Goal: Task Accomplishment & Management: Manage account settings

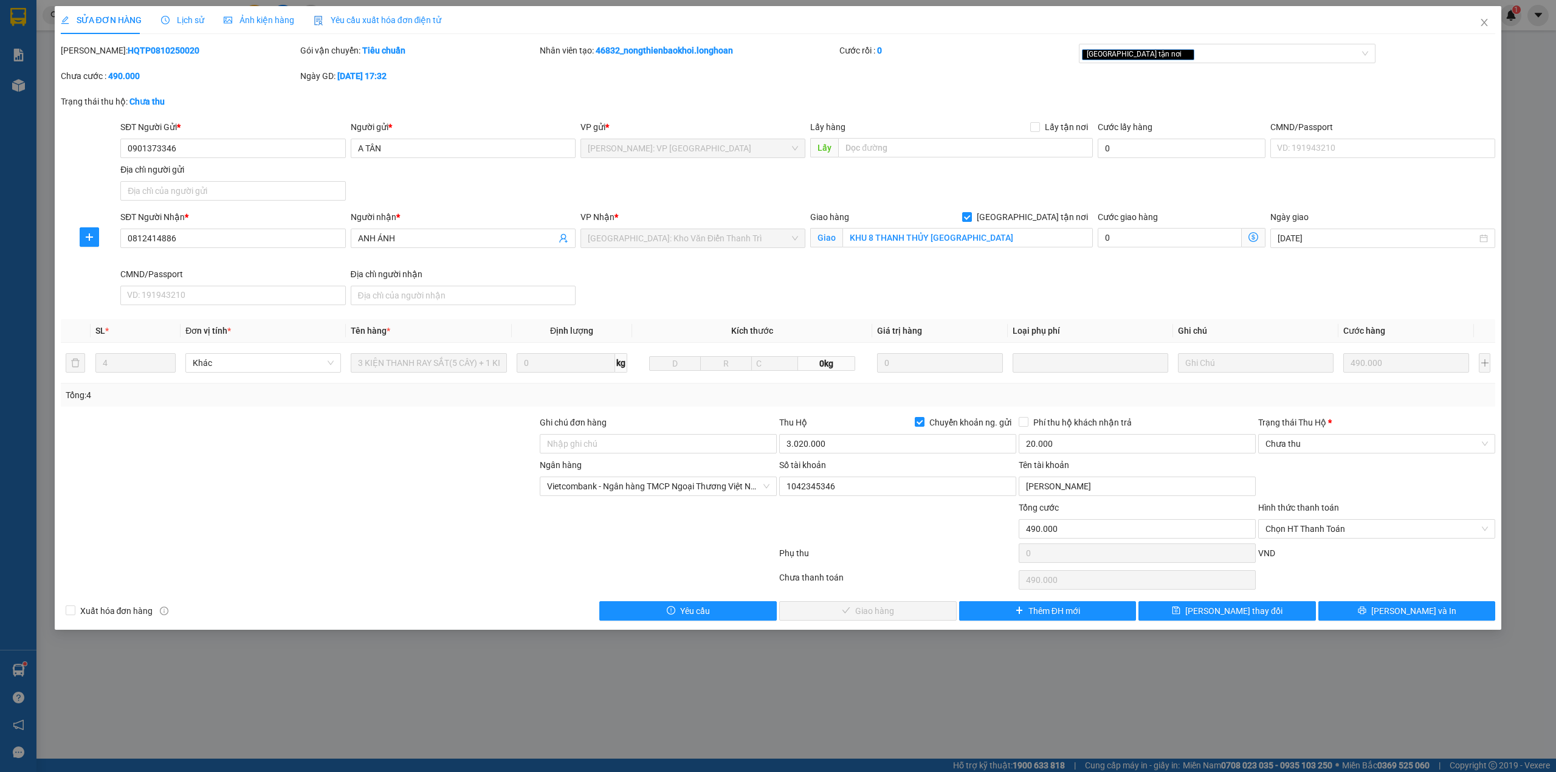
click at [710, 193] on div "SĐT Người Gửi * 0901373346 Người gửi * A TÂN VP gửi * [GEOGRAPHIC_DATA]: VP [GE…" at bounding box center [807, 162] width 1379 height 85
click at [1480, 25] on icon "close" at bounding box center [1484, 23] width 10 height 10
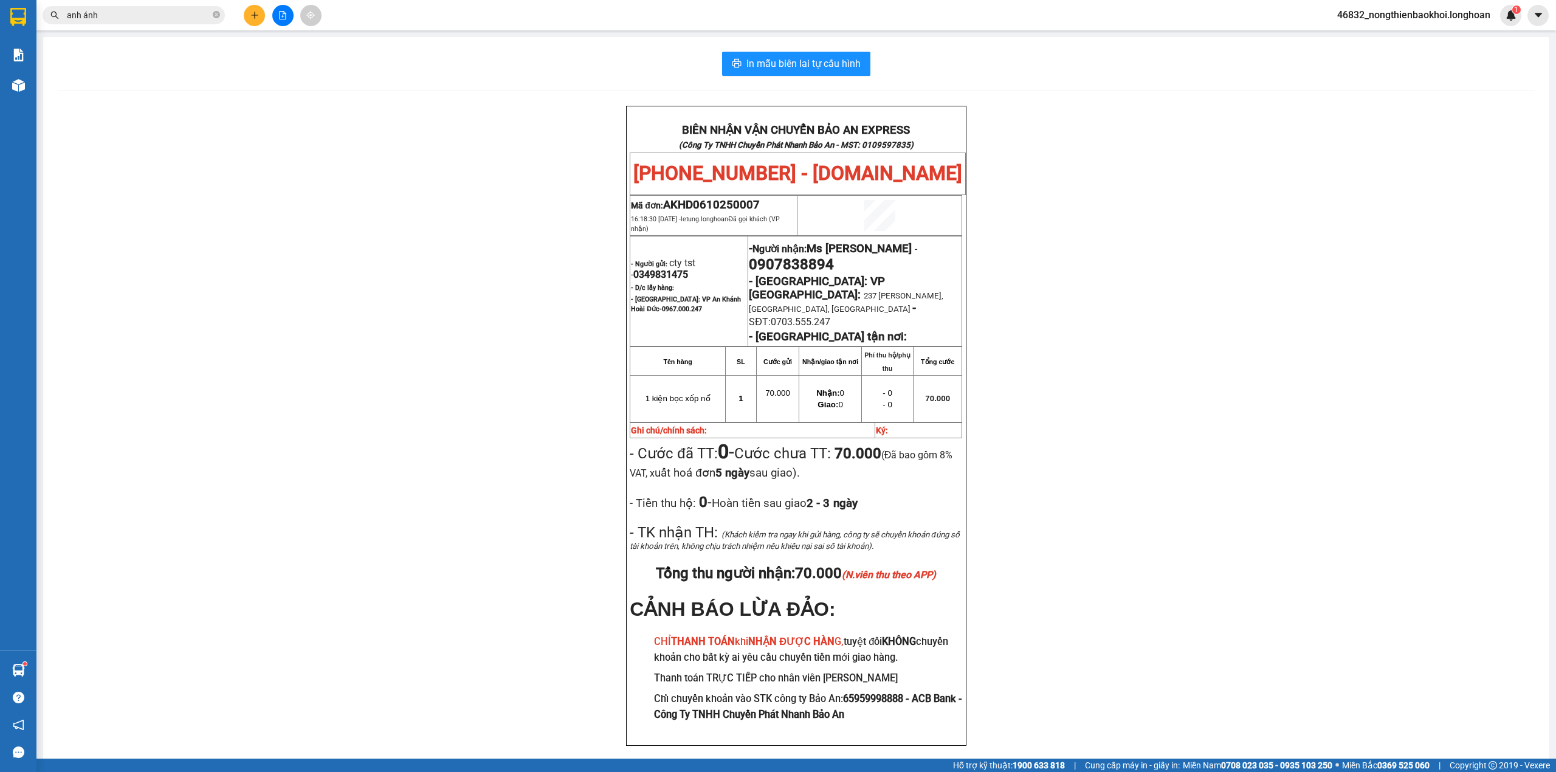
click at [304, 151] on div "BIÊN NHẬN VẬN CHUYỂN BẢO AN EXPRESS (Công Ty TNHH Chuyển Phát Nhanh Bảo An - MS…" at bounding box center [796, 441] width 1477 height 670
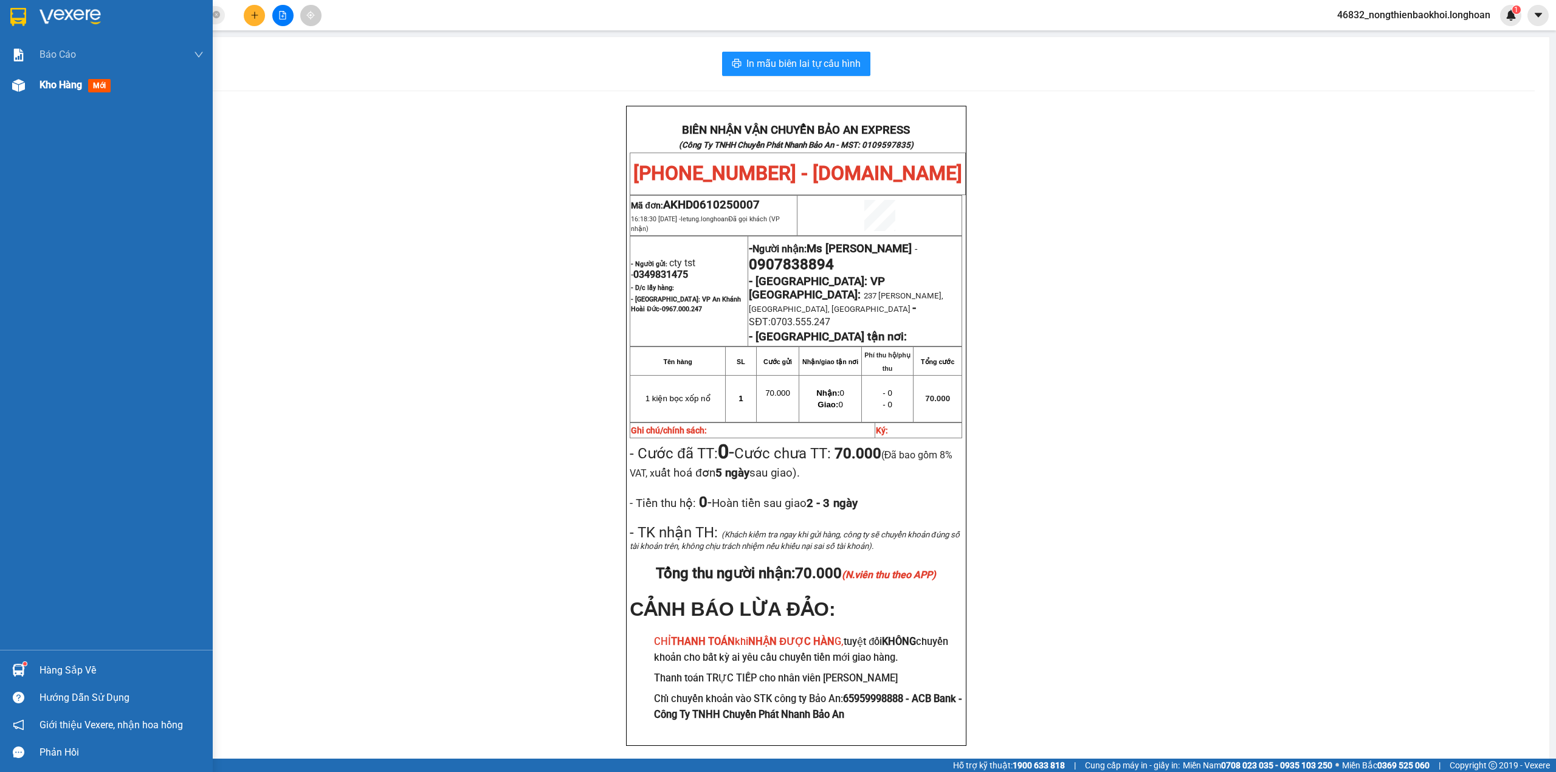
click at [10, 88] on div at bounding box center [18, 85] width 21 height 21
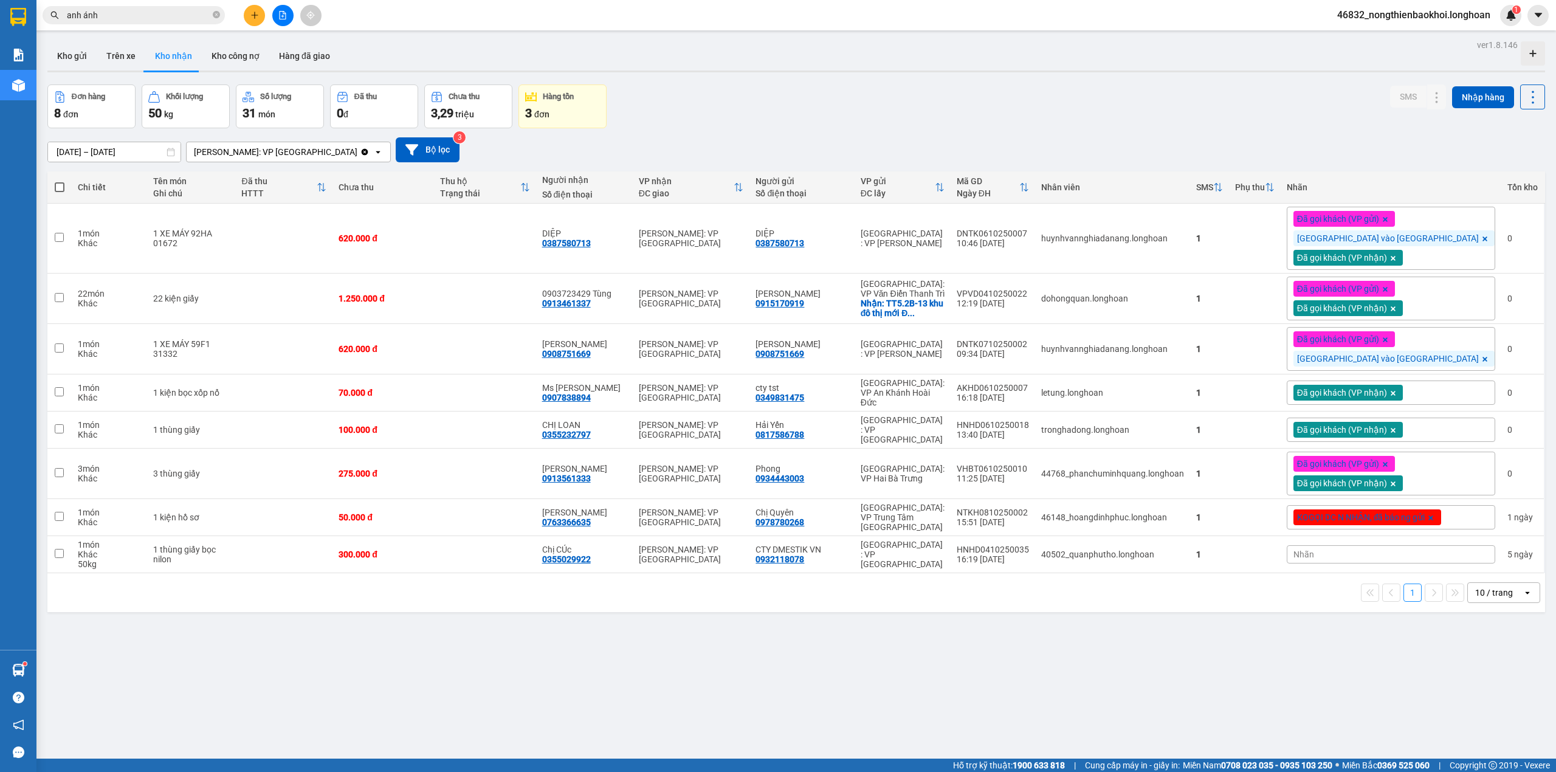
drag, startPoint x: 681, startPoint y: 102, endPoint x: 693, endPoint y: 95, distance: 13.9
click at [682, 102] on div "Đơn hàng 8 đơn Khối lượng 50 kg Số lượng 31 món Đã thu 0 đ Chưa thu 3,29 triệu …" at bounding box center [795, 106] width 1497 height 44
click at [696, 94] on div "Đơn hàng 8 đơn Khối lượng 50 kg Số lượng 31 món Đã thu 0 đ Chưa thu 3,29 triệu …" at bounding box center [795, 106] width 1497 height 44
click at [704, 120] on div "Đơn hàng 8 đơn Khối lượng 50 kg Số lượng 31 món Đã thu 0 đ Chưa thu 3,29 triệu …" at bounding box center [795, 106] width 1497 height 44
click at [83, 69] on button "Kho gửi" at bounding box center [71, 55] width 49 height 29
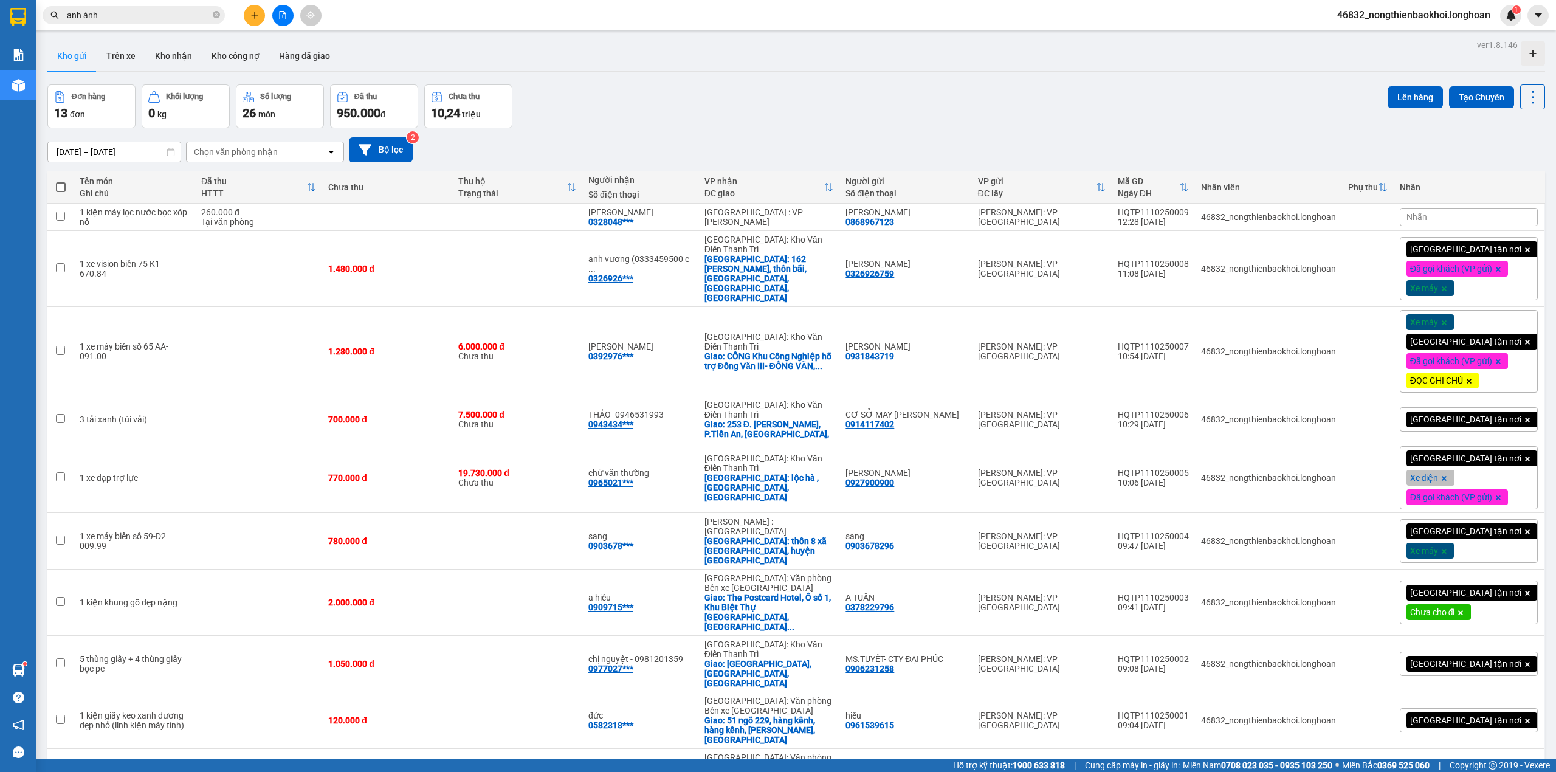
click at [621, 105] on div "Đơn hàng 13 đơn Khối lượng 0 kg Số lượng 26 món Đã thu 950.000 đ Chưa thu 10,24…" at bounding box center [795, 106] width 1497 height 44
click at [806, 127] on div "Đơn hàng 13 đơn Khối lượng 0 kg Số lượng 26 món Đã thu 950.000 đ Chưa thu 10,24…" at bounding box center [795, 106] width 1497 height 44
click at [1427, 216] on span "Nhãn" at bounding box center [1416, 217] width 21 height 10
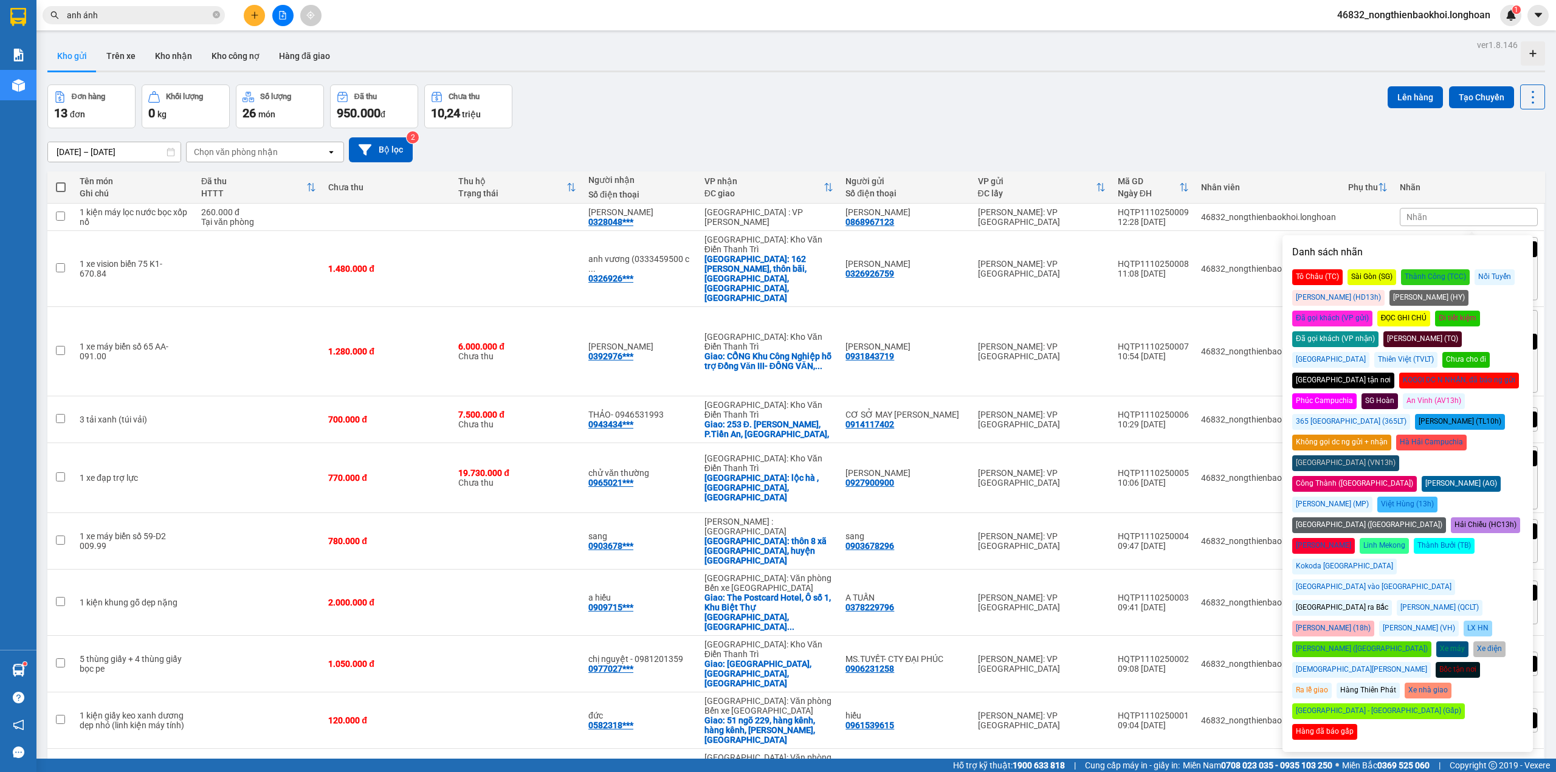
click at [935, 122] on div "Đơn hàng 13 đơn Khối lượng 0 kg Số lượng 26 món Đã thu 950.000 đ Chưa thu 10,24…" at bounding box center [795, 106] width 1497 height 44
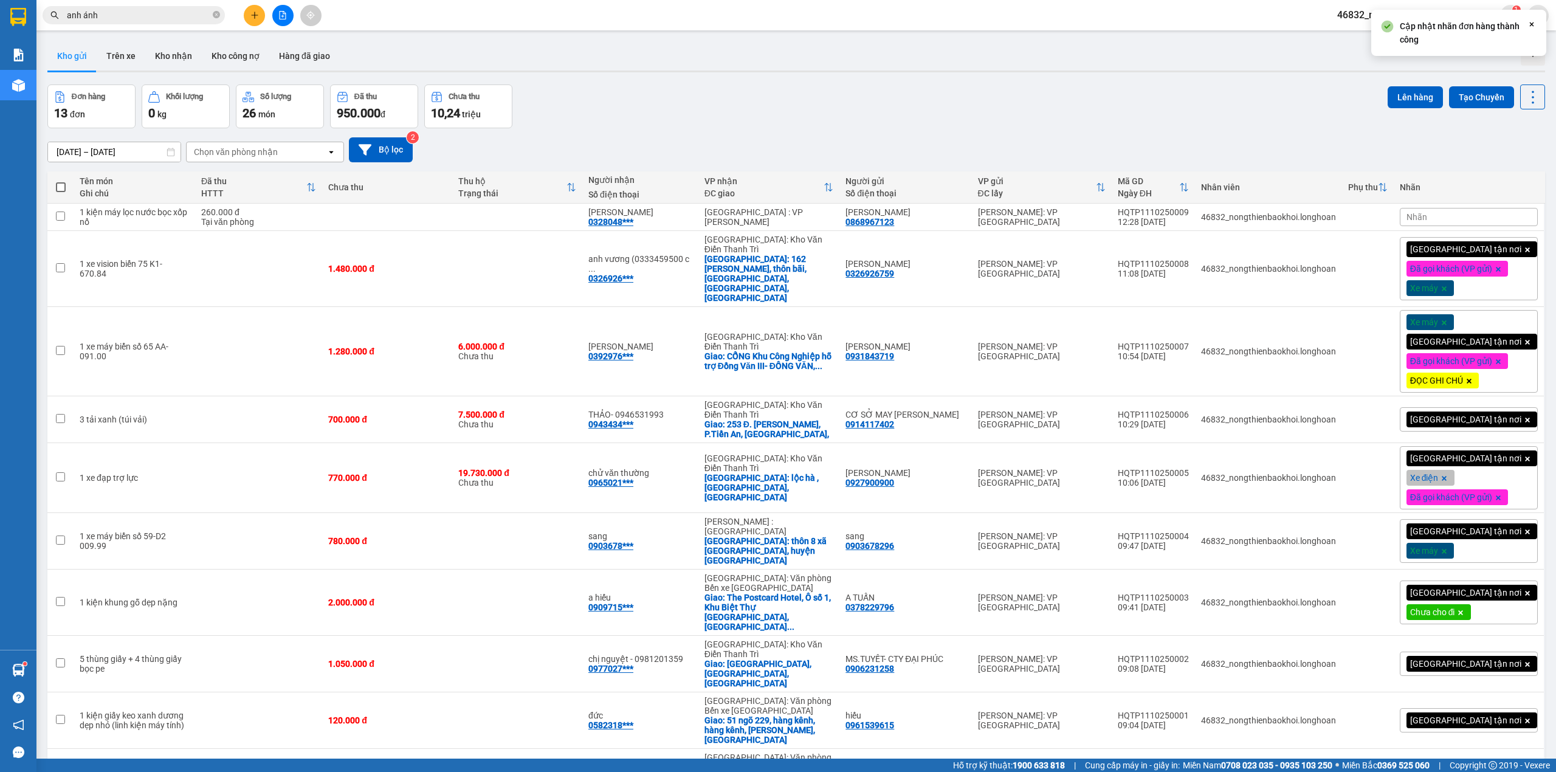
click at [935, 122] on div "Đơn hàng 13 đơn Khối lượng 0 kg Số lượng 26 món Đã thu 950.000 đ Chưa thu 10,24…" at bounding box center [795, 106] width 1497 height 44
click at [846, 123] on div "Đơn hàng 13 đơn Khối lượng 0 kg Số lượng 26 món Đã thu 950.000 đ Chưa thu 10,24…" at bounding box center [795, 106] width 1497 height 44
click at [835, 105] on div "Đơn hàng 13 đơn Khối lượng 0 kg Số lượng 26 món Đã thu 950.000 đ Chưa thu 10,24…" at bounding box center [795, 106] width 1497 height 44
click at [835, 132] on div "[DATE] – [DATE] Press the down arrow key to interact with the calendar and sele…" at bounding box center [795, 149] width 1497 height 43
click at [684, 118] on div "Đơn hàng 13 đơn Khối lượng 0 kg Số lượng 26 món Đã thu 950.000 đ Chưa thu 10,24…" at bounding box center [795, 106] width 1497 height 44
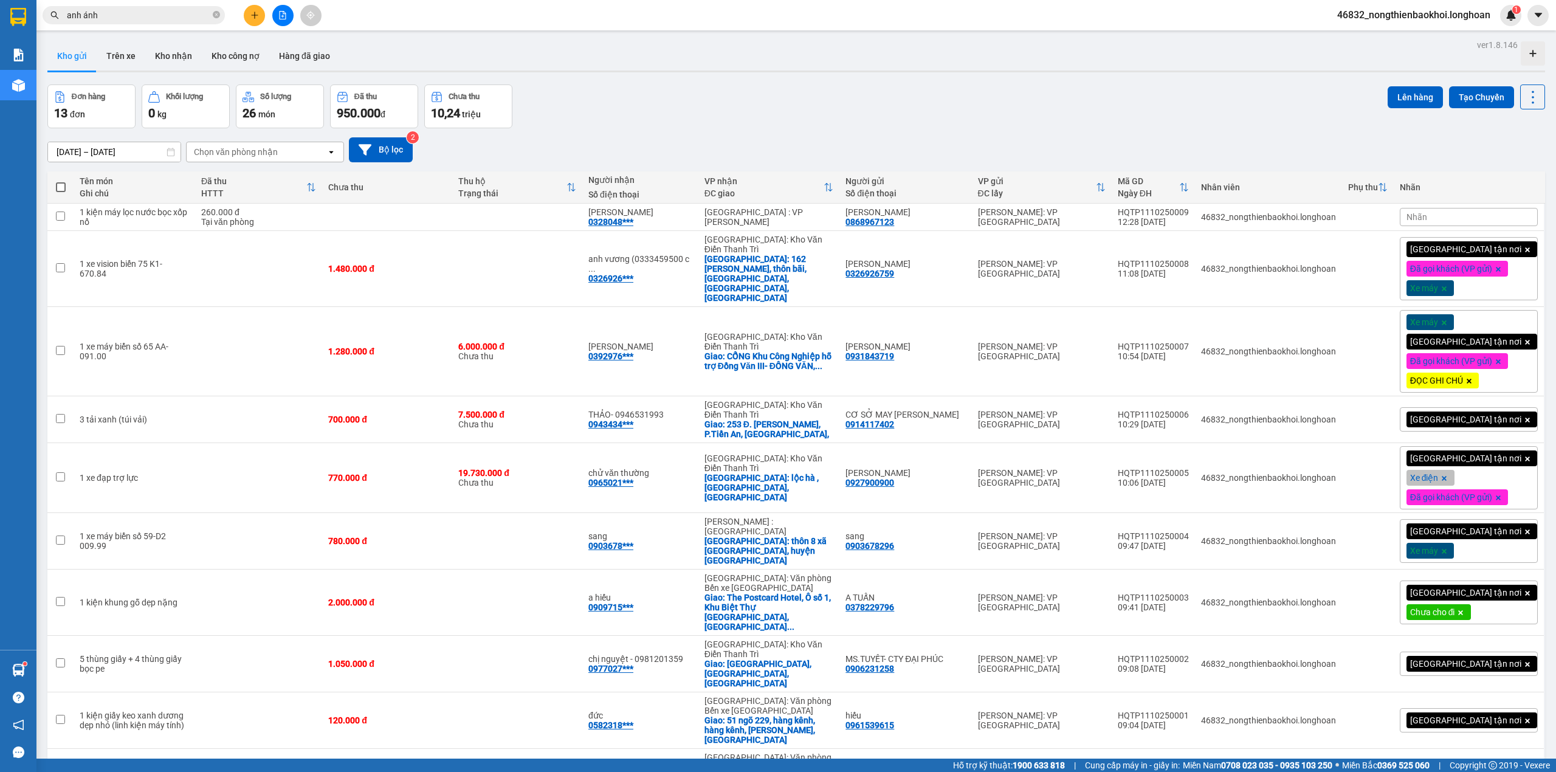
click at [684, 118] on div "Đơn hàng 13 đơn Khối lượng 0 kg Số lượng 26 món Đã thu 950.000 đ Chưa thu 10,24…" at bounding box center [795, 106] width 1497 height 44
click at [609, 83] on div "ver 1.8.146 Kho gửi Trên xe Kho nhận Kho công nợ Hàng đã giao Đơn hàng 13 đơn K…" at bounding box center [796, 442] width 1507 height 812
click at [648, 131] on div "[DATE] – [DATE] Press the down arrow key to interact with the calendar and sele…" at bounding box center [795, 149] width 1497 height 43
click at [649, 132] on div "[DATE] – [DATE] Press the down arrow key to interact with the calendar and sele…" at bounding box center [795, 149] width 1497 height 43
click at [651, 122] on div "Đơn hàng 13 đơn Khối lượng 0 kg Số lượng 26 món Đã thu 950.000 đ Chưa thu 10,24…" at bounding box center [795, 106] width 1497 height 44
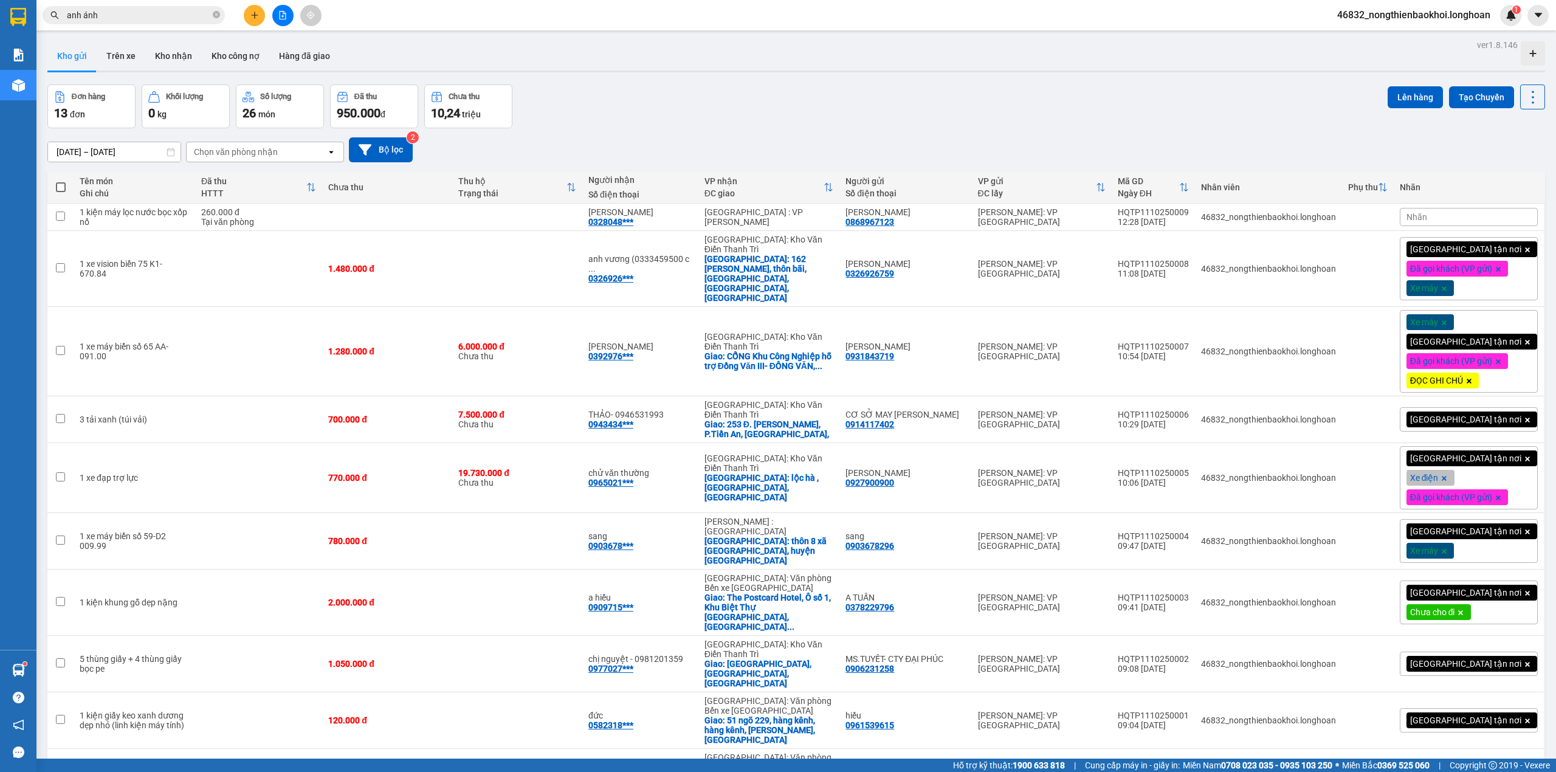
click at [749, 83] on div "ver 1.8.146 Kho gửi Trên xe Kho nhận Kho công nợ Hàng đã giao Đơn hàng 13 đơn K…" at bounding box center [796, 442] width 1507 height 812
click at [153, 10] on input "anh ánh" at bounding box center [138, 15] width 143 height 13
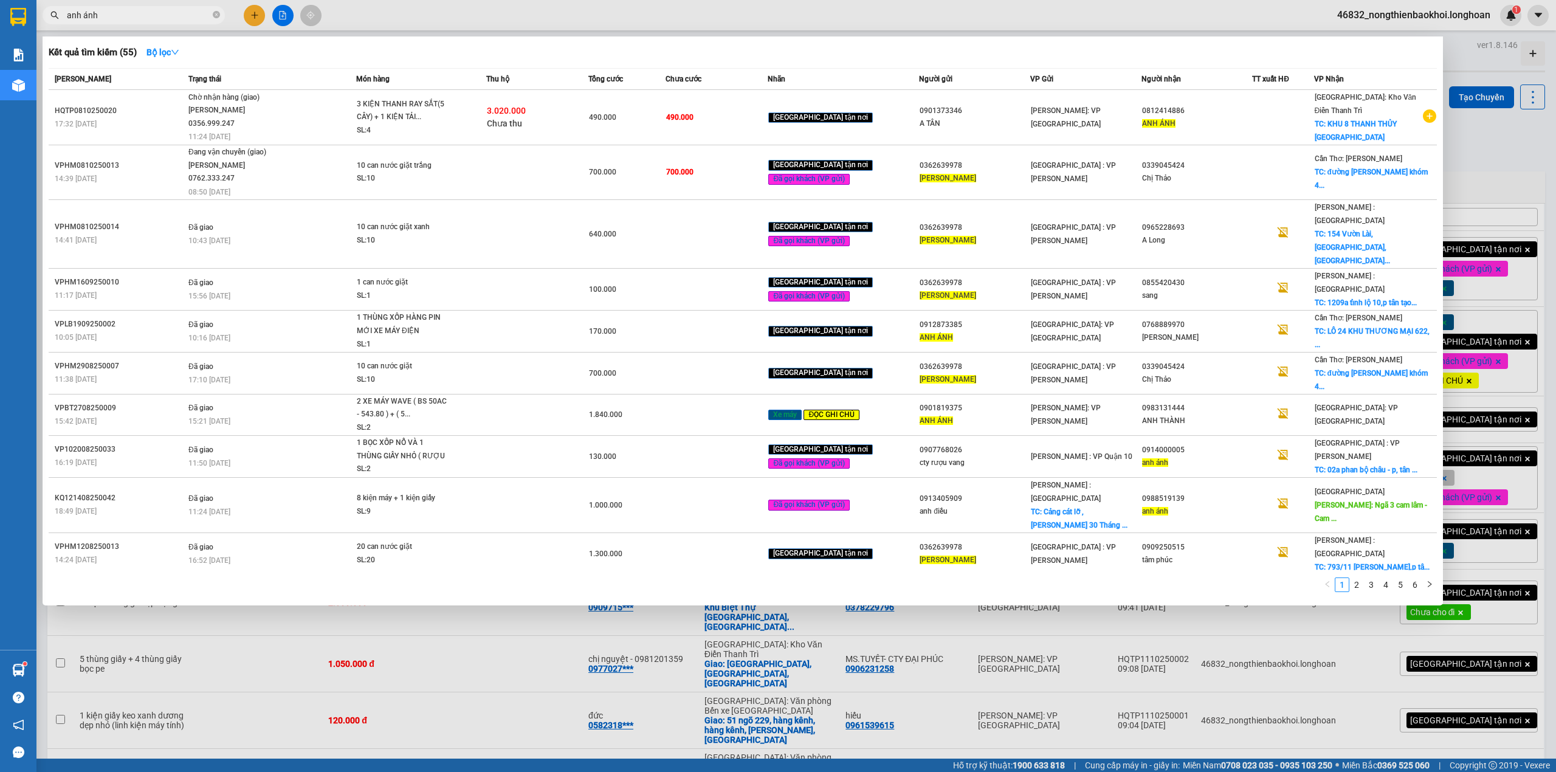
click at [153, 10] on input "anh ánh" at bounding box center [138, 15] width 143 height 13
click at [176, 9] on input "anh ánh" at bounding box center [138, 15] width 143 height 13
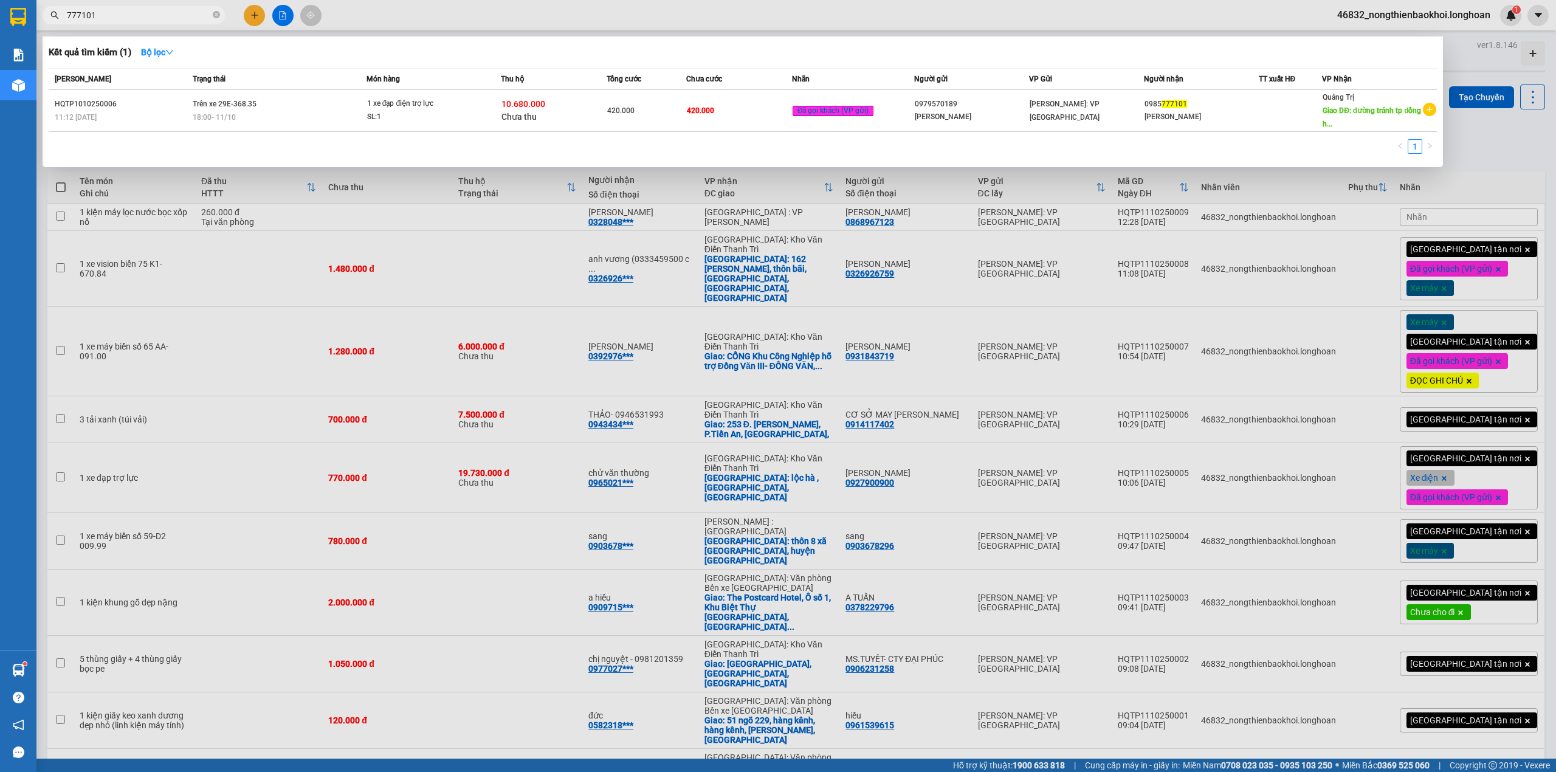
type input "777101"
click at [408, 2] on div at bounding box center [778, 386] width 1556 height 772
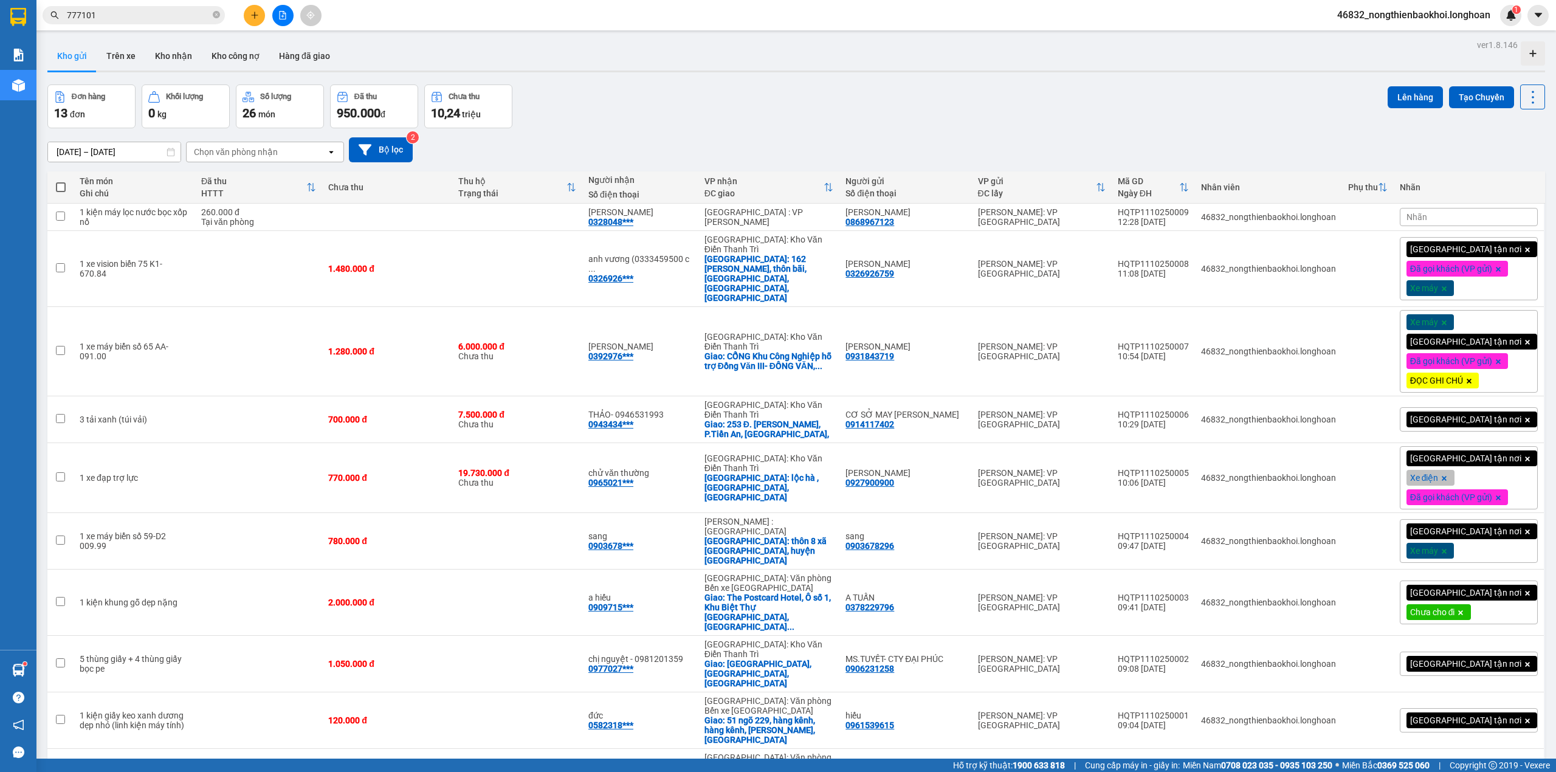
click at [390, 18] on div "Kết quả tìm kiếm ( 1 ) Bộ lọc Mã ĐH Trạng thái Món hàng Thu hộ Tổng cước Chưa c…" at bounding box center [778, 15] width 1556 height 30
click at [194, 56] on button "Kho nhận" at bounding box center [173, 55] width 57 height 29
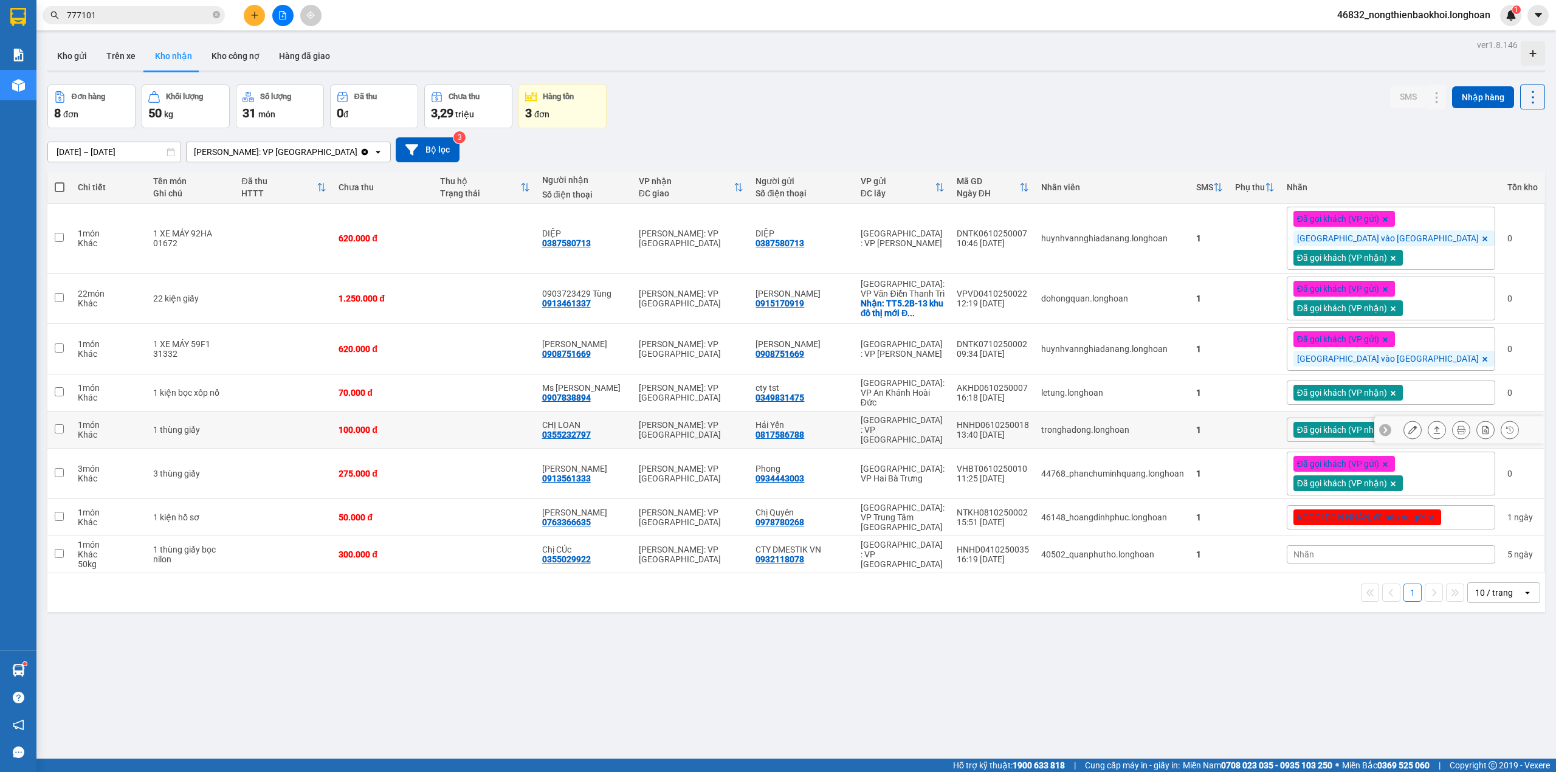
click at [535, 427] on td at bounding box center [484, 429] width 101 height 37
checkbox input "true"
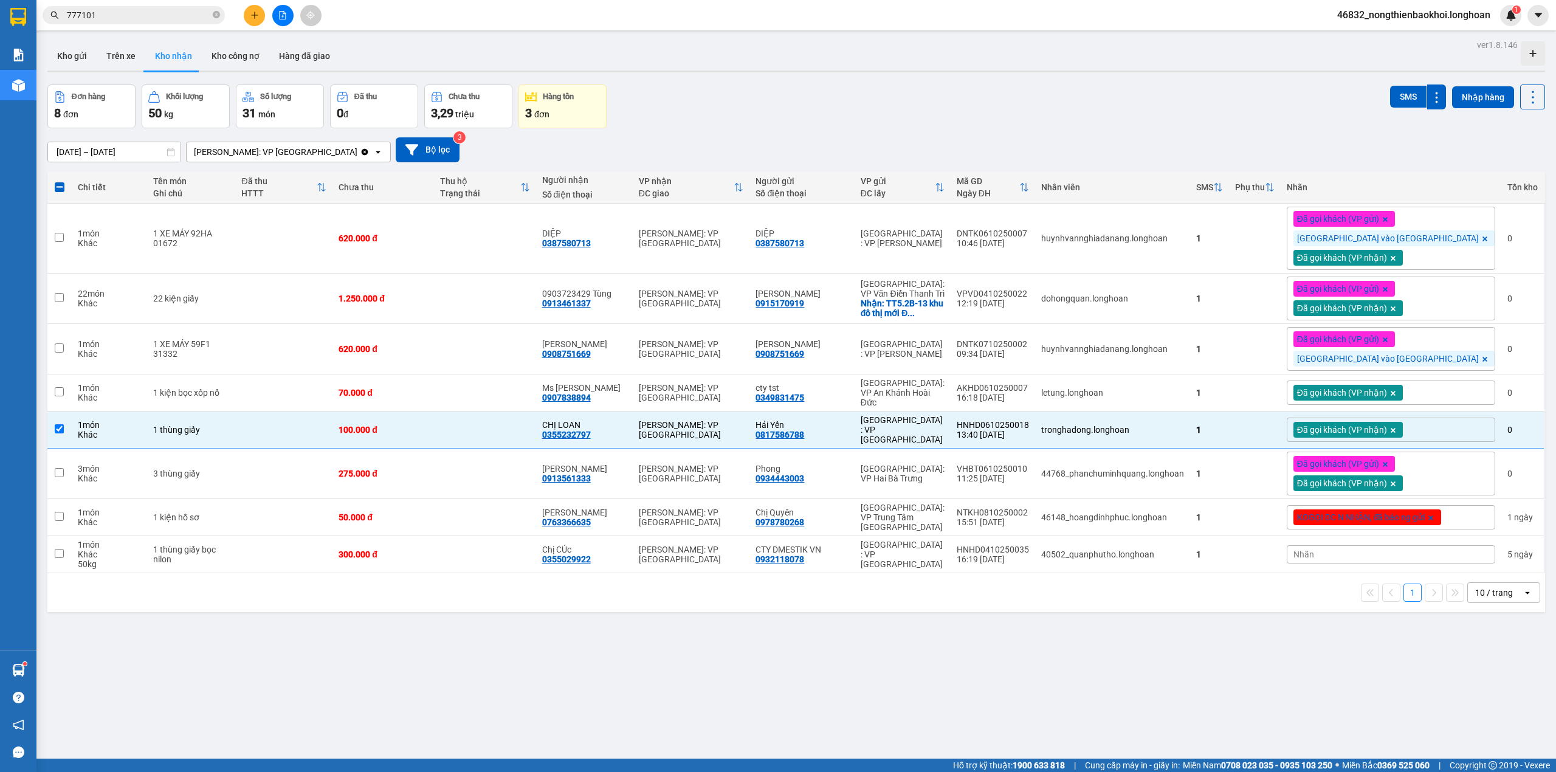
click at [853, 117] on div "Đơn hàng 8 đơn Khối lượng 50 kg Số lượng 31 món Đã thu 0 đ Chưa thu 3,29 triệu …" at bounding box center [795, 106] width 1497 height 44
click at [820, 112] on div "Đơn hàng 8 đơn Khối lượng 50 kg Số lượng 31 món Đã thu 0 đ Chưa thu 3,29 triệu …" at bounding box center [795, 106] width 1497 height 44
click at [814, 103] on div "Đơn hàng 8 đơn Khối lượng 50 kg Số lượng 31 món Đã thu 0 đ Chưa thu 3,29 triệu …" at bounding box center [795, 106] width 1497 height 44
click at [247, 18] on button at bounding box center [254, 15] width 21 height 21
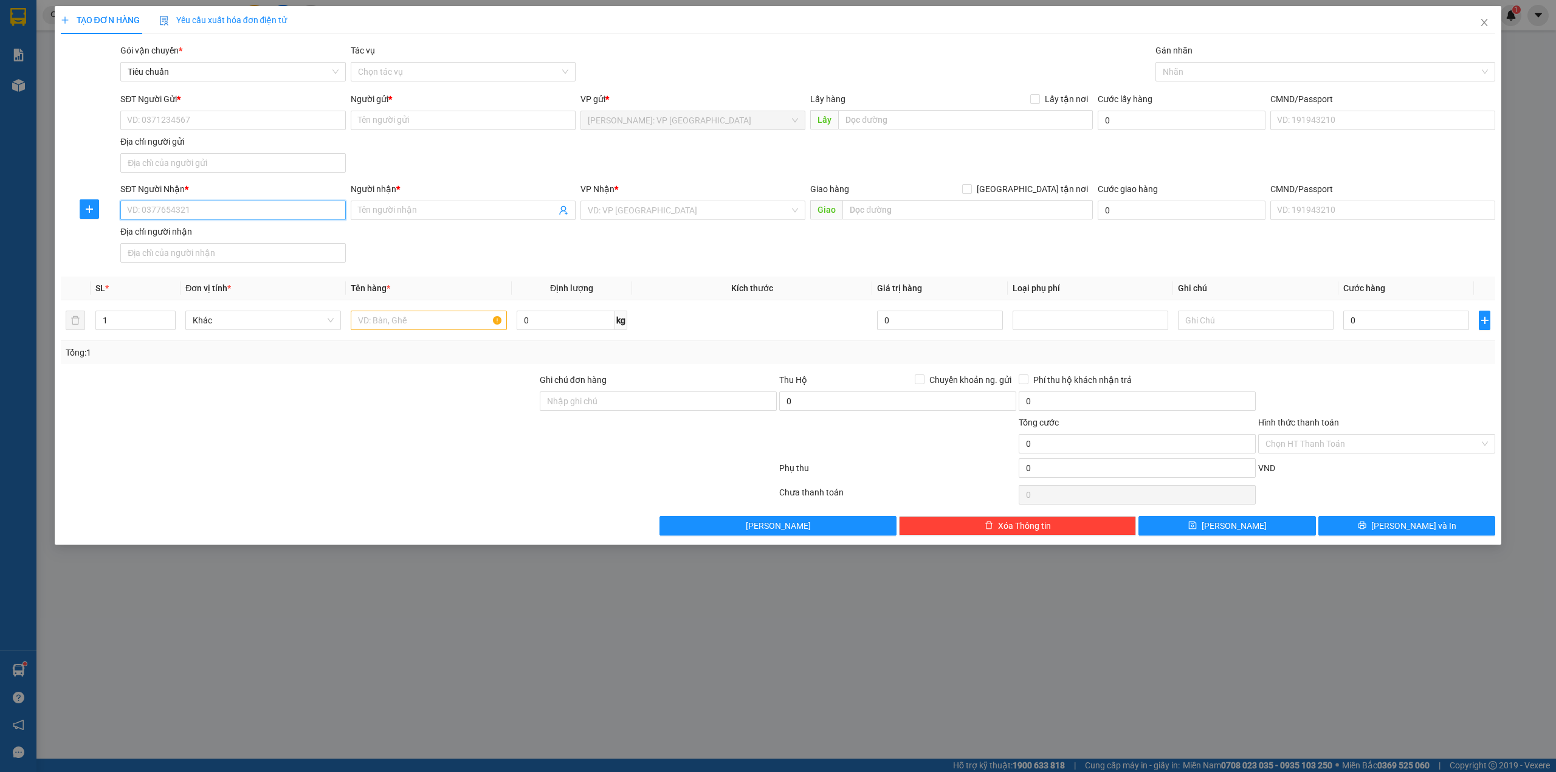
click at [224, 218] on input "SĐT Người Nhận *" at bounding box center [232, 210] width 225 height 19
type input "0973335976"
click at [265, 244] on div "0973335976 - đoàn thị kim phượng" at bounding box center [232, 236] width 225 height 19
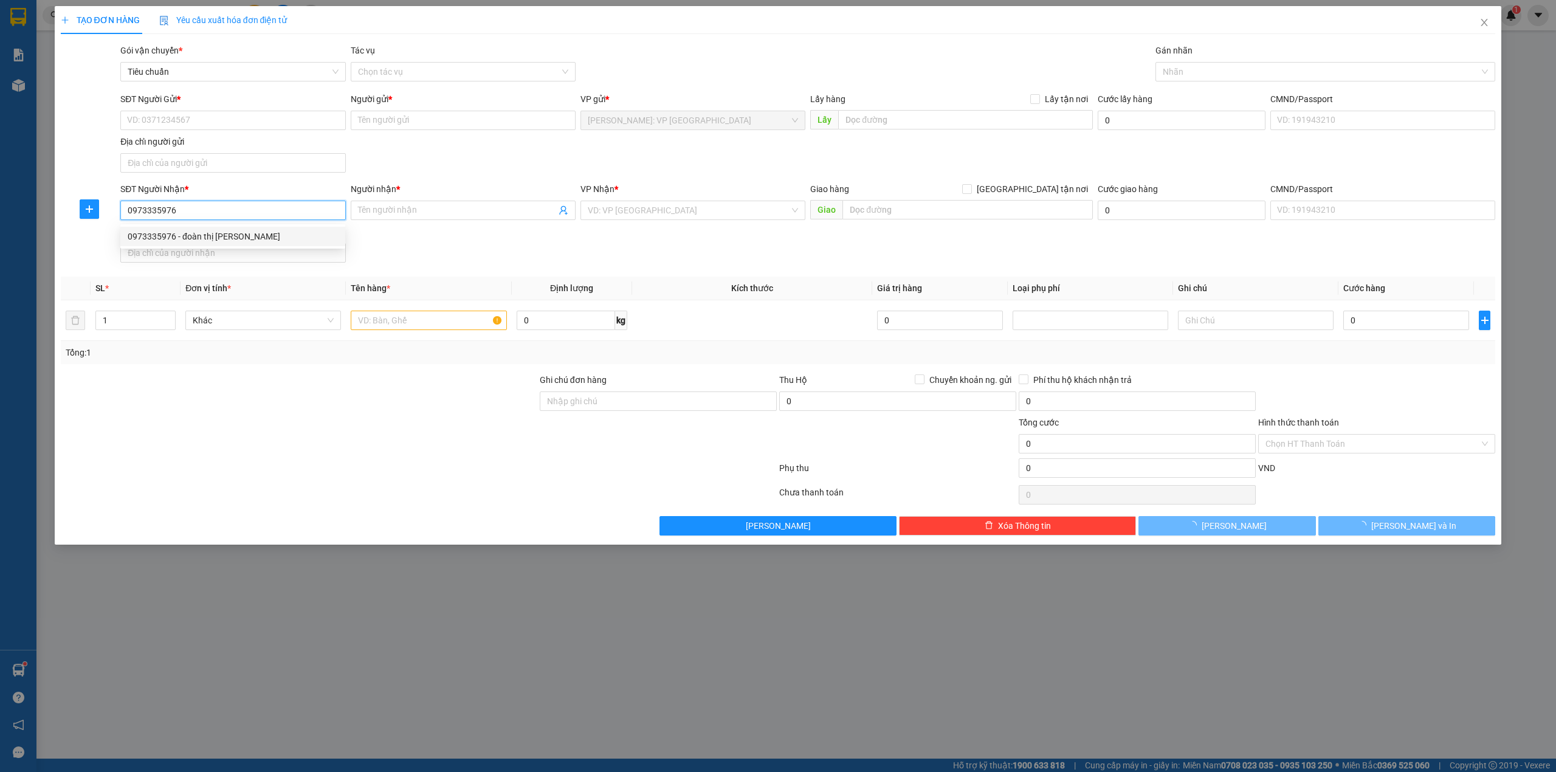
type input "đoàn thị [PERSON_NAME]"
checkbox input "true"
type input "Vinwonder Nam Hội an, xã Bình Minh, Huyện Thăng Bình, tỉnh Quảng Nam )"
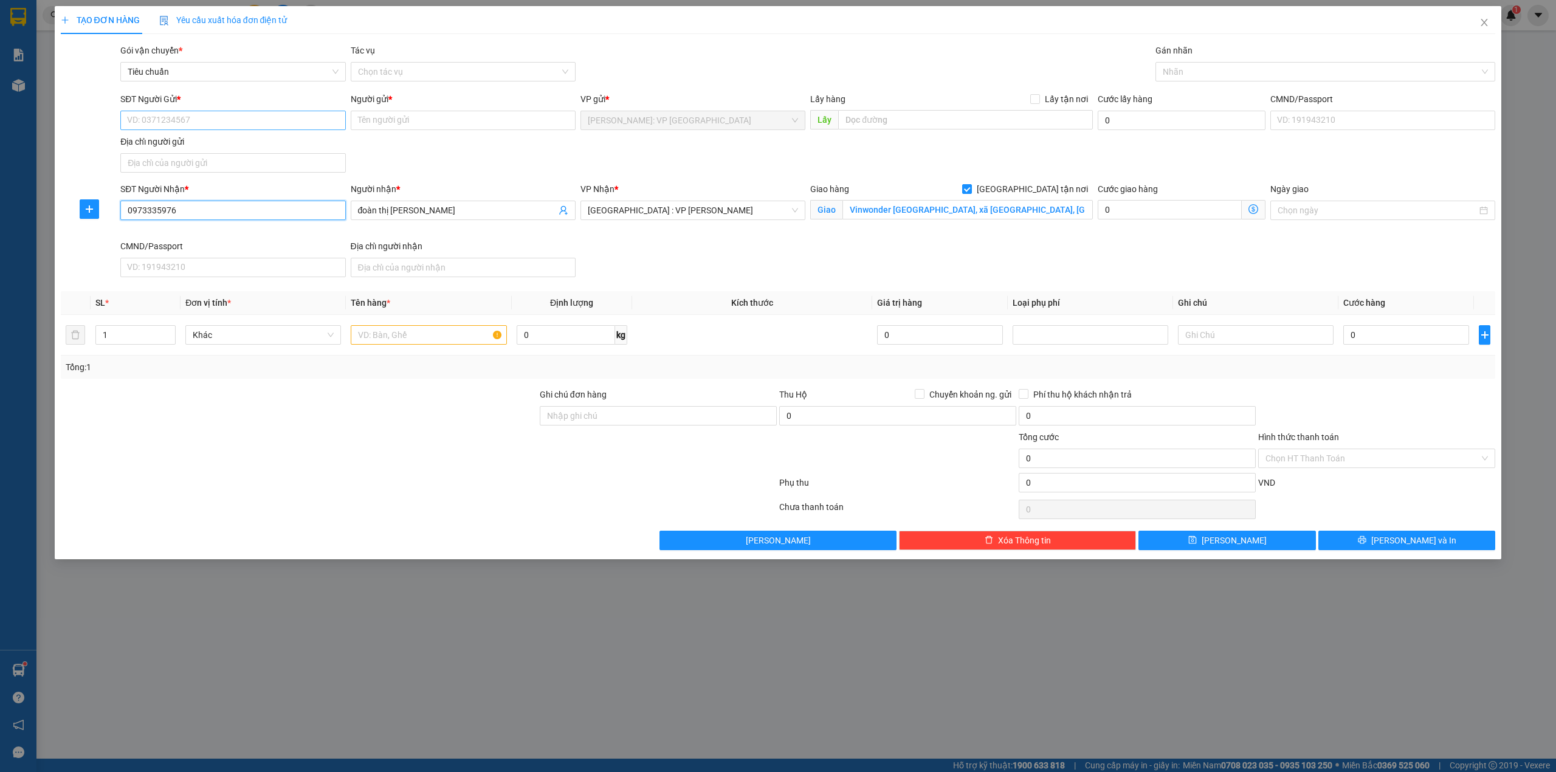
type input "0973335976"
click at [273, 120] on input "SĐT Người Gửi *" at bounding box center [232, 120] width 225 height 19
click at [184, 140] on div "0981693372 - lê thị thu hà" at bounding box center [233, 145] width 210 height 13
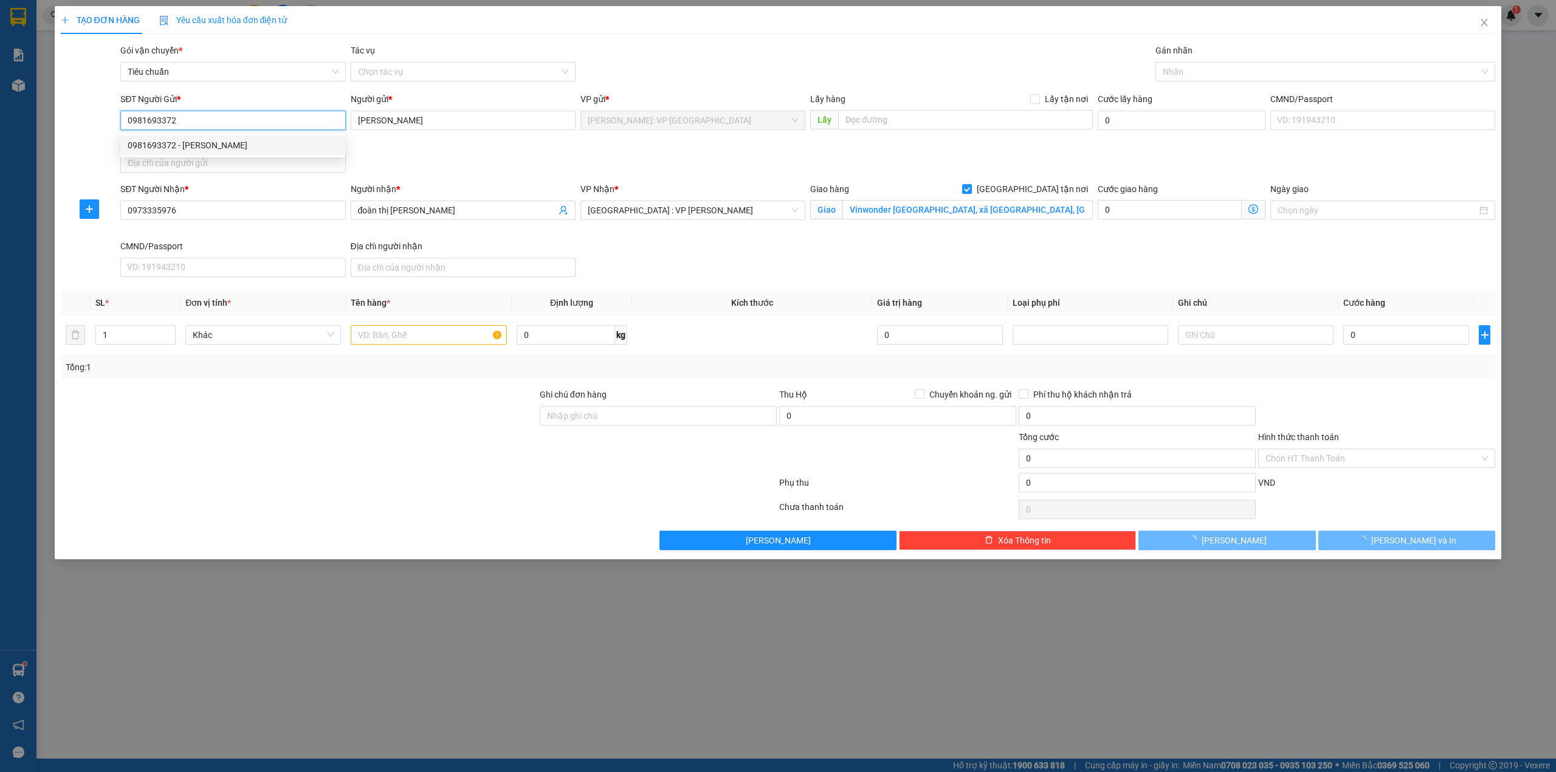
type input "0981693372"
type input "[PERSON_NAME]"
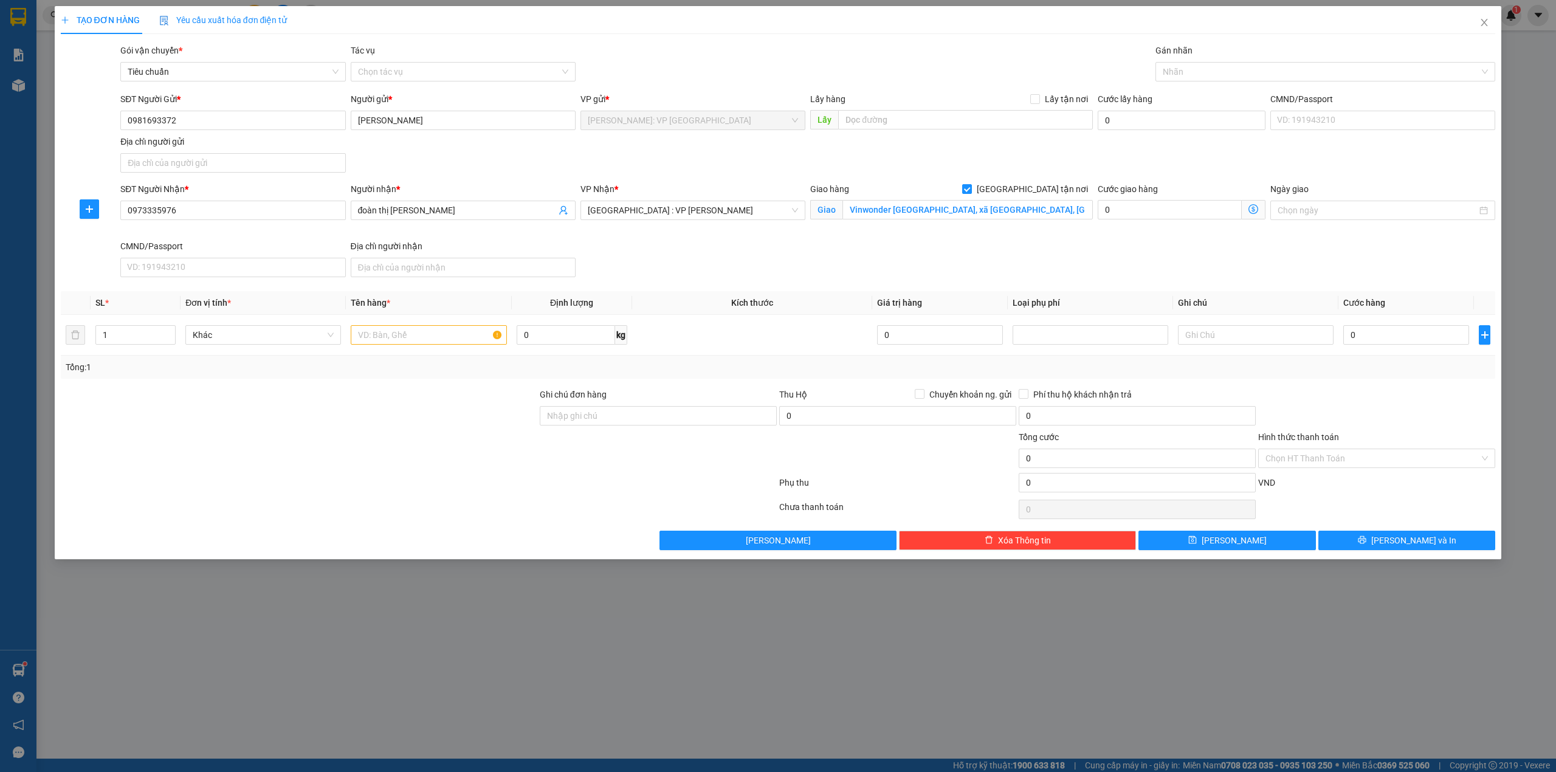
click at [399, 147] on div "SĐT Người Gửi * 0981693372 Người gửi * lê thị thu hà VP gửi * Hồ Chí Minh: VP Q…" at bounding box center [807, 134] width 1379 height 85
click at [377, 334] on input "text" at bounding box center [429, 334] width 156 height 19
click at [442, 190] on div "Người nhận *" at bounding box center [463, 188] width 225 height 13
click at [442, 204] on input "đoàn thị [PERSON_NAME]" at bounding box center [457, 210] width 198 height 13
click at [473, 424] on div at bounding box center [299, 409] width 479 height 43
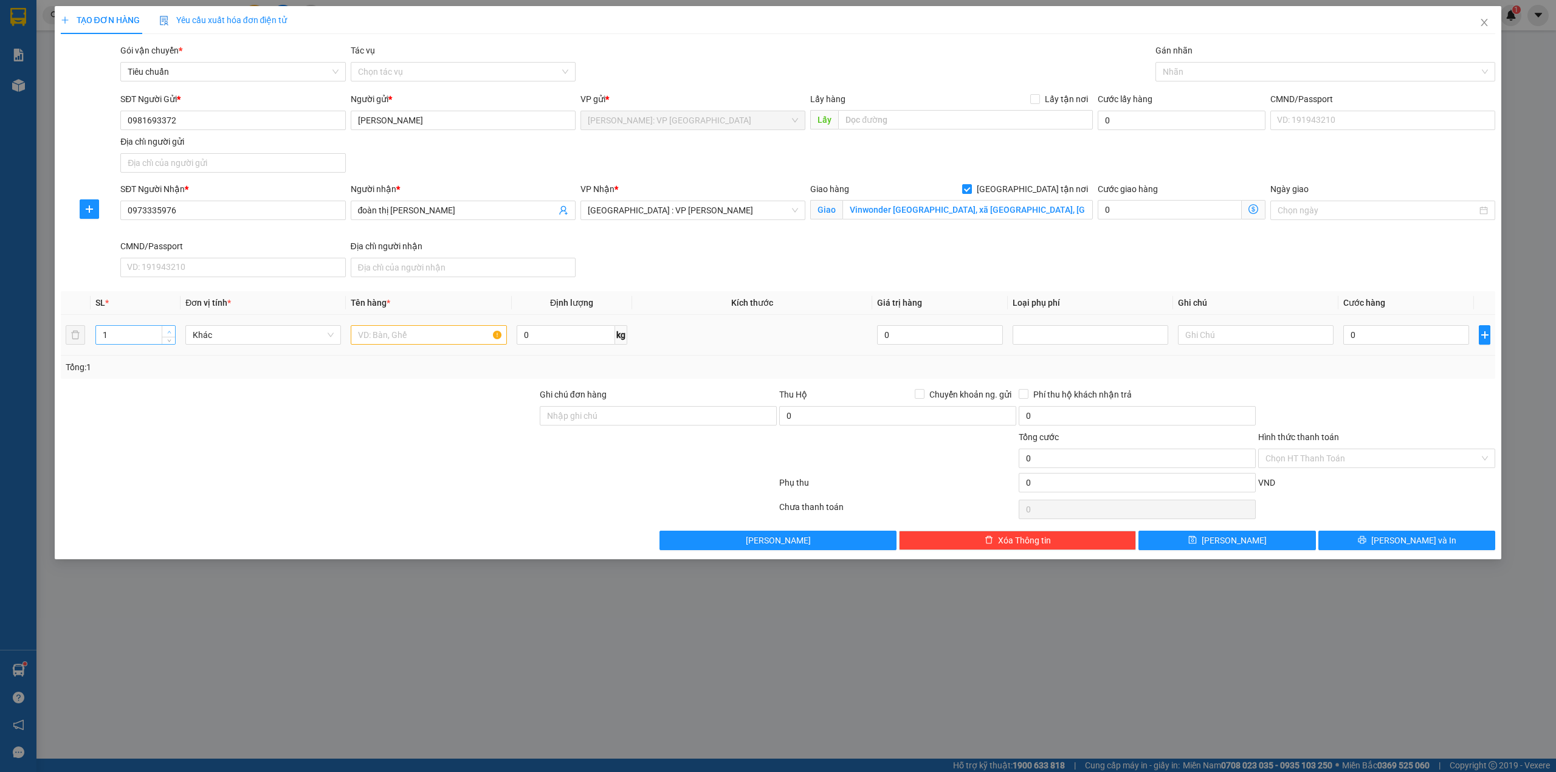
type input "2"
click at [167, 333] on icon "up" at bounding box center [169, 332] width 4 height 4
drag, startPoint x: 377, startPoint y: 339, endPoint x: 384, endPoint y: 357, distance: 19.6
click at [377, 339] on input "text" at bounding box center [429, 334] width 156 height 19
type input "2 tải xanh"
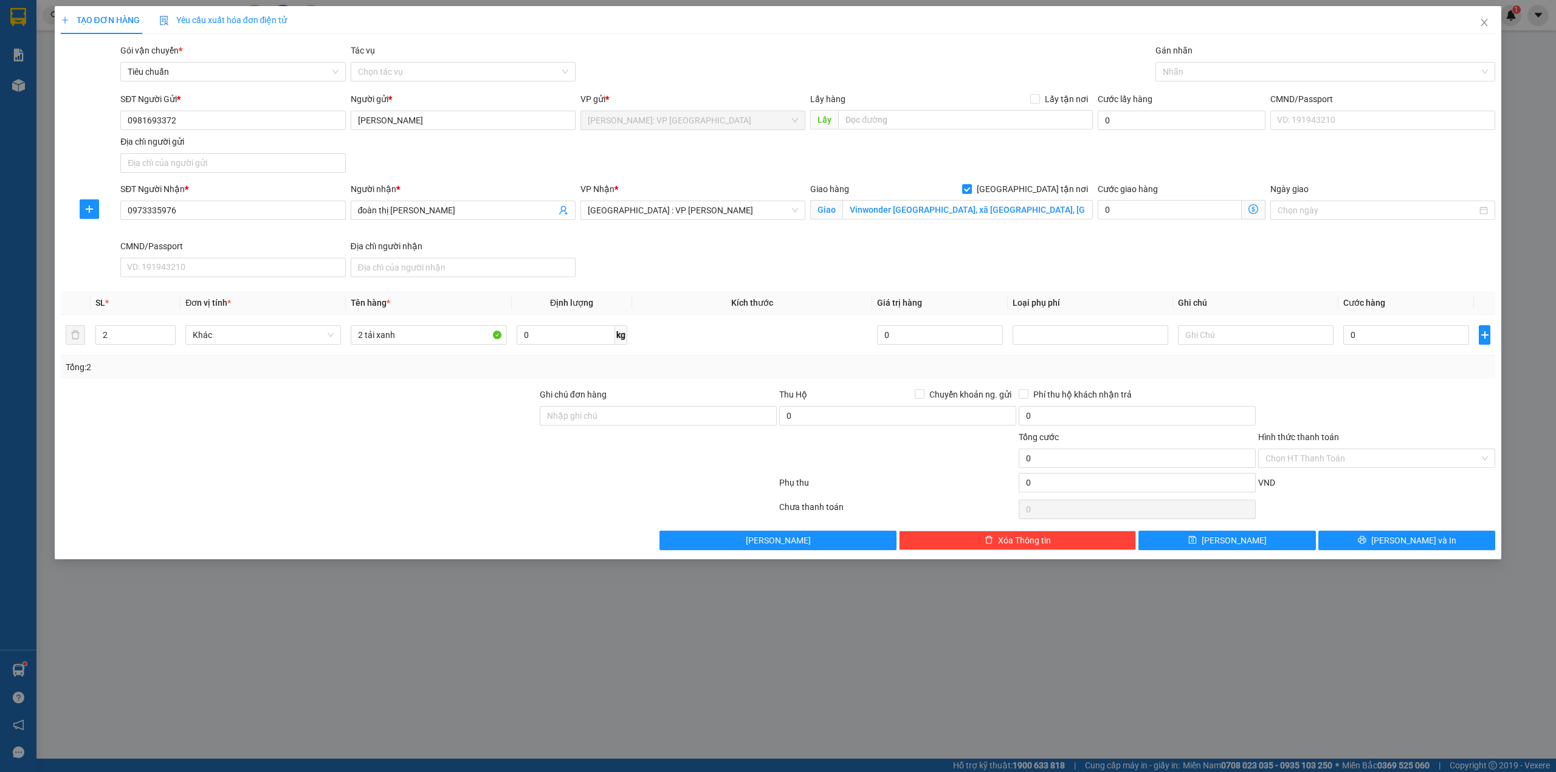
click at [462, 489] on div at bounding box center [419, 485] width 718 height 24
click at [416, 426] on div at bounding box center [299, 409] width 479 height 43
click at [421, 413] on div at bounding box center [299, 409] width 479 height 43
click at [673, 282] on div "SĐT Người Nhận * 0973335976 Người nhận * đoàn thị kim phượng VP Nhận * Đà Nẵng …" at bounding box center [807, 232] width 1379 height 100
click at [438, 385] on div "Transit Pickup Surcharge Ids Transit Deliver Surcharge Ids Transit Deliver Surc…" at bounding box center [778, 297] width 1435 height 506
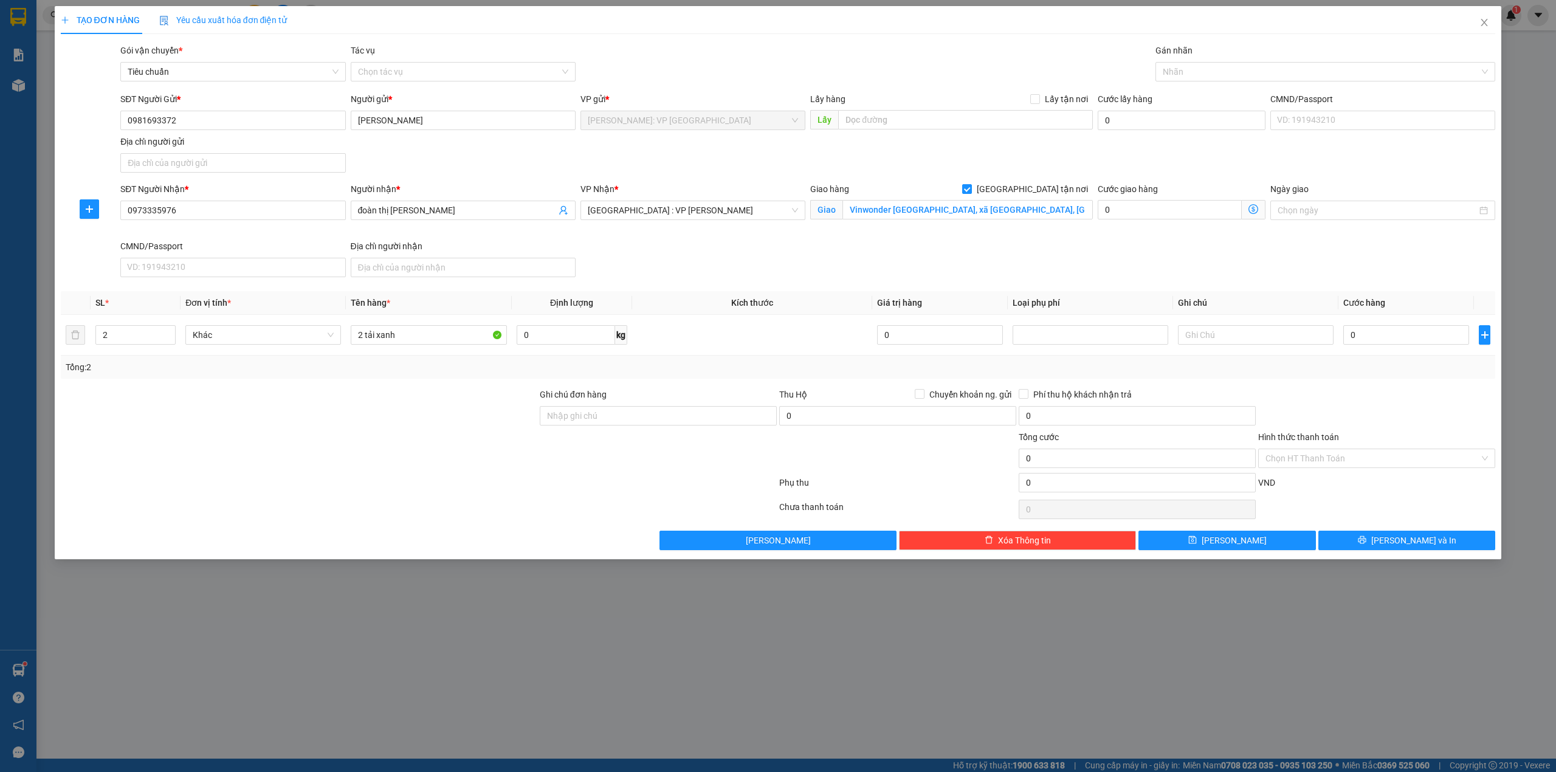
click at [681, 270] on div "SĐT Người Nhận * 0973335976 Người nhận * đoàn thị kim phượng VP Nhận * Đà Nẵng …" at bounding box center [807, 232] width 1379 height 100
click at [492, 382] on div "Transit Pickup Surcharge Ids Transit Deliver Surcharge Ids Transit Deliver Surc…" at bounding box center [778, 297] width 1435 height 506
click at [654, 295] on th "Kích thước" at bounding box center [752, 303] width 241 height 24
click at [495, 400] on div at bounding box center [299, 409] width 479 height 43
click at [681, 273] on div "SĐT Người Nhận * 0973335976 Người nhận * đoàn thị kim phượng VP Nhận * Đà Nẵng …" at bounding box center [807, 232] width 1379 height 100
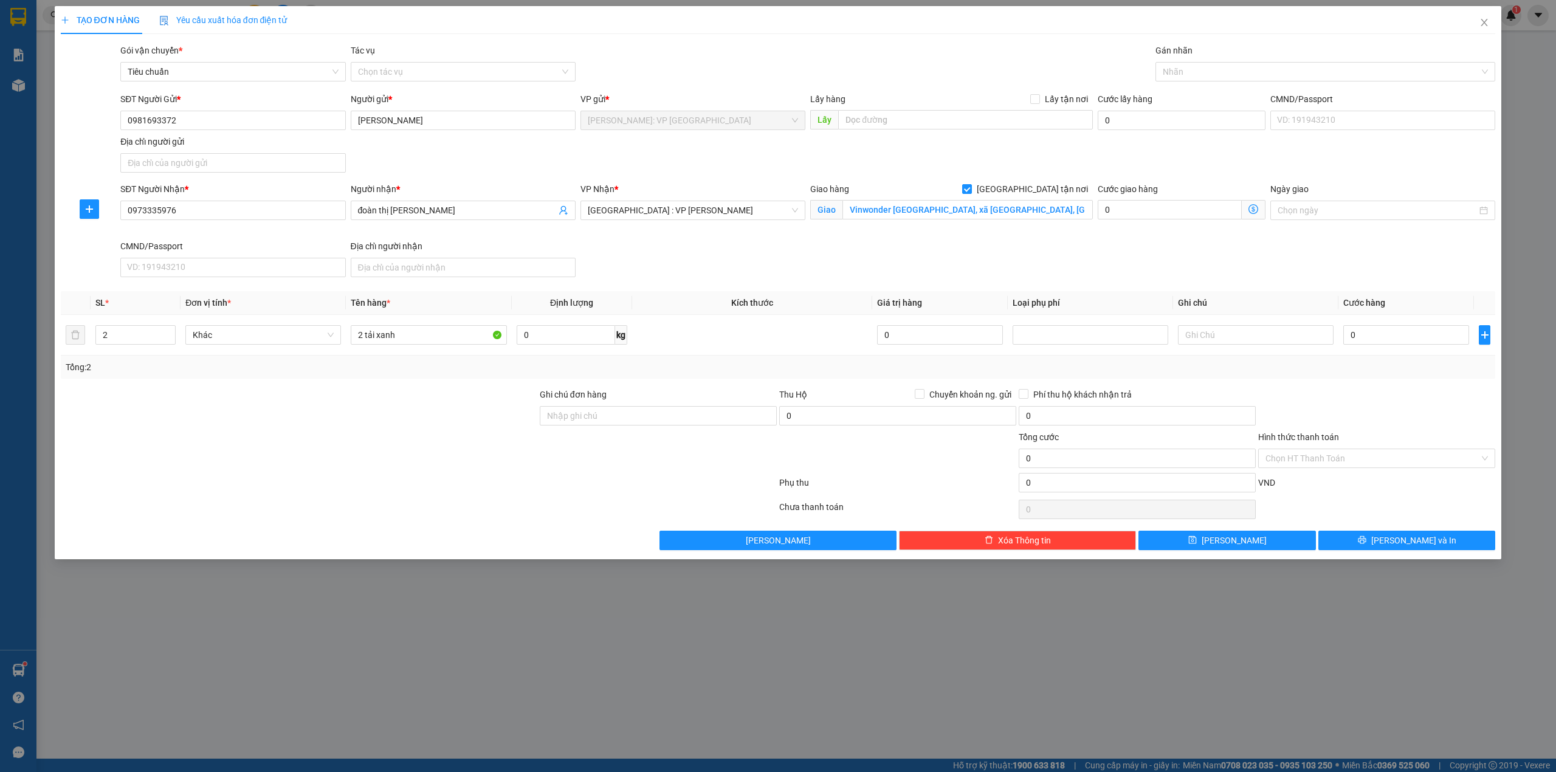
click at [725, 268] on div "SĐT Người Nhận * 0973335976 Người nhận * đoàn thị kim phượng VP Nhận * Đà Nẵng …" at bounding box center [807, 232] width 1379 height 100
drag, startPoint x: 727, startPoint y: 297, endPoint x: 775, endPoint y: 298, distance: 48.0
click at [775, 298] on th "Kích thước" at bounding box center [752, 303] width 241 height 24
click at [1415, 343] on input "0" at bounding box center [1406, 334] width 126 height 19
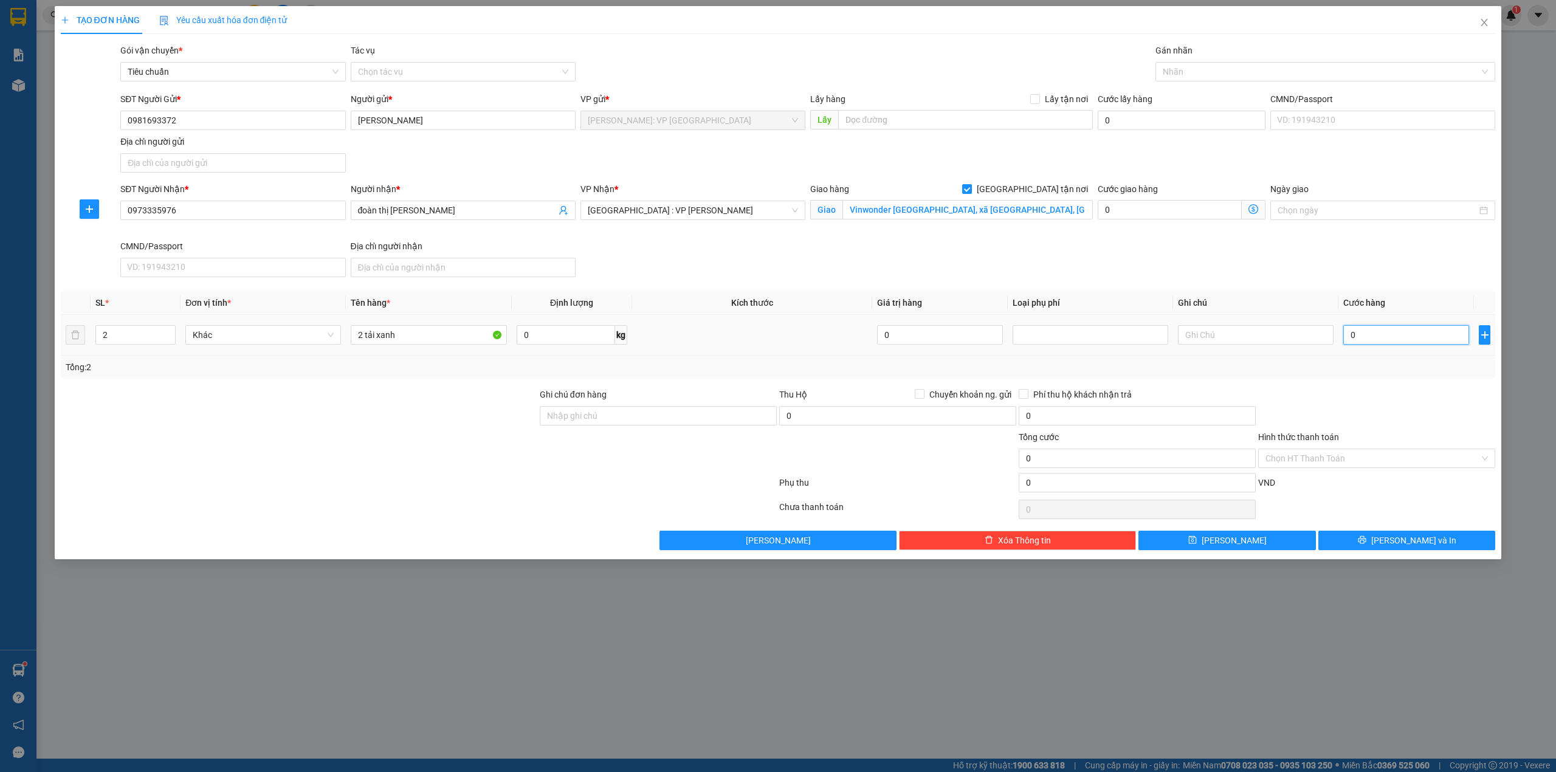
type input "7"
type input "70"
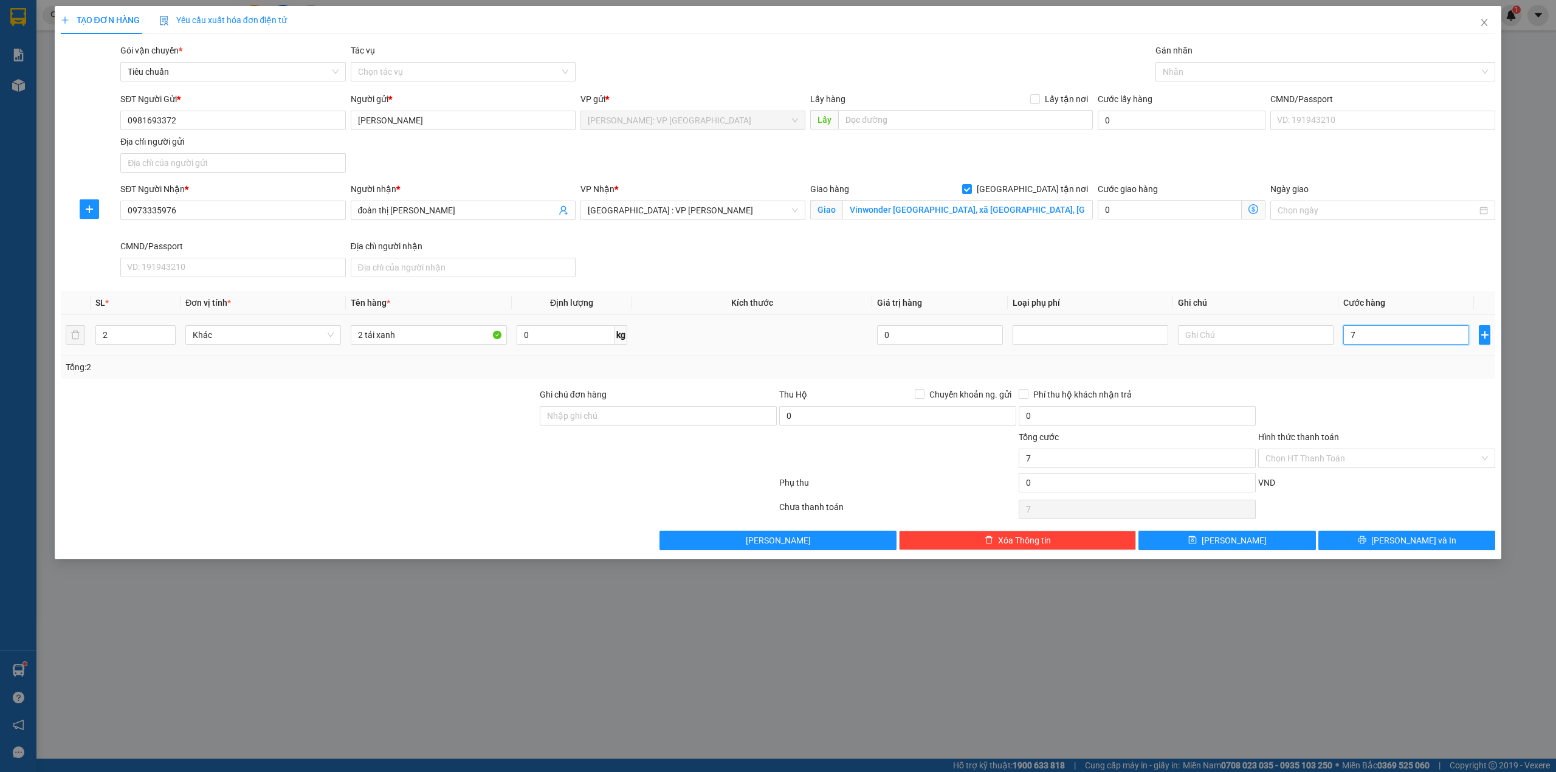
type input "70"
type input "700"
type input "7.000"
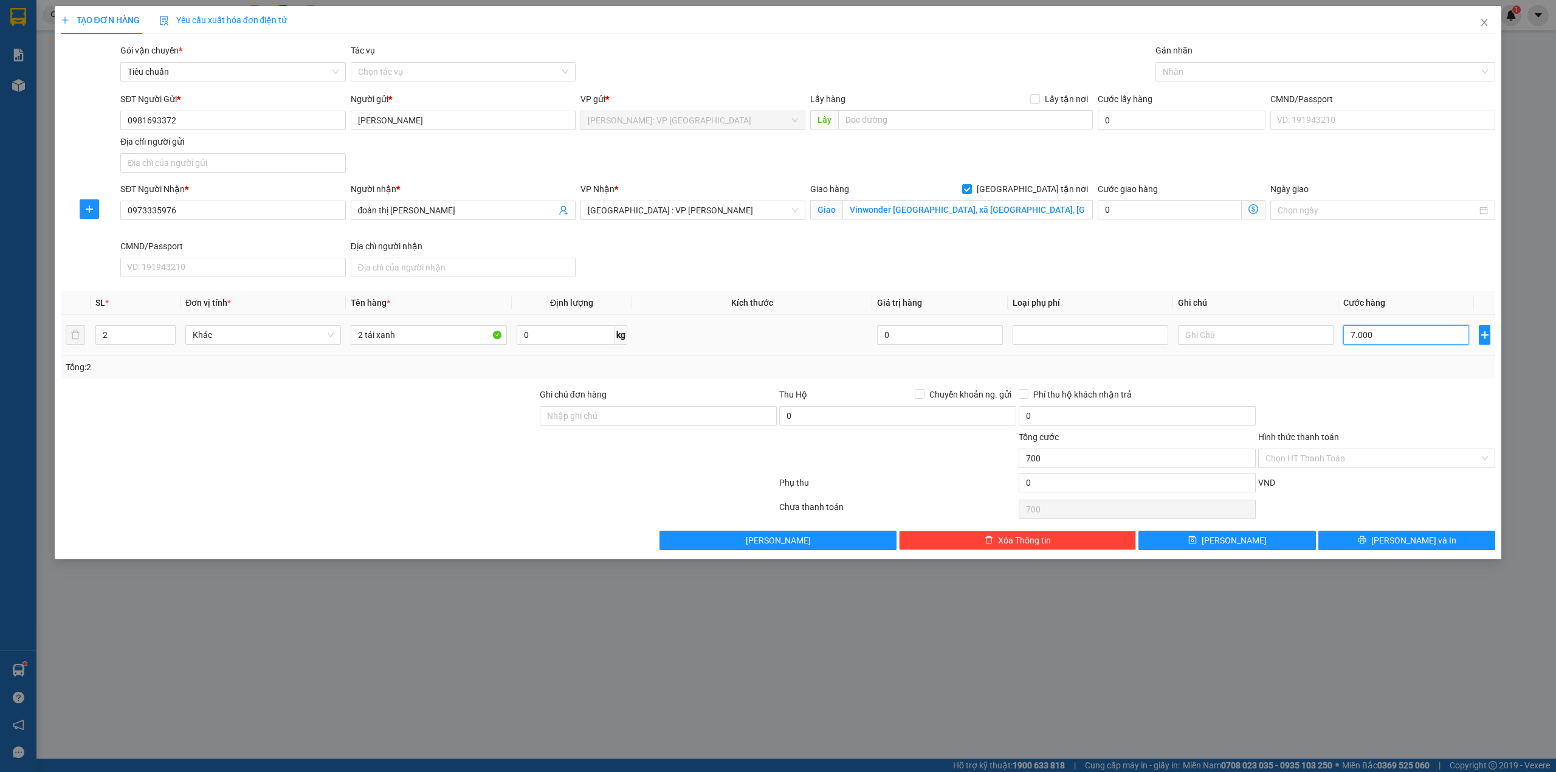
type input "7.000"
type input "70.000"
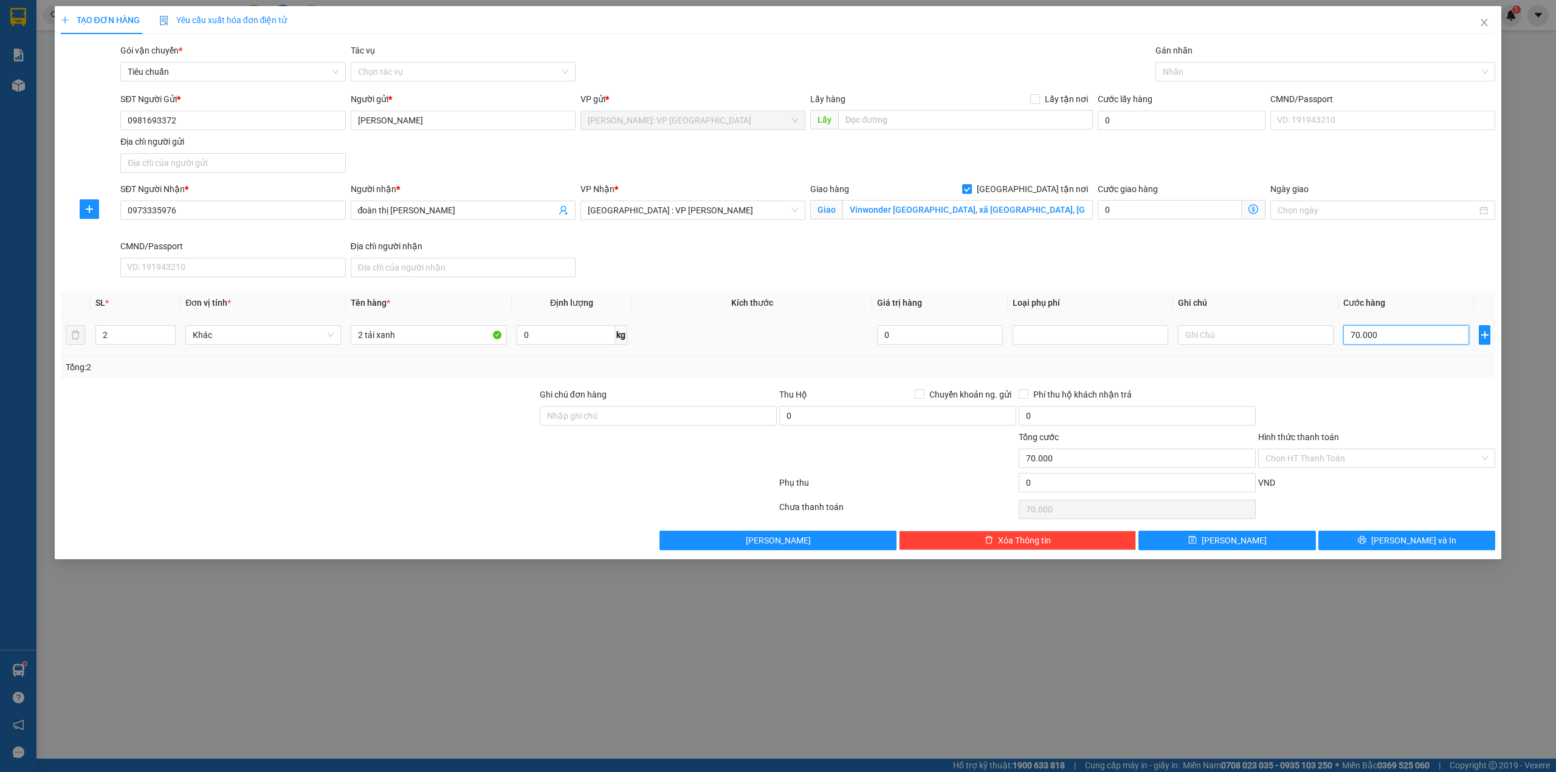
type input "700.000"
click at [531, 475] on div at bounding box center [419, 485] width 718 height 24
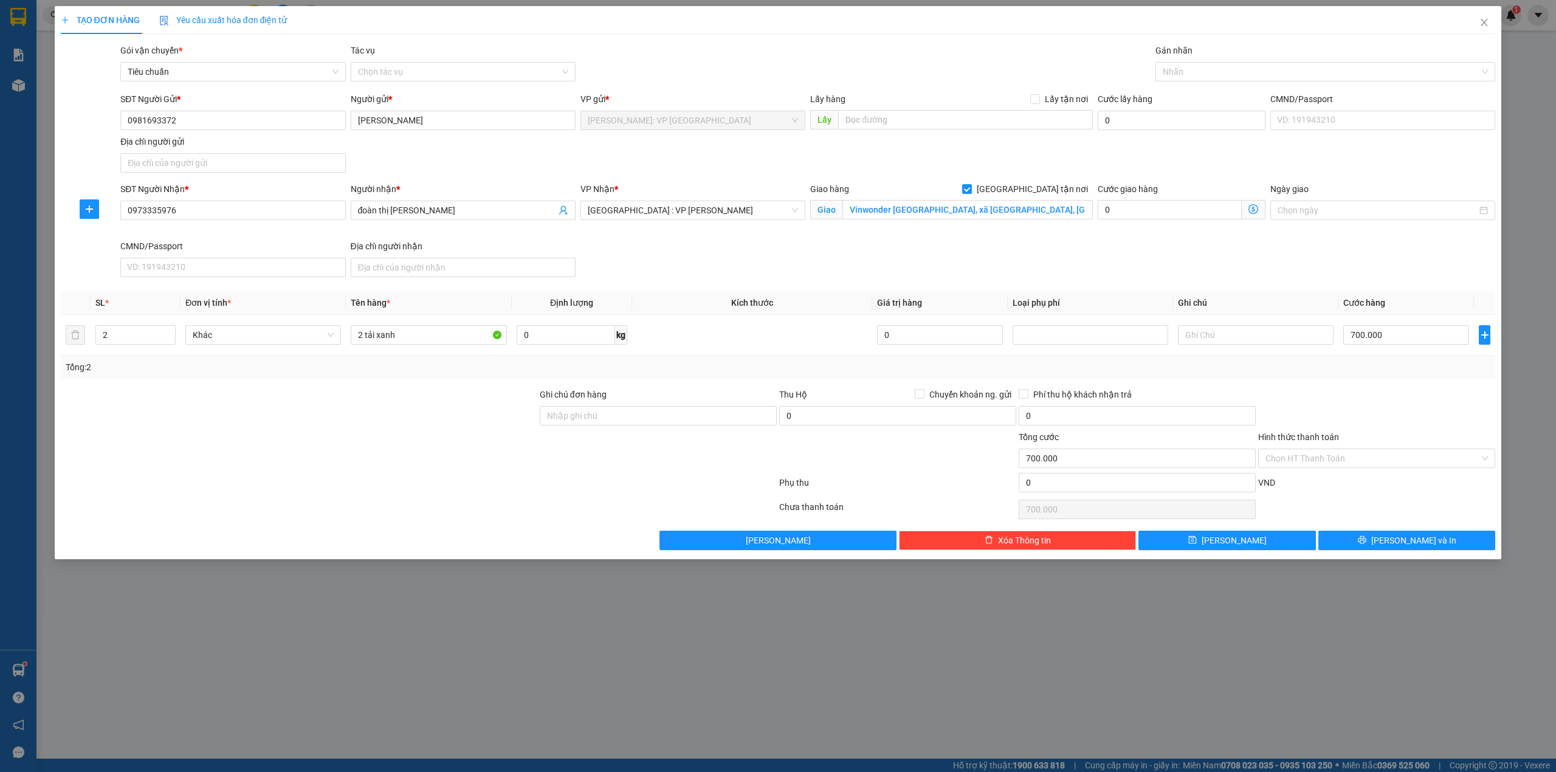
click at [879, 232] on div "Giao hàng Giao tận nơi Giao Vinwonder Nam Hội an, xã Bình Minh, Huyện Thăng Bìn…" at bounding box center [951, 210] width 287 height 57
click at [424, 333] on input "2 tải xanh" at bounding box center [429, 334] width 156 height 19
click at [1211, 78] on div at bounding box center [1319, 71] width 322 height 15
type input "2 tải xanh (gấu bông )"
type input "giao"
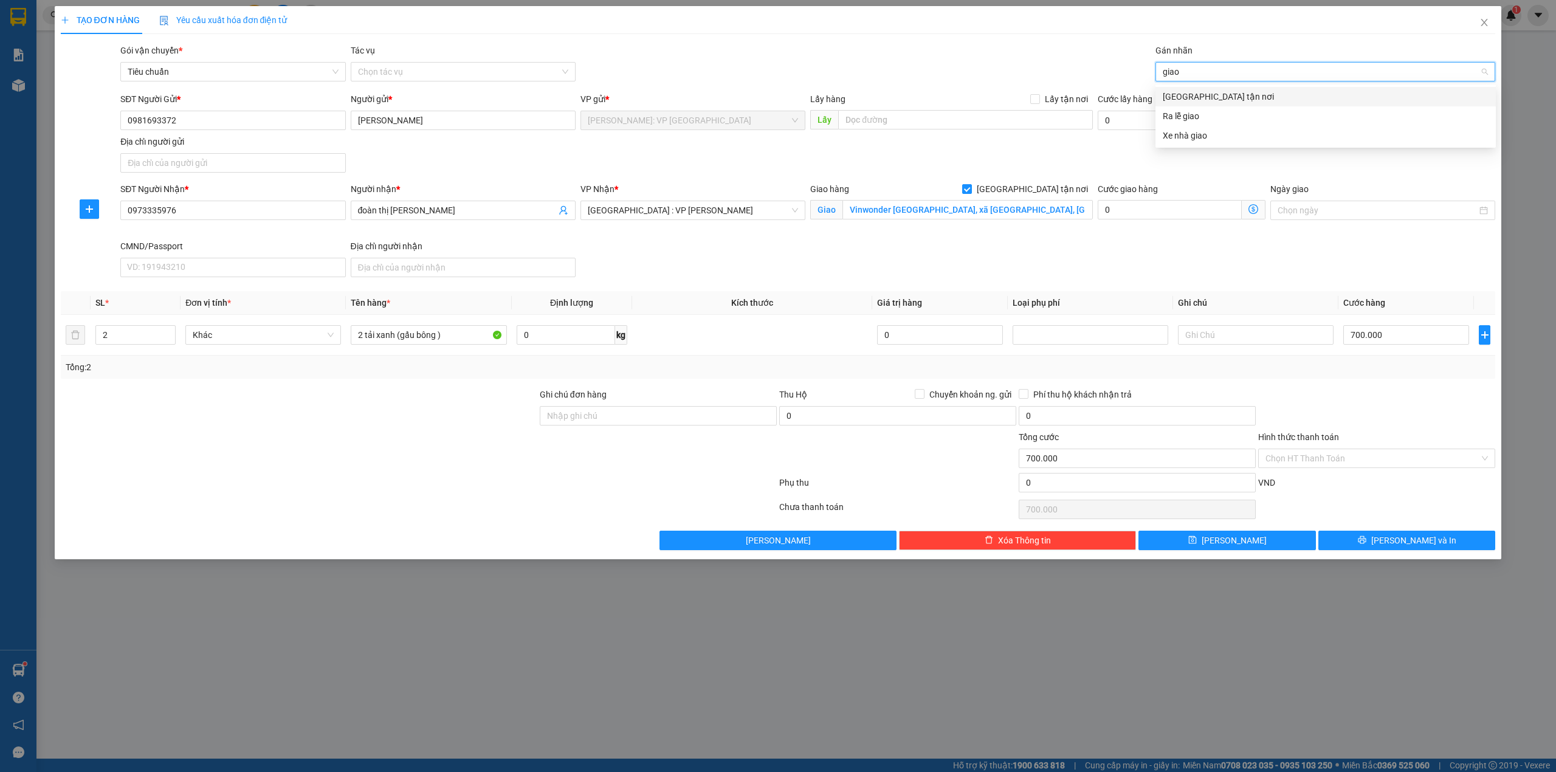
click at [1262, 96] on div "[GEOGRAPHIC_DATA] tận nơi" at bounding box center [1326, 96] width 326 height 13
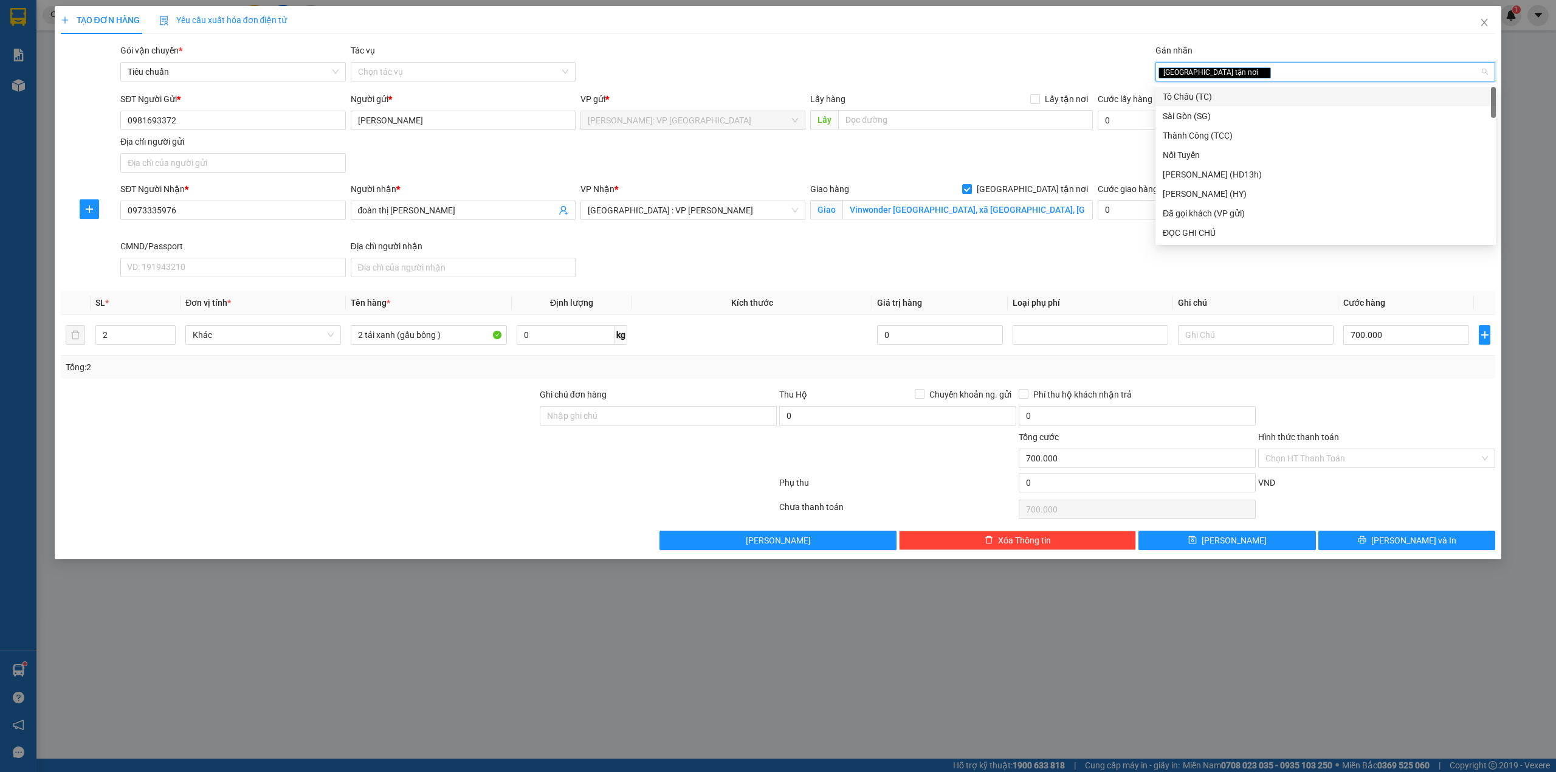
click at [1011, 61] on div "Gói vận chuyển * Tiêu chuẩn Tác vụ Chọn tác vụ Gán nhãn Giao tận nơi" at bounding box center [807, 65] width 1379 height 43
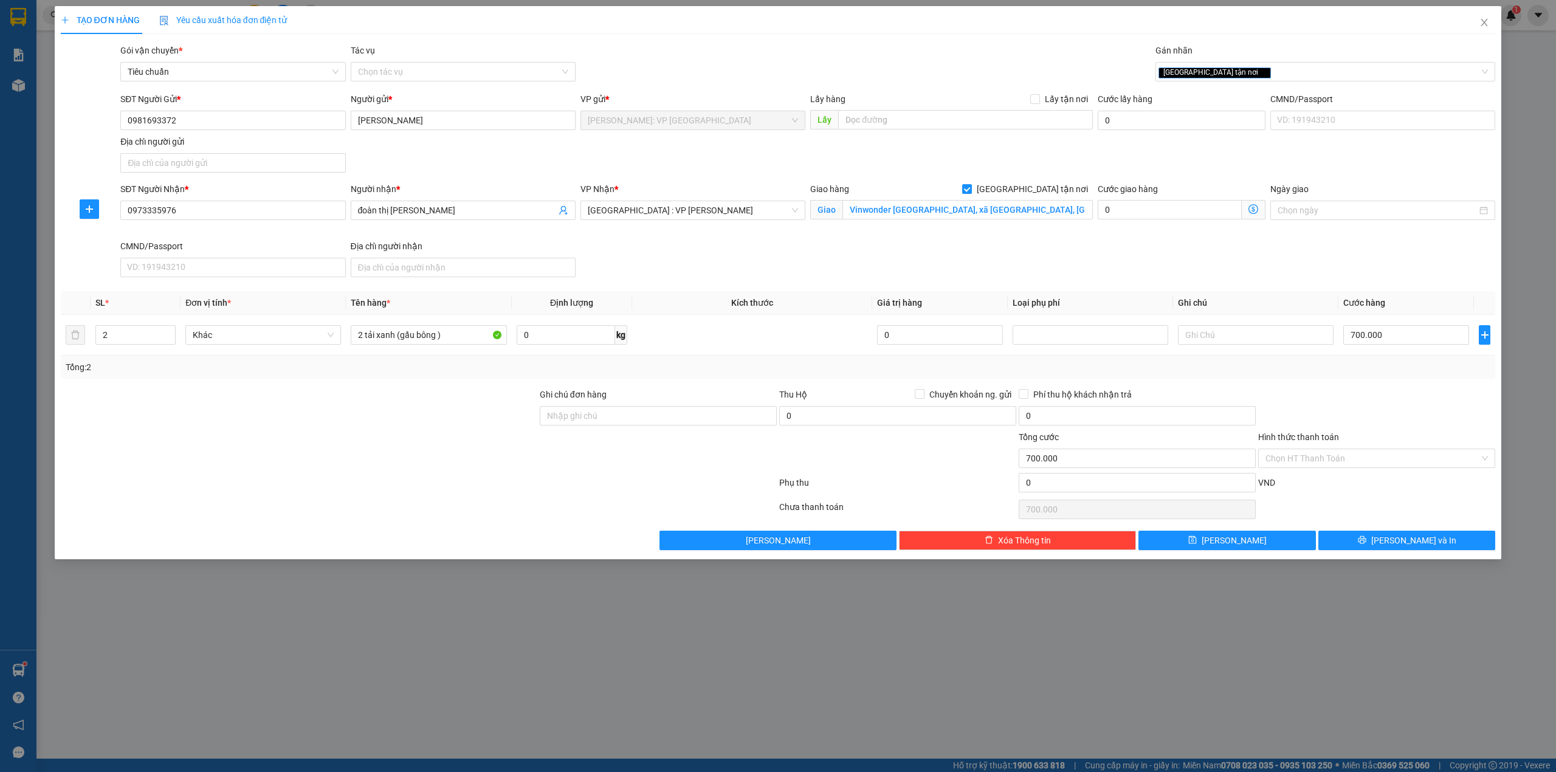
drag, startPoint x: 832, startPoint y: 154, endPoint x: 839, endPoint y: 156, distance: 6.9
click at [831, 156] on div "SĐT Người Gửi * 0981693372 Người gửi * lê thị thu hà VP gửi * Hồ Chí Minh: VP Q…" at bounding box center [807, 134] width 1379 height 85
click at [1355, 536] on button "[PERSON_NAME] và In" at bounding box center [1406, 540] width 177 height 19
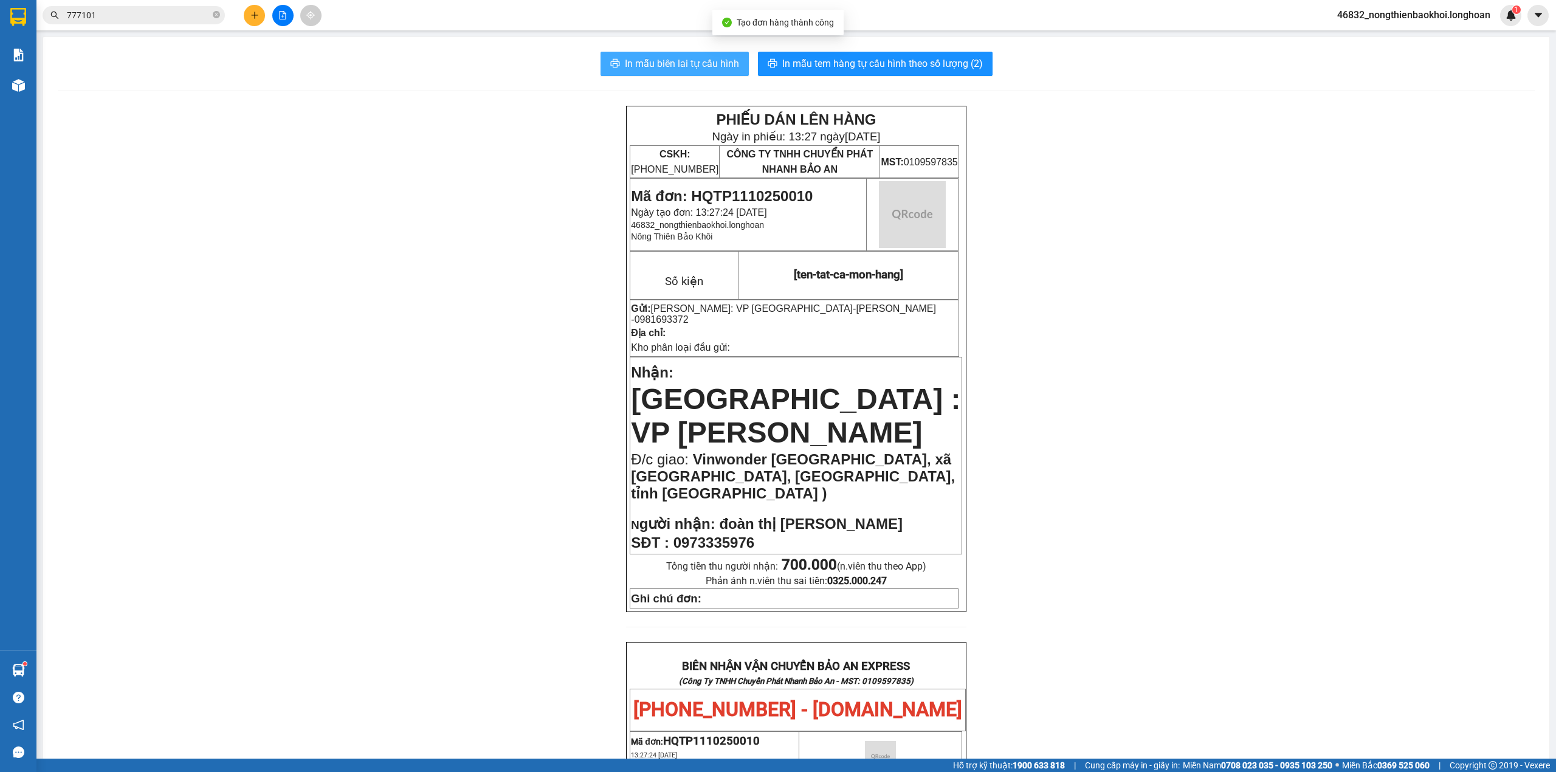
click at [615, 61] on button "In mẫu biên lai tự cấu hình" at bounding box center [674, 64] width 148 height 24
click at [353, 295] on div "PHIẾU DÁN LÊN HÀNG Ngày in phiếu: 13:27 ngày 11-10-2025 CSKH: 1900.06.88.33 CÔN…" at bounding box center [796, 734] width 1477 height 1256
click at [359, 281] on div "PHIẾU DÁN LÊN HÀNG Ngày in phiếu: 13:27 ngày 11-10-2025 CSKH: 1900.06.88.33 CÔN…" at bounding box center [796, 734] width 1477 height 1256
click at [380, 268] on div "PHIẾU DÁN LÊN HÀNG Ngày in phiếu: 13:27 ngày 11-10-2025 CSKH: 1900.06.88.33 CÔN…" at bounding box center [796, 734] width 1477 height 1256
click at [385, 253] on div "PHIẾU DÁN LÊN HÀNG Ngày in phiếu: 13:27 ngày 11-10-2025 CSKH: 1900.06.88.33 CÔN…" at bounding box center [796, 734] width 1477 height 1256
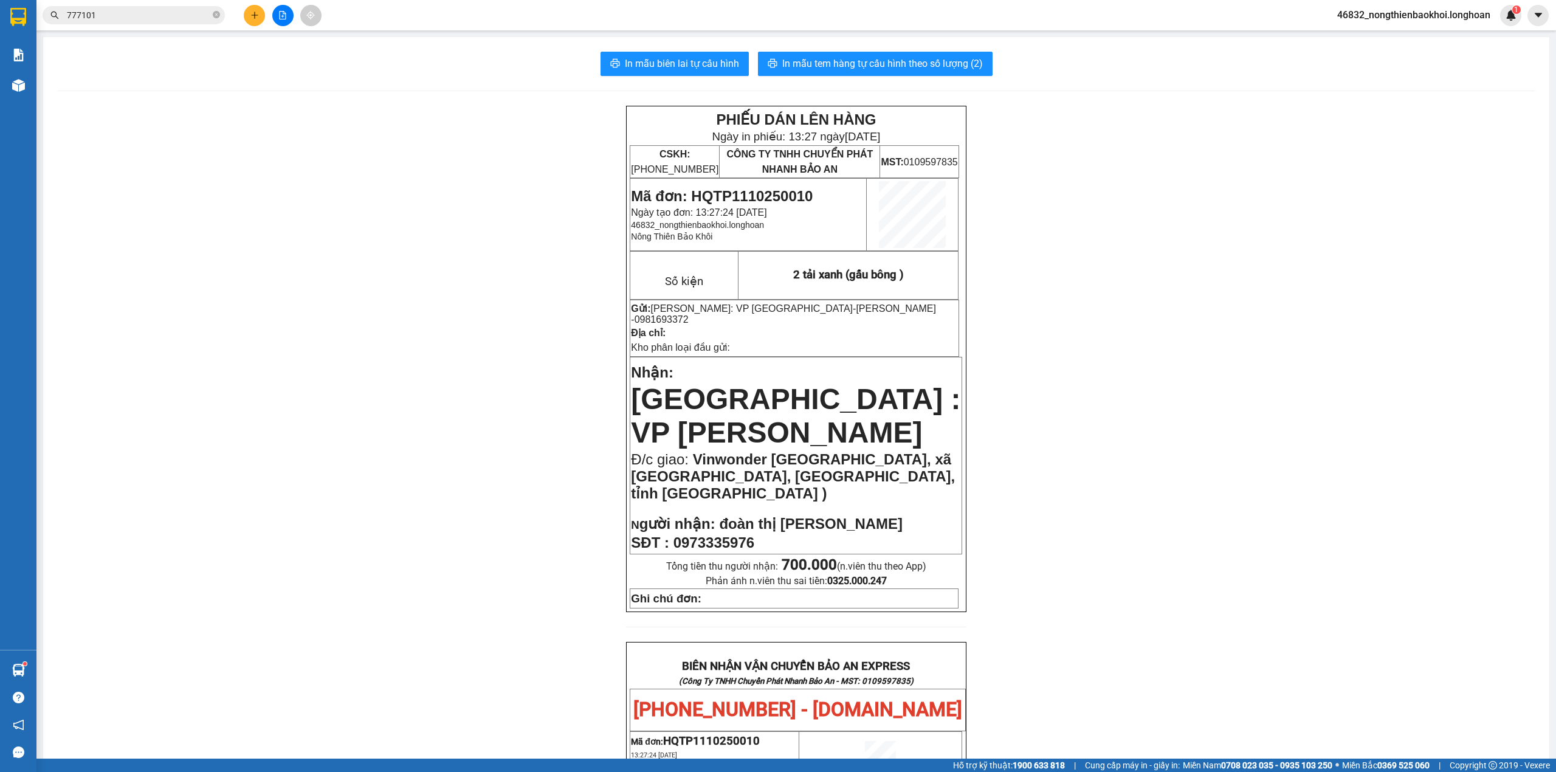
click at [169, 18] on input "777101" at bounding box center [138, 15] width 143 height 13
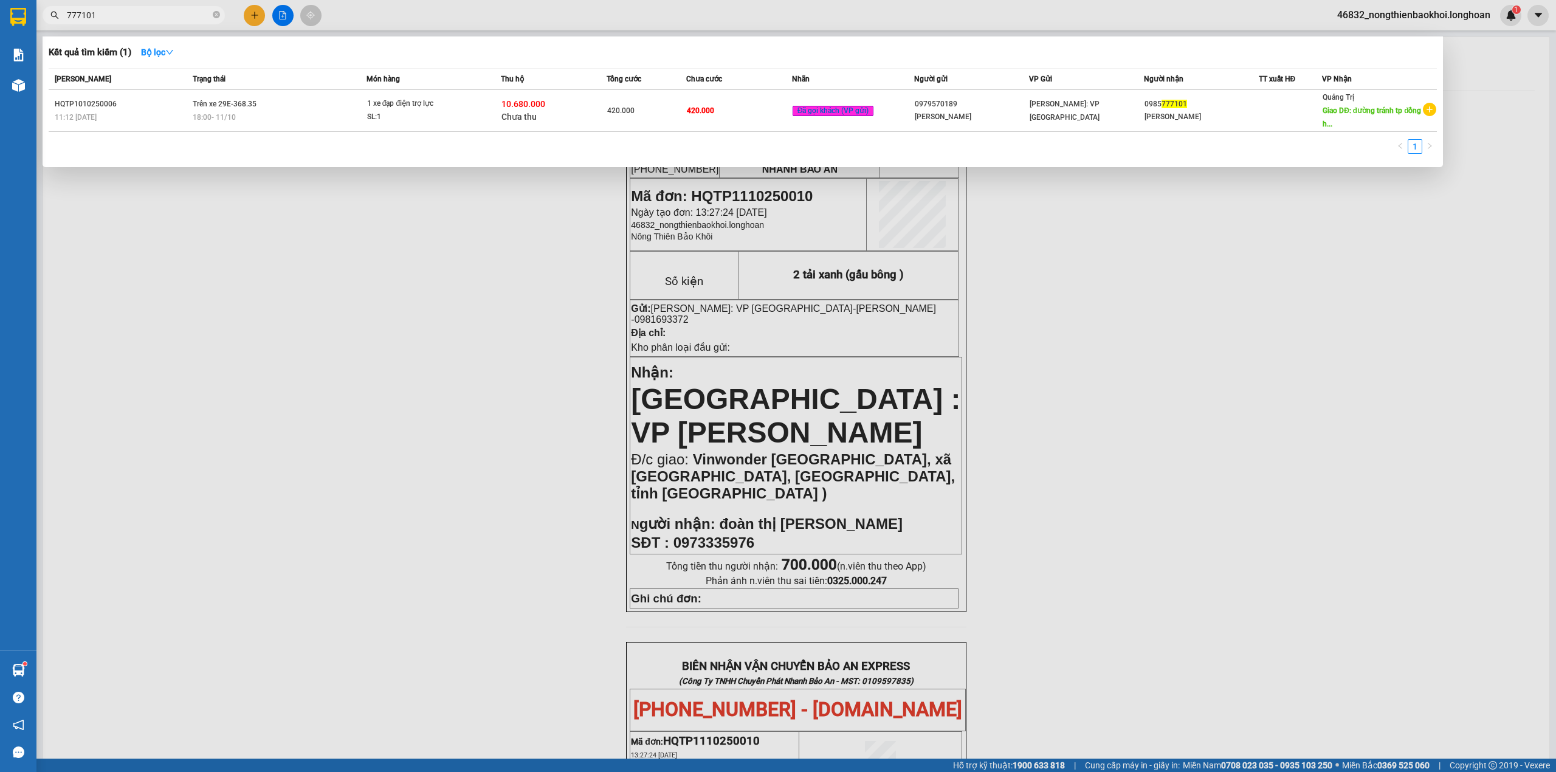
click at [169, 18] on input "777101" at bounding box center [138, 15] width 143 height 13
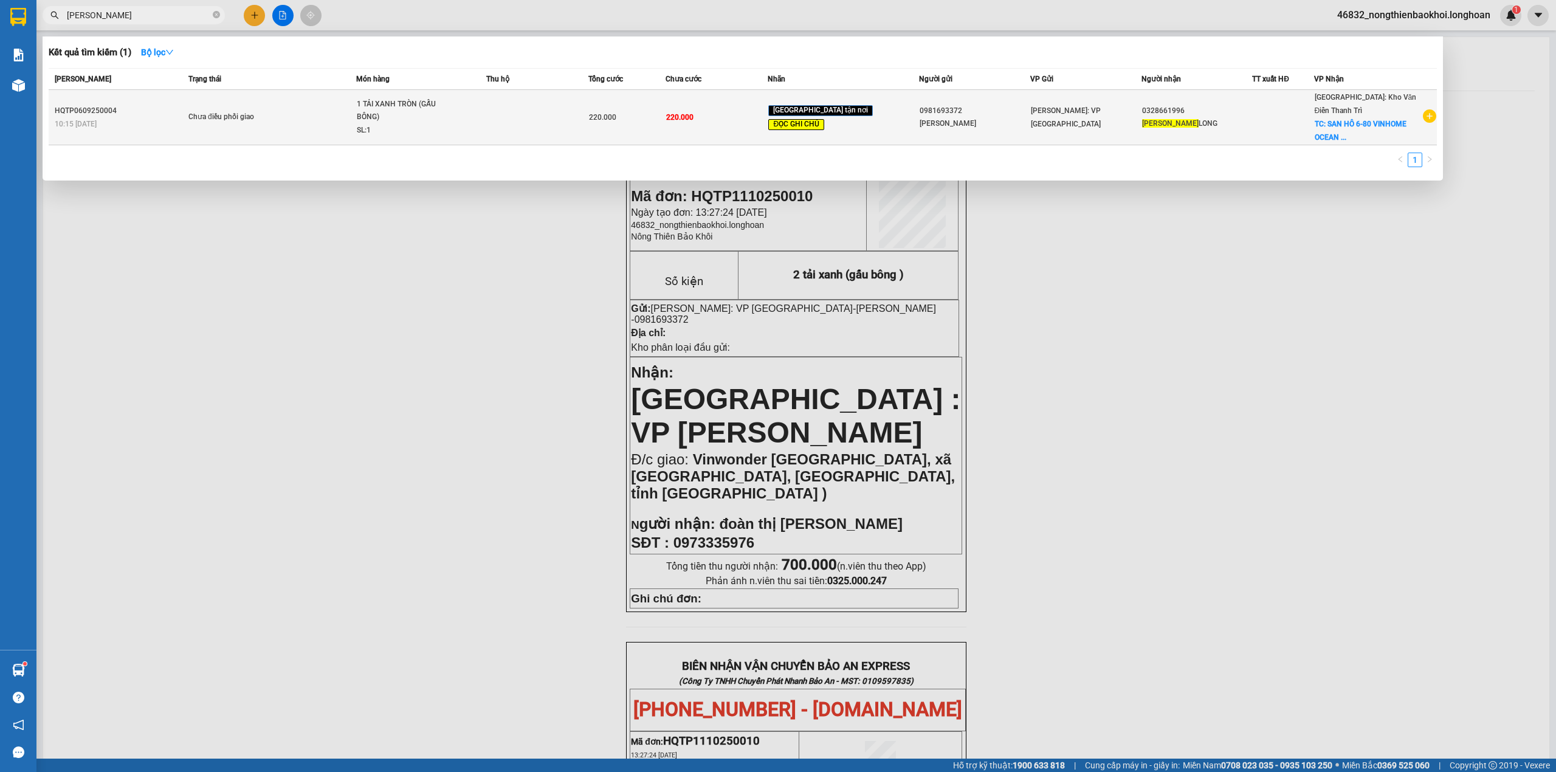
type input "lê quí"
click at [472, 112] on span "1 TẢI XANH TRÒN (GẤU BÔNG) SL: 1" at bounding box center [421, 118] width 129 height 40
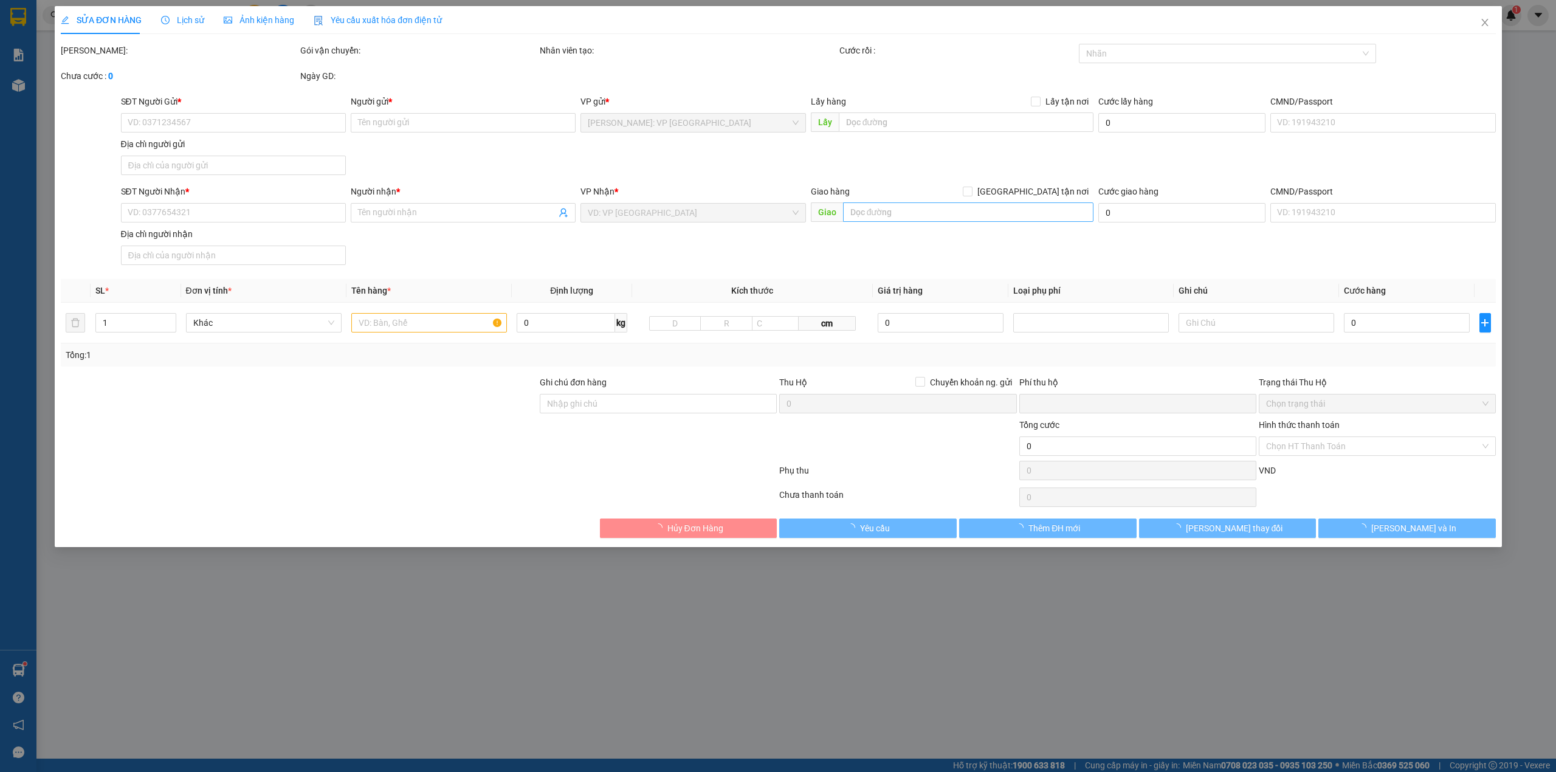
type input "0981693372"
type input "[PERSON_NAME]"
type input "0328661996"
type input "LÊ QUÍ LONG"
checkbox input "true"
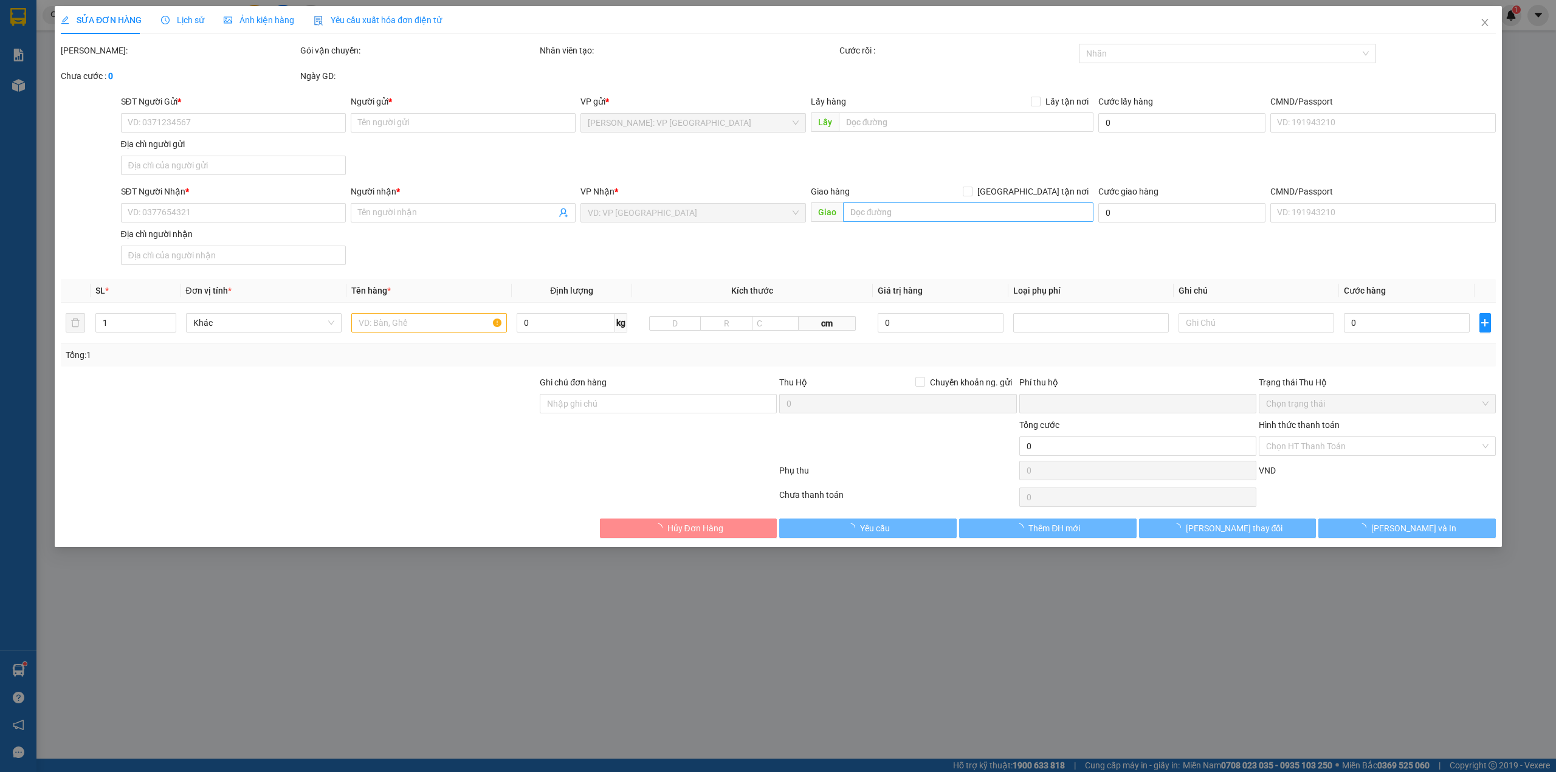
type input "SAN HÔ 6-80 VINHOME OCEAN PARK 2, NGHĨA TRỤ, VĂN GIANG, HƯNG YÊN"
type input "hàng ở kho khách k thanh toán cước"
type input "0"
type input "220.000"
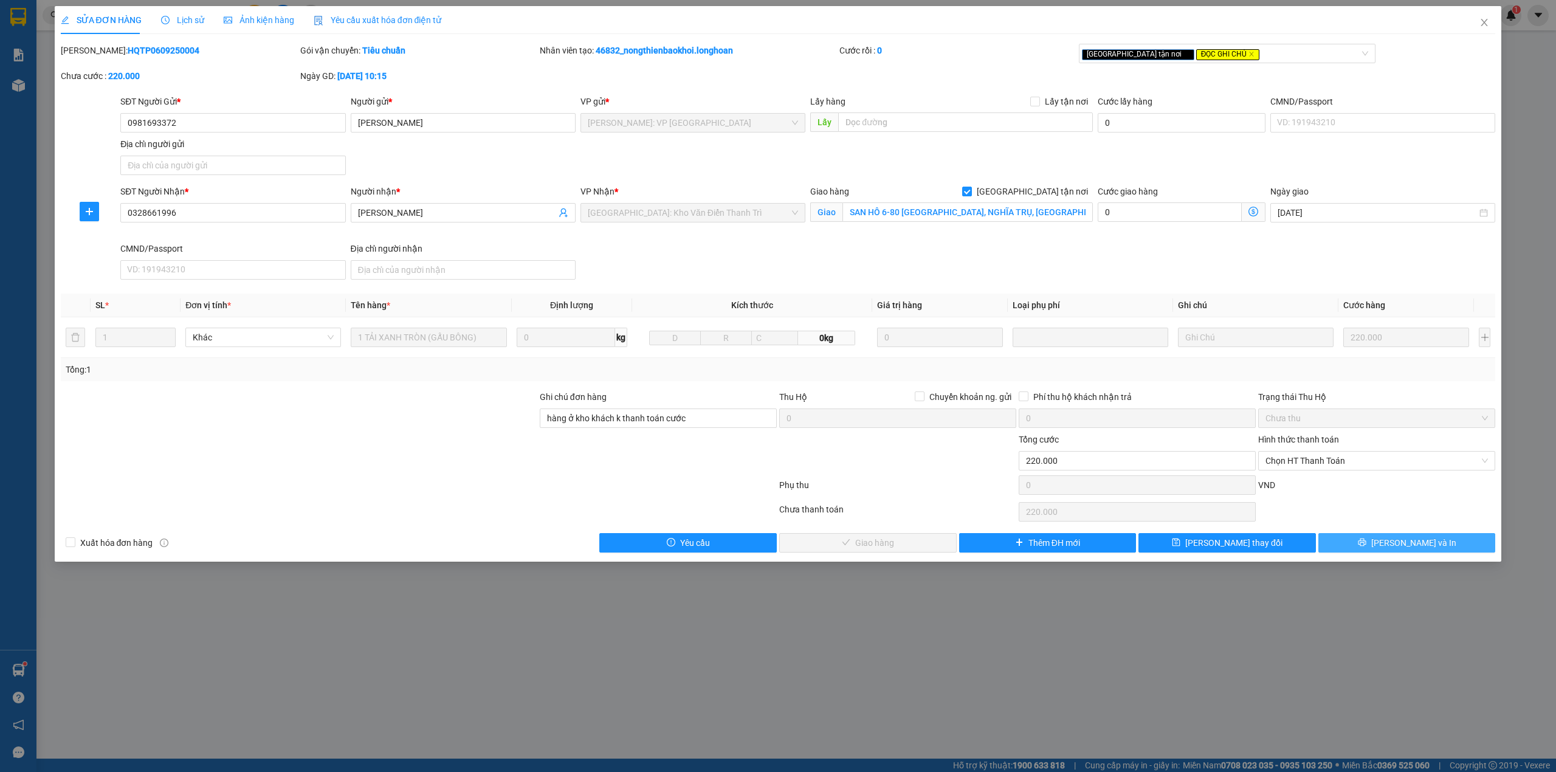
click at [1394, 544] on button "[PERSON_NAME] và In" at bounding box center [1406, 542] width 177 height 19
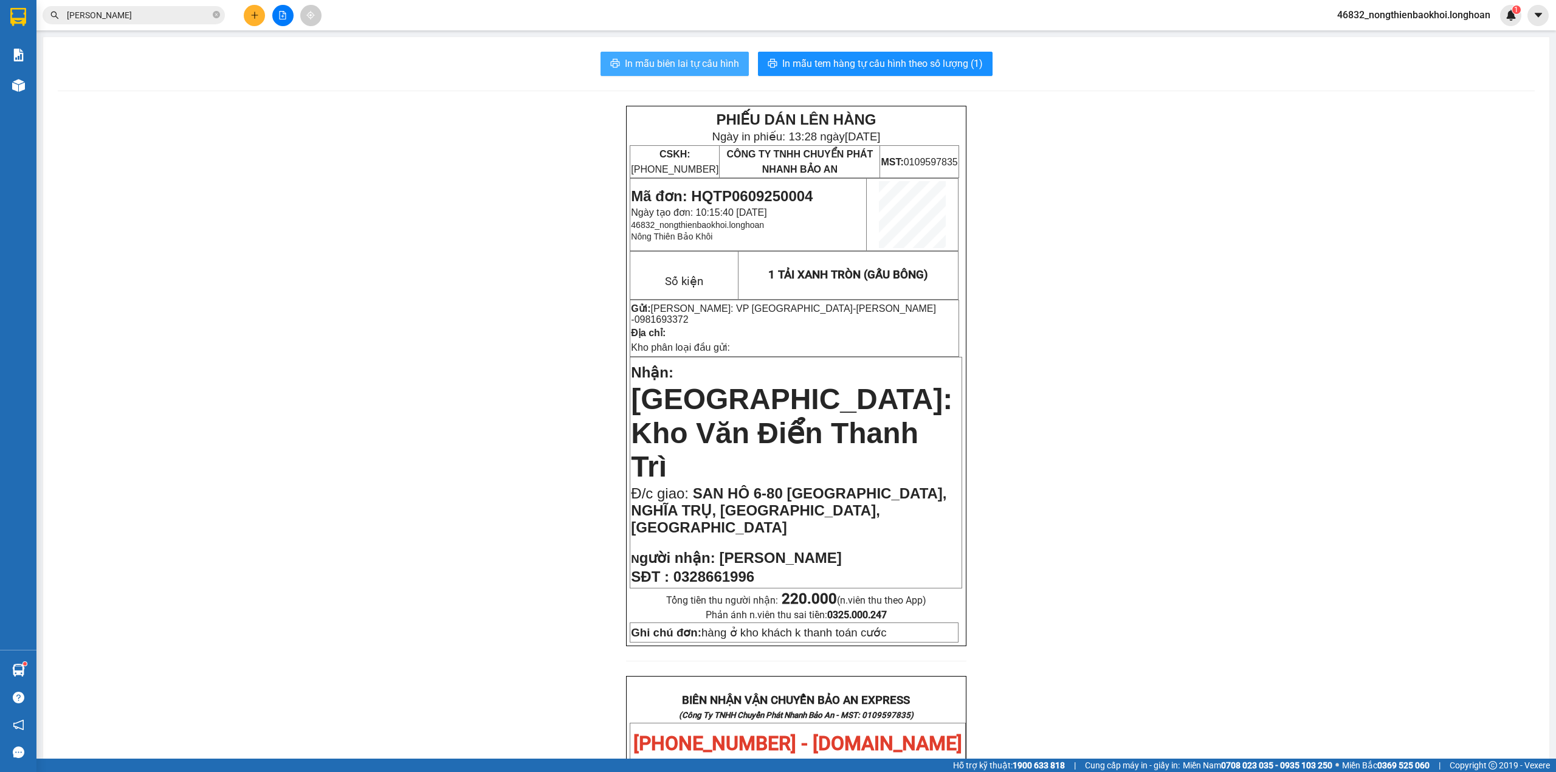
click at [715, 60] on span "In mẫu biên lai tự cấu hình" at bounding box center [682, 63] width 114 height 15
drag, startPoint x: 711, startPoint y: 199, endPoint x: 761, endPoint y: 195, distance: 50.6
click at [761, 195] on span "Mã đơn: HQTP0609250004" at bounding box center [722, 196] width 182 height 16
click at [738, 199] on span "Mã đơn: HQTP0609250004" at bounding box center [722, 196] width 182 height 16
drag, startPoint x: 728, startPoint y: 192, endPoint x: 775, endPoint y: 202, distance: 48.5
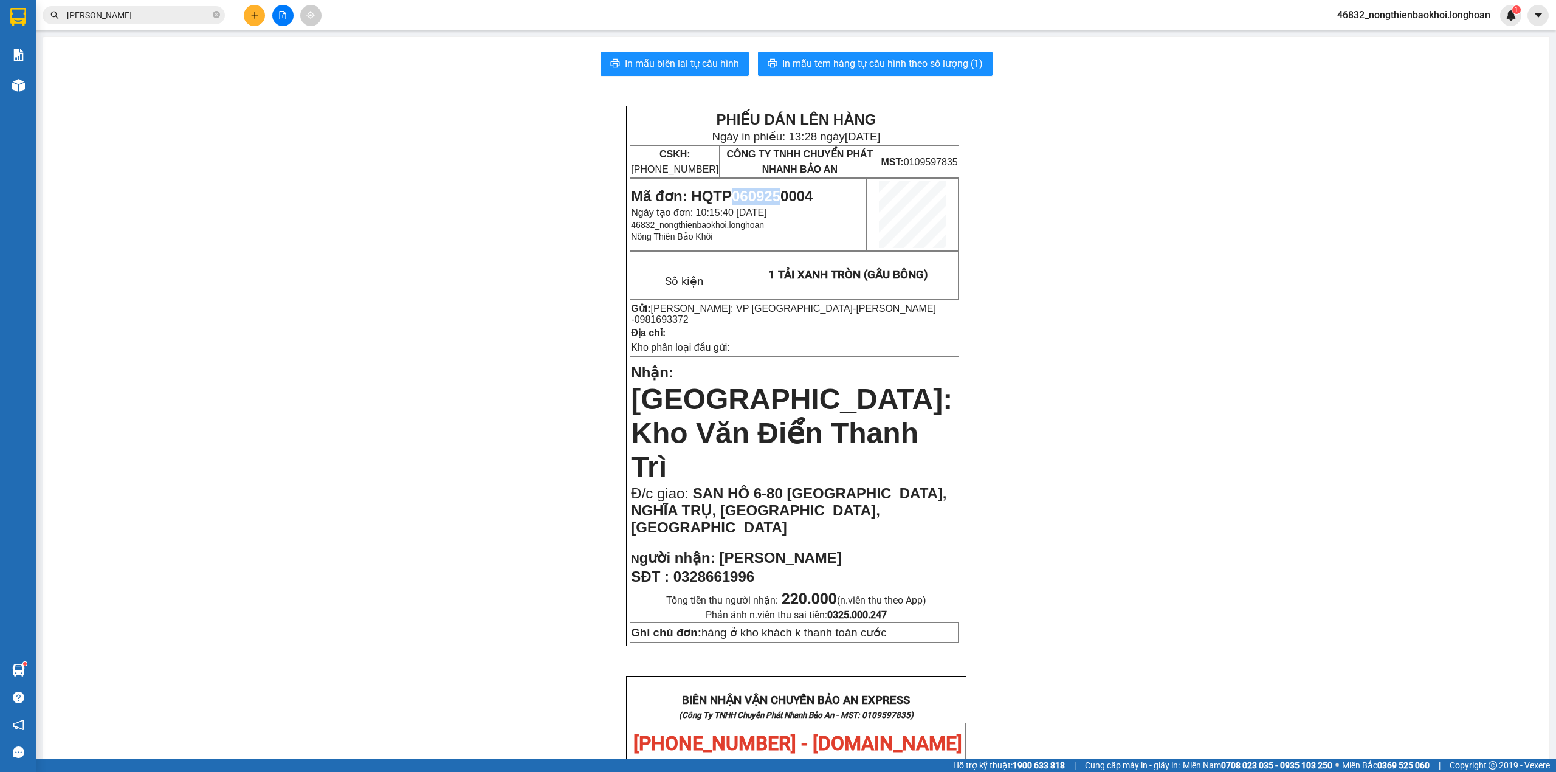
click at [775, 202] on span "Mã đơn: HQTP0609250004" at bounding box center [722, 196] width 182 height 16
click at [780, 190] on span "Mã đơn: HQTP0609250004" at bounding box center [722, 196] width 182 height 16
click at [336, 270] on div "PHIẾU DÁN LÊN HÀNG Ngày in phiếu: 13:28 ngày 11-10-2025 CSKH: 1900.06.88.33 CÔN…" at bounding box center [796, 744] width 1477 height 1276
drag, startPoint x: 728, startPoint y: 193, endPoint x: 758, endPoint y: 198, distance: 30.8
click at [758, 198] on span "Mã đơn: HQTP0609250004" at bounding box center [722, 196] width 182 height 16
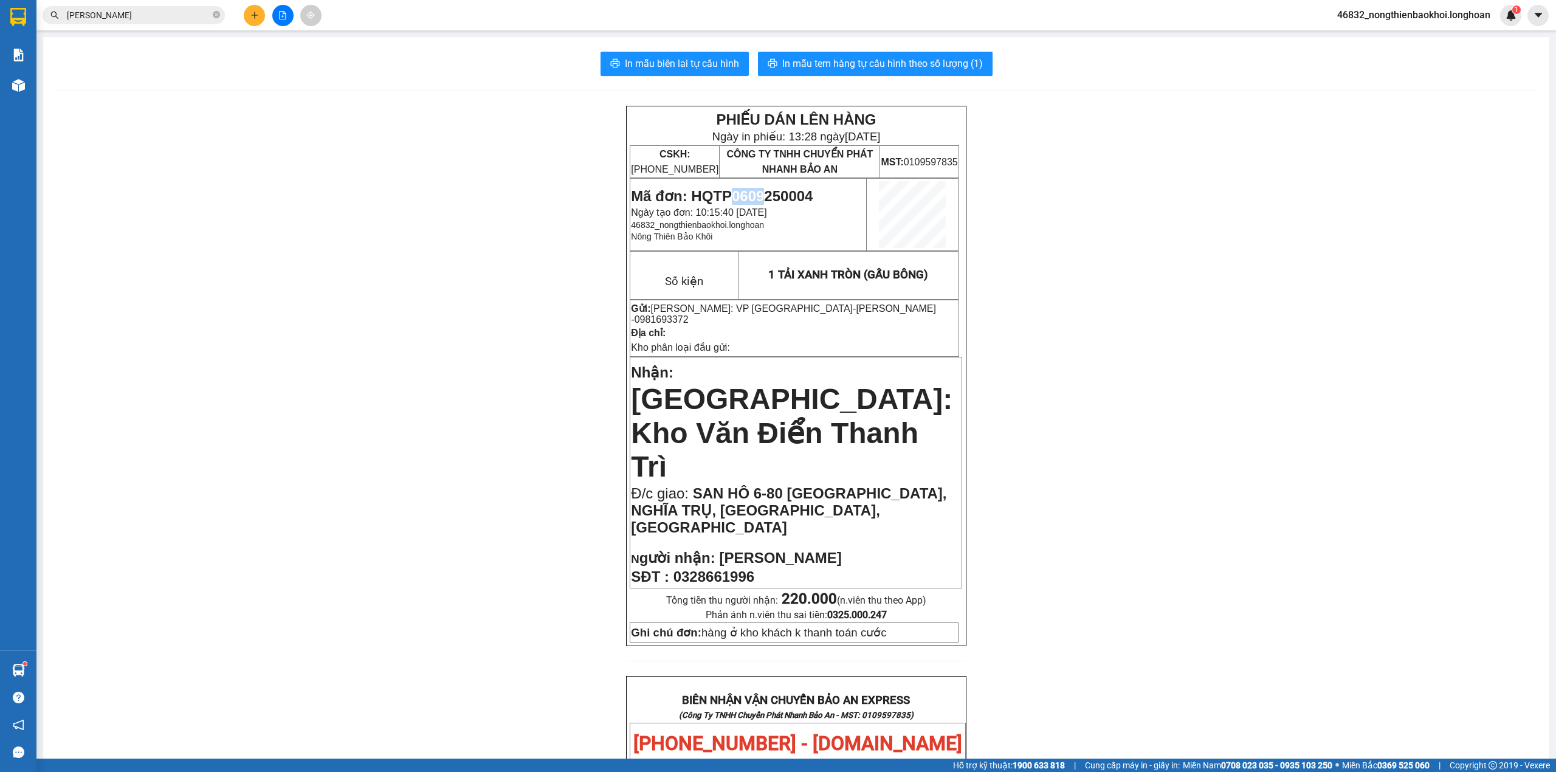
scroll to position [81, 0]
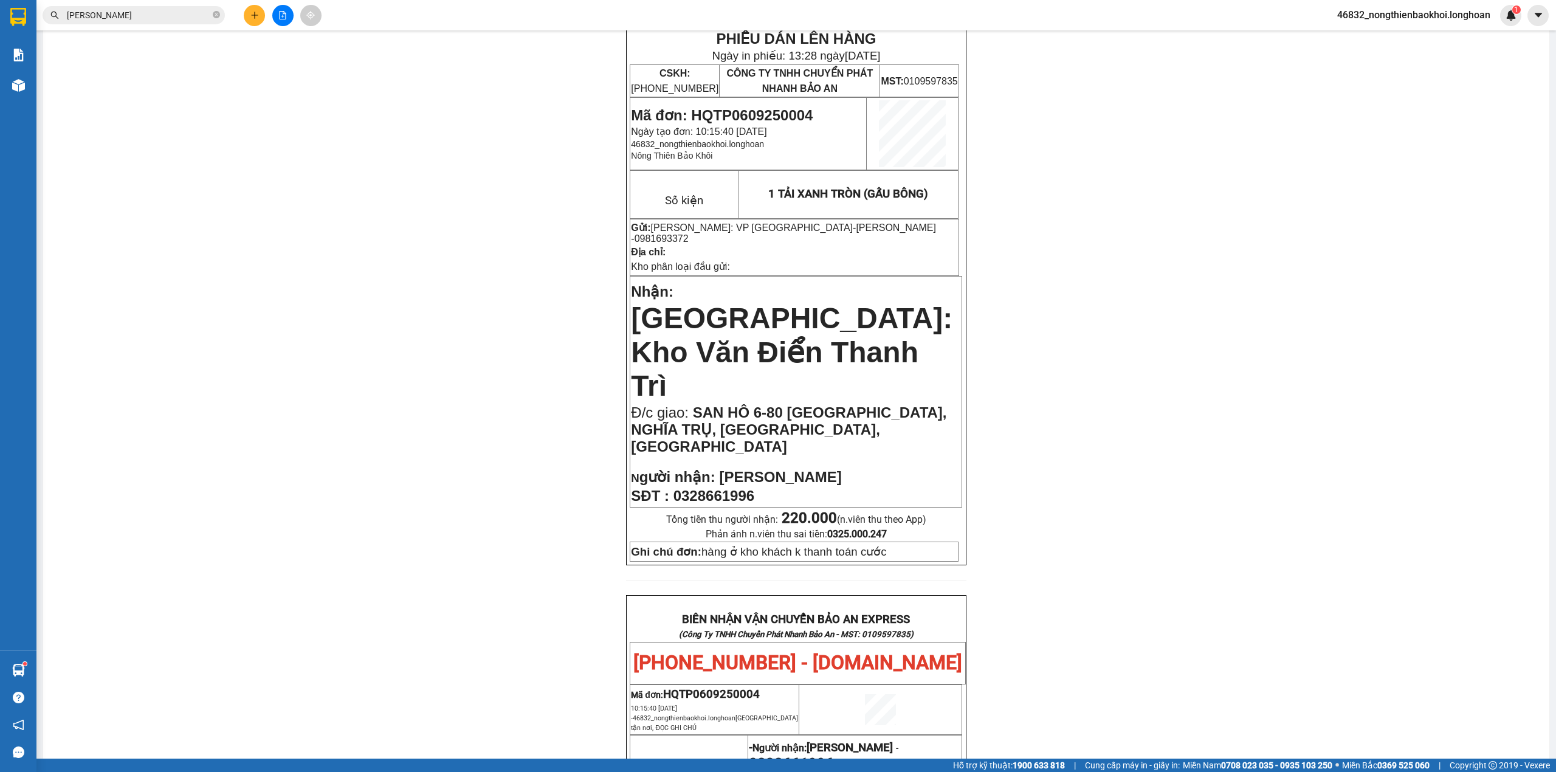
click at [348, 253] on div "PHIẾU DÁN LÊN HÀNG Ngày in phiếu: 13:28 ngày 11-10-2025 CSKH: 1900.06.88.33 CÔN…" at bounding box center [796, 663] width 1477 height 1276
click at [219, 16] on icon "close-circle" at bounding box center [216, 14] width 7 height 7
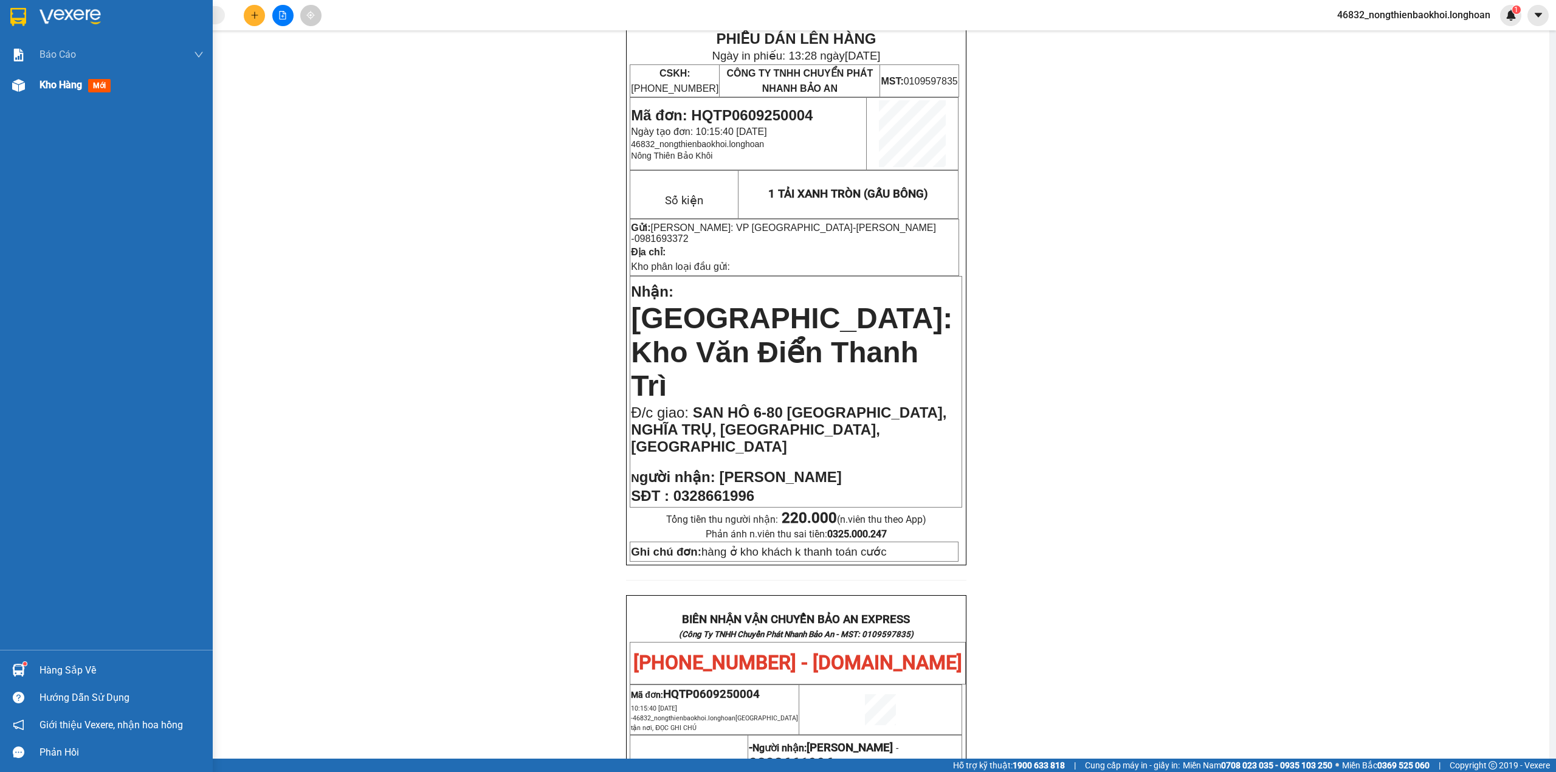
click at [25, 89] on div at bounding box center [18, 85] width 21 height 21
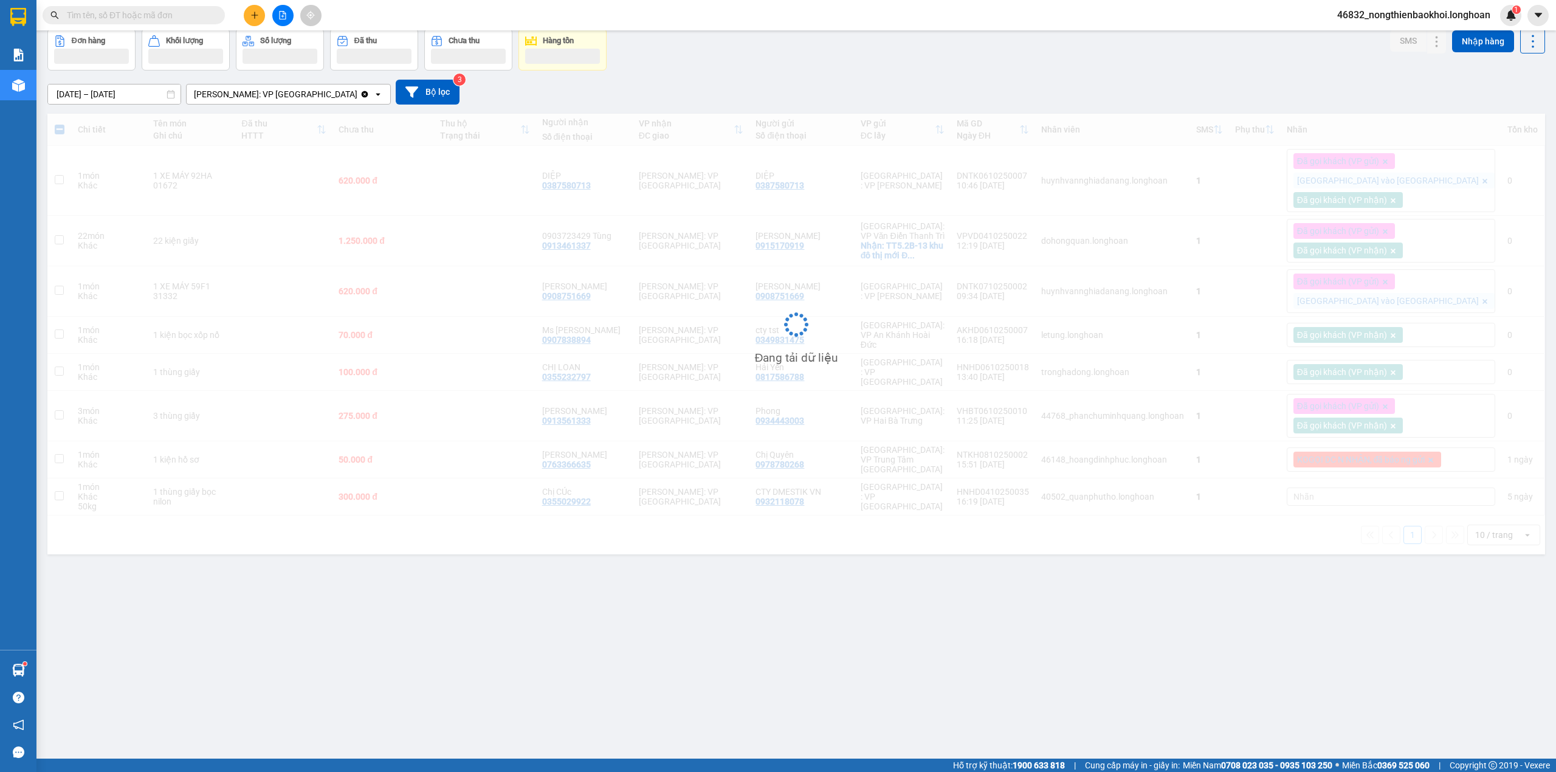
scroll to position [56, 0]
click at [672, 81] on div "12/09/2025 – 11/10/2025 Press the down arrow key to interact with the calendar …" at bounding box center [795, 91] width 1497 height 43
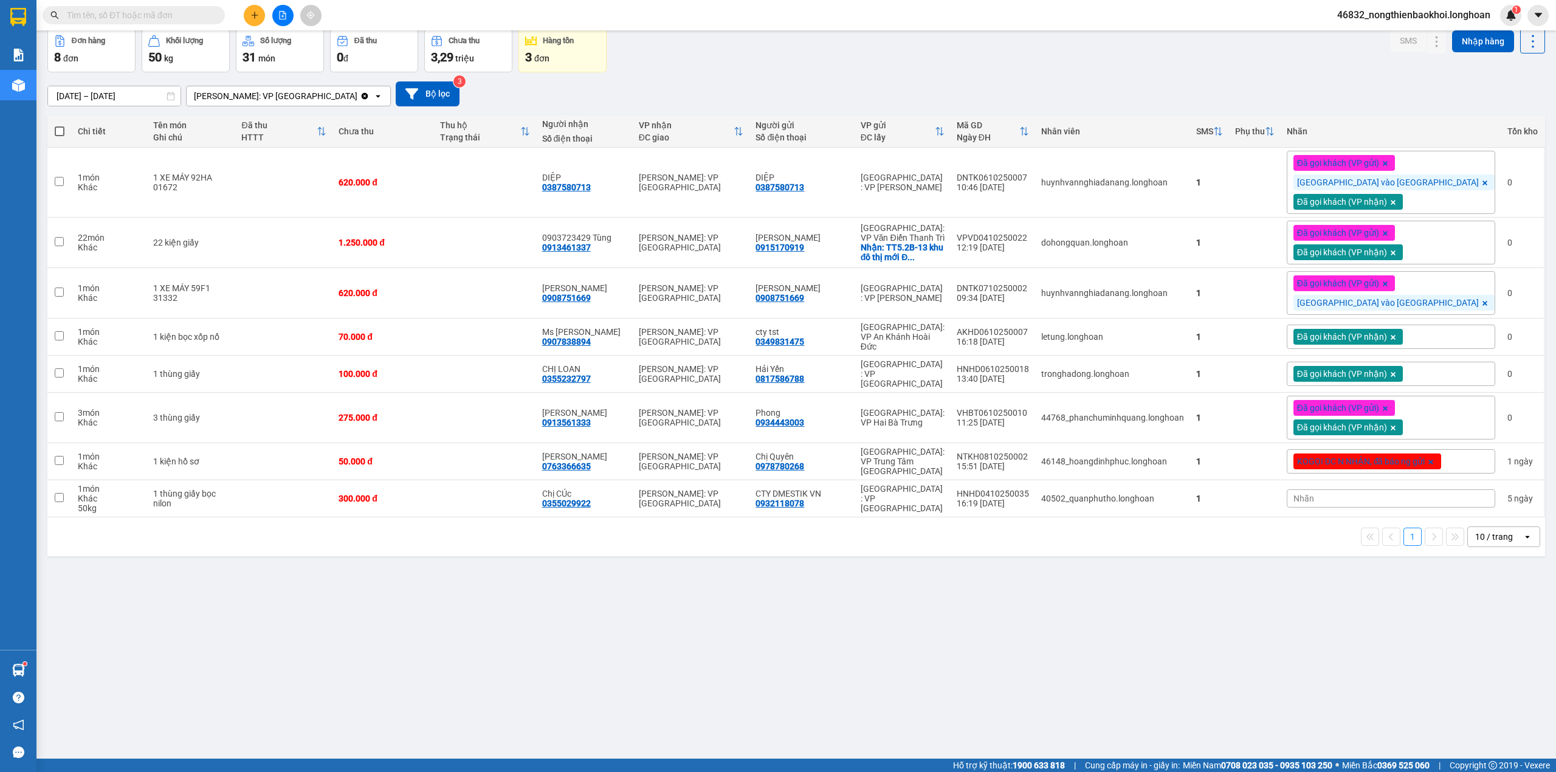
click at [672, 81] on div "12/09/2025 – 11/10/2025 Press the down arrow key to interact with the calendar …" at bounding box center [795, 93] width 1497 height 43
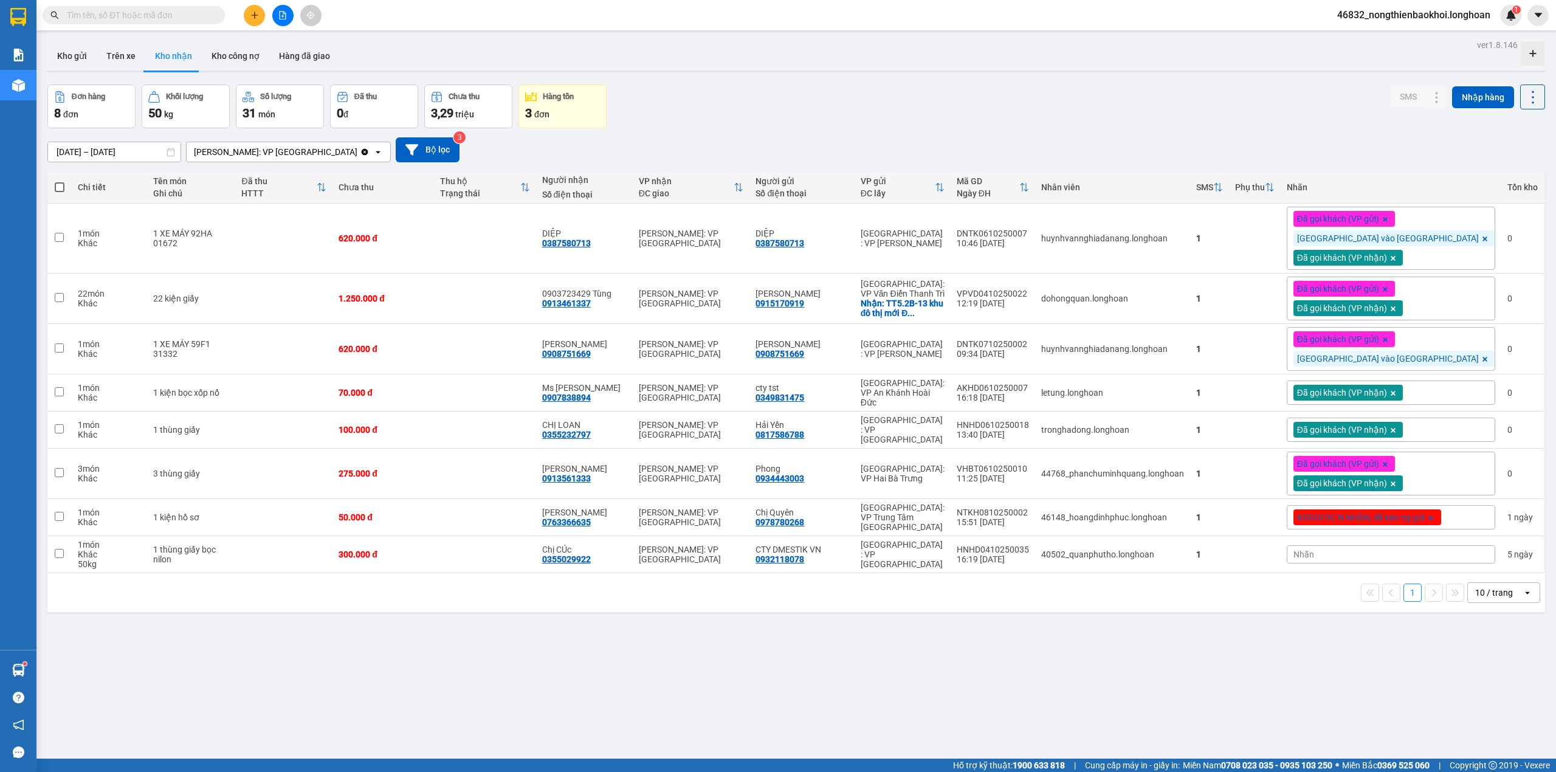
click at [126, 9] on input "text" at bounding box center [138, 15] width 143 height 13
click at [180, 20] on input "text" at bounding box center [138, 15] width 143 height 13
click at [186, 19] on input "text" at bounding box center [138, 15] width 143 height 13
click at [402, 58] on div "Kho gửi Trên xe Kho nhận Kho công nợ Hàng đã giao" at bounding box center [795, 57] width 1497 height 32
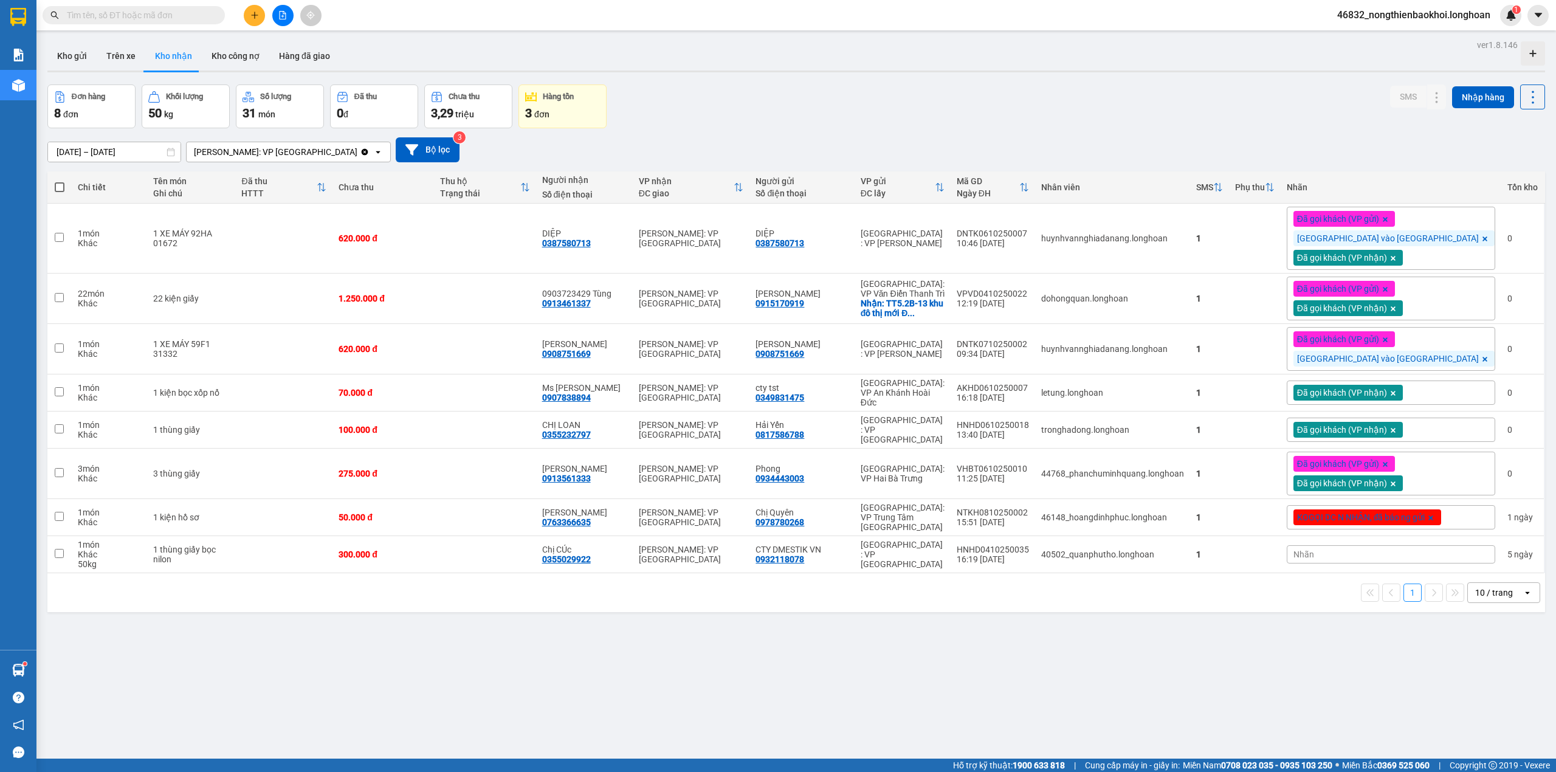
click at [693, 91] on div "Đơn hàng 8 đơn Khối lượng 50 kg Số lượng 31 món Đã thu 0 đ Chưa thu 3,29 triệu …" at bounding box center [795, 106] width 1497 height 44
click at [494, 157] on div "12/09/2025 – 11/10/2025 Press the down arrow key to interact with the calendar …" at bounding box center [795, 149] width 1497 height 25
click at [503, 628] on div "ver 1.8.146 Kho gửi Trên xe Kho nhận Kho công nợ Hàng đã giao Đơn hàng 8 đơn Kh…" at bounding box center [796, 422] width 1507 height 772
click at [492, 615] on div "ver 1.8.146 Kho gửi Trên xe Kho nhận Kho công nợ Hàng đã giao Đơn hàng 8 đơn Kh…" at bounding box center [796, 422] width 1507 height 772
click at [718, 118] on div "Đơn hàng 8 đơn Khối lượng 50 kg Số lượng 31 món Đã thu 0 đ Chưa thu 3,29 triệu …" at bounding box center [795, 106] width 1497 height 44
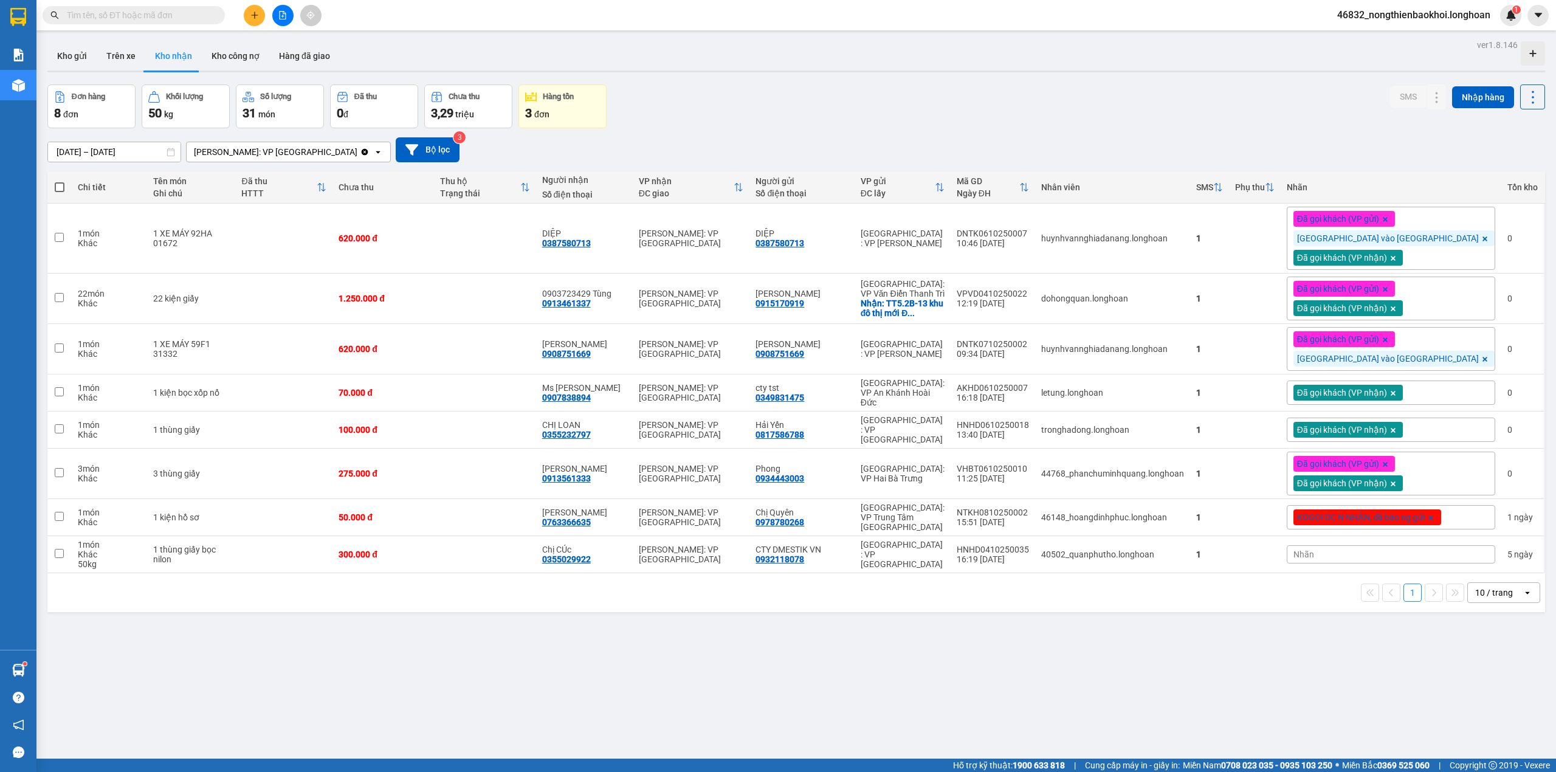
click at [413, 720] on div "ver 1.8.146 Kho gửi Trên xe Kho nhận Kho công nợ Hàng đã giao Đơn hàng 8 đơn Kh…" at bounding box center [796, 422] width 1507 height 772
click at [724, 115] on div "Đơn hàng 8 đơn Khối lượng 50 kg Số lượng 31 món Đã thu 0 đ Chưa thu 3,29 triệu …" at bounding box center [795, 106] width 1497 height 44
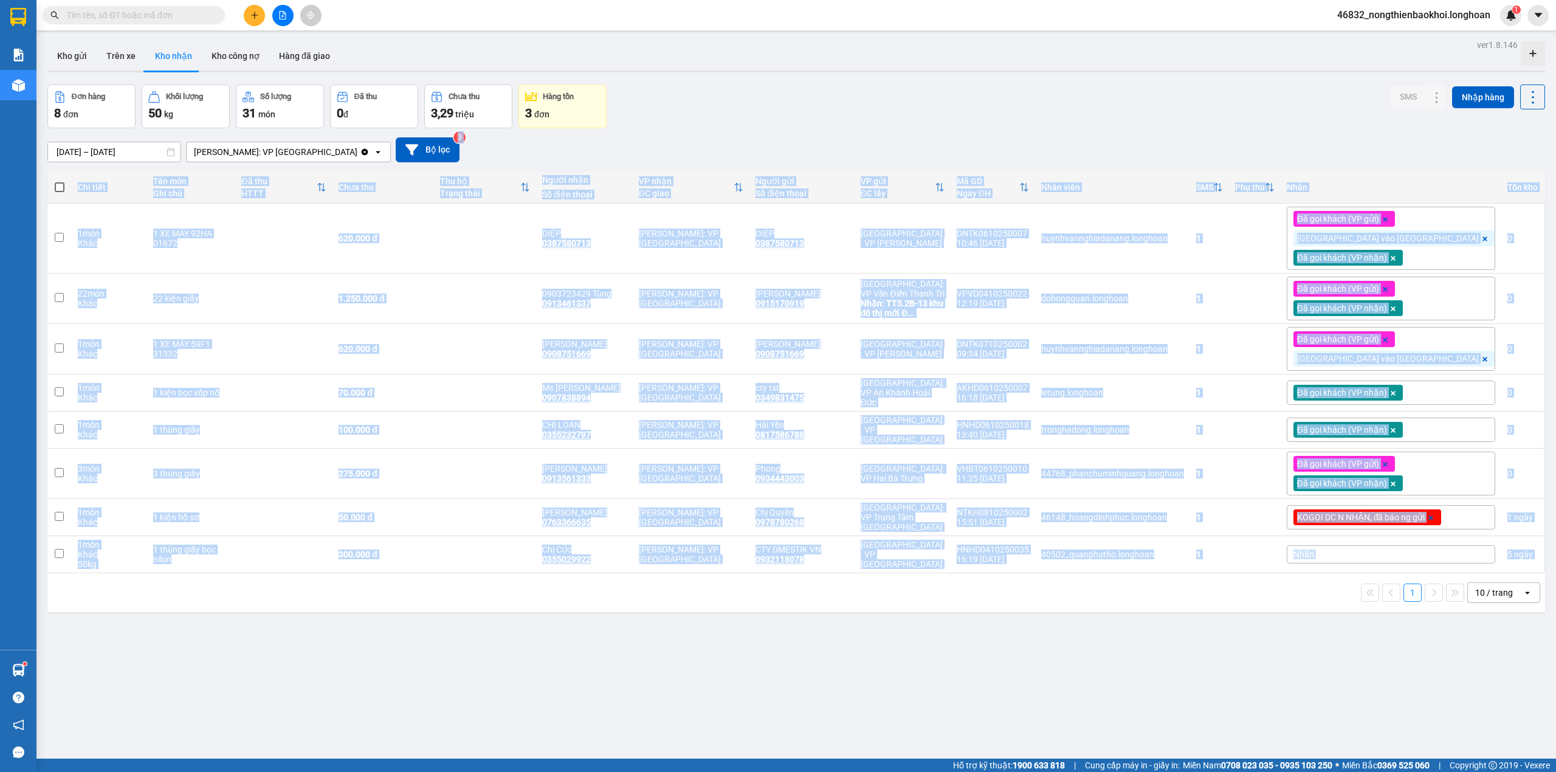
drag, startPoint x: 684, startPoint y: 153, endPoint x: 757, endPoint y: 626, distance: 478.4
click at [757, 626] on div "ver 1.8.146 Kho gửi Trên xe Kho nhận Kho công nợ Hàng đã giao Đơn hàng 8 đơn Kh…" at bounding box center [796, 422] width 1507 height 772
click at [744, 613] on div "ver 1.8.146 Kho gửi Trên xe Kho nhận Kho công nợ Hàng đã giao Đơn hàng 8 đơn Kh…" at bounding box center [796, 422] width 1507 height 772
drag, startPoint x: 679, startPoint y: 159, endPoint x: 834, endPoint y: 580, distance: 448.5
click at [834, 580] on div "ver 1.8.146 Kho gửi Trên xe Kho nhận Kho công nợ Hàng đã giao Đơn hàng 8 đơn Kh…" at bounding box center [796, 422] width 1507 height 772
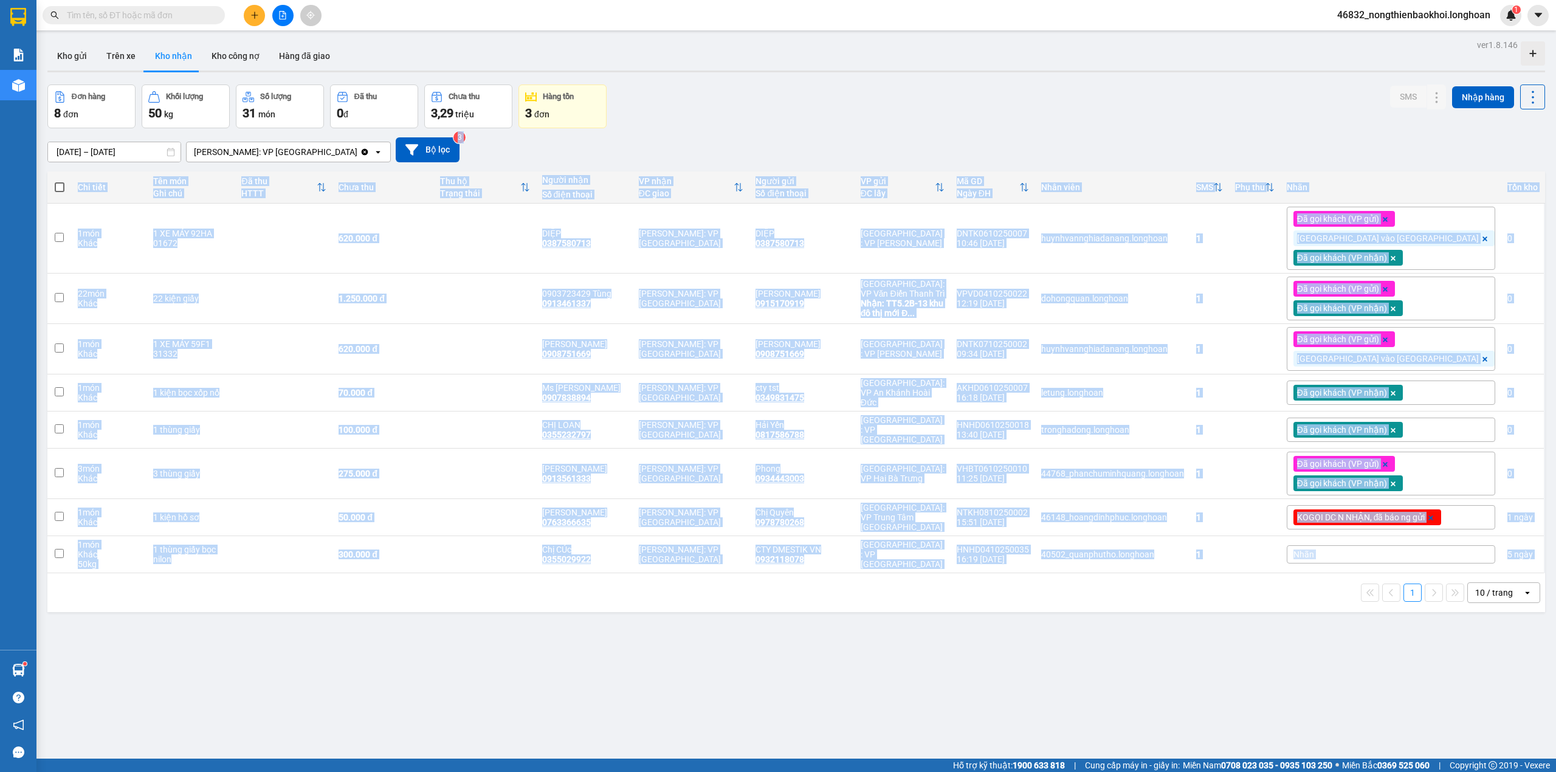
click at [713, 615] on div "ver 1.8.146 Kho gửi Trên xe Kho nhận Kho công nợ Hàng đã giao Đơn hàng 8 đơn Kh…" at bounding box center [796, 422] width 1507 height 772
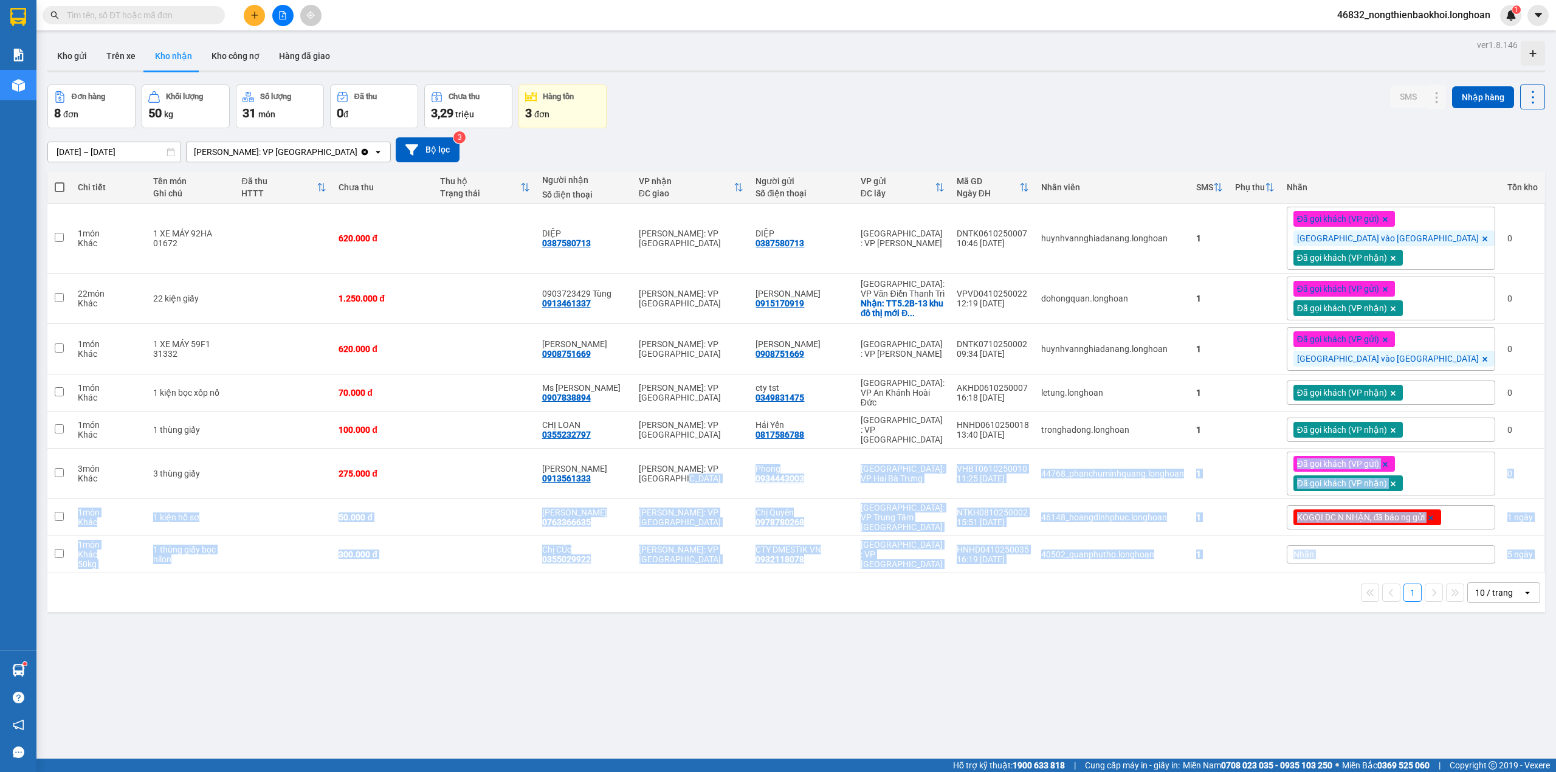
drag, startPoint x: 718, startPoint y: 617, endPoint x: 723, endPoint y: 270, distance: 347.0
click at [723, 348] on div "ver 1.8.146 Kho gửi Trên xe Kho nhận Kho công nợ Hàng đã giao Đơn hàng 8 đơn Kh…" at bounding box center [796, 422] width 1507 height 772
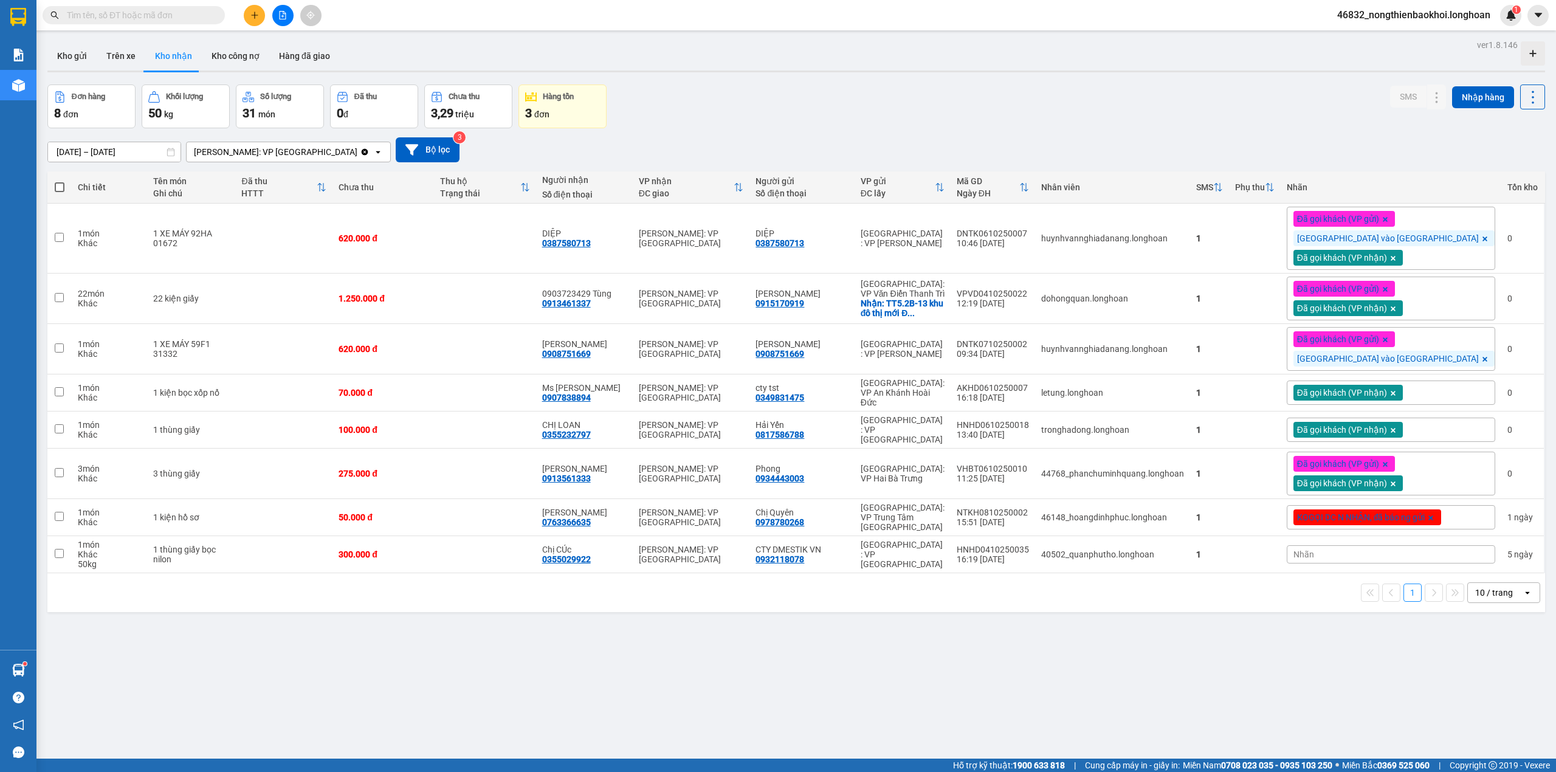
click at [732, 137] on div "12/09/2025 – 11/10/2025 Press the down arrow key to interact with the calendar …" at bounding box center [795, 149] width 1497 height 43
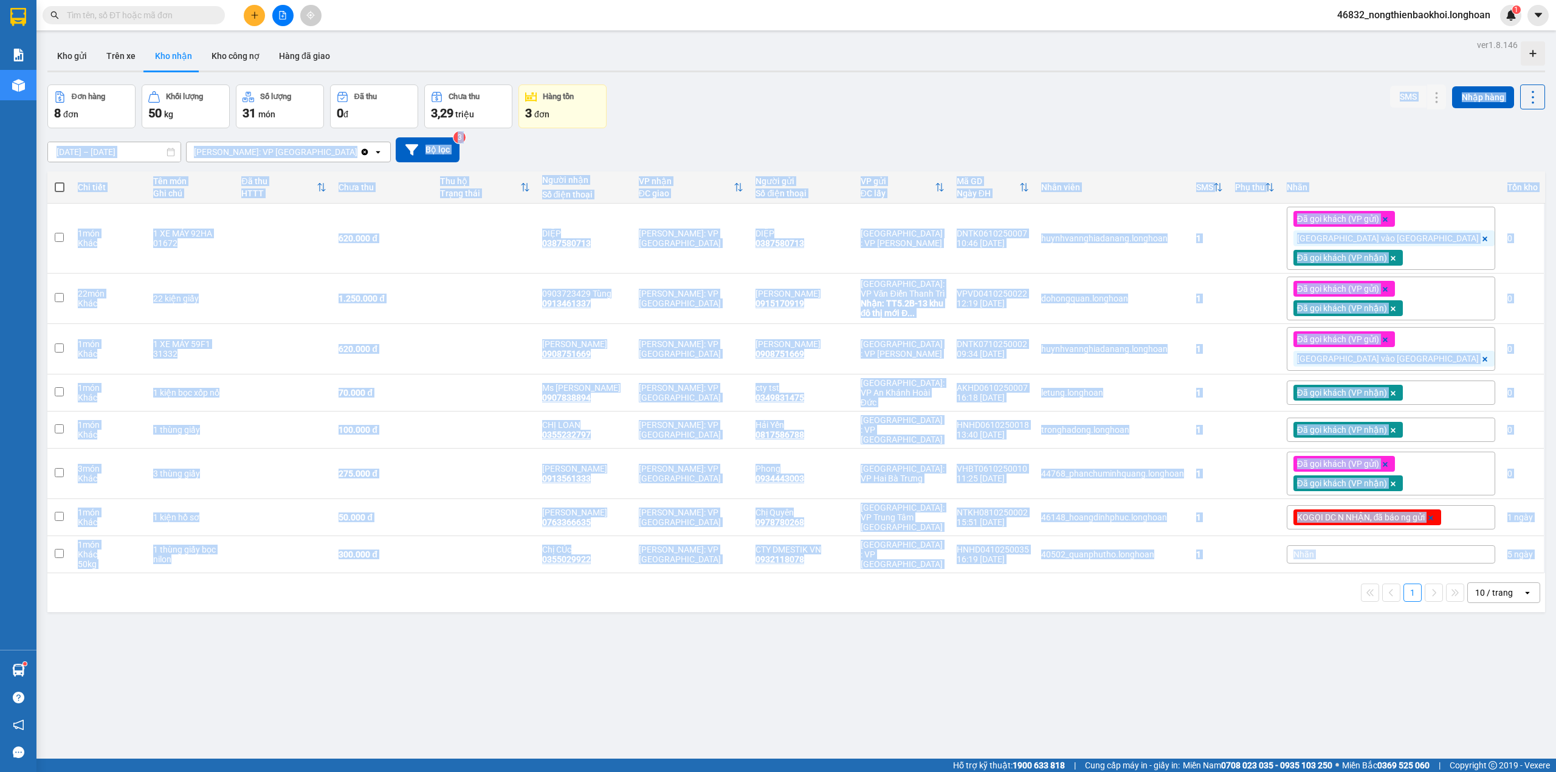
drag, startPoint x: 679, startPoint y: 120, endPoint x: 739, endPoint y: 603, distance: 486.9
click at [739, 603] on div "ver 1.8.146 Kho gửi Trên xe Kho nhận Kho công nợ Hàng đã giao Đơn hàng 8 đơn Kh…" at bounding box center [796, 422] width 1507 height 772
click at [733, 604] on div "1 10 / trang open" at bounding box center [795, 592] width 1497 height 39
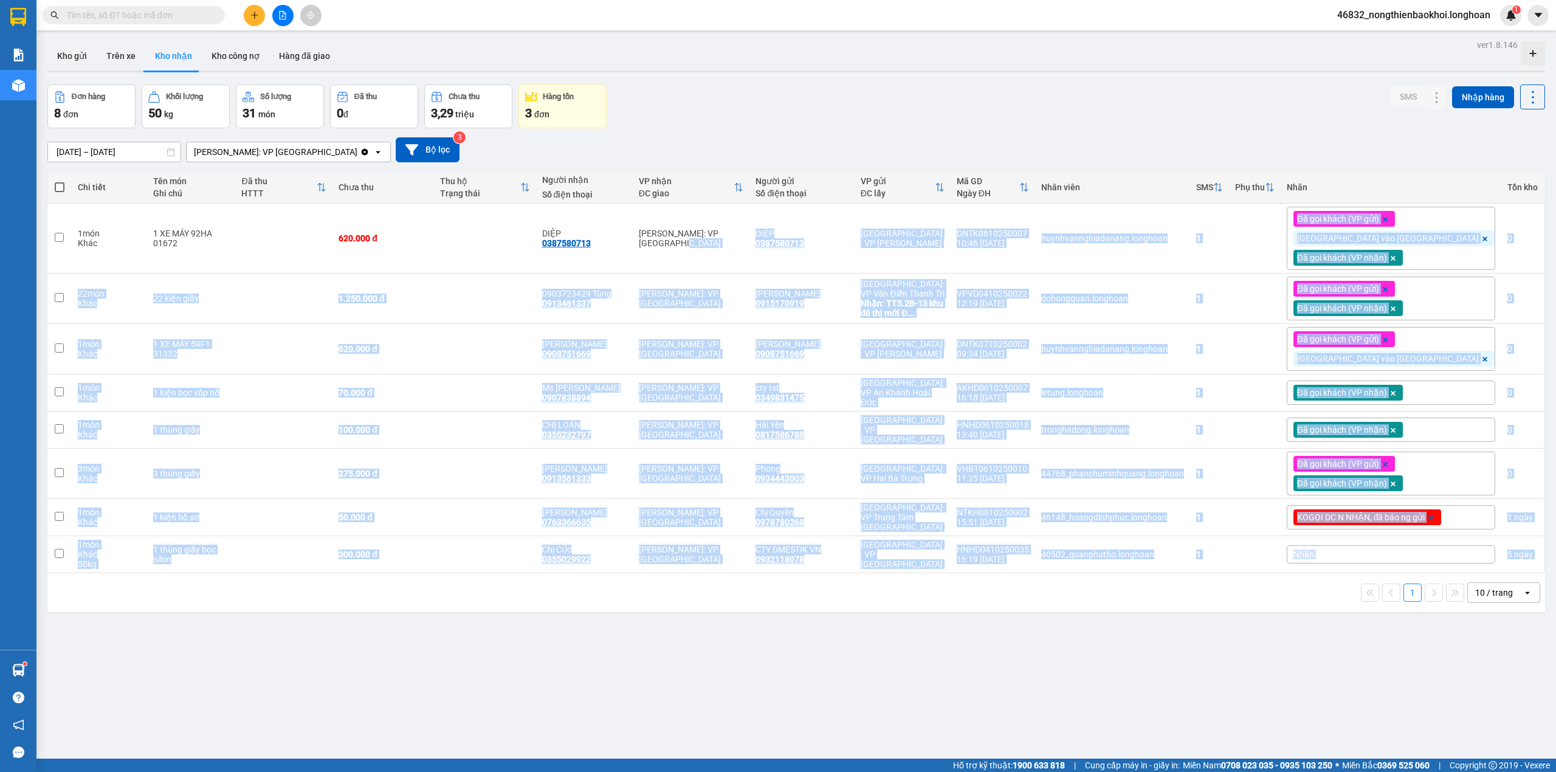
drag, startPoint x: 718, startPoint y: 653, endPoint x: 730, endPoint y: 89, distance: 564.1
click at [730, 123] on div "ver 1.8.146 Kho gửi Trên xe Kho nhận Kho công nợ Hàng đã giao Đơn hàng 8 đơn Kh…" at bounding box center [796, 422] width 1507 height 772
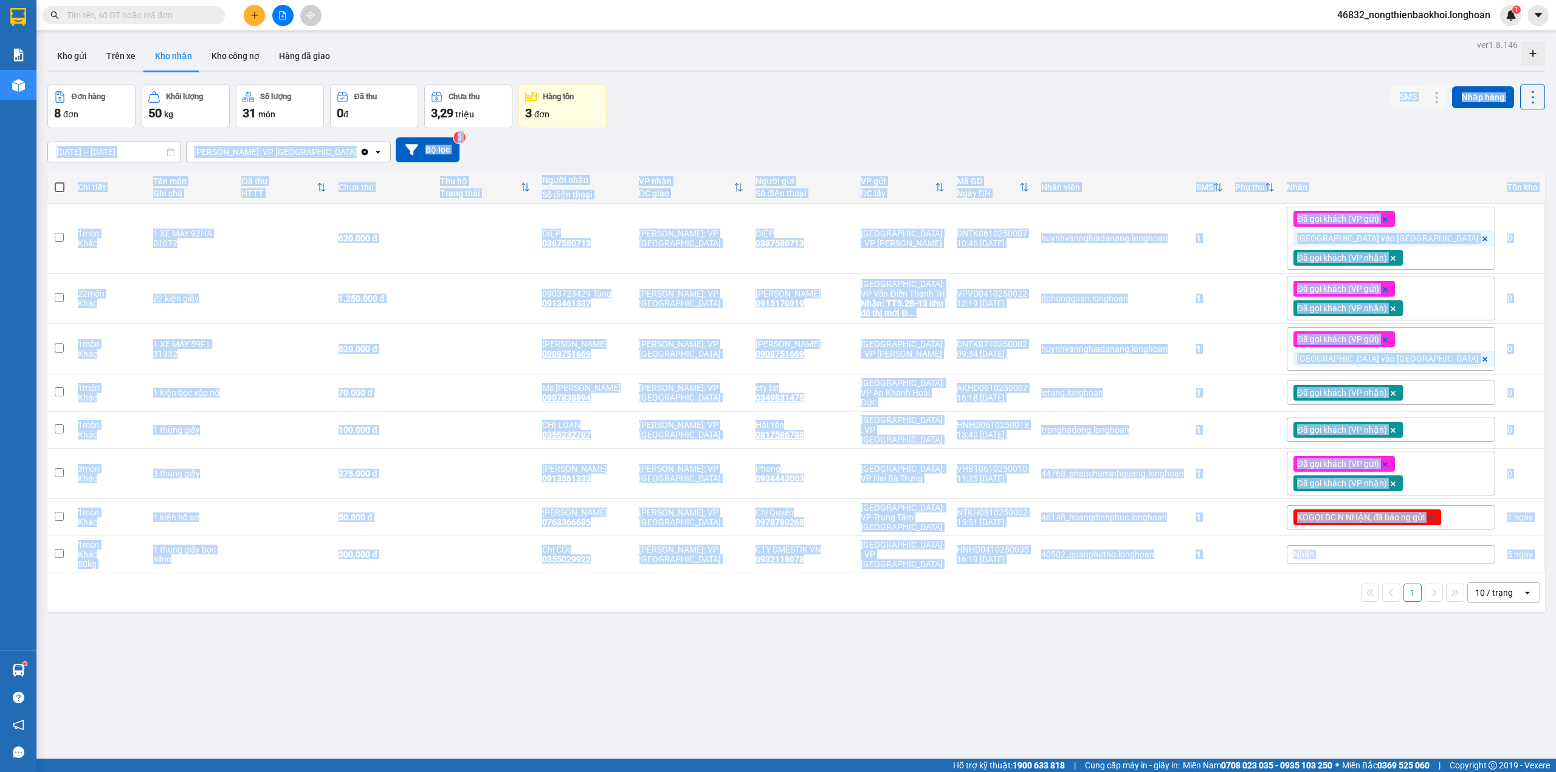
click at [715, 146] on div "12/09/2025 – 11/10/2025 Press the down arrow key to interact with the calendar …" at bounding box center [795, 149] width 1497 height 25
drag, startPoint x: 693, startPoint y: 143, endPoint x: 735, endPoint y: 625, distance: 483.1
click at [735, 625] on div "ver 1.8.146 Kho gửi Trên xe Kho nhận Kho công nợ Hàng đã giao Đơn hàng 8 đơn Kh…" at bounding box center [796, 422] width 1507 height 772
click at [698, 622] on div "ver 1.8.146 Kho gửi Trên xe Kho nhận Kho công nợ Hàng đã giao Đơn hàng 8 đơn Kh…" at bounding box center [796, 422] width 1507 height 772
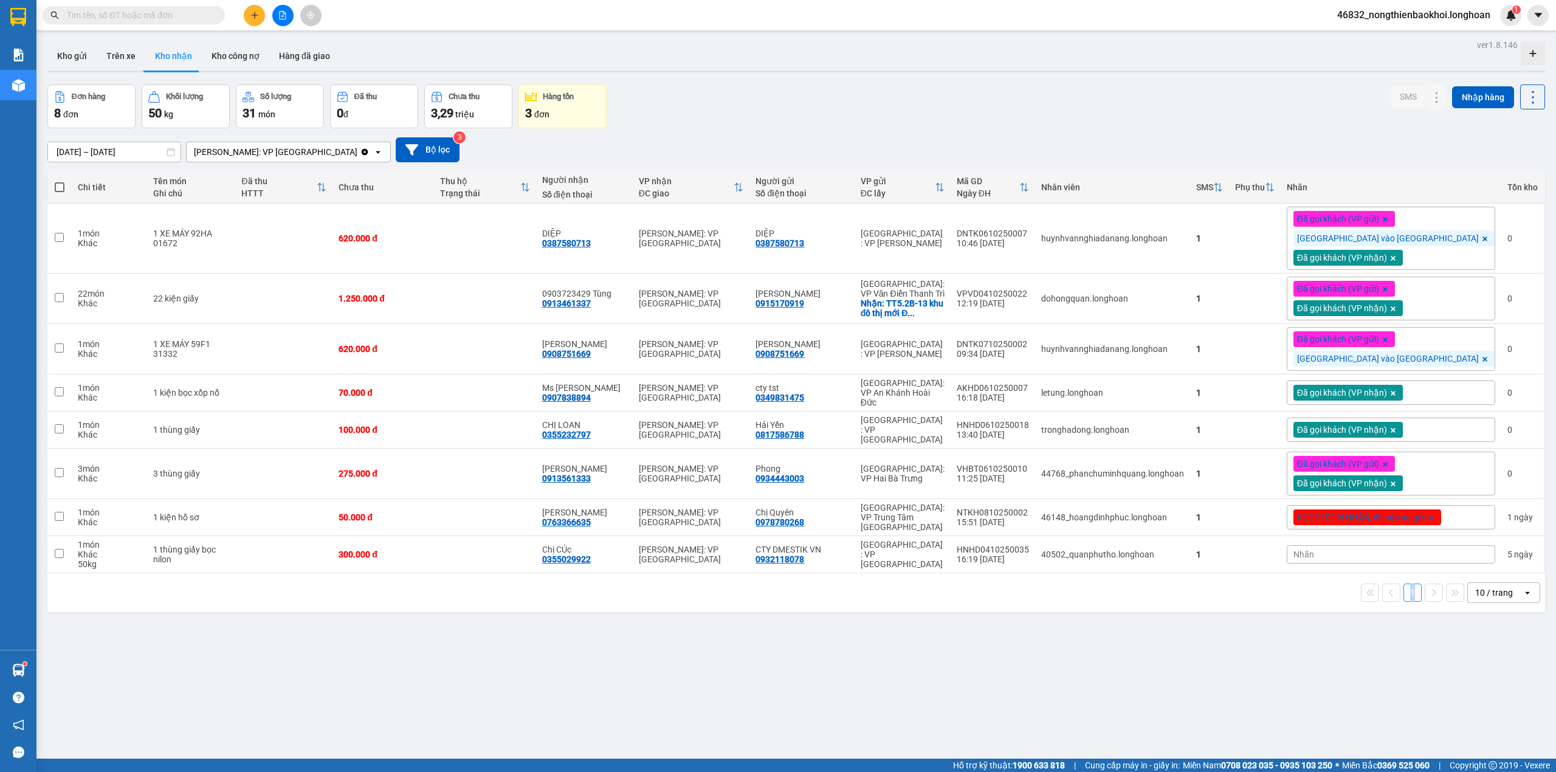
click at [698, 622] on div "ver 1.8.146 Kho gửi Trên xe Kho nhận Kho công nợ Hàng đã giao Đơn hàng 8 đơn Kh…" at bounding box center [796, 422] width 1507 height 772
click at [1001, 118] on div "Đơn hàng 8 đơn Khối lượng 50 kg Số lượng 31 món Đã thu 0 đ Chưa thu 3,29 triệu …" at bounding box center [795, 106] width 1497 height 44
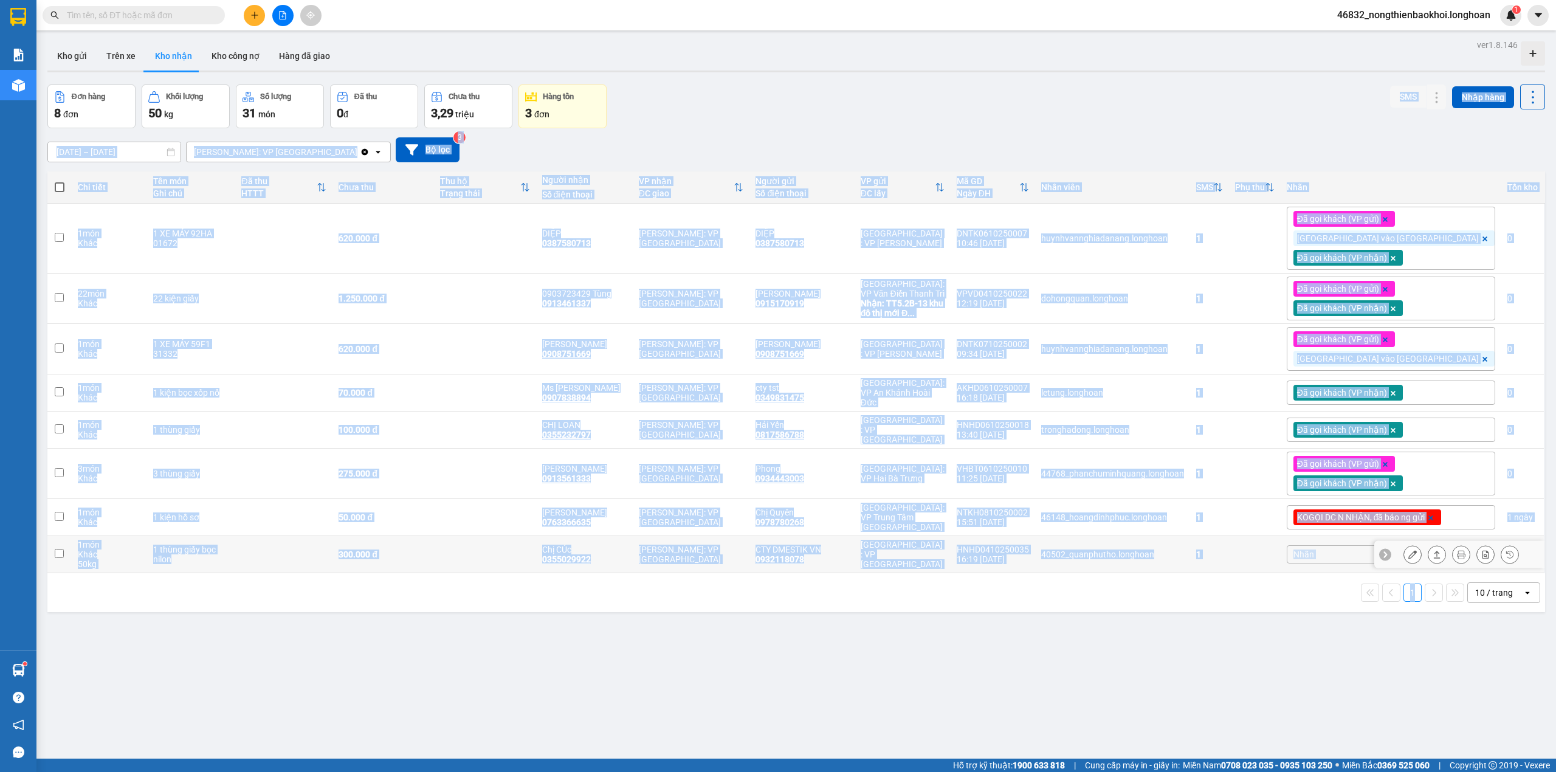
drag, startPoint x: 1001, startPoint y: 117, endPoint x: 991, endPoint y: 591, distance: 473.5
click at [1005, 583] on div "ver 1.8.146 Kho gửi Trên xe Kho nhận Kho công nợ Hàng đã giao Đơn hàng 8 đơn Kh…" at bounding box center [796, 422] width 1507 height 772
click at [968, 596] on div "1 10 / trang open" at bounding box center [795, 592] width 1497 height 39
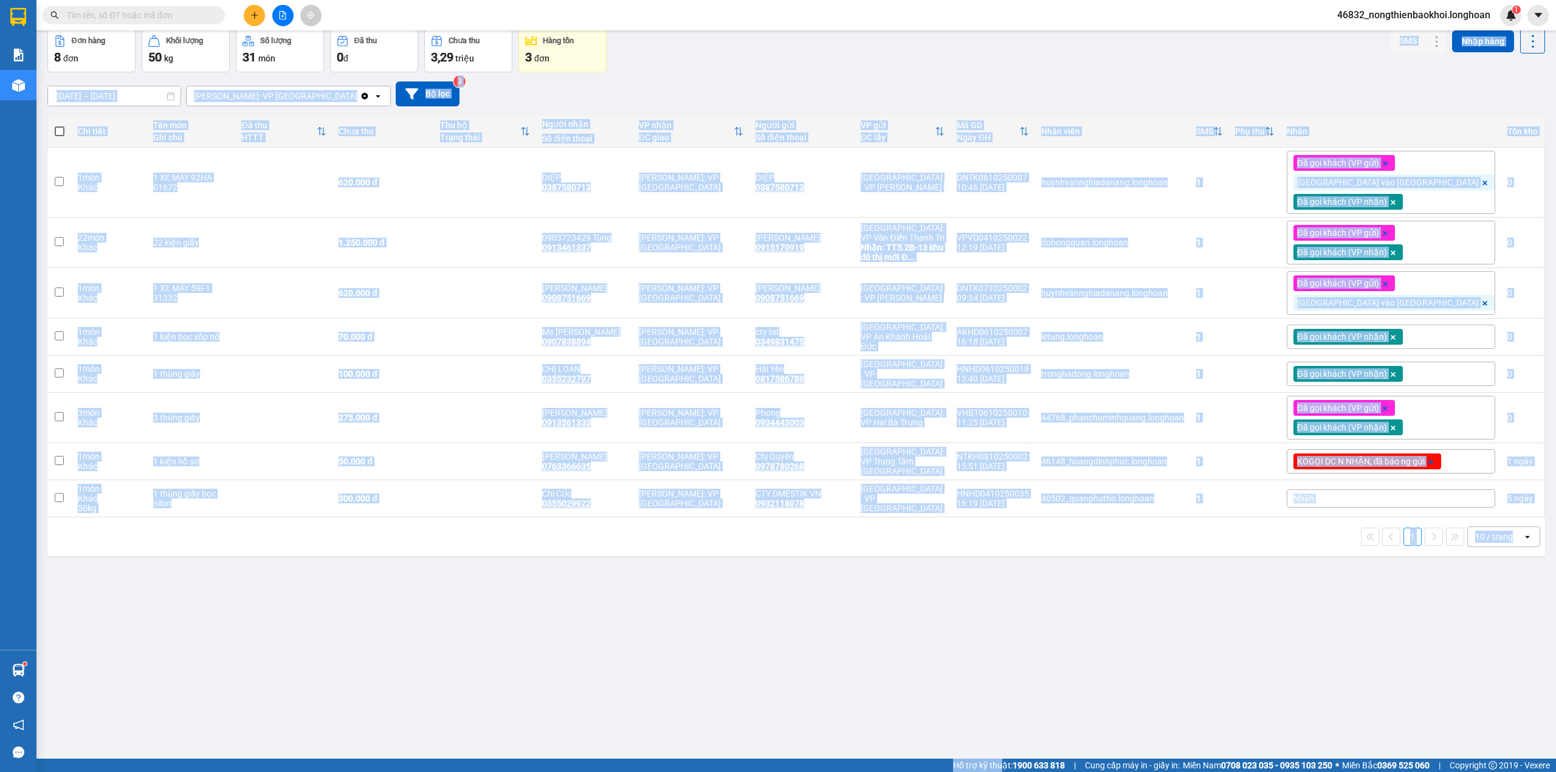
drag, startPoint x: 865, startPoint y: 111, endPoint x: 980, endPoint y: 795, distance: 694.3
click at [980, 771] on html "Kết quả tìm kiếm ( 1 ) Bộ lọc Mã ĐH Trạng thái Món hàng Thu hộ Tổng cước Chưa c…" at bounding box center [778, 386] width 1556 height 772
click at [912, 693] on div "ver 1.8.146 Kho gửi Trên xe Kho nhận Kho công nợ Hàng đã giao Đơn hàng 8 đơn Kh…" at bounding box center [796, 367] width 1507 height 772
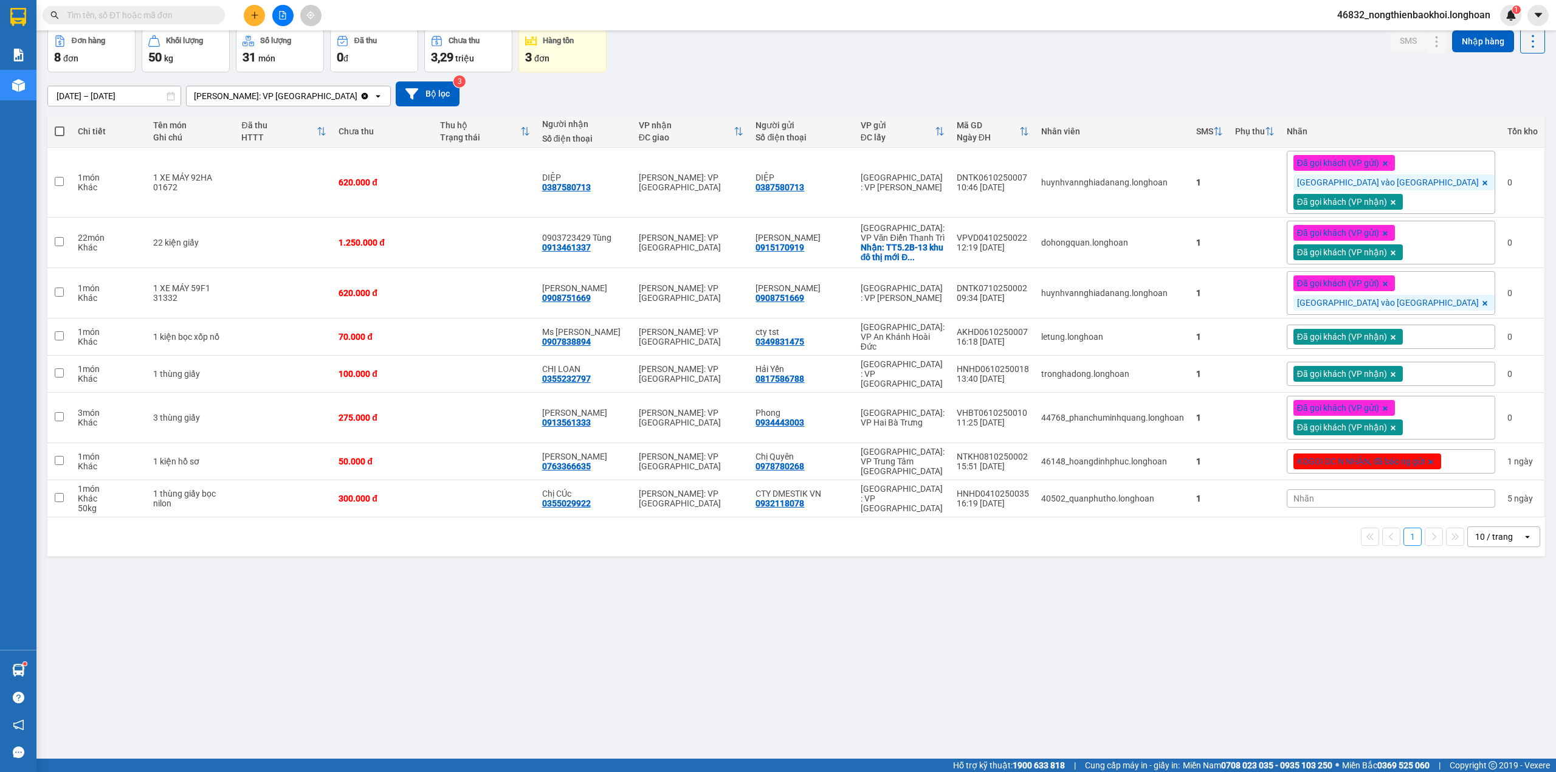
click at [912, 653] on div "ver 1.8.146 Kho gửi Trên xe Kho nhận Kho công nợ Hàng đã giao Đơn hàng 8 đơn Kh…" at bounding box center [796, 367] width 1507 height 772
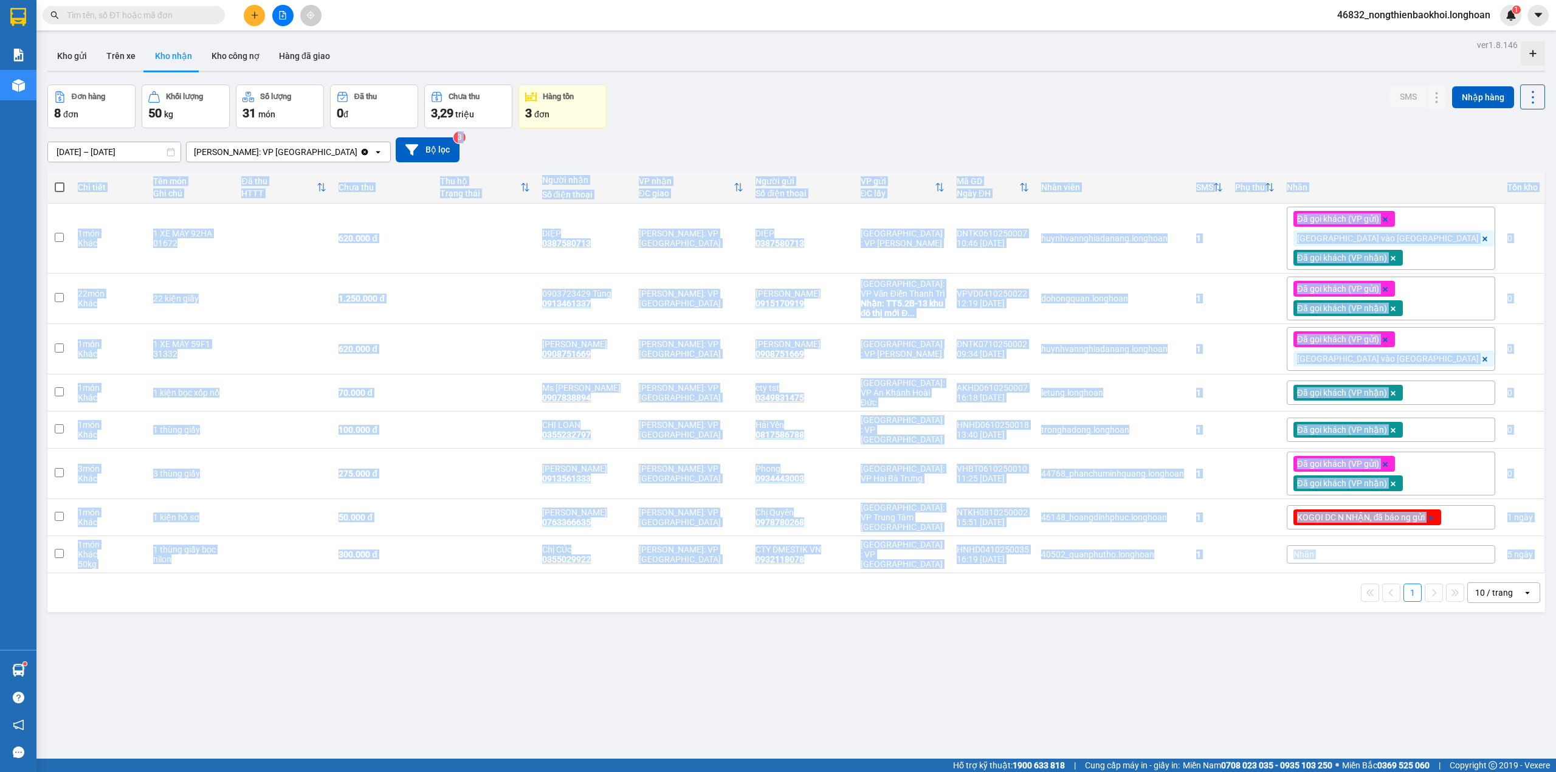
drag, startPoint x: 884, startPoint y: 156, endPoint x: 949, endPoint y: 652, distance: 500.7
click at [958, 656] on div "ver 1.8.146 Kho gửi Trên xe Kho nhận Kho công nợ Hàng đã giao Đơn hàng 8 đơn Kh…" at bounding box center [796, 422] width 1507 height 772
click at [871, 586] on div "1 10 / trang open" at bounding box center [796, 592] width 1488 height 21
drag, startPoint x: 871, startPoint y: 460, endPoint x: 876, endPoint y: 157, distance: 303.3
click at [876, 157] on div "ver 1.8.146 Kho gửi Trên xe Kho nhận Kho công nợ Hàng đã giao Đơn hàng 8 đơn Kh…" at bounding box center [796, 422] width 1507 height 772
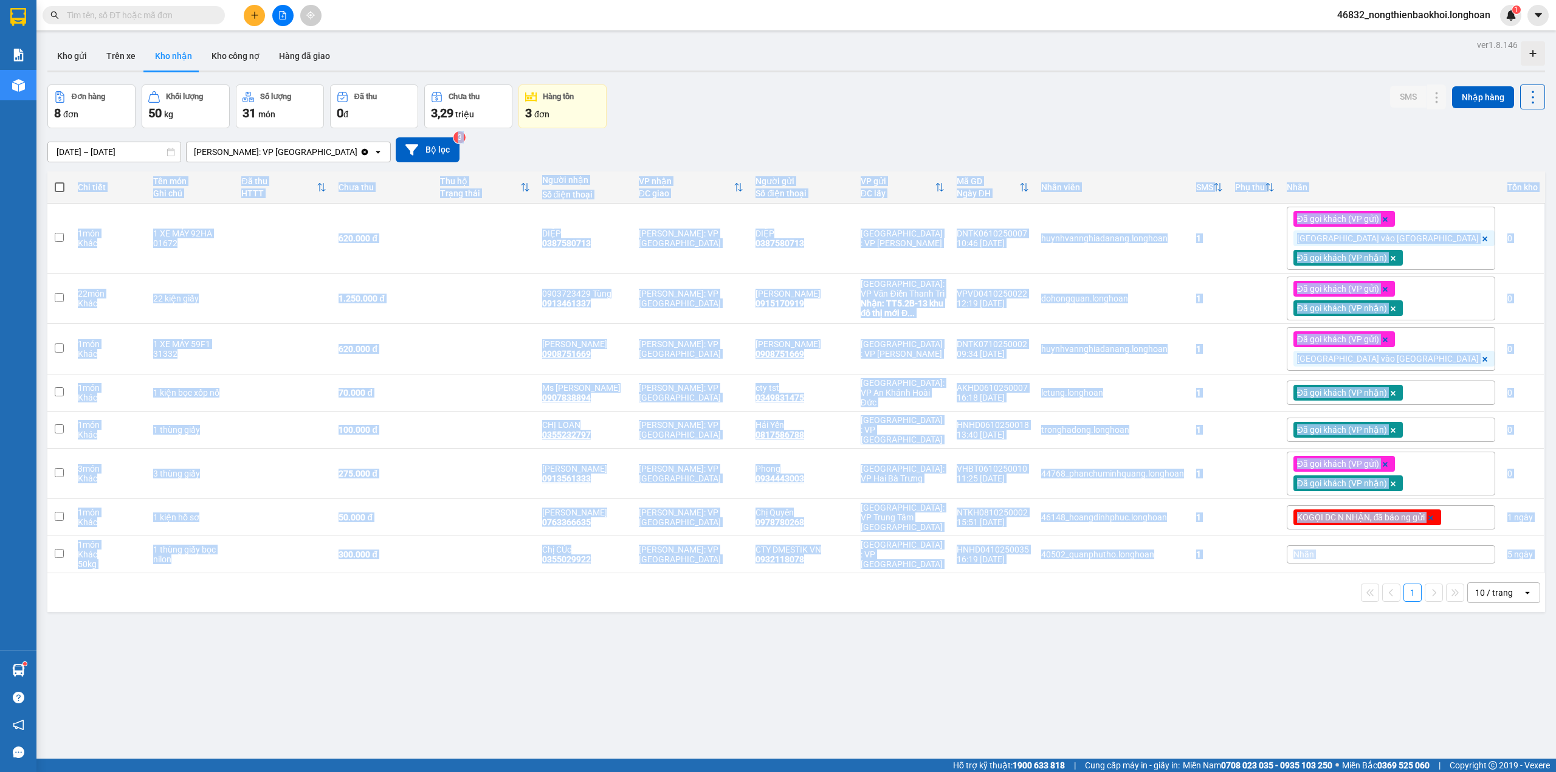
click at [867, 143] on div "12/09/2025 – 11/10/2025 Press the down arrow key to interact with the calendar …" at bounding box center [795, 149] width 1497 height 25
drag, startPoint x: 813, startPoint y: 160, endPoint x: 1053, endPoint y: 640, distance: 536.2
click at [1053, 640] on div "ver 1.8.146 Kho gửi Trên xe Kho nhận Kho công nợ Hàng đã giao Đơn hàng 8 đơn Kh…" at bounding box center [796, 422] width 1507 height 772
click at [750, 689] on div "ver 1.8.146 Kho gửi Trên xe Kho nhận Kho công nợ Hàng đã giao Đơn hàng 8 đơn Kh…" at bounding box center [796, 422] width 1507 height 772
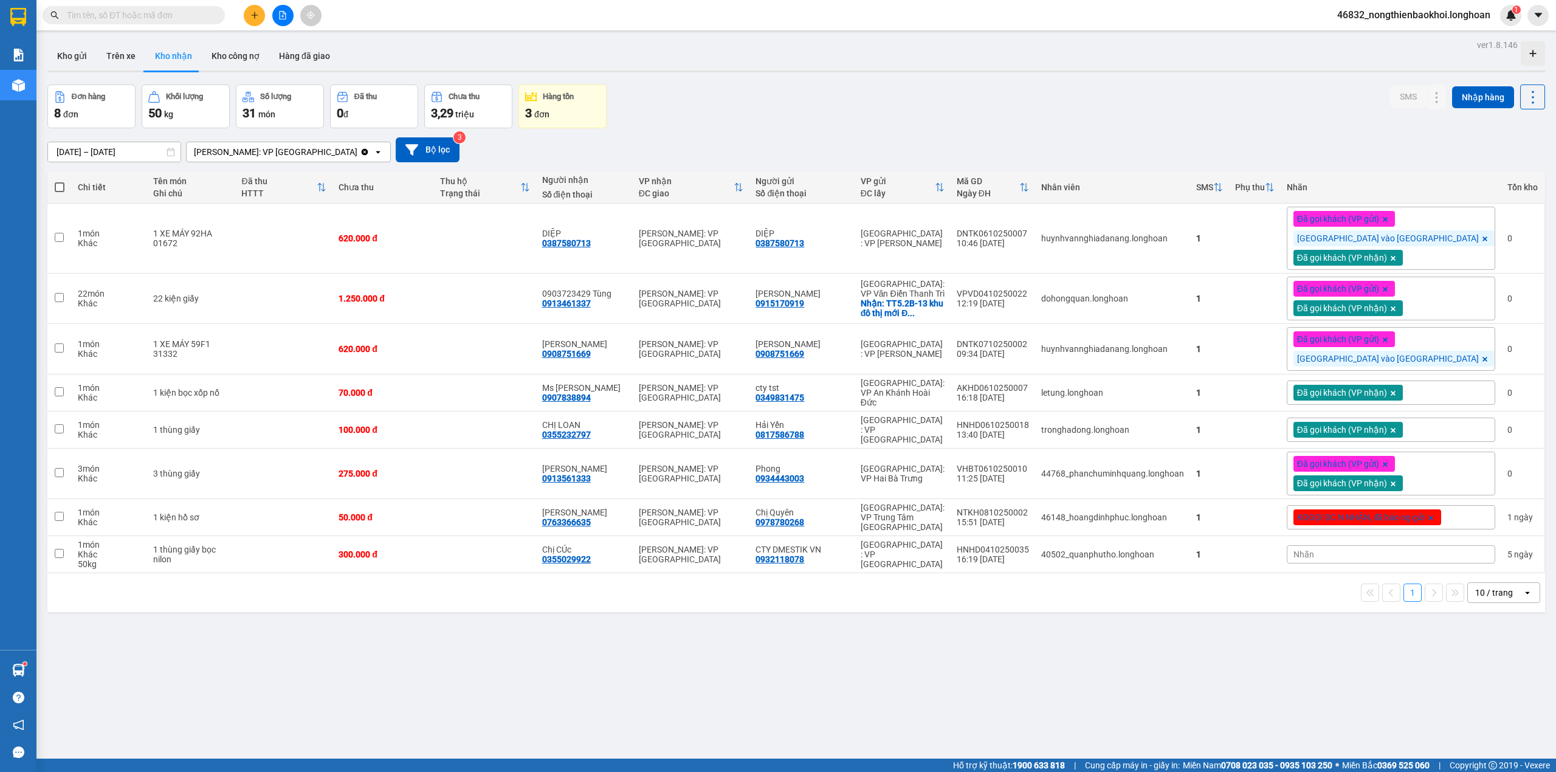
click at [733, 665] on div "ver 1.8.146 Kho gửi Trên xe Kho nhận Kho công nợ Hàng đã giao Đơn hàng 8 đơn Kh…" at bounding box center [796, 422] width 1507 height 772
click at [727, 156] on div "12/09/2025 – 11/10/2025 Press the down arrow key to interact with the calendar …" at bounding box center [795, 149] width 1497 height 25
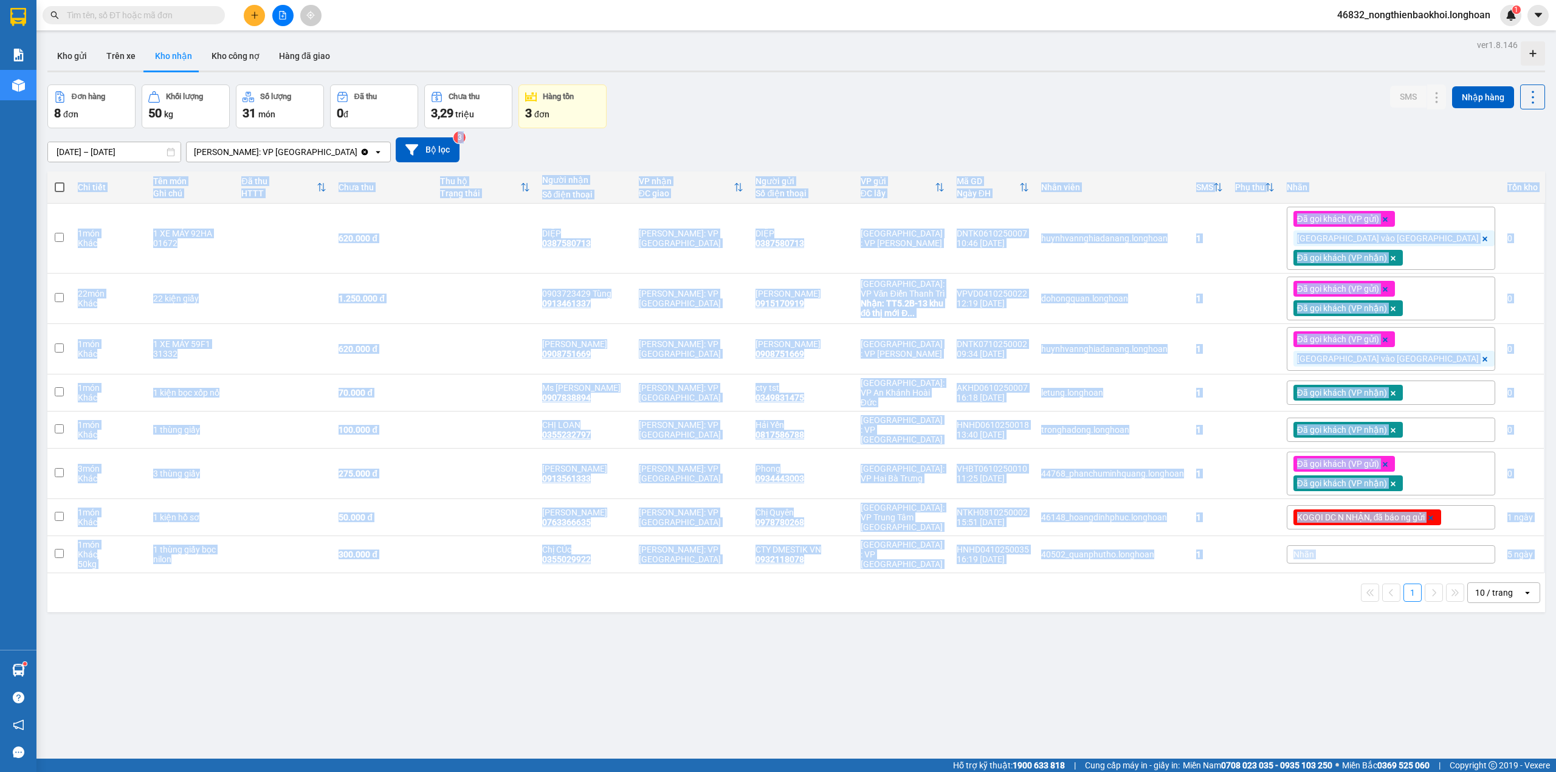
drag, startPoint x: 598, startPoint y: 159, endPoint x: 618, endPoint y: 589, distance: 431.3
click at [618, 589] on div "ver 1.8.146 Kho gửi Trên xe Kho nhận Kho công nợ Hàng đã giao Đơn hàng 8 đơn Kh…" at bounding box center [796, 422] width 1507 height 772
click at [591, 645] on div "ver 1.8.146 Kho gửi Trên xe Kho nhận Kho công nợ Hàng đã giao Đơn hàng 8 đơn Kh…" at bounding box center [796, 422] width 1507 height 772
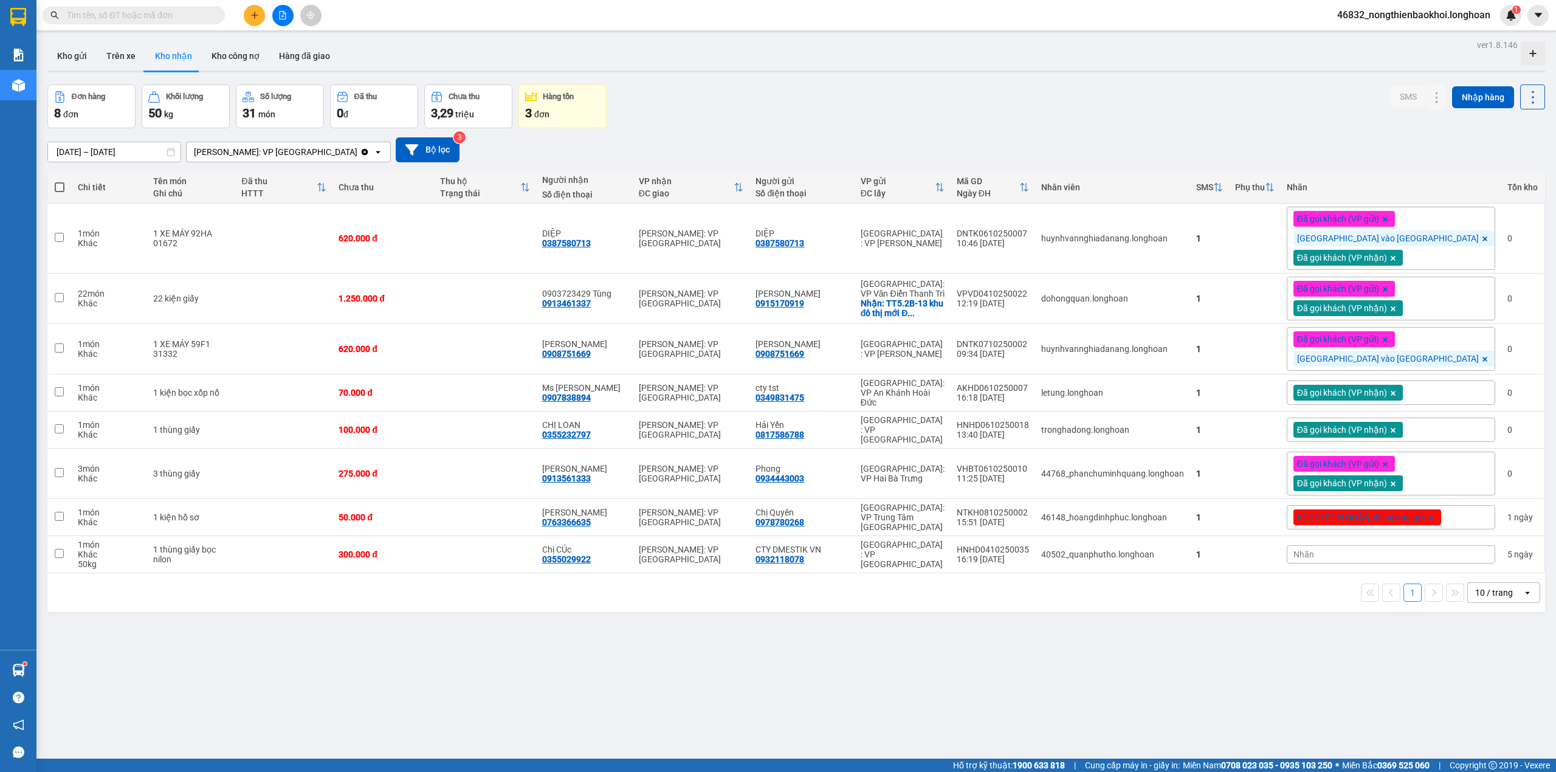
click at [699, 97] on div "Đơn hàng 8 đơn Khối lượng 50 kg Số lượng 31 món Đã thu 0 đ Chưa thu 3,29 triệu …" at bounding box center [795, 106] width 1497 height 44
click at [709, 95] on div "Đơn hàng 8 đơn Khối lượng 50 kg Số lượng 31 món Đã thu 0 đ Chưa thu 3,29 triệu …" at bounding box center [795, 106] width 1497 height 44
click at [517, 639] on div "ver 1.8.146 Kho gửi Trên xe Kho nhận Kho công nợ Hàng đã giao Đơn hàng 8 đơn Kh…" at bounding box center [796, 422] width 1507 height 772
click at [424, 55] on div "Kho gửi Trên xe Kho nhận Kho công nợ Hàng đã giao" at bounding box center [795, 57] width 1497 height 32
click at [717, 89] on div "Đơn hàng 8 đơn Khối lượng 50 kg Số lượng 31 món Đã thu 0 đ Chưa thu 3,29 triệu …" at bounding box center [795, 106] width 1497 height 44
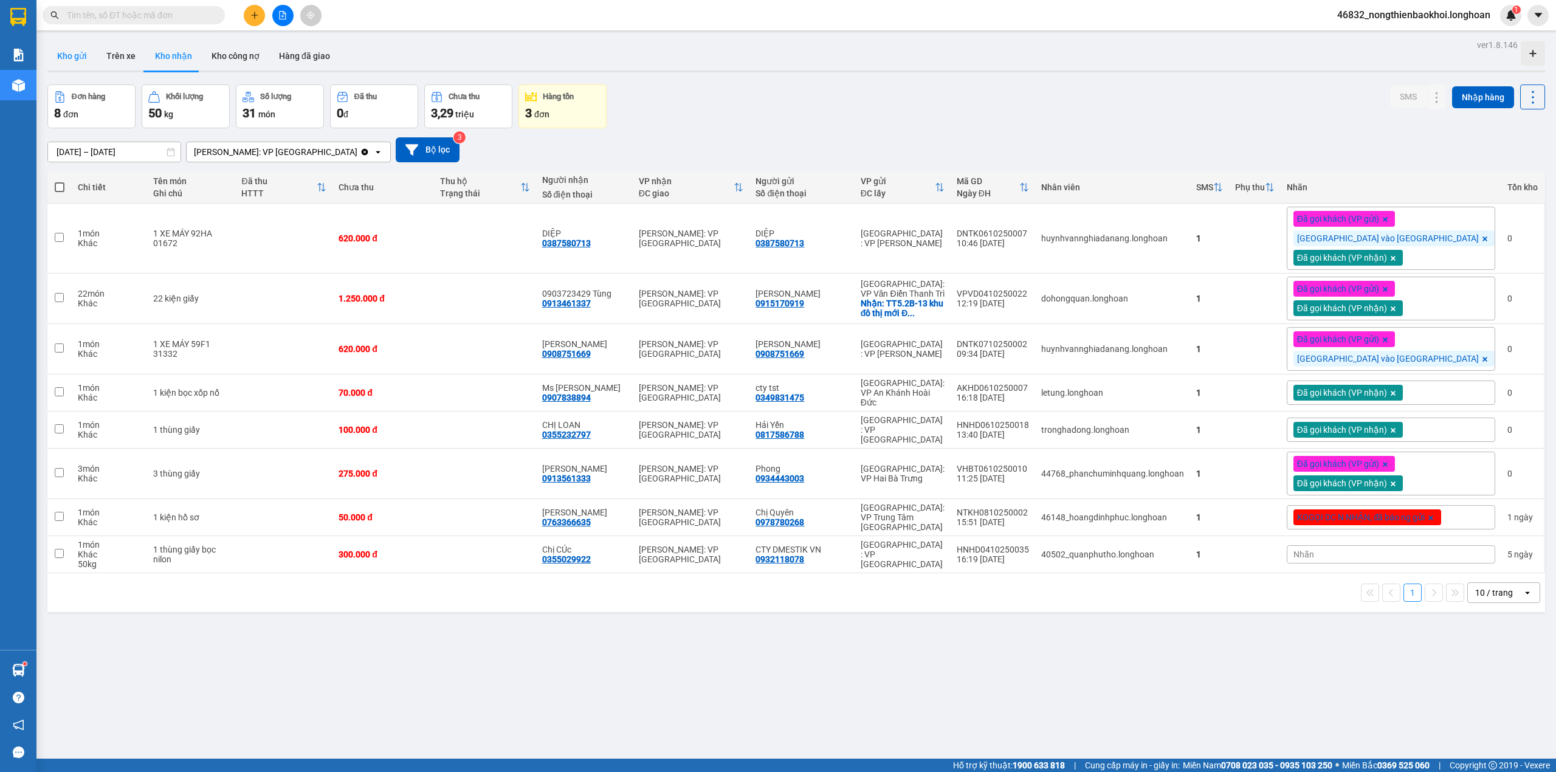
click at [52, 57] on button "Kho gửi" at bounding box center [71, 55] width 49 height 29
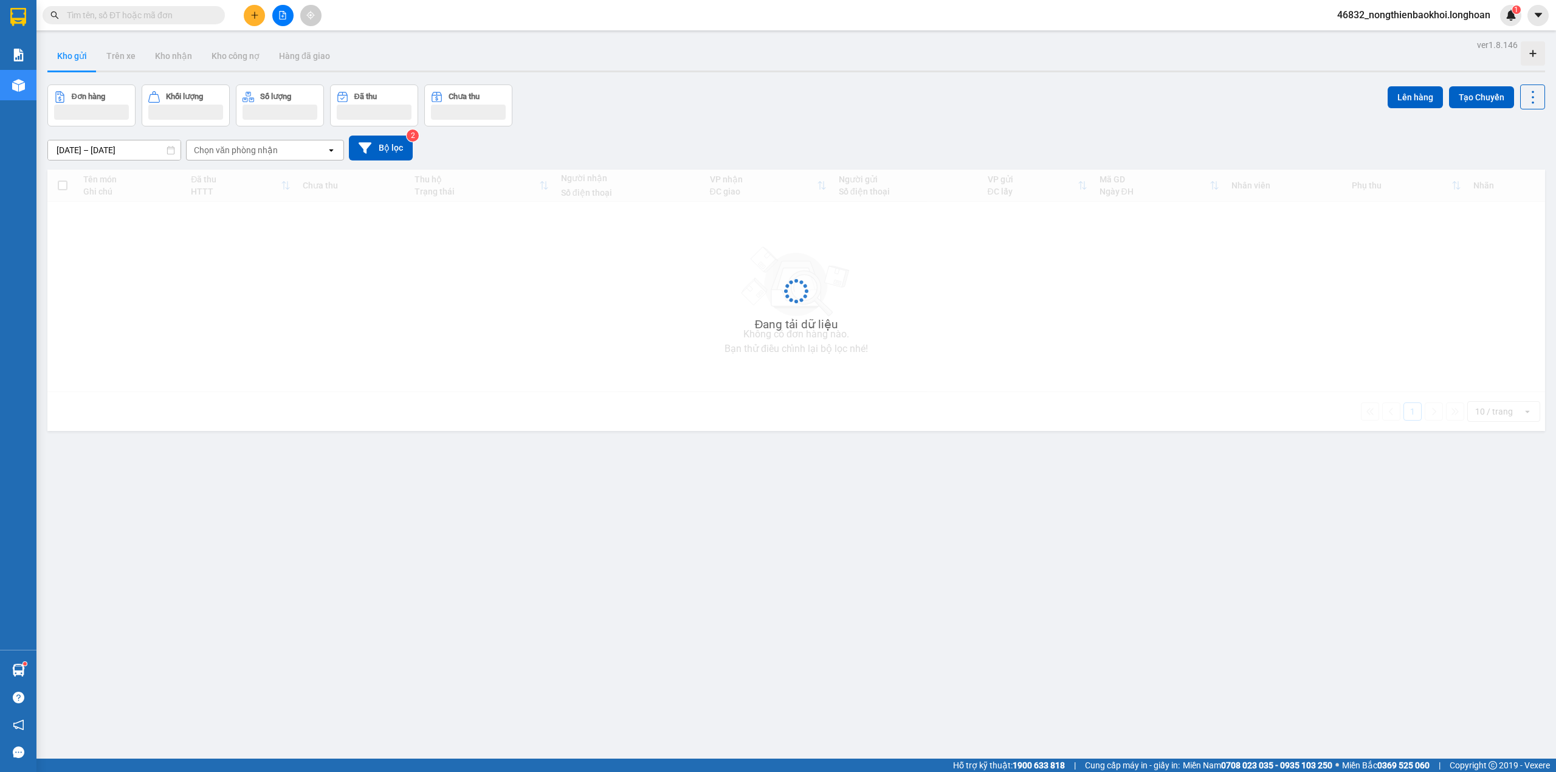
click at [637, 106] on div "Đơn hàng Khối lượng Số lượng Đã thu Chưa thu Lên hàng Tạo Chuyến" at bounding box center [795, 105] width 1497 height 42
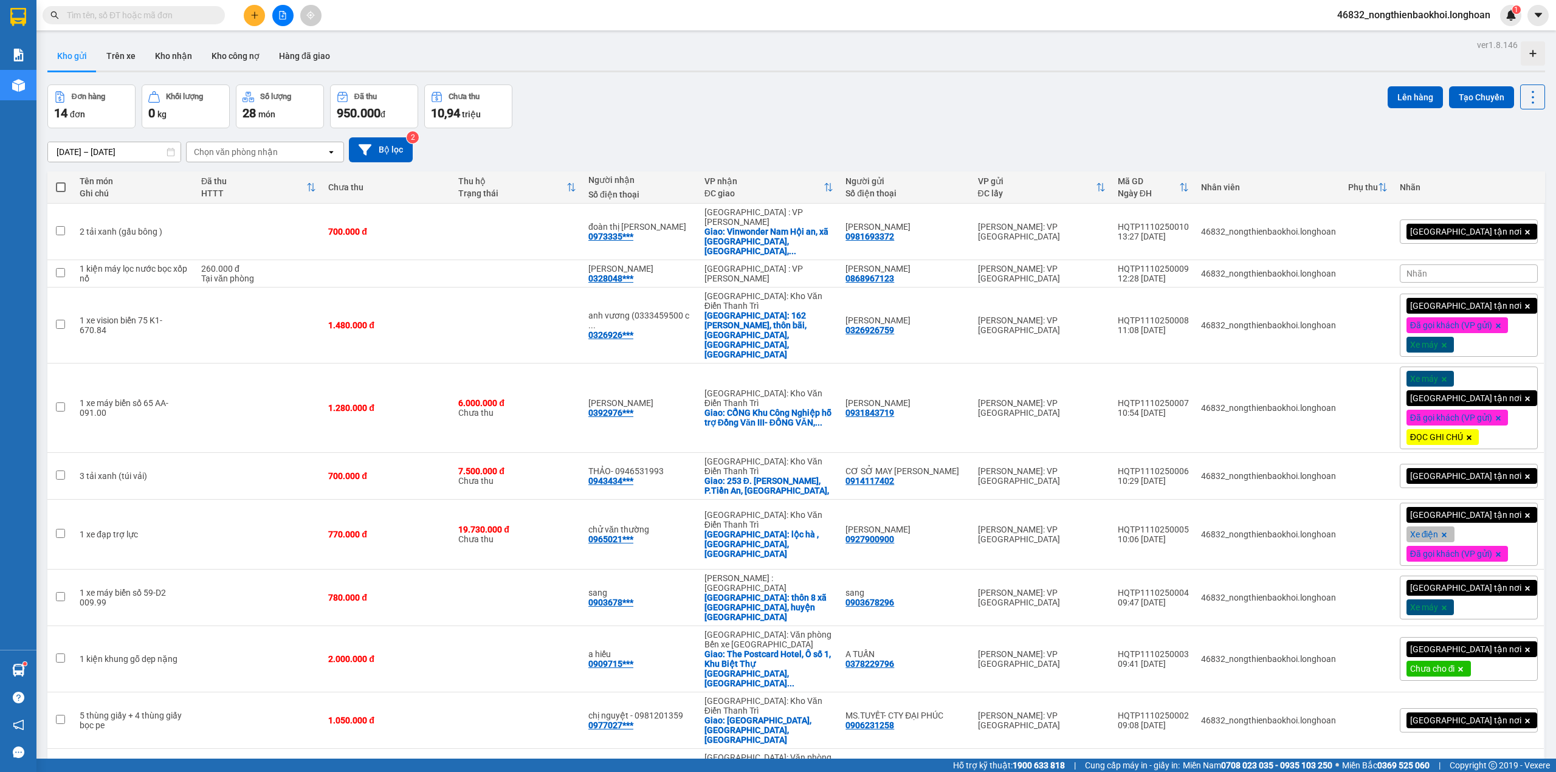
click at [640, 105] on div "Đơn hàng 14 đơn Khối lượng 0 kg Số lượng 28 món Đã thu 950.000 đ Chưa thu 10,94…" at bounding box center [795, 106] width 1497 height 44
click at [1444, 227] on icon at bounding box center [1448, 231] width 9 height 9
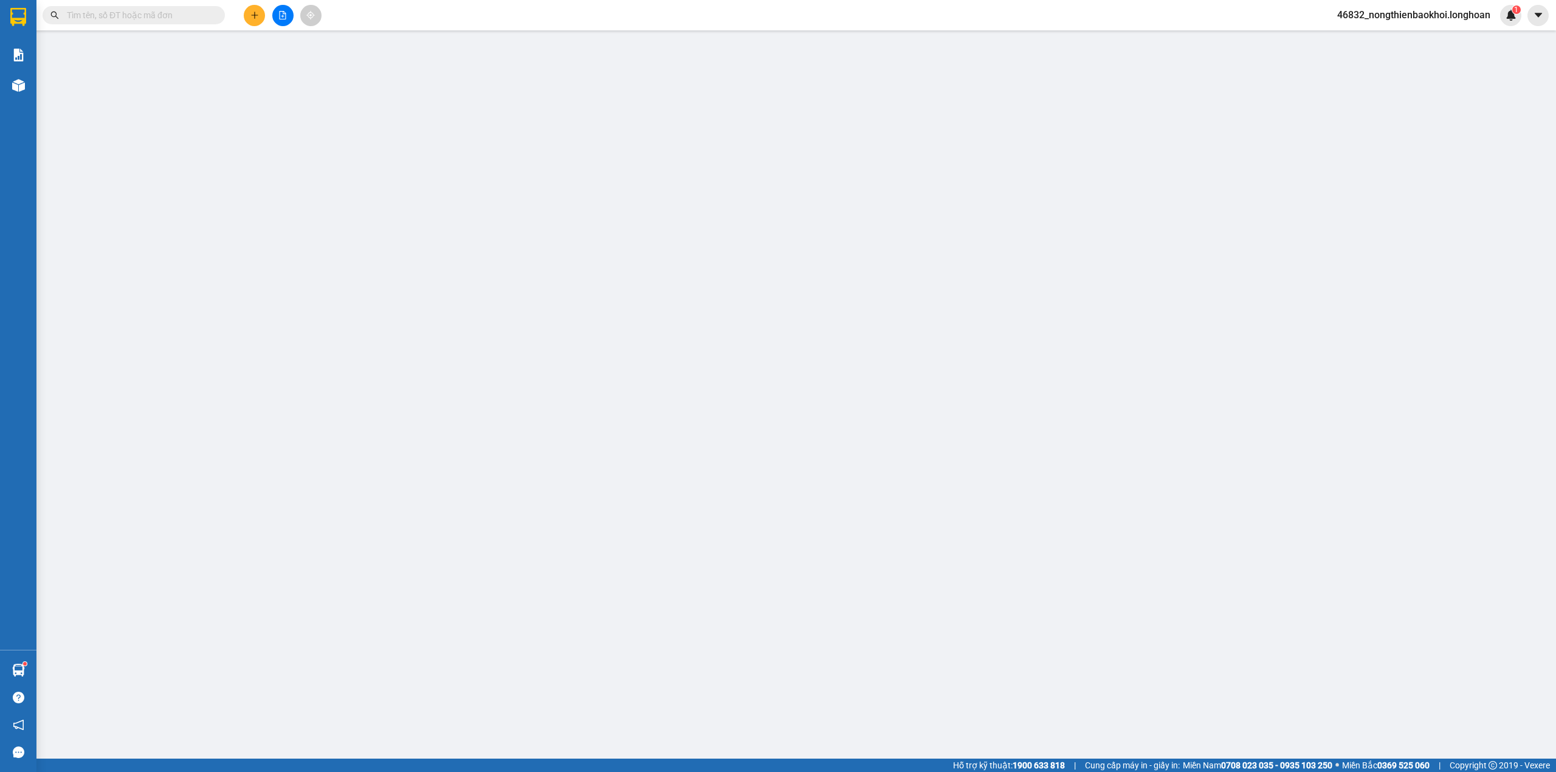
type input "0981693372"
type input "[PERSON_NAME]"
type input "0973335976"
type input "đoàn thị [PERSON_NAME]"
checkbox input "true"
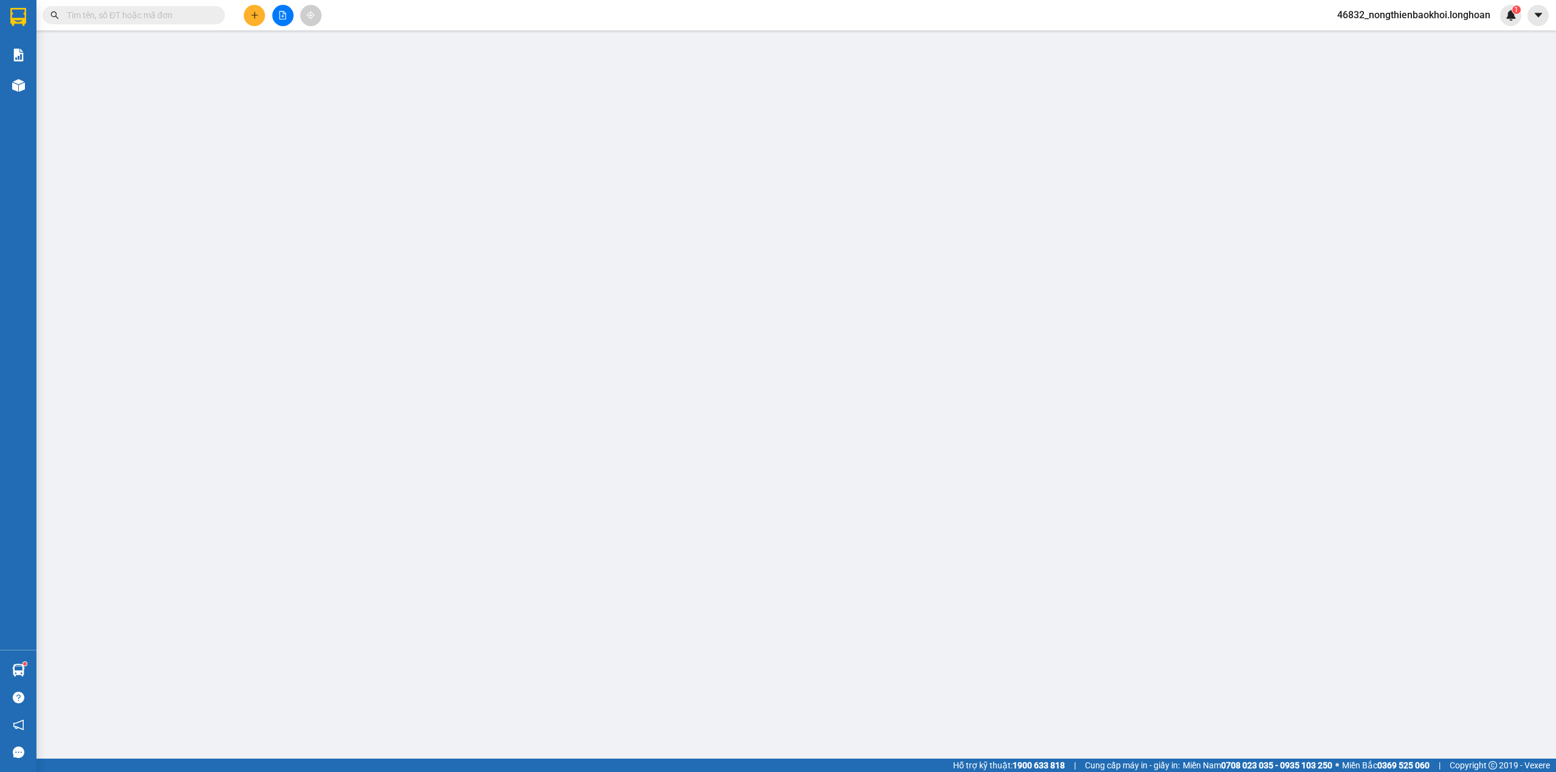
type input "Vinwonder Nam Hội an, xã Bình Minh, Huyện Thăng Bình, tỉnh Quảng Nam )"
type input "0"
type input "700.000"
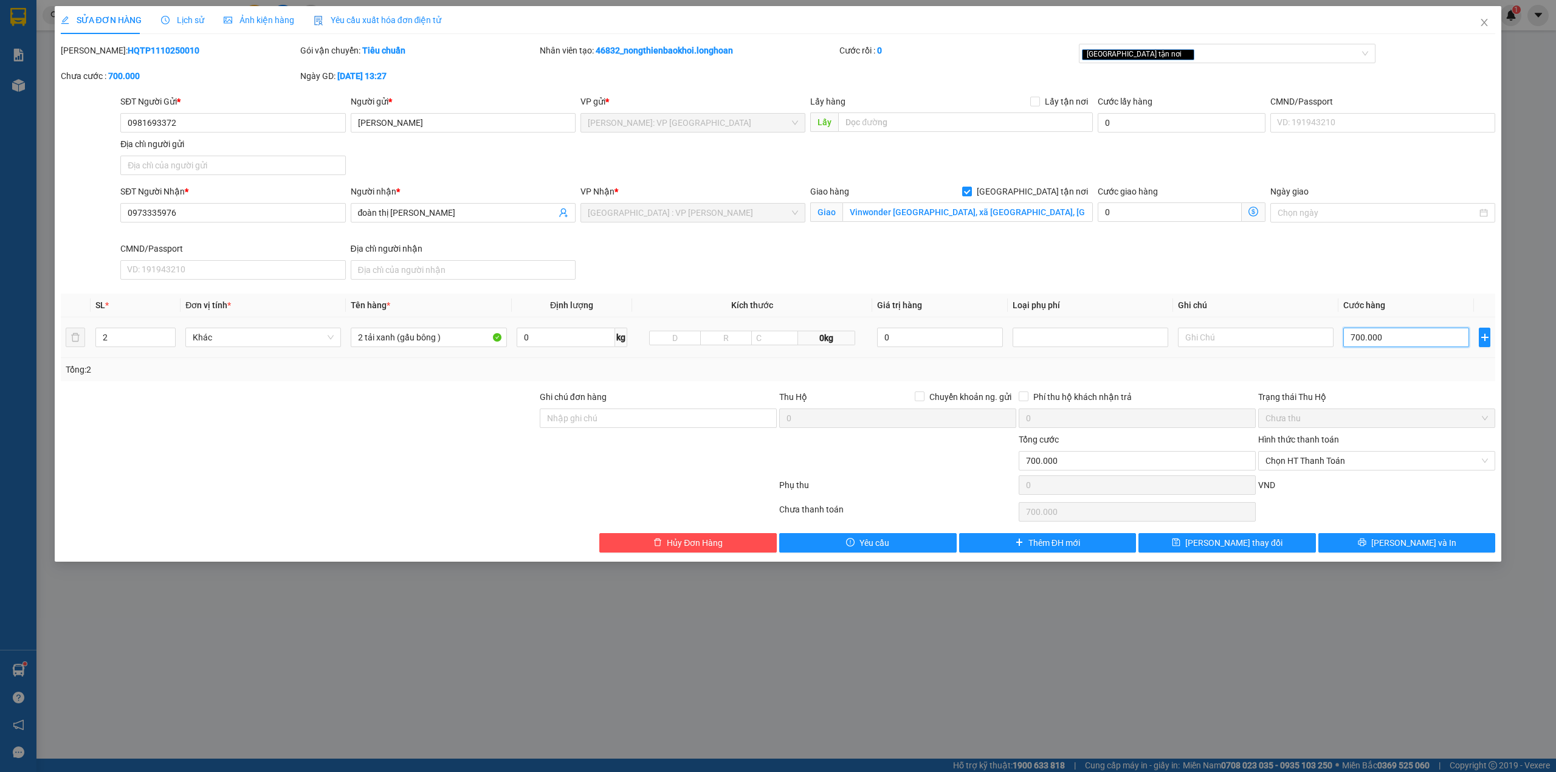
click at [1415, 341] on input "700.000" at bounding box center [1406, 337] width 126 height 19
click at [1377, 386] on div "Total Paid Fee 0 Total UnPaid Fee 700.000 Cash Collection Total Fee Mã ĐH: HQTP…" at bounding box center [778, 298] width 1435 height 509
click at [1337, 470] on span "Chọn HT Thanh Toán" at bounding box center [1376, 461] width 222 height 18
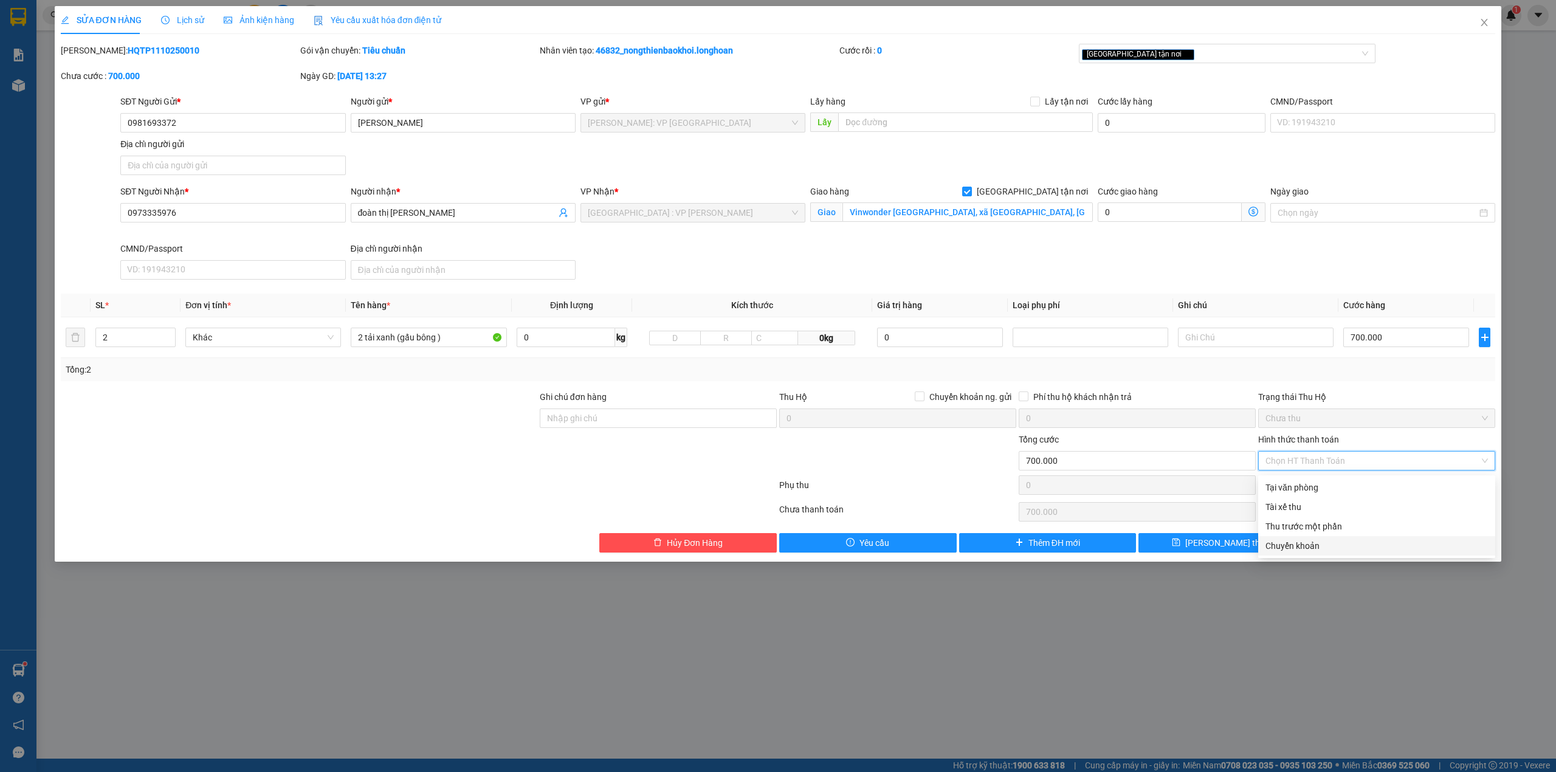
click at [1300, 548] on div "Chuyển khoản" at bounding box center [1376, 545] width 222 height 13
type input "0"
click at [1347, 547] on button "[PERSON_NAME] và In" at bounding box center [1406, 542] width 177 height 19
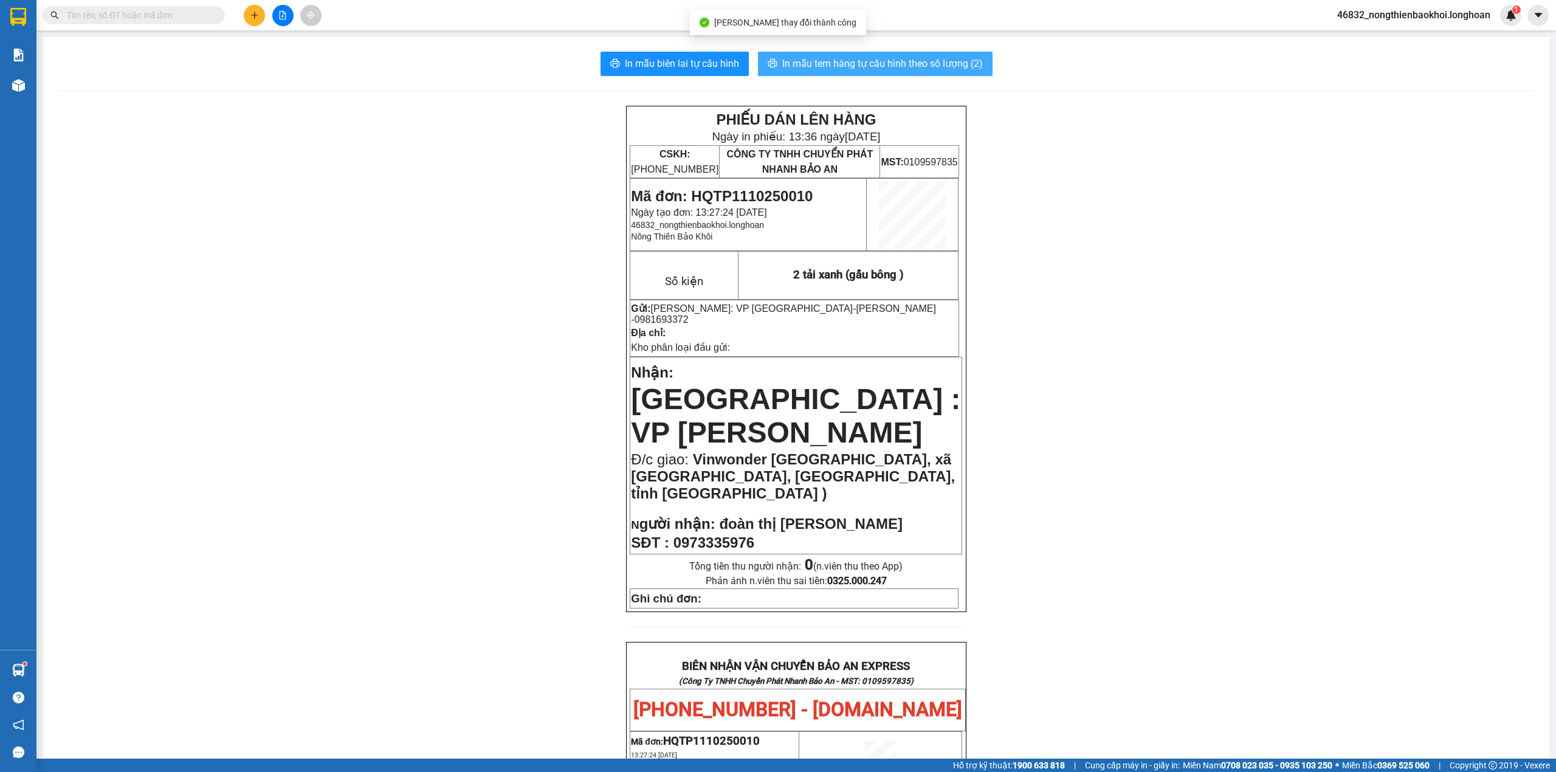
click at [825, 60] on span "In mẫu tem hàng tự cấu hình theo số lượng (2)" at bounding box center [882, 63] width 201 height 15
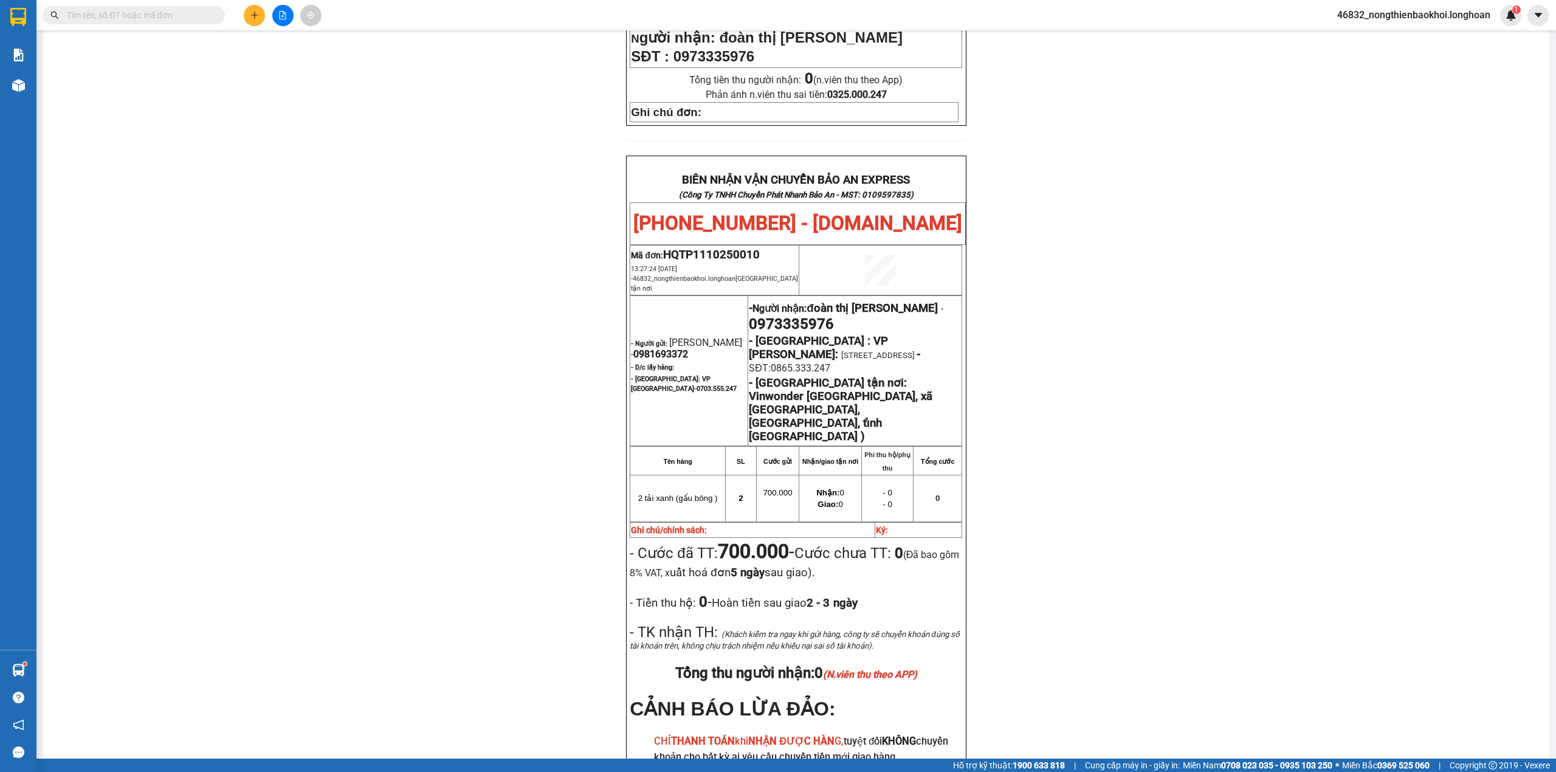
scroll to position [567, 0]
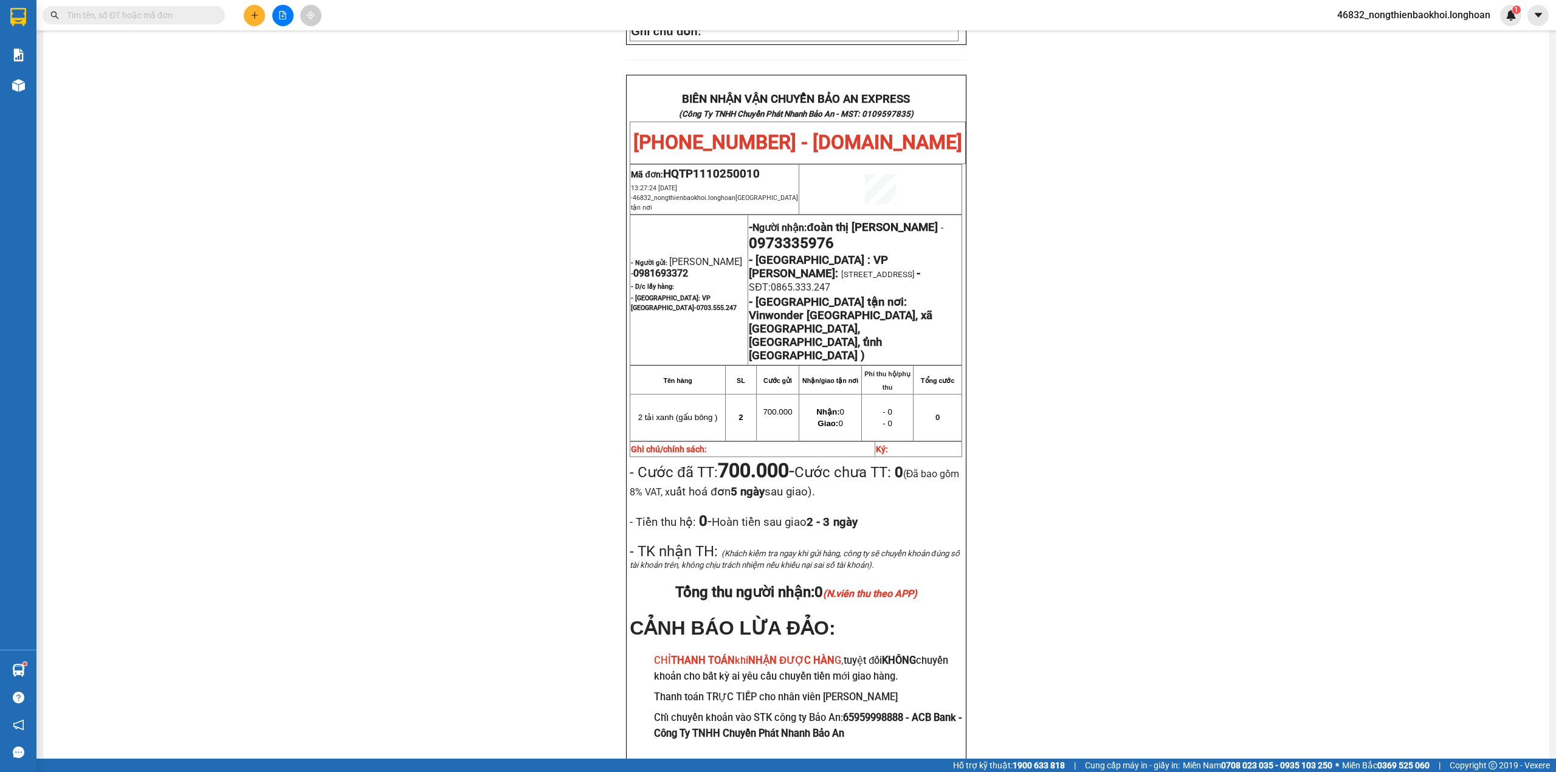
click at [273, 314] on div "PHIẾU DÁN LÊN HÀNG Ngày in phiếu: 13:36 ngày 11-10-2025 CSKH: 1900.06.88.33 CÔN…" at bounding box center [796, 167] width 1477 height 1256
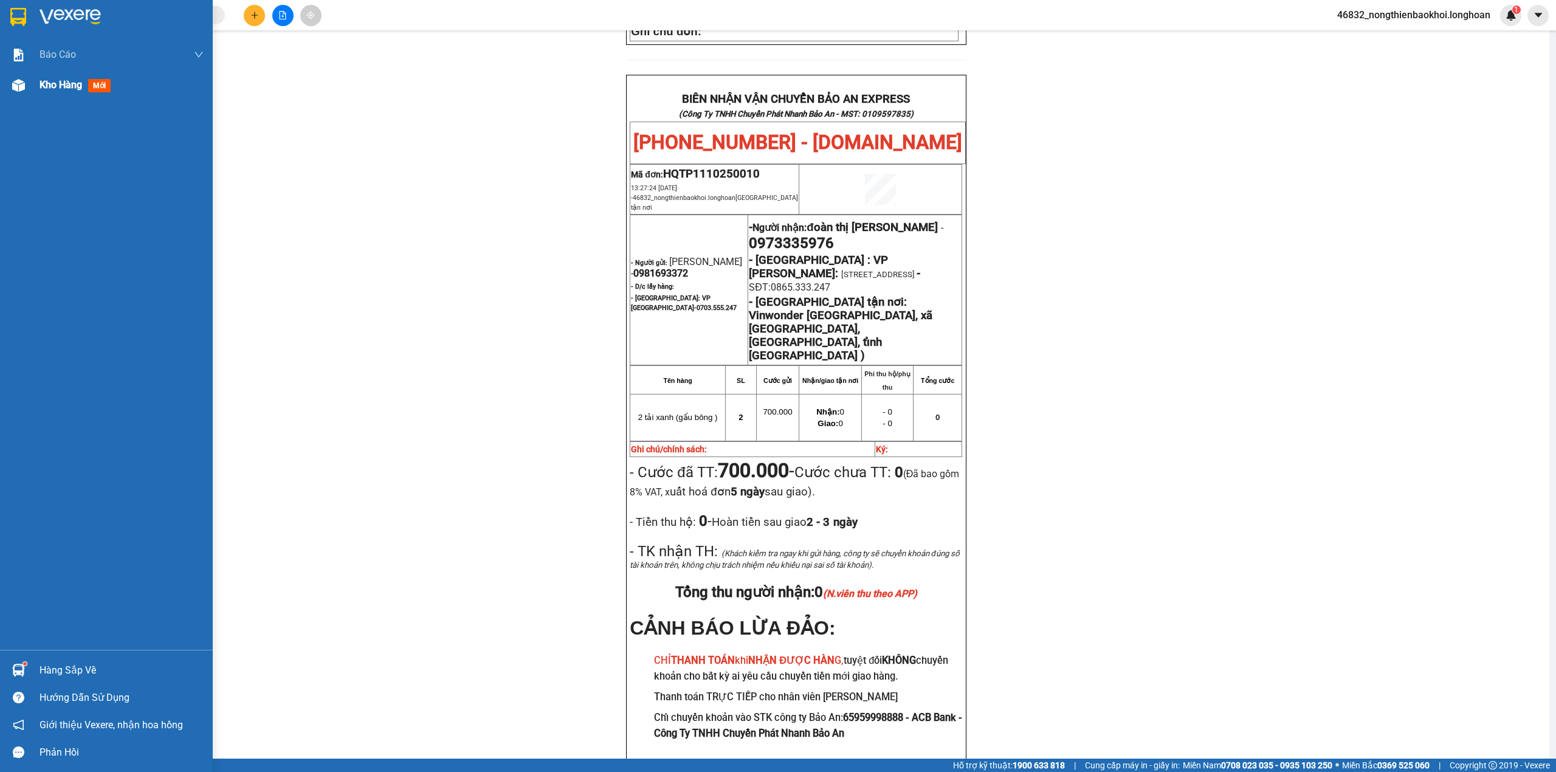
click at [13, 86] on img at bounding box center [18, 85] width 13 height 13
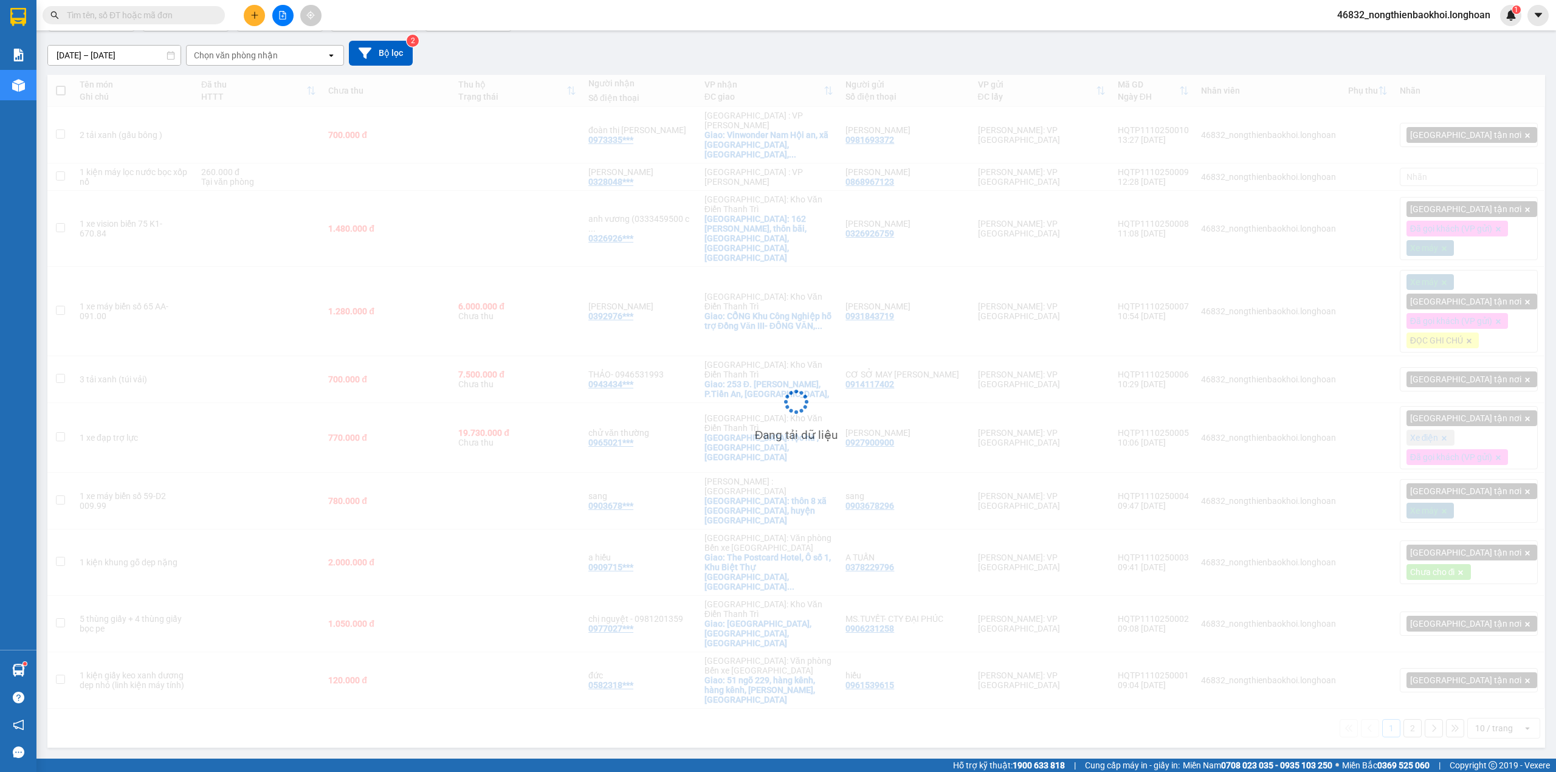
scroll to position [56, 0]
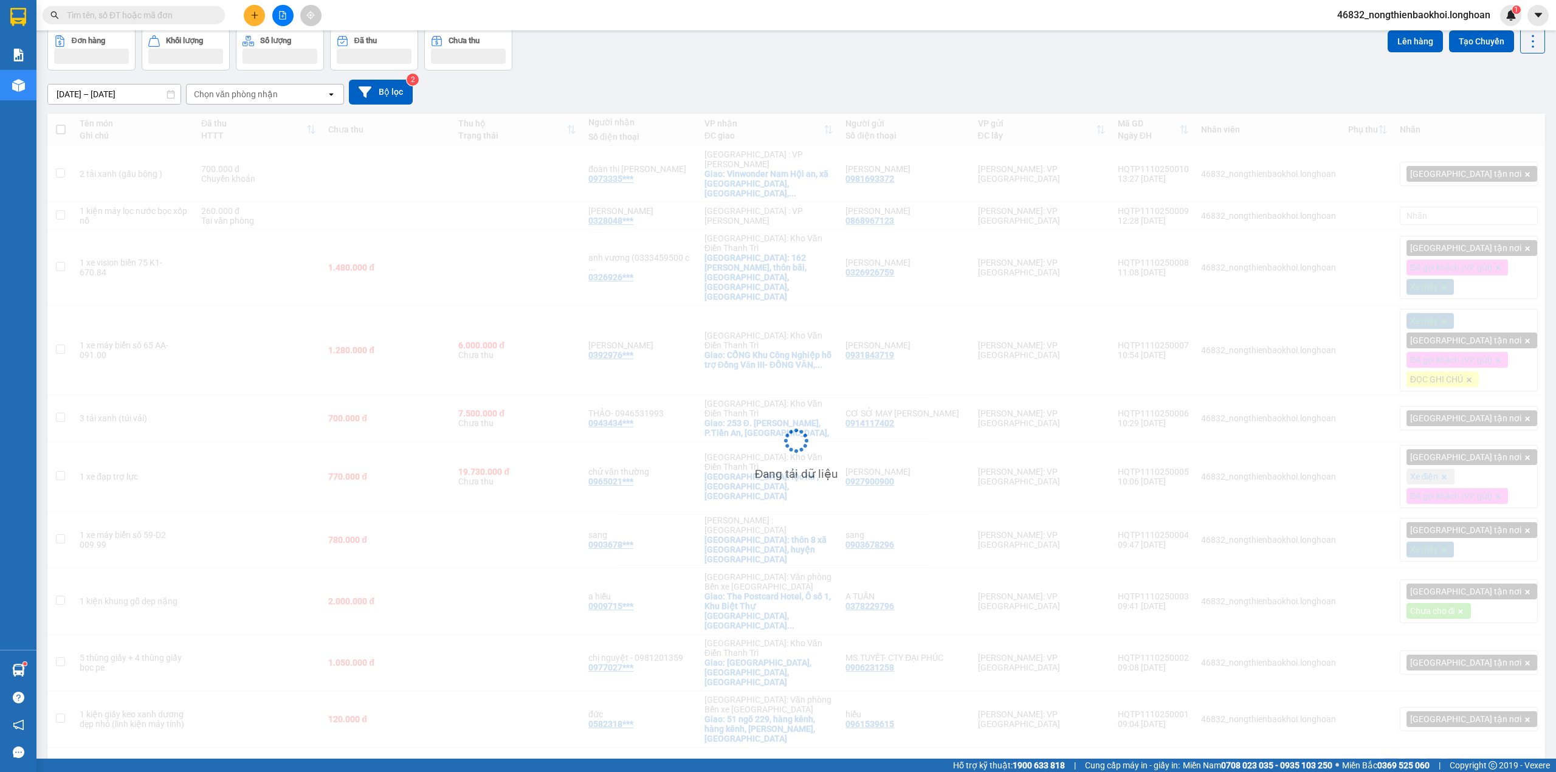
click at [650, 88] on div "[DATE] – [DATE] Press the down arrow key to interact with the calendar and sele…" at bounding box center [795, 92] width 1497 height 25
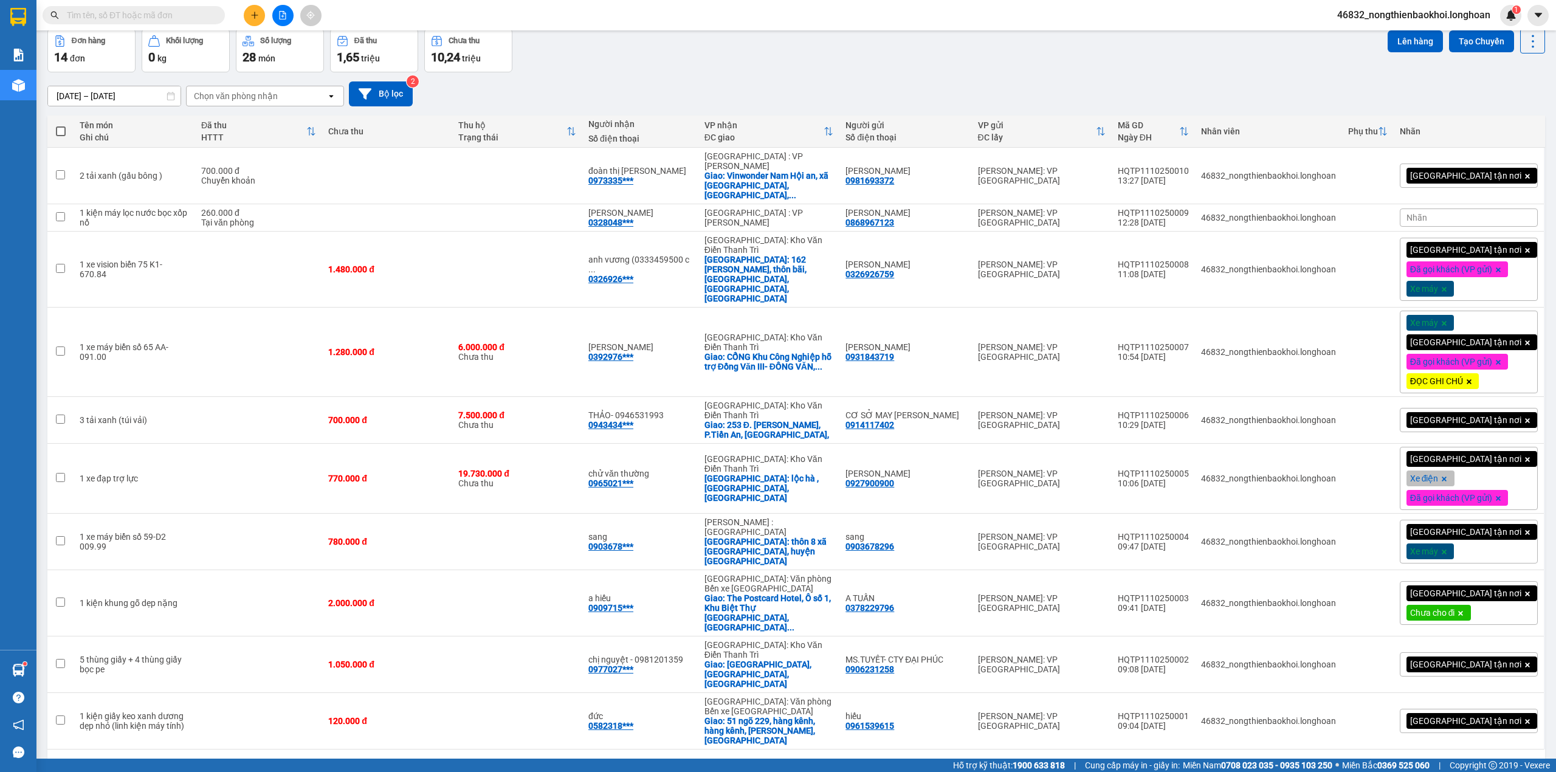
click at [667, 78] on div "[DATE] – [DATE] Press the down arrow key to interact with the calendar and sele…" at bounding box center [795, 93] width 1497 height 43
click at [654, 93] on div "[DATE] – [DATE] Press the down arrow key to interact with the calendar and sele…" at bounding box center [795, 93] width 1497 height 25
click at [684, 74] on div "[DATE] – [DATE] Press the down arrow key to interact with the calendar and sele…" at bounding box center [795, 93] width 1497 height 43
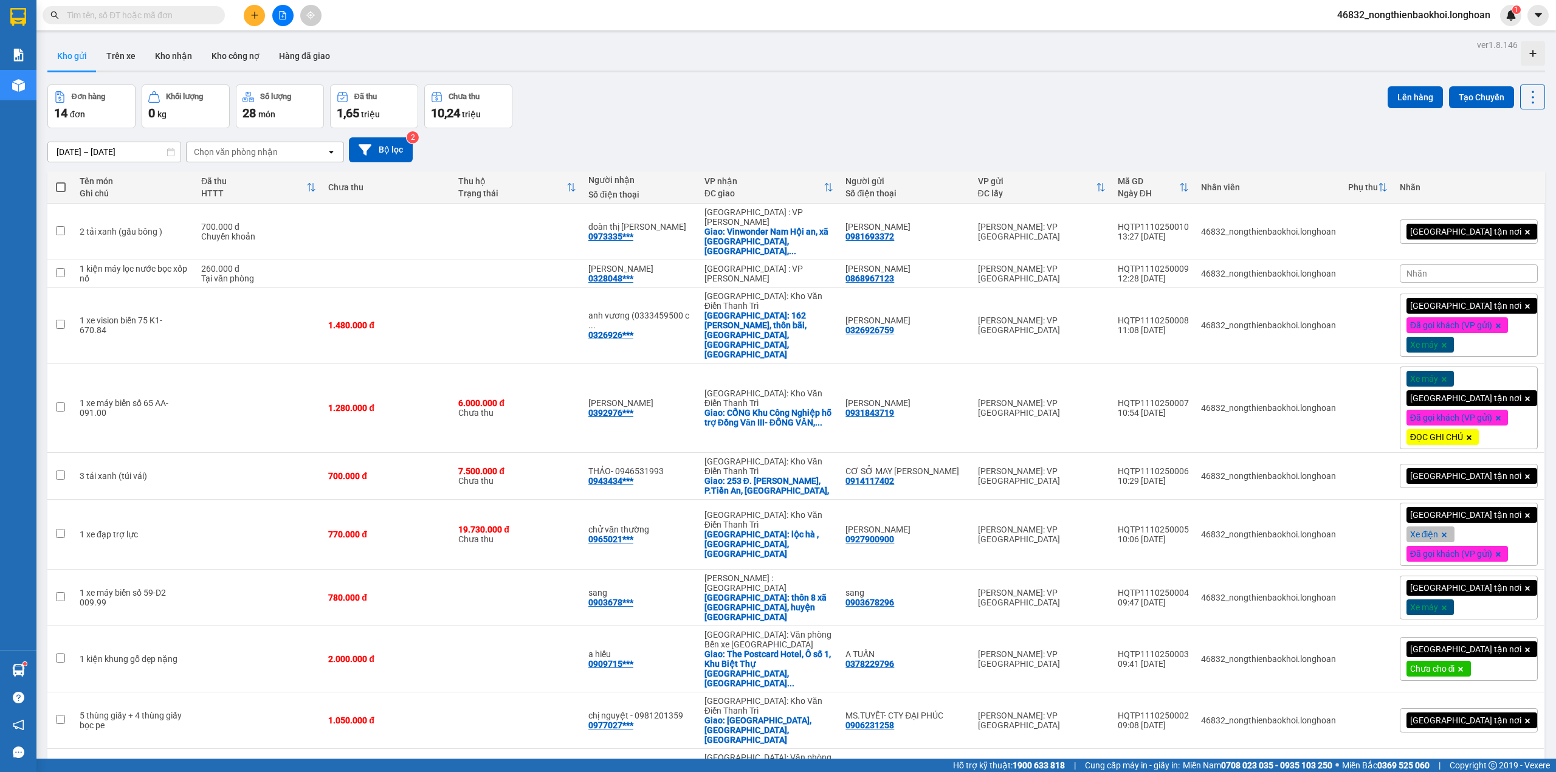
click at [922, 149] on div "[DATE] – [DATE] Press the down arrow key to interact with the calendar and sele…" at bounding box center [795, 149] width 1497 height 25
click at [885, 137] on div "[DATE] – [DATE] Press the down arrow key to interact with the calendar and sele…" at bounding box center [795, 149] width 1497 height 43
click at [878, 125] on div "Đơn hàng 14 đơn Khối lượng 0 kg Số lượng 28 món Đã thu 1,65 triệu Chưa thu 10,2…" at bounding box center [795, 106] width 1497 height 44
click at [640, 139] on div "[DATE] – [DATE] Press the down arrow key to interact with the calendar and sele…" at bounding box center [795, 149] width 1497 height 25
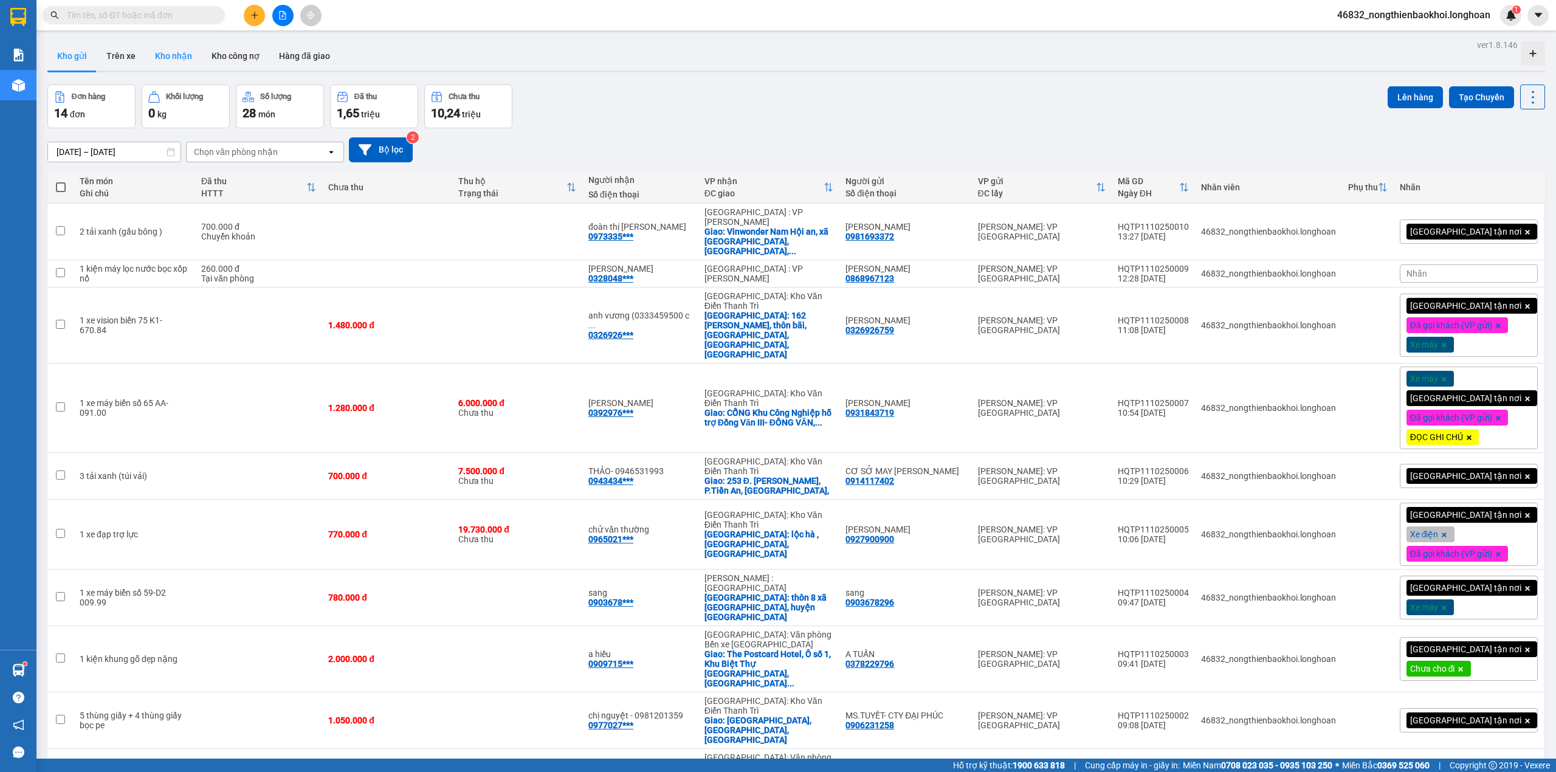
click at [162, 41] on button "Kho nhận" at bounding box center [173, 55] width 57 height 29
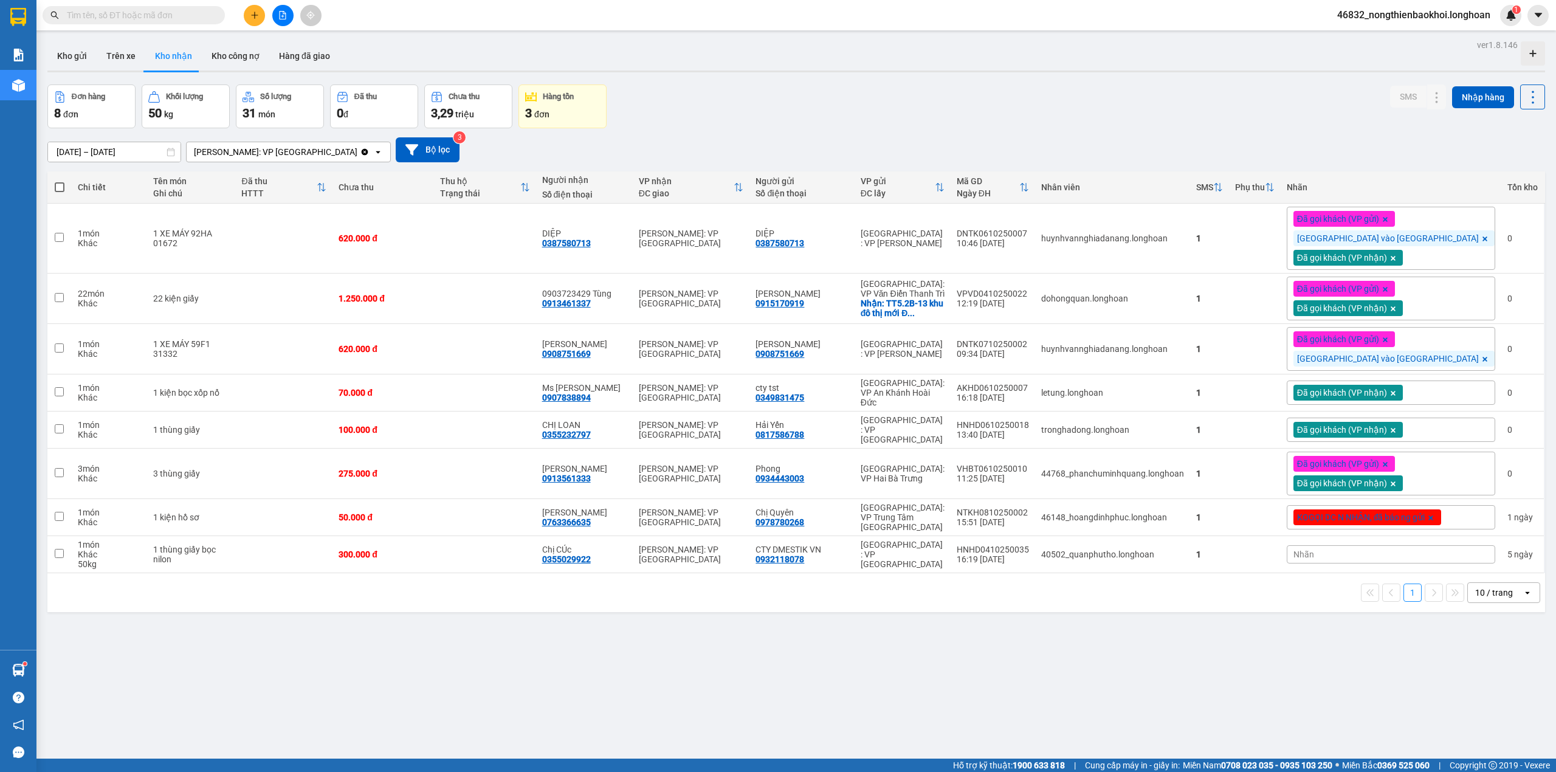
click at [740, 125] on div "Đơn hàng 8 đơn Khối lượng 50 kg Số lượng 31 món Đã thu 0 đ Chưa thu 3,29 triệu …" at bounding box center [795, 106] width 1497 height 44
click at [1408, 425] on icon at bounding box center [1412, 429] width 9 height 9
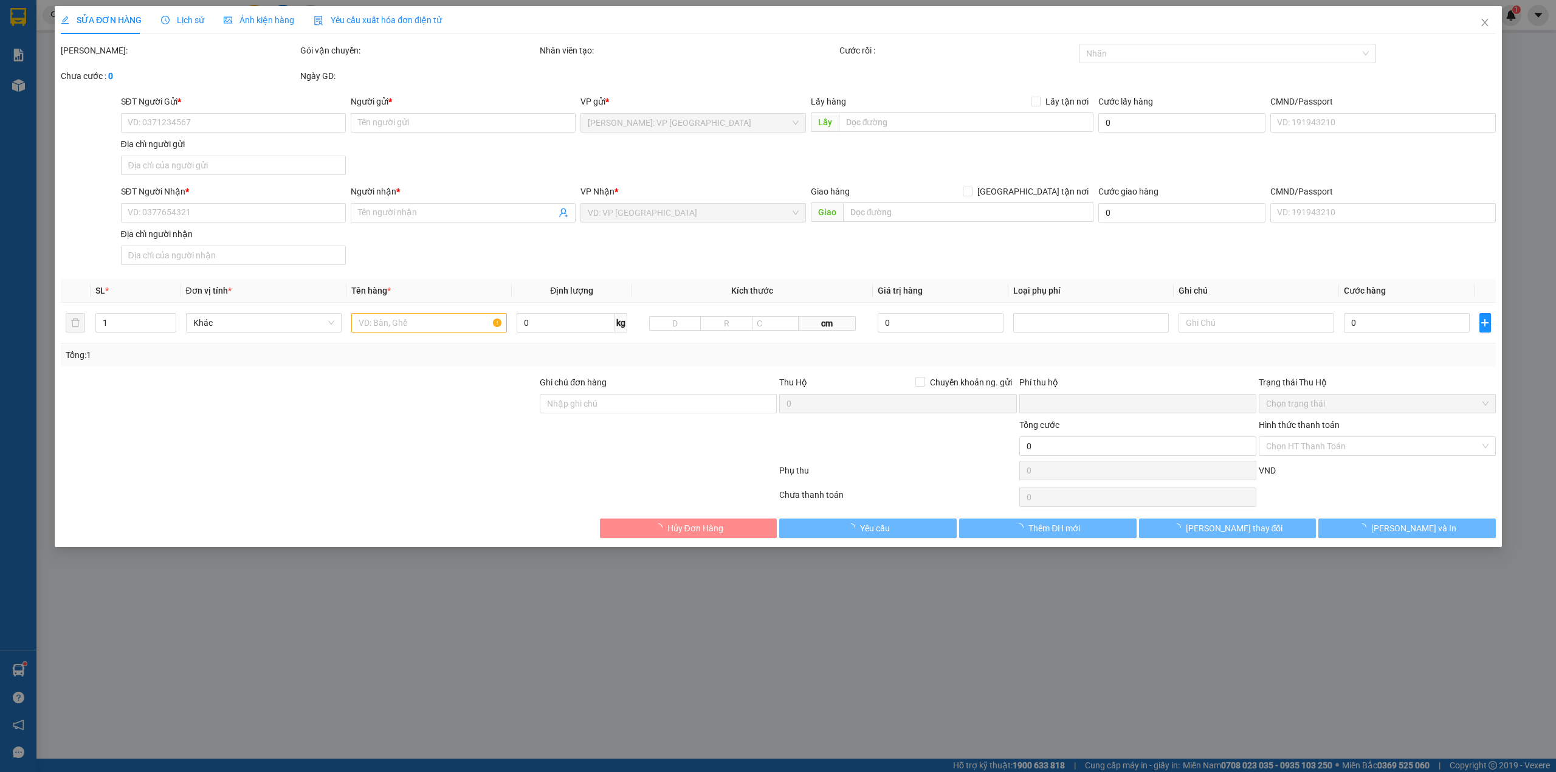
type input "0817586788"
type input "Hải Yến"
type input "0355232797"
type input "CHỊ LOAN"
type input "0"
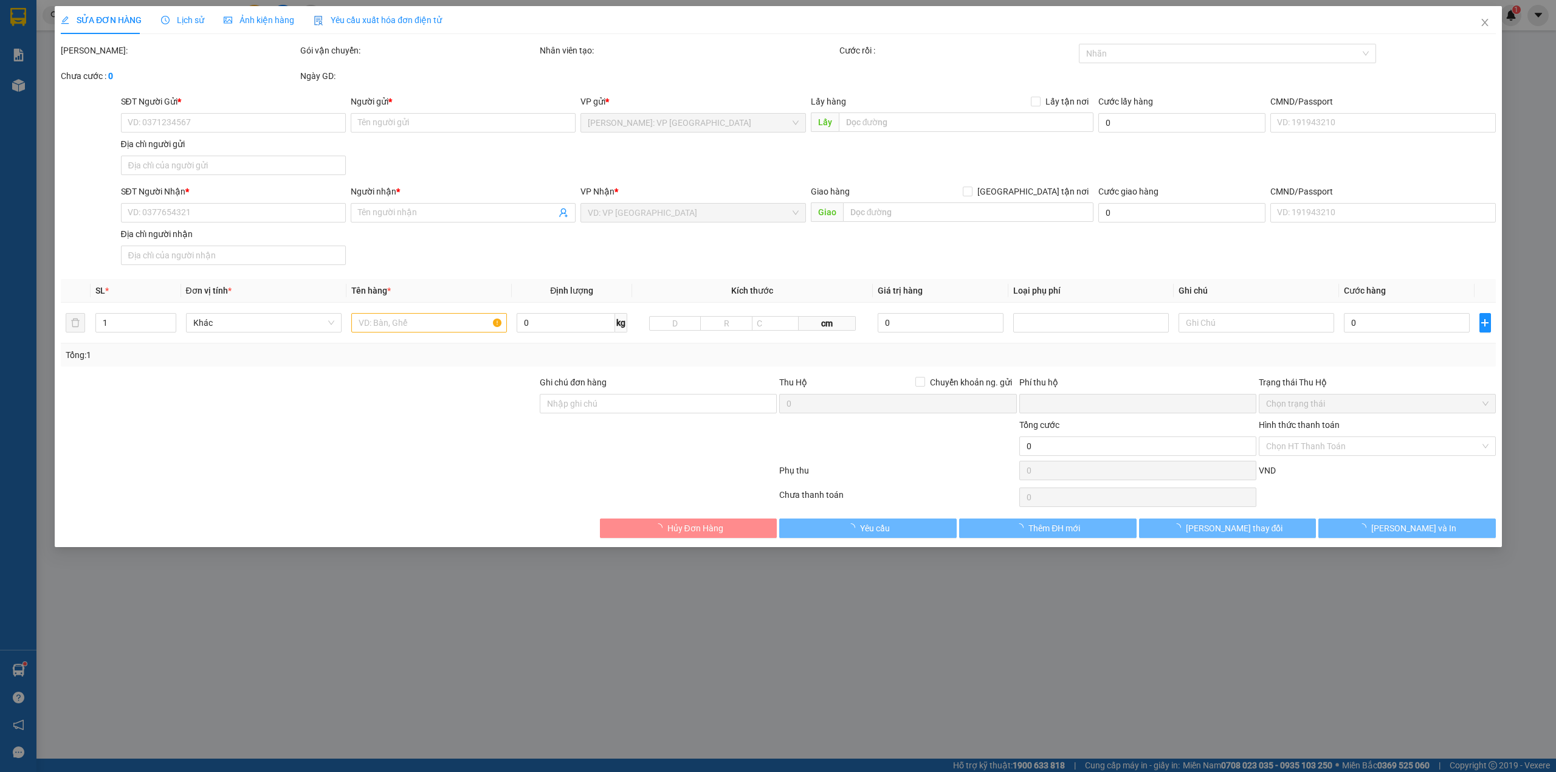
type input "100.000"
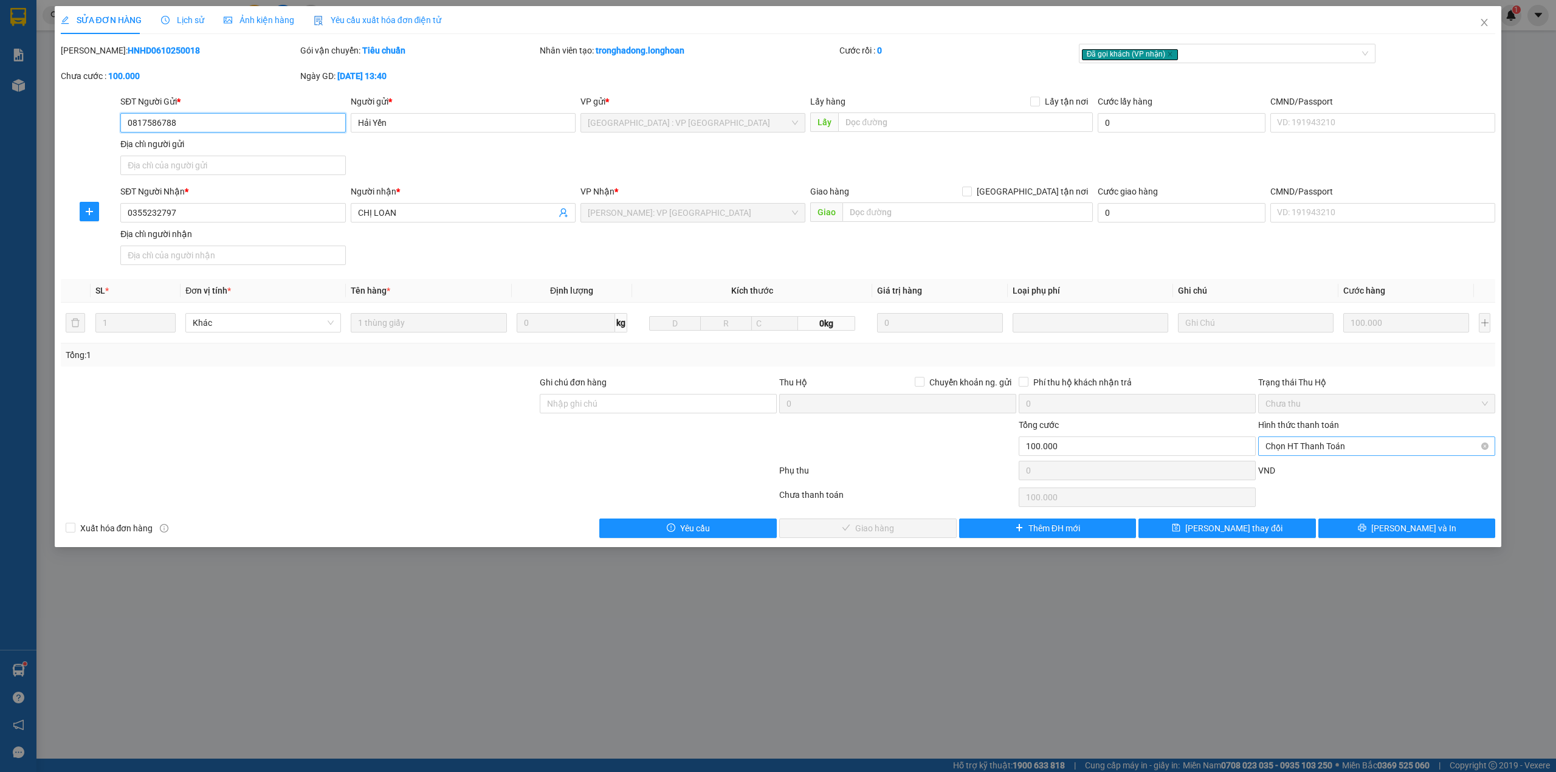
click at [1341, 443] on span "Chọn HT Thanh Toán" at bounding box center [1376, 446] width 222 height 18
click at [1327, 470] on div "Tại văn phòng" at bounding box center [1376, 472] width 222 height 13
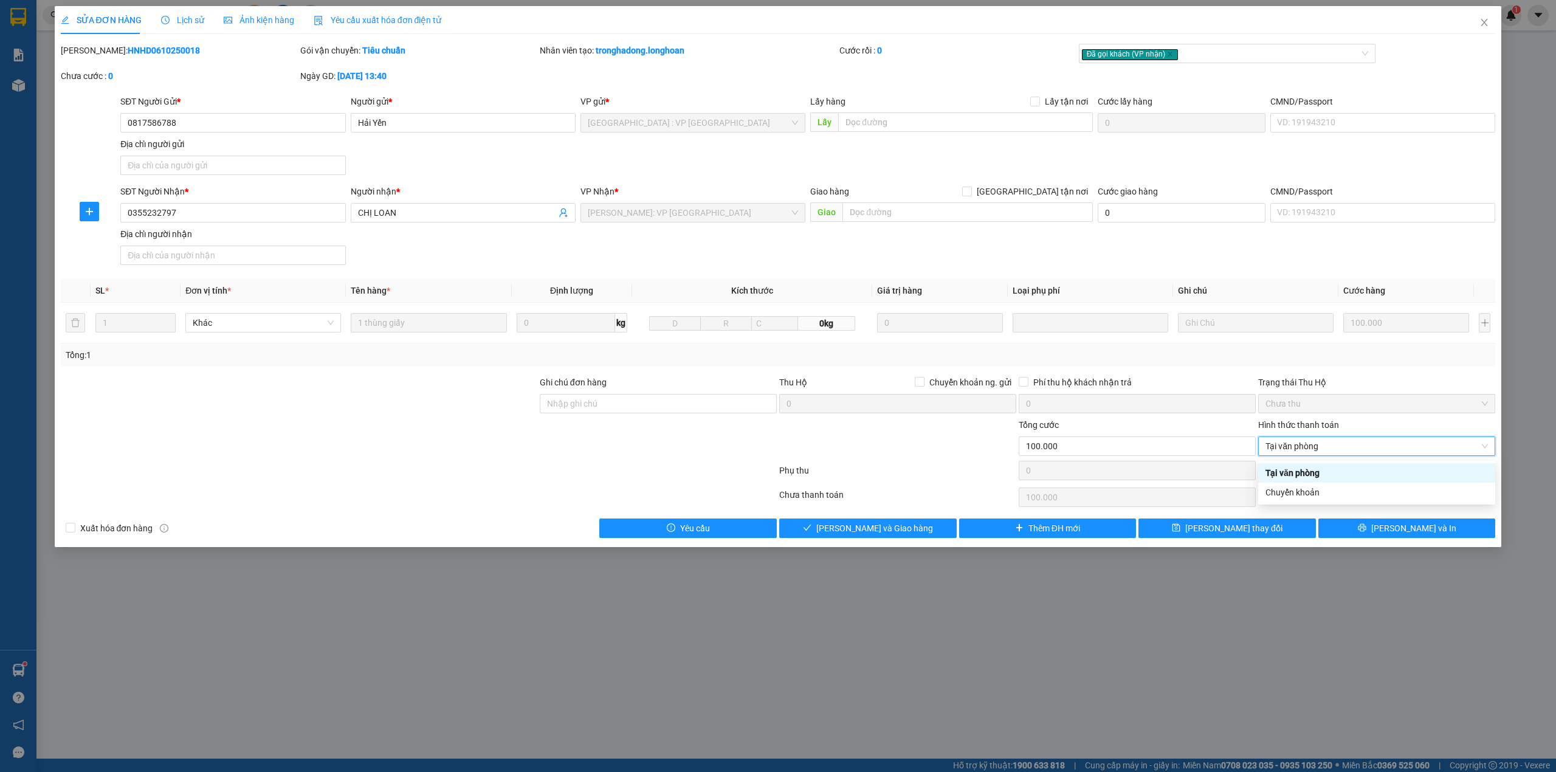
type input "0"
click at [893, 524] on span "Lưu và Giao hàng" at bounding box center [874, 527] width 117 height 13
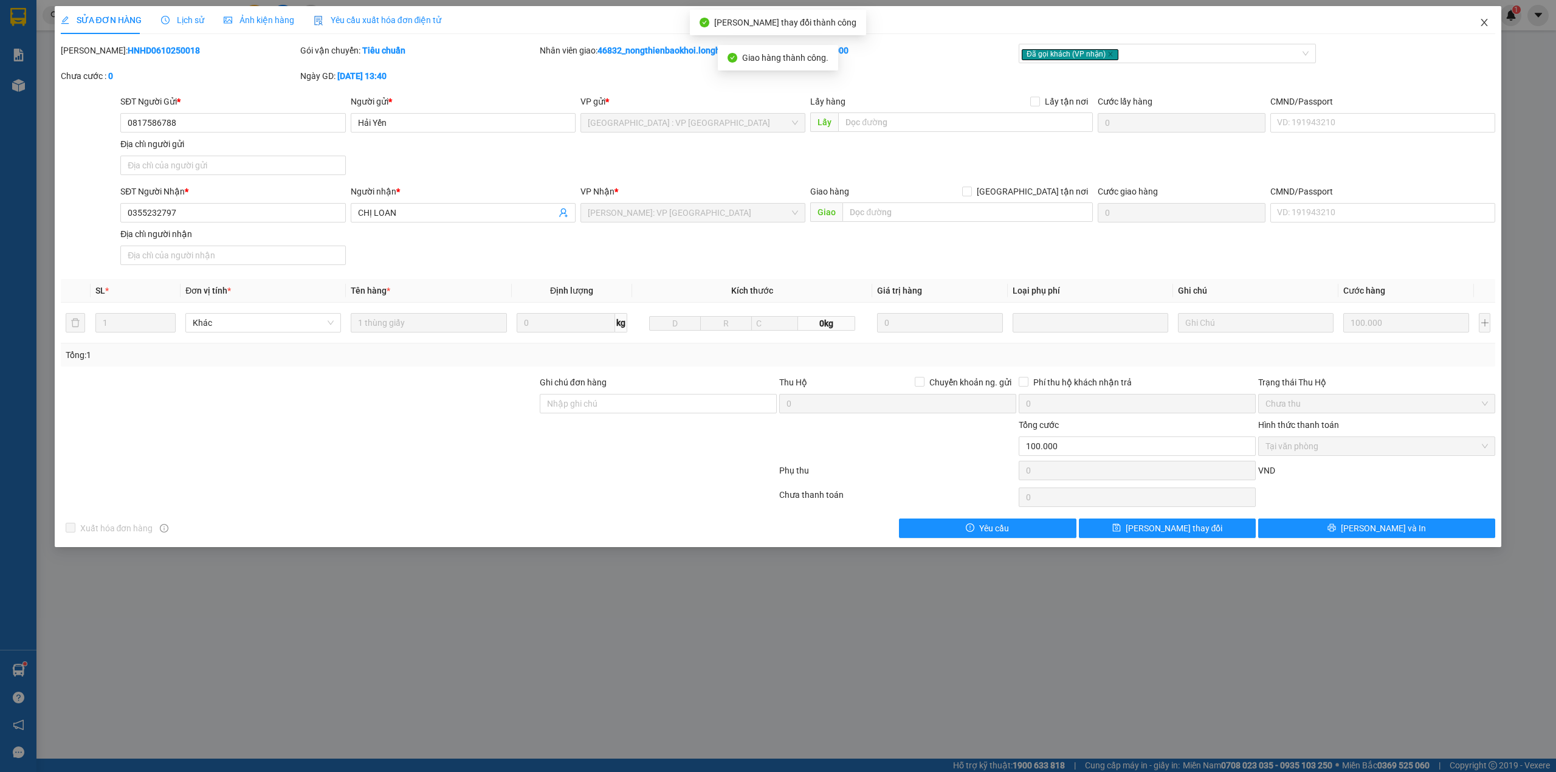
click at [1493, 26] on span "Close" at bounding box center [1484, 23] width 34 height 34
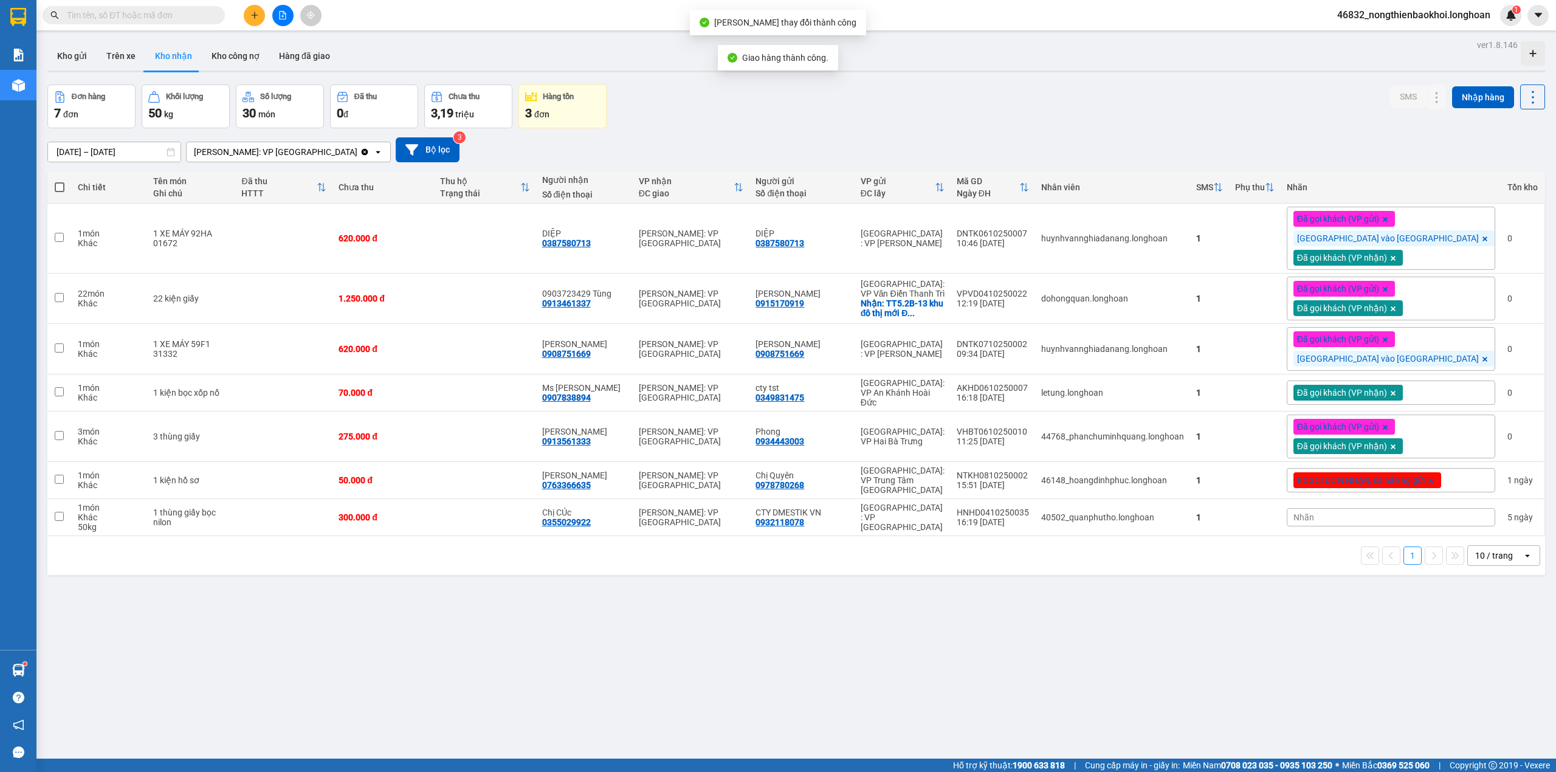
click at [670, 620] on div "ver 1.8.146 Kho gửi Trên xe Kho nhận Kho công nợ Hàng đã giao Đơn hàng 7 đơn Kh…" at bounding box center [796, 422] width 1507 height 772
drag, startPoint x: 752, startPoint y: 130, endPoint x: 761, endPoint y: 132, distance: 9.9
click at [752, 130] on div "12/09/2025 – 11/10/2025 Press the down arrow key to interact with the calendar …" at bounding box center [795, 149] width 1497 height 43
click at [762, 129] on div "12/09/2025 – 11/10/2025 Press the down arrow key to interact with the calendar …" at bounding box center [795, 149] width 1497 height 43
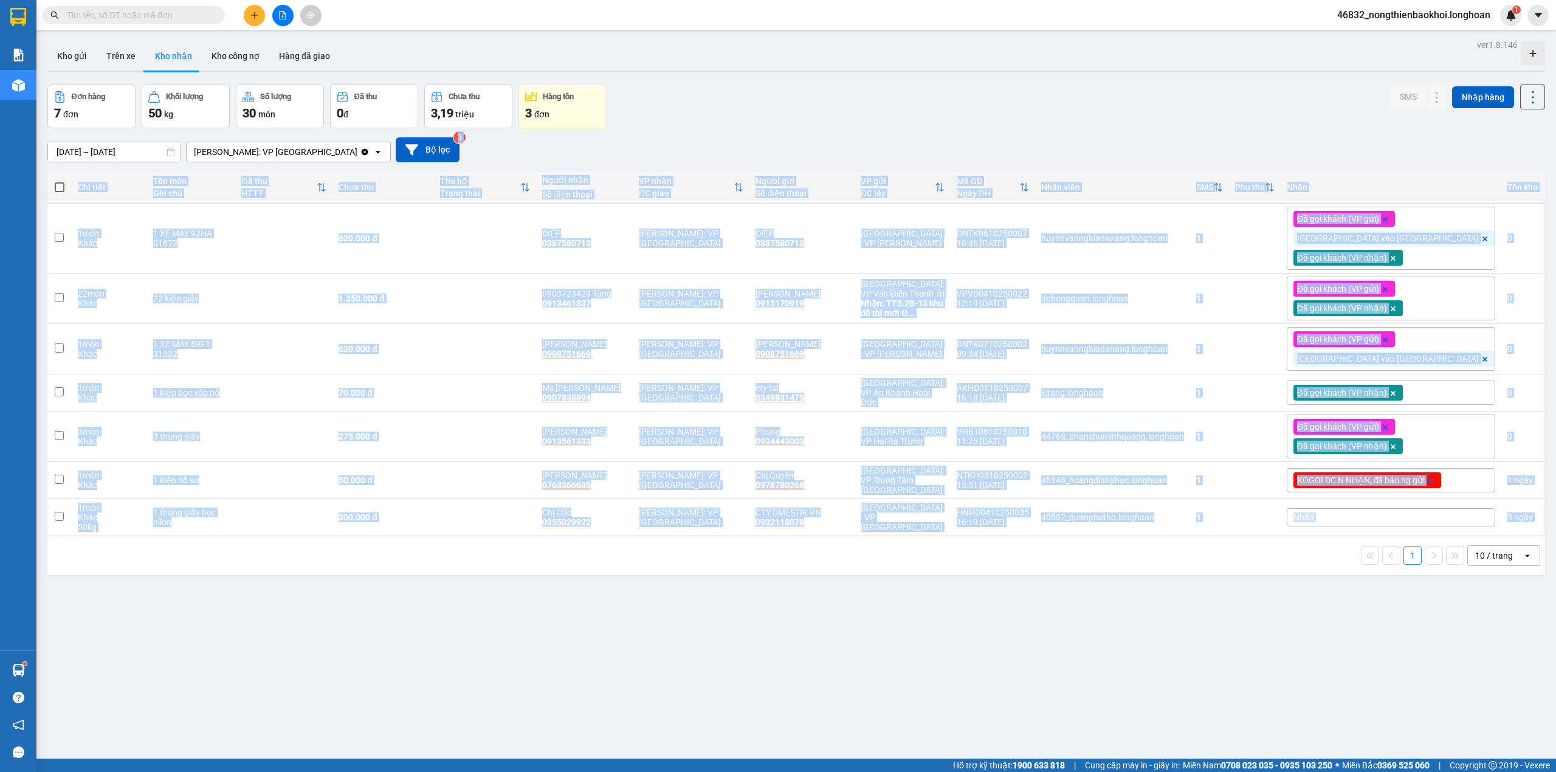
drag, startPoint x: 762, startPoint y: 128, endPoint x: 783, endPoint y: 620, distance: 493.3
click at [783, 620] on div "ver 1.8.146 Kho gửi Trên xe Kho nhận Kho công nợ Hàng đã giao Đơn hàng 7 đơn Kh…" at bounding box center [796, 422] width 1507 height 772
click at [779, 620] on div "ver 1.8.146 Kho gửi Trên xe Kho nhận Kho công nợ Hàng đã giao Đơn hàng 7 đơn Kh…" at bounding box center [796, 422] width 1507 height 772
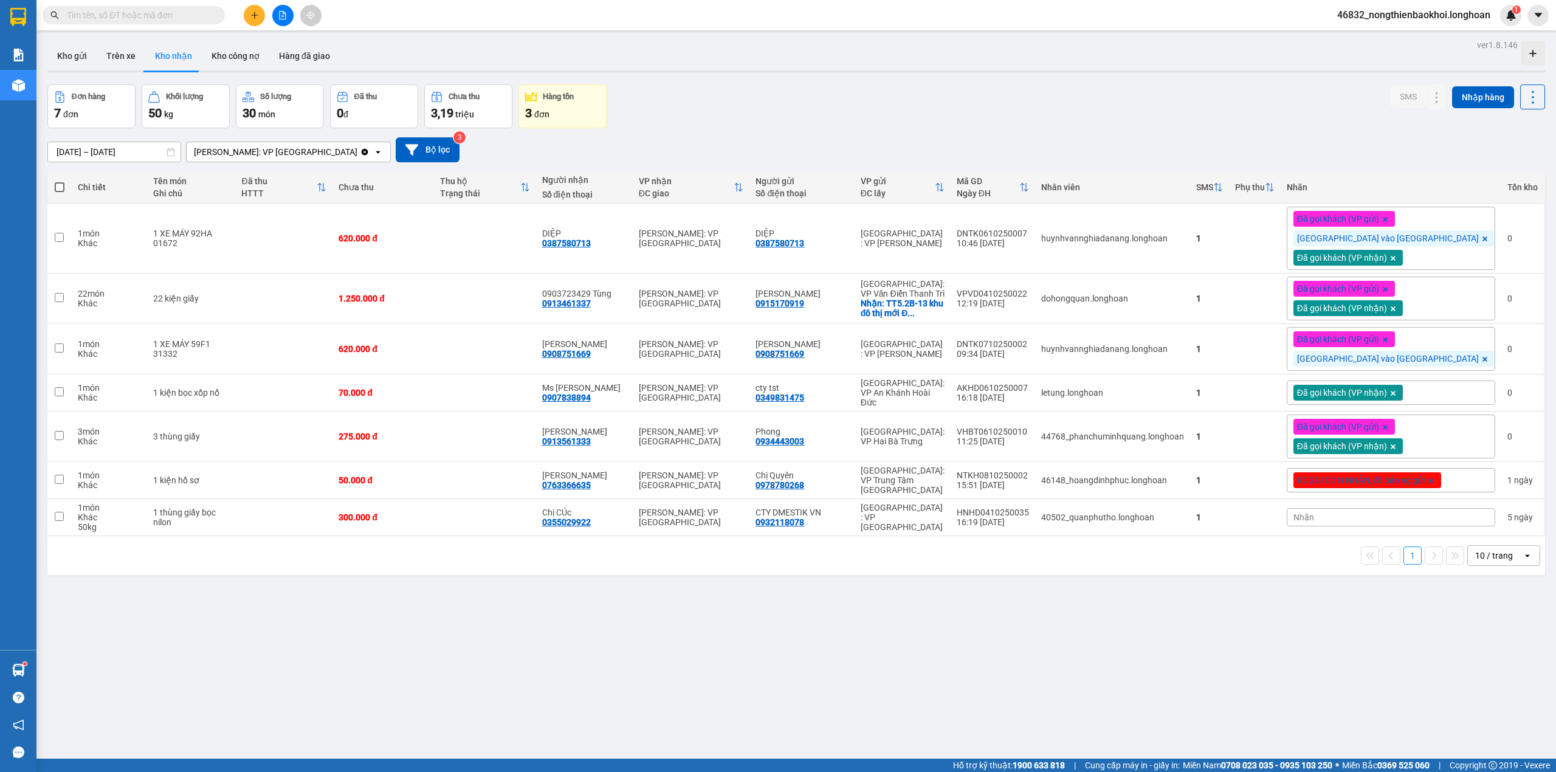
drag, startPoint x: 774, startPoint y: 173, endPoint x: 758, endPoint y: 151, distance: 26.6
click at [758, 151] on div "12/09/2025 – 11/10/2025 Press the down arrow key to interact with the calendar …" at bounding box center [795, 149] width 1497 height 25
click at [754, 151] on div "12/09/2025 – 11/10/2025 Press the down arrow key to interact with the calendar …" at bounding box center [795, 149] width 1497 height 25
click at [640, 149] on div "12/09/2025 – 11/10/2025 Press the down arrow key to interact with the calendar …" at bounding box center [795, 149] width 1497 height 25
click at [959, 89] on div "Đơn hàng 7 đơn Khối lượng 50 kg Số lượng 30 món Đã thu 0 đ Chưa thu 3,19 triệu …" at bounding box center [795, 106] width 1497 height 44
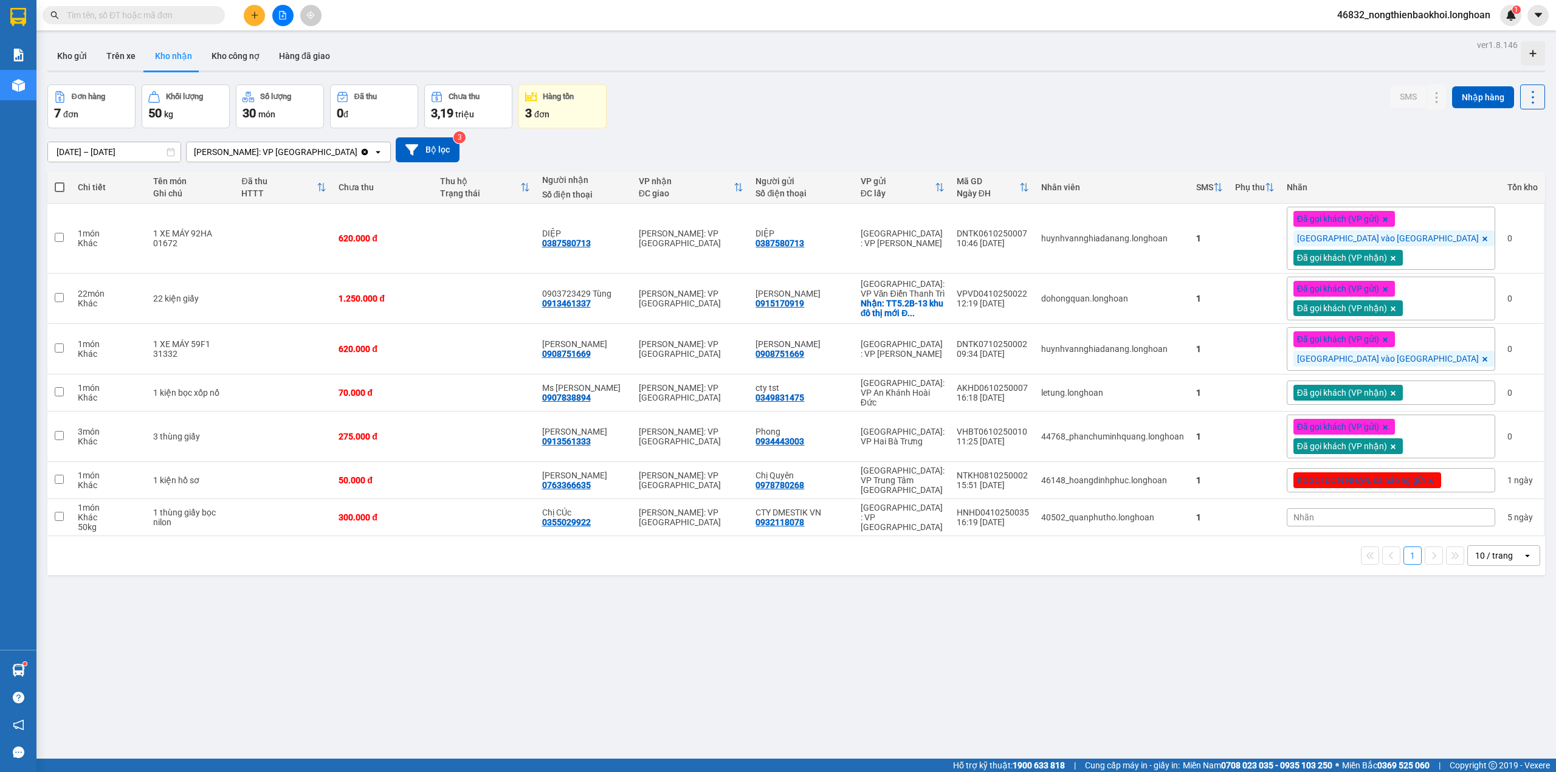
click at [885, 137] on div "12/09/2025 – 11/10/2025 Press the down arrow key to interact with the calendar …" at bounding box center [795, 149] width 1497 height 25
click at [874, 122] on div "Đơn hàng 7 đơn Khối lượng 50 kg Số lượng 30 món Đã thu 0 đ Chưa thu 3,19 triệu …" at bounding box center [795, 106] width 1497 height 44
click at [754, 131] on div "12/09/2025 – 11/10/2025 Press the down arrow key to interact with the calendar …" at bounding box center [795, 149] width 1497 height 43
click at [496, 715] on div "ver 1.8.146 Kho gửi Trên xe Kho nhận Kho công nợ Hàng đã giao Đơn hàng 7 đơn Kh…" at bounding box center [796, 422] width 1507 height 772
click at [382, 704] on div "ver 1.8.146 Kho gửi Trên xe Kho nhận Kho công nợ Hàng đã giao Đơn hàng 7 đơn Kh…" at bounding box center [796, 422] width 1507 height 772
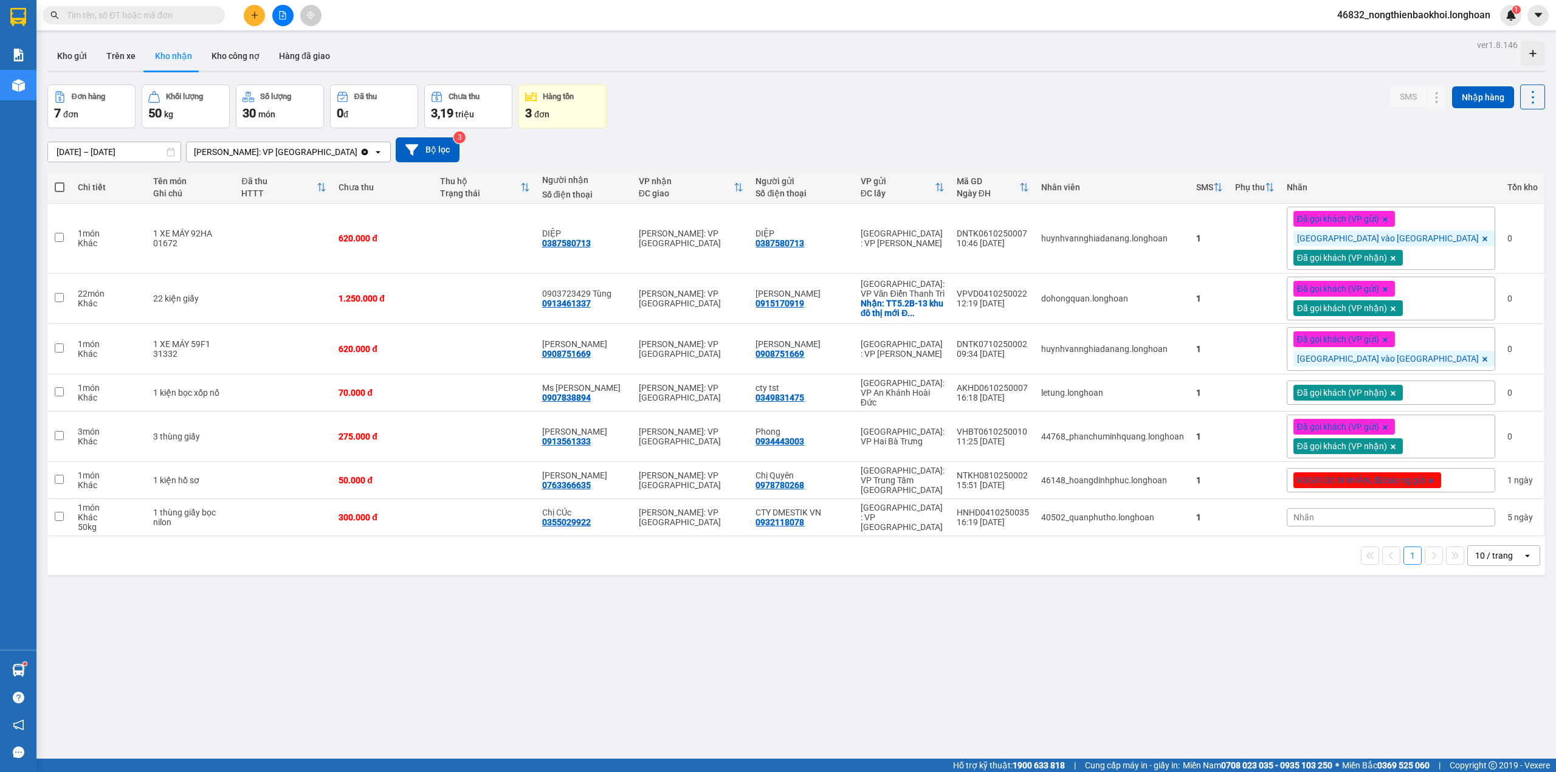
click at [388, 706] on div "ver 1.8.146 Kho gửi Trên xe Kho nhận Kho công nợ Hàng đã giao Đơn hàng 7 đơn Kh…" at bounding box center [796, 422] width 1507 height 772
click at [363, 716] on div "ver 1.8.146 Kho gửi Trên xe Kho nhận Kho công nợ Hàng đã giao Đơn hàng 7 đơn Kh…" at bounding box center [796, 422] width 1507 height 772
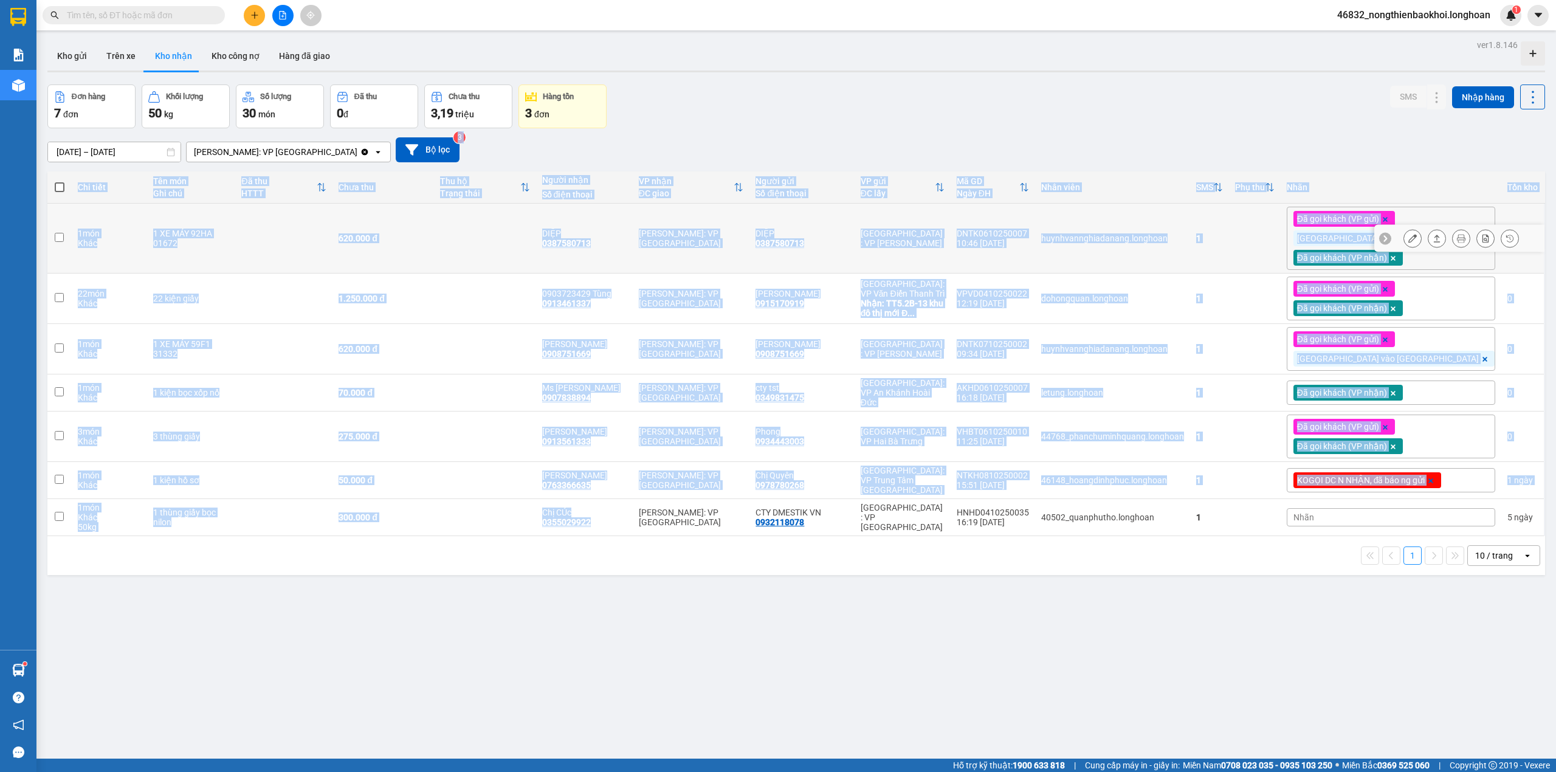
drag, startPoint x: 604, startPoint y: 168, endPoint x: 579, endPoint y: 565, distance: 397.6
click at [580, 562] on div "ver 1.8.146 Kho gửi Trên xe Kho nhận Kho công nợ Hàng đã giao Đơn hàng 7 đơn Kh…" at bounding box center [796, 422] width 1507 height 772
click at [570, 580] on div "ver 1.8.146 Kho gửi Trên xe Kho nhận Kho công nợ Hàng đã giao Đơn hàng 7 đơn Kh…" at bounding box center [796, 422] width 1507 height 772
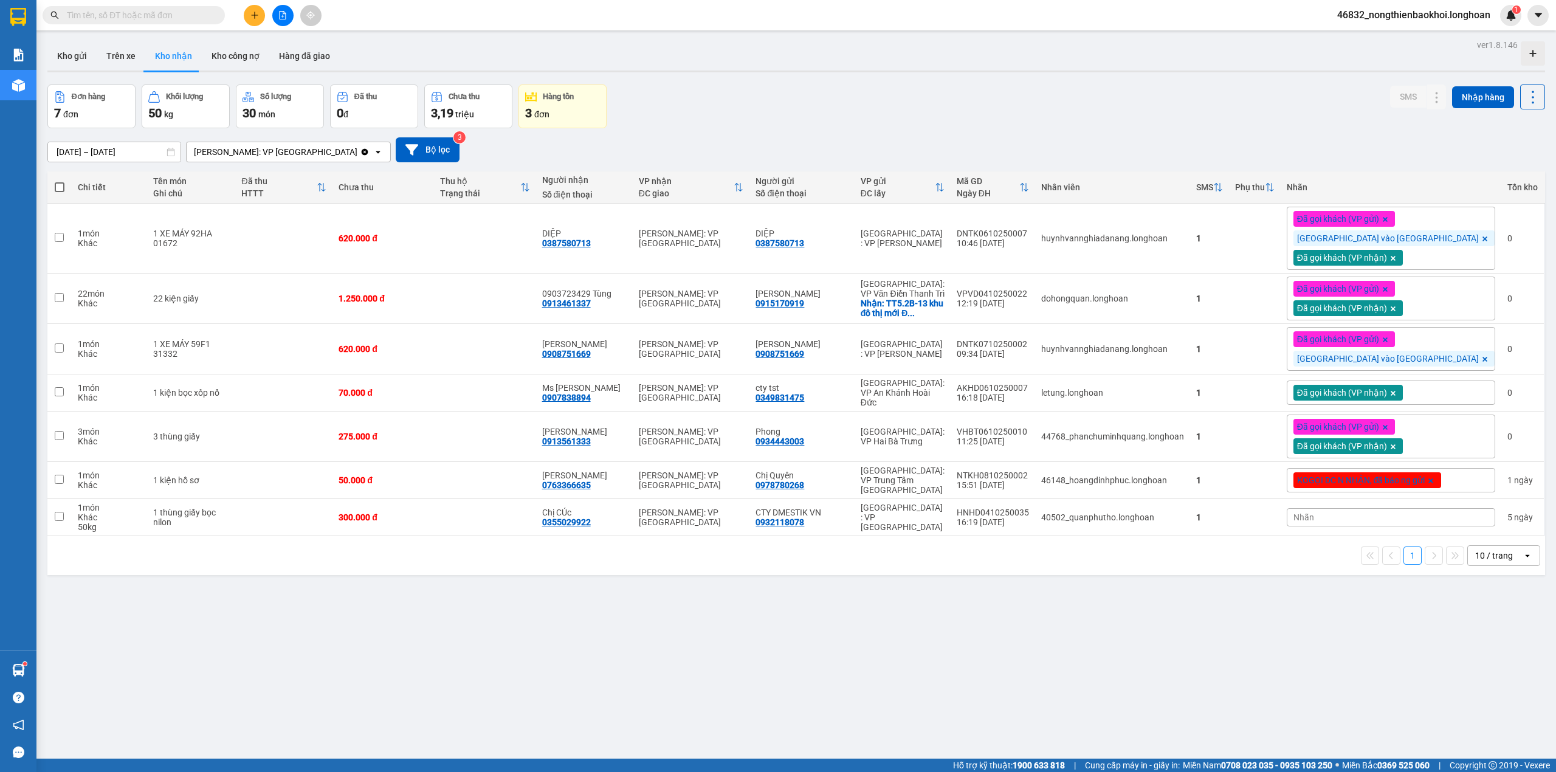
click at [548, 604] on div "ver 1.8.146 Kho gửi Trên xe Kho nhận Kho công nợ Hàng đã giao Đơn hàng 7 đơn Kh…" at bounding box center [796, 422] width 1507 height 772
click at [173, 20] on input "text" at bounding box center [138, 15] width 143 height 13
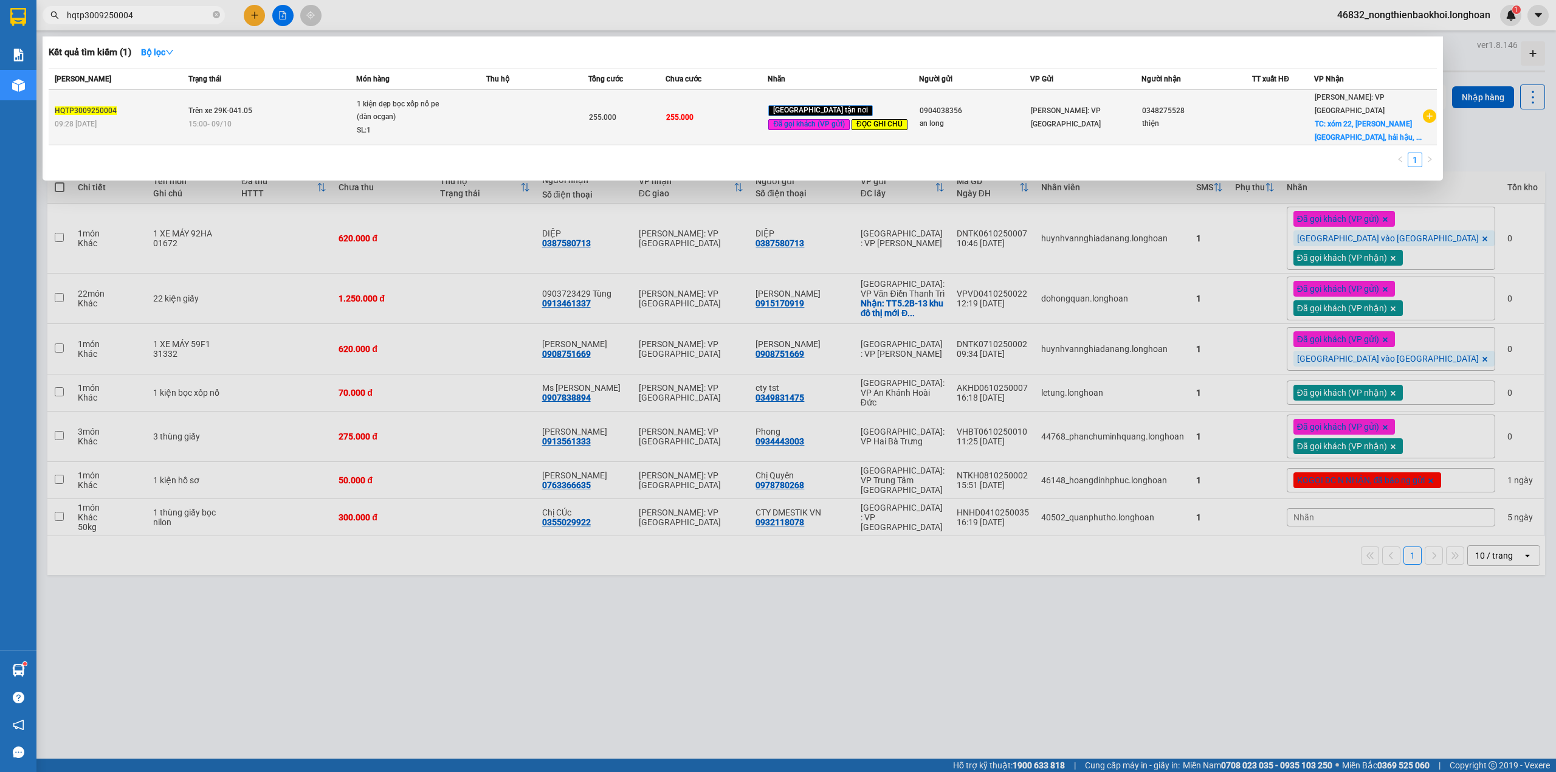
type input "hqtp3009250004"
click at [433, 127] on div "SL: 1" at bounding box center [402, 130] width 91 height 13
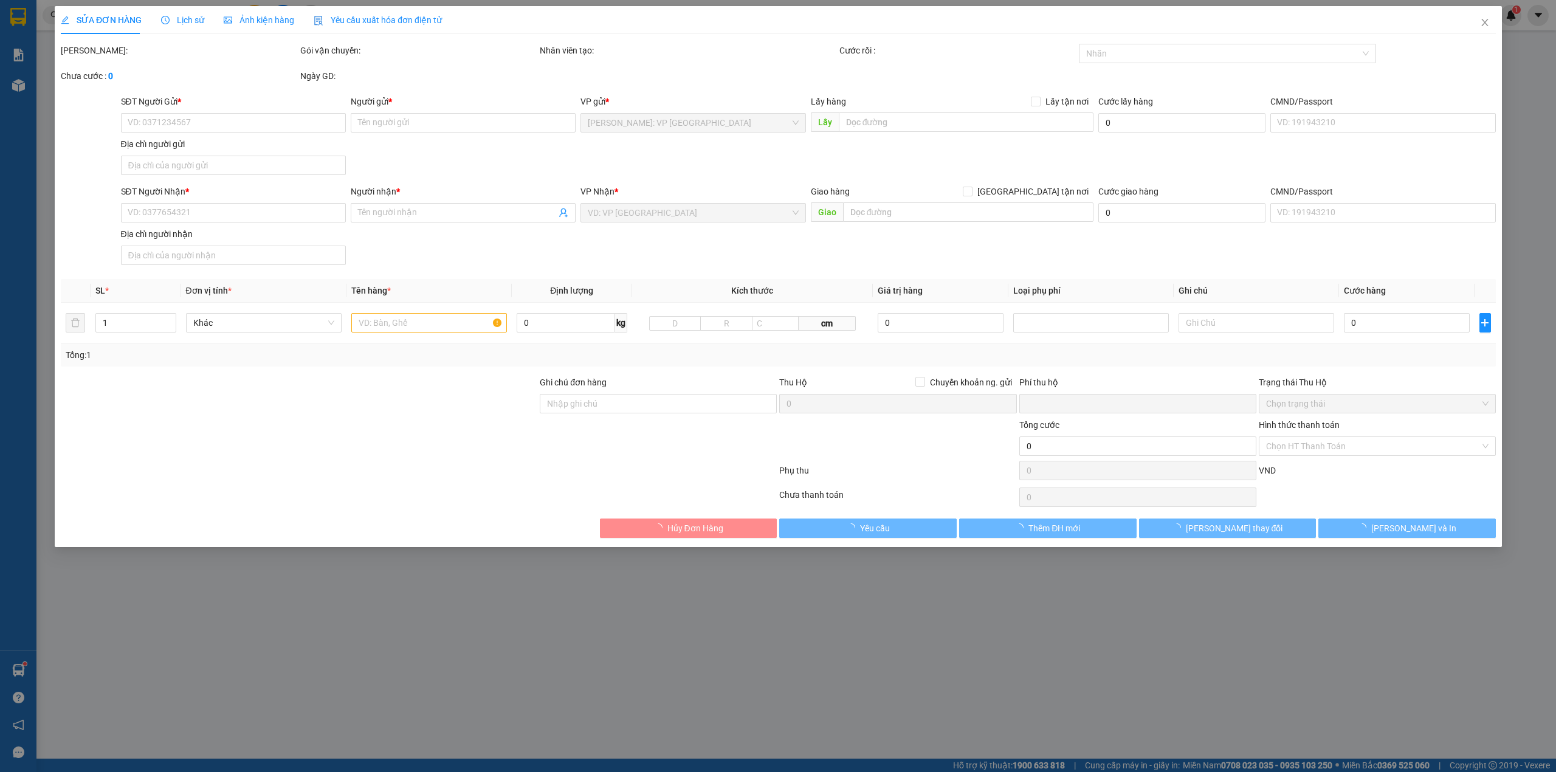
type input "0904038356"
type input "an long"
type input "0348275528"
type input "thiện"
checkbox input "true"
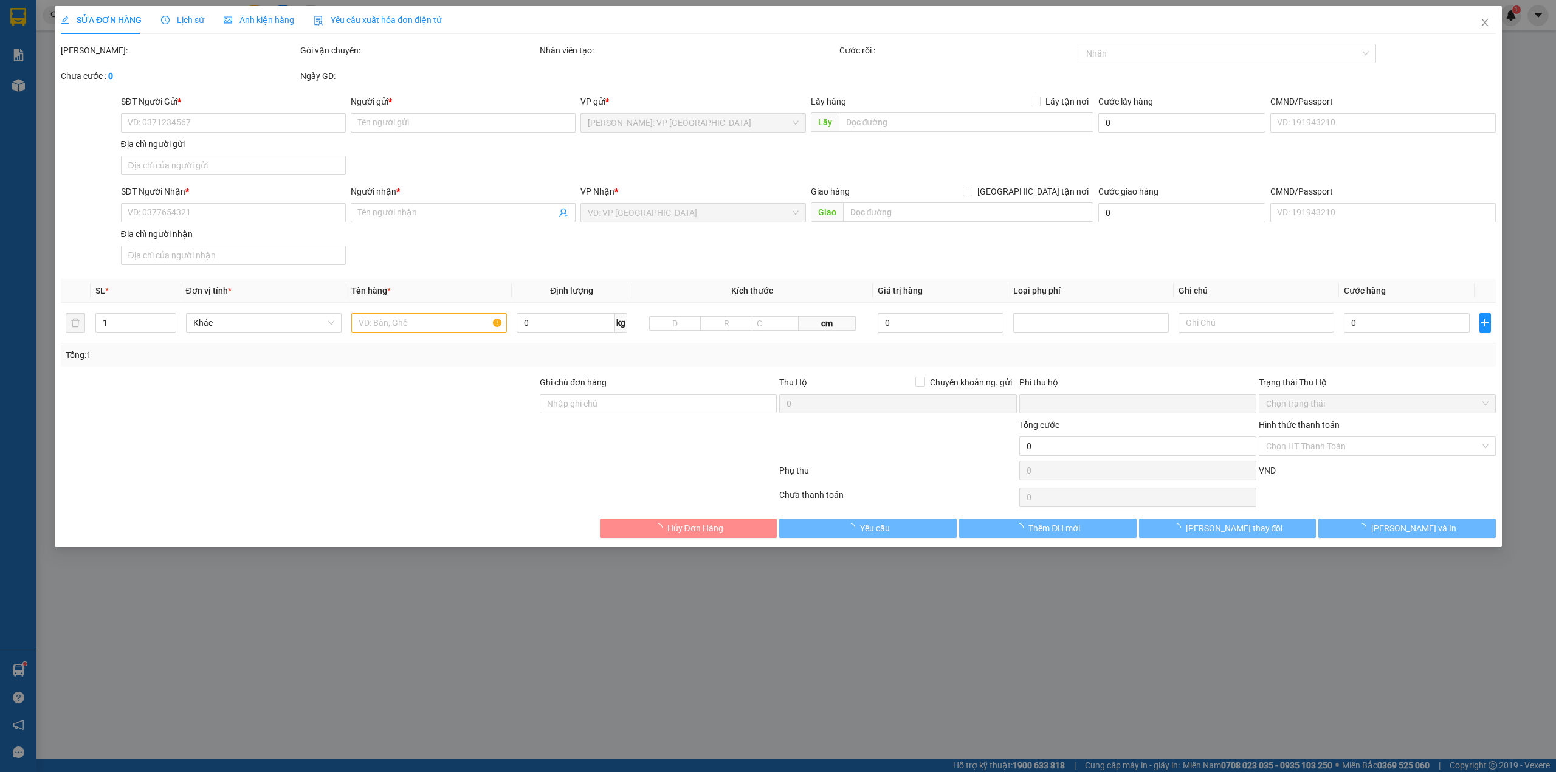
type input "xóm 22, hải anh, hải hậu, nam định"
type input "Lúc nào khách cần khách gọi"
checkbox input "true"
type input "10.000"
type input "255.000"
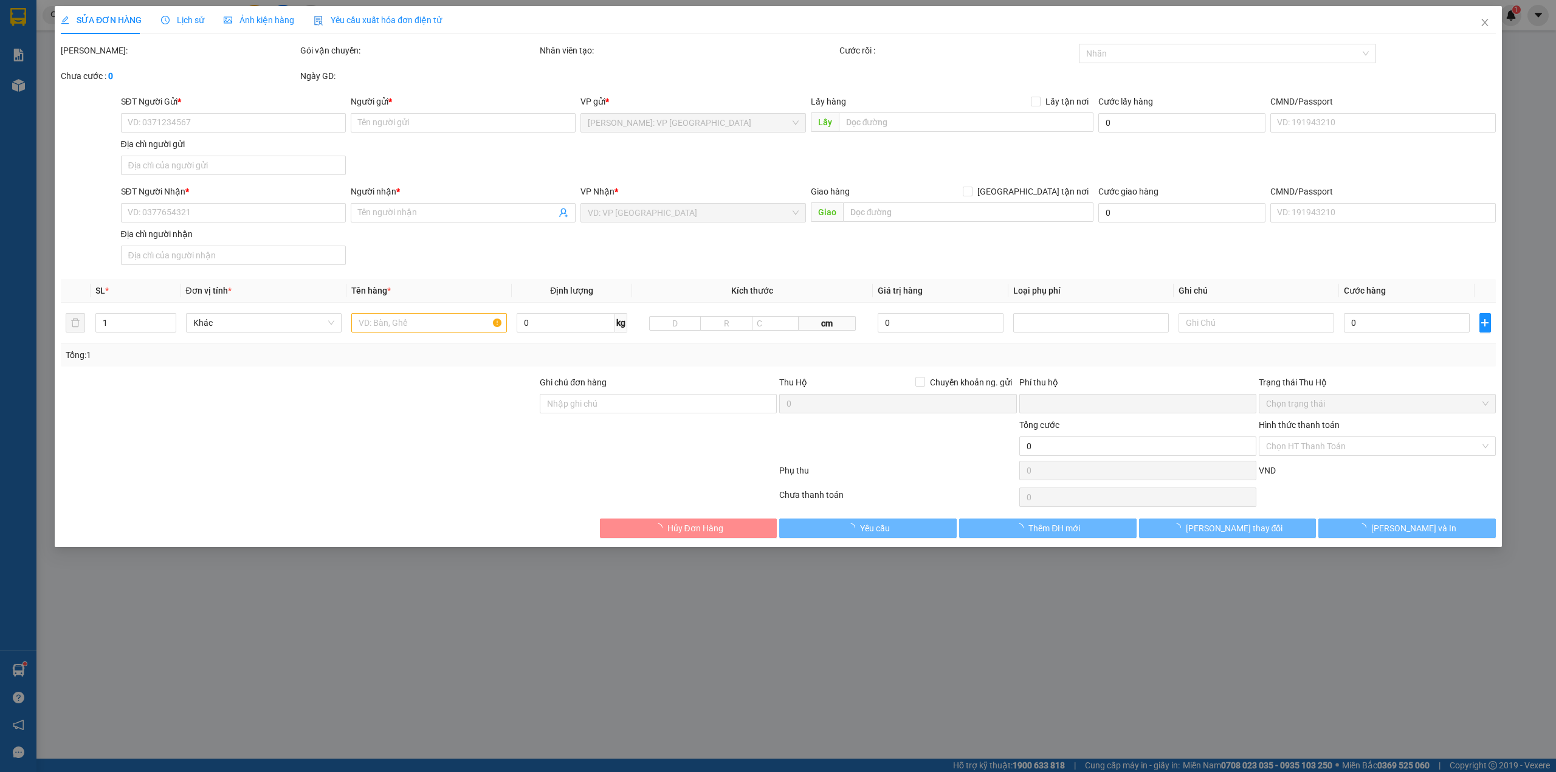
type input "255.000"
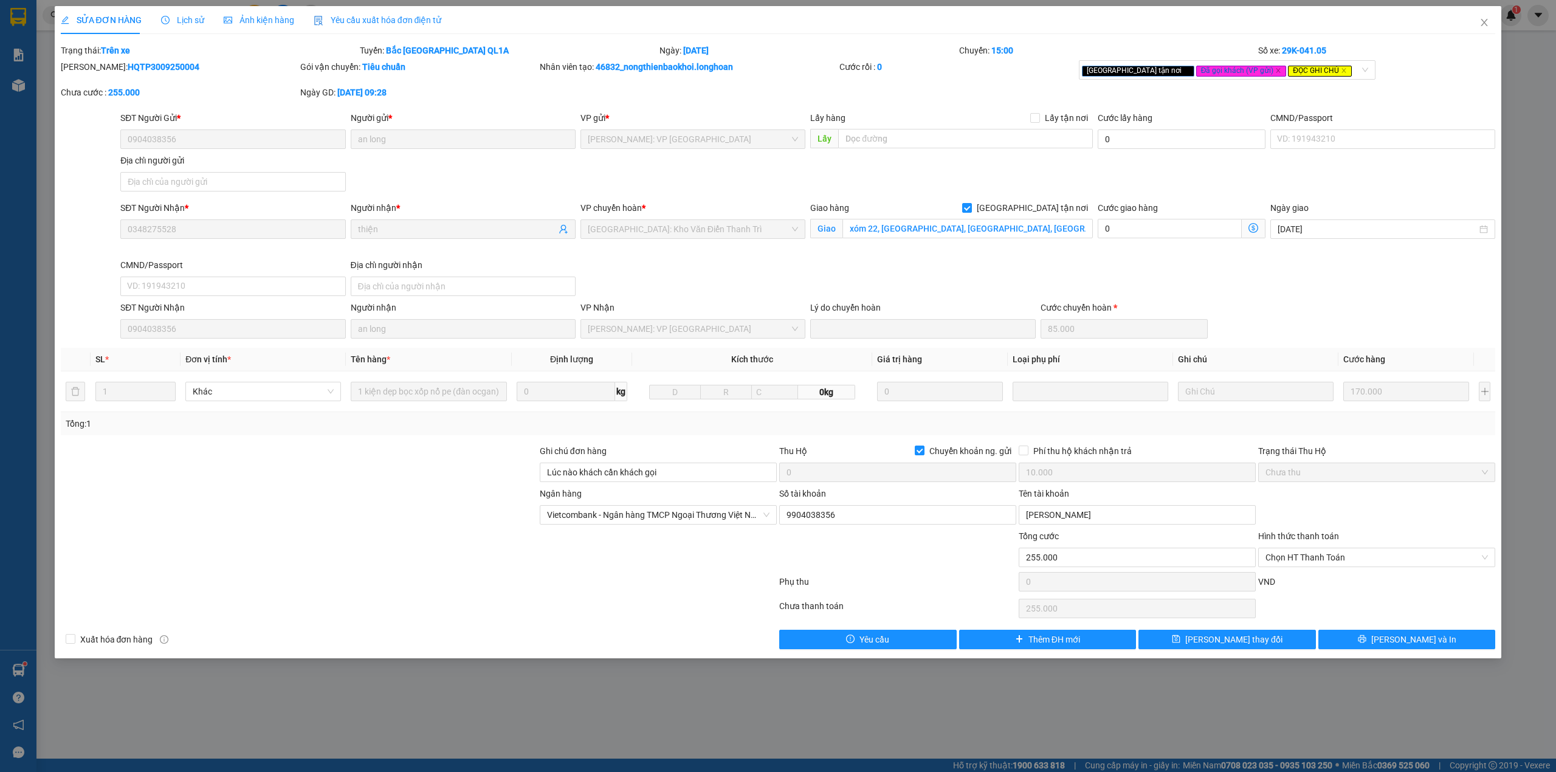
click at [727, 278] on div "SĐT Người Nhận * 0348275528 Người nhận * thiện VP chuyển hoàn * Hà Nội: Kho Văn…" at bounding box center [807, 251] width 1379 height 100
click at [1383, 521] on div "Ngân hàng Vietcombank - Ngân hàng TMCP Ngoại Thương Việt Nam Số tài khoản 99…" at bounding box center [778, 508] width 1437 height 43
click at [1256, 286] on div "SĐT Người Nhận * 0348275528 Người nhận * thiện VP chuyển hoàn * Hà Nội: Kho Văn…" at bounding box center [807, 251] width 1379 height 100
click at [560, 591] on div at bounding box center [419, 584] width 718 height 24
click at [345, 491] on div at bounding box center [299, 508] width 479 height 43
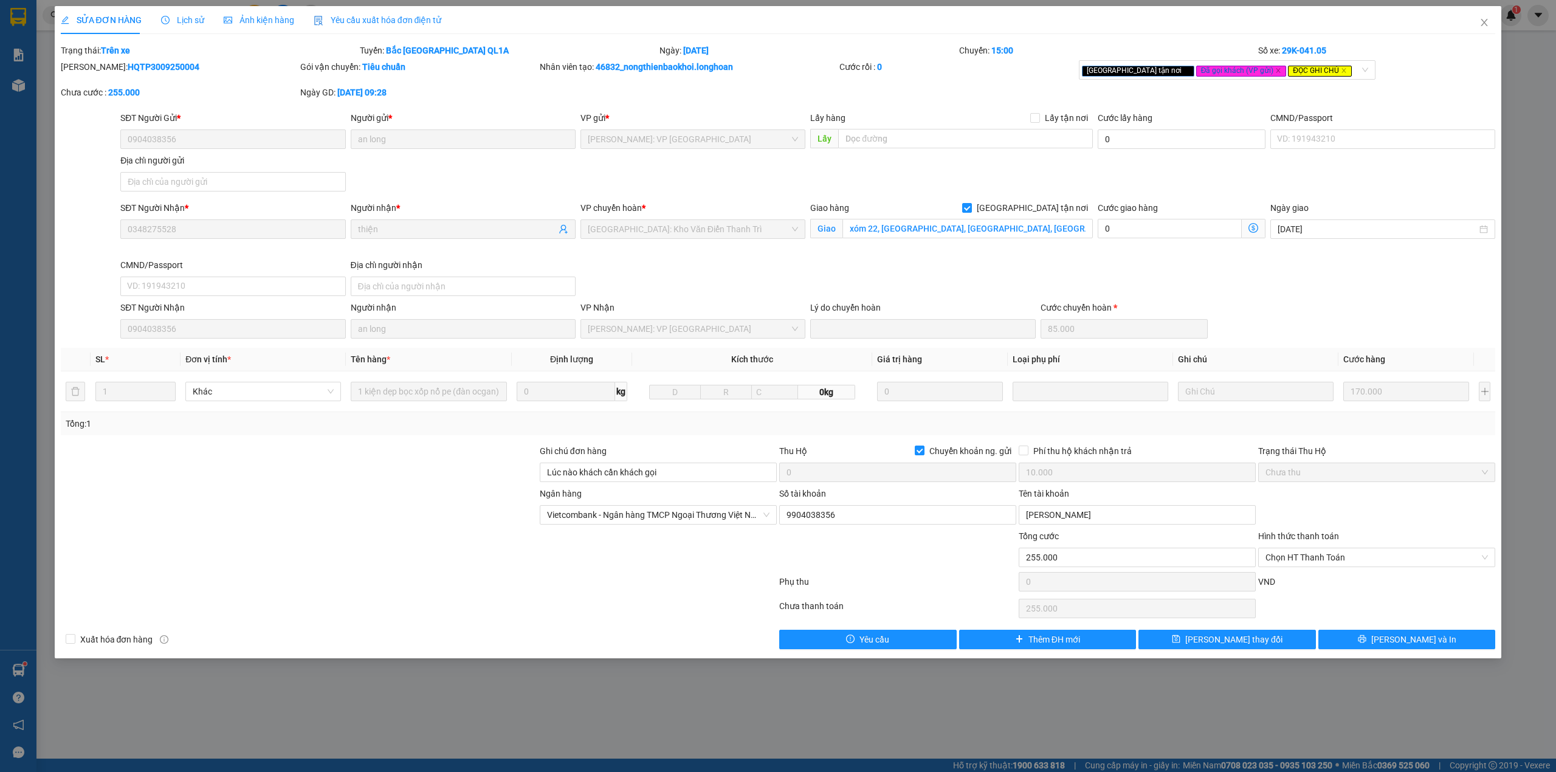
click at [369, 486] on div at bounding box center [299, 465] width 479 height 43
click at [185, 24] on span "Lịch sử" at bounding box center [182, 20] width 43 height 10
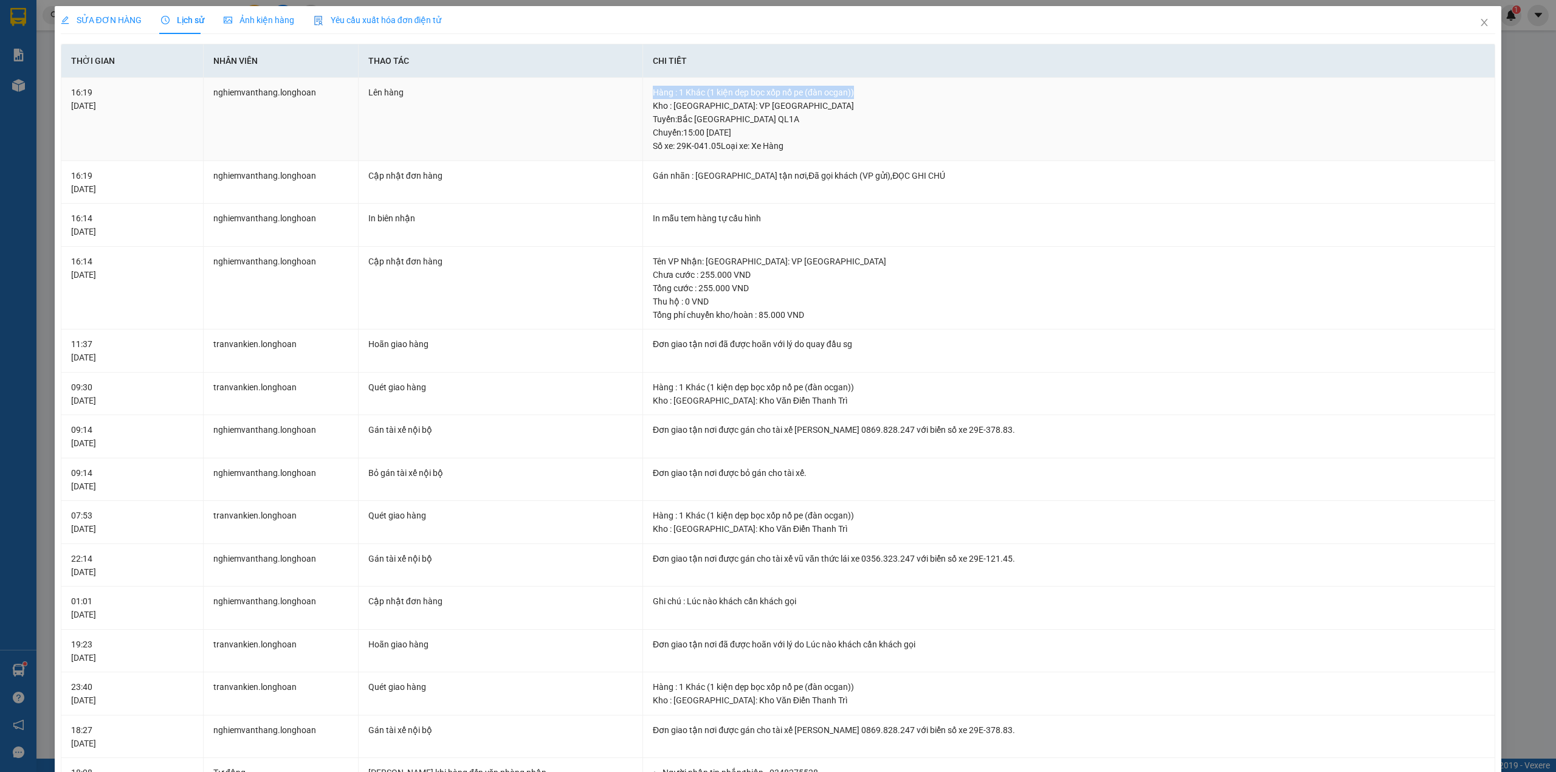
drag, startPoint x: 650, startPoint y: 91, endPoint x: 859, endPoint y: 92, distance: 209.7
click at [859, 92] on div "Hàng : 1 Khác (1 kiện dẹp bọc xốp nổ pe (đàn ocgan))" at bounding box center [1069, 92] width 832 height 13
drag, startPoint x: 645, startPoint y: 117, endPoint x: 867, endPoint y: 117, distance: 221.8
click at [867, 117] on td "Hàng : 1 Khác (1 kiện dẹp bọc xốp nổ pe (đàn ocgan)) Kho : Hồ Chí Minh: VP Quận…" at bounding box center [1069, 119] width 852 height 83
drag, startPoint x: 654, startPoint y: 278, endPoint x: 750, endPoint y: 278, distance: 96.0
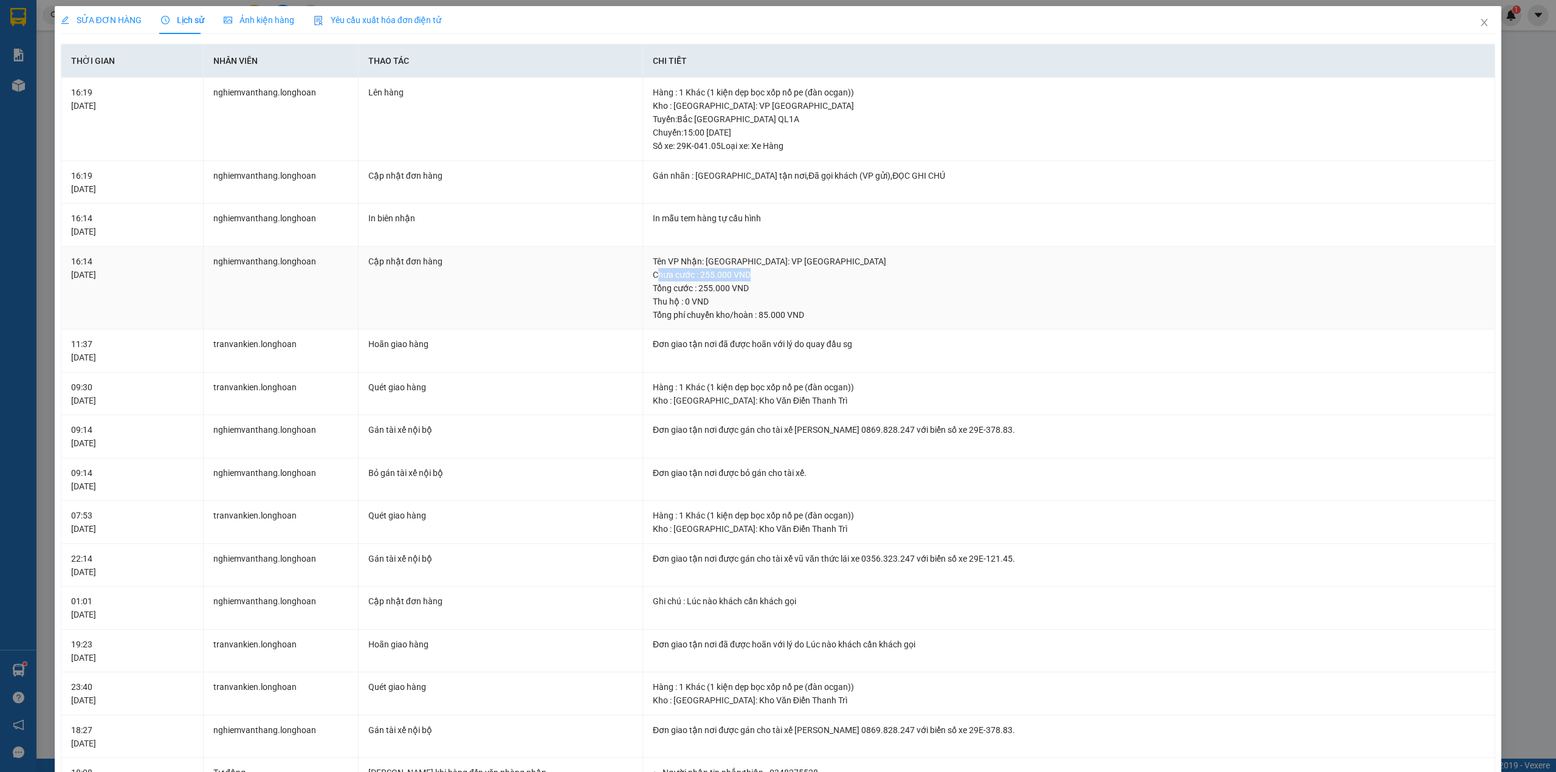
click at [750, 278] on div "Chưa cước : 255.000 VND" at bounding box center [1069, 274] width 832 height 13
click at [693, 278] on div "Chưa cước : 255.000 VND" at bounding box center [1069, 274] width 832 height 13
click at [140, 13] on div "SỬA ĐƠN HÀNG Lịch sử Ảnh kiện hàng Yêu cầu xuất hóa đơn điện tử" at bounding box center [251, 20] width 381 height 28
click at [98, 16] on span "SỬA ĐƠN HÀNG" at bounding box center [101, 20] width 81 height 10
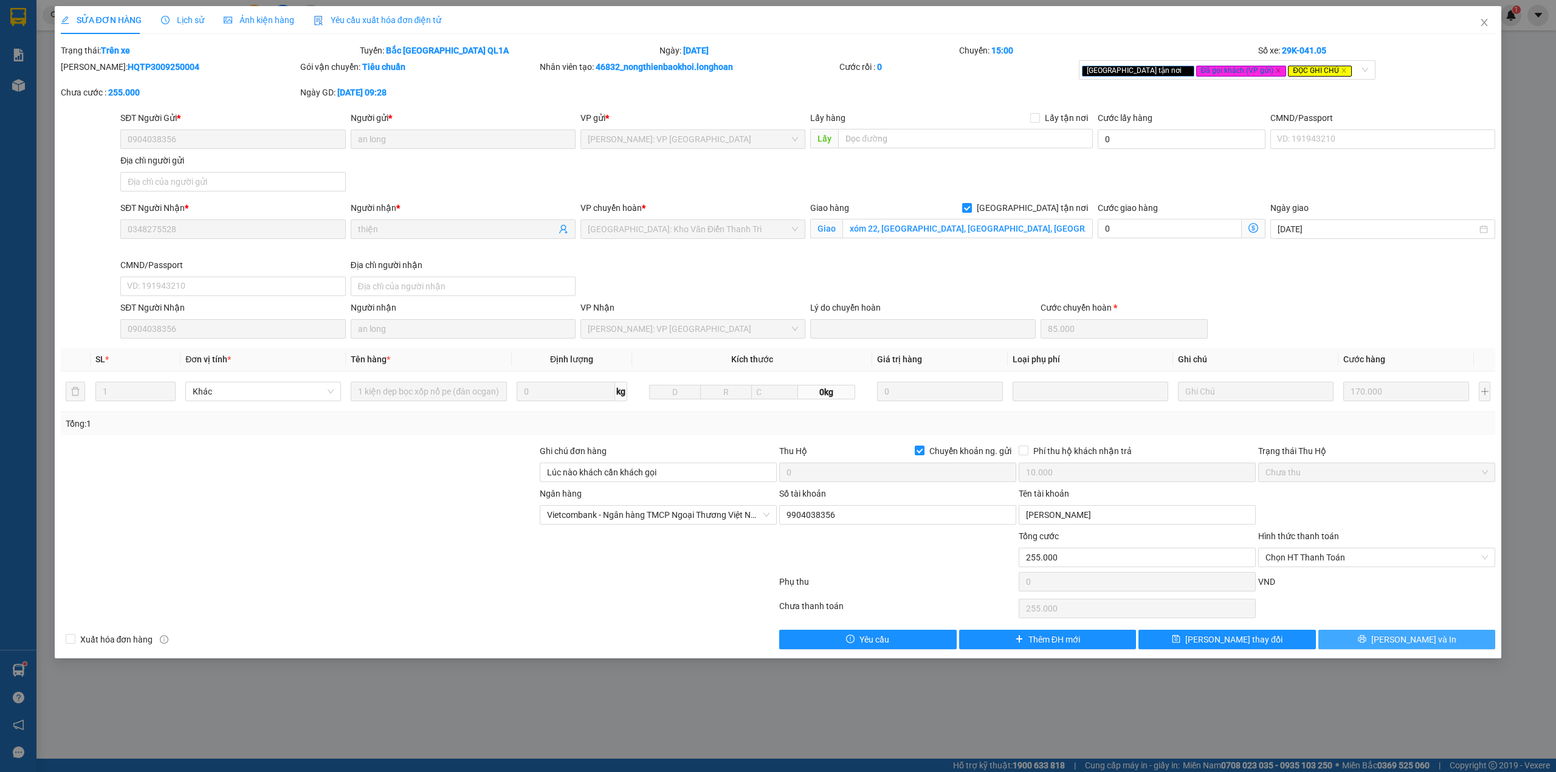
click at [1367, 639] on button "[PERSON_NAME] và In" at bounding box center [1406, 639] width 177 height 19
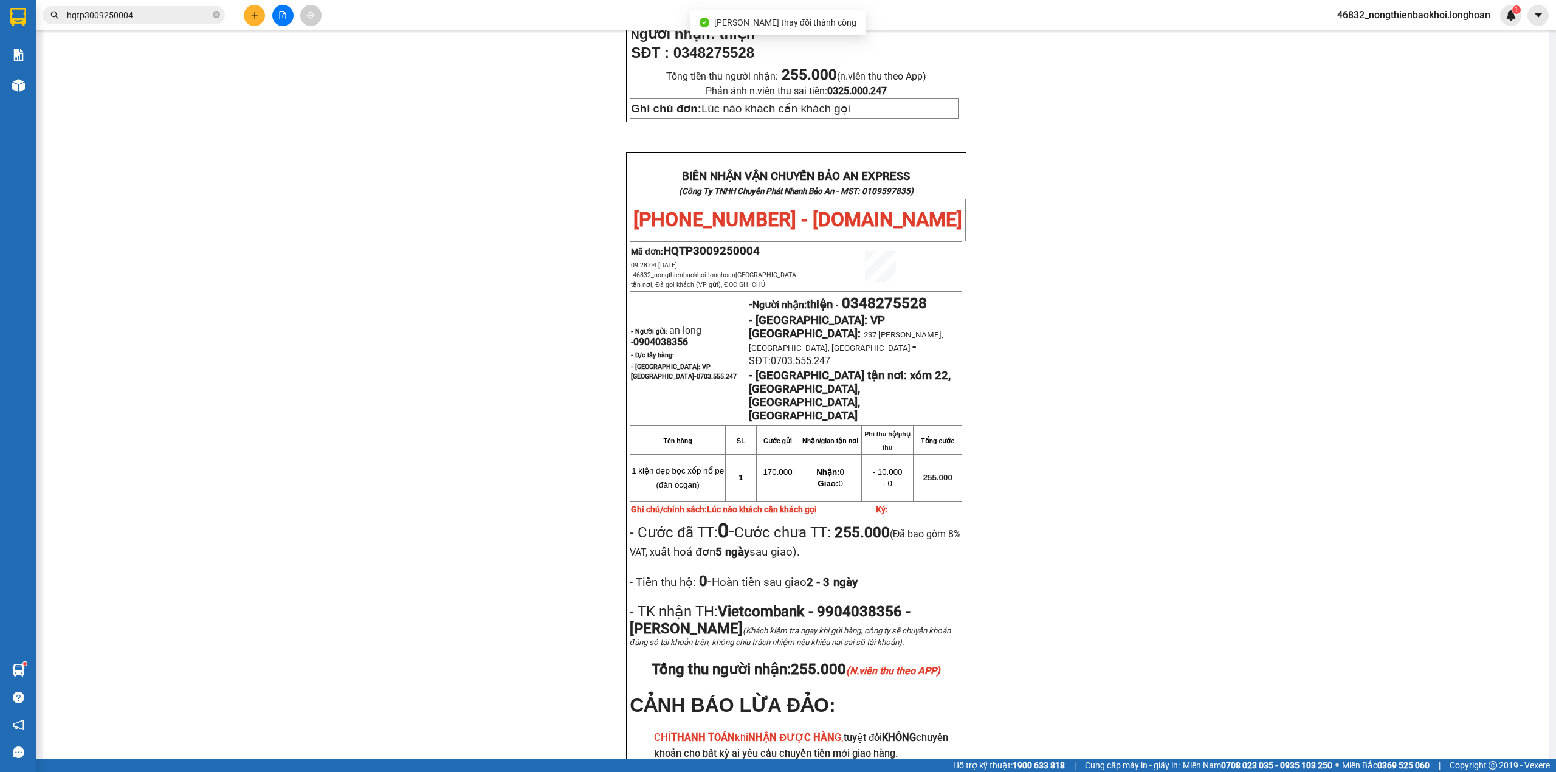
scroll to position [567, 0]
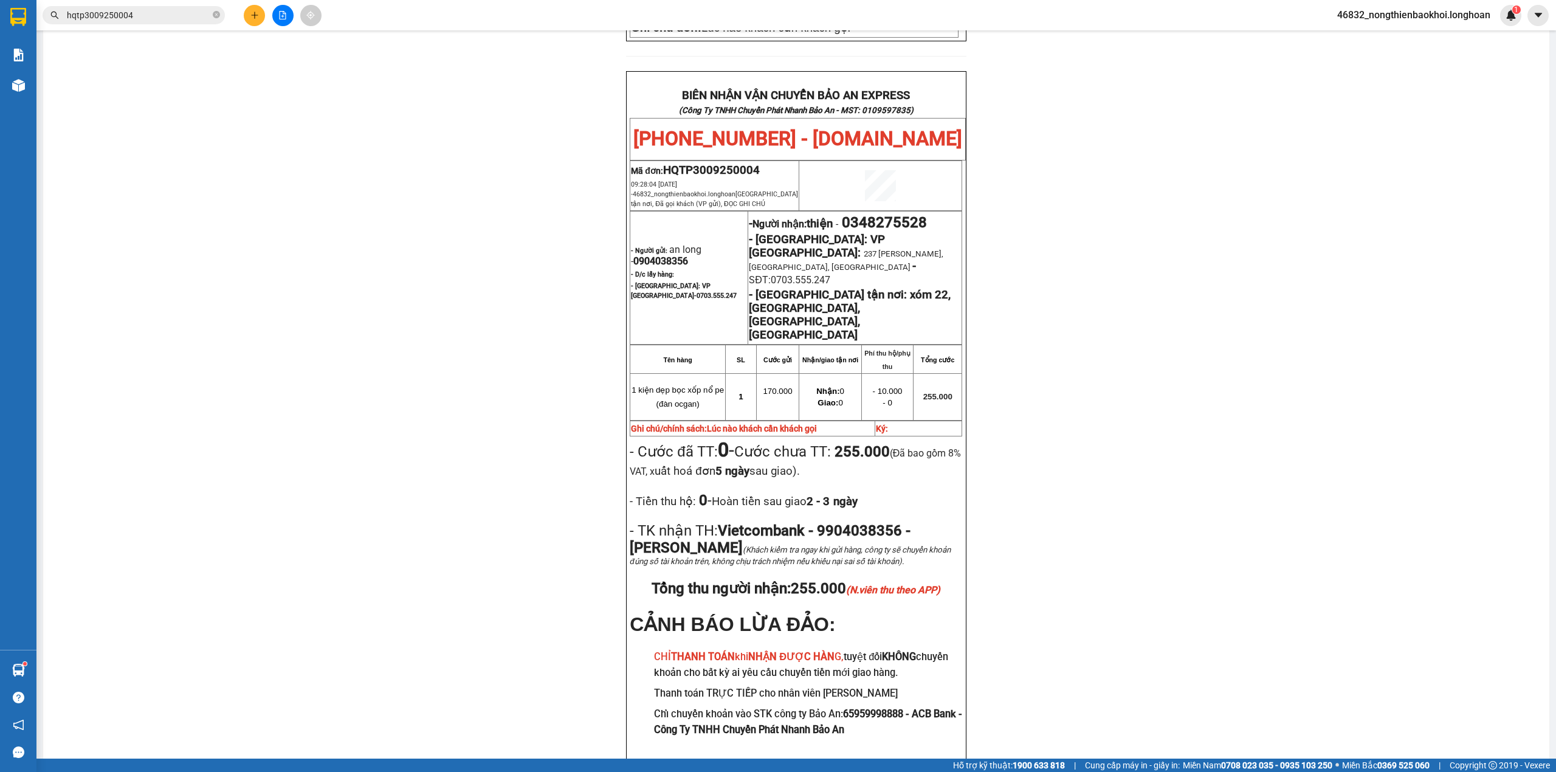
click at [501, 250] on div "PHIẾU DÁN LÊN HÀNG Ngày in phiếu: 13:49 ngày 11-10-2025 CSKH: 1900.06.88.33 CÔN…" at bounding box center [796, 165] width 1477 height 1252
click at [535, 219] on div "PHIẾU DÁN LÊN HÀNG Ngày in phiếu: 13:49 ngày 11-10-2025 CSKH: 1900.06.88.33 CÔN…" at bounding box center [796, 165] width 1477 height 1252
click at [510, 315] on div "PHIẾU DÁN LÊN HÀNG Ngày in phiếu: 13:49 ngày 11-10-2025 CSKH: 1900.06.88.33 CÔN…" at bounding box center [796, 165] width 1477 height 1252
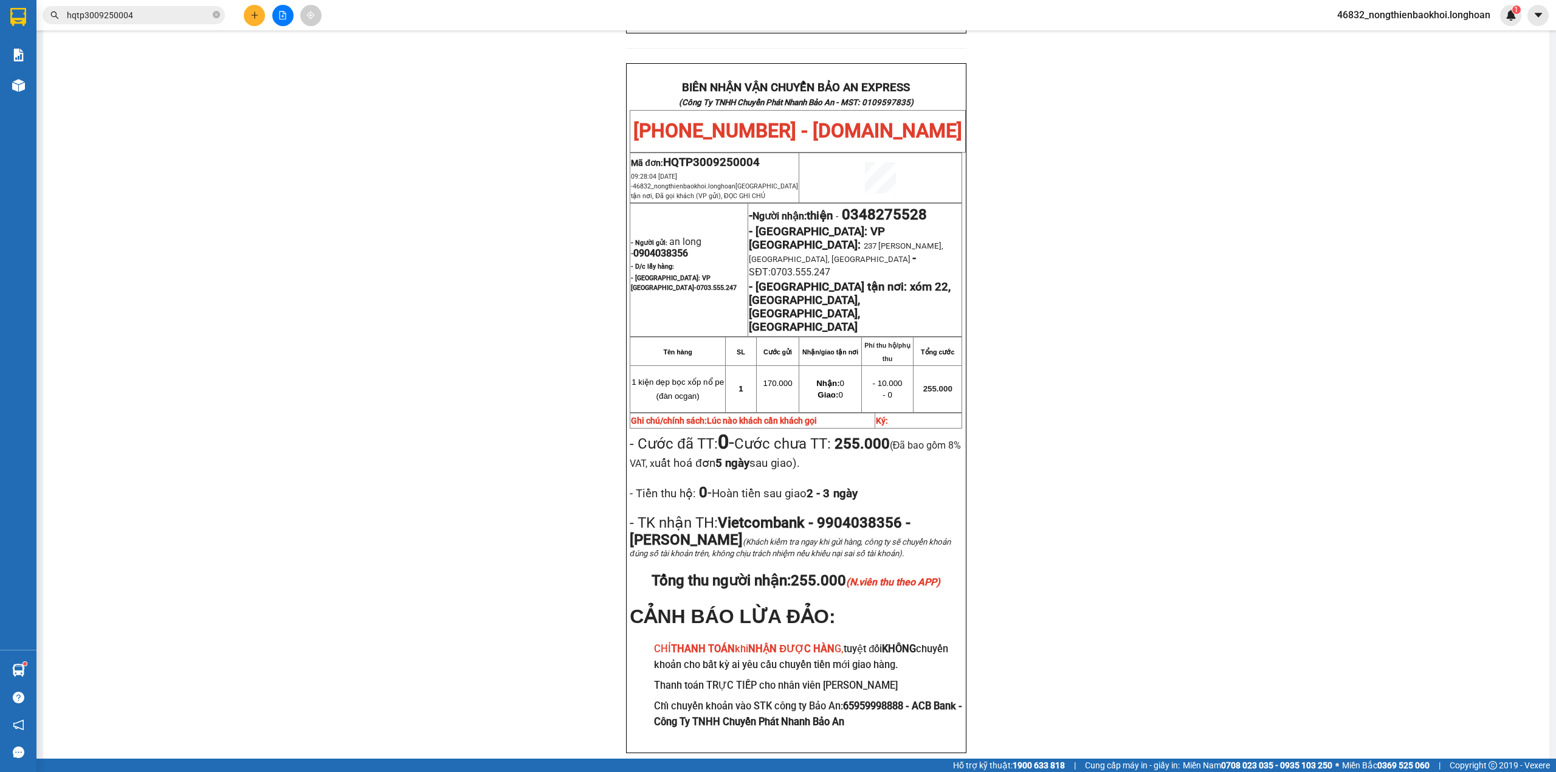
click at [276, 125] on div "PHIẾU DÁN LÊN HÀNG Ngày in phiếu: 13:49 ngày 11-10-2025 CSKH: 1900.06.88.33 CÔN…" at bounding box center [796, 157] width 1477 height 1252
click at [167, 13] on input "hqtp3009250004" at bounding box center [138, 15] width 143 height 13
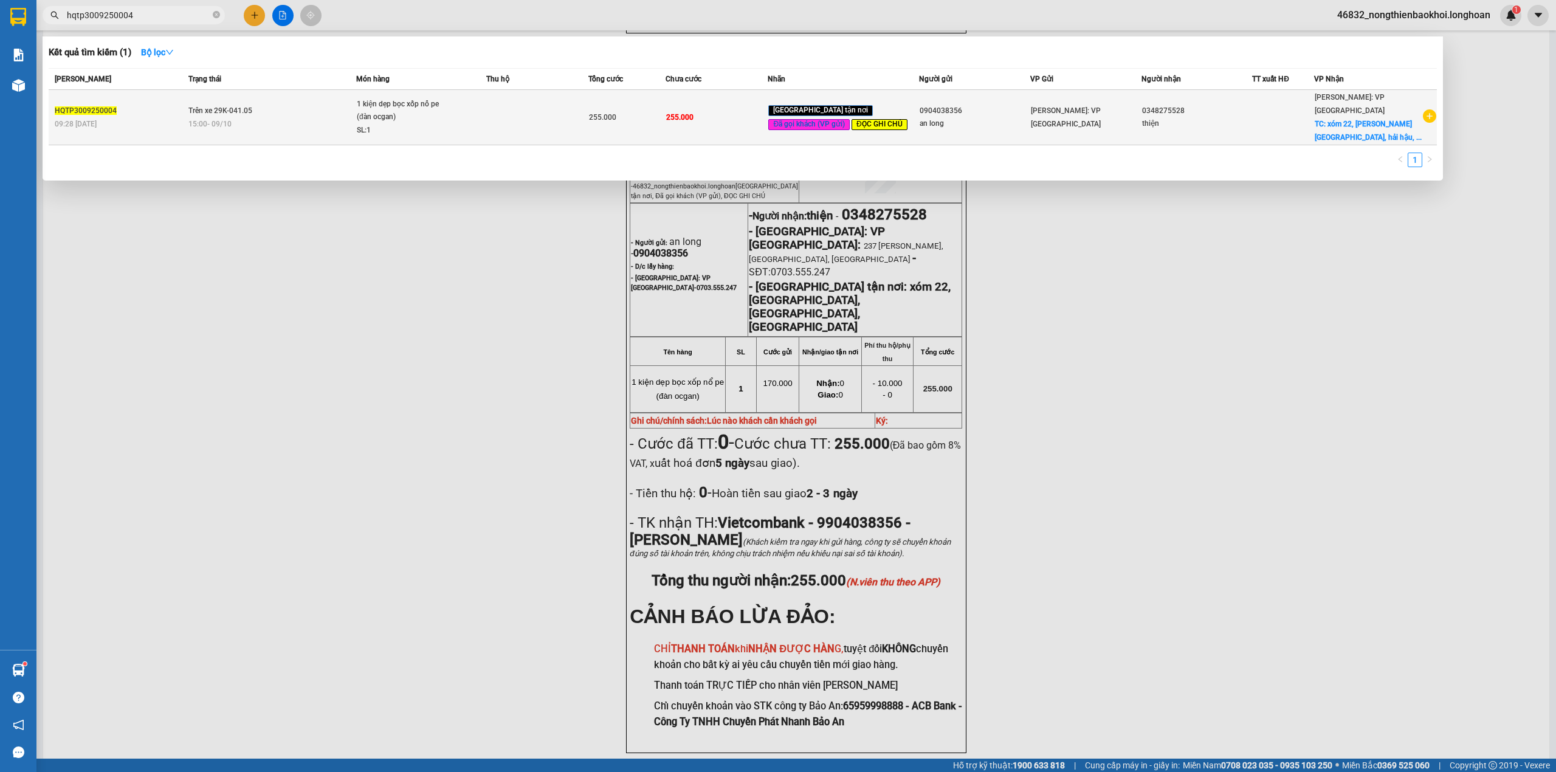
click at [326, 125] on div "15:00 - 09/10" at bounding box center [271, 123] width 167 height 13
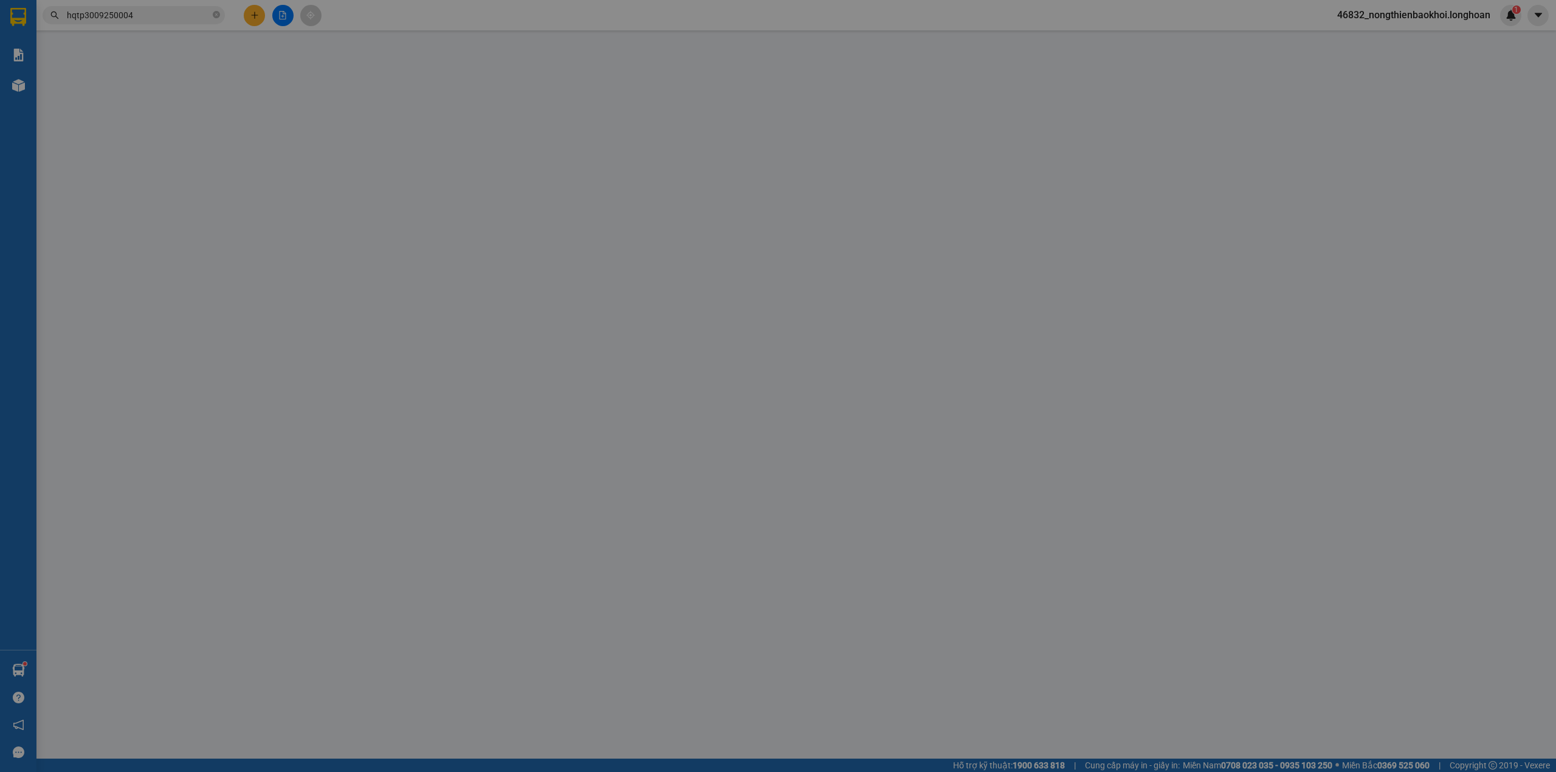
type input "0904038356"
type input "an long"
type input "0348275528"
type input "thiện"
checkbox input "true"
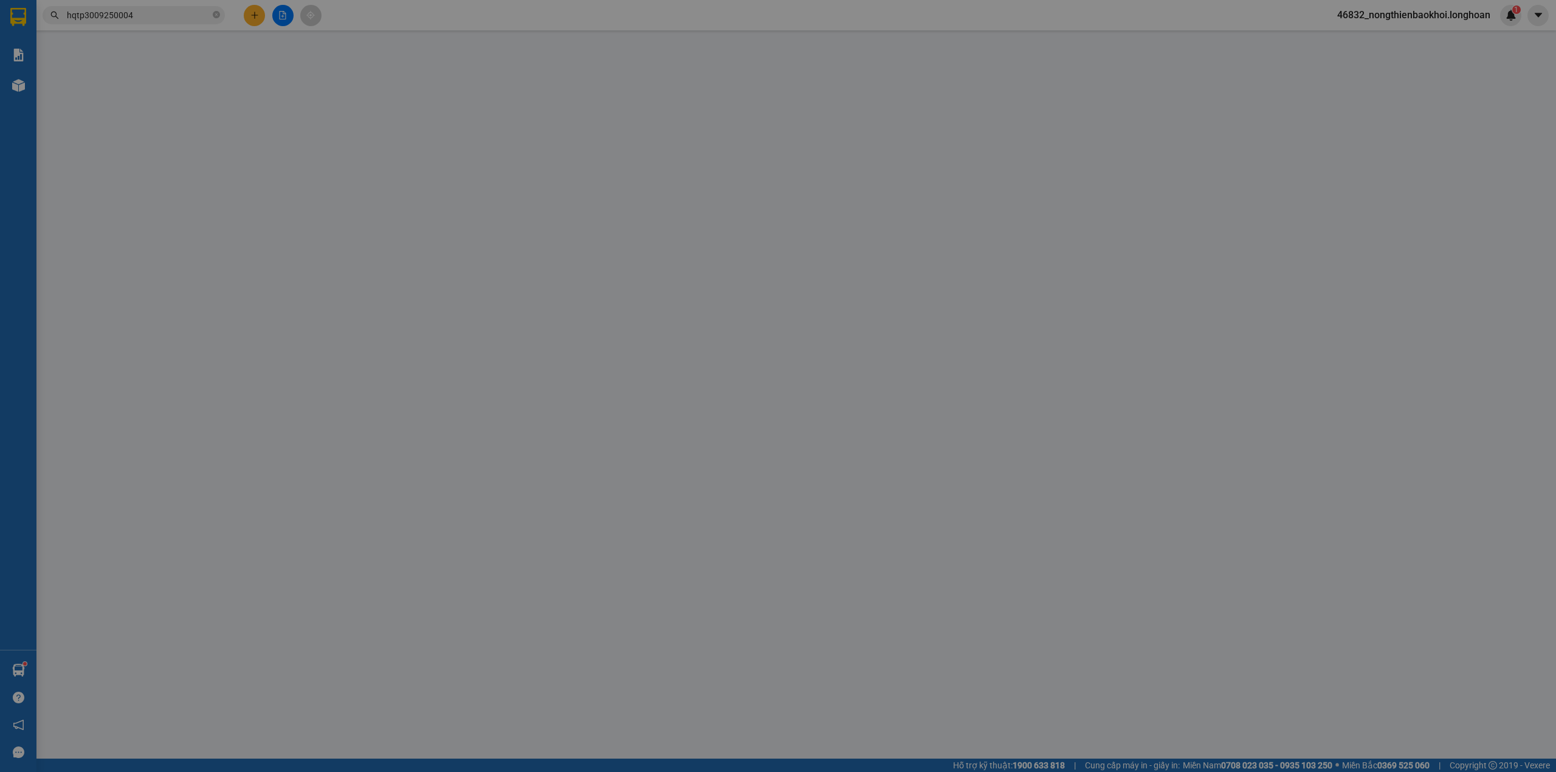
type input "xóm 22, hải anh, hải hậu, nam định"
type input "Lúc nào khách cần khách gọi"
checkbox input "true"
type input "10.000"
type input "255.000"
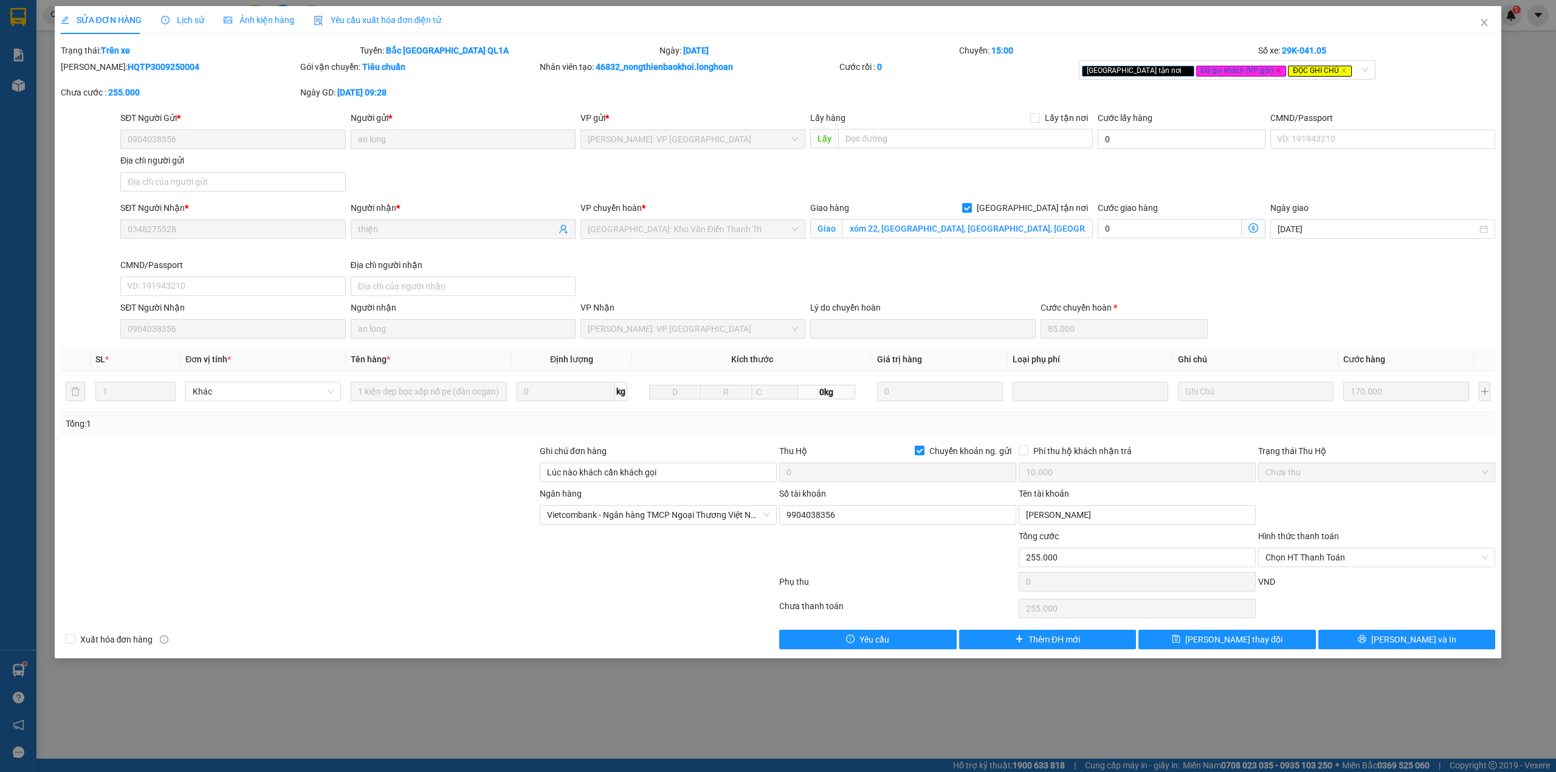
click at [1279, 329] on div "SĐT Người Nhận 0904038356 Người nhận an long VP Nhận Hồ Chí Minh: VP Quận Tân P…" at bounding box center [807, 320] width 1379 height 38
drag, startPoint x: 1337, startPoint y: 565, endPoint x: 1338, endPoint y: 571, distance: 6.7
click at [1338, 565] on span "Chọn HT Thanh Toán" at bounding box center [1376, 557] width 222 height 18
click at [1322, 585] on div "Tại văn phòng" at bounding box center [1376, 584] width 222 height 13
type input "0"
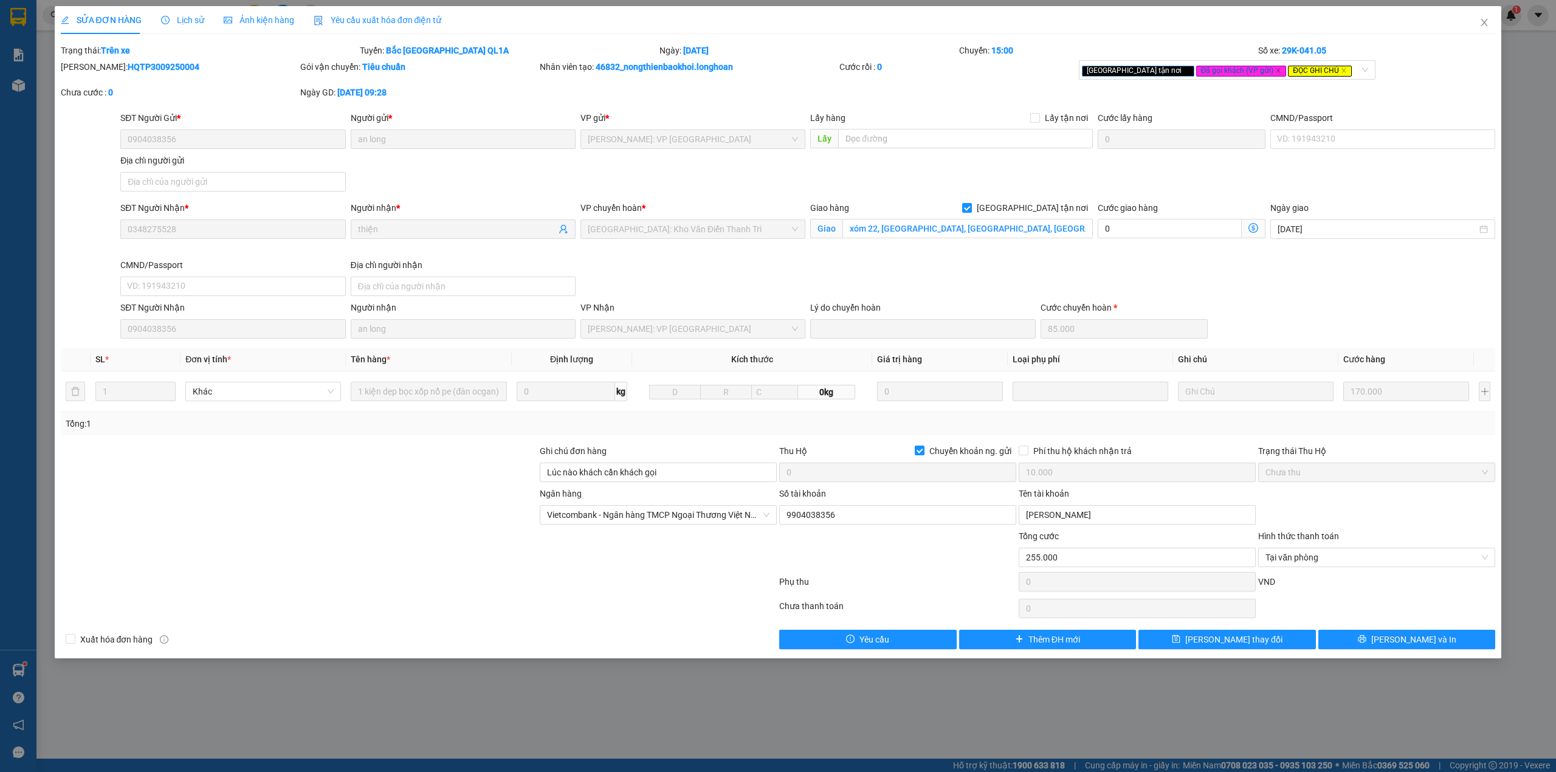
click at [1330, 509] on div "Ngân hàng Vietcombank - Ngân hàng TMCP Ngoại Thương Việt Nam Số tài khoản 99…" at bounding box center [778, 508] width 1437 height 43
click at [123, 72] on div "Mã ĐH: HQTP3009250004" at bounding box center [179, 66] width 237 height 13
copy b "HQTP3009250004"
click at [448, 631] on div "Total Paid Fee 0 Total UnPaid Fee 255.000 Cash Collection Total Fee Trạng thái:…" at bounding box center [778, 346] width 1435 height 605
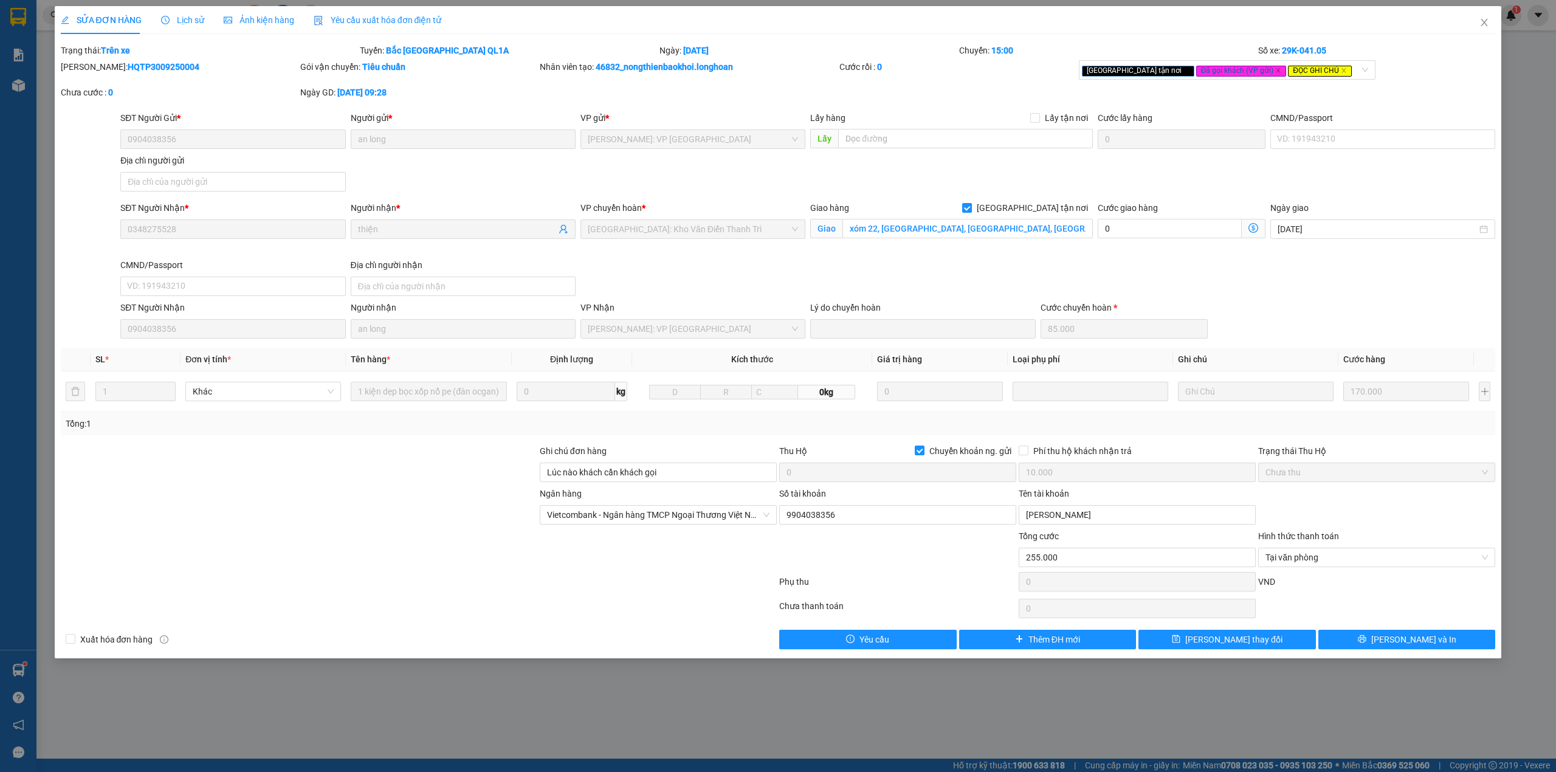
click at [480, 726] on div "SỬA ĐƠN HÀNG Lịch sử Ảnh kiện hàng Yêu cầu xuất hóa đơn điện tử Total Paid Fee …" at bounding box center [778, 386] width 1556 height 772
click at [463, 727] on div "SỬA ĐƠN HÀNG Lịch sử Ảnh kiện hàng Yêu cầu xuất hóa đơn điện tử Total Paid Fee …" at bounding box center [778, 386] width 1556 height 772
click at [1490, 22] on span "Close" at bounding box center [1484, 23] width 34 height 34
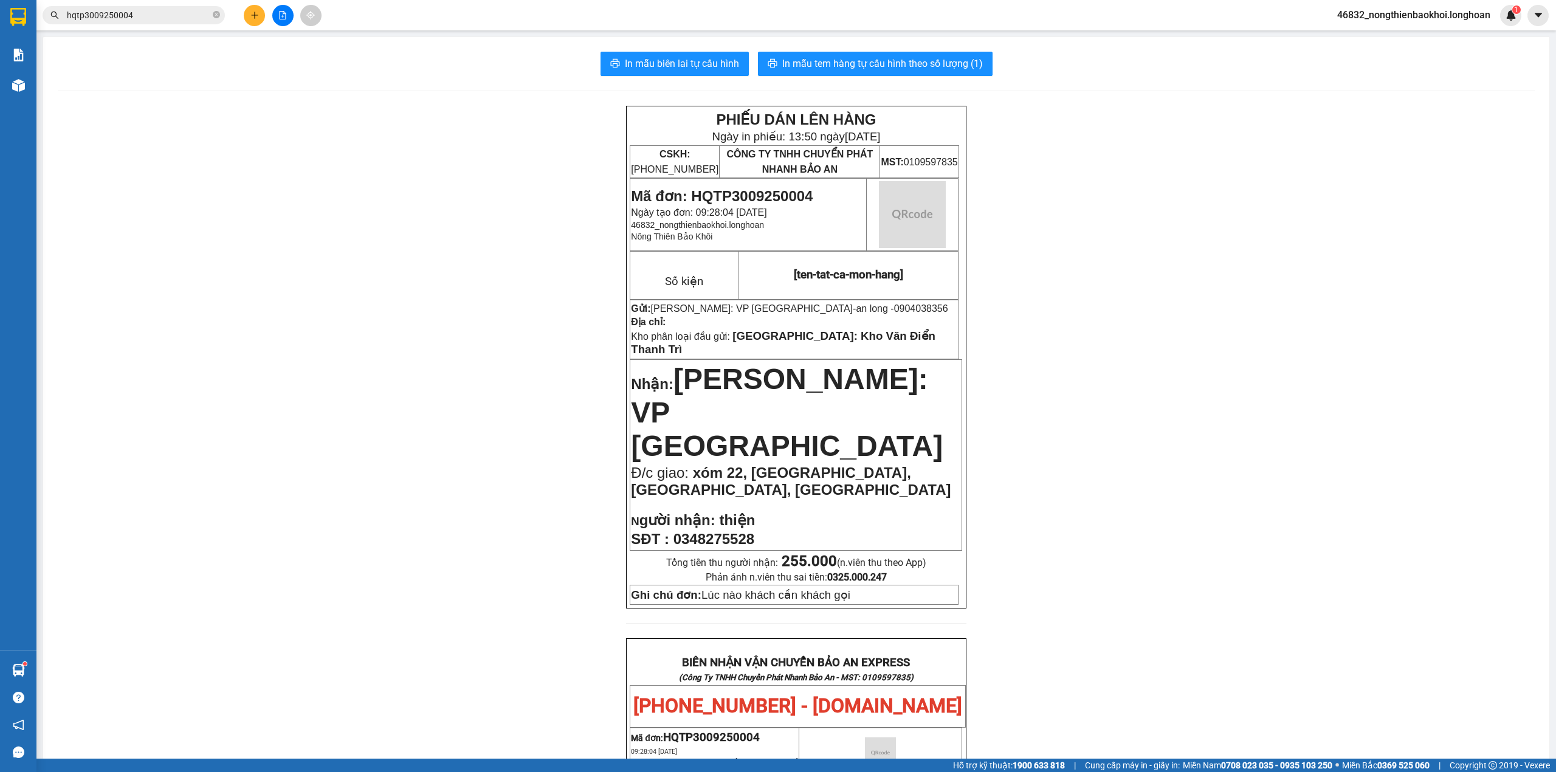
click at [369, 100] on div "In mẫu biên lai tự cấu hình In mẫu tem hàng tự cấu hình theo số lượng (1) PHIẾU…" at bounding box center [796, 704] width 1506 height 1335
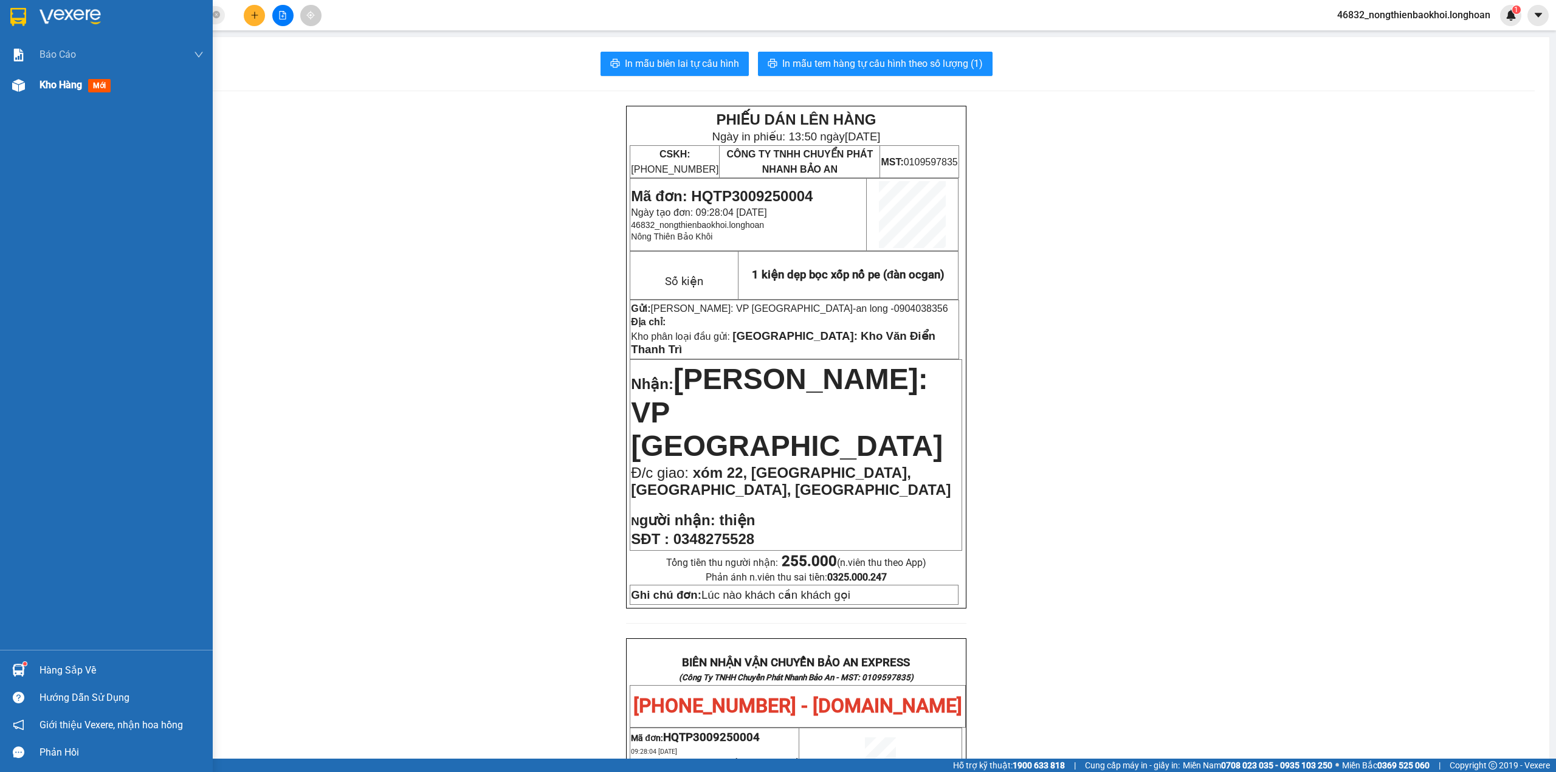
click at [8, 78] on div at bounding box center [18, 85] width 21 height 21
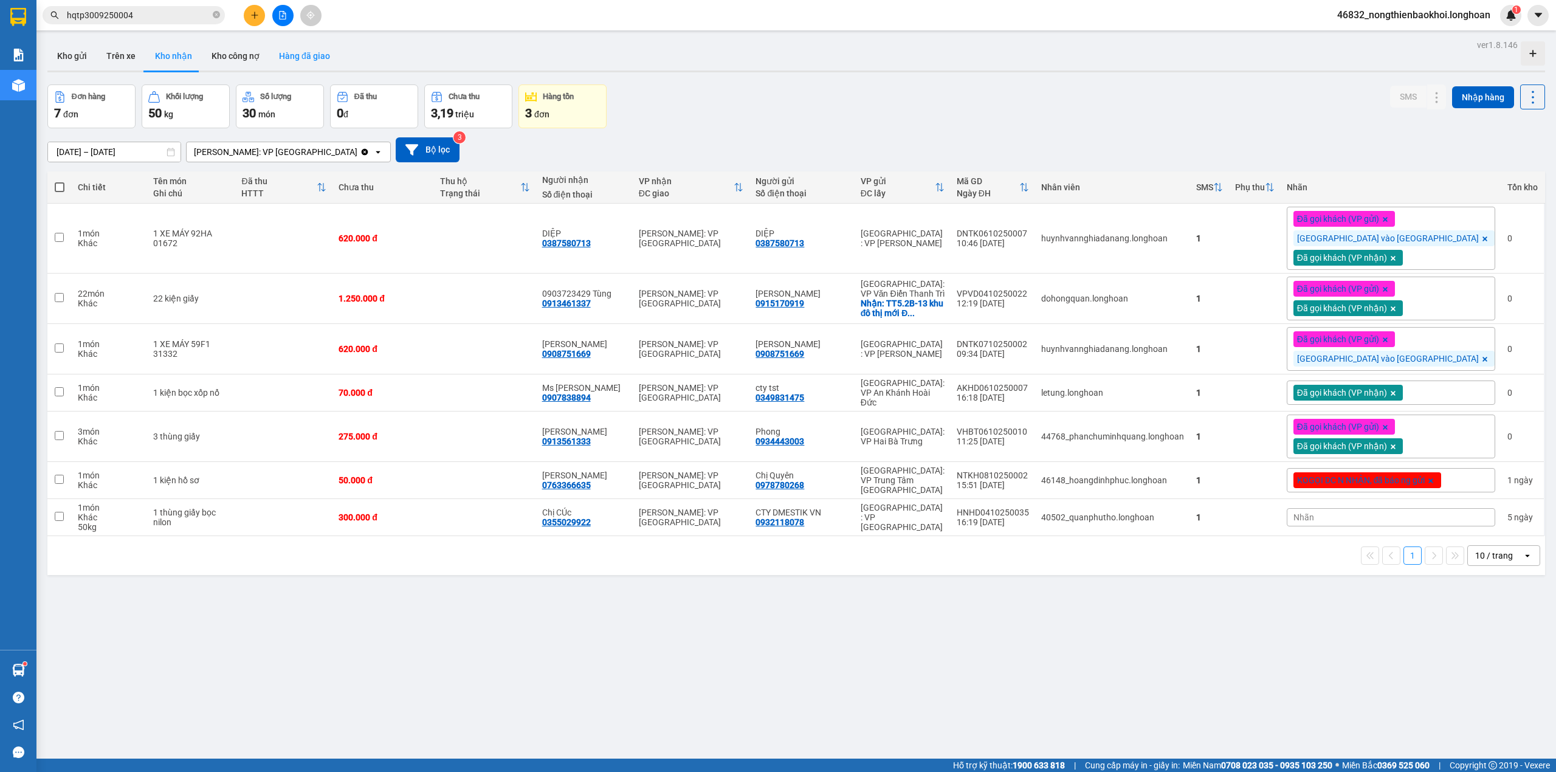
click at [288, 57] on button "Hàng đã giao" at bounding box center [304, 55] width 70 height 29
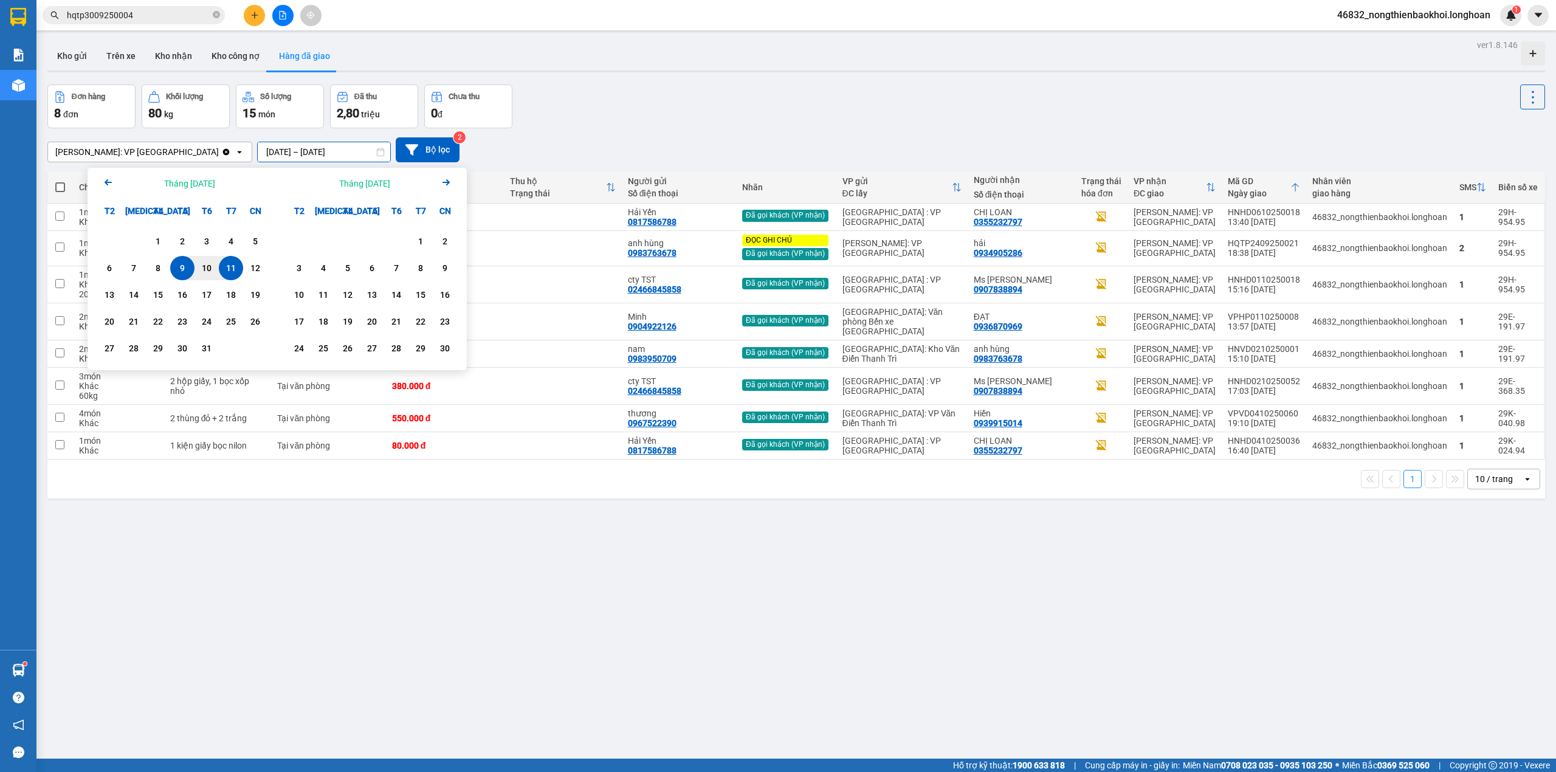
click at [287, 154] on input "09/10/2025 – 11/10/2025" at bounding box center [324, 151] width 132 height 19
click at [154, 238] on div "1" at bounding box center [157, 241] width 17 height 15
click at [213, 266] on div "10" at bounding box center [206, 268] width 17 height 15
type input "01/10/2025 – 10/10/2025"
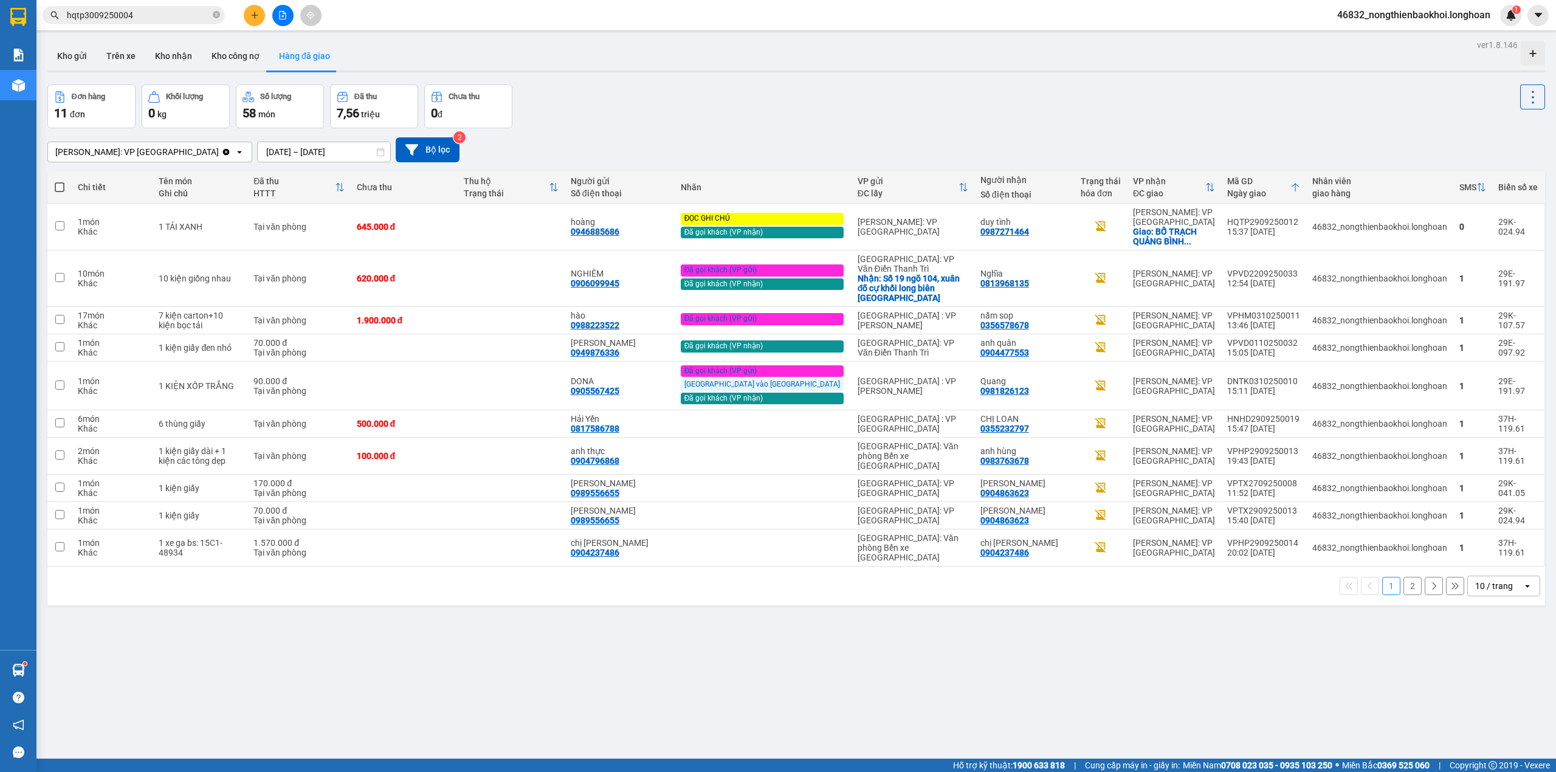
click at [689, 96] on div "Đơn hàng 11 đơn Khối lượng 0 kg Số lượng 58 món Đã thu 7,56 triệu Chưa thu 0 đ" at bounding box center [795, 106] width 1497 height 44
click at [779, 134] on div "Hồ Chí Minh: VP Quận Tân Phú Clear value open 01/10/2025 – 10/10/2025 Press the…" at bounding box center [795, 149] width 1497 height 43
drag, startPoint x: 159, startPoint y: 56, endPoint x: 179, endPoint y: 56, distance: 19.4
click at [160, 56] on button "Kho nhận" at bounding box center [173, 55] width 57 height 29
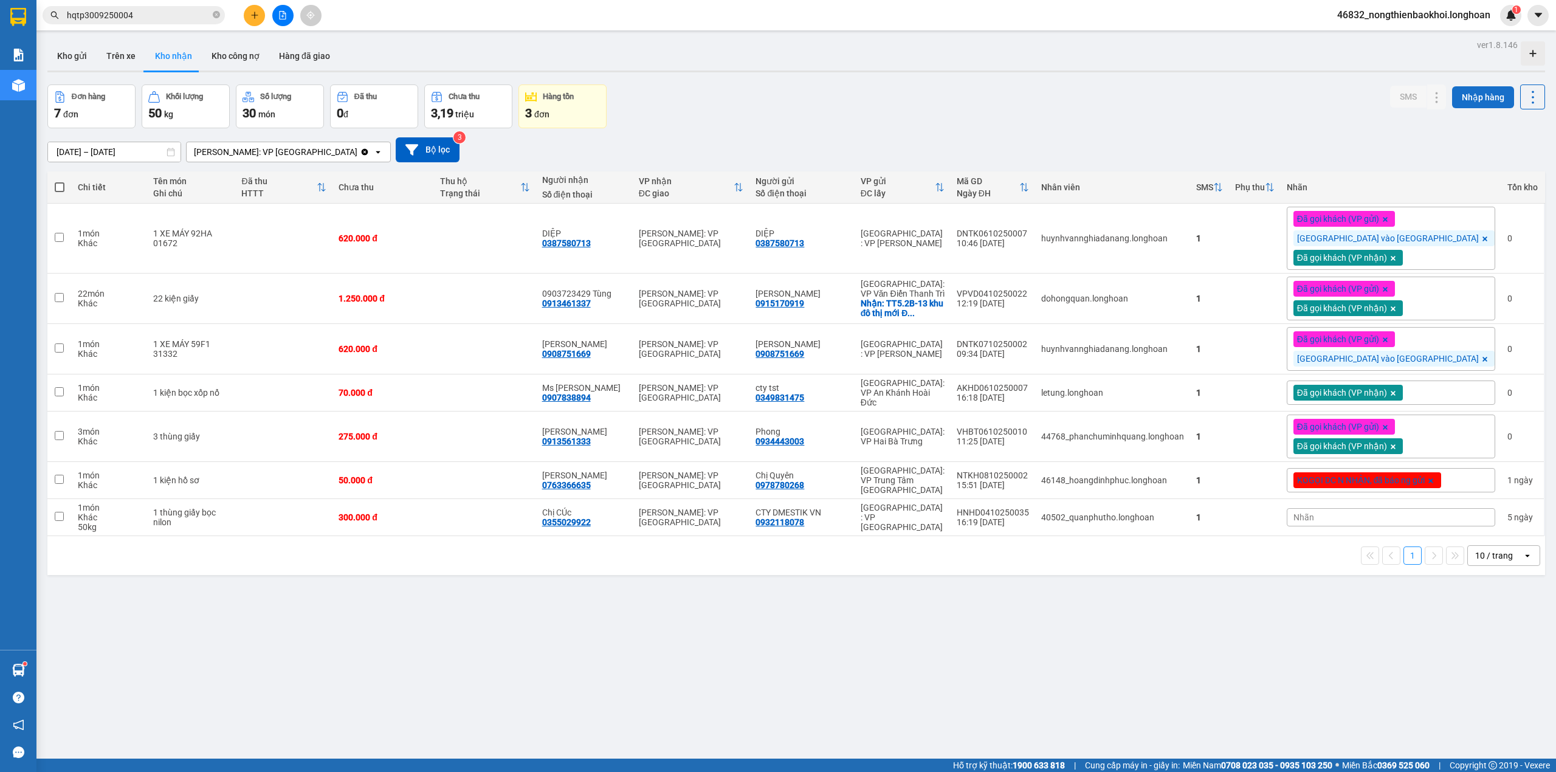
click at [1474, 100] on button "Nhập hàng" at bounding box center [1483, 97] width 62 height 22
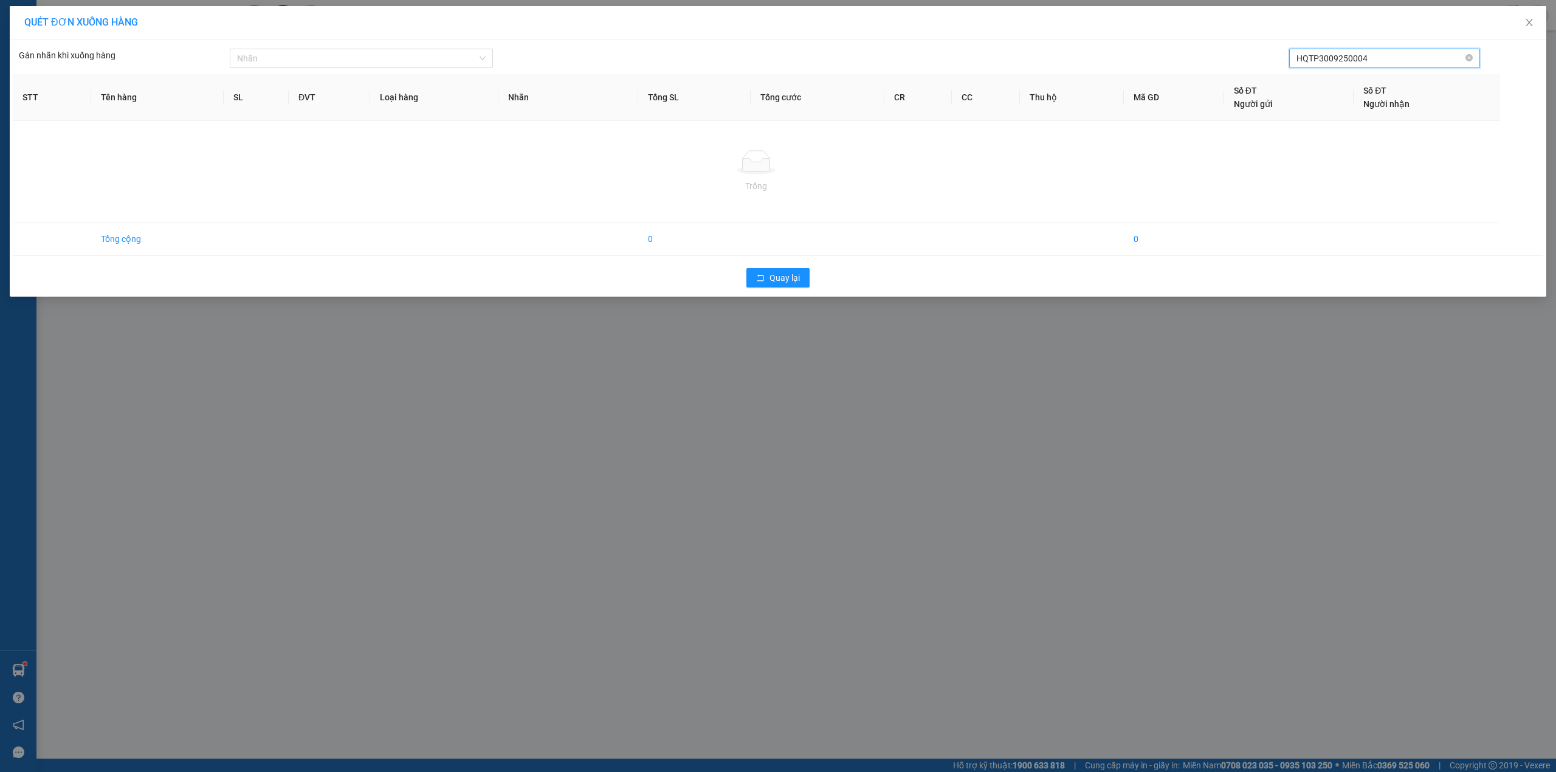
type input "HQTP3009250004"
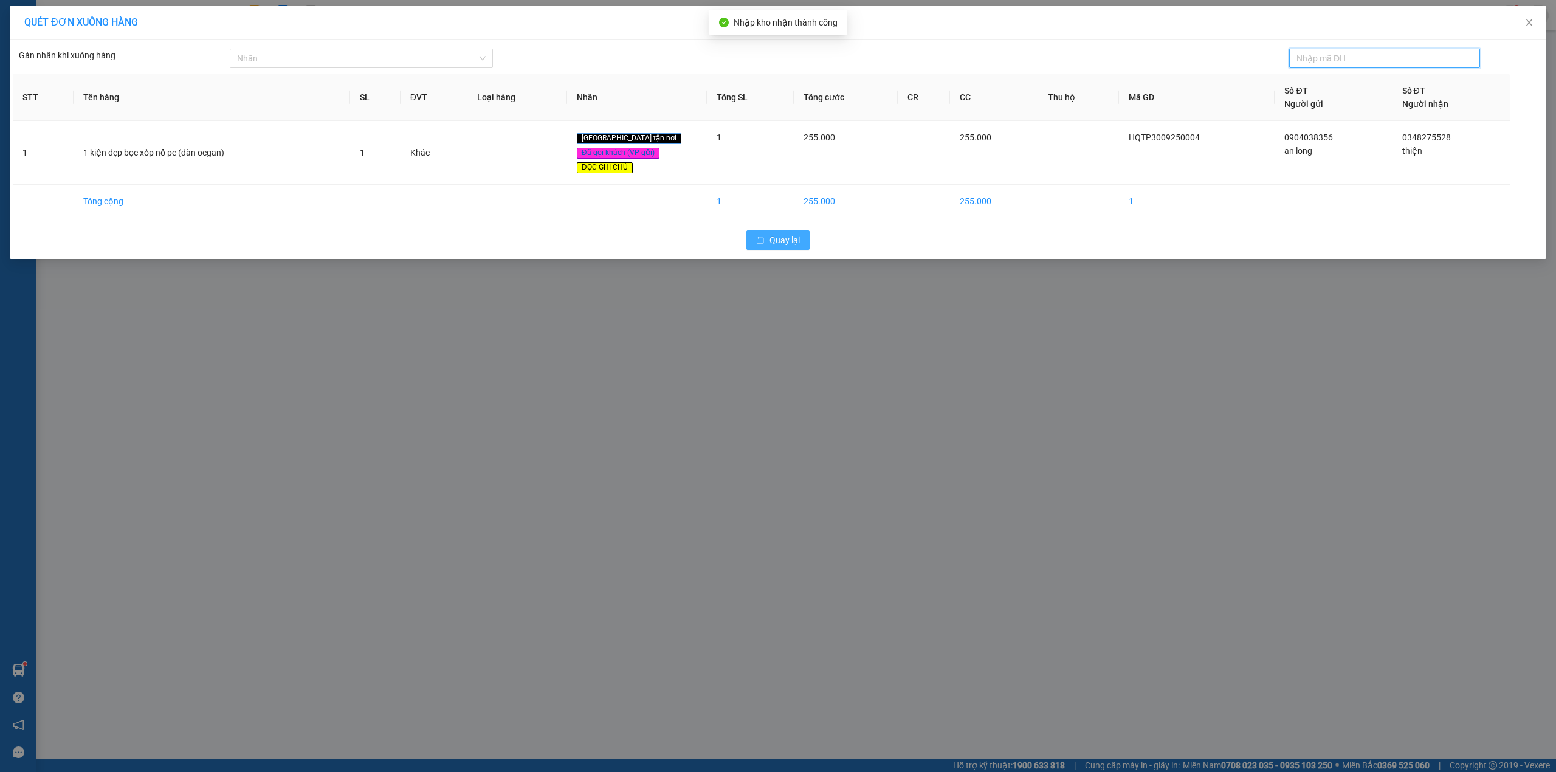
click at [783, 234] on button "Quay lại" at bounding box center [777, 239] width 63 height 19
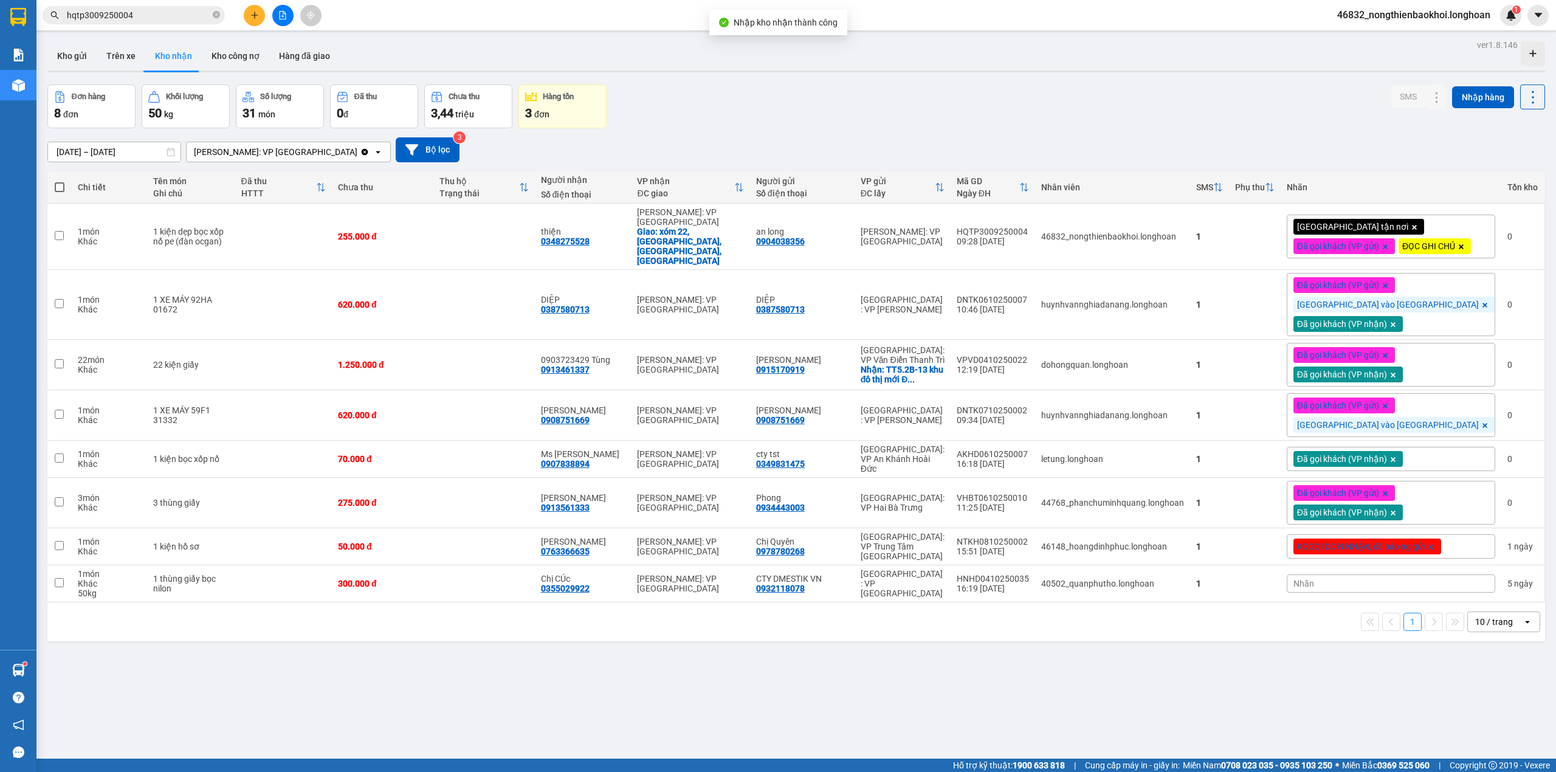
click at [833, 130] on div "12/09/2025 – 11/10/2025 Press the down arrow key to interact with the calendar …" at bounding box center [795, 149] width 1497 height 43
click at [1444, 256] on div "Giao tận nơi Đã gọi khách (VP gửi) ĐỌC GHI CHÚ" at bounding box center [1390, 237] width 208 height 44
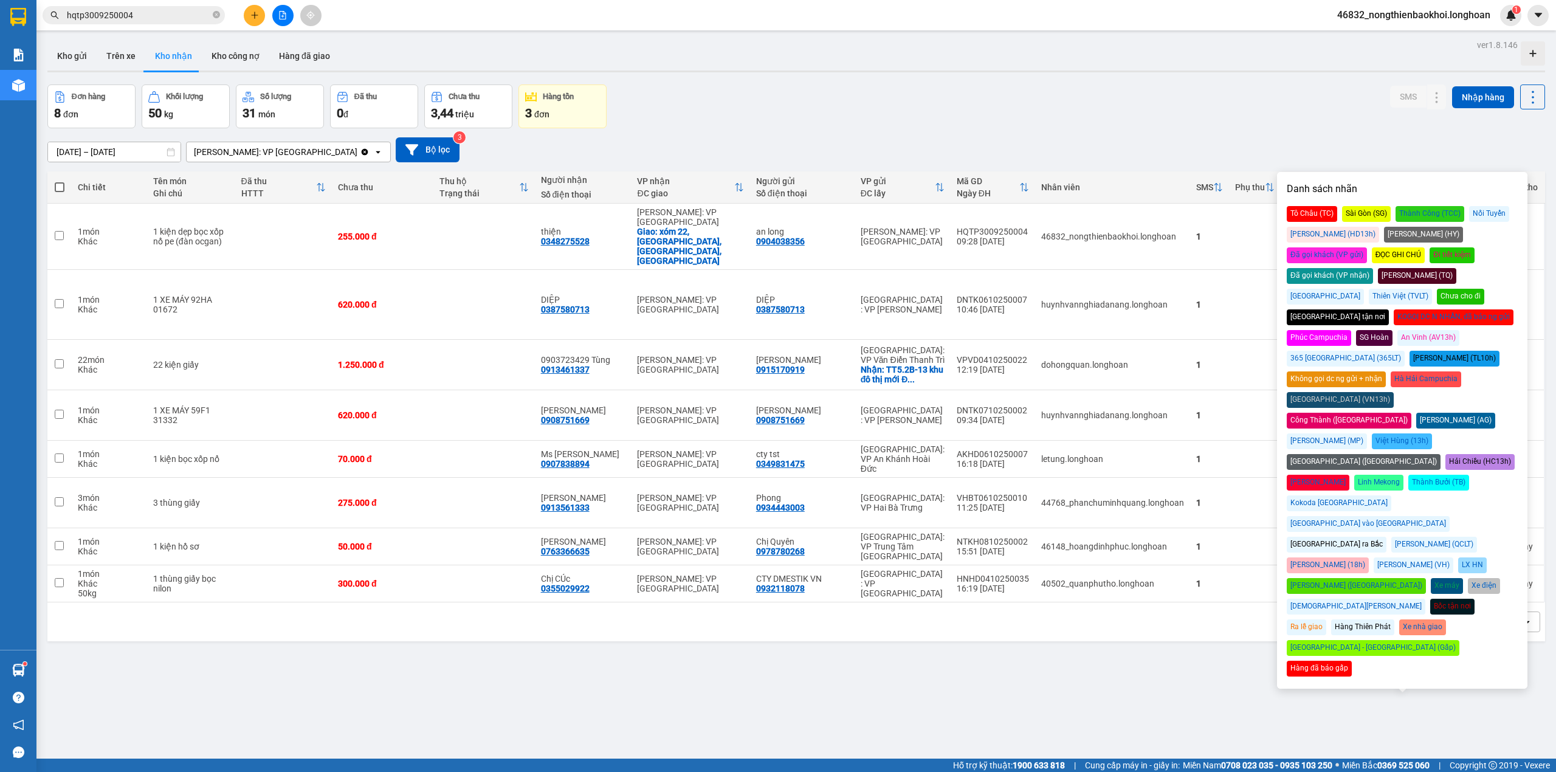
click at [1172, 117] on div "Đơn hàng 8 đơn Khối lượng 50 kg Số lượng 31 món Đã thu 0 đ Chưa thu 3,44 triệu …" at bounding box center [795, 106] width 1497 height 44
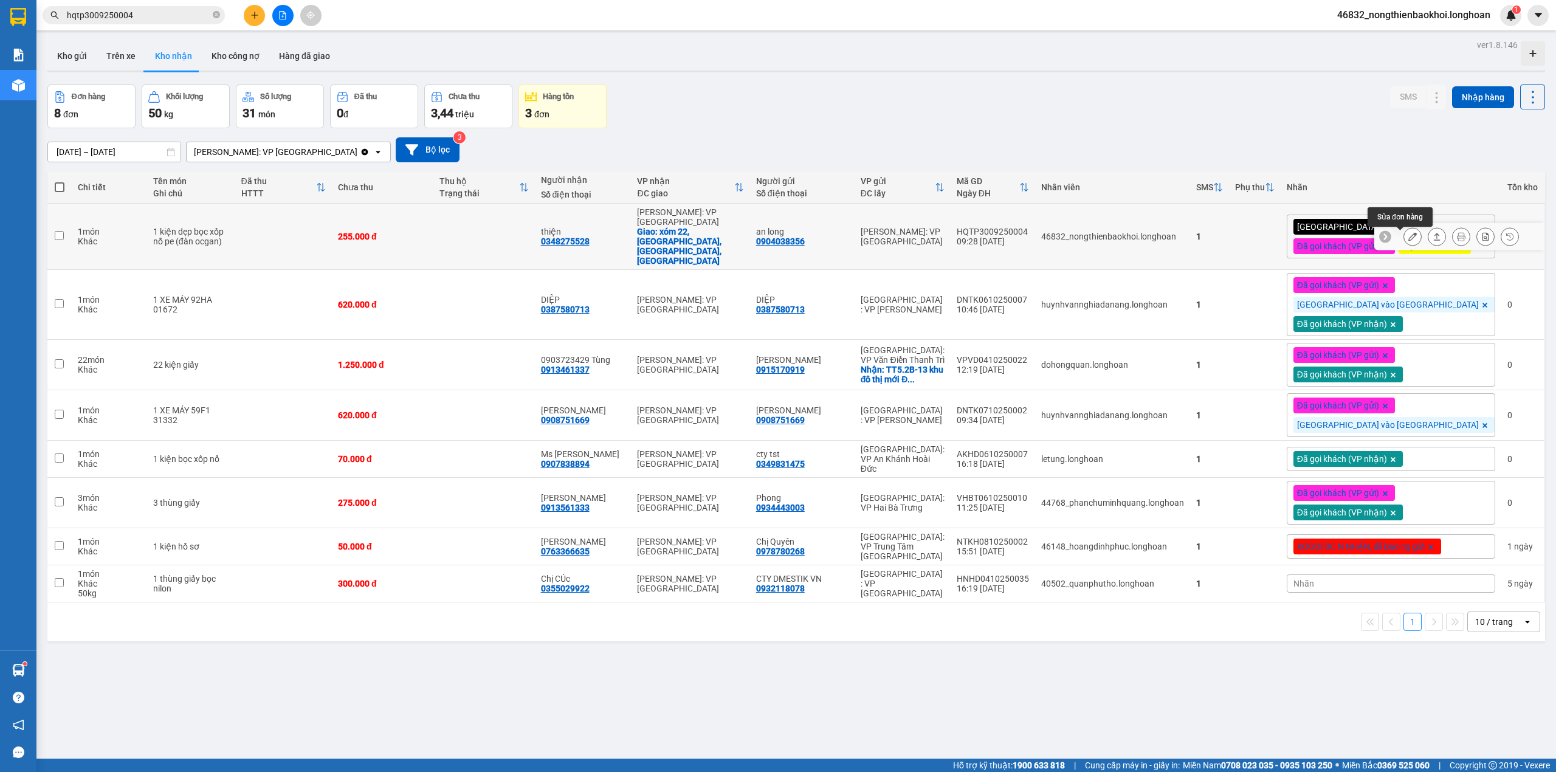
click at [1408, 239] on icon at bounding box center [1412, 236] width 9 height 9
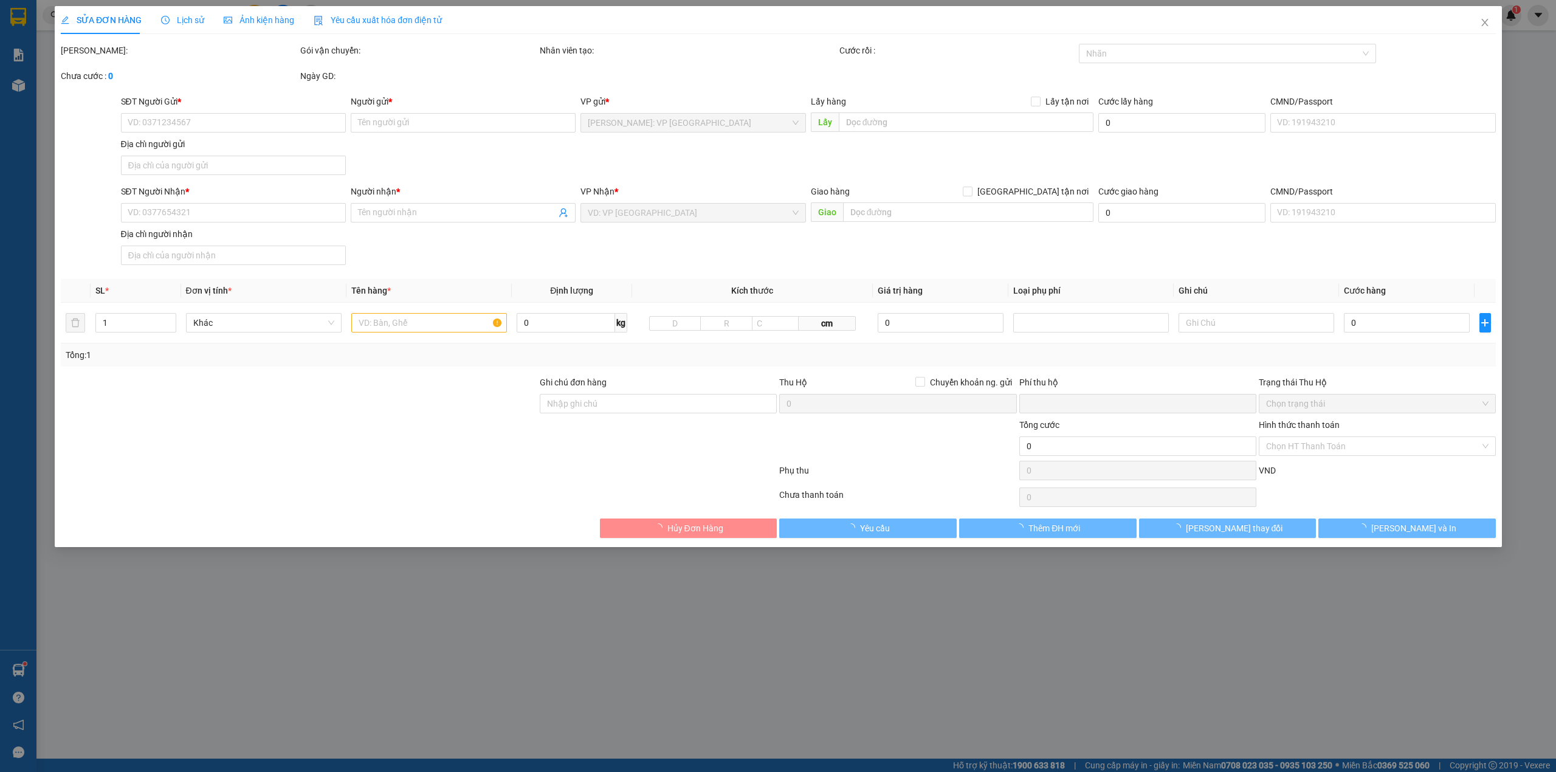
type input "0904038356"
type input "an long"
type input "0348275528"
type input "thiện"
checkbox input "true"
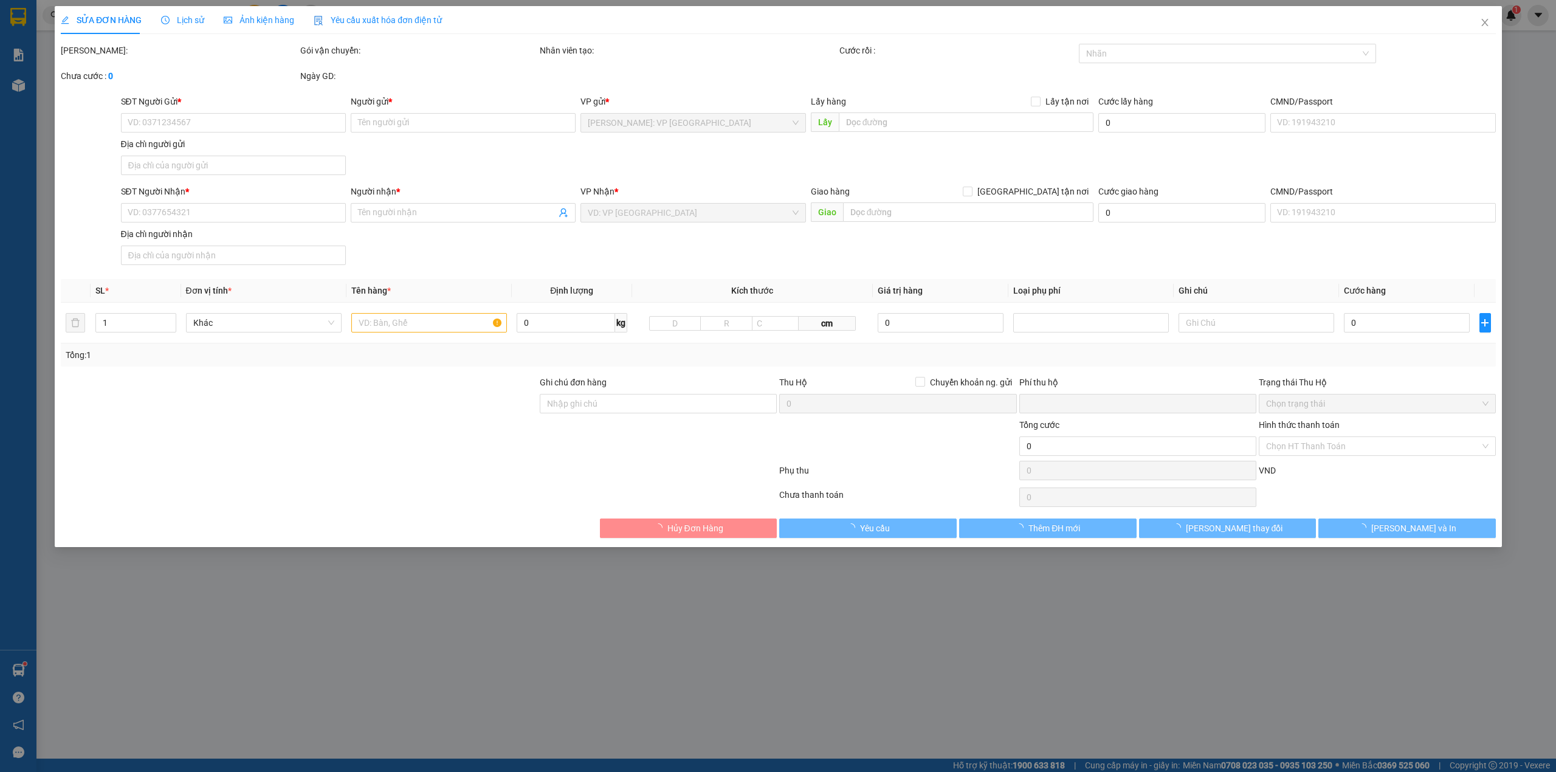
type input "xóm 22, hải anh, hải hậu, nam định"
type input "Lúc nào khách cần khách gọi"
checkbox input "true"
type input "10.000"
type input "255.000"
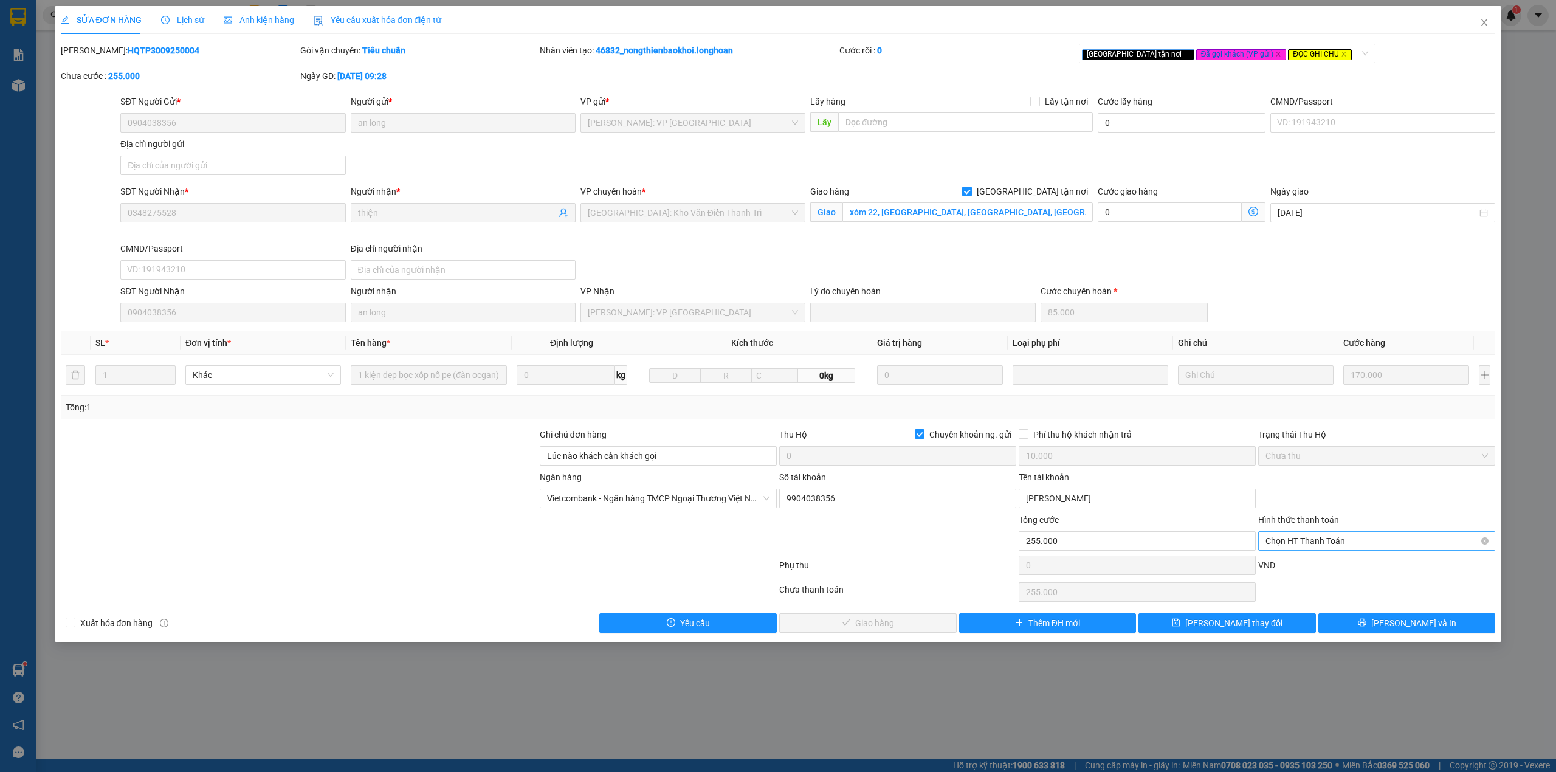
click at [1357, 544] on span "Chọn HT Thanh Toán" at bounding box center [1376, 541] width 222 height 18
click at [1323, 566] on div "Tại văn phòng" at bounding box center [1376, 568] width 222 height 13
type input "0"
click at [902, 630] on span "Lưu và Giao hàng" at bounding box center [874, 622] width 117 height 13
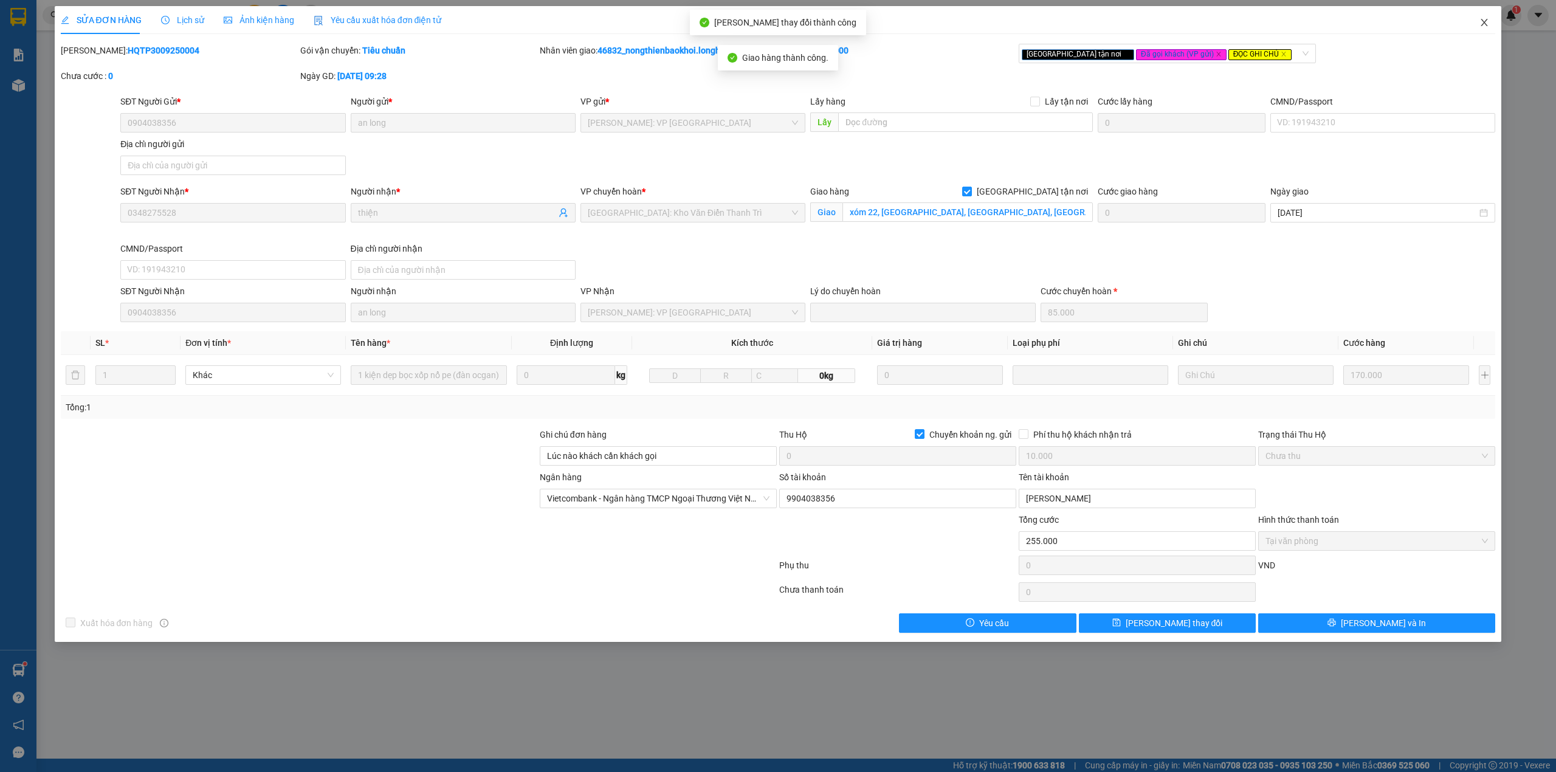
click at [1491, 15] on span "Close" at bounding box center [1484, 23] width 34 height 34
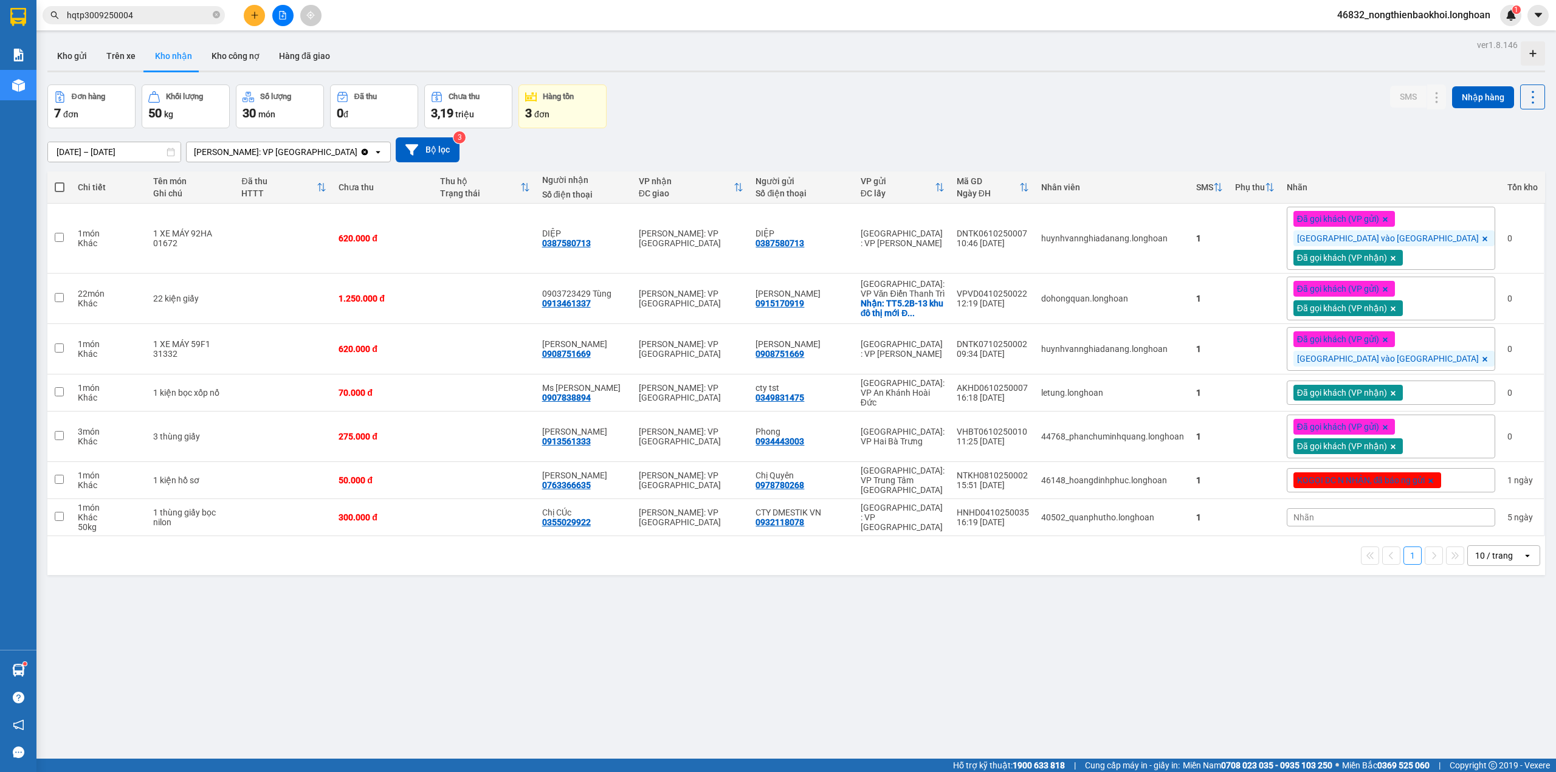
click at [1136, 134] on div "12/09/2025 – 11/10/2025 Press the down arrow key to interact with the calendar …" at bounding box center [795, 149] width 1497 height 43
click at [1342, 763] on span "Miền Bắc 0369 525 060" at bounding box center [1386, 764] width 88 height 13
click at [685, 102] on div "Đơn hàng 7 đơn Khối lượng 50 kg Số lượng 30 món Đã thu 0 đ Chưa thu 3,19 triệu …" at bounding box center [795, 106] width 1497 height 44
click at [513, 647] on div "ver 1.8.146 Kho gửi Trên xe Kho nhận Kho công nợ Hàng đã giao Đơn hàng 7 đơn Kh…" at bounding box center [796, 422] width 1507 height 772
click at [575, 623] on div "ver 1.8.146 Kho gửi Trên xe Kho nhận Kho công nợ Hàng đã giao Đơn hàng 7 đơn Kh…" at bounding box center [796, 422] width 1507 height 772
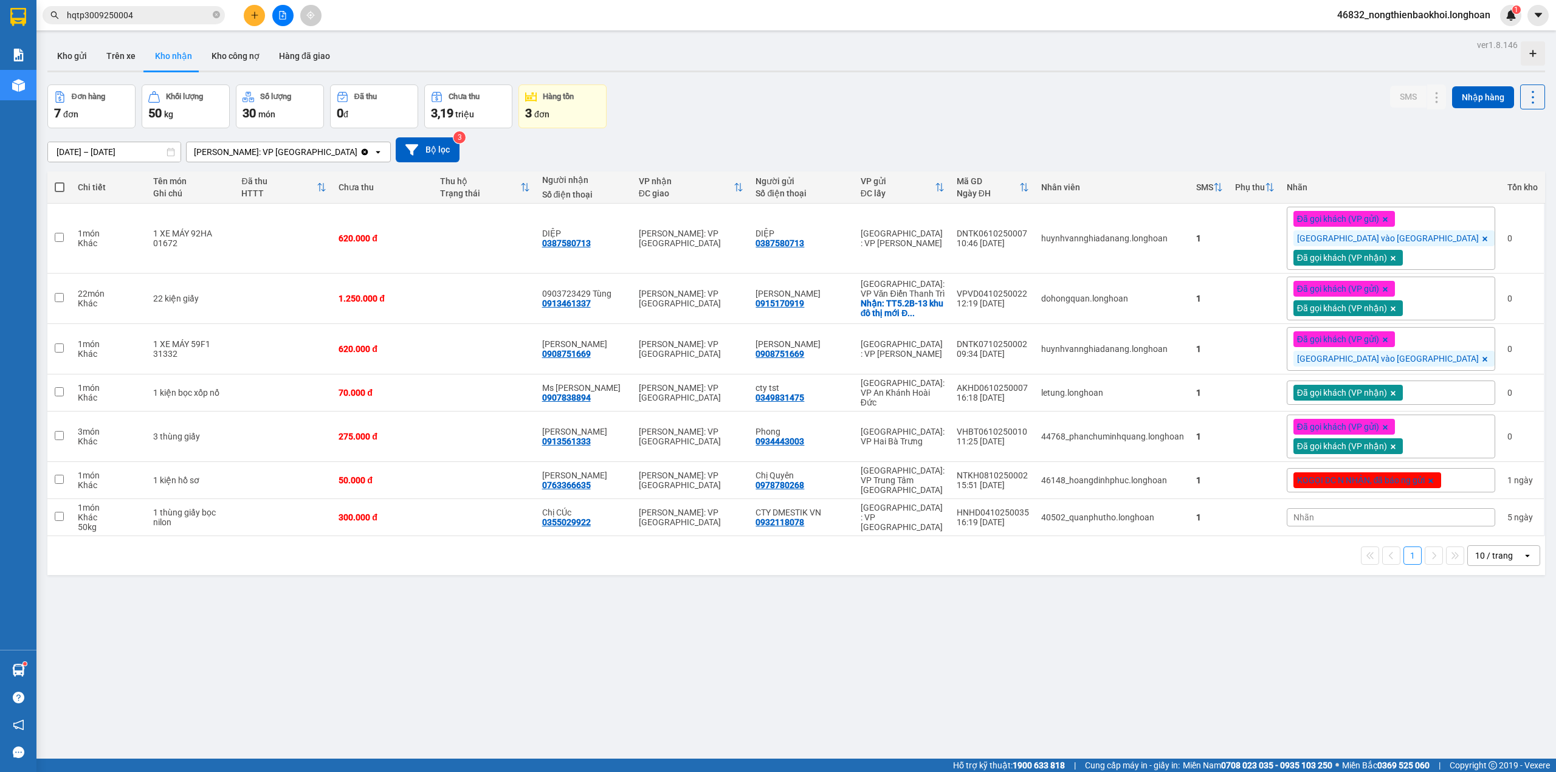
click at [572, 623] on div "ver 1.8.146 Kho gửi Trên xe Kho nhận Kho công nợ Hàng đã giao Đơn hàng 7 đơn Kh…" at bounding box center [796, 422] width 1507 height 772
click at [665, 101] on div "Đơn hàng 7 đơn Khối lượng 50 kg Số lượng 30 món Đã thu 0 đ Chưa thu 3,19 triệu …" at bounding box center [795, 106] width 1497 height 44
click at [164, 13] on input "hqtp3009250004" at bounding box center [138, 15] width 143 height 13
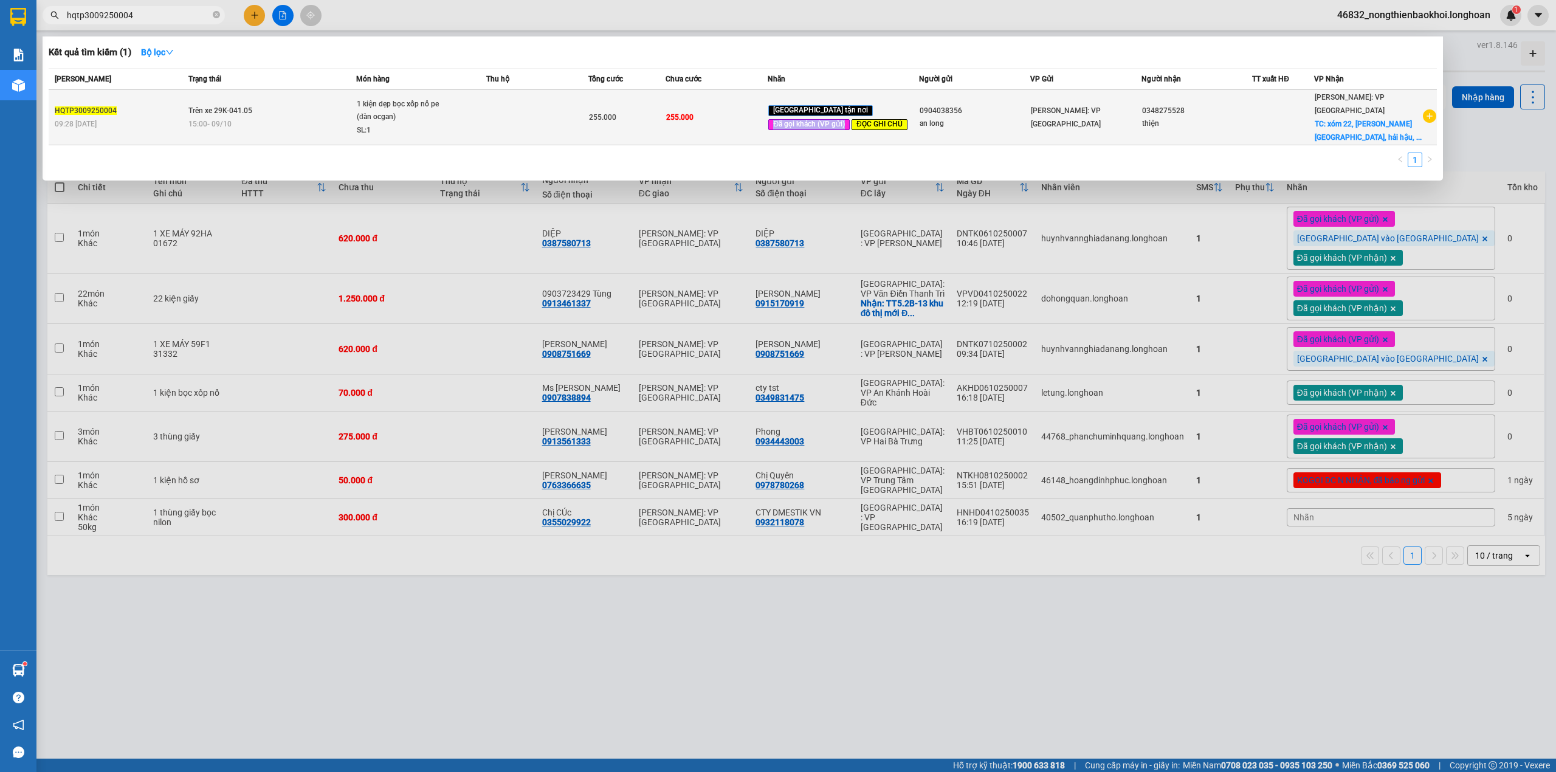
drag, startPoint x: 917, startPoint y: 111, endPoint x: 910, endPoint y: 108, distance: 7.7
click at [910, 108] on div "Giao tận nơi Đã gọi khách (VP gửi) ĐỌC GHI CHÚ" at bounding box center [843, 117] width 150 height 28
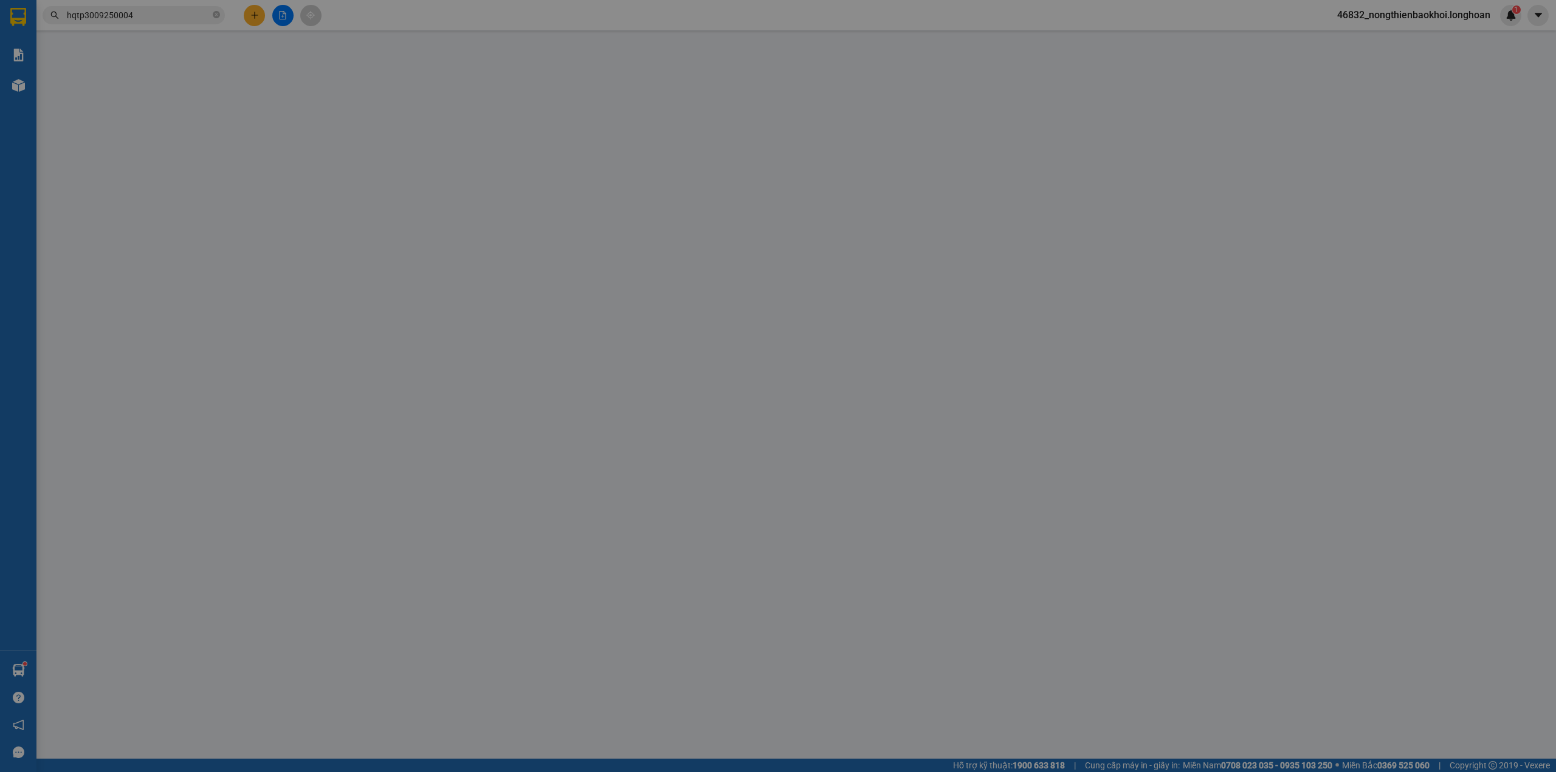
type input "0904038356"
type input "an long"
type input "0348275528"
type input "thiện"
checkbox input "true"
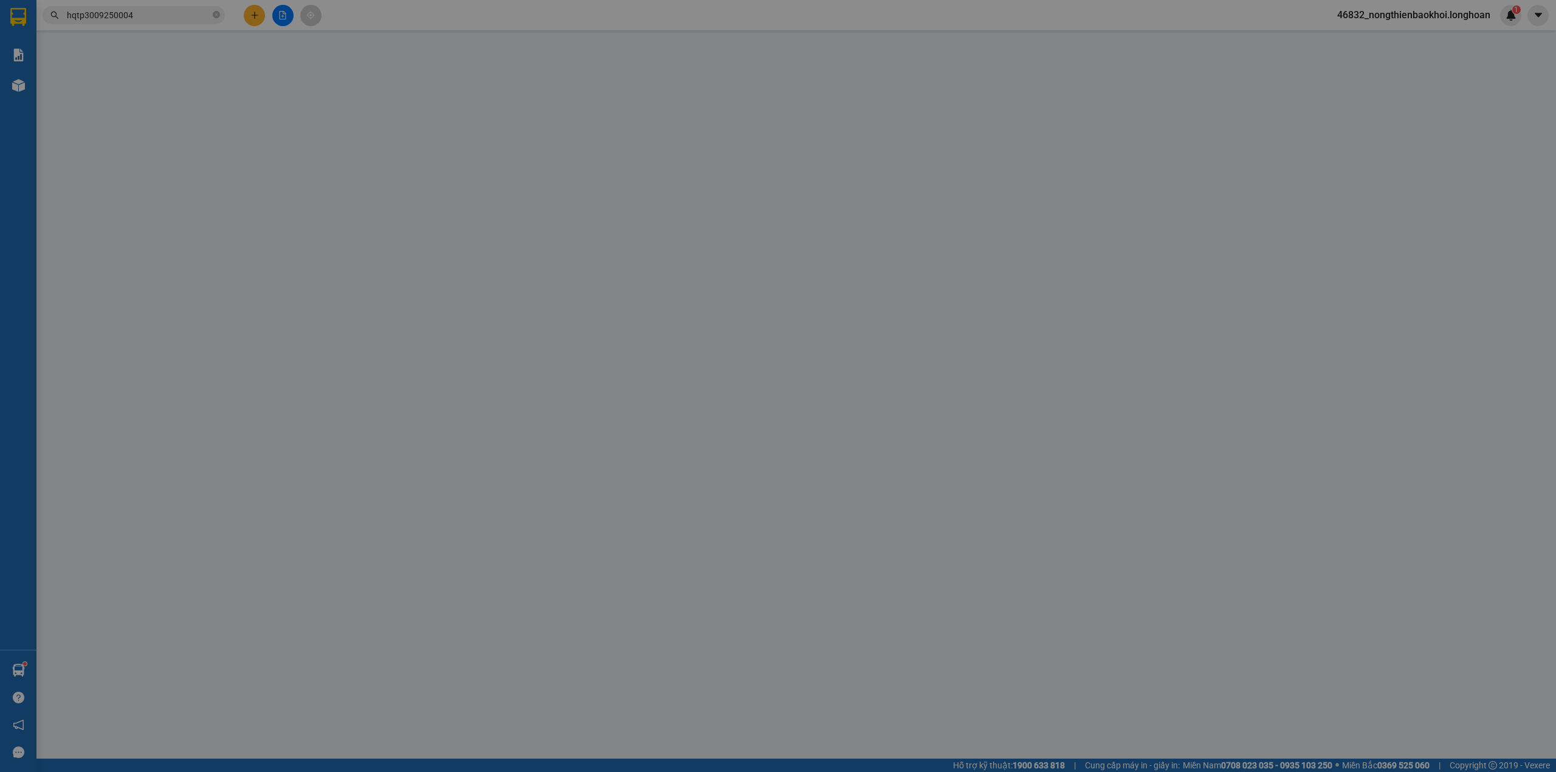
type input "xóm 22, hải anh, hải hậu, nam định"
type input "Lúc nào khách cần khách gọi"
checkbox input "true"
type input "10.000"
type input "255.000"
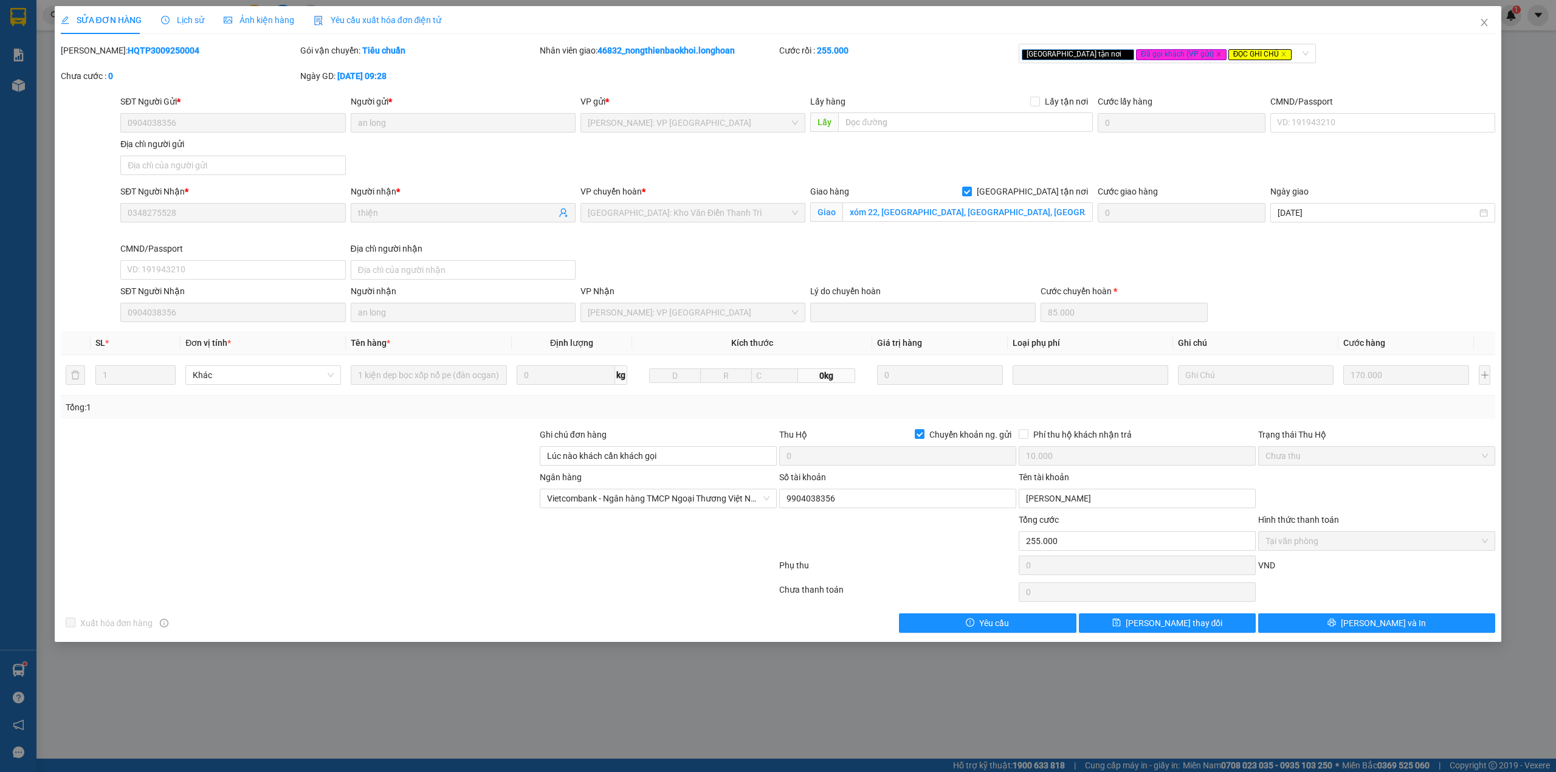
click at [422, 512] on div at bounding box center [299, 491] width 479 height 43
click at [338, 550] on div at bounding box center [299, 534] width 479 height 43
click at [338, 458] on div at bounding box center [299, 449] width 479 height 43
click at [651, 255] on div "SĐT Người Nhận * 0348275528 Người nhận * thiện VP chuyển hoàn * Hà Nội: Kho Văn…" at bounding box center [807, 235] width 1379 height 100
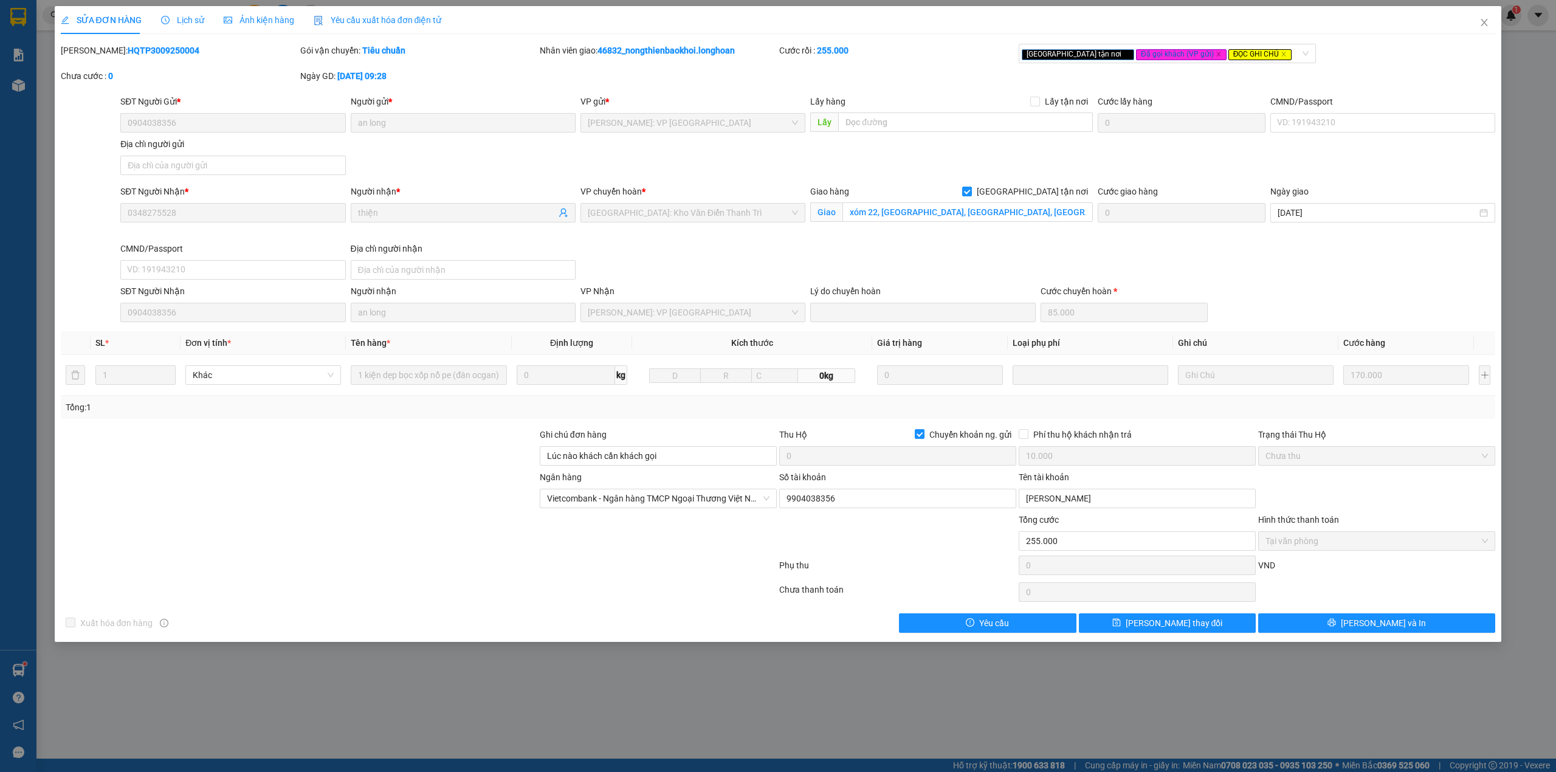
click at [348, 458] on div at bounding box center [299, 449] width 479 height 43
click at [493, 462] on div at bounding box center [299, 449] width 479 height 43
click at [446, 470] on div at bounding box center [299, 449] width 479 height 43
click at [198, 15] on span "Lịch sử" at bounding box center [182, 20] width 43 height 10
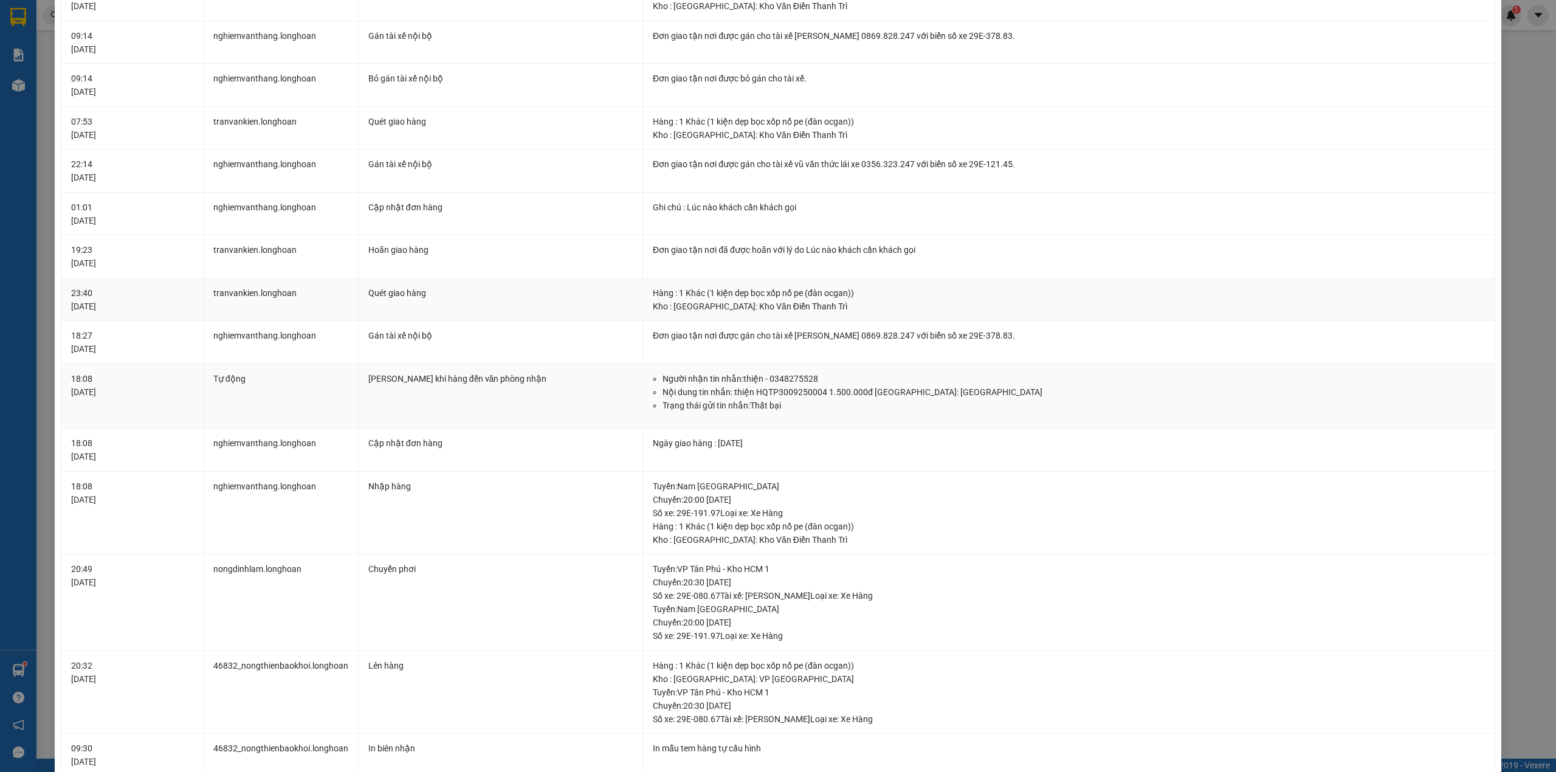
scroll to position [848, 0]
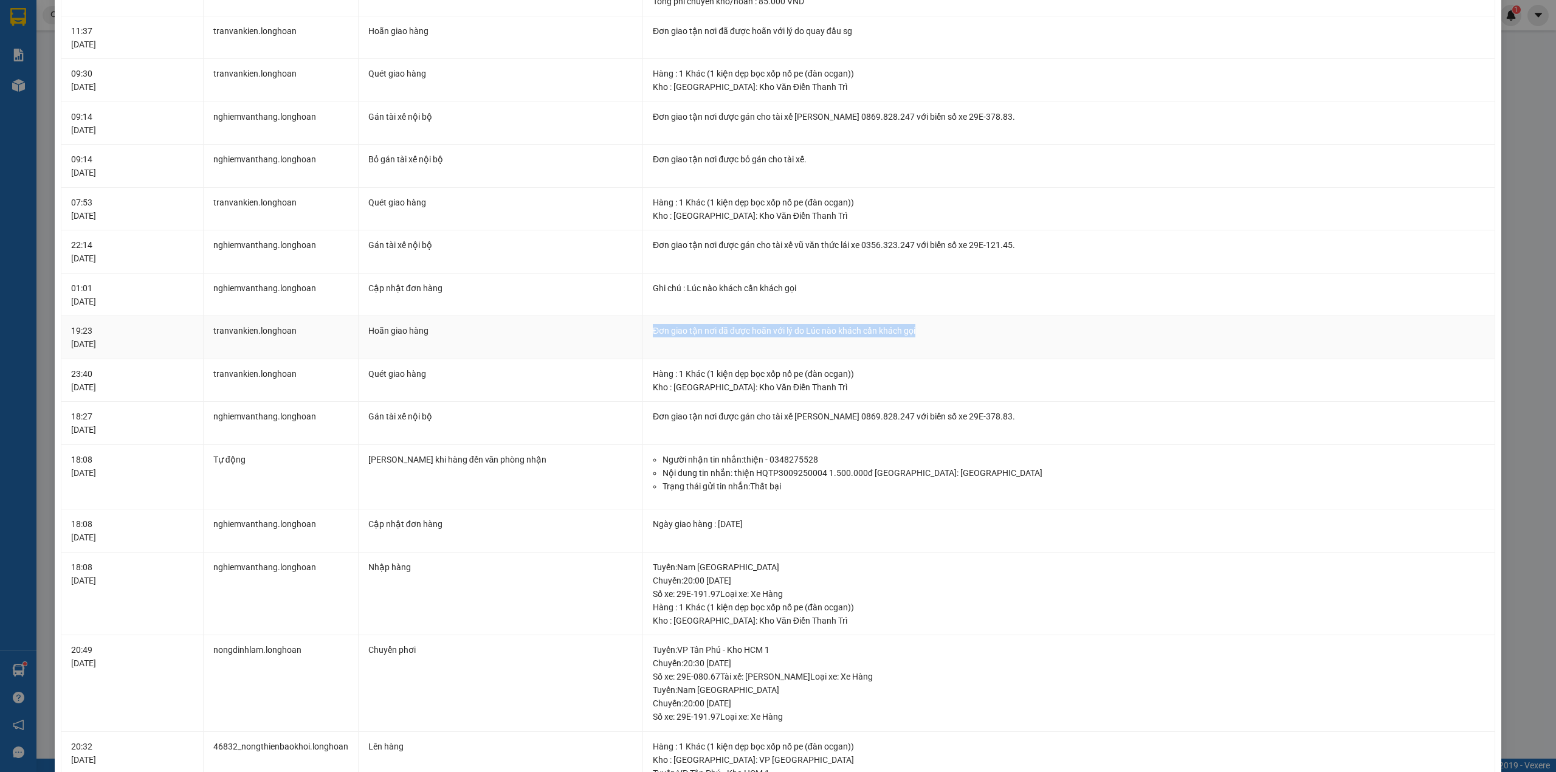
drag, startPoint x: 706, startPoint y: 332, endPoint x: 922, endPoint y: 346, distance: 217.4
click at [922, 346] on td "Đơn giao tận nơi đã được hoãn với lý do Lúc nào khách cần khách gọi" at bounding box center [1069, 337] width 852 height 43
click at [884, 331] on div "Đơn giao tận nơi đã được hoãn với lý do Lúc nào khách cần khách gọi" at bounding box center [1069, 330] width 832 height 13
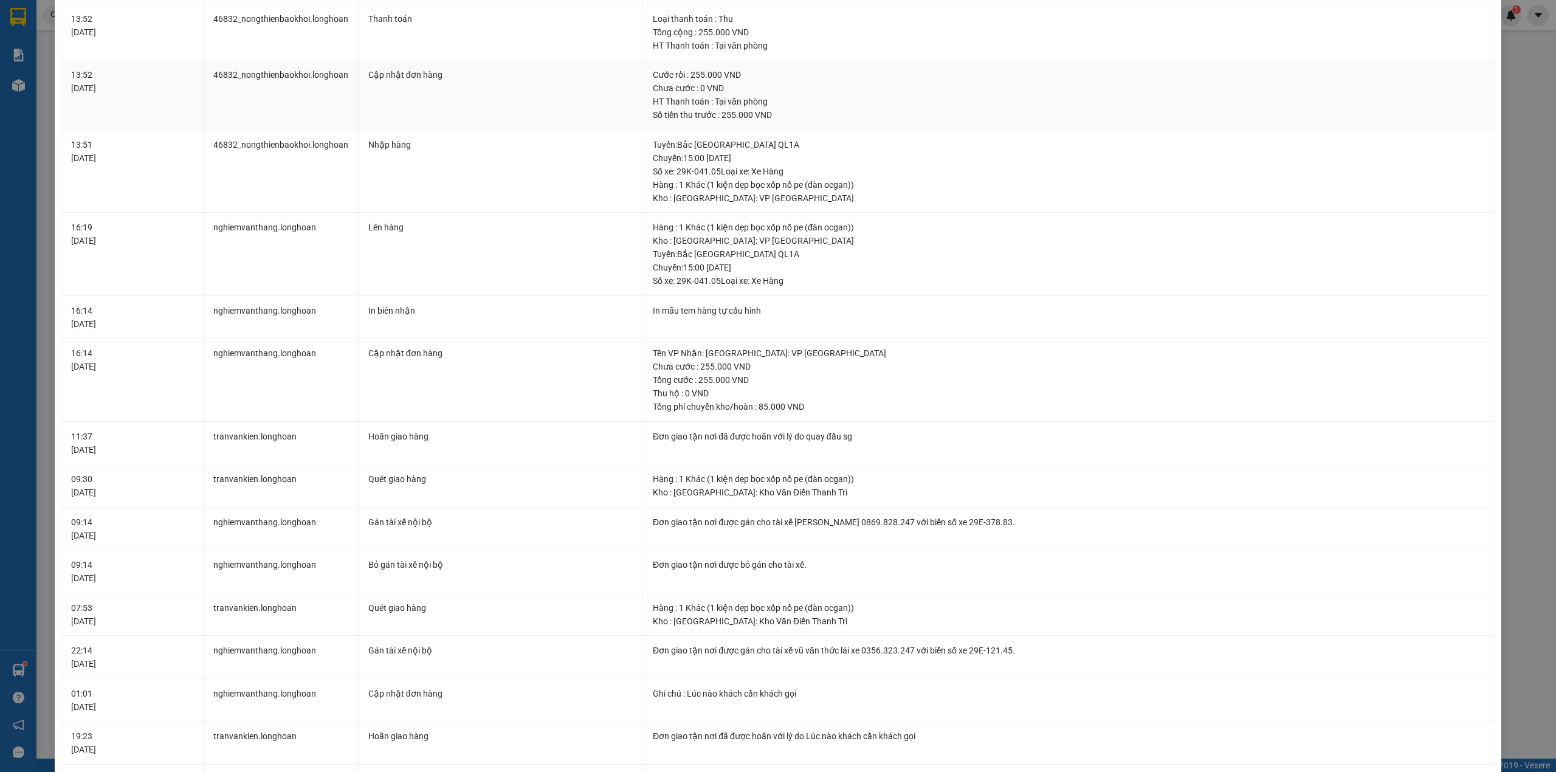
scroll to position [0, 0]
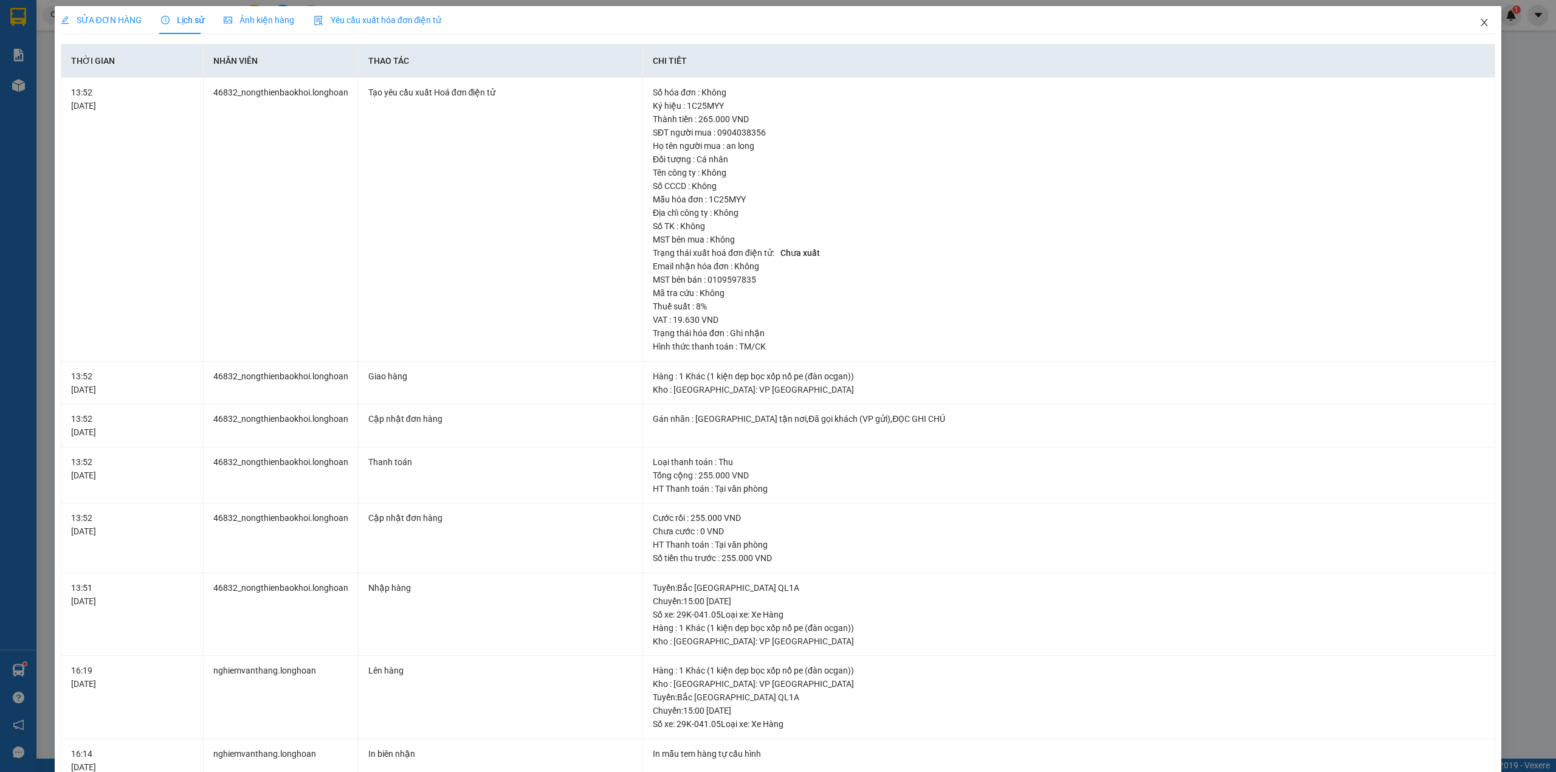
click at [1479, 20] on icon "close" at bounding box center [1484, 23] width 10 height 10
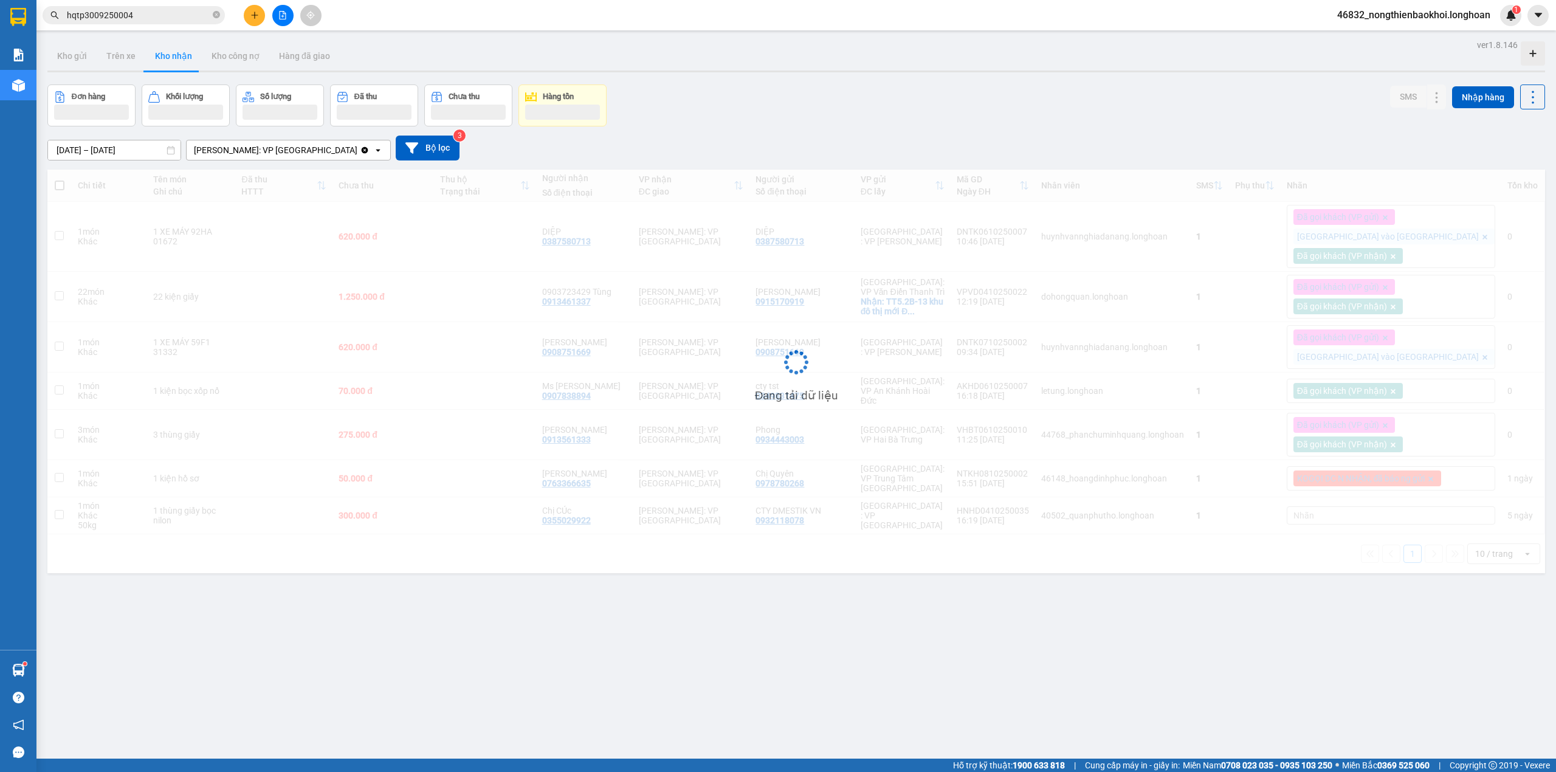
click at [263, 20] on button at bounding box center [254, 15] width 21 height 21
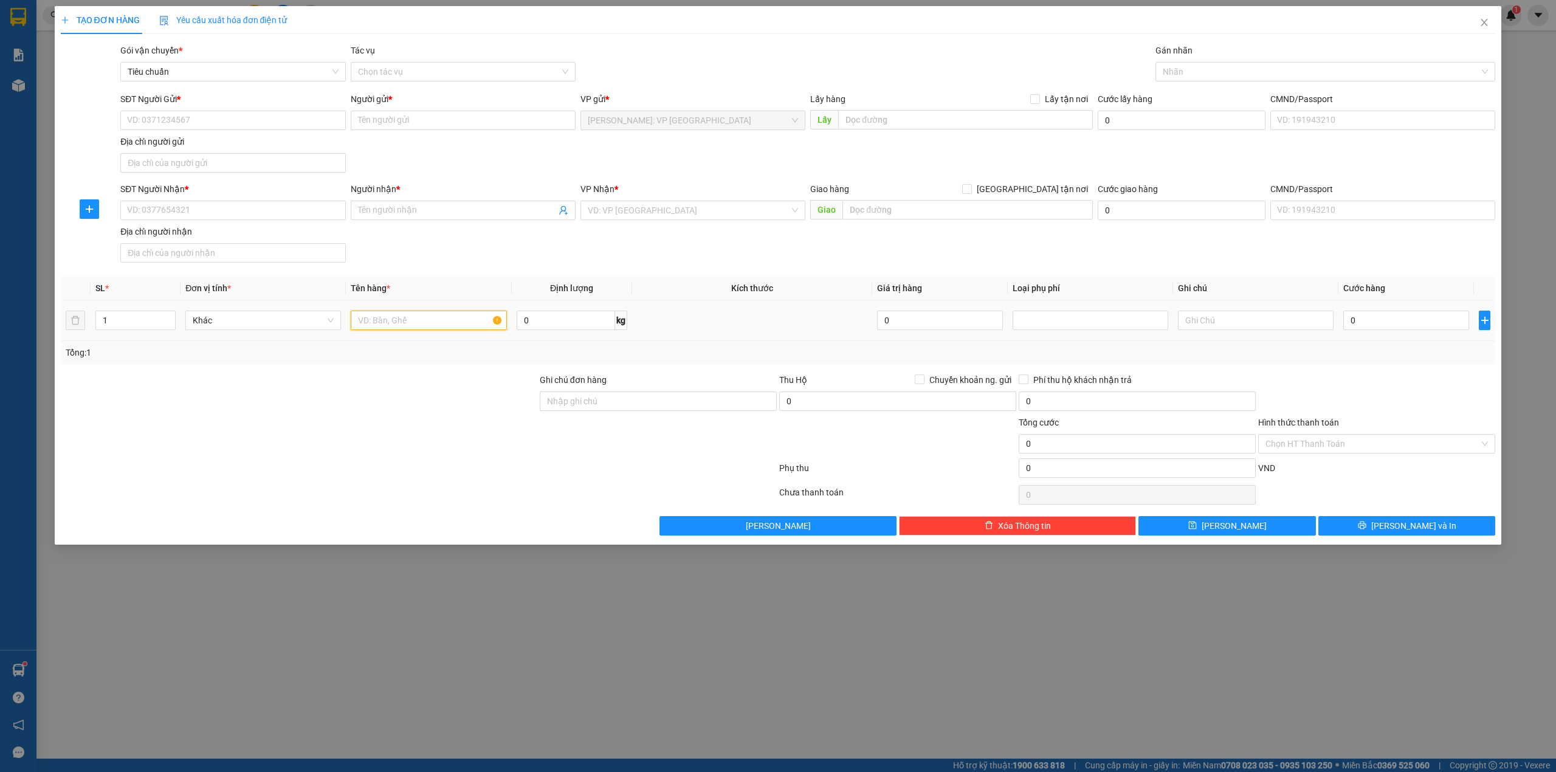
click at [373, 319] on input "text" at bounding box center [429, 320] width 156 height 19
type input "1 thùng giấy"
click at [295, 205] on input "SĐT Người Nhận *" at bounding box center [232, 210] width 225 height 19
click at [504, 209] on input "Người nhận *" at bounding box center [457, 210] width 198 height 13
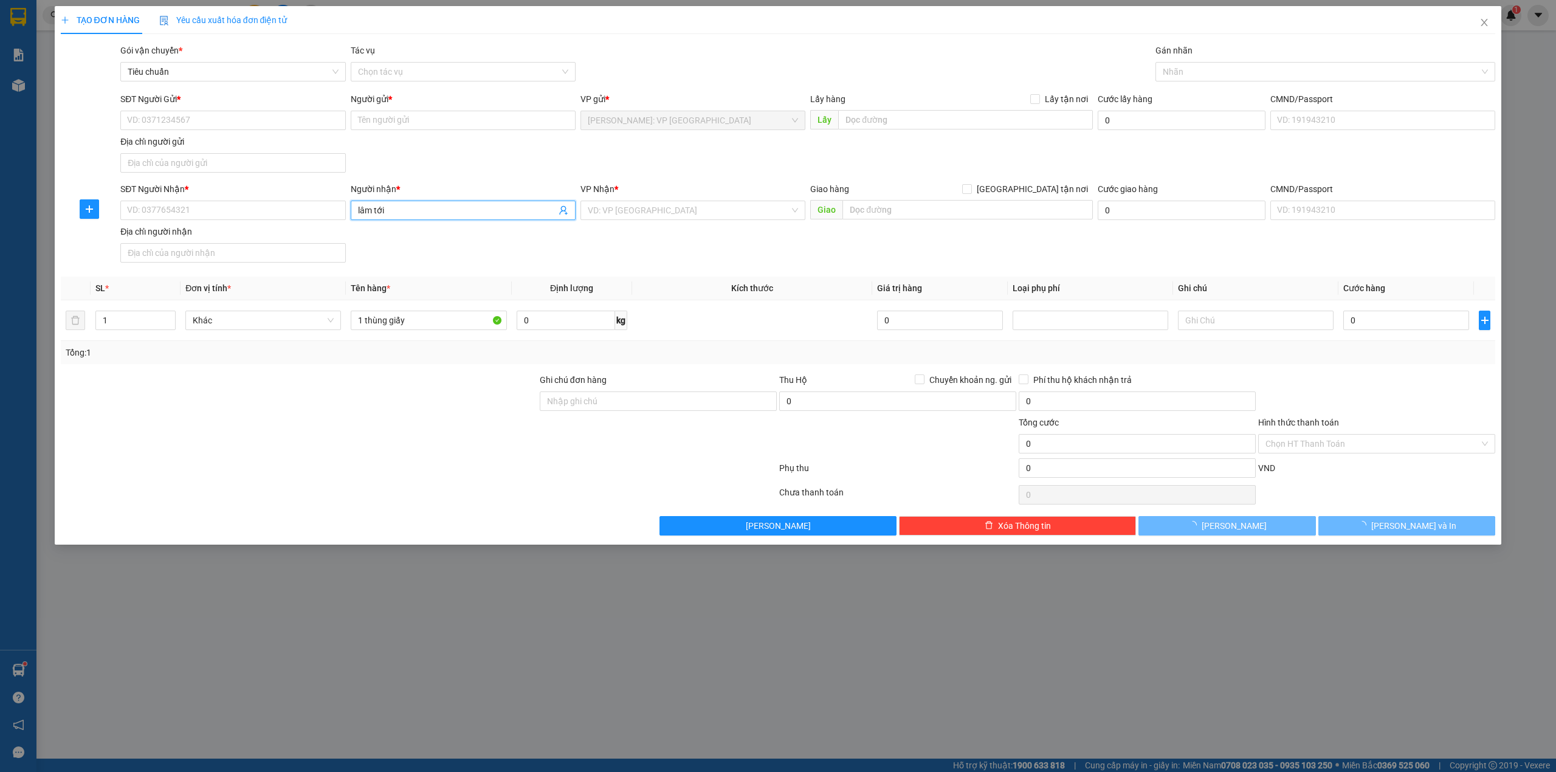
type input "lâm tới"
click at [547, 159] on div "SĐT Người Gửi * VD: 0371234567 Người gửi * Tên người gửi VP gửi * [GEOGRAPHIC_D…" at bounding box center [807, 134] width 1379 height 85
click at [419, 210] on input "lâm tới" at bounding box center [457, 210] width 198 height 13
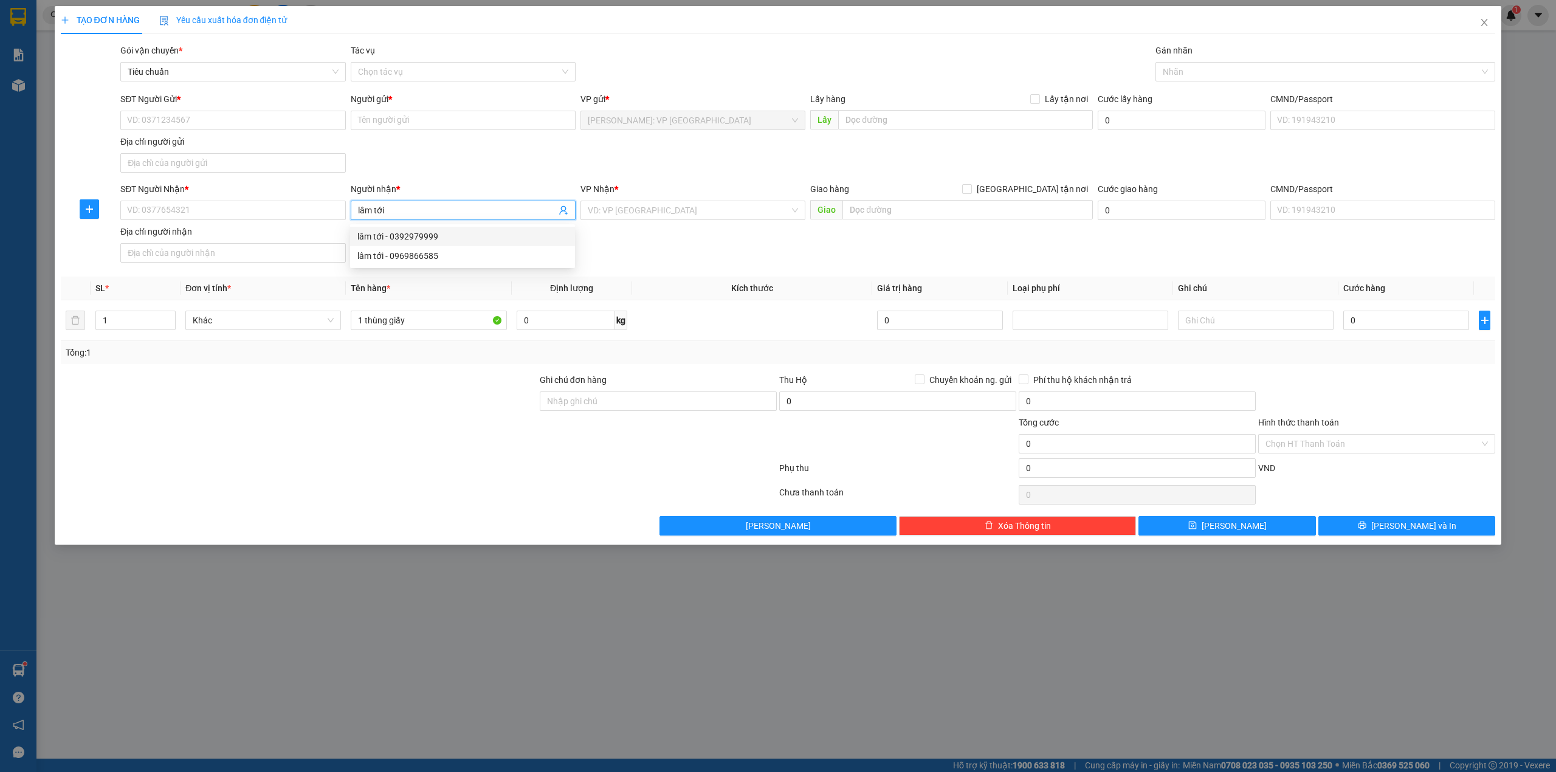
click at [448, 244] on div "lâm tới - 0392979999" at bounding box center [462, 236] width 225 height 19
type input "0392979999"
type input "lâm tới"
checkbox input "true"
type input "số 38 ngõ 226 đường 3/2 phường tân lập tp. thái nguyên"
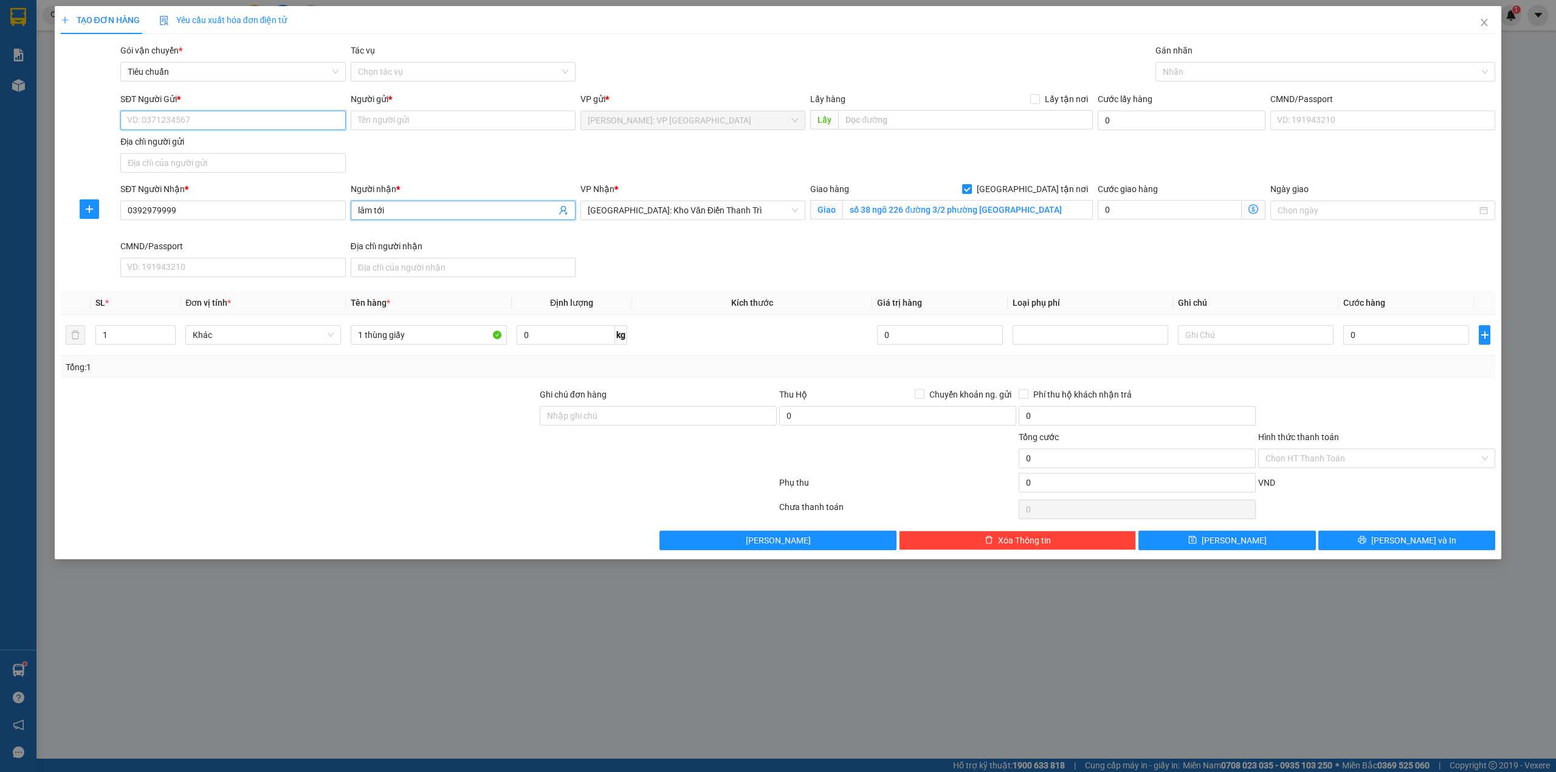
click at [263, 123] on input "SĐT Người Gửi *" at bounding box center [232, 120] width 225 height 19
drag, startPoint x: 385, startPoint y: 126, endPoint x: 411, endPoint y: 128, distance: 25.6
click at [386, 126] on input "Người gửi *" at bounding box center [463, 120] width 225 height 19
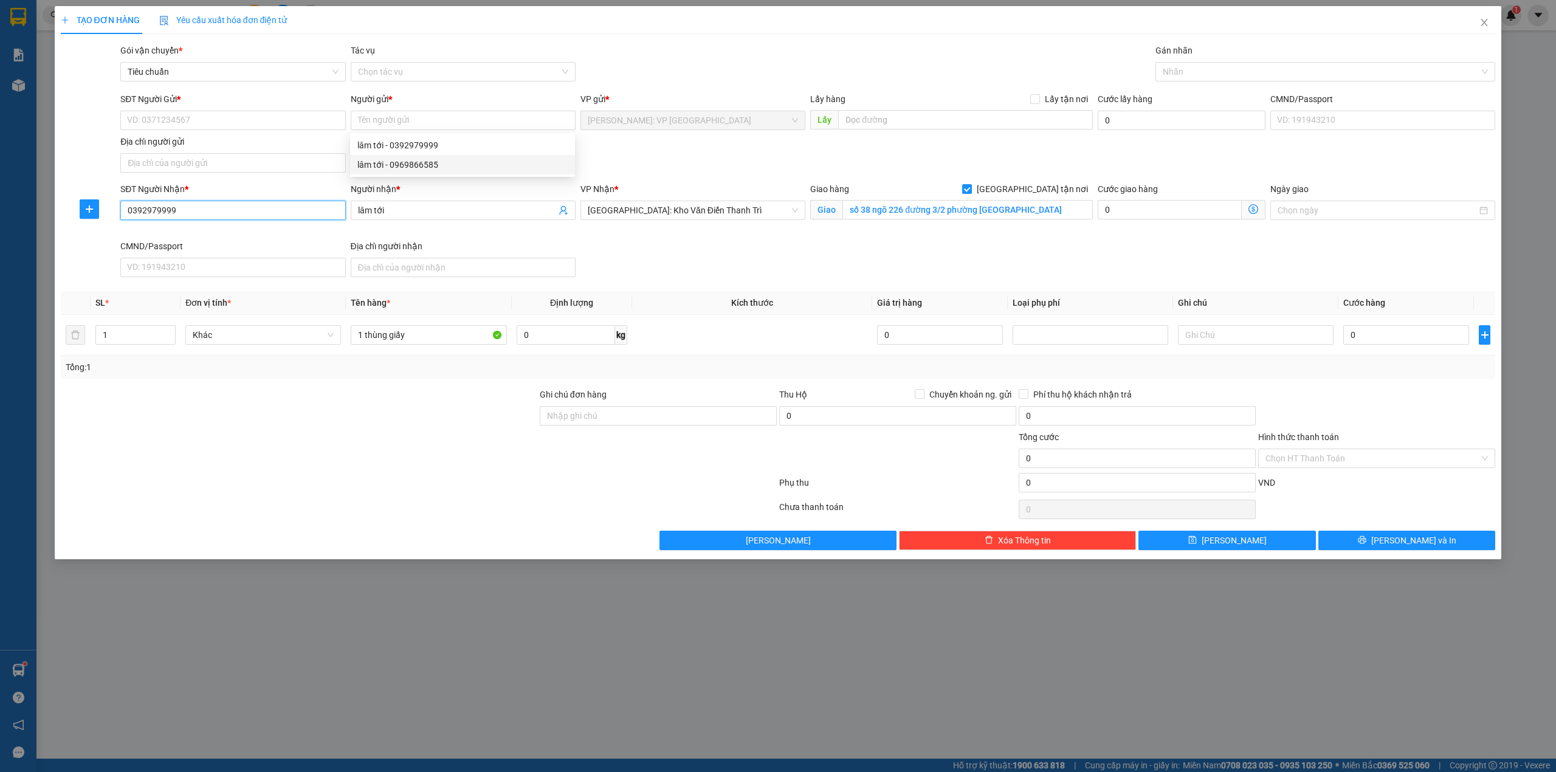
click at [205, 215] on input "0392979999" at bounding box center [232, 210] width 225 height 19
click at [207, 215] on input "0392979999" at bounding box center [232, 210] width 225 height 19
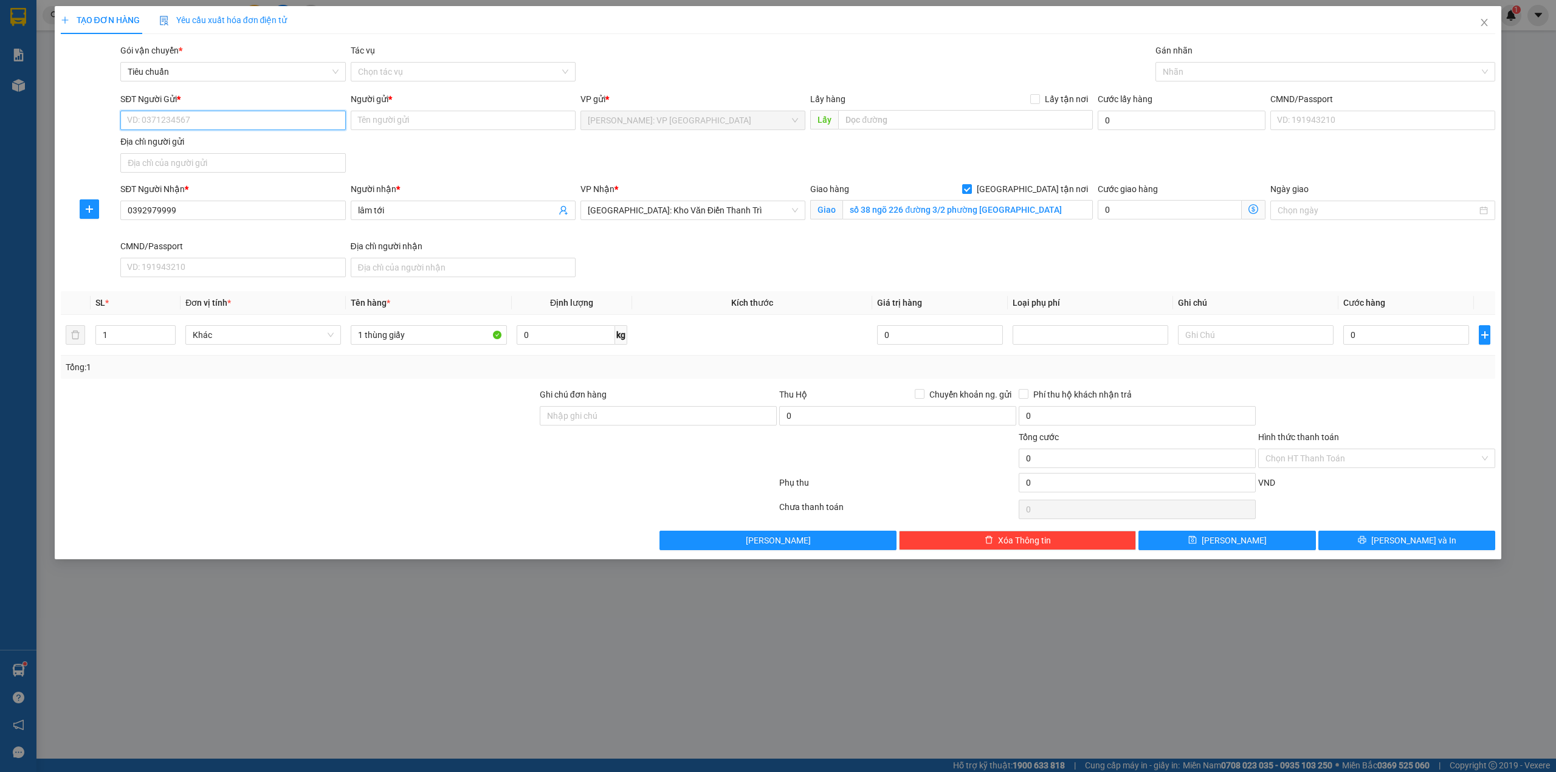
click at [197, 119] on input "SĐT Người Gửi *" at bounding box center [232, 120] width 225 height 19
paste input "Đã gọi khách (VP gửi) 0908870508"
drag, startPoint x: 210, startPoint y: 120, endPoint x: 108, endPoint y: 125, distance: 101.6
click at [107, 122] on div "SĐT Người Gửi * Đã gọi khách (VP gửi) 0908870508 Đã gọi khách (VP gửi) 09088705…" at bounding box center [778, 134] width 1437 height 85
type input "0908870508"
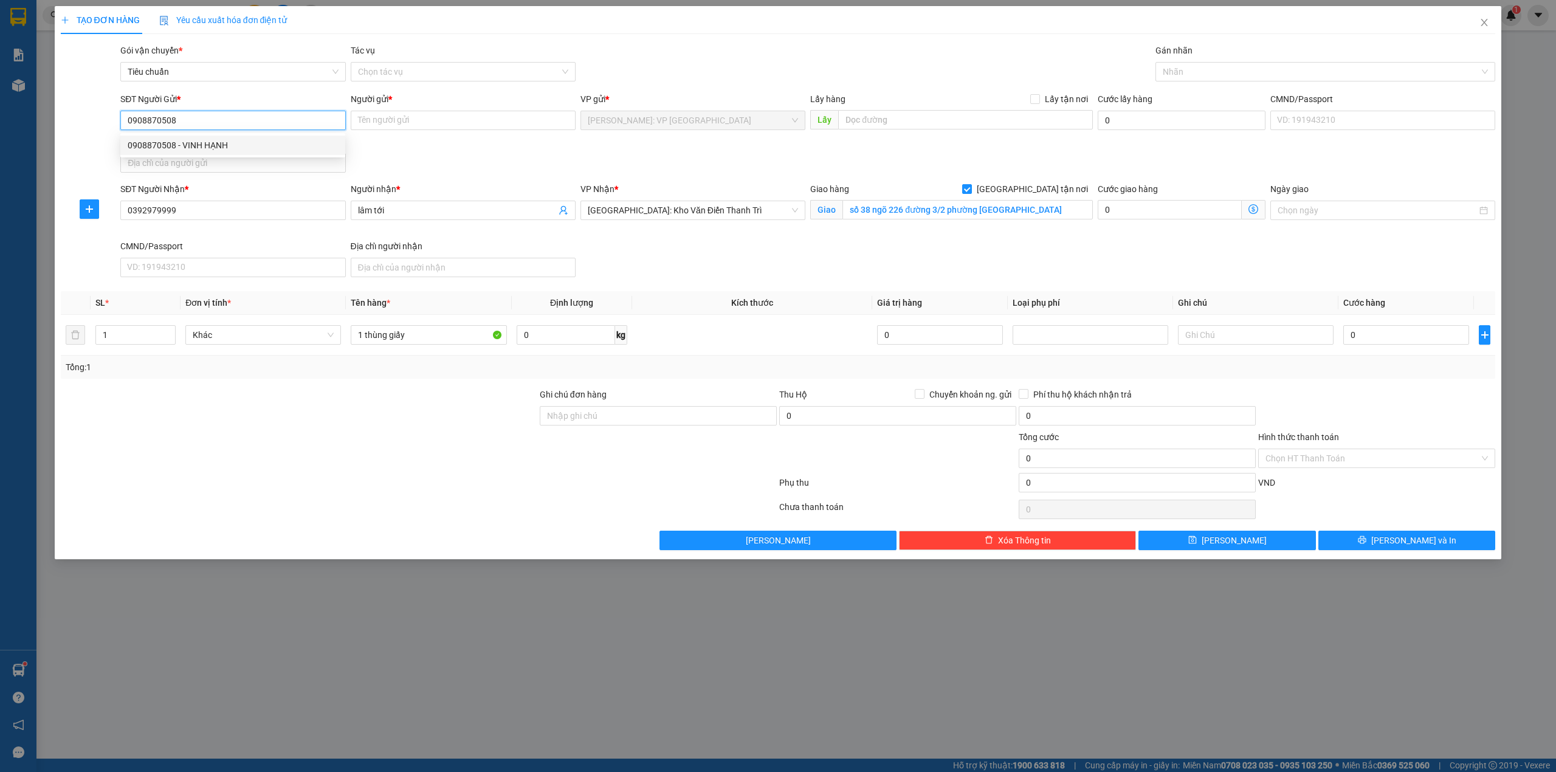
drag, startPoint x: 211, startPoint y: 146, endPoint x: 445, endPoint y: 156, distance: 234.2
click at [210, 146] on div "0908870508 - VINH HẠNH" at bounding box center [233, 145] width 210 height 13
type input "VINH HẠNH"
type input "0908870508"
drag, startPoint x: 698, startPoint y: 47, endPoint x: 837, endPoint y: 75, distance: 142.7
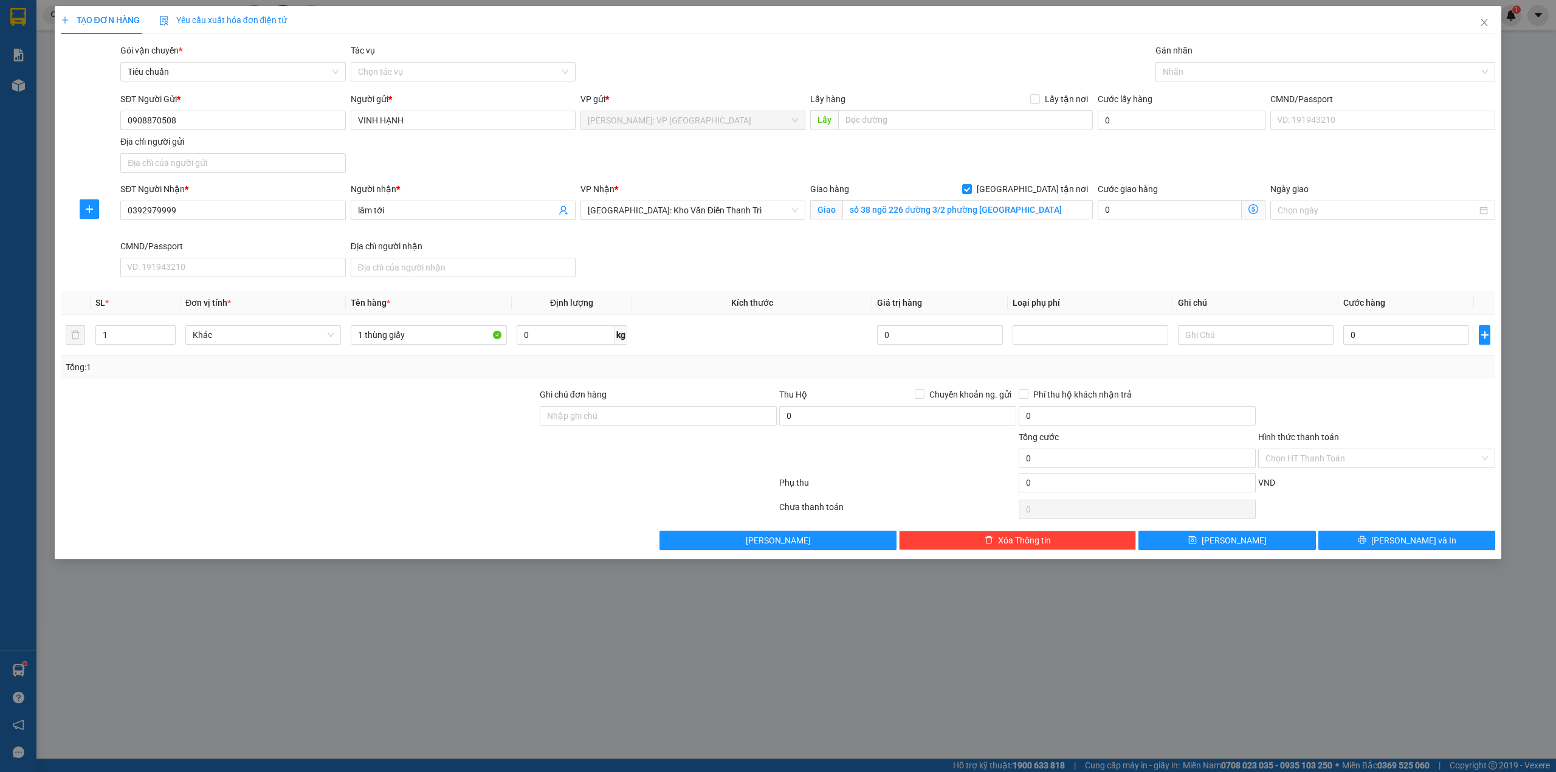
click at [700, 49] on div "Gói vận chuyển * Tiêu chuẩn Tác vụ Chọn tác vụ Gán nhãn Nhãn" at bounding box center [807, 65] width 1379 height 43
click at [1215, 73] on div at bounding box center [1319, 71] width 322 height 15
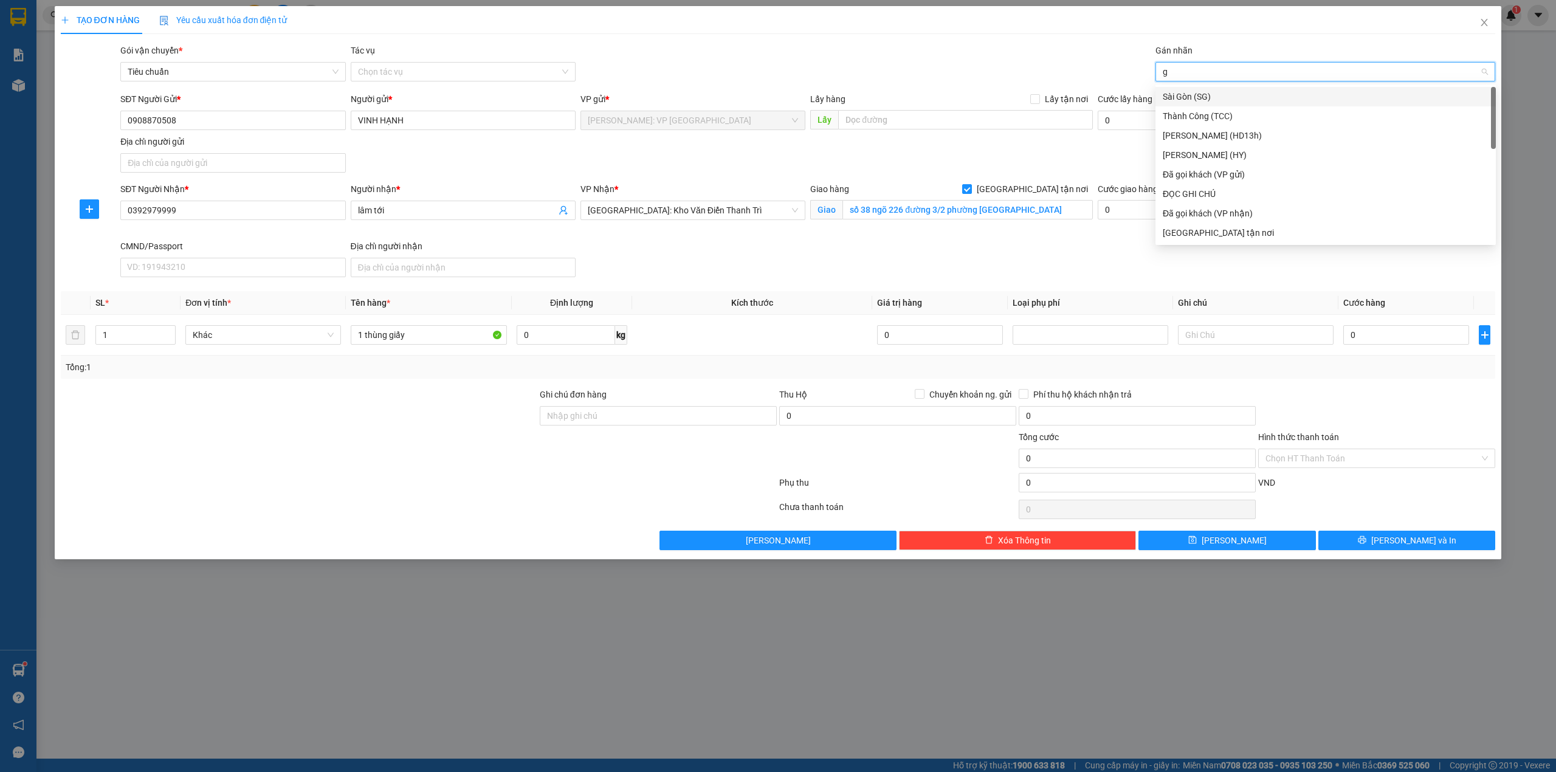
type input "gi"
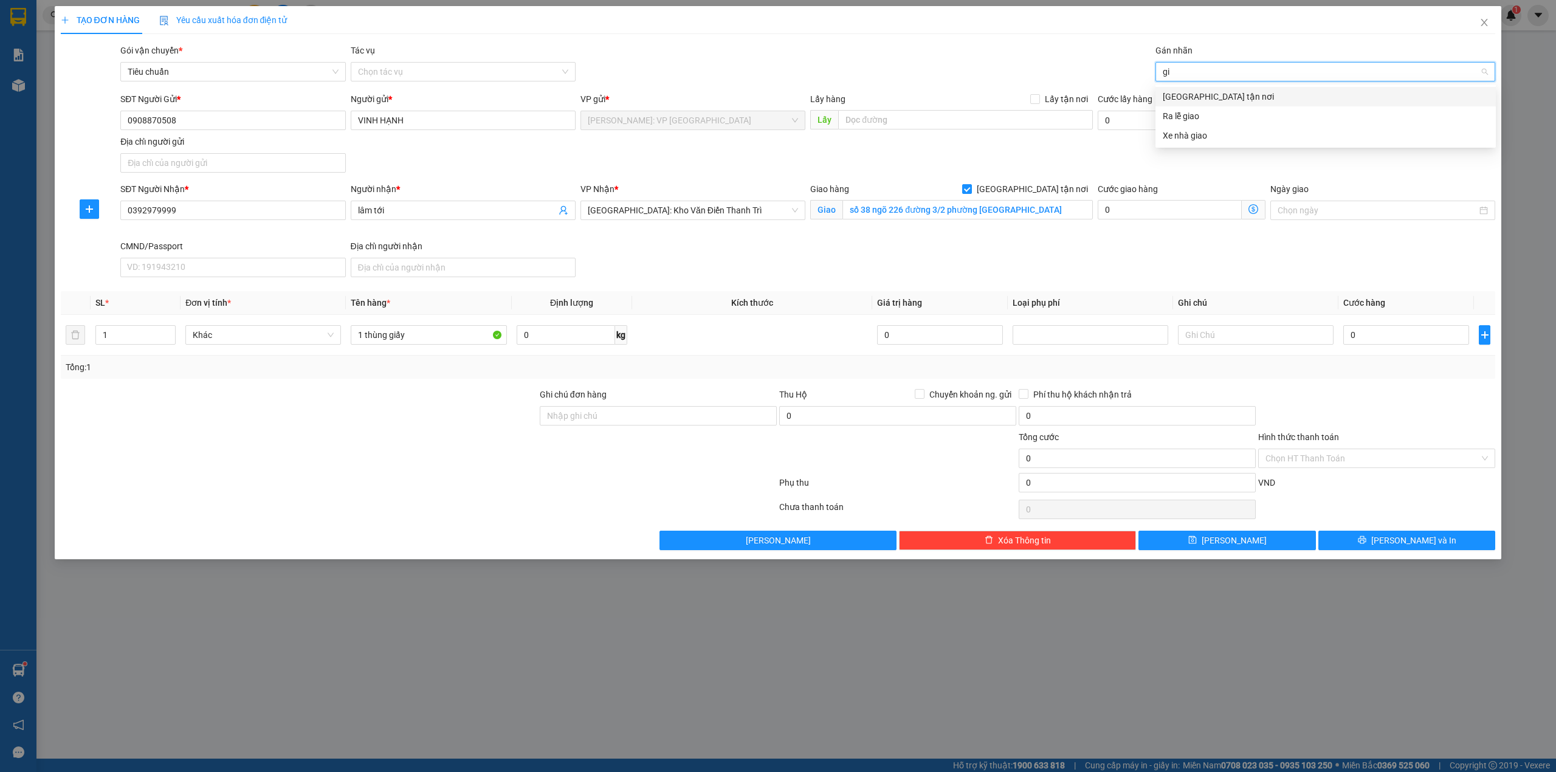
click at [1215, 91] on div "[GEOGRAPHIC_DATA] tận nơi" at bounding box center [1326, 96] width 326 height 13
click at [936, 71] on div "Gói vận chuyển * Tiêu chuẩn Tác vụ Chọn tác vụ Gán nhãn Giao tận nơi" at bounding box center [807, 65] width 1379 height 43
click at [949, 247] on div "SĐT Người Nhận * 0392979999 Người nhận * lâm tới VP Nhận * Hà Nội: Kho Văn Điển…" at bounding box center [807, 232] width 1379 height 100
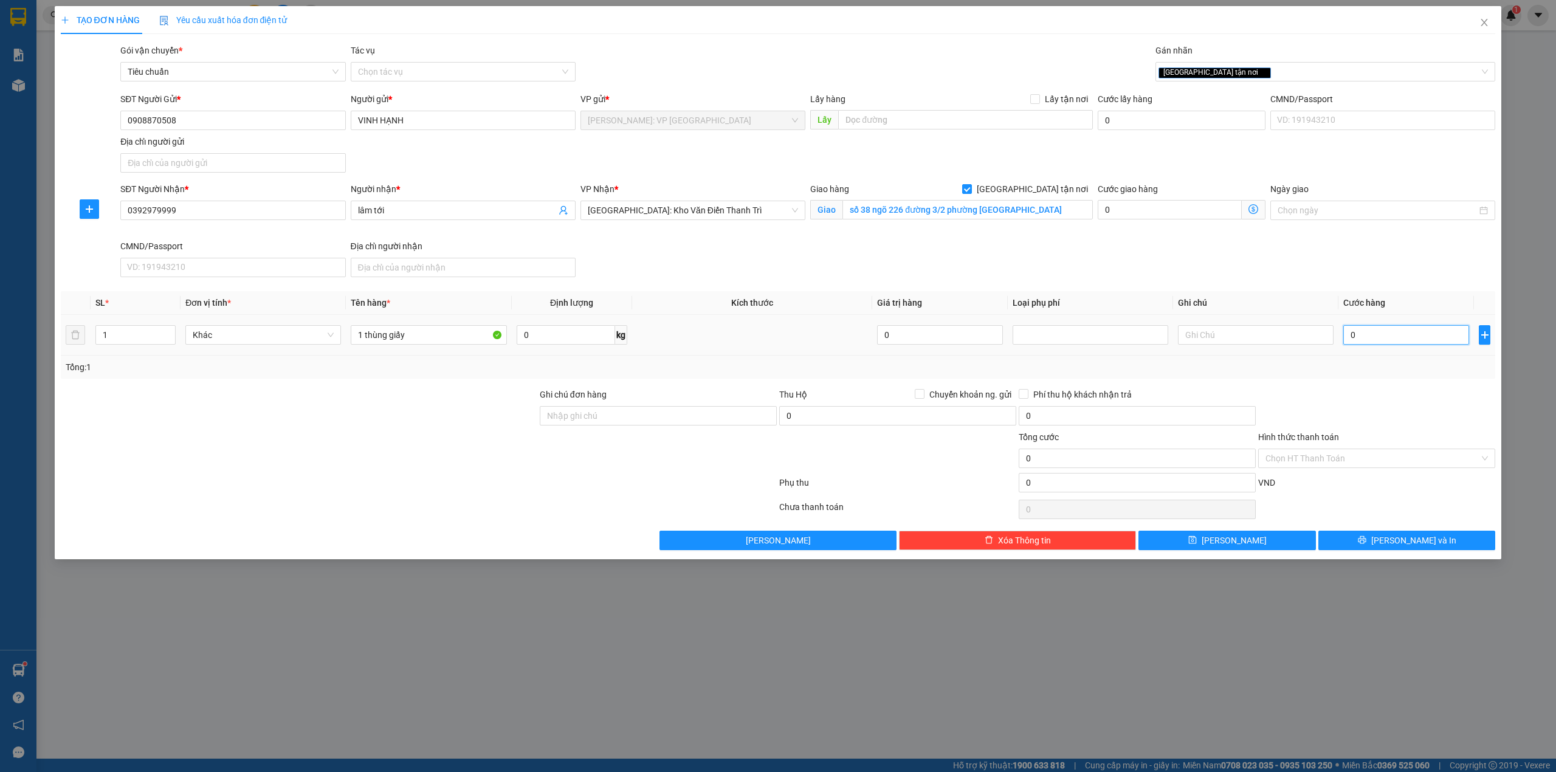
click at [1366, 329] on input "0" at bounding box center [1406, 334] width 126 height 19
type input "2"
type input "20"
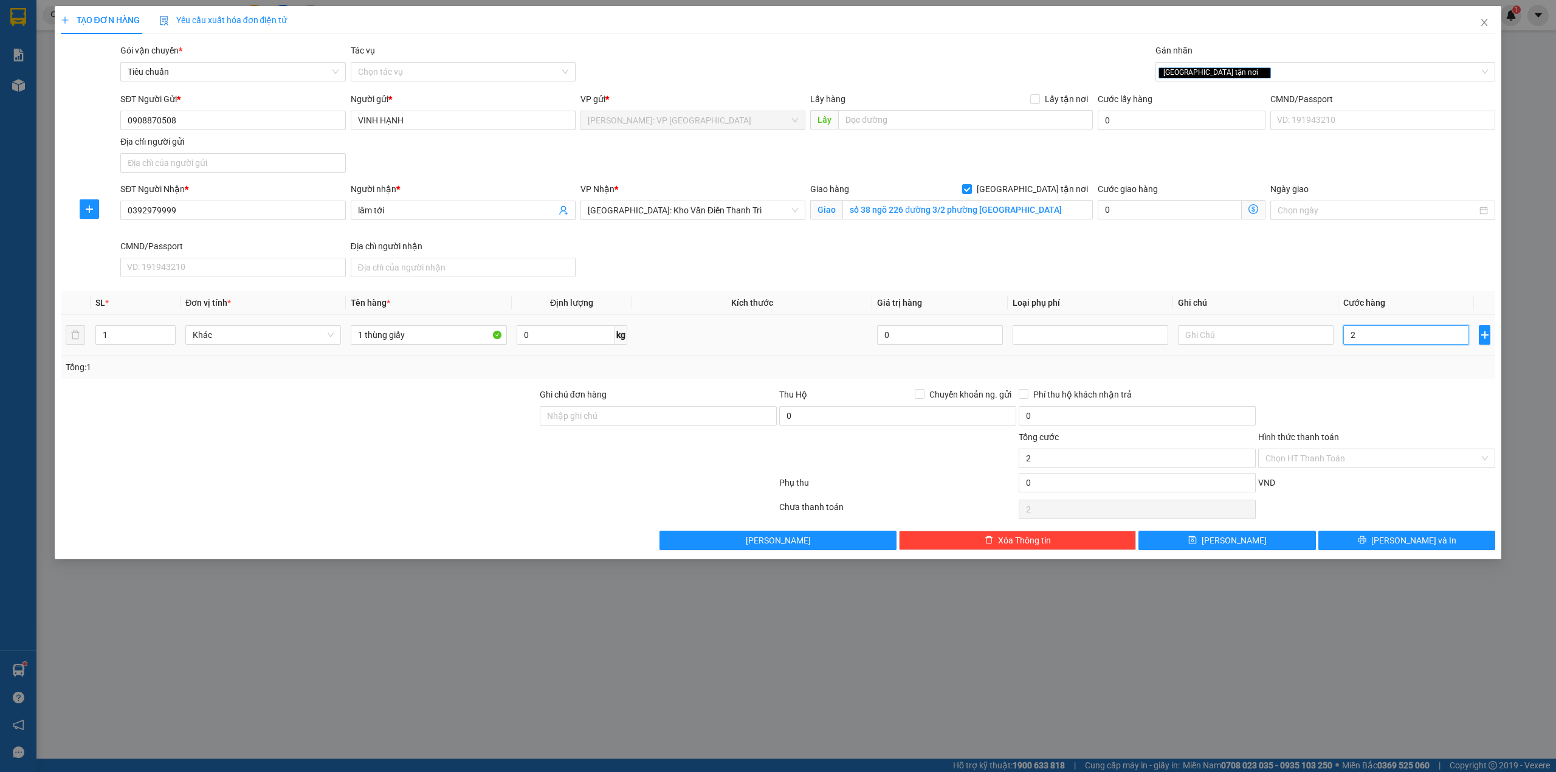
type input "20"
type input "200"
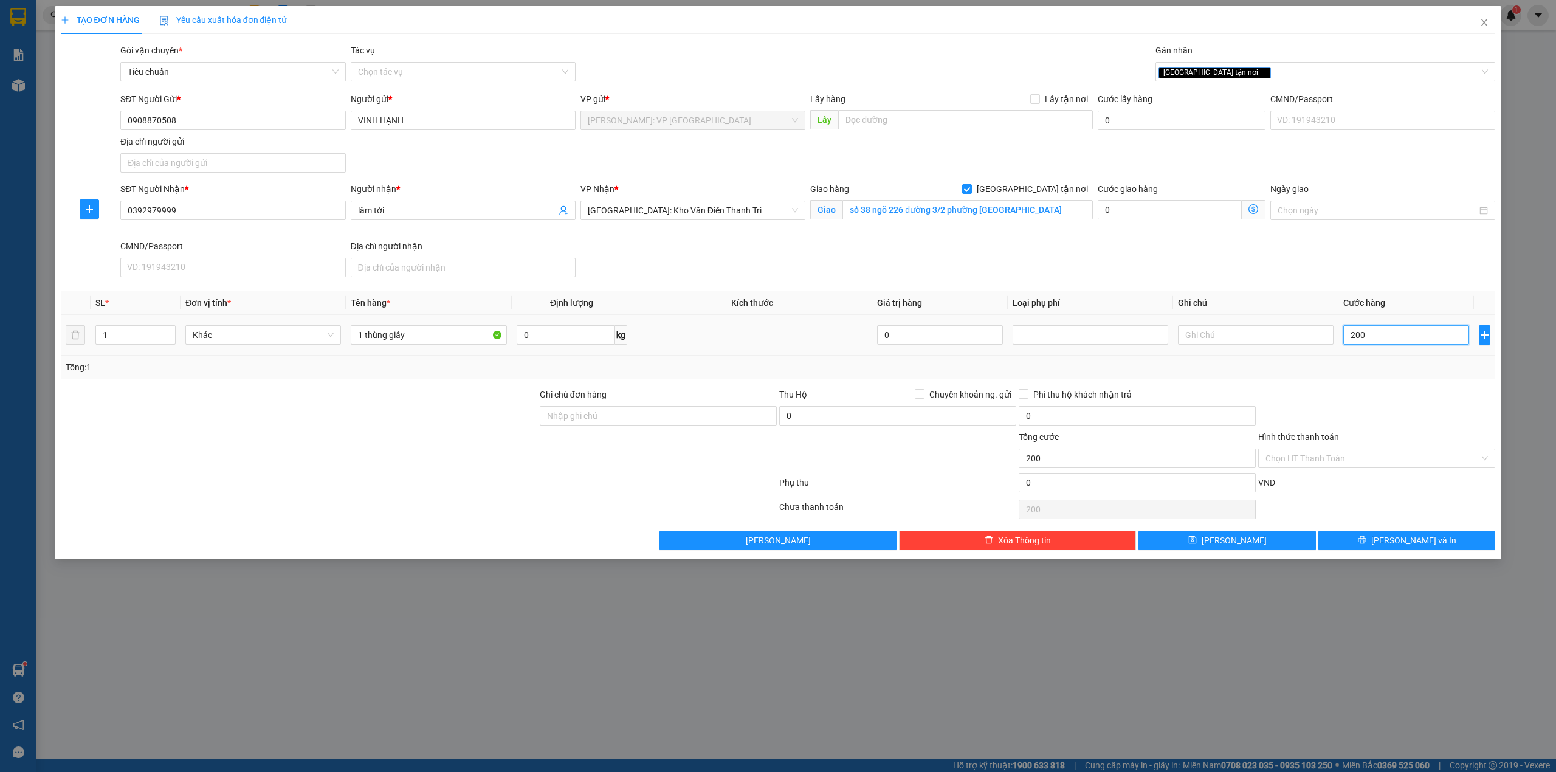
type input "2.000"
type input "20.000"
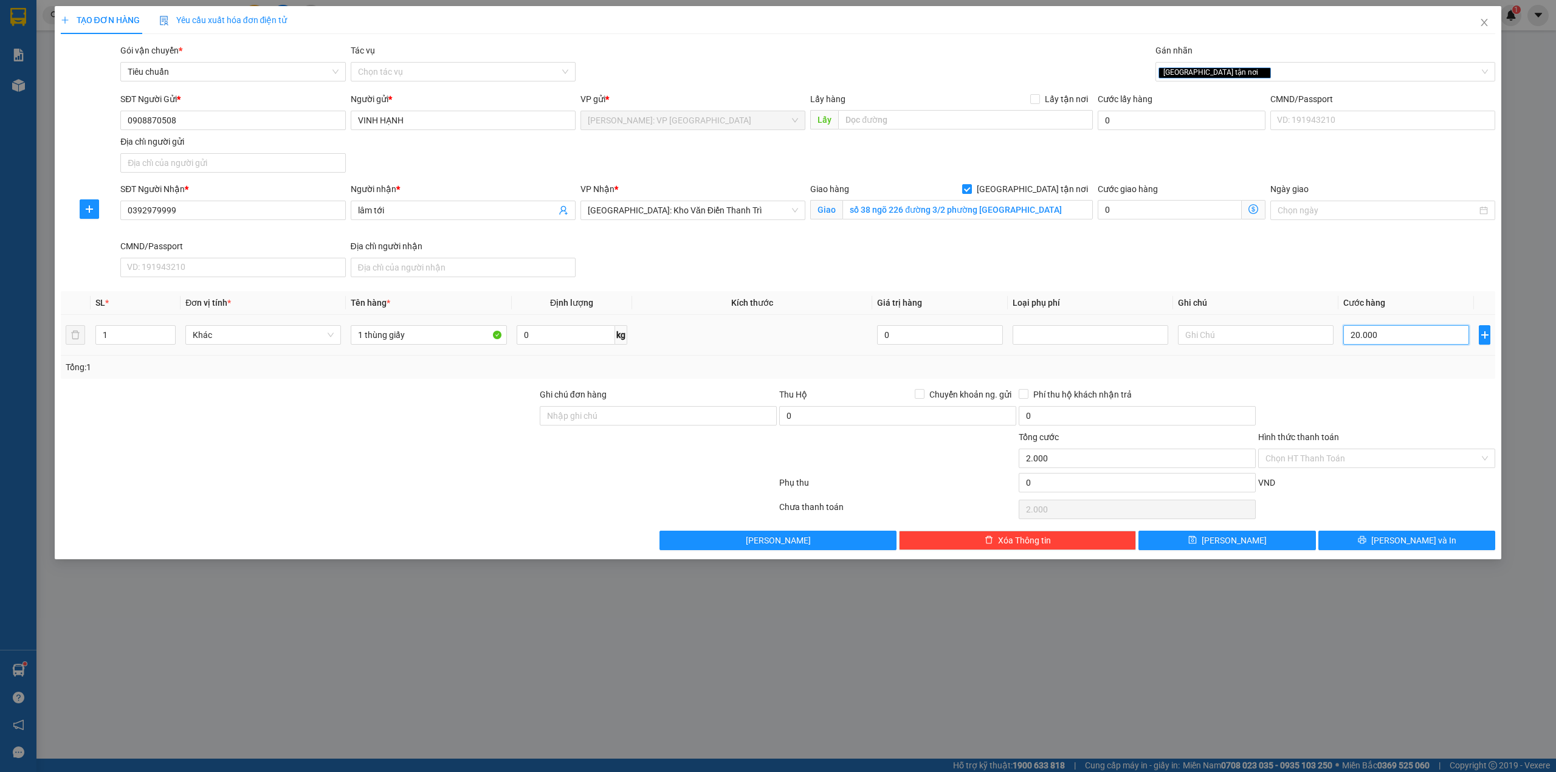
type input "20.000"
type input "200.000"
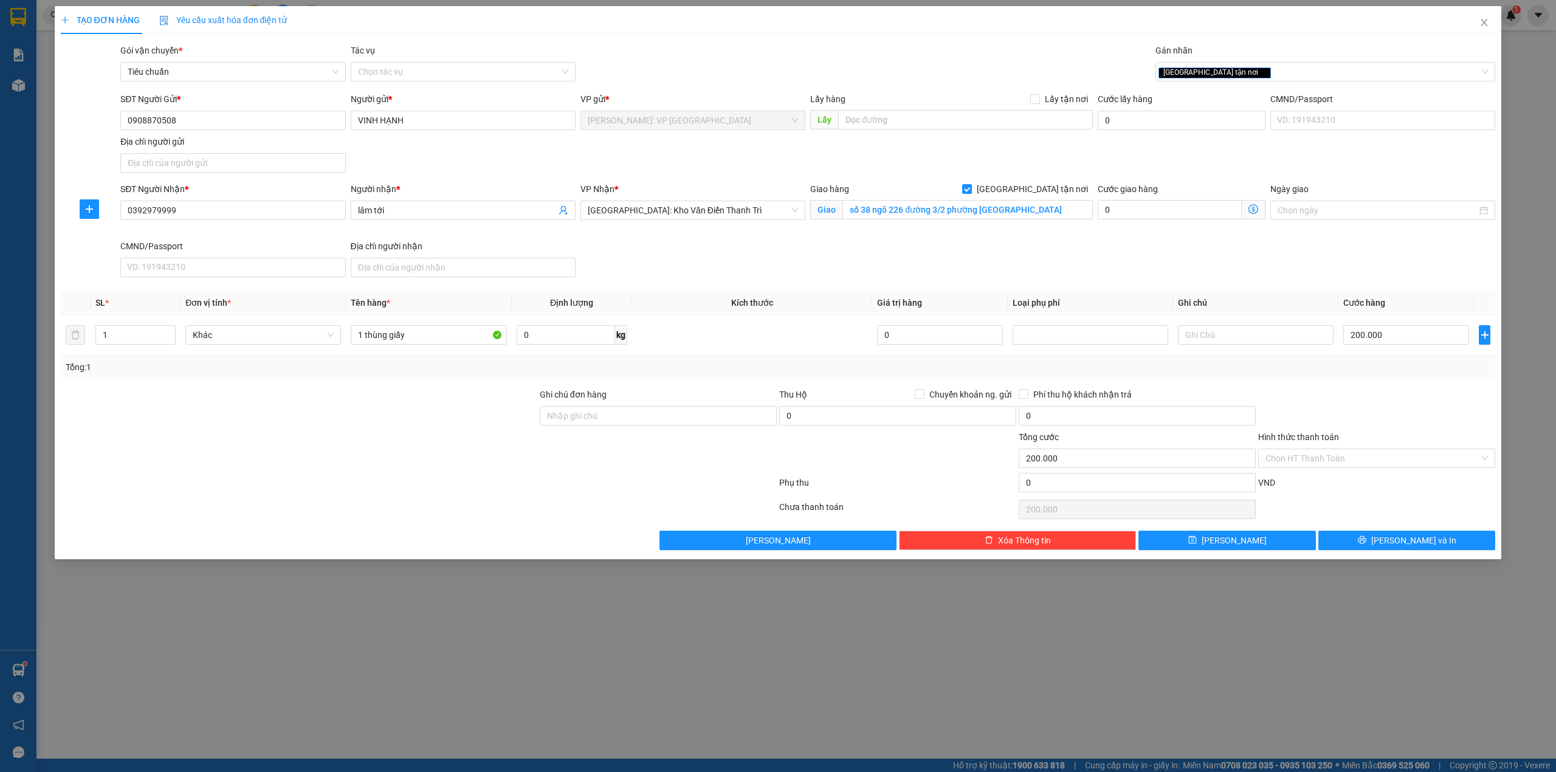
click at [811, 252] on div "SĐT Người Nhận * 0392979999 Người nhận * lâm tới VP Nhận * Hà Nội: Kho Văn Điển…" at bounding box center [807, 232] width 1379 height 100
click at [451, 436] on div at bounding box center [299, 451] width 479 height 43
click at [455, 343] on input "1 thùng giấy" at bounding box center [429, 334] width 156 height 19
type input "1 thùng giấy (máy phun sơn)"
click at [462, 390] on div at bounding box center [299, 409] width 479 height 43
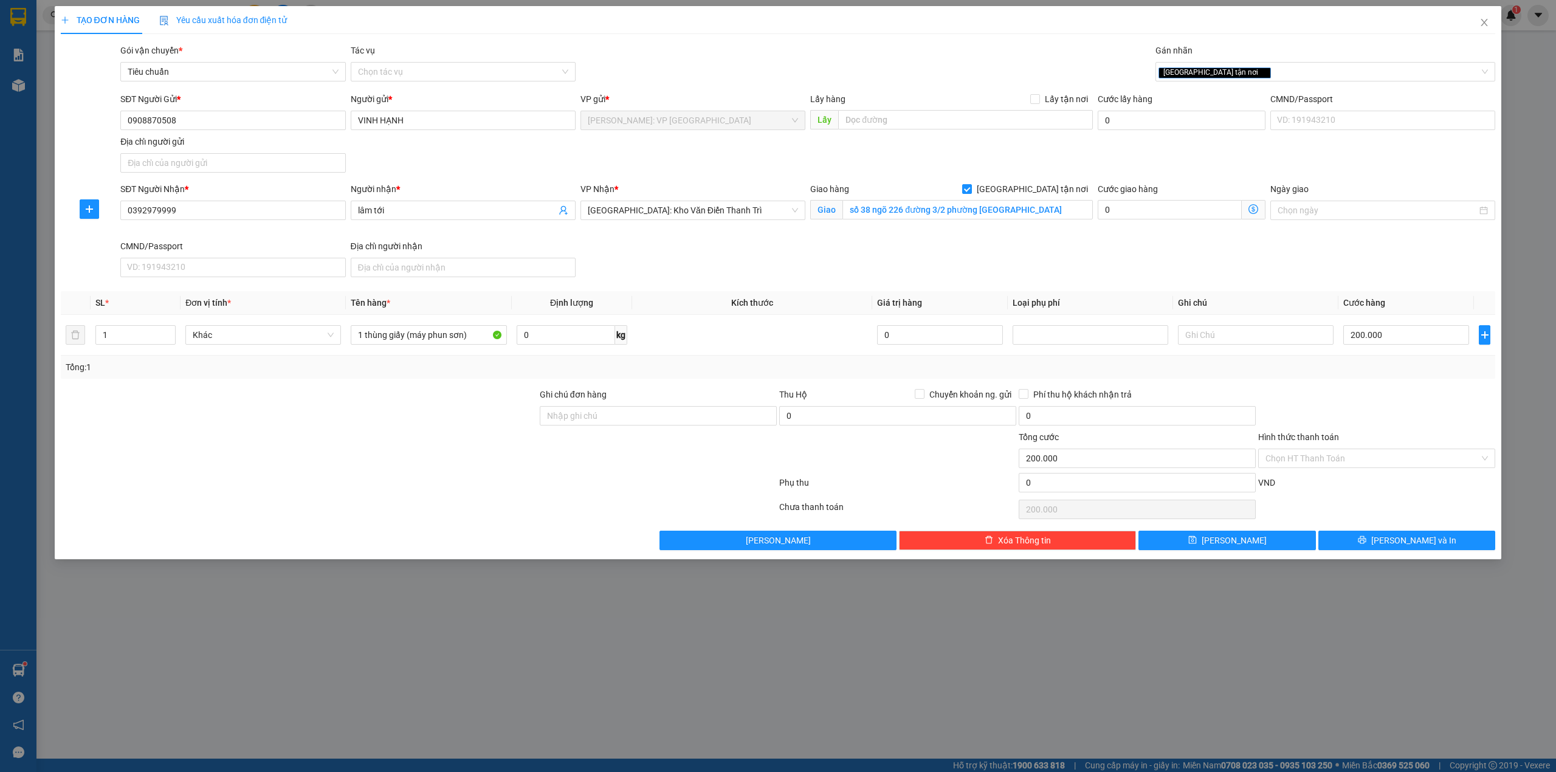
click at [799, 250] on div "SĐT Người Nhận * 0392979999 Người nhận * lâm tới VP Nhận * Hà Nội: Kho Văn Điển…" at bounding box center [807, 232] width 1379 height 100
click at [1325, 423] on div at bounding box center [1376, 409] width 239 height 43
click at [574, 506] on div at bounding box center [419, 509] width 718 height 24
click at [394, 495] on div at bounding box center [419, 485] width 718 height 24
click at [419, 521] on div at bounding box center [419, 509] width 718 height 24
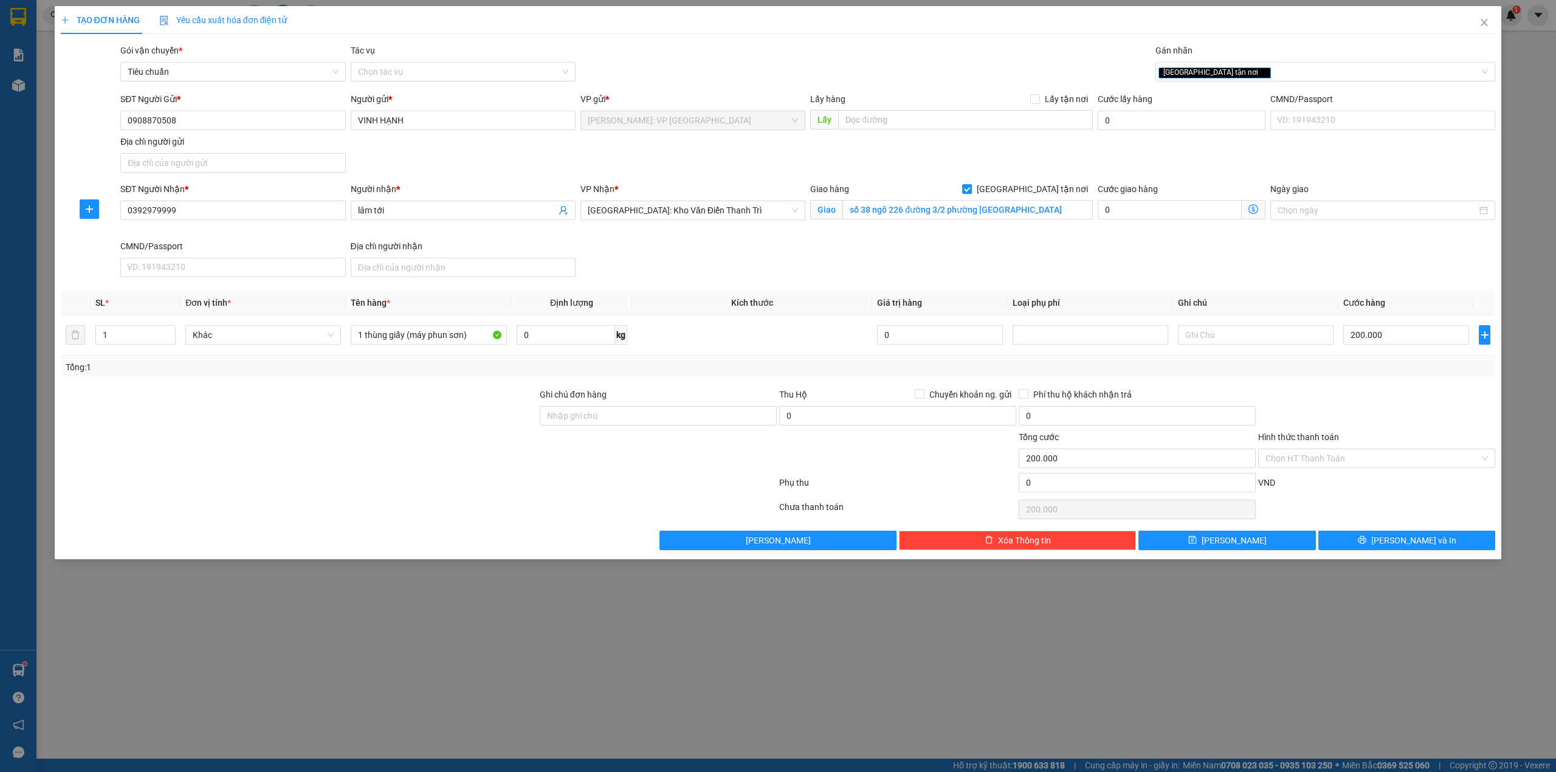
click at [399, 559] on div "TẠO ĐƠN HÀNG Yêu cầu xuất hóa đơn điện tử Transit Pickup Surcharge Ids Transit …" at bounding box center [778, 282] width 1447 height 553
click at [678, 278] on div "SĐT Người Nhận * 0392979999 Người nhận * lâm tới VP Nhận * Hà Nội: Kho Văn Điển…" at bounding box center [807, 232] width 1379 height 100
click at [715, 288] on div "Transit Pickup Surcharge Ids Transit Deliver Surcharge Ids Transit Deliver Surc…" at bounding box center [778, 297] width 1435 height 506
drag, startPoint x: 727, startPoint y: 305, endPoint x: 781, endPoint y: 297, distance: 54.1
click at [781, 297] on th "Kích thước" at bounding box center [752, 303] width 241 height 24
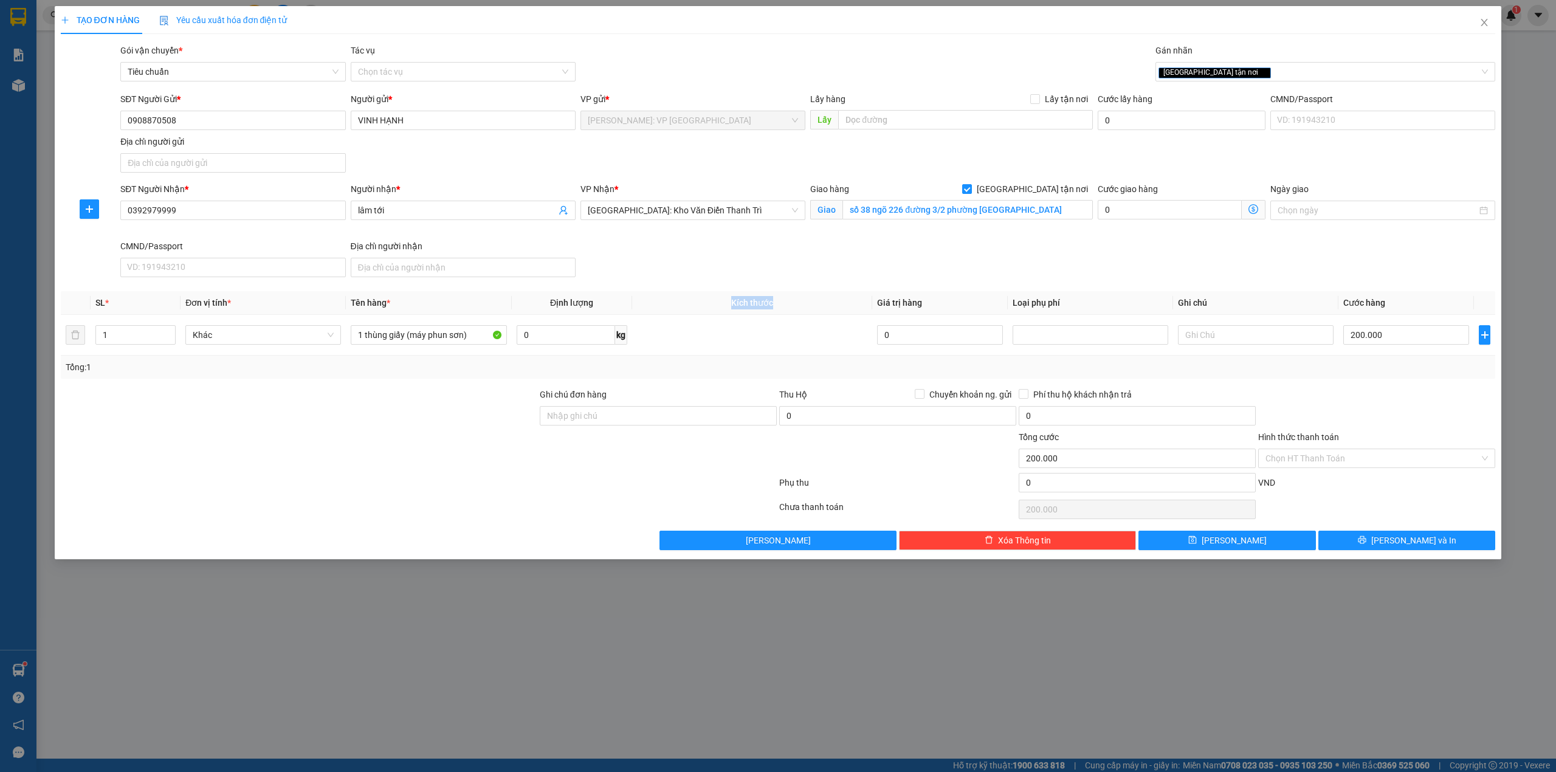
drag, startPoint x: 761, startPoint y: 303, endPoint x: 751, endPoint y: 303, distance: 10.3
click at [761, 303] on span "Kích thước" at bounding box center [752, 303] width 42 height 10
click at [746, 303] on span "Kích thước" at bounding box center [752, 303] width 42 height 10
drag, startPoint x: 741, startPoint y: 305, endPoint x: 774, endPoint y: 309, distance: 33.1
click at [774, 309] on th "Kích thước" at bounding box center [752, 303] width 241 height 24
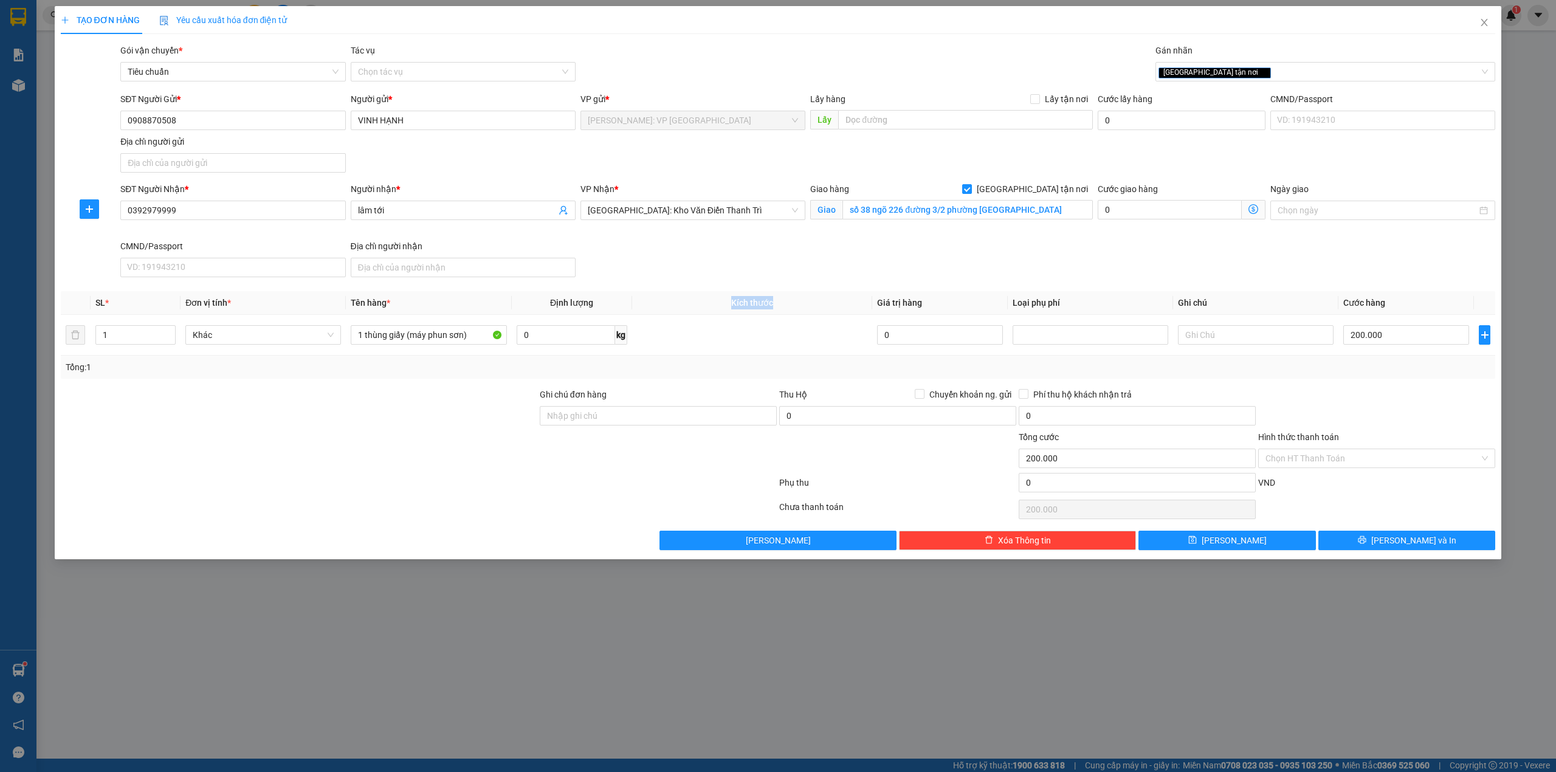
click at [744, 301] on span "Kích thước" at bounding box center [752, 303] width 42 height 10
drag, startPoint x: 749, startPoint y: 304, endPoint x: 775, endPoint y: 304, distance: 26.7
click at [775, 304] on th "Kích thước" at bounding box center [752, 303] width 241 height 24
click at [769, 303] on span "Kích thước" at bounding box center [752, 303] width 42 height 10
click at [445, 493] on div at bounding box center [419, 485] width 718 height 24
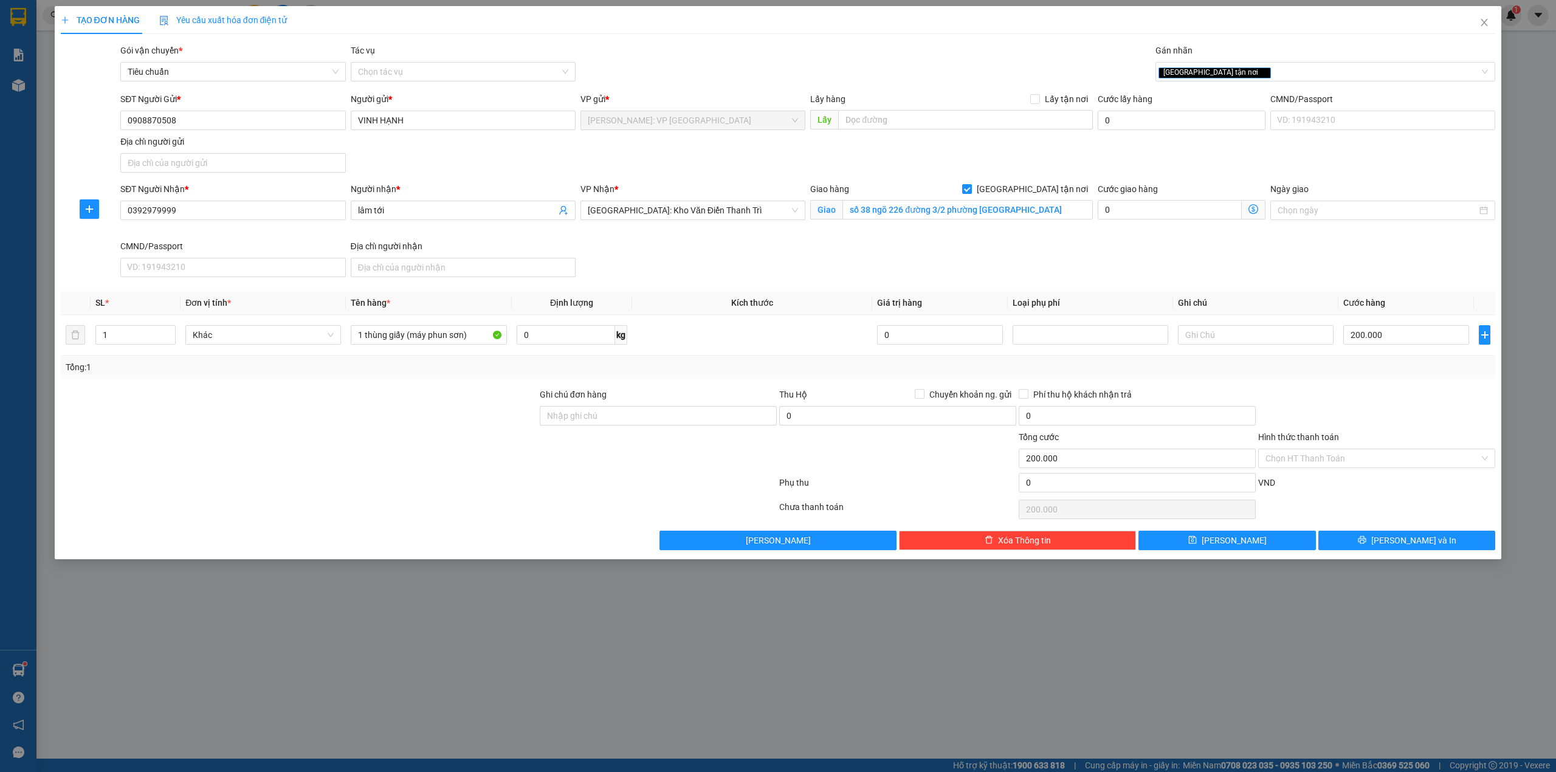
click at [443, 492] on div at bounding box center [419, 485] width 718 height 24
click at [431, 458] on div at bounding box center [299, 451] width 479 height 43
click at [642, 304] on th "Kích thước" at bounding box center [752, 303] width 241 height 24
click at [433, 435] on div at bounding box center [299, 451] width 479 height 43
click at [431, 436] on div at bounding box center [299, 451] width 479 height 43
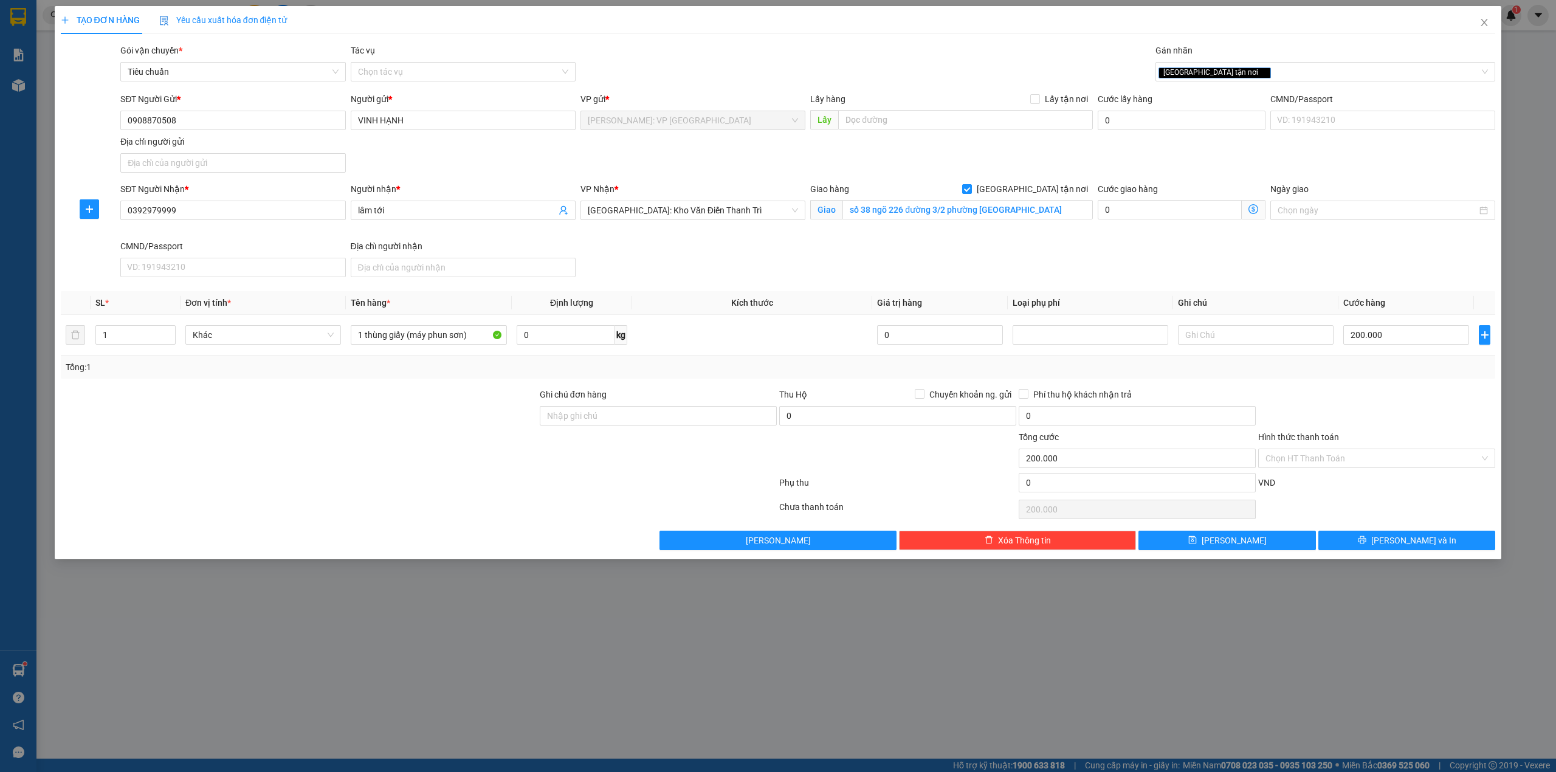
click at [442, 430] on div at bounding box center [299, 409] width 479 height 43
click at [504, 421] on div at bounding box center [299, 409] width 479 height 43
click at [456, 438] on div at bounding box center [299, 451] width 479 height 43
click at [473, 436] on div at bounding box center [299, 451] width 479 height 43
click at [781, 269] on div "SĐT Người Nhận * 0392979999 Người nhận * lâm tới VP Nhận * Hà Nội: Kho Văn Điển…" at bounding box center [807, 232] width 1379 height 100
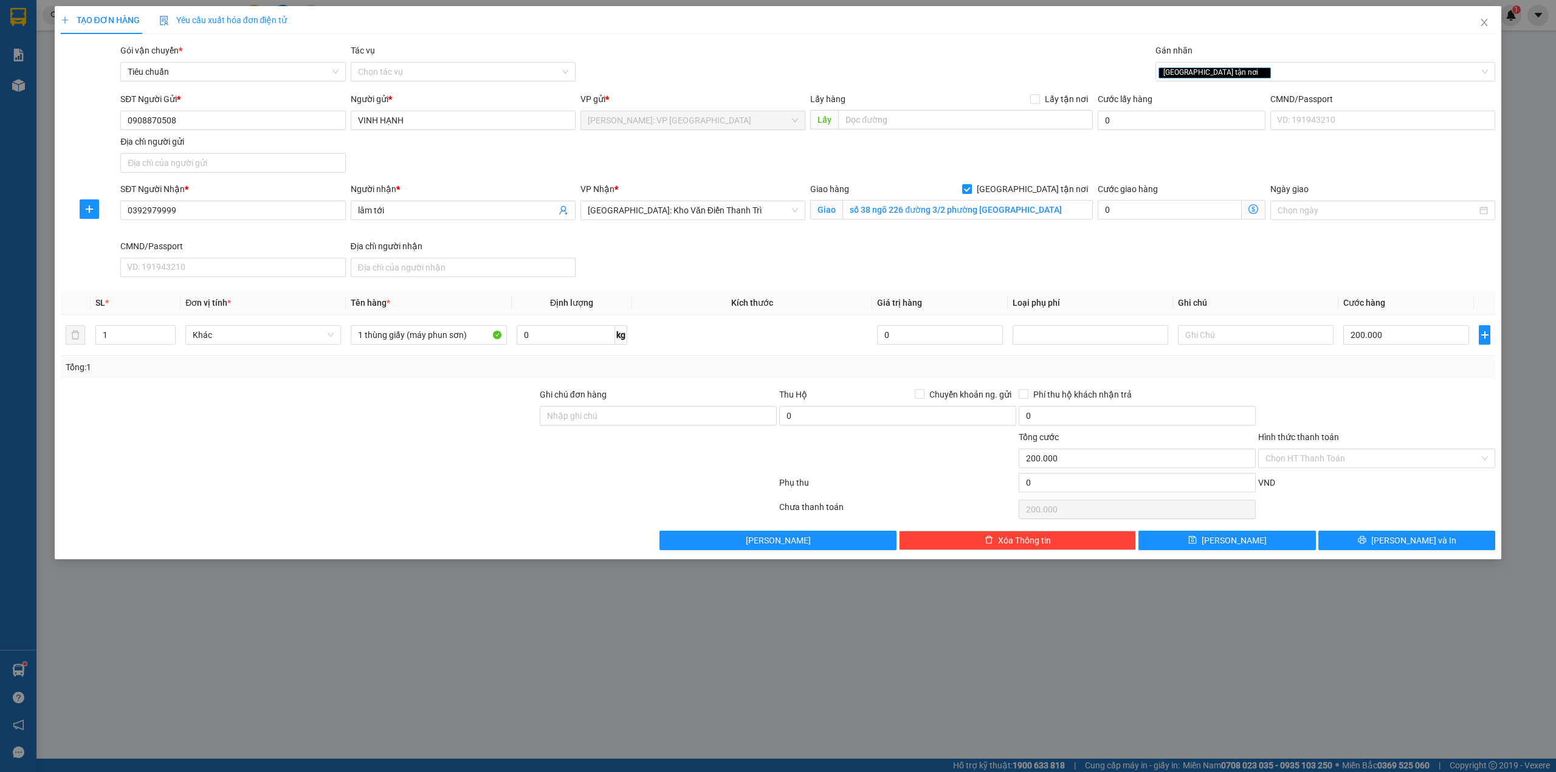
click at [369, 458] on div at bounding box center [299, 451] width 479 height 43
click at [1330, 400] on div at bounding box center [1376, 409] width 239 height 43
click at [744, 275] on div "SĐT Người Nhận * 0392979999 Người nhận * lâm tới VP Nhận * Hà Nội: Kho Văn Điển…" at bounding box center [807, 232] width 1379 height 100
click at [685, 61] on div "Gói vận chuyển * Tiêu chuẩn Tác vụ Chọn tác vụ Gán nhãn Giao tận nơi" at bounding box center [807, 65] width 1379 height 43
click at [696, 266] on div "SĐT Người Nhận * 0392979999 Người nhận * lâm tới VP Nhận * Hà Nội: Kho Văn Điển…" at bounding box center [807, 232] width 1379 height 100
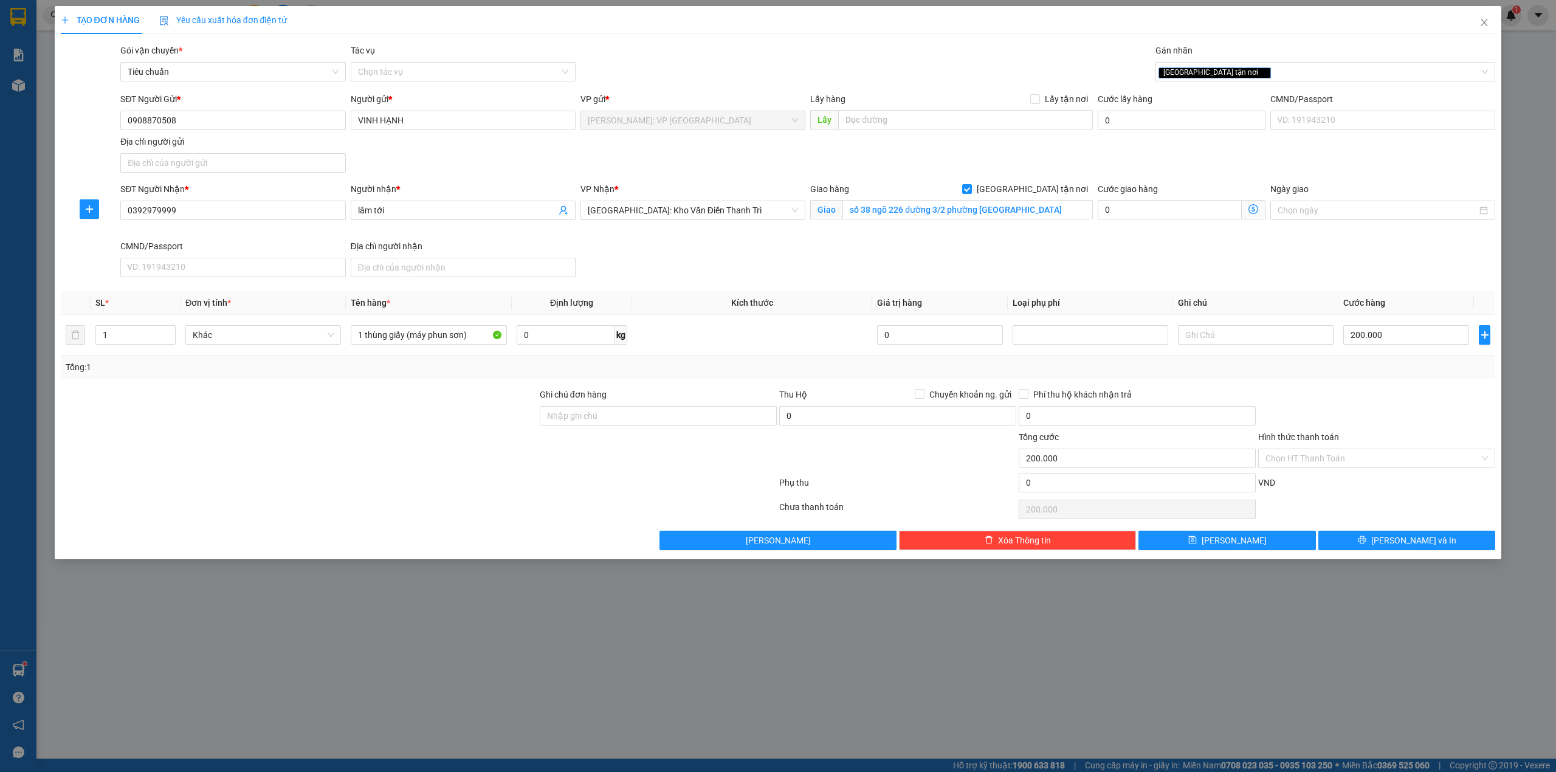
click at [969, 70] on div "Gói vận chuyển * Tiêu chuẩn Tác vụ Chọn tác vụ Gán nhãn Giao tận nơi" at bounding box center [807, 65] width 1379 height 43
drag, startPoint x: 786, startPoint y: 258, endPoint x: 814, endPoint y: 261, distance: 28.7
click at [798, 261] on div "SĐT Người Nhận * 0392979999 Người nhận * lâm tới VP Nhận * Hà Nội: Kho Văn Điển…" at bounding box center [807, 232] width 1379 height 100
drag, startPoint x: 441, startPoint y: 467, endPoint x: 462, endPoint y: 451, distance: 26.0
click at [450, 463] on div at bounding box center [299, 451] width 479 height 43
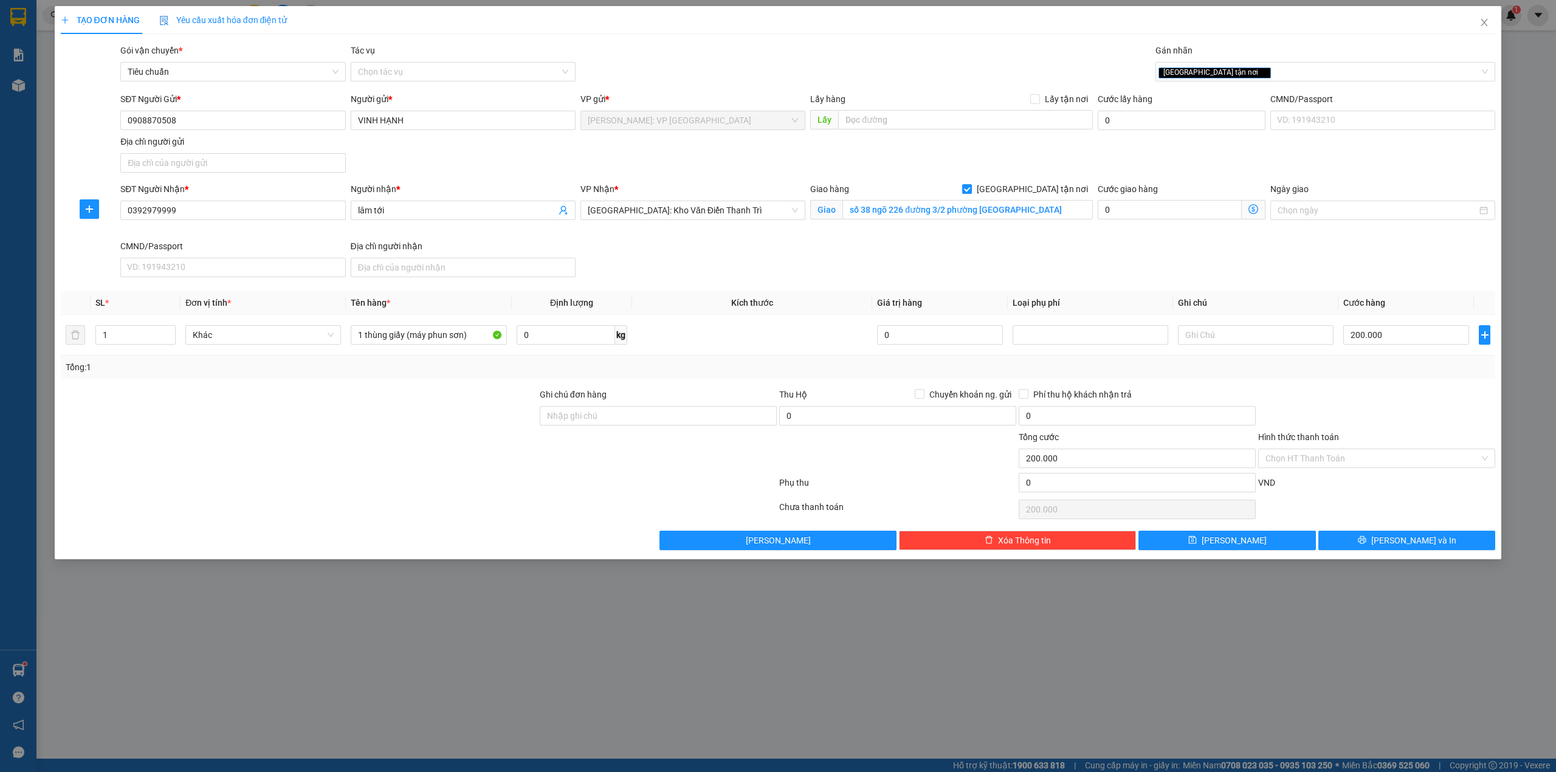
drag, startPoint x: 465, startPoint y: 521, endPoint x: 476, endPoint y: 521, distance: 10.9
click at [470, 521] on div at bounding box center [419, 509] width 718 height 24
click at [795, 275] on div "SĐT Người Nhận * 0392979999 Người nhận * lâm tới VP Nhận * Hà Nội: Kho Văn Điển…" at bounding box center [807, 232] width 1379 height 100
drag, startPoint x: 732, startPoint y: 306, endPoint x: 835, endPoint y: 320, distance: 104.2
click at [835, 320] on table "SL * Đơn vị tính * Tên hàng * Định lượng Kích thước Giá trị hàng Loại phụ phí G…" at bounding box center [778, 323] width 1435 height 64
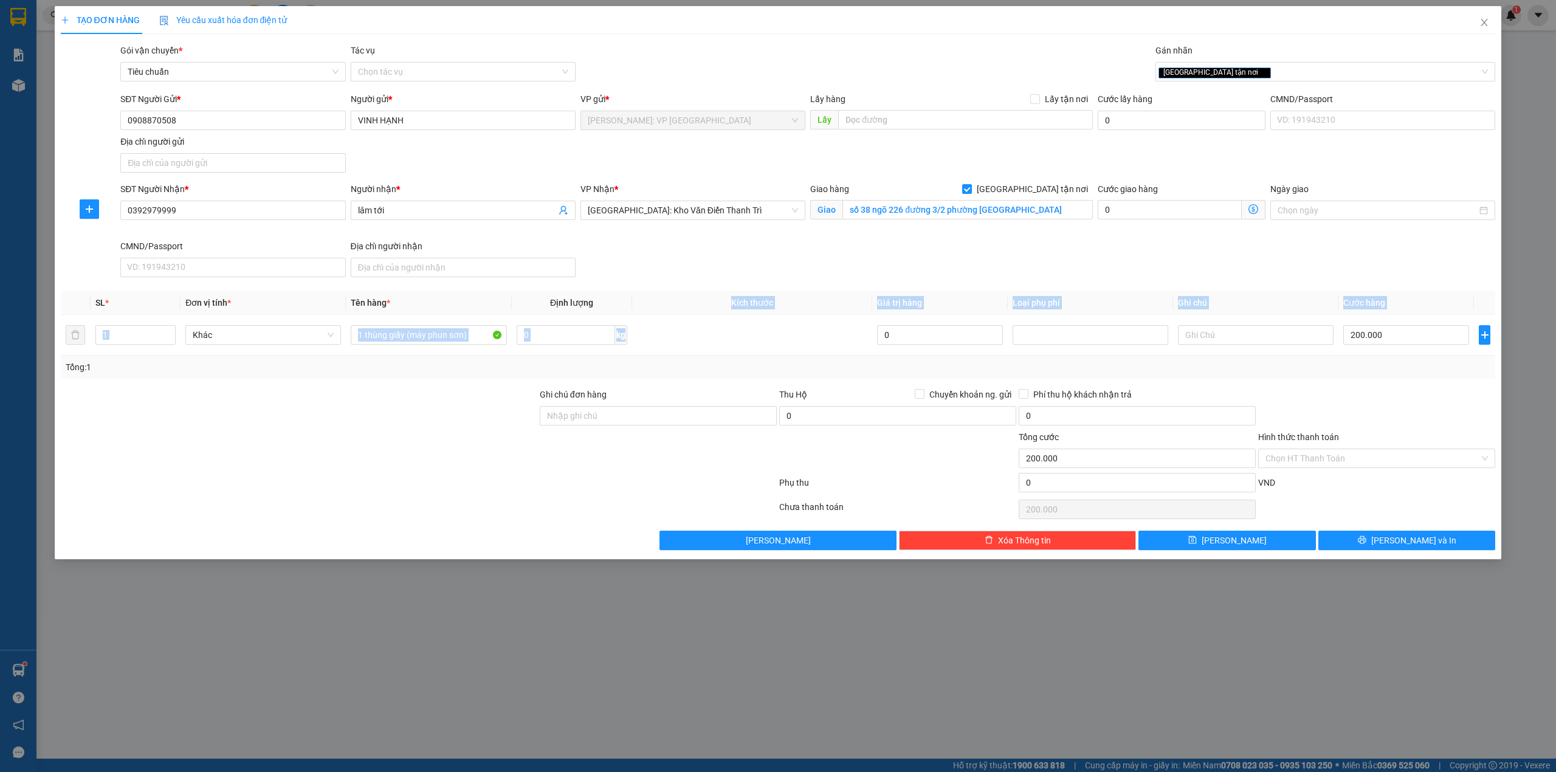
click at [752, 312] on th "Kích thước" at bounding box center [752, 303] width 241 height 24
click at [729, 304] on th "Kích thước" at bounding box center [752, 303] width 241 height 24
drag, startPoint x: 743, startPoint y: 307, endPoint x: 777, endPoint y: 312, distance: 34.3
click at [777, 312] on th "Kích thước" at bounding box center [752, 303] width 241 height 24
click at [757, 307] on span "Kích thước" at bounding box center [752, 303] width 42 height 10
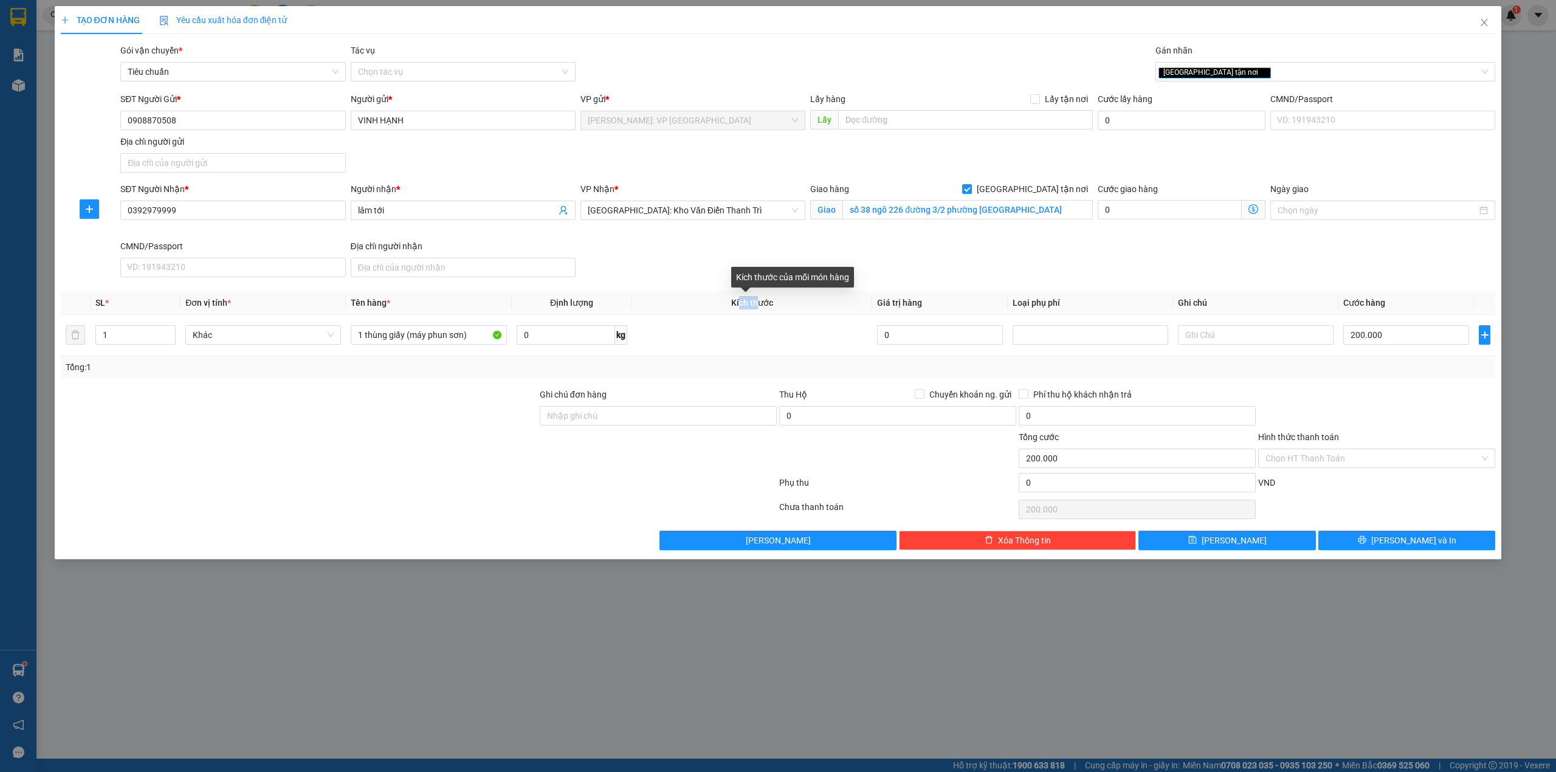
drag, startPoint x: 740, startPoint y: 304, endPoint x: 759, endPoint y: 306, distance: 19.6
click at [759, 306] on span "Kích thước" at bounding box center [752, 303] width 42 height 10
click at [760, 305] on span "Kích thước" at bounding box center [752, 303] width 42 height 10
drag, startPoint x: 740, startPoint y: 306, endPoint x: 759, endPoint y: 306, distance: 18.8
click at [759, 306] on span "Kích thước" at bounding box center [752, 303] width 42 height 10
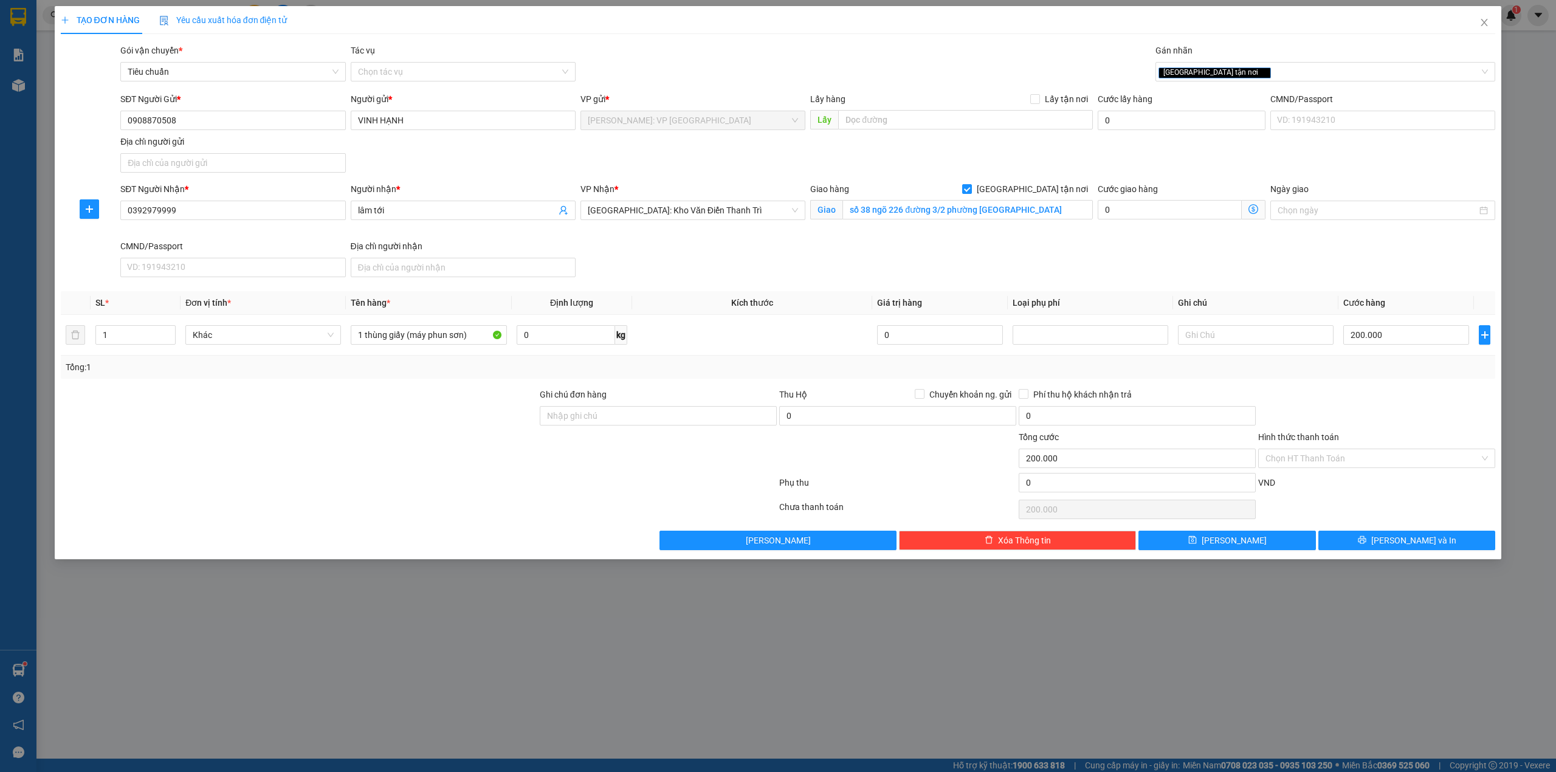
click at [774, 307] on th "Kích thước" at bounding box center [752, 303] width 241 height 24
drag, startPoint x: 774, startPoint y: 307, endPoint x: 730, endPoint y: 307, distance: 43.8
click at [730, 307] on th "Kích thước" at bounding box center [752, 303] width 241 height 24
click at [744, 304] on span "Kích thước" at bounding box center [752, 303] width 42 height 10
drag, startPoint x: 701, startPoint y: 317, endPoint x: 88, endPoint y: 309, distance: 612.6
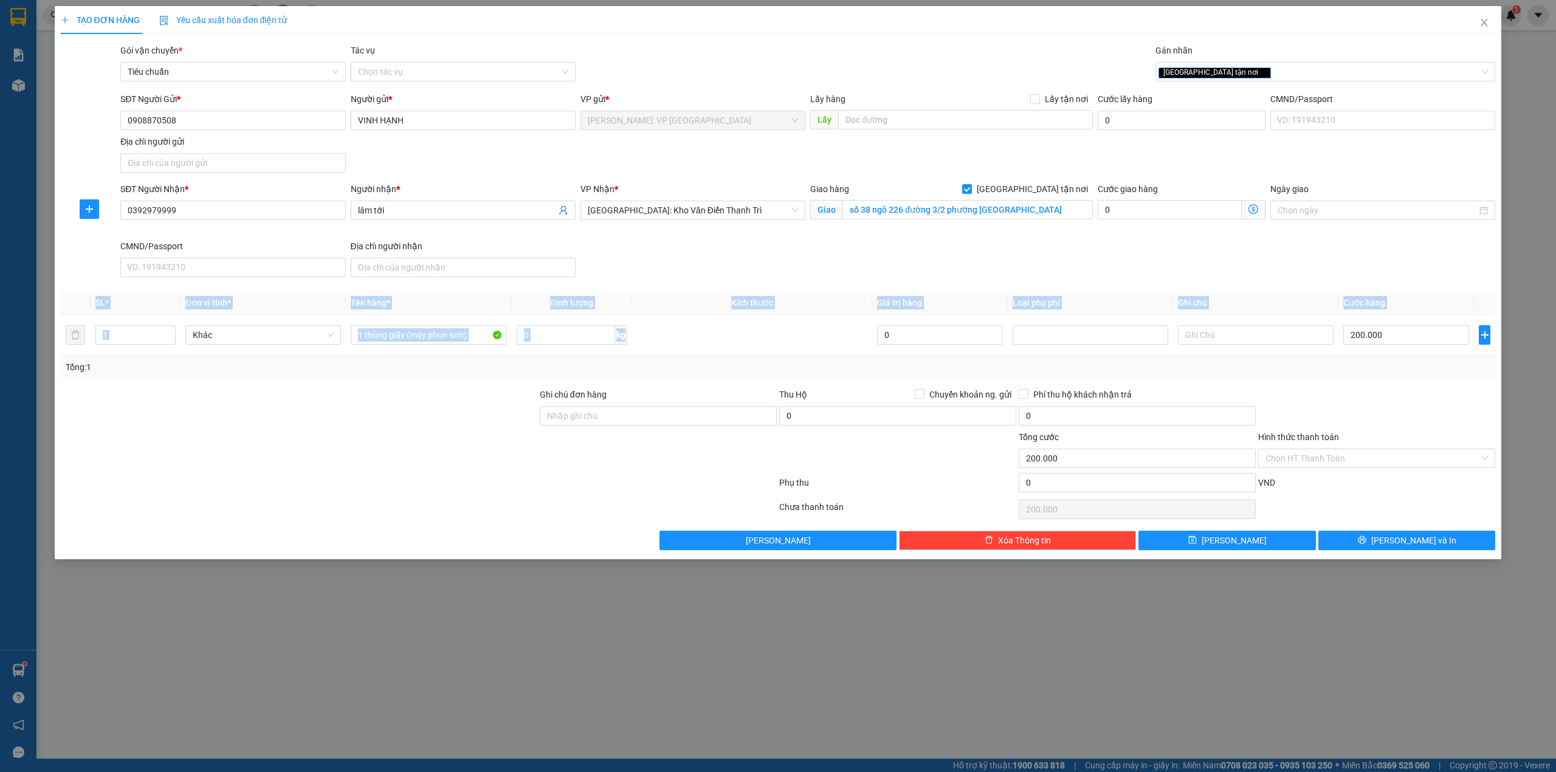
click at [88, 309] on table "SL * Đơn vị tính * Tên hàng * Định lượng Kích thước Giá trị hàng Loại phụ phí G…" at bounding box center [778, 323] width 1435 height 64
click at [171, 465] on div at bounding box center [299, 451] width 479 height 43
drag, startPoint x: 196, startPoint y: 461, endPoint x: 207, endPoint y: 469, distance: 13.9
click at [201, 465] on div at bounding box center [299, 451] width 479 height 43
click at [208, 473] on div at bounding box center [299, 451] width 479 height 43
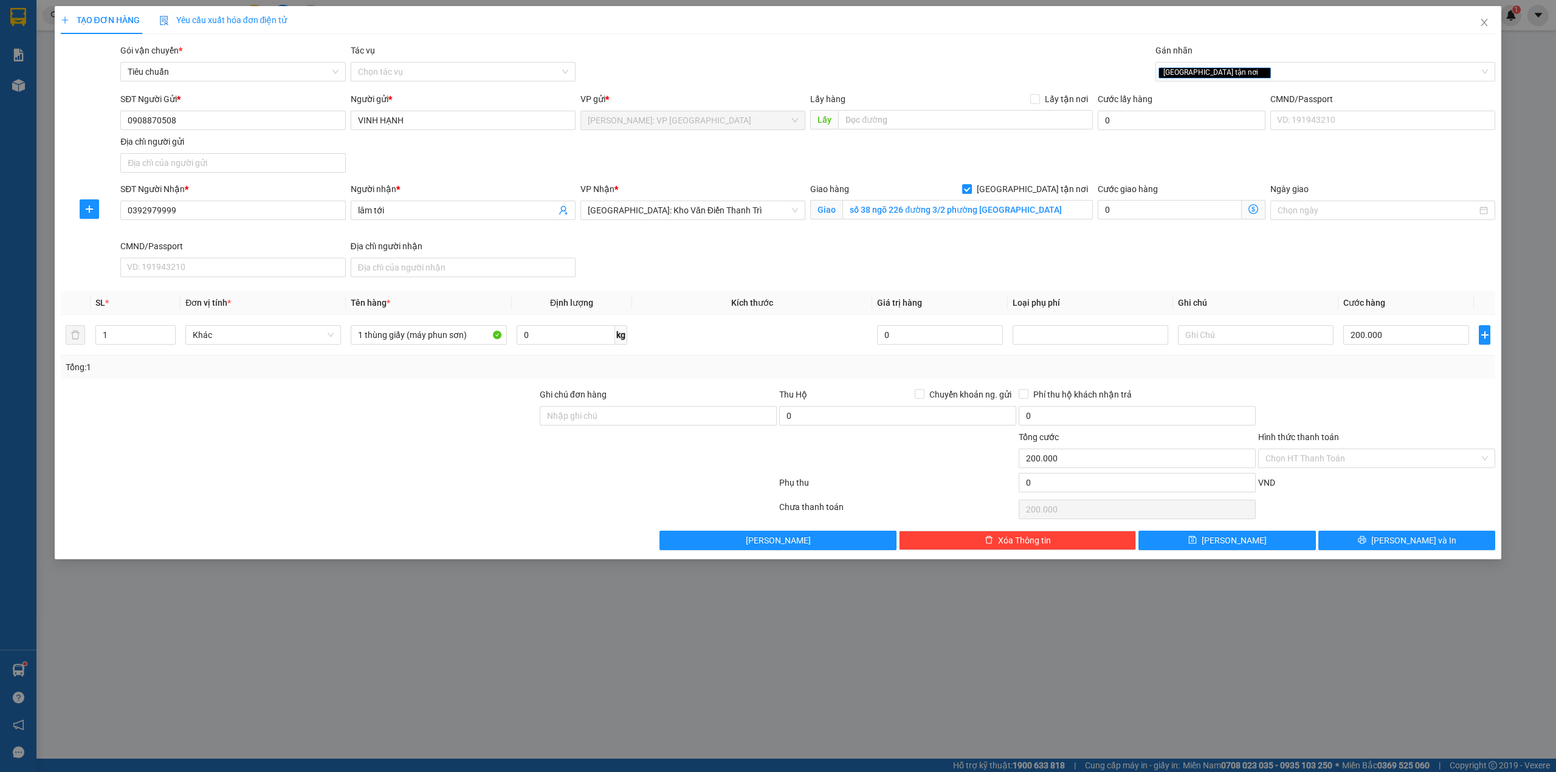
click at [208, 473] on div at bounding box center [299, 451] width 479 height 43
click at [209, 479] on div at bounding box center [419, 485] width 718 height 24
click at [1424, 453] on input "Hình thức thanh toán" at bounding box center [1372, 458] width 214 height 18
click at [1342, 487] on div "Tại văn phòng" at bounding box center [1376, 484] width 222 height 13
type input "0"
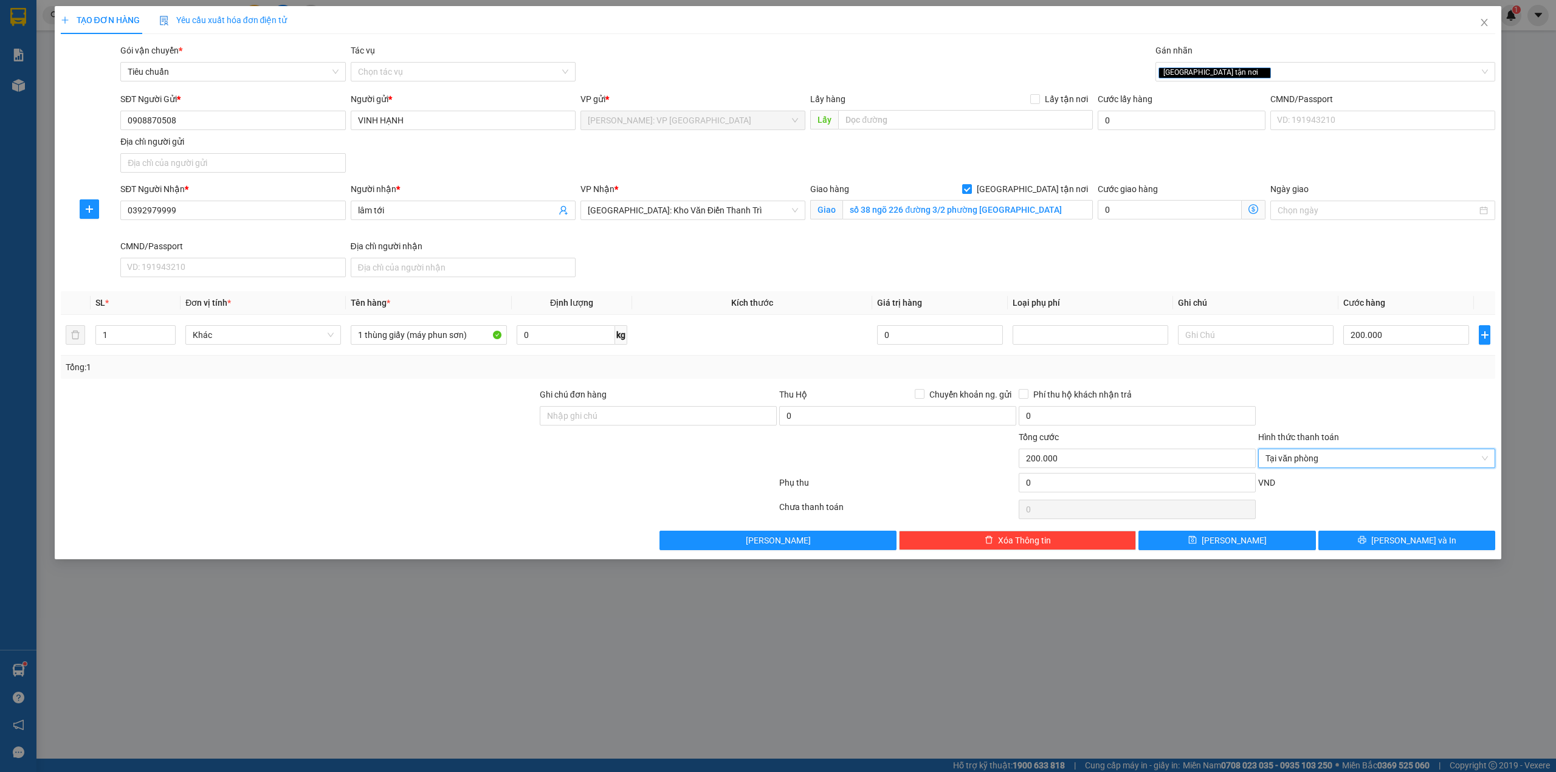
click at [1342, 413] on div at bounding box center [1376, 409] width 239 height 43
click at [1378, 550] on button "[PERSON_NAME] và In" at bounding box center [1406, 540] width 177 height 19
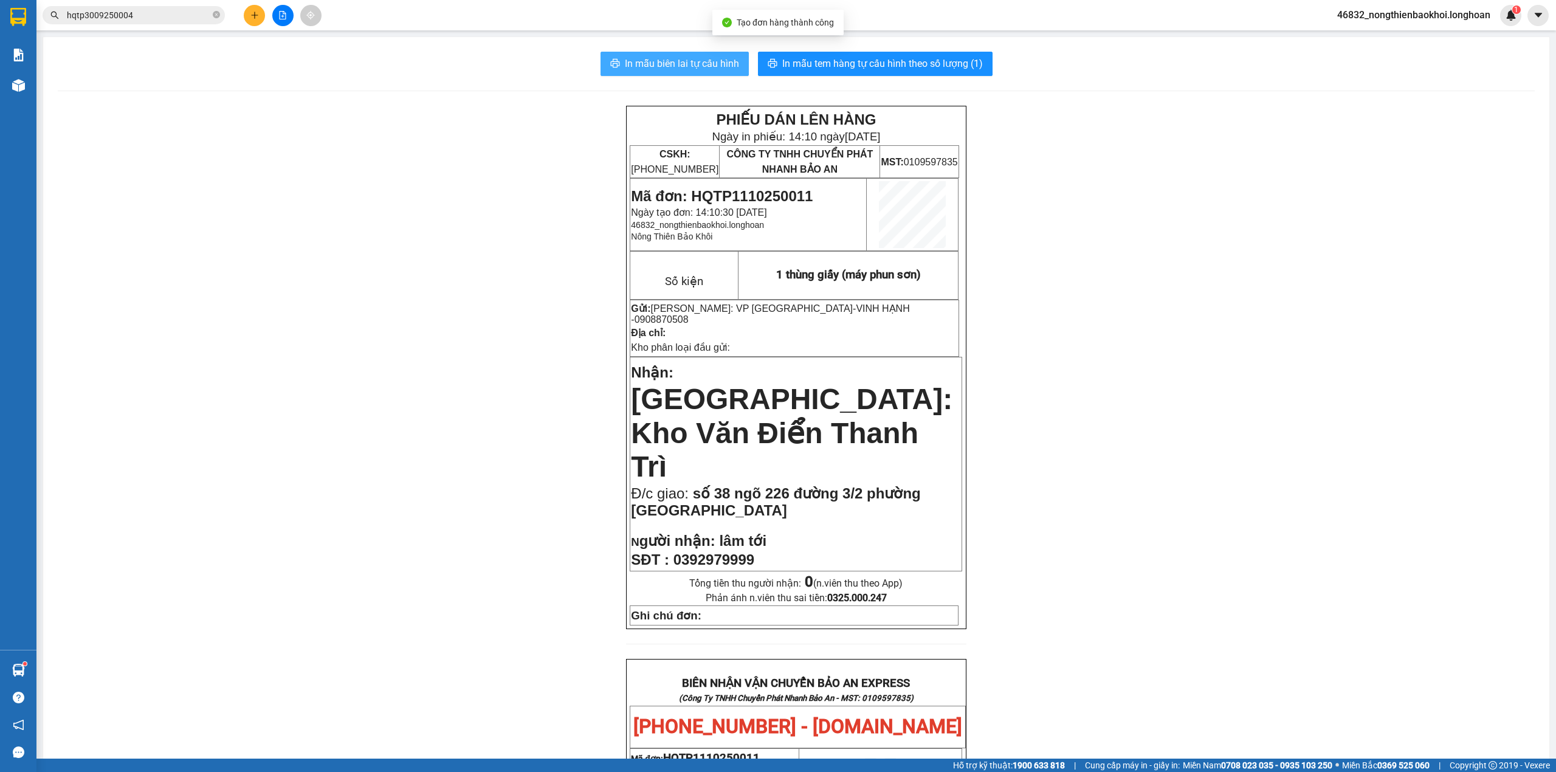
drag, startPoint x: 691, startPoint y: 61, endPoint x: 695, endPoint y: 79, distance: 18.1
click at [692, 69] on span "In mẫu biên lai tự cấu hình" at bounding box center [682, 63] width 114 height 15
click at [169, 18] on input "hqtp3009250004" at bounding box center [138, 15] width 143 height 13
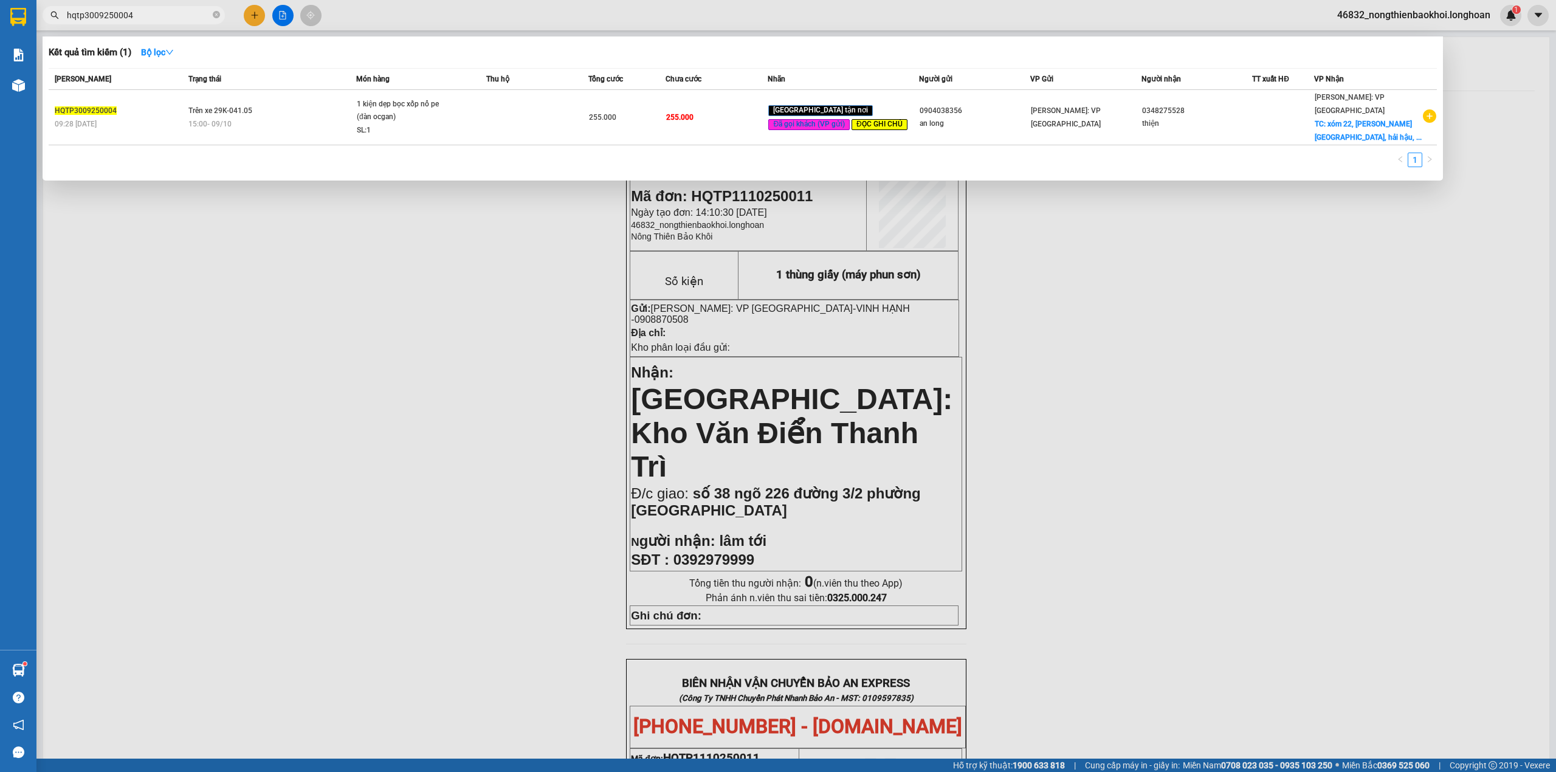
click at [169, 18] on input "hqtp3009250004" at bounding box center [138, 15] width 143 height 13
click at [218, 11] on icon "close-circle" at bounding box center [216, 14] width 7 height 7
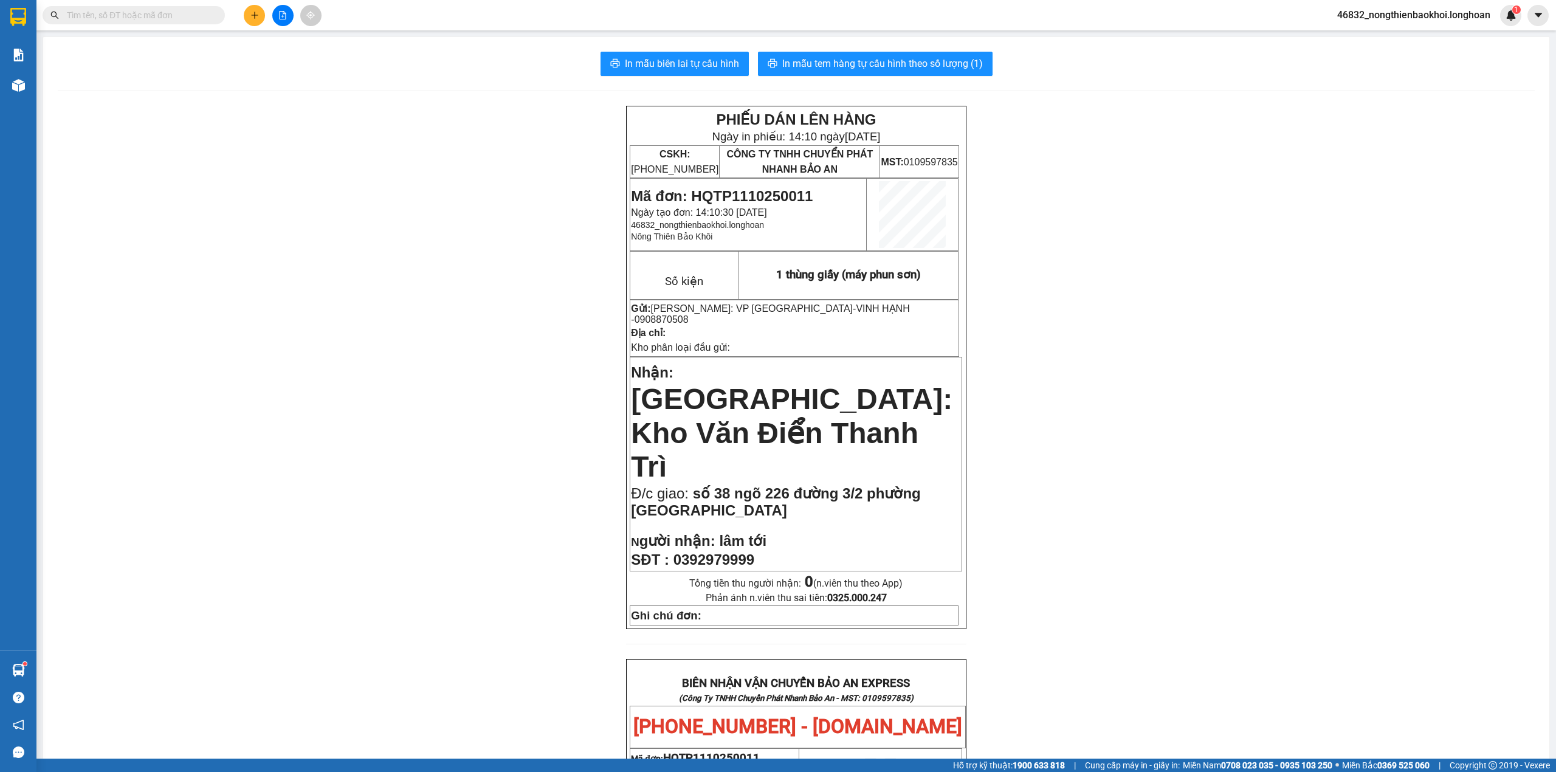
click at [252, 16] on icon "plus" at bounding box center [254, 15] width 9 height 9
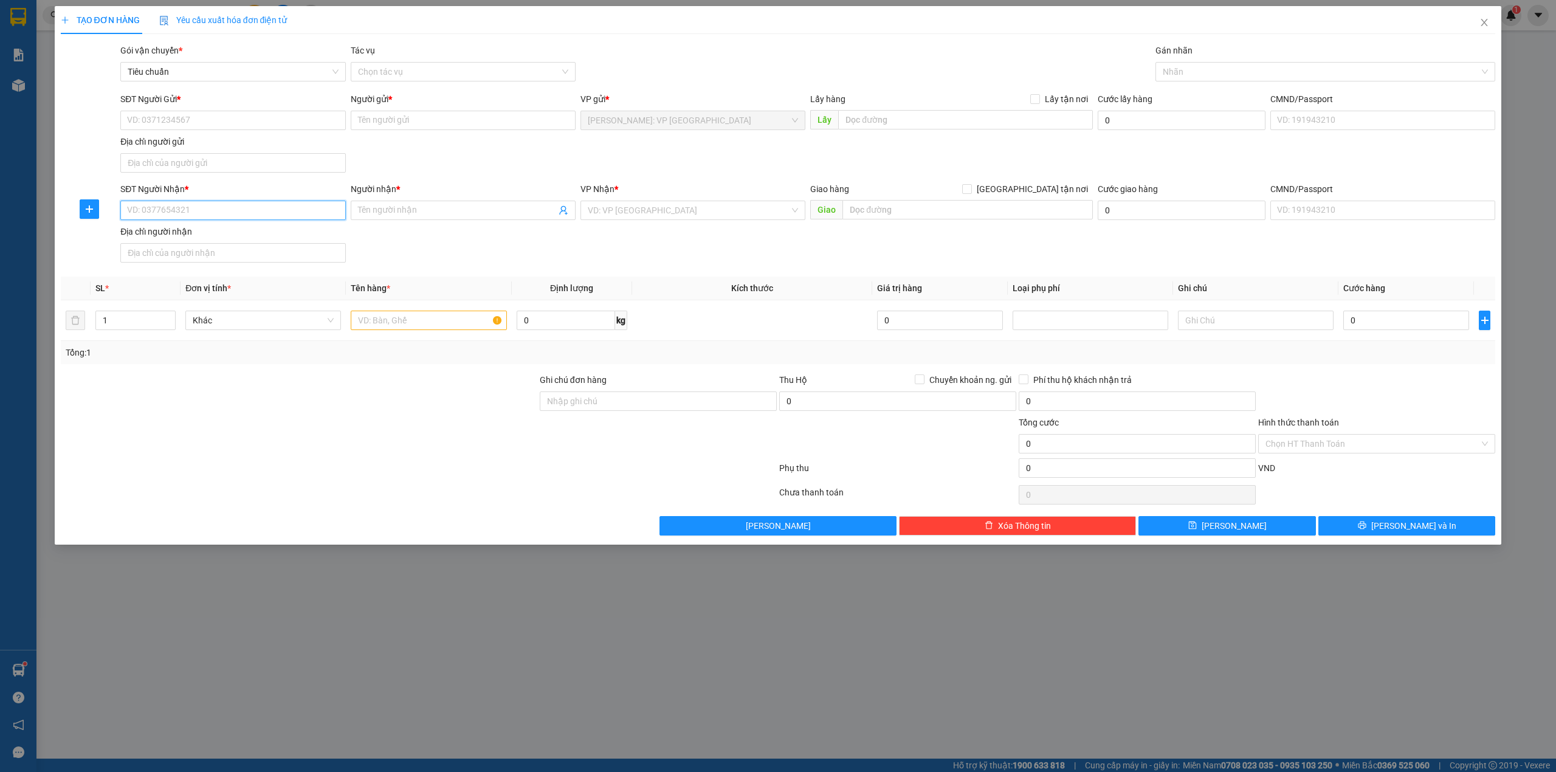
click at [219, 216] on input "SĐT Người Nhận *" at bounding box center [232, 210] width 225 height 19
paste input "0965055685"
type input "0965055685"
click at [369, 216] on input "Người nhận *" at bounding box center [457, 210] width 198 height 13
type input "anh đâu"
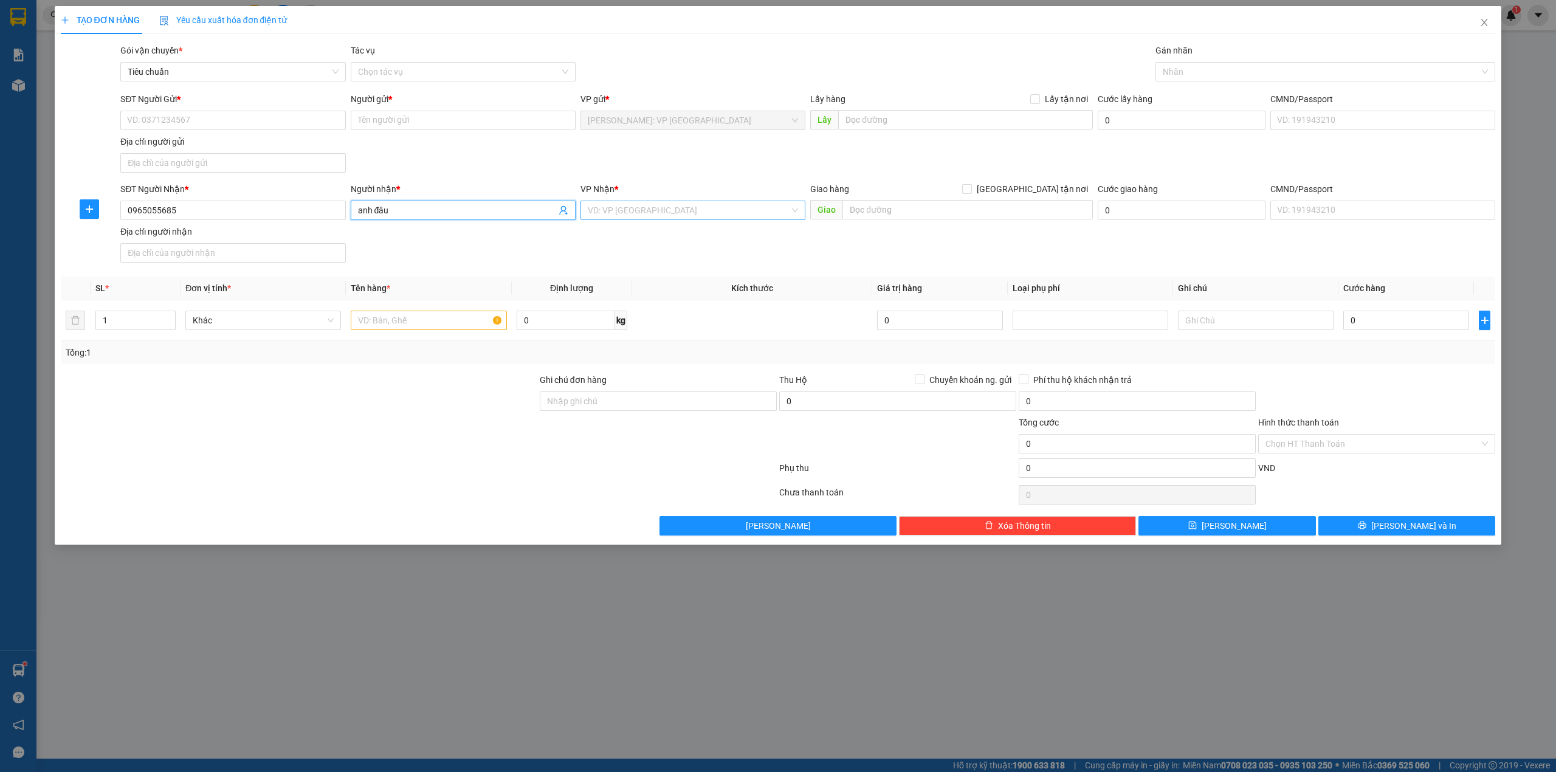
click at [648, 214] on input "search" at bounding box center [689, 210] width 202 height 18
type input "nghệ"
click at [640, 227] on div "Nghệ An" at bounding box center [692, 235] width 225 height 19
click at [882, 210] on input "text" at bounding box center [967, 209] width 250 height 19
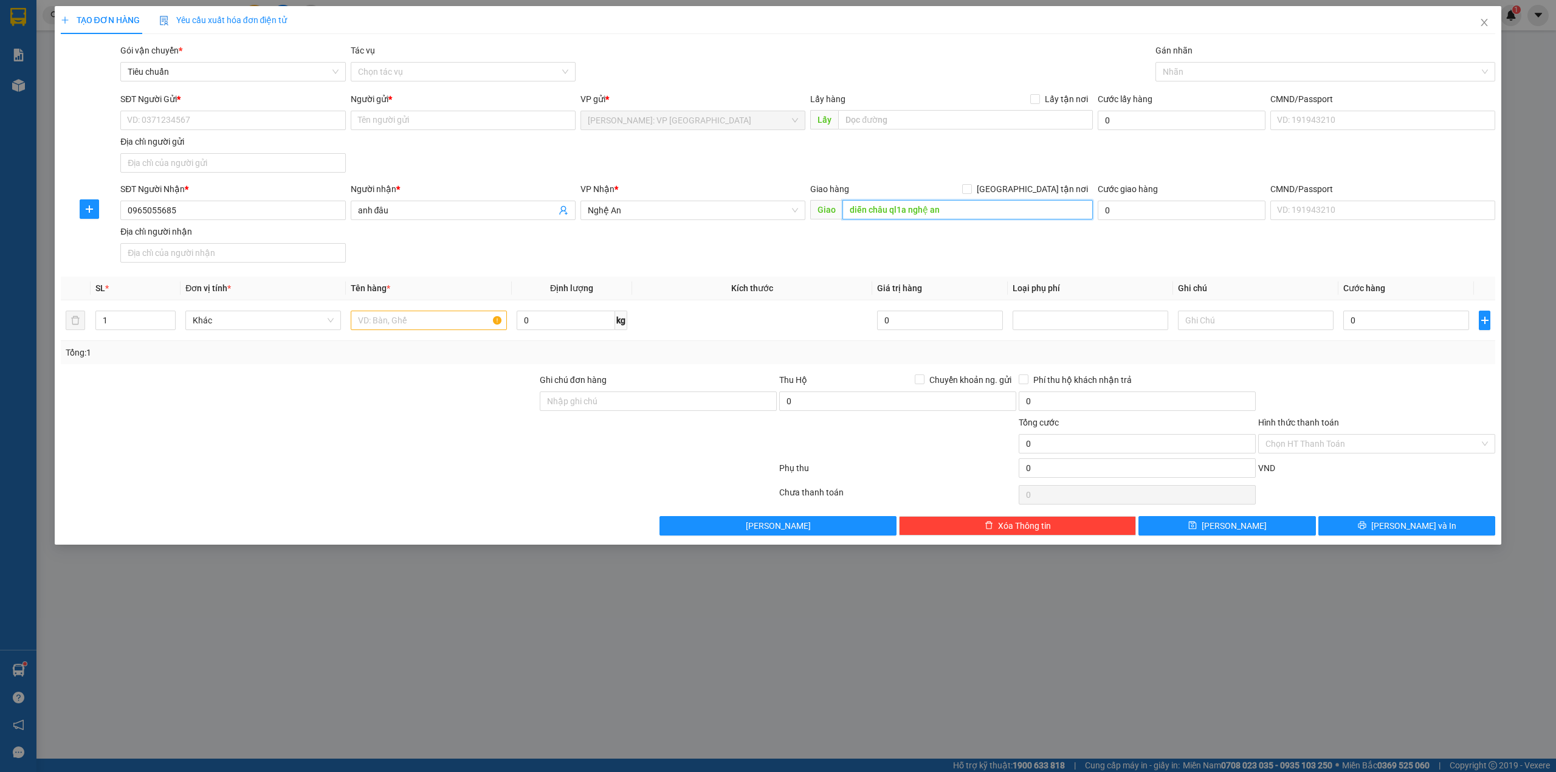
type input "diễn châu ql1a nghệ an"
click at [205, 130] on input "SĐT Người Gửi *" at bounding box center [232, 120] width 225 height 19
click at [190, 142] on div "0901373346 - A TÂN" at bounding box center [233, 145] width 210 height 13
type input "0901373346"
type input "A TÂN"
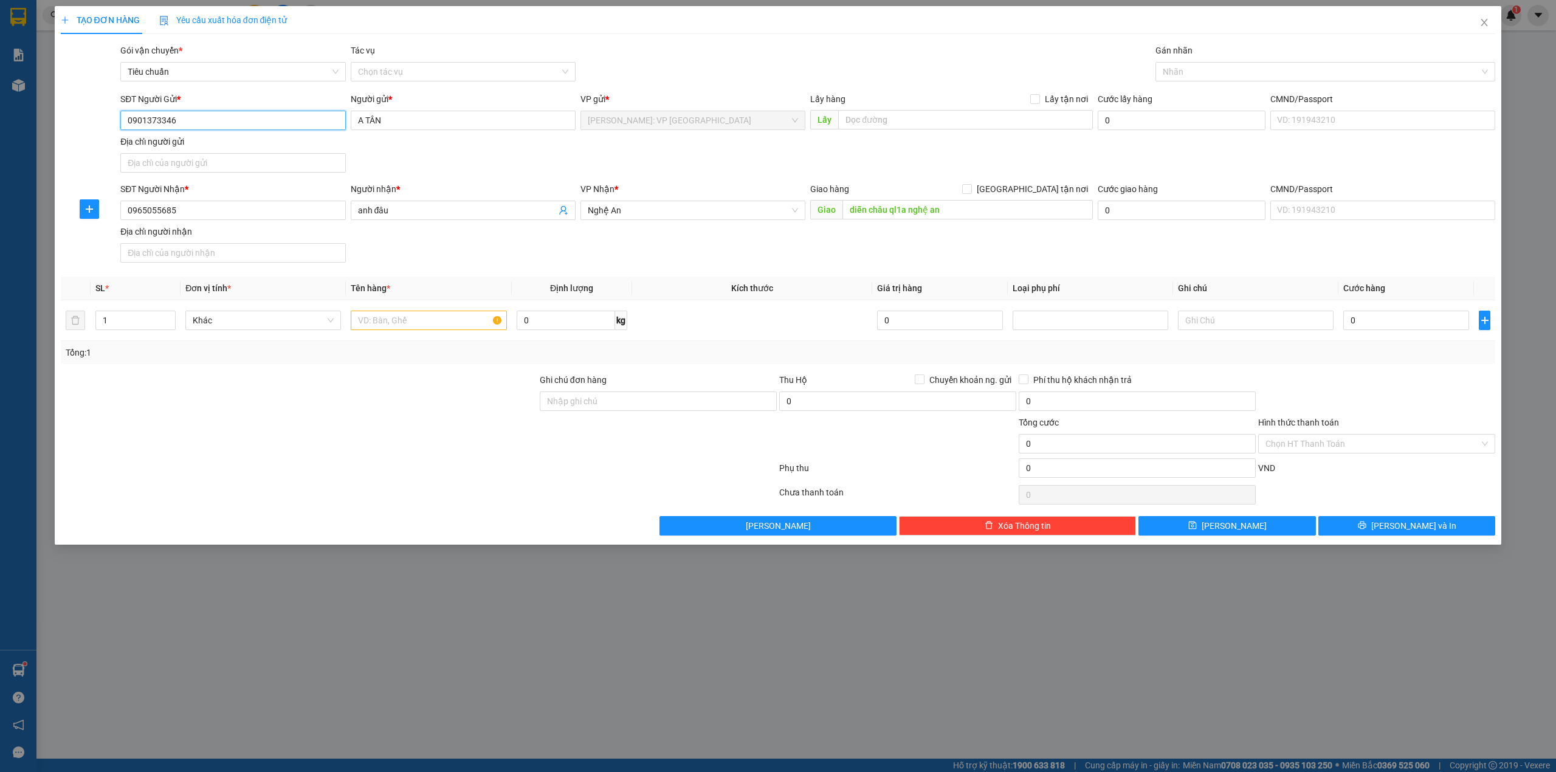
type input "0901373346"
click at [709, 44] on div "Gói vận chuyển * Tiêu chuẩn Tác vụ Chọn tác vụ Gán nhãn Nhãn" at bounding box center [807, 65] width 1379 height 43
drag, startPoint x: 170, startPoint y: 317, endPoint x: 200, endPoint y: 320, distance: 29.9
click at [170, 317] on icon "up" at bounding box center [169, 316] width 4 height 4
click at [385, 326] on input "text" at bounding box center [429, 320] width 156 height 19
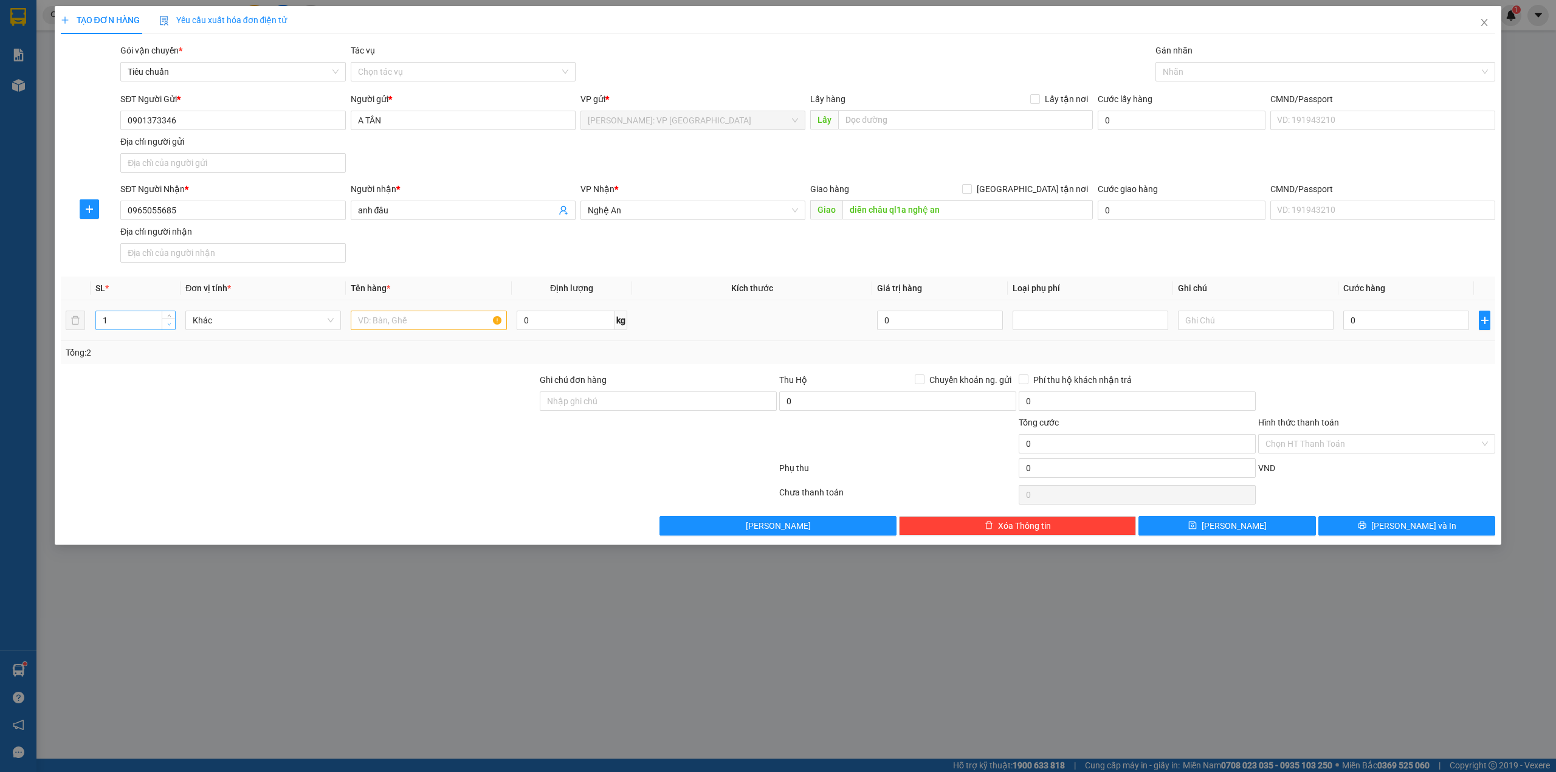
click at [169, 321] on span "Decrease Value" at bounding box center [168, 323] width 13 height 11
click at [169, 315] on span "up" at bounding box center [168, 317] width 7 height 7
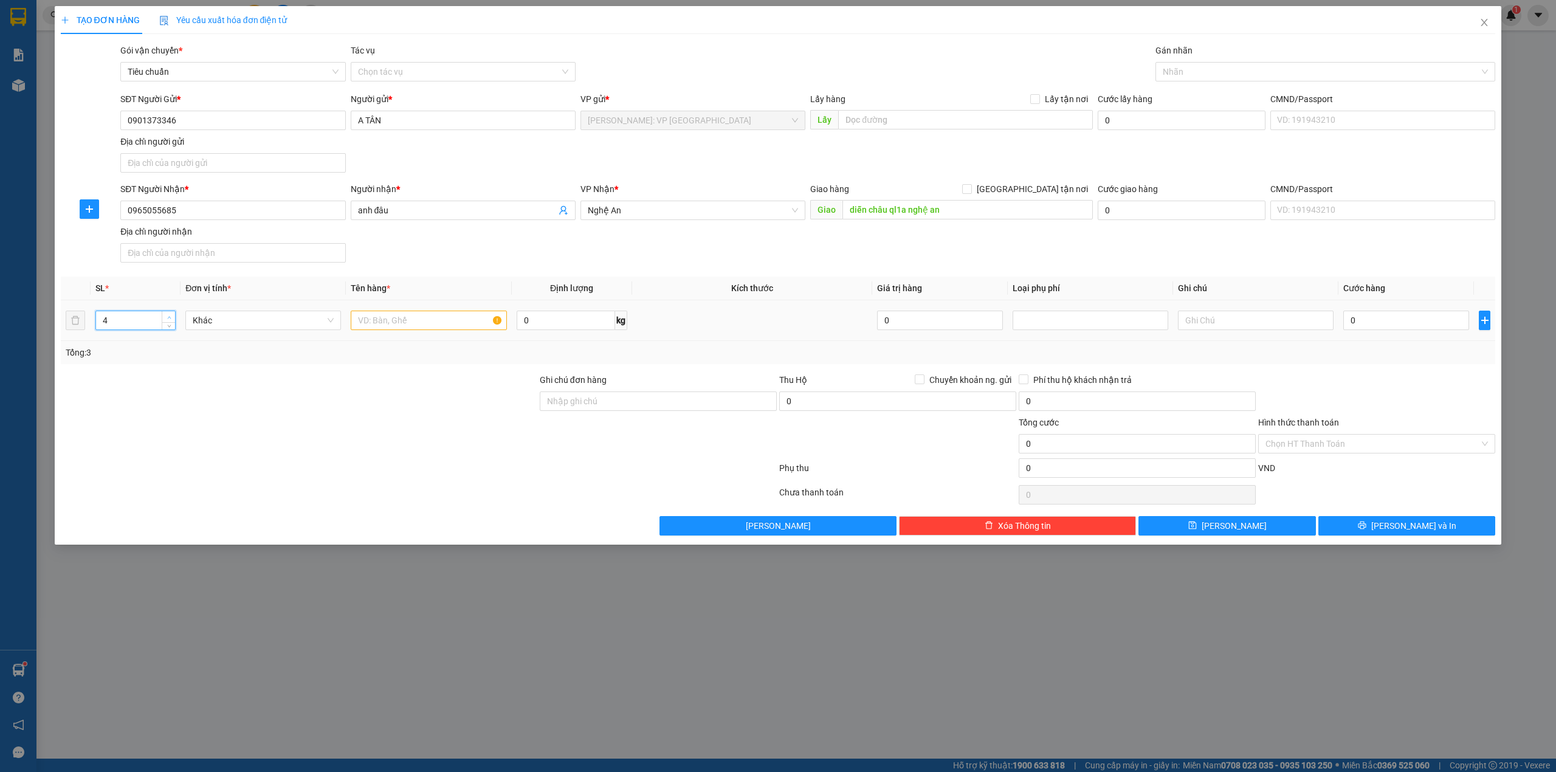
click at [169, 315] on span "up" at bounding box center [168, 317] width 7 height 7
click at [168, 315] on span "up" at bounding box center [168, 317] width 7 height 7
type input "7"
click at [168, 315] on span "up" at bounding box center [168, 317] width 7 height 7
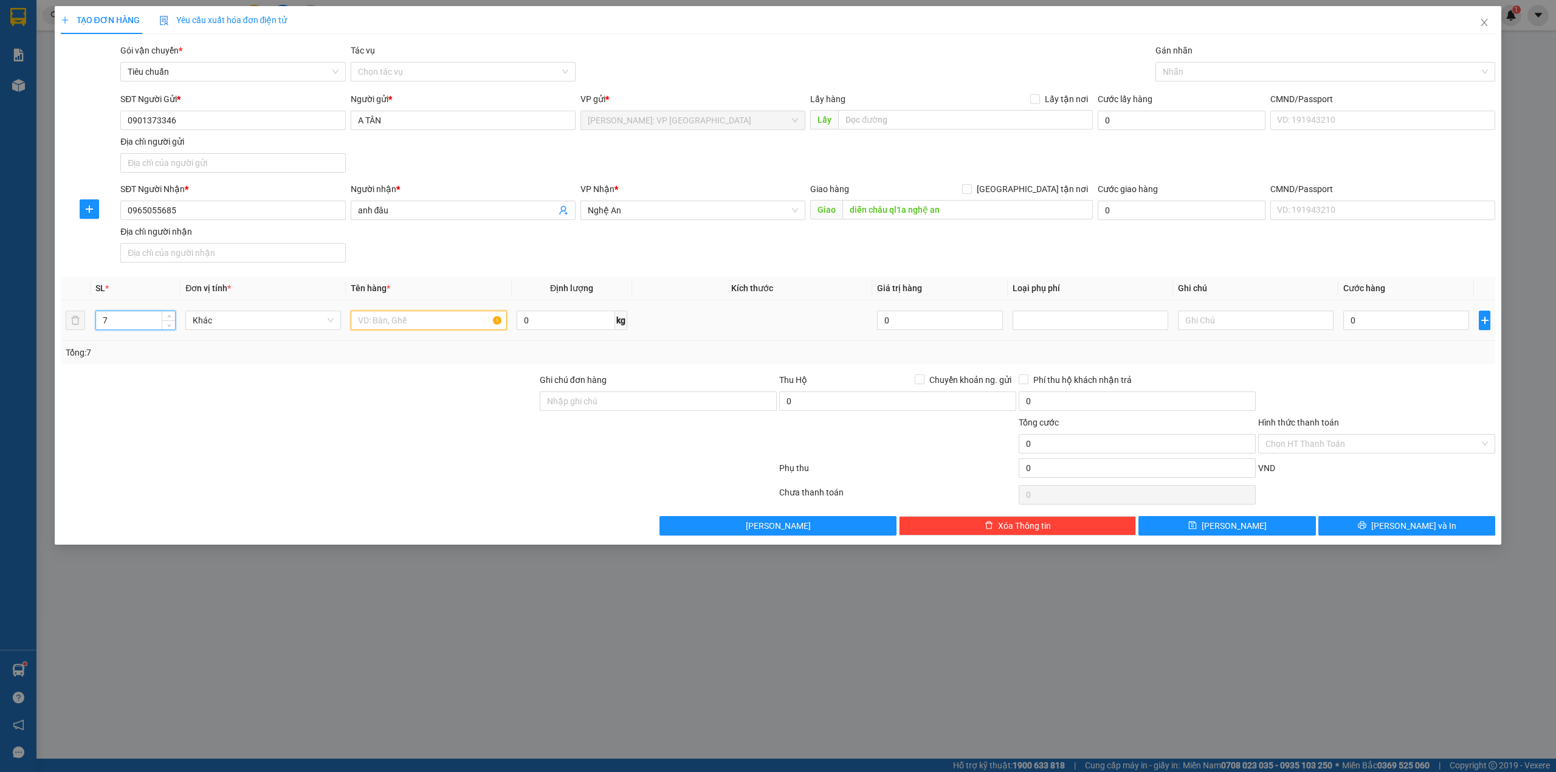
click at [380, 326] on input "text" at bounding box center [429, 320] width 156 height 19
click at [419, 424] on div at bounding box center [299, 437] width 479 height 43
click at [441, 272] on div "Transit Pickup Surcharge Ids Transit Deliver Surcharge Ids Transit Deliver Surc…" at bounding box center [778, 290] width 1435 height 492
click at [436, 319] on input "7 bó thanh sắt dài" at bounding box center [429, 320] width 156 height 19
click at [423, 421] on div at bounding box center [299, 437] width 479 height 43
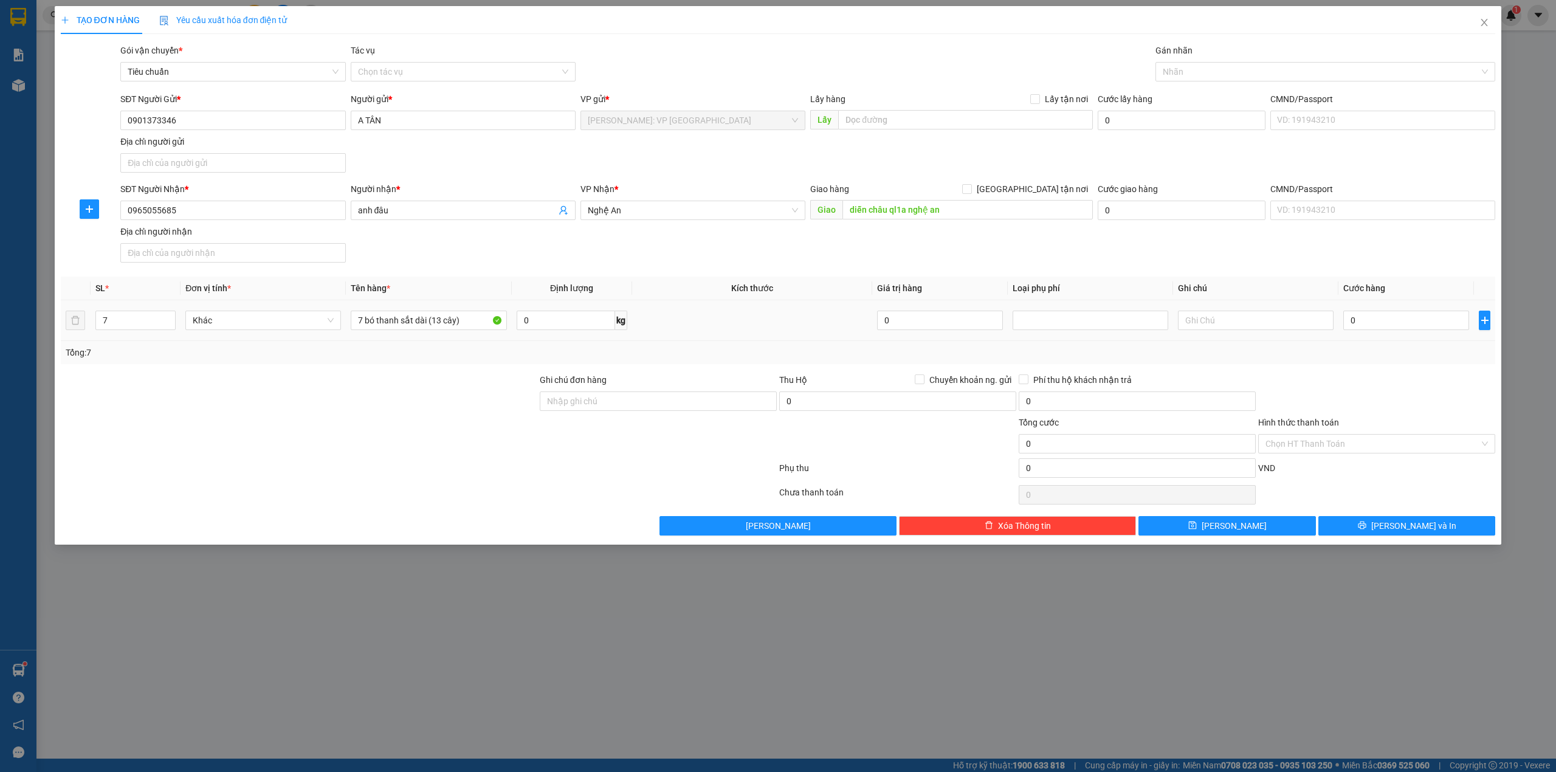
click at [664, 284] on th "Kích thước" at bounding box center [752, 289] width 241 height 24
click at [407, 397] on div at bounding box center [299, 394] width 479 height 43
click at [453, 321] on input "7 bó thanh sắt dài (13 cây)" at bounding box center [429, 320] width 156 height 19
type input "7 bó thanh sắt dài (13 thanh)"
click at [506, 385] on div at bounding box center [299, 394] width 479 height 43
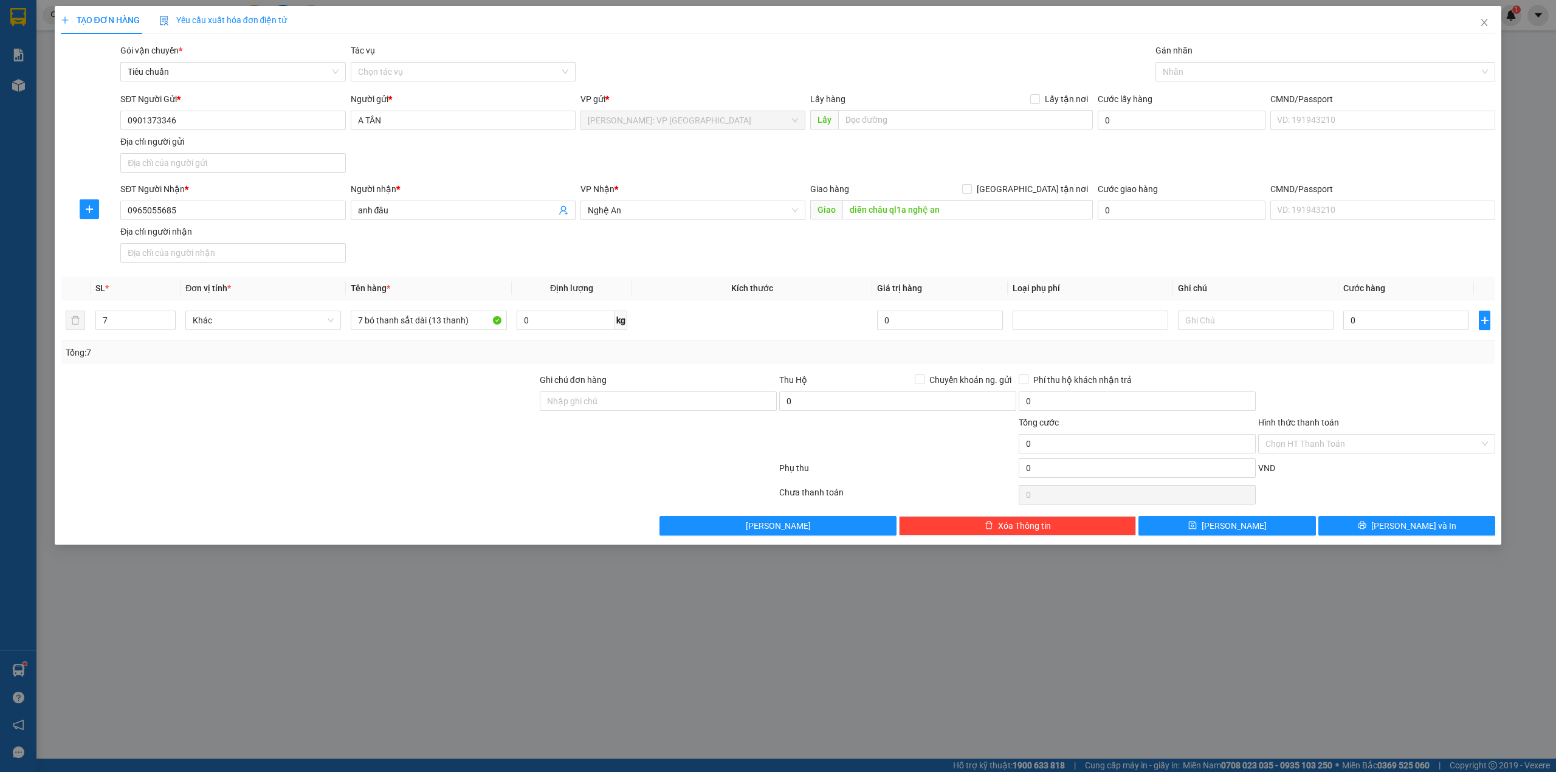
click at [569, 267] on div "SĐT Người Nhận * 0965055685 Người nhận * anh đâu VP Nhận * Nghệ An Giao hàng Gi…" at bounding box center [807, 224] width 1379 height 85
click at [693, 346] on div "Tổng: 7" at bounding box center [778, 352] width 1435 height 23
click at [459, 390] on div at bounding box center [299, 394] width 479 height 43
click at [455, 406] on div at bounding box center [299, 394] width 479 height 43
click at [976, 266] on div "SĐT Người Nhận * 0965055685 Người nhận * anh đâu VP Nhận * Nghệ An Giao hàng Gi…" at bounding box center [807, 224] width 1379 height 85
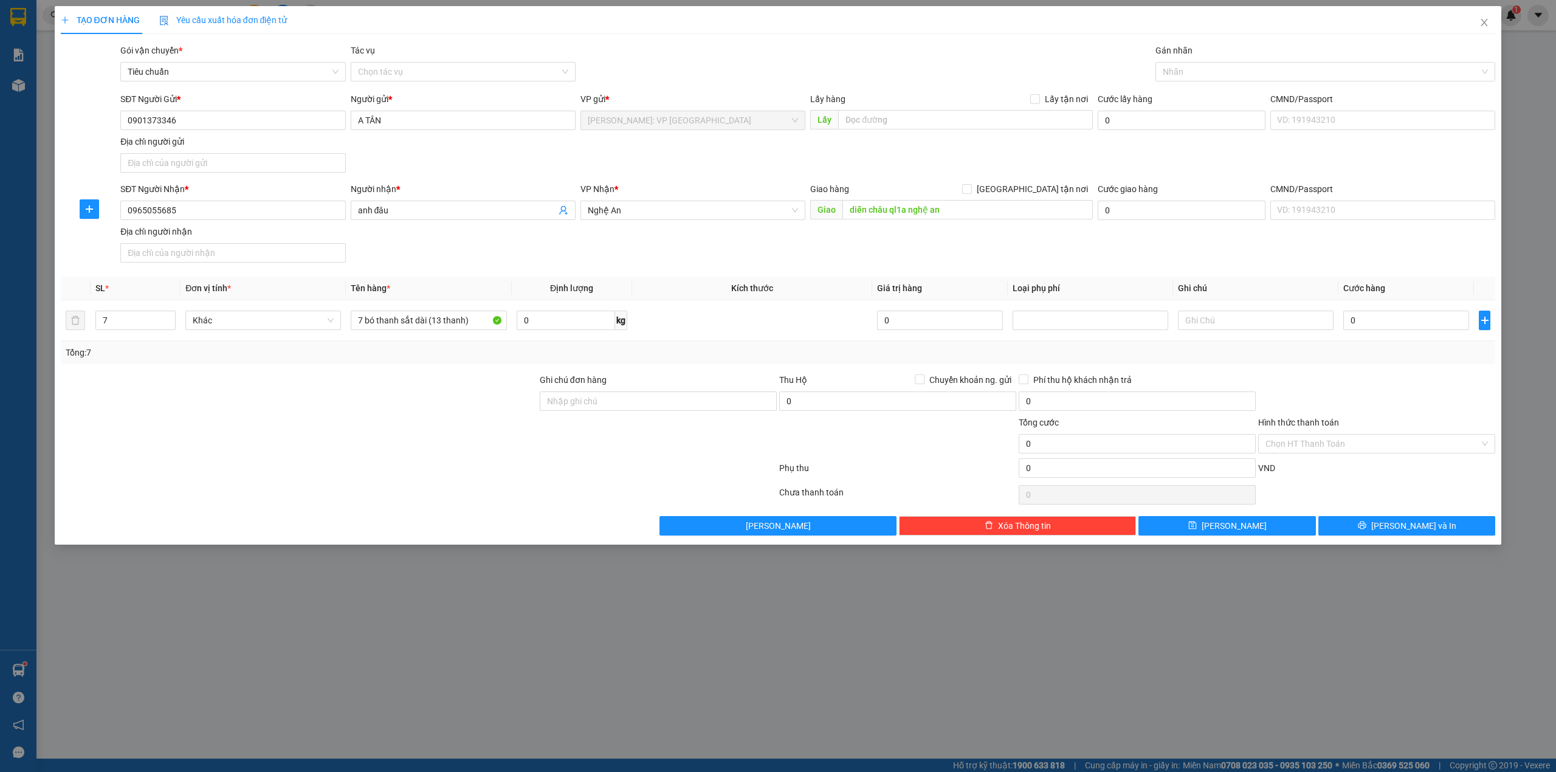
click at [349, 424] on div at bounding box center [299, 437] width 479 height 43
click at [718, 278] on th "Kích thước" at bounding box center [752, 289] width 241 height 24
click at [970, 68] on div "Gói vận chuyển * Tiêu chuẩn Tác vụ Chọn tác vụ Gán nhãn Nhãn" at bounding box center [807, 65] width 1379 height 43
click at [654, 60] on div "Gói vận chuyển * Tiêu chuẩn Tác vụ Chọn tác vụ Gán nhãn Nhãn" at bounding box center [807, 65] width 1379 height 43
click at [617, 161] on div "SĐT Người Gửi * 0901373346 Người gửi * A TÂN VP gửi * Hồ Chí Minh: VP Quận Tân …" at bounding box center [807, 134] width 1379 height 85
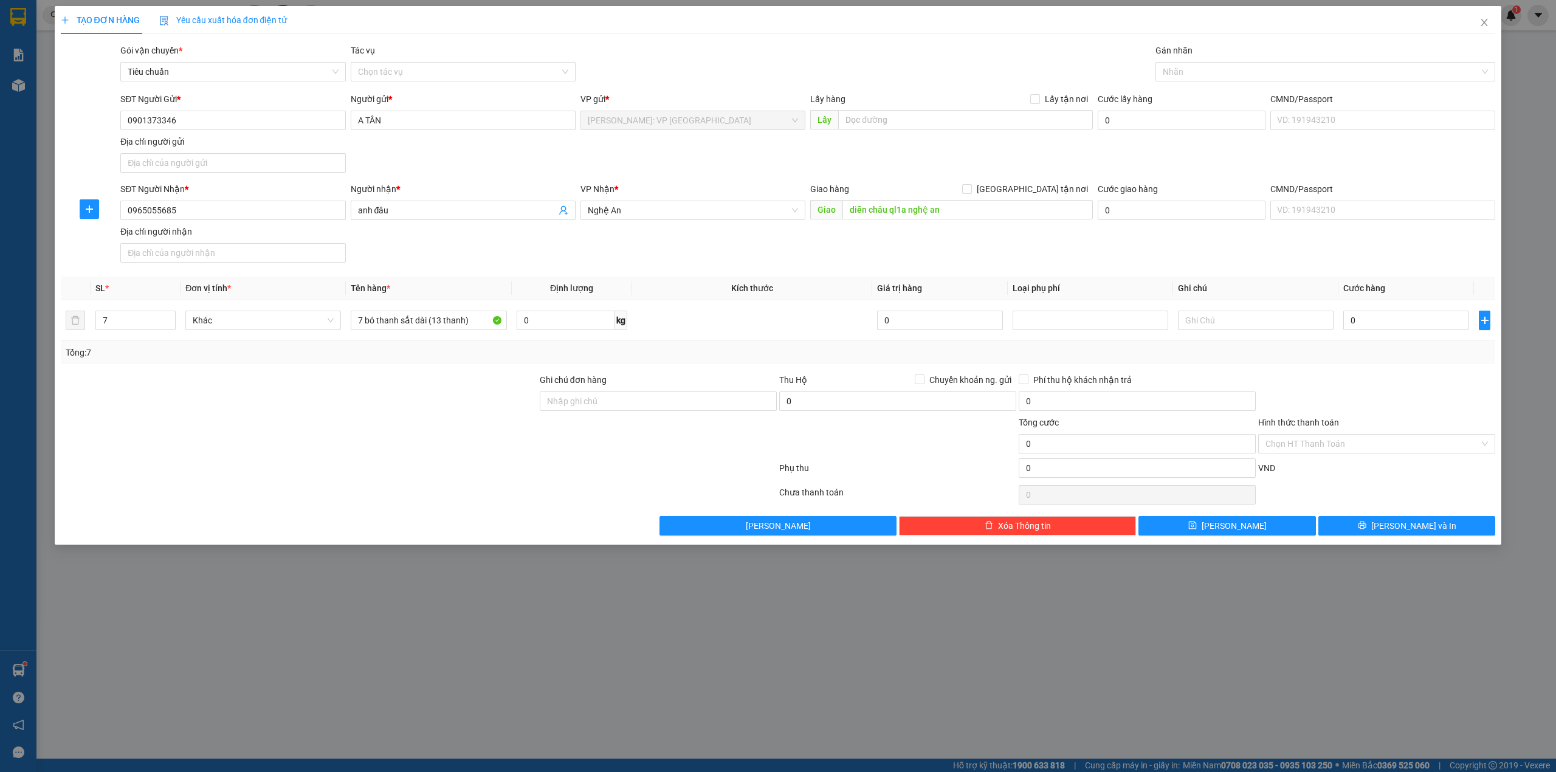
click at [722, 258] on div "SĐT Người Nhận * 0965055685 Người nhận * anh đâu VP Nhận * Nghệ An Giao hàng Gi…" at bounding box center [807, 224] width 1379 height 85
drag, startPoint x: 377, startPoint y: 461, endPoint x: 377, endPoint y: 587, distance: 126.4
click at [377, 465] on div at bounding box center [419, 470] width 718 height 24
click at [576, 253] on div "SĐT Người Nhận * 0965055685 Người nhận * anh đâu VP Nhận * Nghệ An Giao hàng Gi…" at bounding box center [807, 224] width 1379 height 85
click at [1423, 323] on input "0" at bounding box center [1406, 320] width 126 height 19
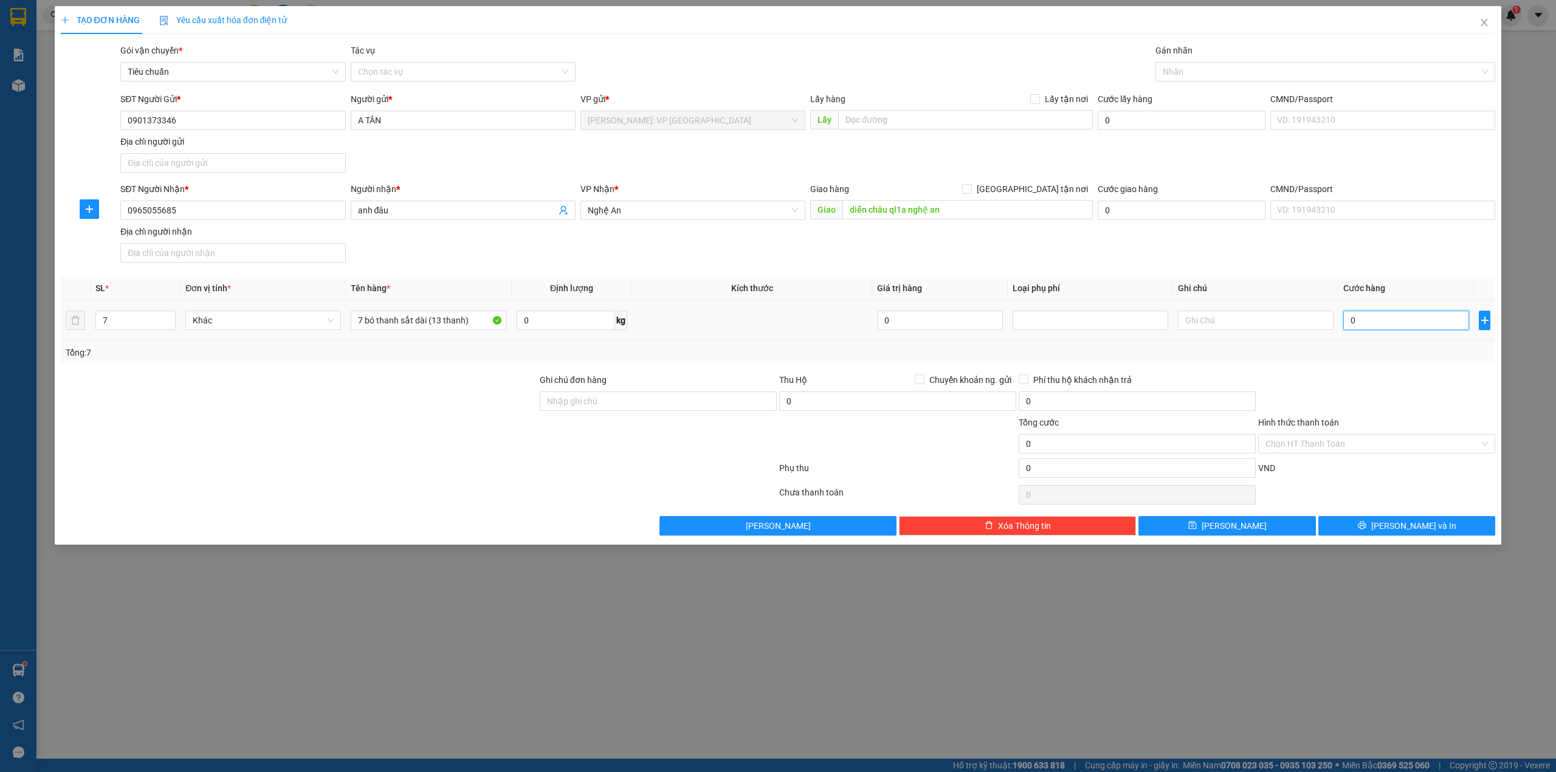
type input "6"
type input "67"
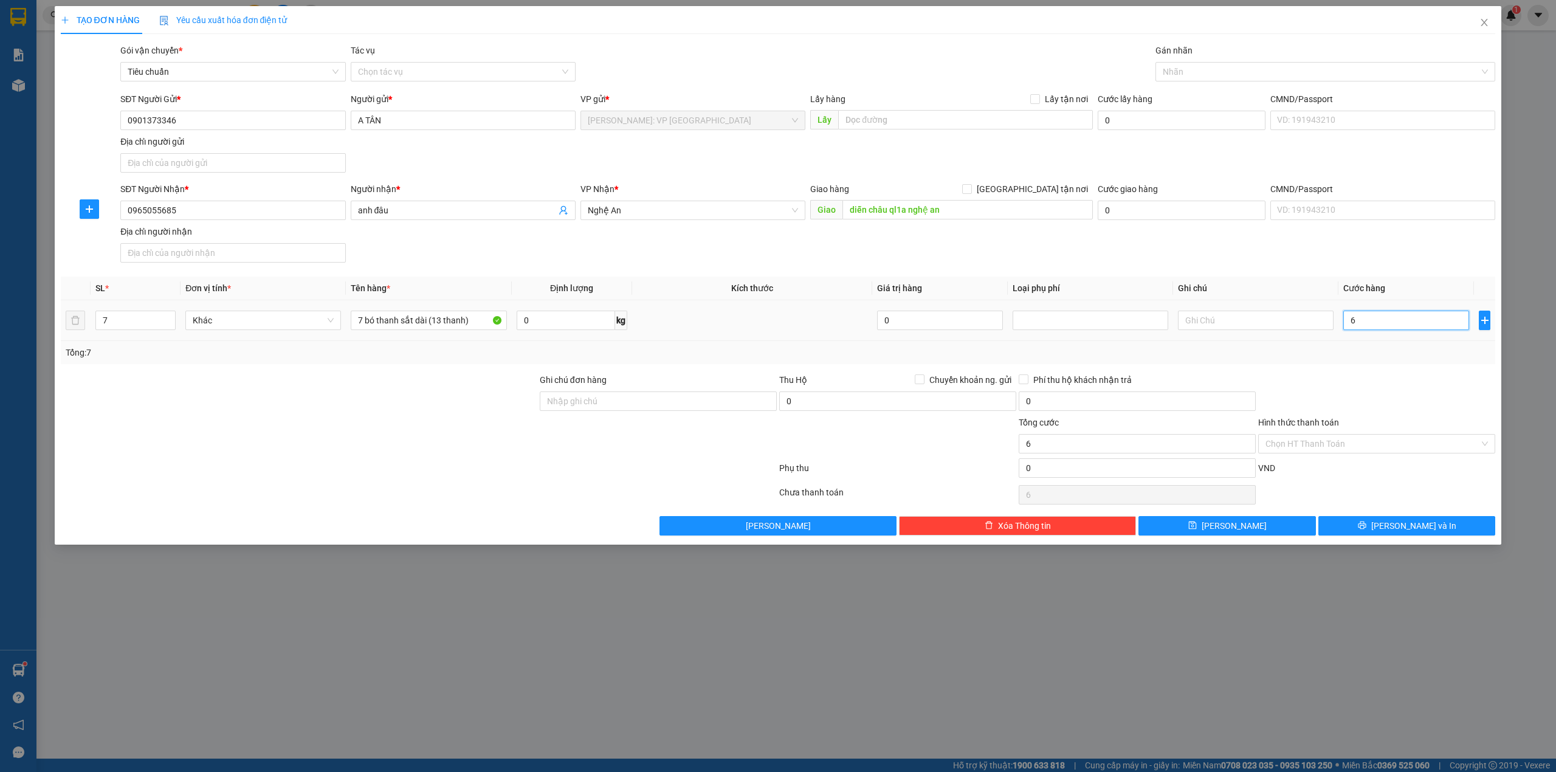
type input "67"
type input "670"
type input "6.700"
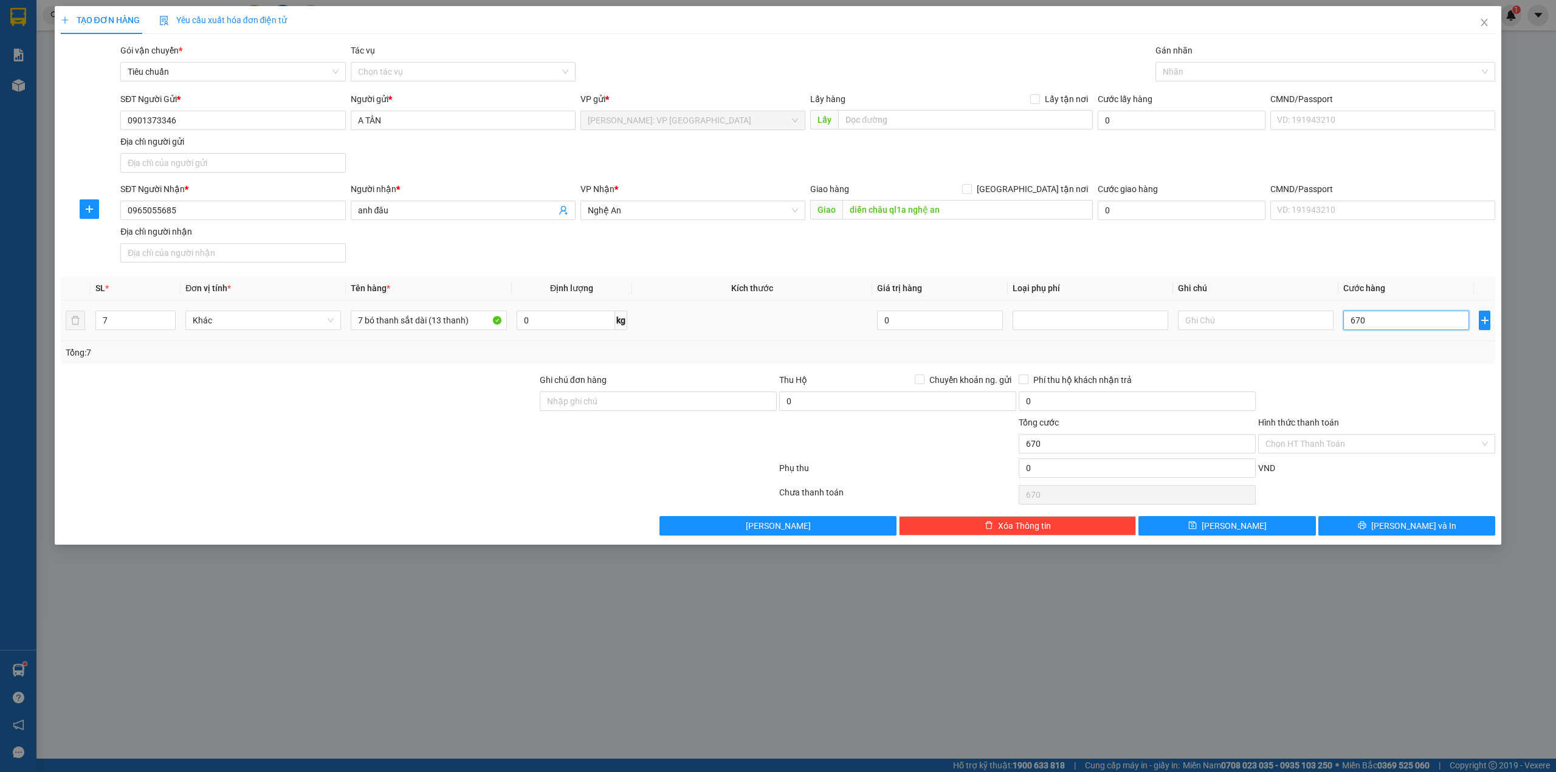
type input "6.700"
type input "67.000"
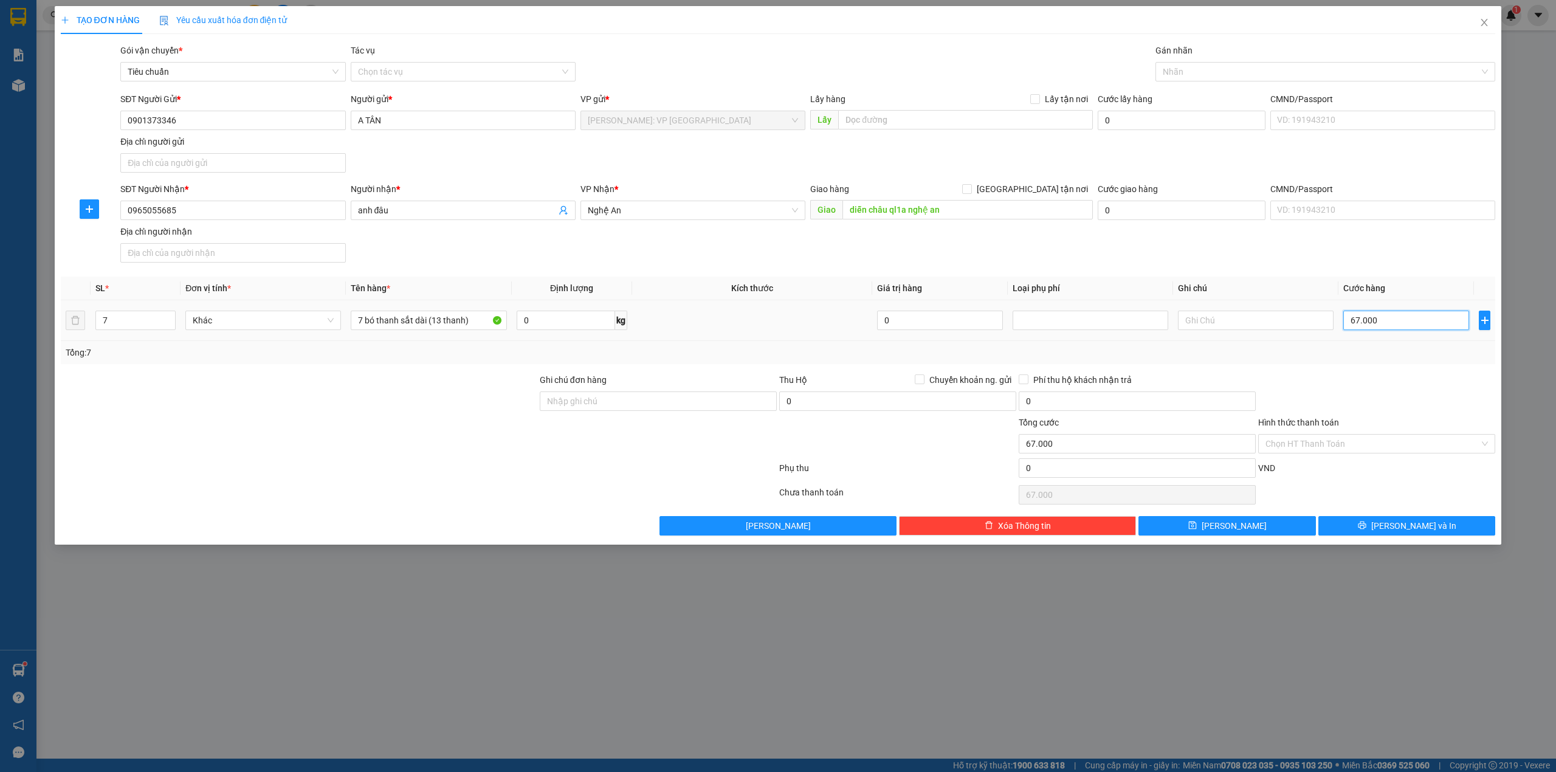
type input "670.000"
click at [1092, 258] on div "SĐT Người Nhận * 0965055685 Người nhận * anh đâu VP Nhận * Nghệ An Giao hàng Gi…" at bounding box center [807, 224] width 1379 height 85
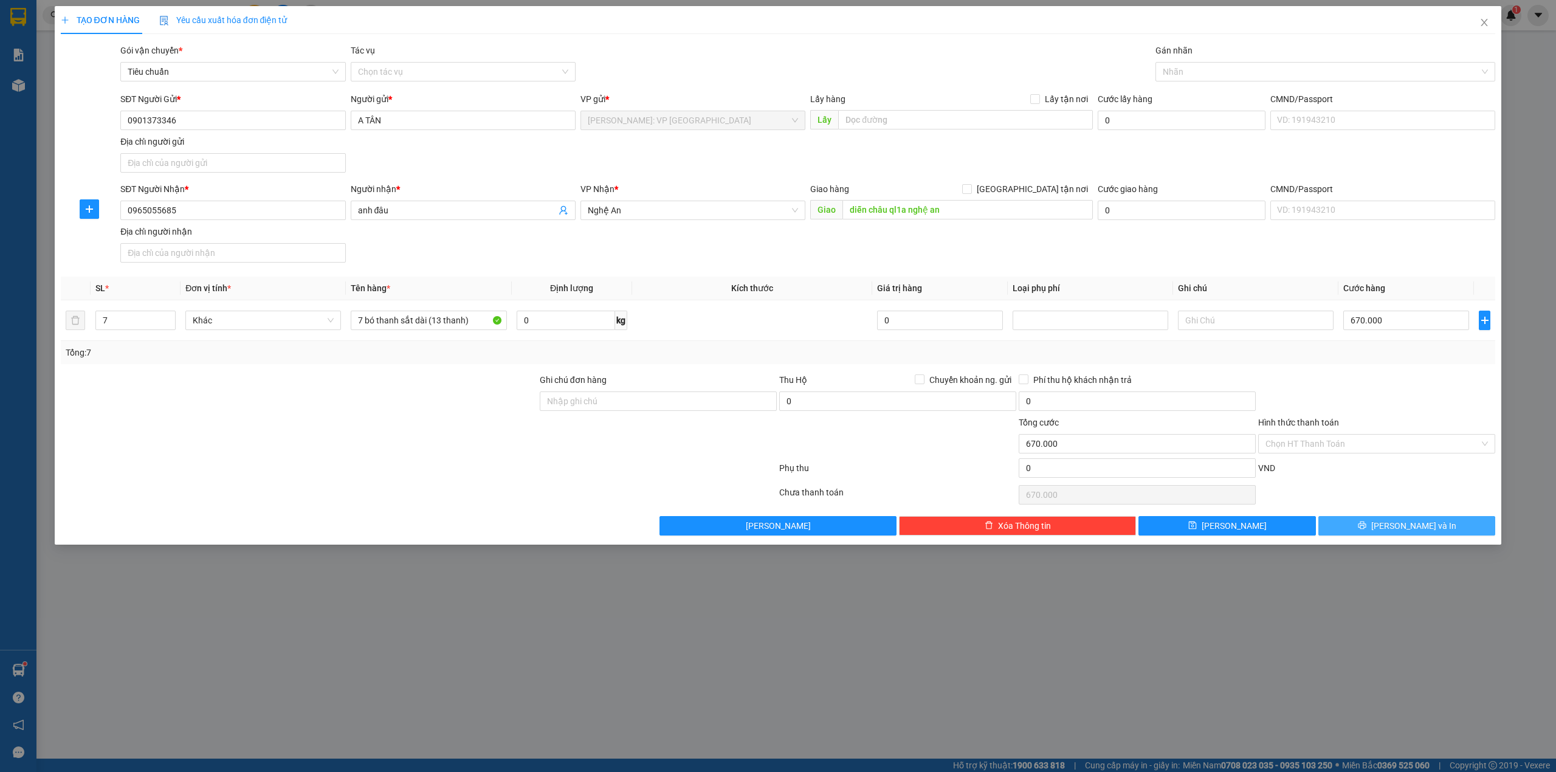
drag, startPoint x: 1412, startPoint y: 542, endPoint x: 1408, endPoint y: 535, distance: 8.4
click at [1410, 542] on div "TẠO ĐƠN HÀNG Yêu cầu xuất hóa đơn điện tử Transit Pickup Surcharge Ids Transit …" at bounding box center [778, 275] width 1447 height 538
click at [1408, 532] on span "[PERSON_NAME] và In" at bounding box center [1413, 525] width 85 height 13
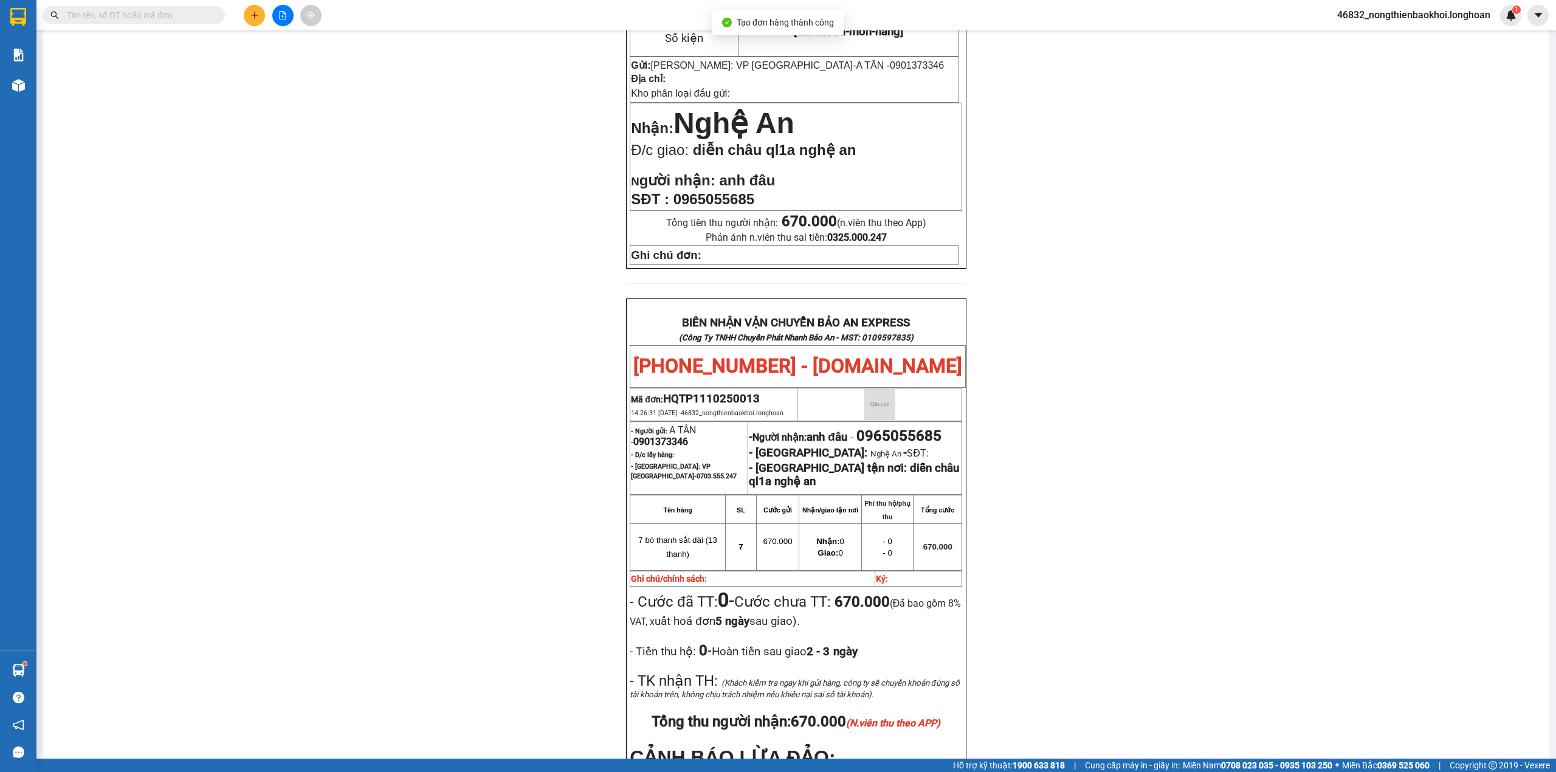
scroll to position [487, 0]
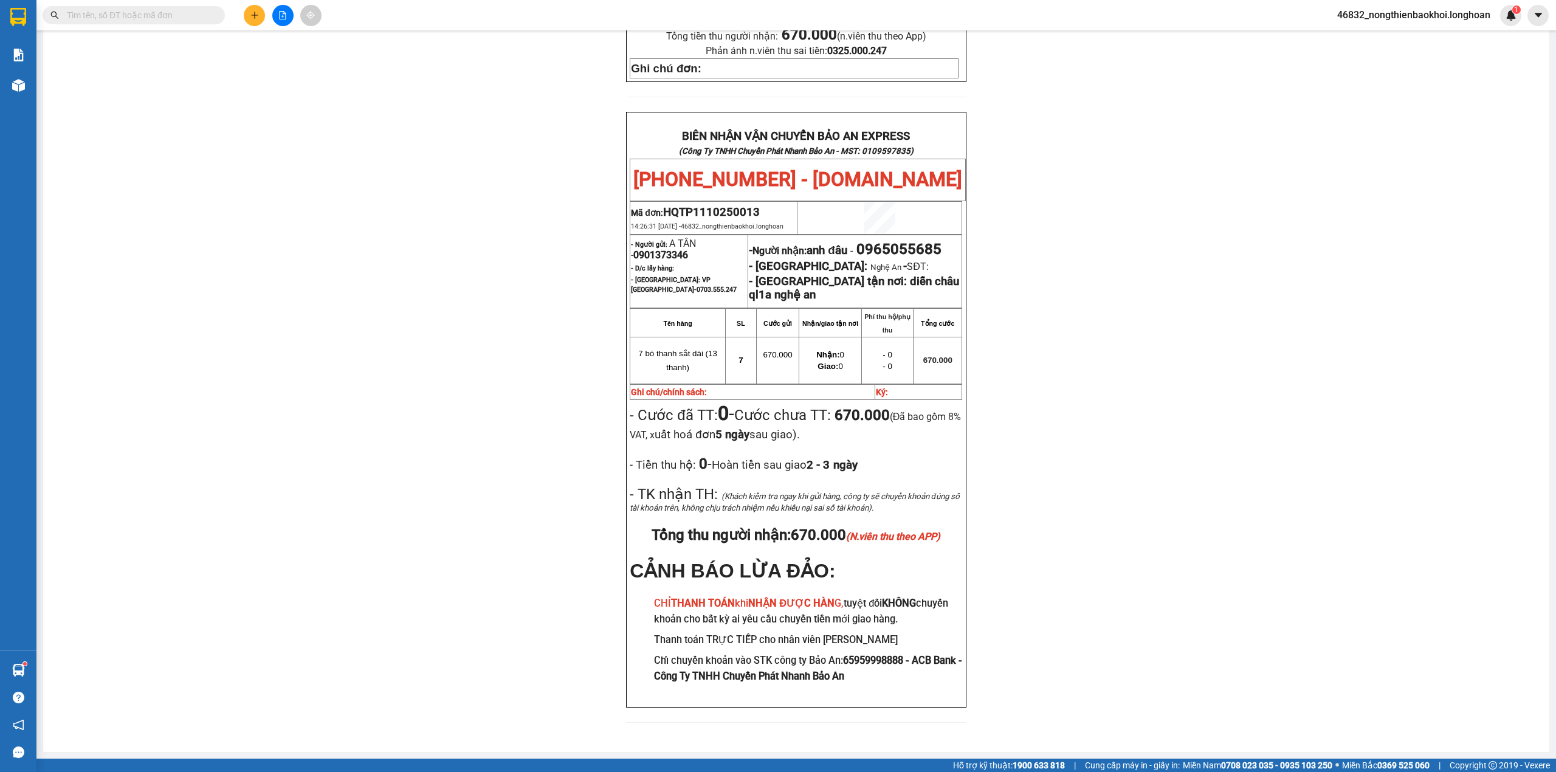
click at [346, 35] on div "PHIẾU DÁN LÊN HÀNG Ngày in phiếu: 14:26 ngày 11-10-2025 CSKH: 1900.06.88.33 CÔN…" at bounding box center [796, 206] width 1477 height 1061
click at [241, 23] on div at bounding box center [282, 15] width 91 height 21
click at [250, 16] on icon "plus" at bounding box center [254, 15] width 9 height 9
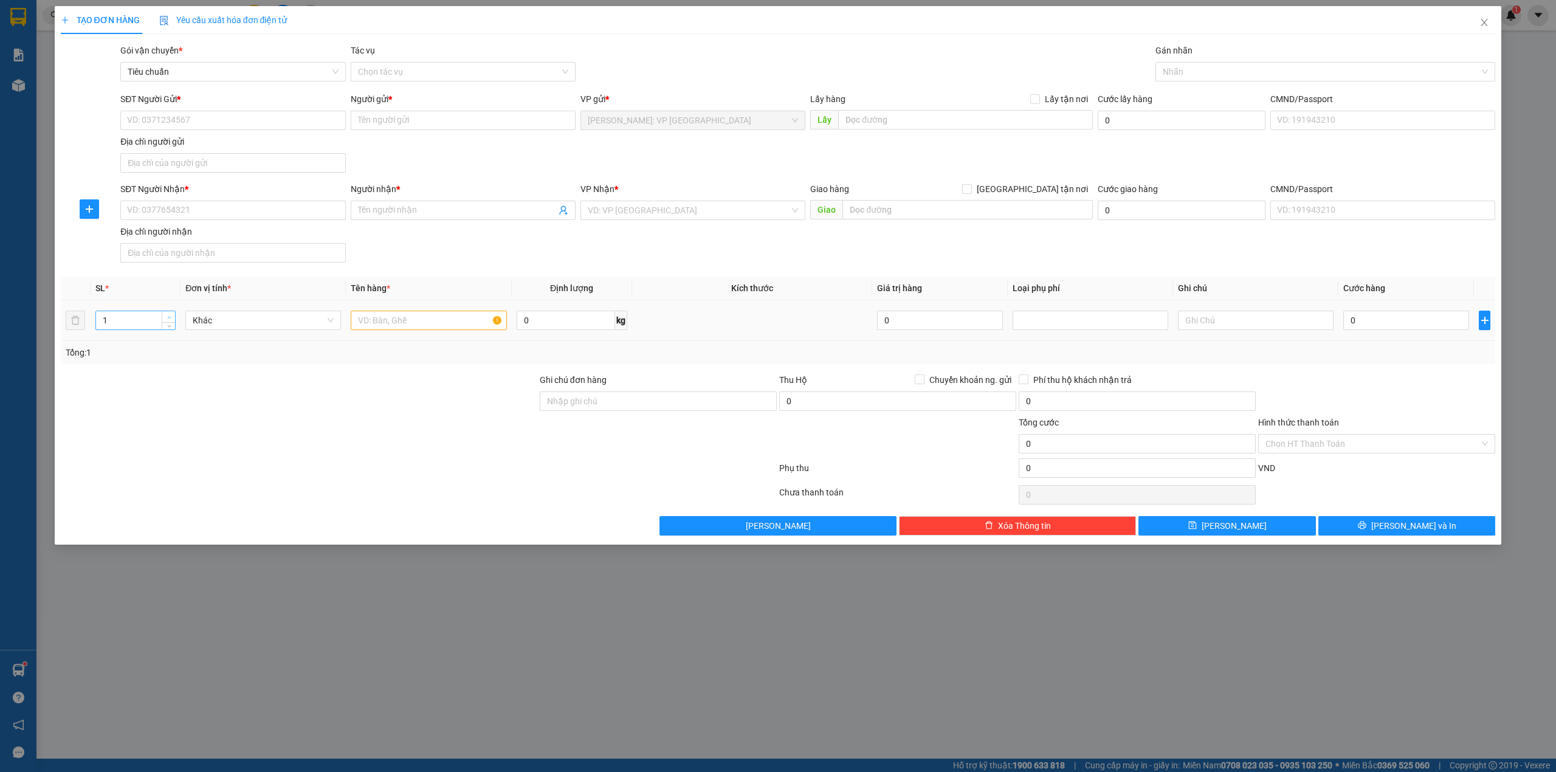
type input "2"
click at [165, 320] on span "up" at bounding box center [168, 317] width 7 height 7
click at [431, 300] on th "Tên hàng *" at bounding box center [428, 289] width 165 height 24
click at [431, 321] on input "text" at bounding box center [429, 320] width 156 height 19
type input "2 kiện giấy bọc pe (ly giấy)"
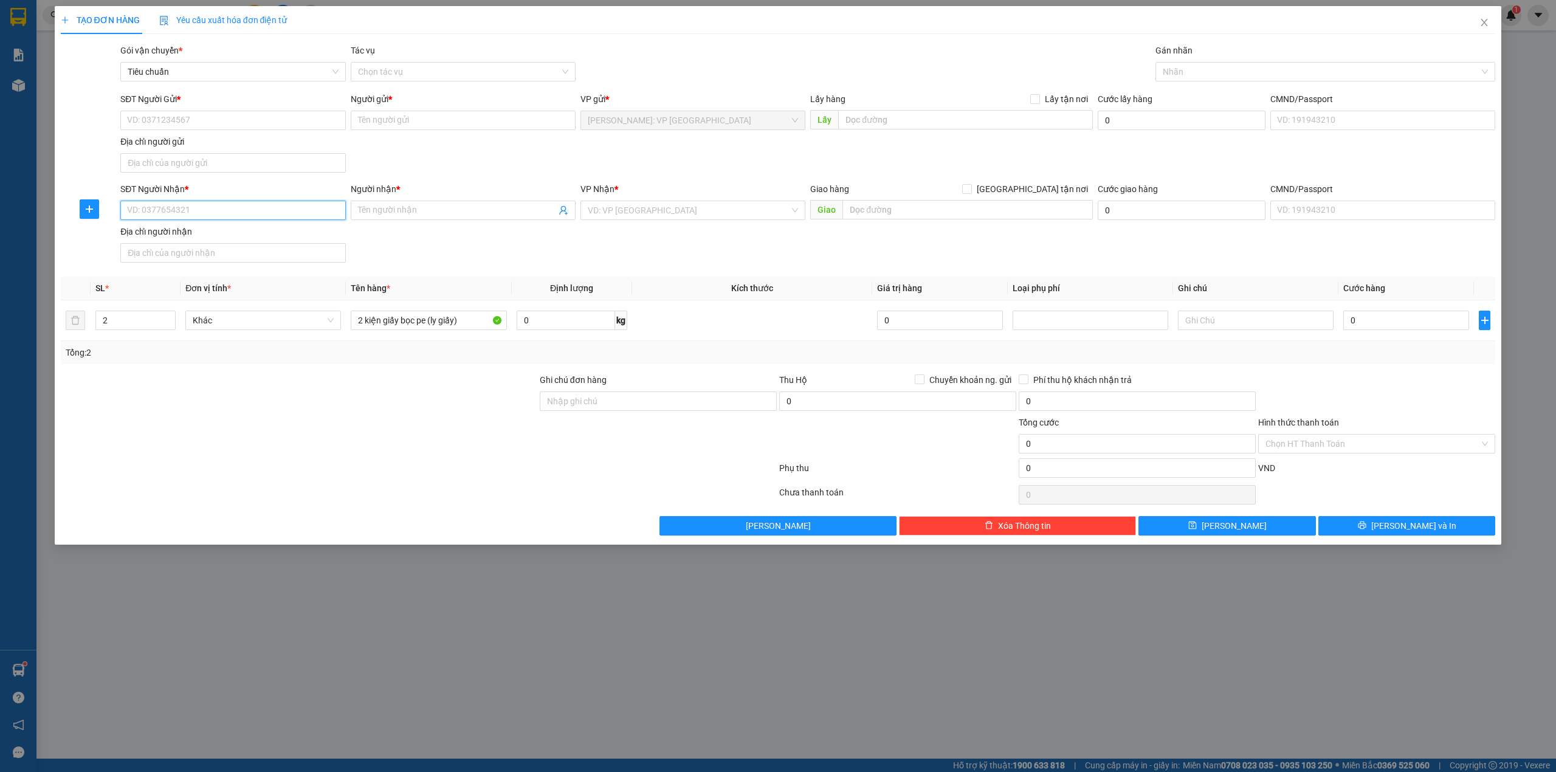
click at [208, 210] on input "SĐT Người Nhận *" at bounding box center [232, 210] width 225 height 19
type input "0385567050"
click at [281, 230] on div "0385567050 - CAFE MUỐI HUẾ ĐÀ NẴNG" at bounding box center [233, 236] width 210 height 13
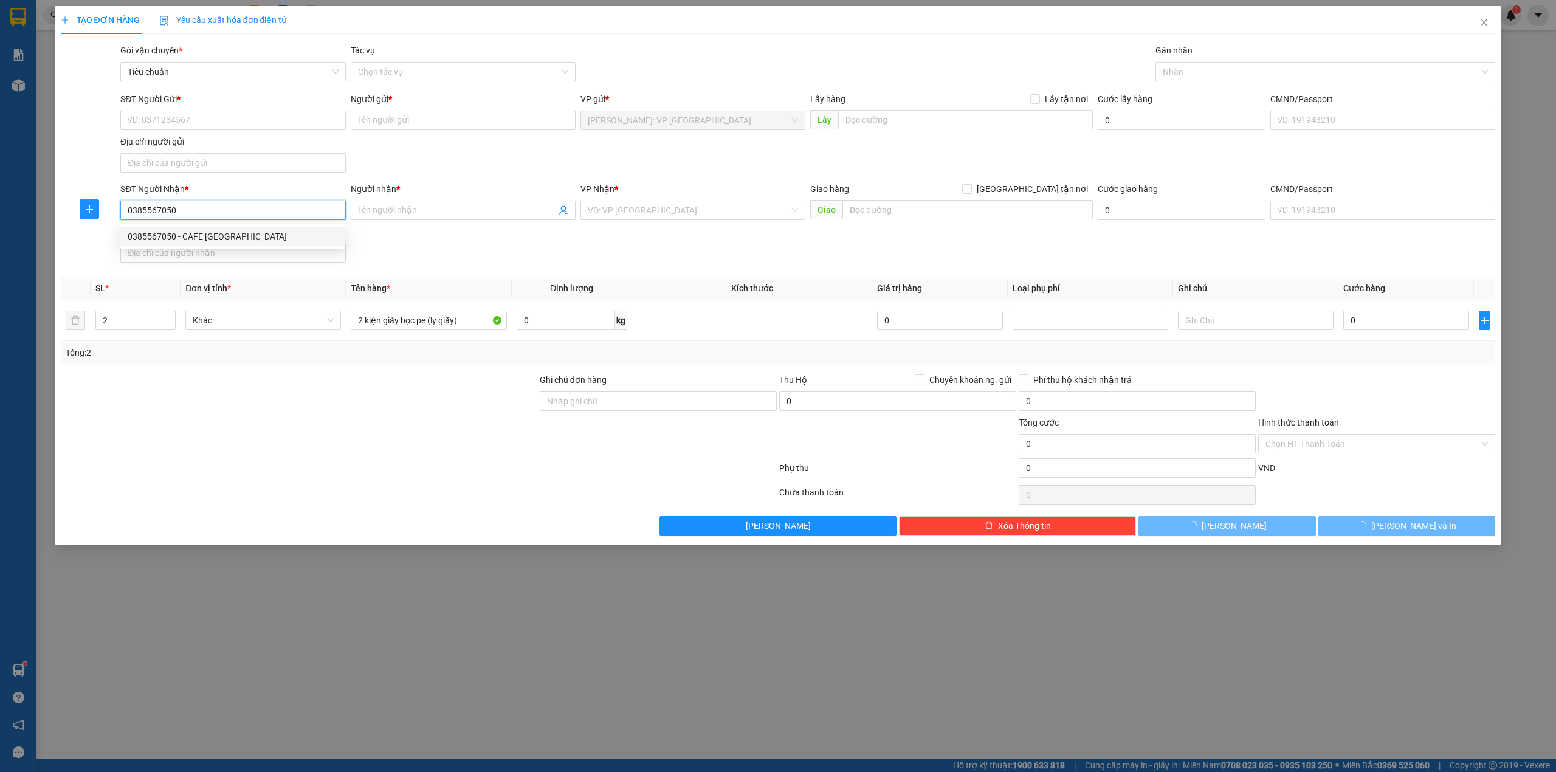
type input "CAFE MUỐI HUẾ [GEOGRAPHIC_DATA]"
checkbox input "true"
type input "542 TRƯNG NỮ VƯƠNG, HÒA THUẬN TÂY, TP. ĐÀ NẴNG"
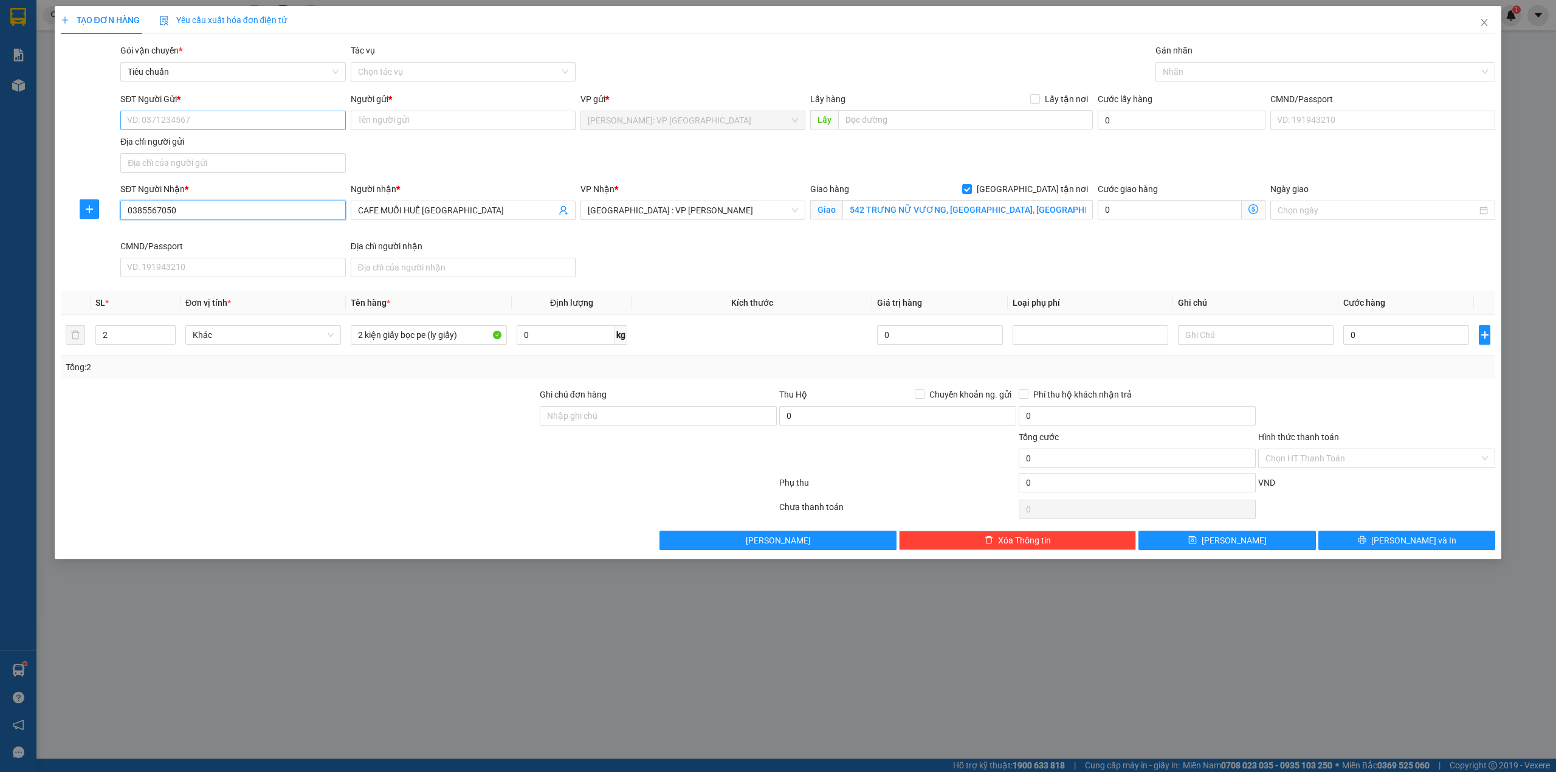
type input "0385567050"
click at [281, 125] on input "SĐT Người Gửi *" at bounding box center [232, 120] width 225 height 19
click at [231, 144] on div "0936818106 - BAO BÌ TRỌNG THOA" at bounding box center [233, 145] width 210 height 13
type input "0936818106"
type input "BAO BÌ TRỌNG THOA"
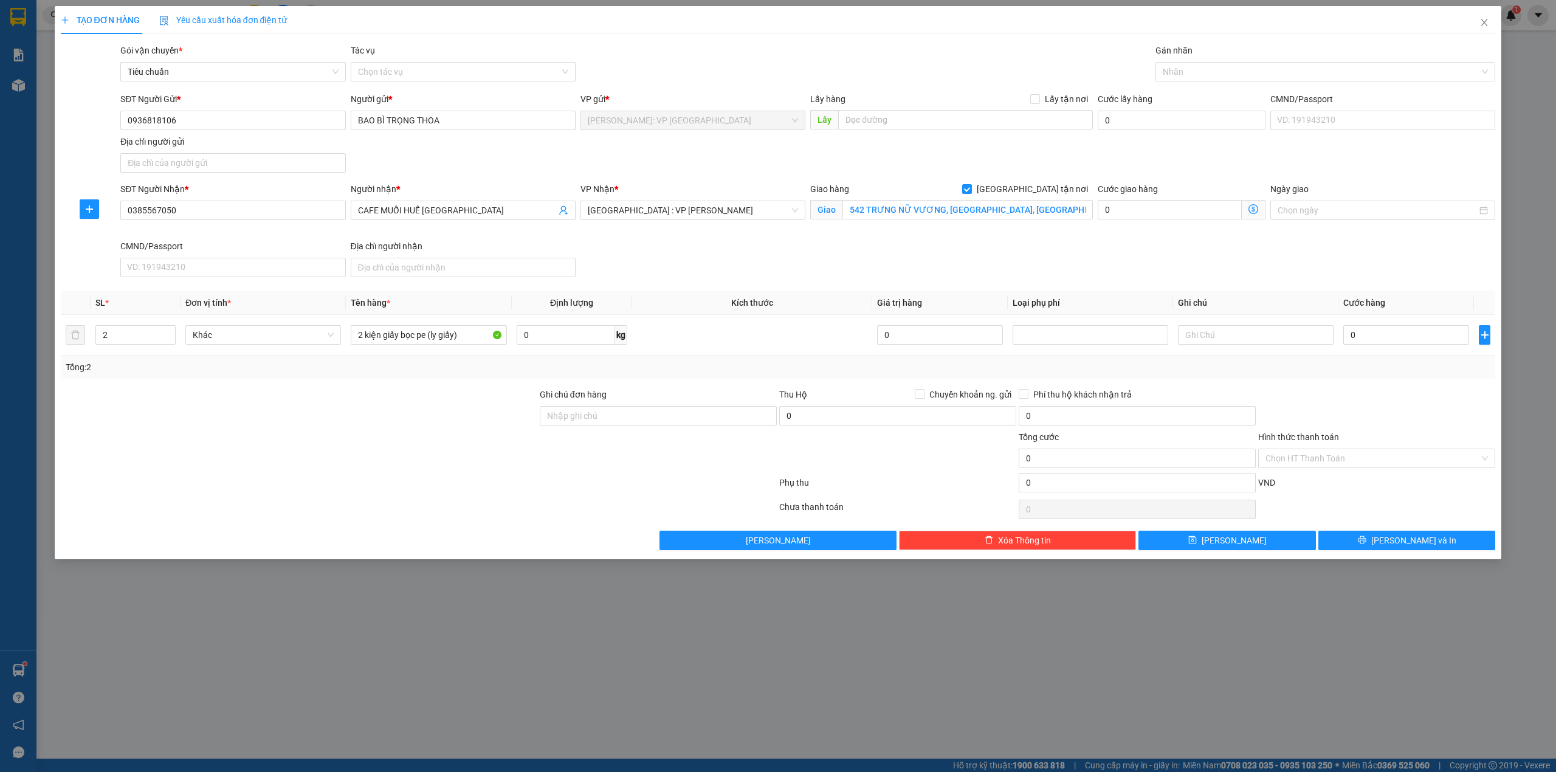
click at [453, 168] on div "SĐT Người Gửi * 0936818106 Người gửi * BAO BÌ TRỌNG THOA VP gửi * Hồ Chí Minh: …" at bounding box center [807, 134] width 1379 height 85
click at [1410, 338] on input "0" at bounding box center [1406, 334] width 126 height 19
type input "2"
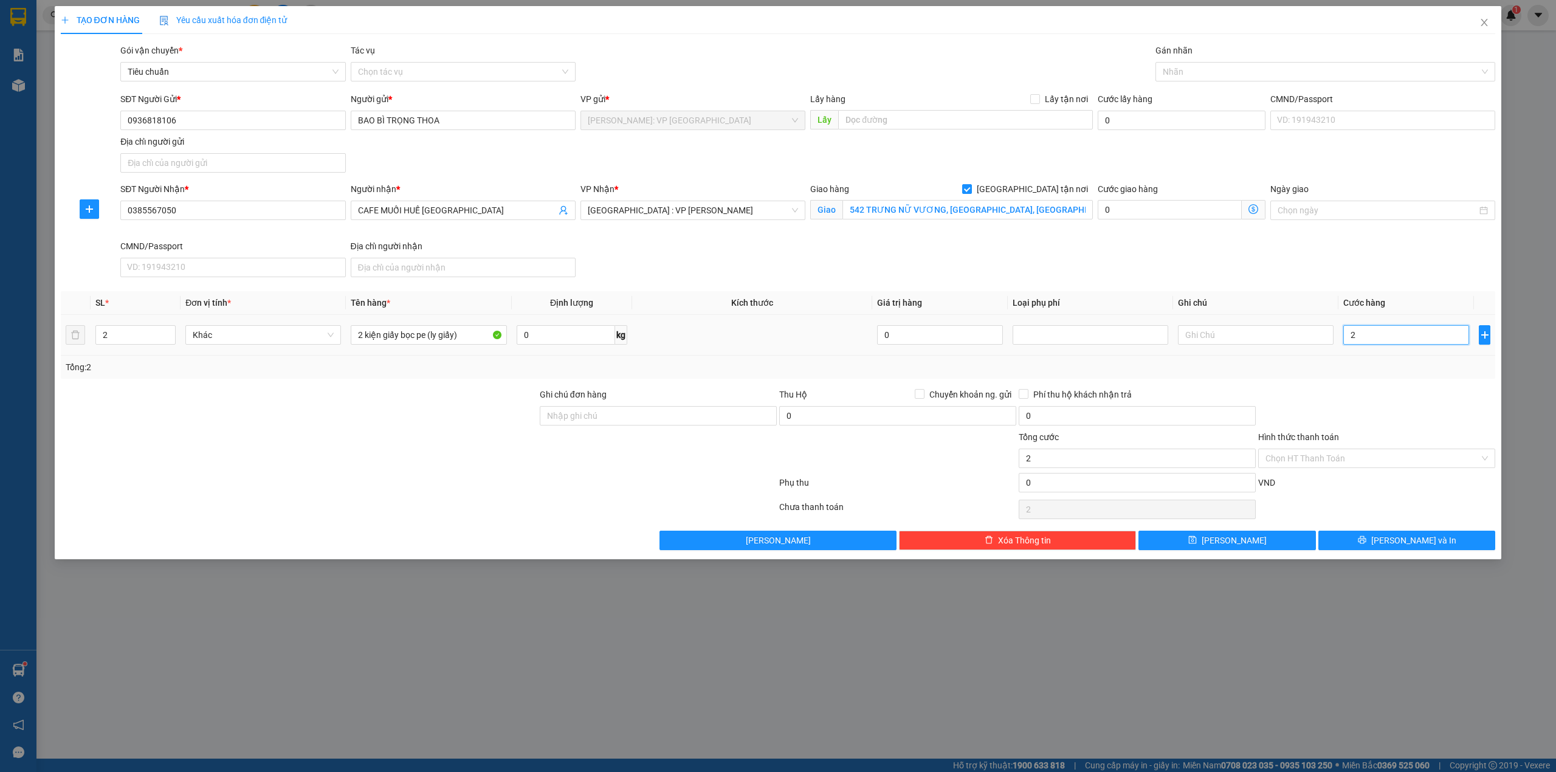
type input "28"
type input "280"
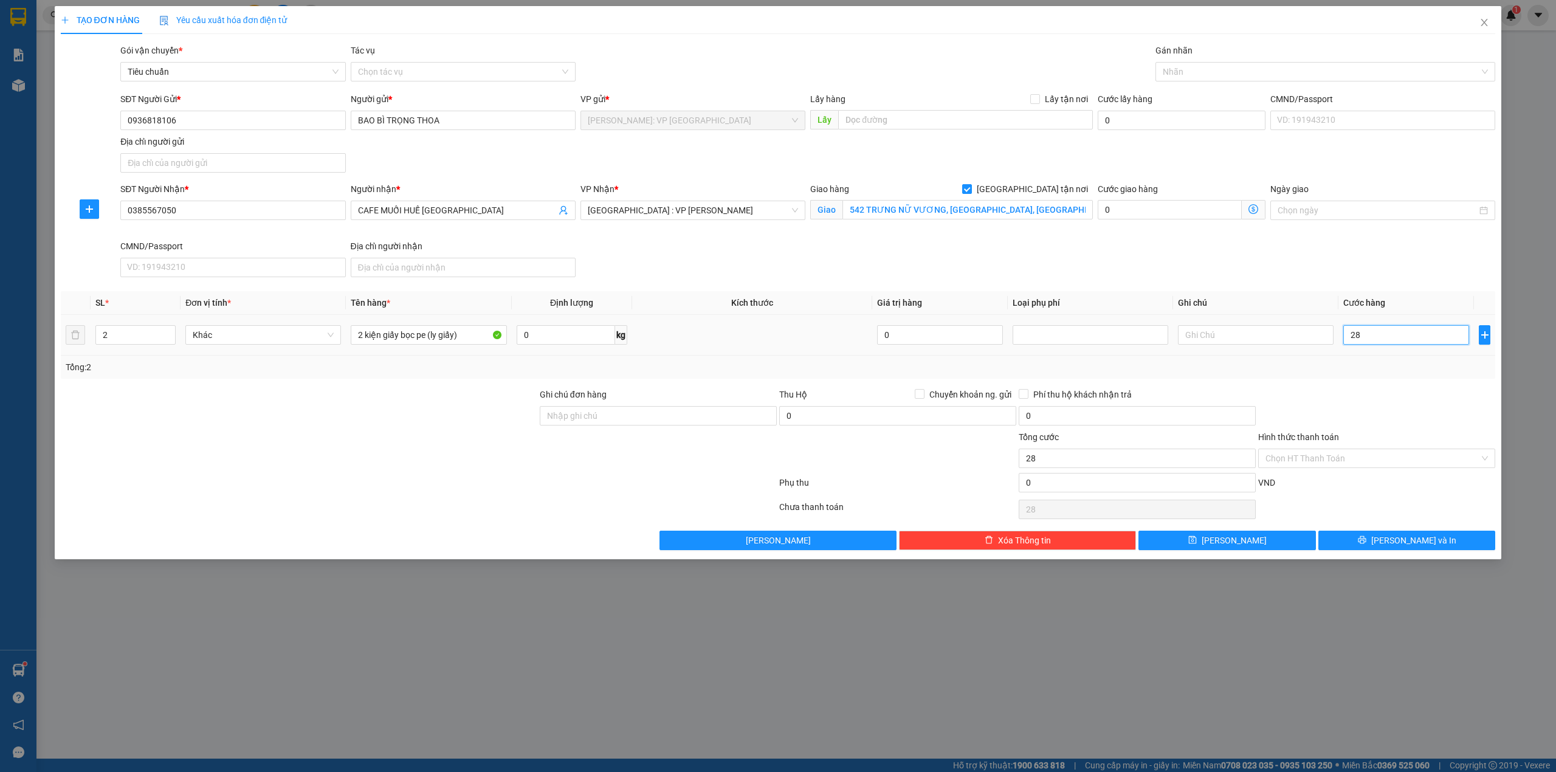
type input "280"
type input "2.800"
type input "28.000"
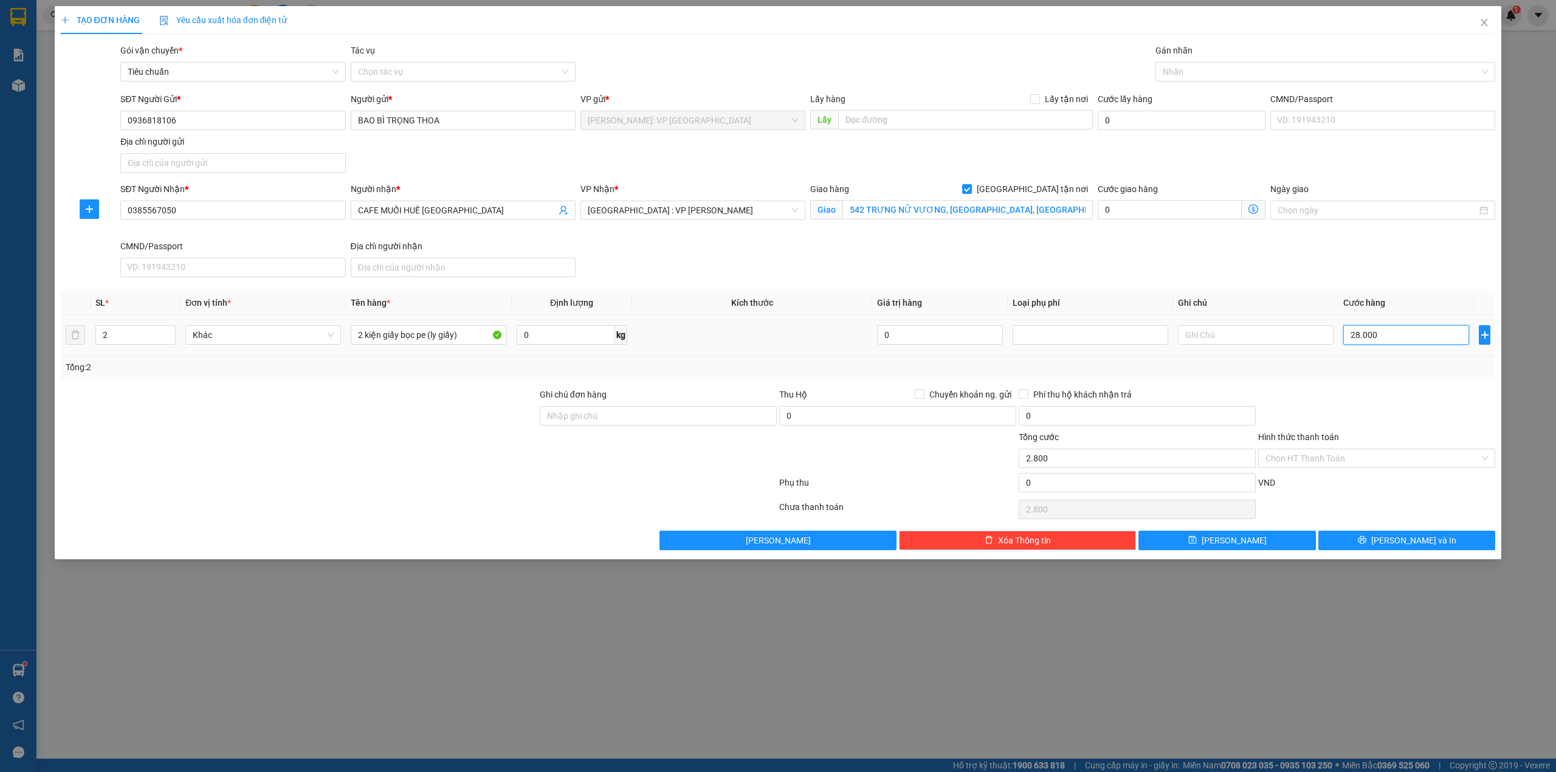
type input "28.000"
type input "280.000"
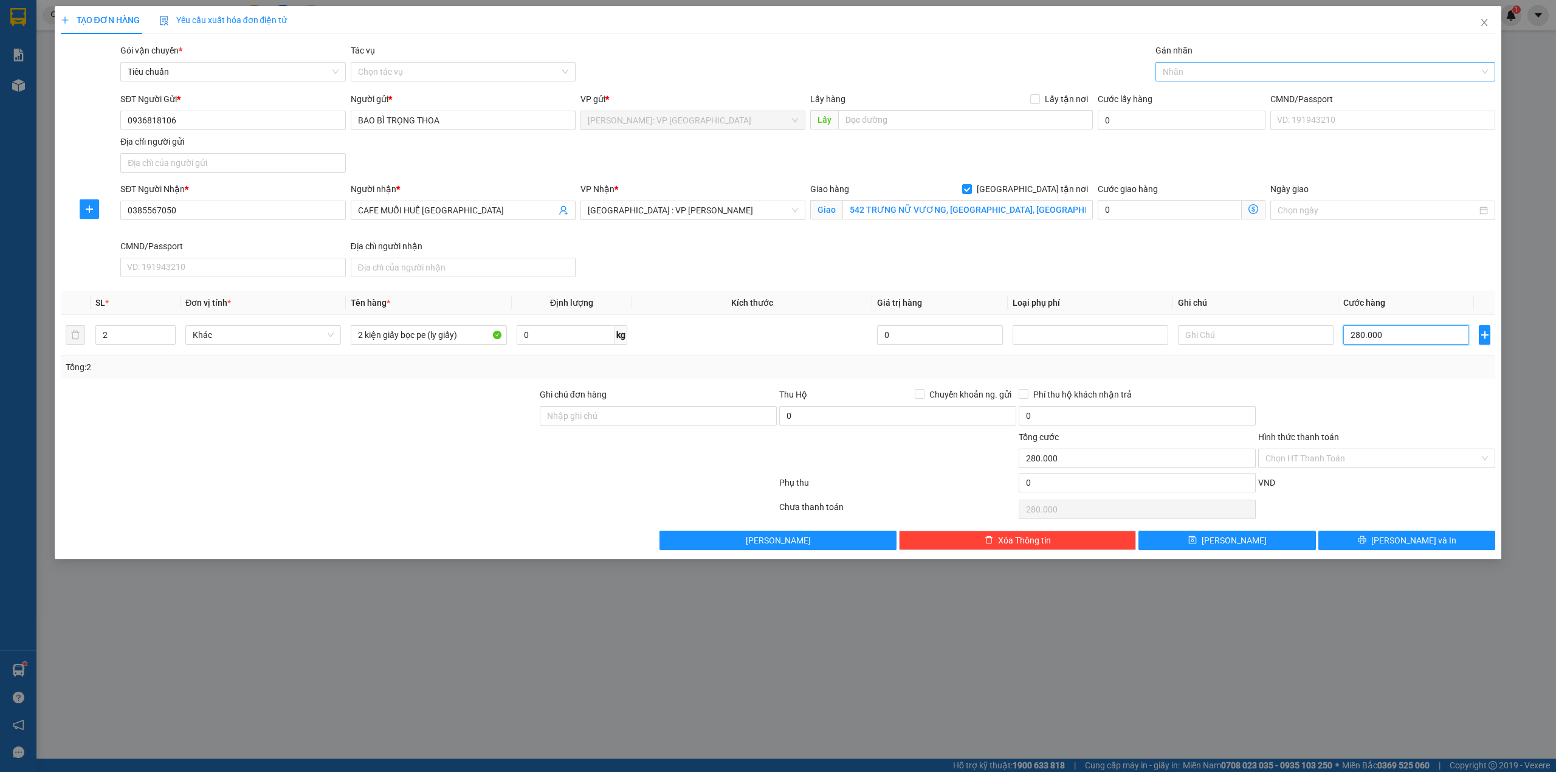
click at [1218, 72] on div at bounding box center [1319, 71] width 322 height 15
type input "280.000"
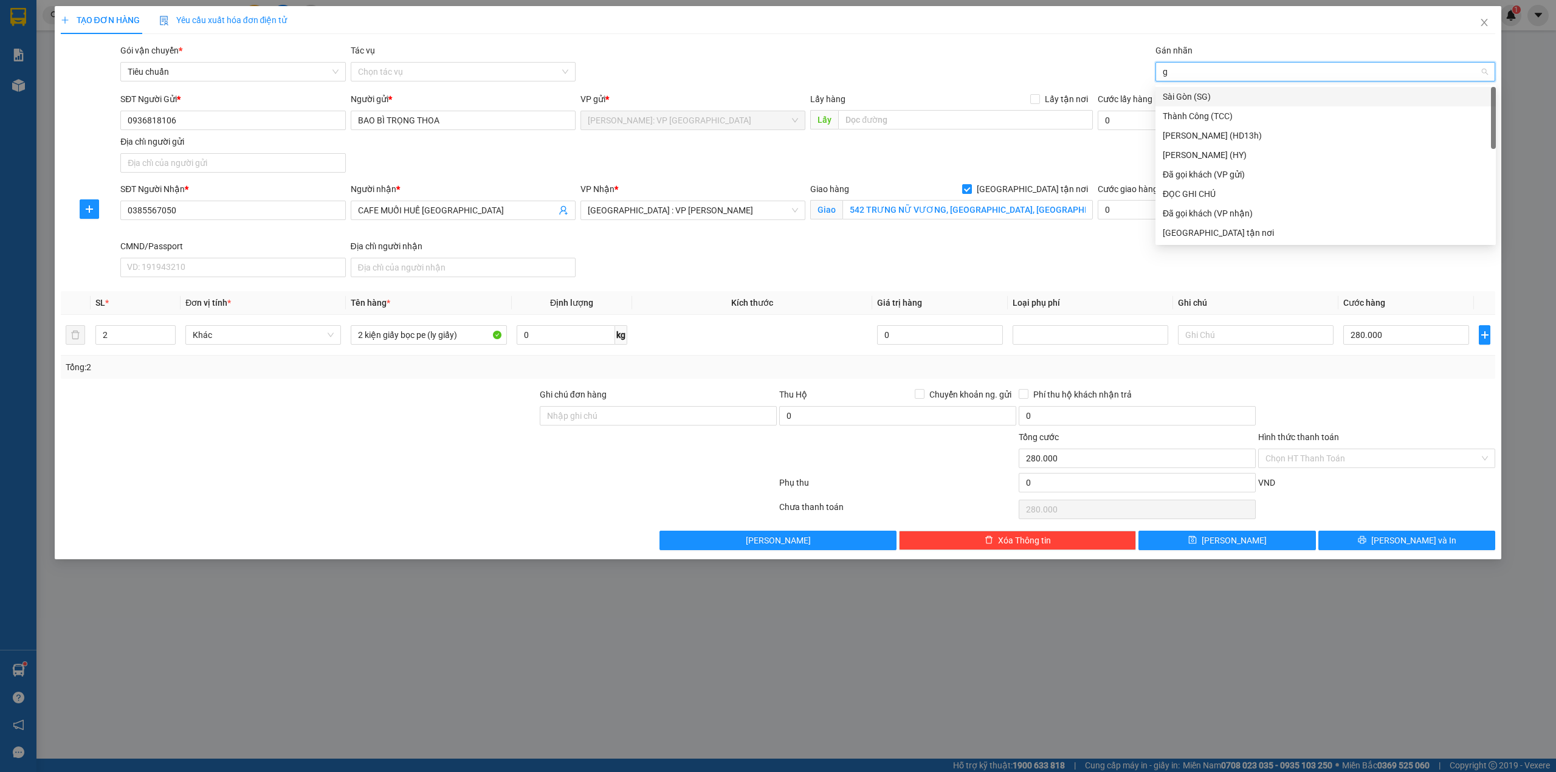
type input "gi"
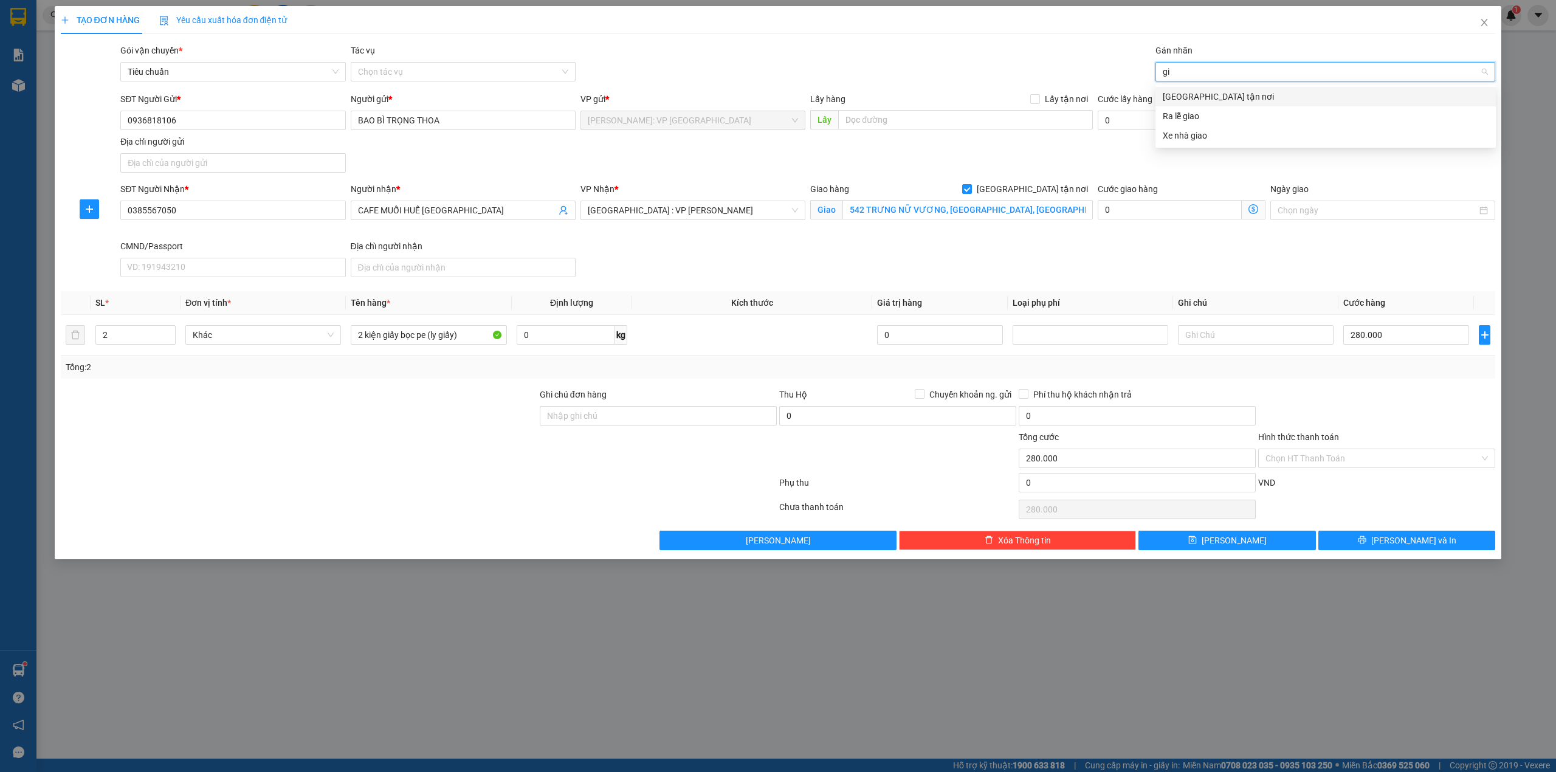
click at [1231, 95] on div "[GEOGRAPHIC_DATA] tận nơi" at bounding box center [1326, 96] width 326 height 13
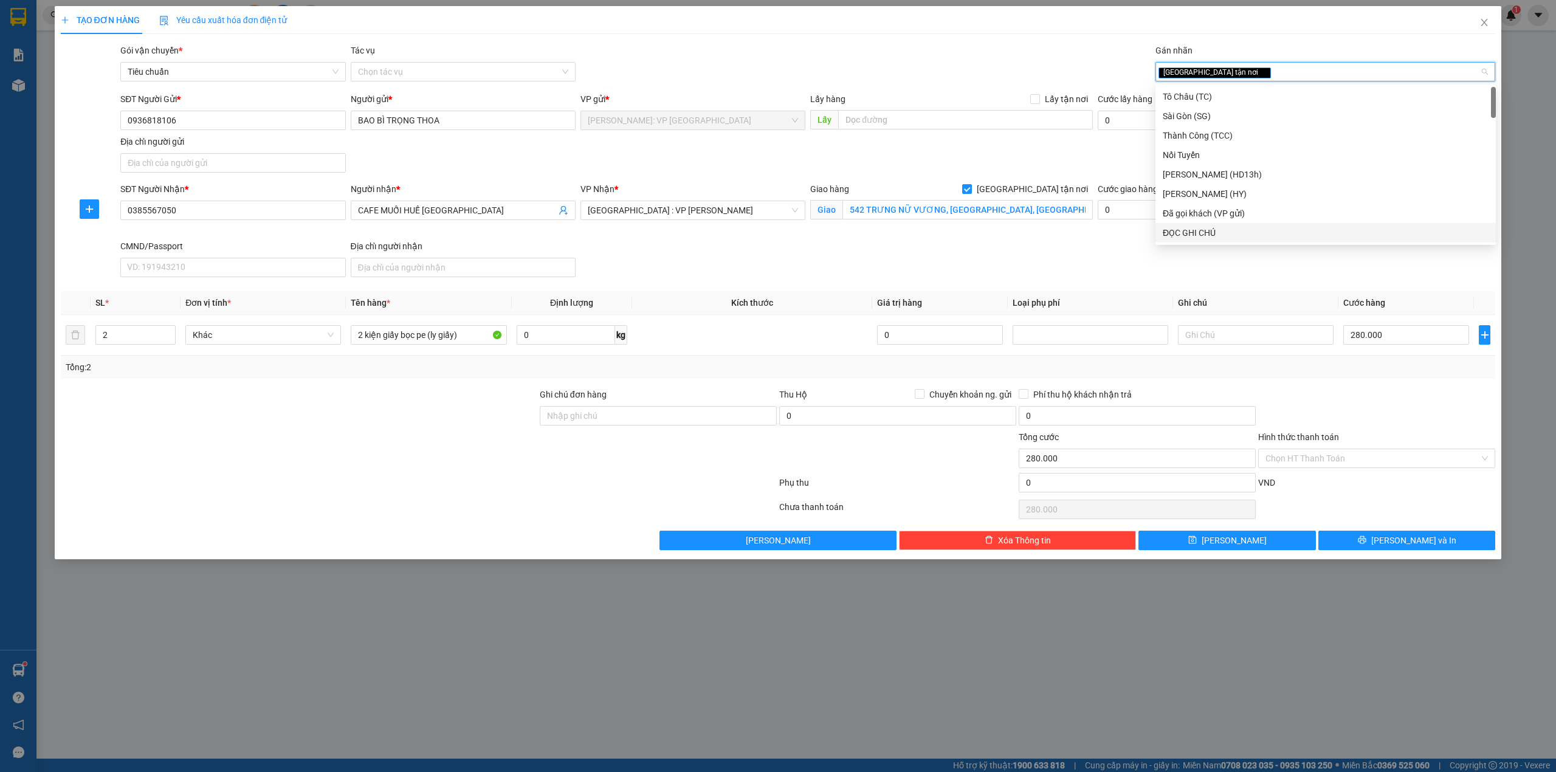
click at [1401, 532] on div "Transit Pickup Surcharge Ids Transit Deliver Surcharge Ids Transit Deliver Surc…" at bounding box center [778, 297] width 1435 height 506
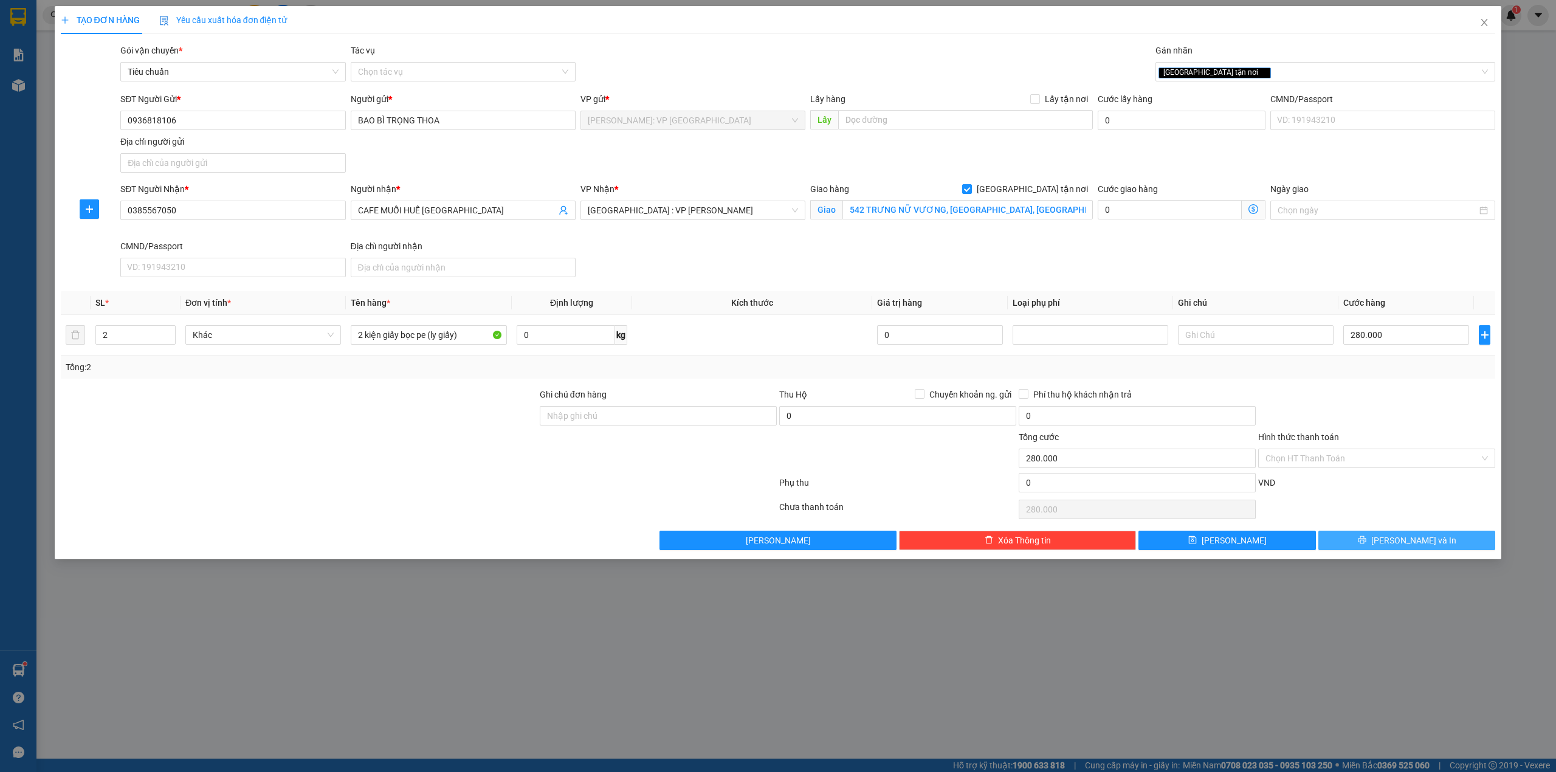
click at [1400, 550] on button "[PERSON_NAME] và In" at bounding box center [1406, 540] width 177 height 19
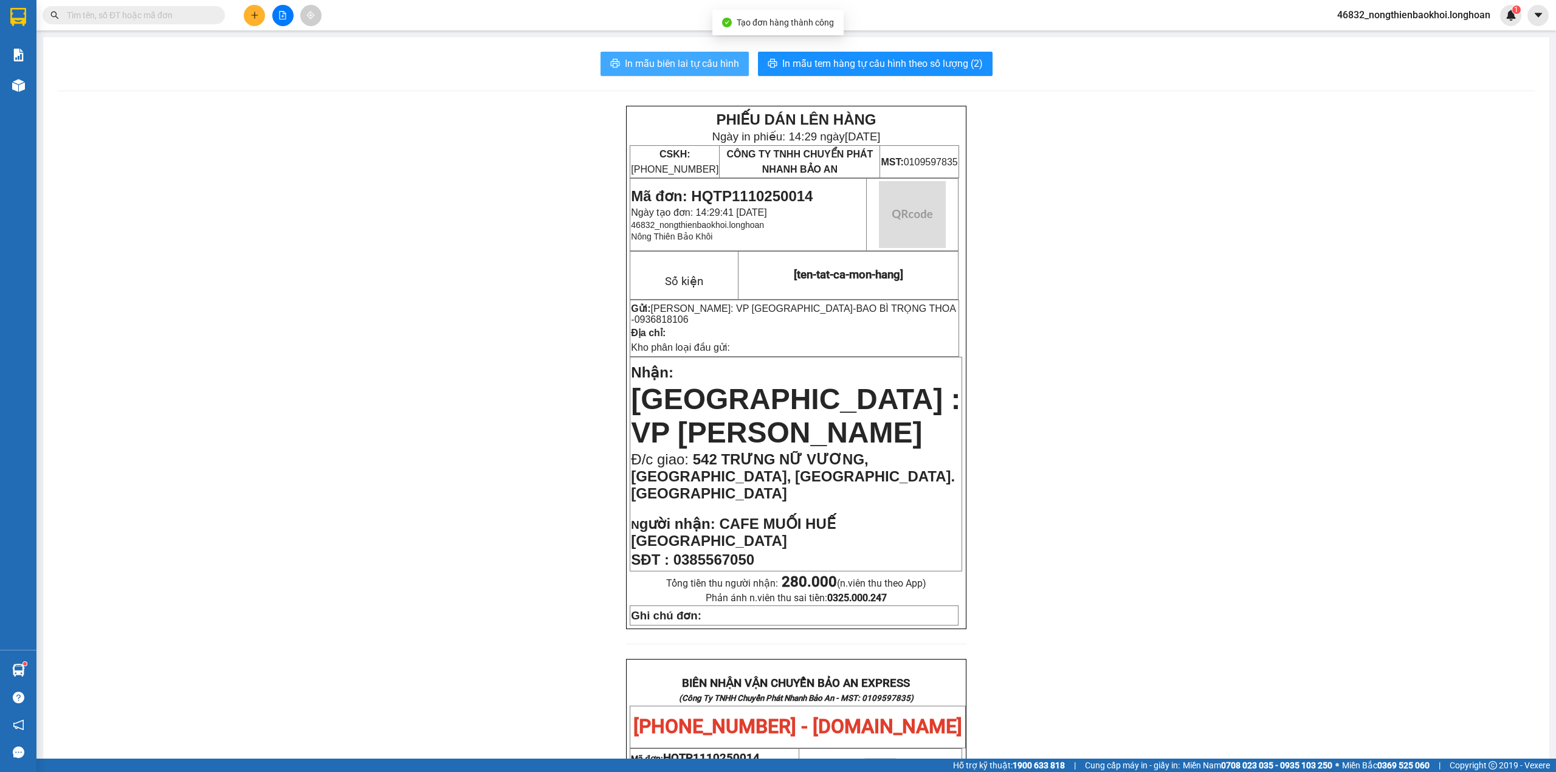
click at [679, 68] on span "In mẫu biên lai tự cấu hình" at bounding box center [682, 63] width 114 height 15
click at [489, 416] on div "PHIẾU DÁN LÊN HÀNG Ngày in phiếu: 14:29 ngày 11-10-2025 CSKH: 1900.06.88.33 CÔN…" at bounding box center [796, 740] width 1477 height 1269
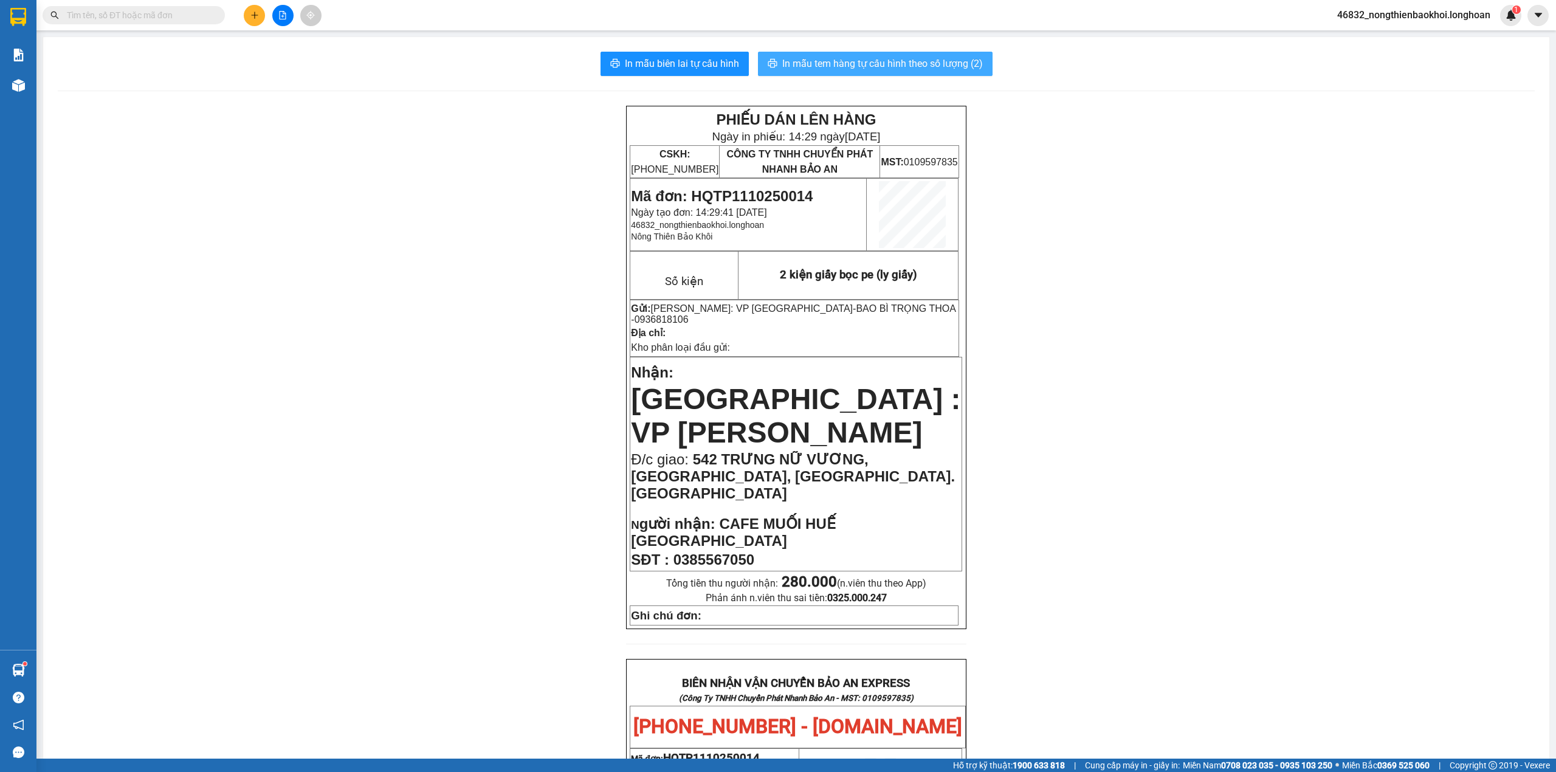
click at [876, 60] on span "In mẫu tem hàng tự cấu hình theo số lượng (2)" at bounding box center [882, 63] width 201 height 15
click at [543, 424] on div "PHIẾU DÁN LÊN HÀNG Ngày in phiếu: 14:29 ngày 11-10-2025 CSKH: 1900.06.88.33 CÔN…" at bounding box center [796, 740] width 1477 height 1269
drag, startPoint x: 553, startPoint y: 409, endPoint x: 557, endPoint y: 391, distance: 18.1
click at [553, 408] on div "PHIẾU DÁN LÊN HÀNG Ngày in phiếu: 14:29 ngày 11-10-2025 CSKH: 1900.06.88.33 CÔN…" at bounding box center [796, 740] width 1477 height 1269
click at [559, 387] on div "PHIẾU DÁN LÊN HÀNG Ngày in phiếu: 14:29 ngày 11-10-2025 CSKH: 1900.06.88.33 CÔN…" at bounding box center [796, 740] width 1477 height 1269
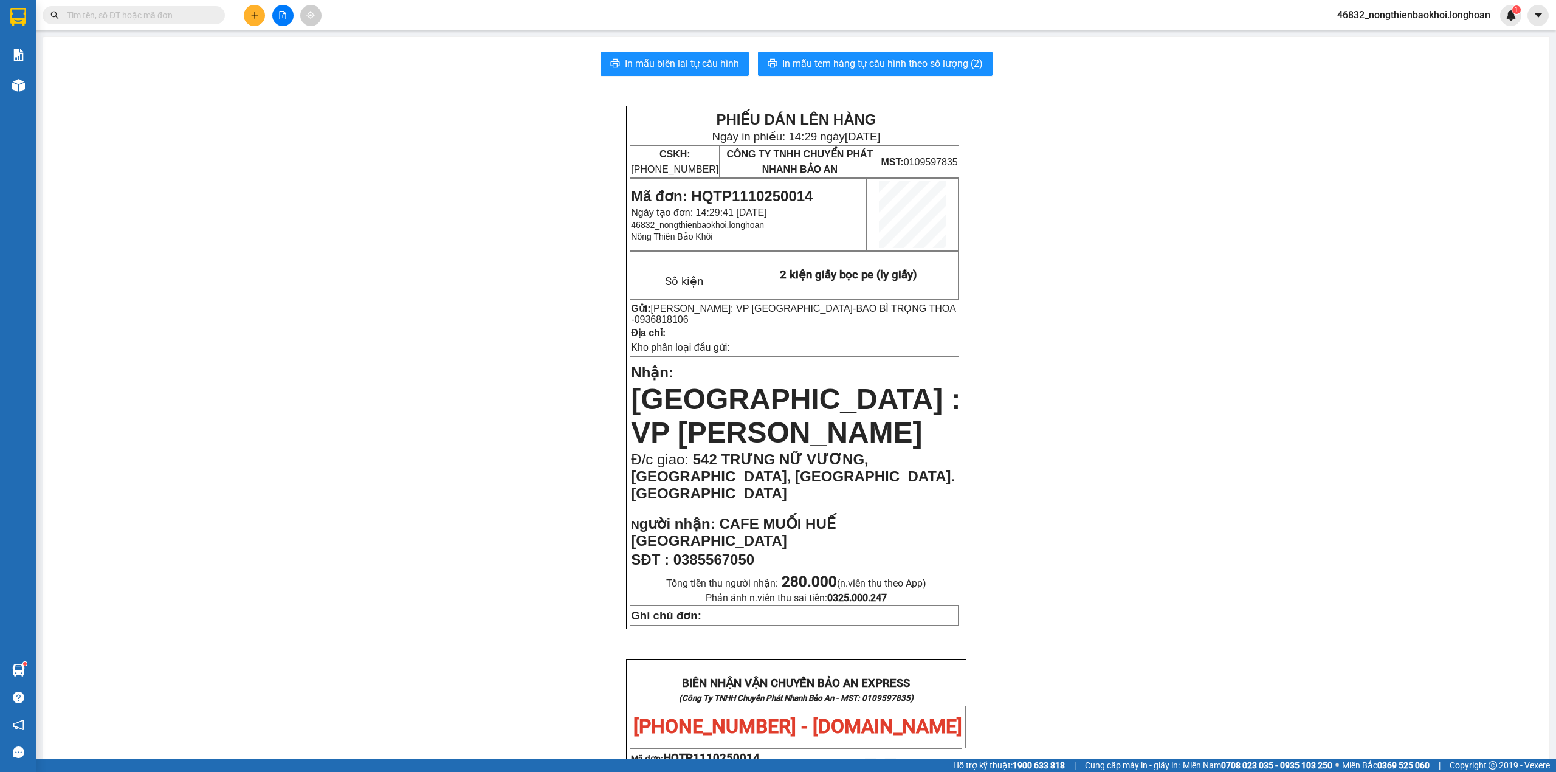
click at [166, 10] on input "text" at bounding box center [138, 15] width 143 height 13
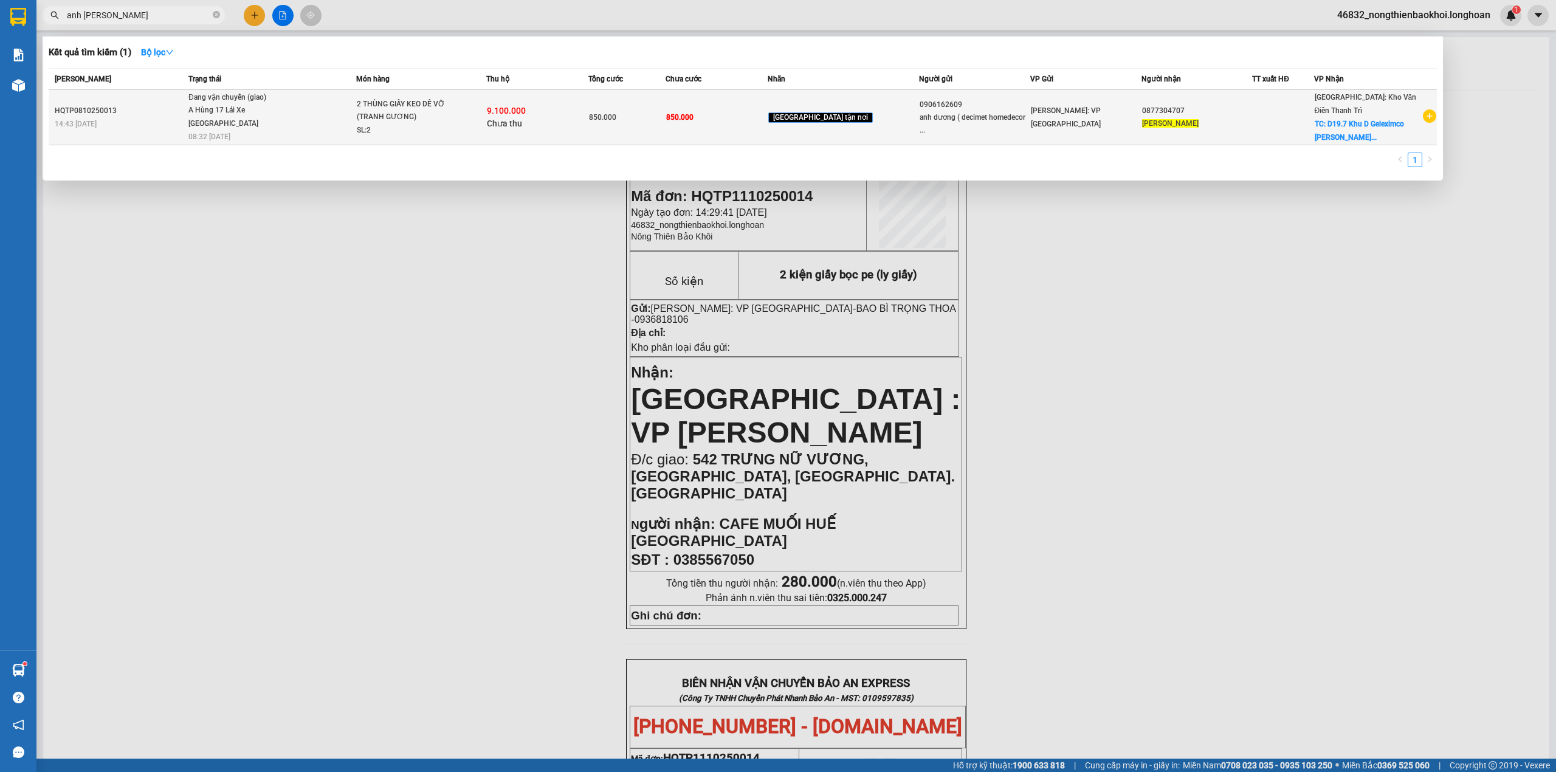
click at [447, 120] on div "2 THÙNG GIẤY KEO DỄ VỠ (TRANH GƯƠNG)" at bounding box center [402, 111] width 91 height 26
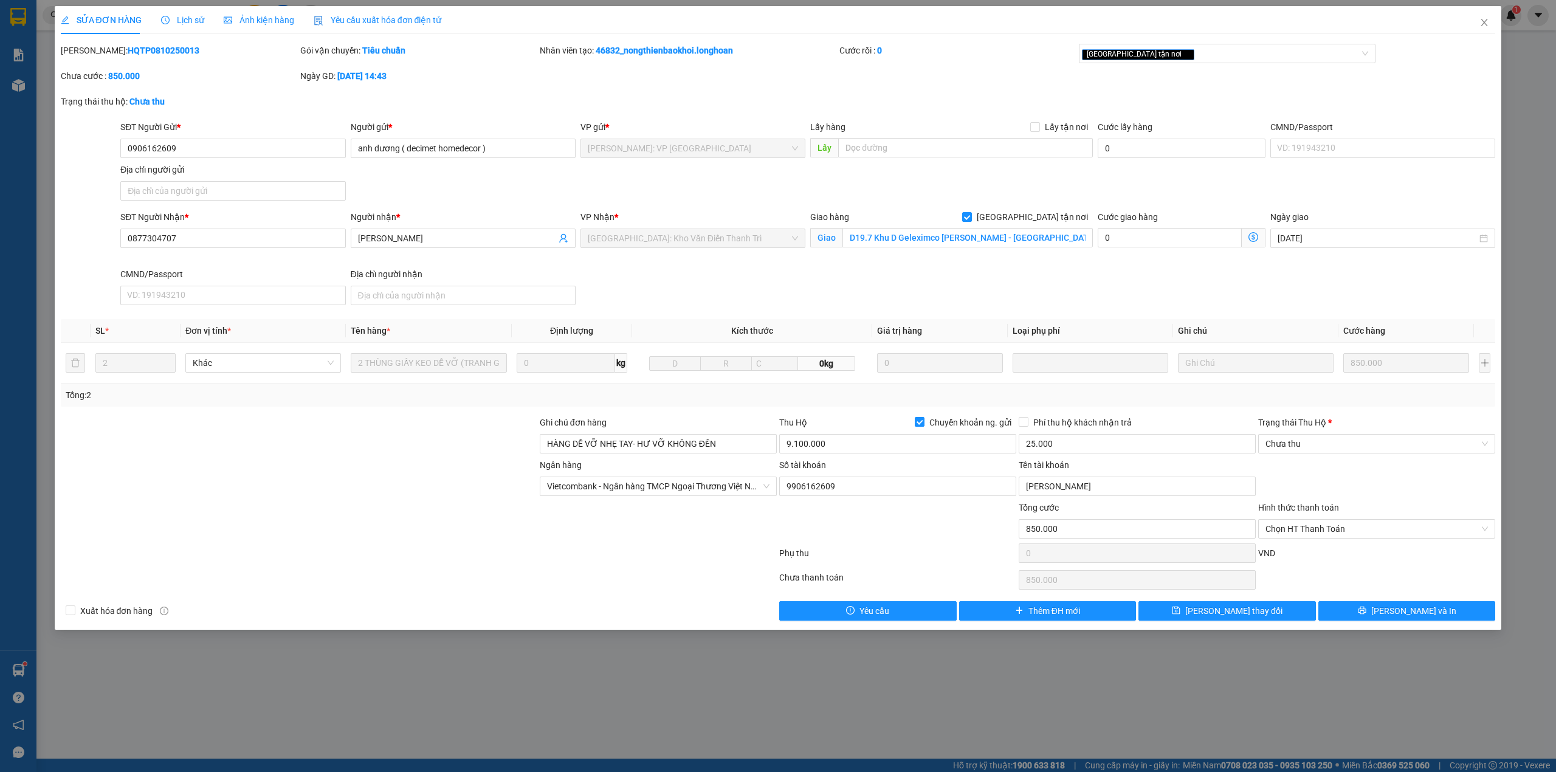
click at [317, 458] on div at bounding box center [299, 437] width 479 height 43
click at [436, 448] on div at bounding box center [299, 437] width 479 height 43
click at [623, 295] on div "SĐT Người Nhận * 0877304707 Người nhận * ANH CAO THUẬN VP Nhận * Hà Nội: Kho Vă…" at bounding box center [807, 260] width 1379 height 100
click at [423, 419] on div at bounding box center [299, 437] width 479 height 43
click at [654, 275] on div "SĐT Người Nhận * 0877304707 Người nhận * ANH CAO THUẬN VP Nhận * Hà Nội: Kho Vă…" at bounding box center [807, 260] width 1379 height 100
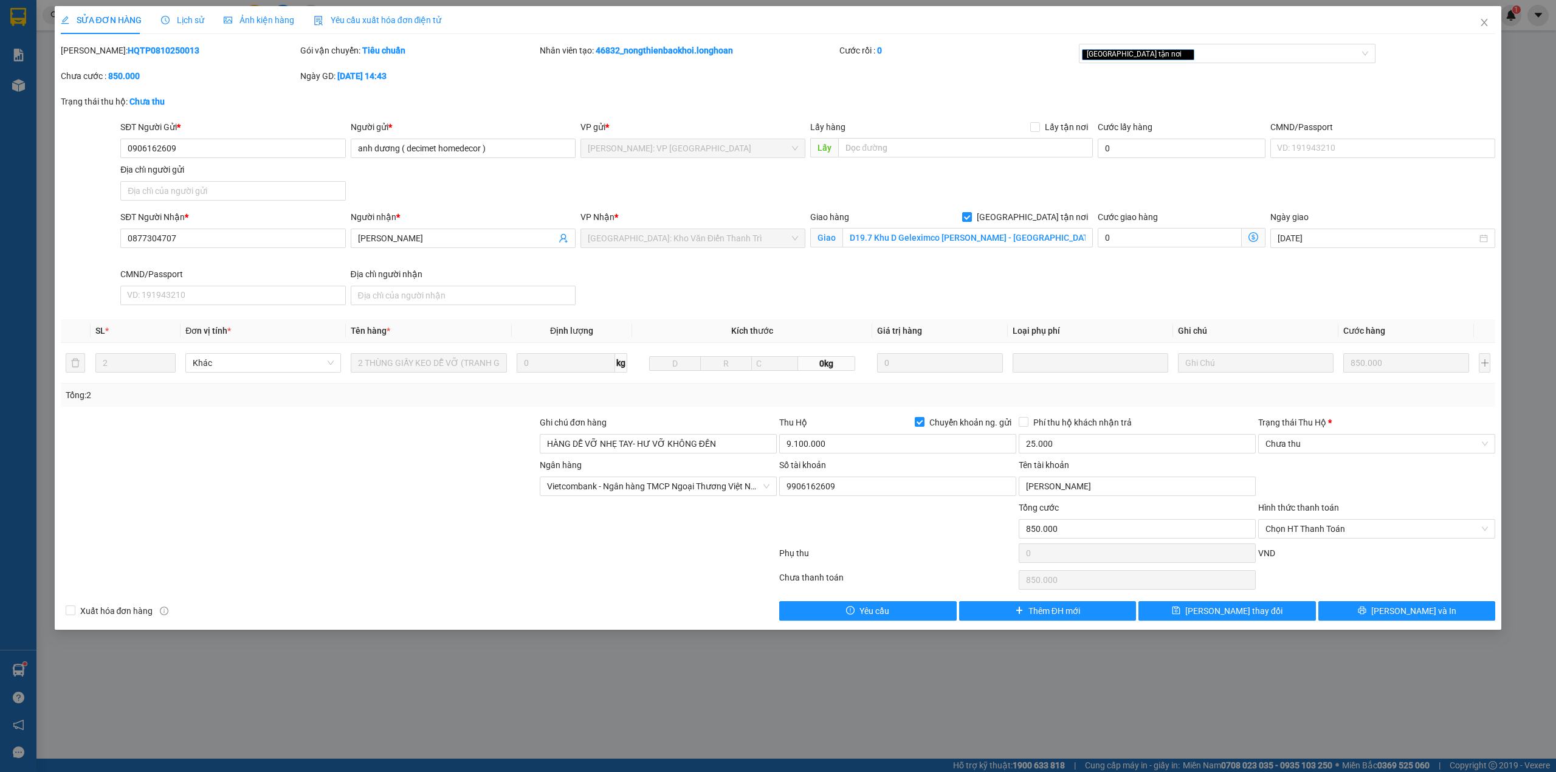
click at [632, 271] on div "SĐT Người Nhận * 0877304707 Người nhận * ANH CAO THUẬN VP Nhận * Hà Nội: Kho Vă…" at bounding box center [807, 260] width 1379 height 100
click at [487, 180] on div "SĐT Người Gửi * 0906162609 Người gửi * anh dương ( decimet homedecor ) VP gửi *…" at bounding box center [807, 162] width 1379 height 85
click at [470, 103] on div "Trạng thái thu hộ: Chưa thu" at bounding box center [778, 108] width 1437 height 26
click at [184, 18] on span "Lịch sử" at bounding box center [182, 20] width 43 height 10
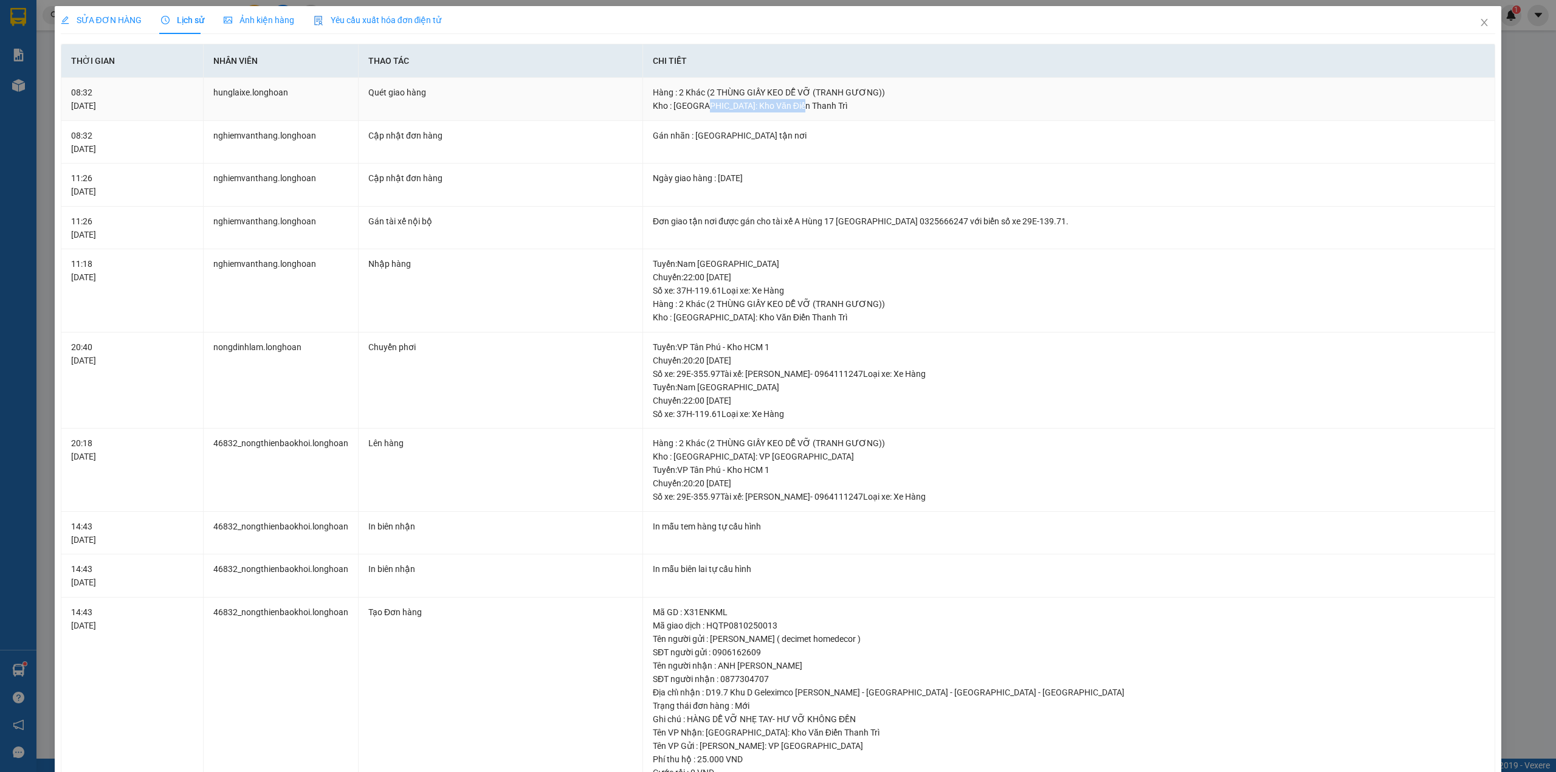
drag, startPoint x: 698, startPoint y: 100, endPoint x: 910, endPoint y: 119, distance: 213.6
click at [910, 119] on td "Hàng : 2 Khác (2 THÙNG GIẤY KEO DỄ VỠ (TRANH GƯƠNG)) Kho : Hà Nội: Kho Văn Điển…" at bounding box center [1069, 99] width 852 height 43
click at [660, 105] on div "Kho : Hà Nội: Kho Văn Điển Thanh Trì" at bounding box center [1069, 105] width 832 height 13
drag, startPoint x: 655, startPoint y: 110, endPoint x: 834, endPoint y: 112, distance: 179.3
click at [834, 112] on div "Kho : Hà Nội: Kho Văn Điển Thanh Trì" at bounding box center [1069, 105] width 832 height 13
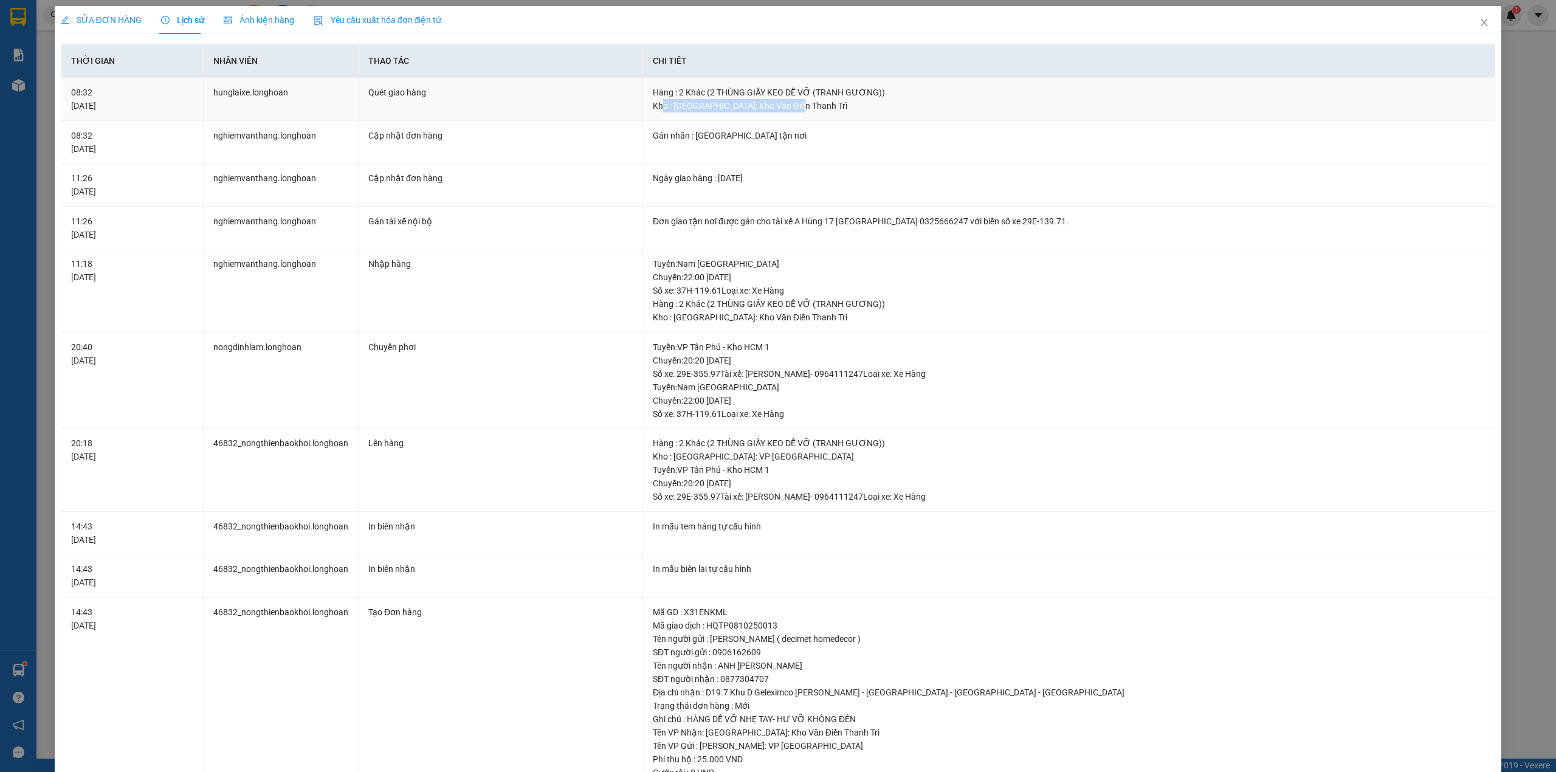
click at [677, 117] on td "Hàng : 2 Khác (2 THÙNG GIẤY KEO DỄ VỠ (TRANH GƯƠNG)) Kho : Hà Nội: Kho Văn Điển…" at bounding box center [1069, 99] width 852 height 43
drag, startPoint x: 654, startPoint y: 103, endPoint x: 915, endPoint y: 118, distance: 261.1
click at [915, 118] on td "Hàng : 2 Khác (2 THÙNG GIẤY KEO DỄ VỠ (TRANH GƯƠNG)) Kho : Hà Nội: Kho Văn Điển…" at bounding box center [1069, 99] width 852 height 43
click at [701, 102] on div "Kho : Hà Nội: Kho Văn Điển Thanh Trì" at bounding box center [1069, 105] width 832 height 13
drag, startPoint x: 671, startPoint y: 90, endPoint x: 863, endPoint y: 89, distance: 192.0
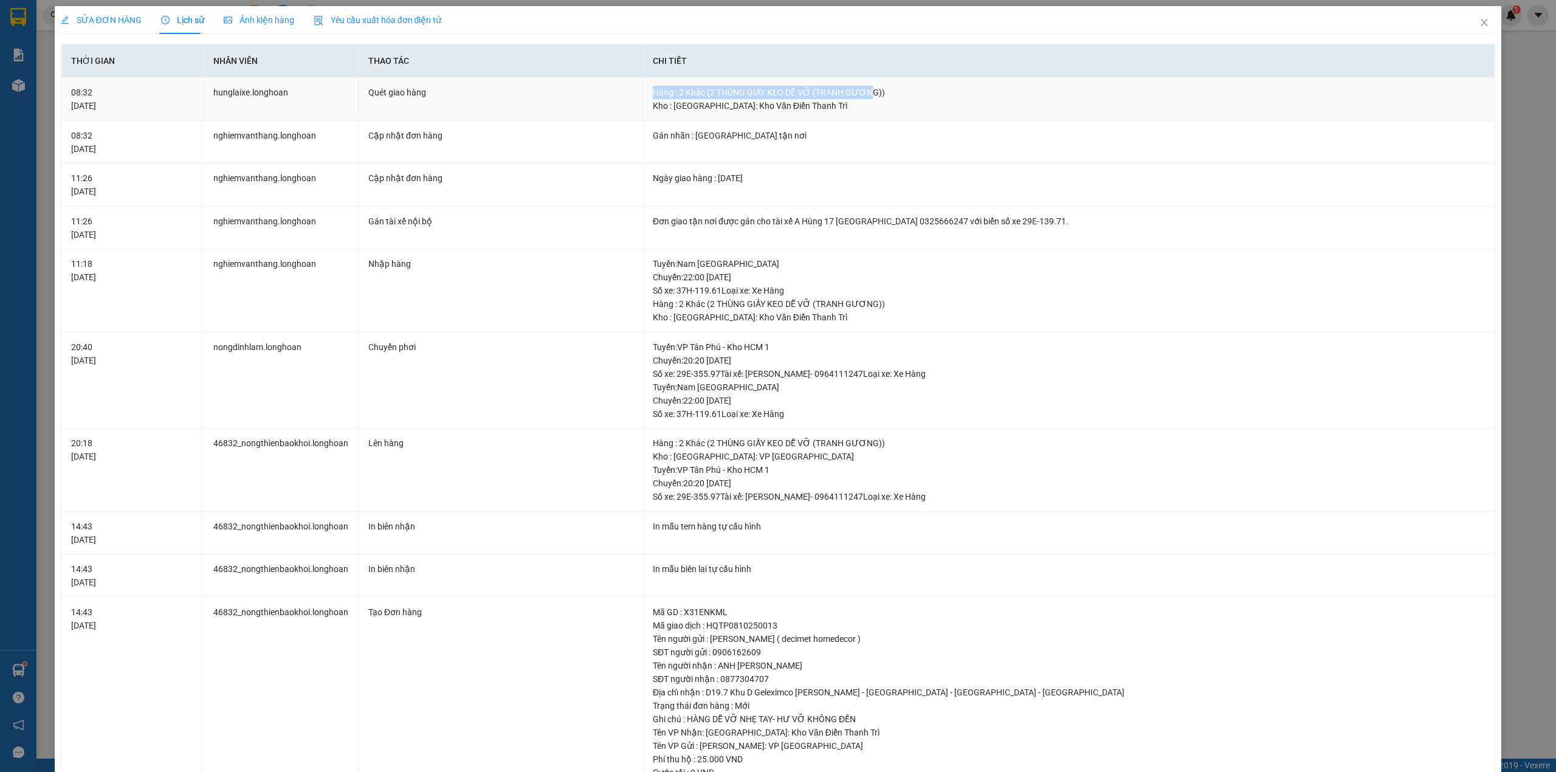
click at [863, 89] on div "Hàng : 2 Khác (2 THÙNG GIẤY KEO DỄ VỠ (TRANH GƯƠNG))" at bounding box center [1069, 92] width 832 height 13
click at [871, 91] on div "Hàng : 2 Khác (2 THÙNG GIẤY KEO DỄ VỠ (TRANH GƯƠNG))" at bounding box center [1069, 92] width 832 height 13
drag, startPoint x: 878, startPoint y: 89, endPoint x: 657, endPoint y: 98, distance: 220.8
click at [657, 98] on div "Hàng : 2 Khác (2 THÙNG GIẤY KEO DỄ VỠ (TRANH GƯƠNG))" at bounding box center [1069, 92] width 832 height 13
click at [631, 92] on td "Quét giao hàng" at bounding box center [501, 99] width 284 height 43
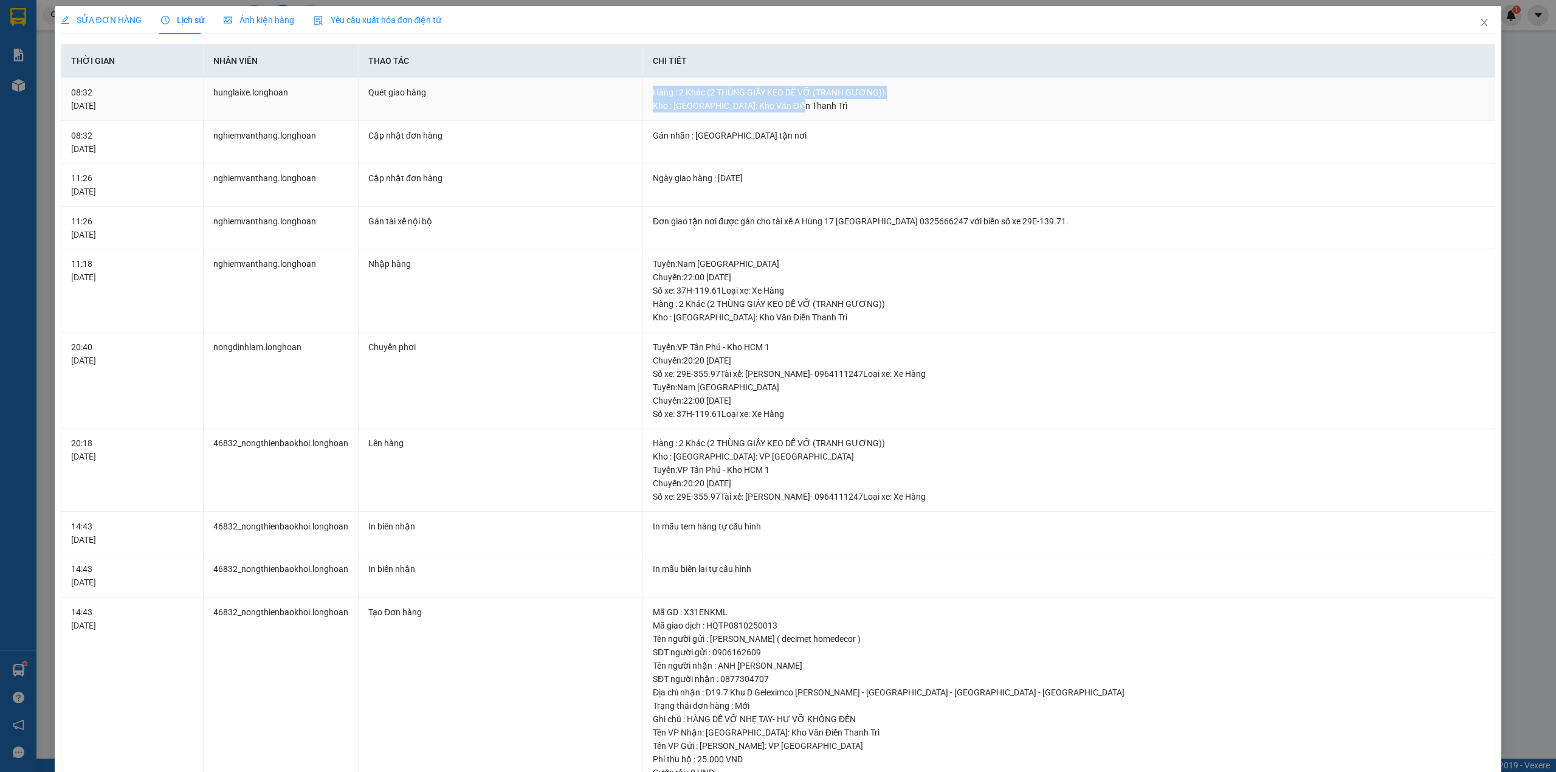
drag, startPoint x: 795, startPoint y: 107, endPoint x: 635, endPoint y: 86, distance: 161.2
click at [635, 86] on tr "08:32 11/10/2025 hunglaixe.longhoan Quét giao hàng Hàng : 2 Khác (2 THÙNG GIẤY …" at bounding box center [778, 99] width 1434 height 43
click at [631, 84] on td "Quét giao hàng" at bounding box center [501, 99] width 284 height 43
click at [141, 89] on div "08:32 11/10/2025" at bounding box center [132, 99] width 122 height 27
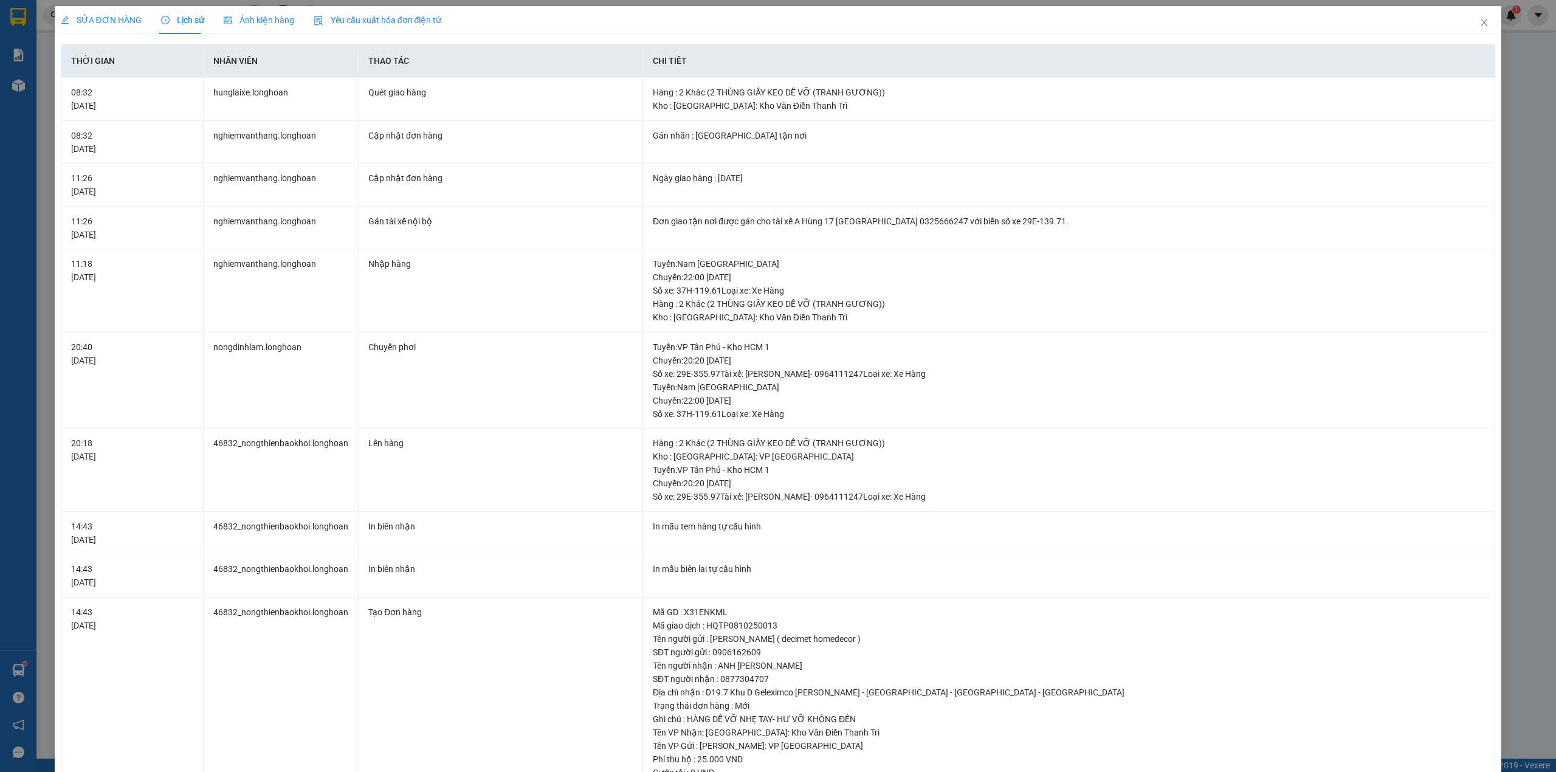
click at [105, 27] on div "SỬA ĐƠN HÀNG" at bounding box center [101, 20] width 81 height 28
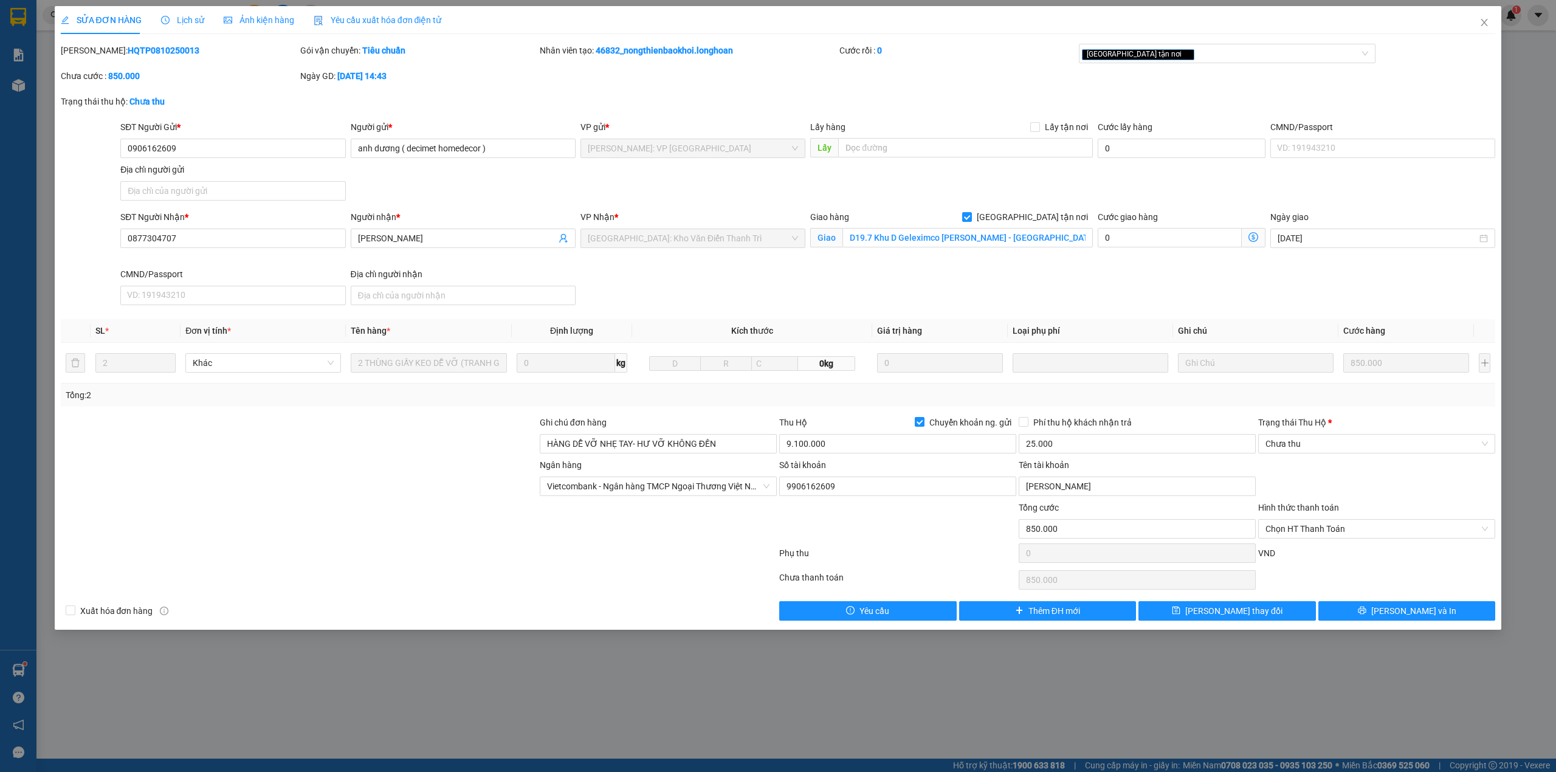
click at [95, 151] on div at bounding box center [90, 162] width 60 height 85
click at [259, 237] on input "0877304707" at bounding box center [232, 237] width 225 height 19
click at [448, 86] on div "Ngày GD: 08-10-2025 lúc 14:43" at bounding box center [418, 82] width 239 height 26
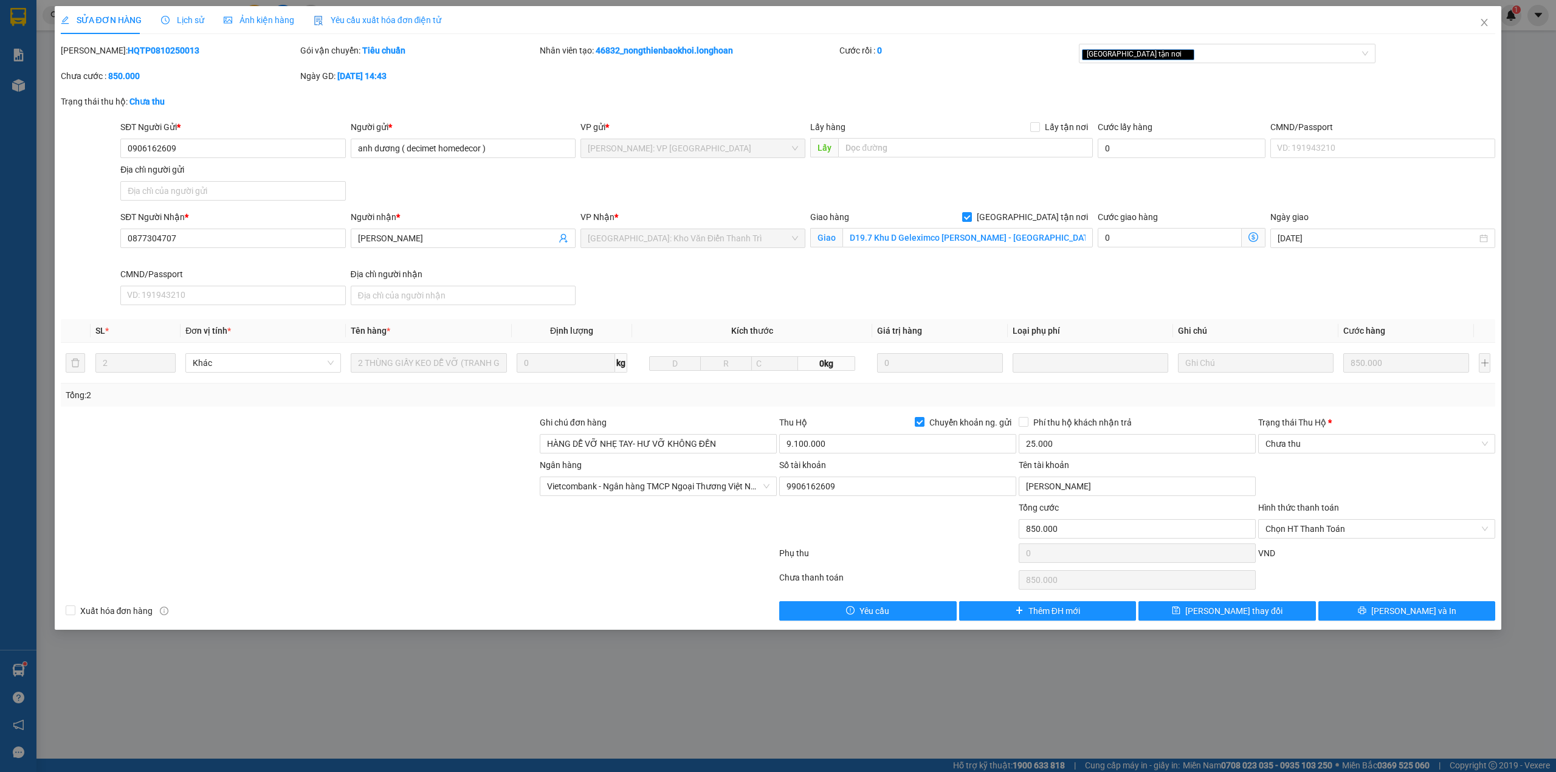
click at [623, 100] on div "Trạng thái thu hộ: Chưa thu" at bounding box center [778, 108] width 1437 height 26
click at [380, 443] on div at bounding box center [299, 437] width 479 height 43
click at [514, 74] on div "Ngày GD: 08-10-2025 lúc 14:43" at bounding box center [418, 75] width 237 height 13
click at [484, 91] on div "Ngày GD: 08-10-2025 lúc 14:43" at bounding box center [418, 82] width 239 height 26
click at [1483, 18] on span "Close" at bounding box center [1484, 23] width 34 height 34
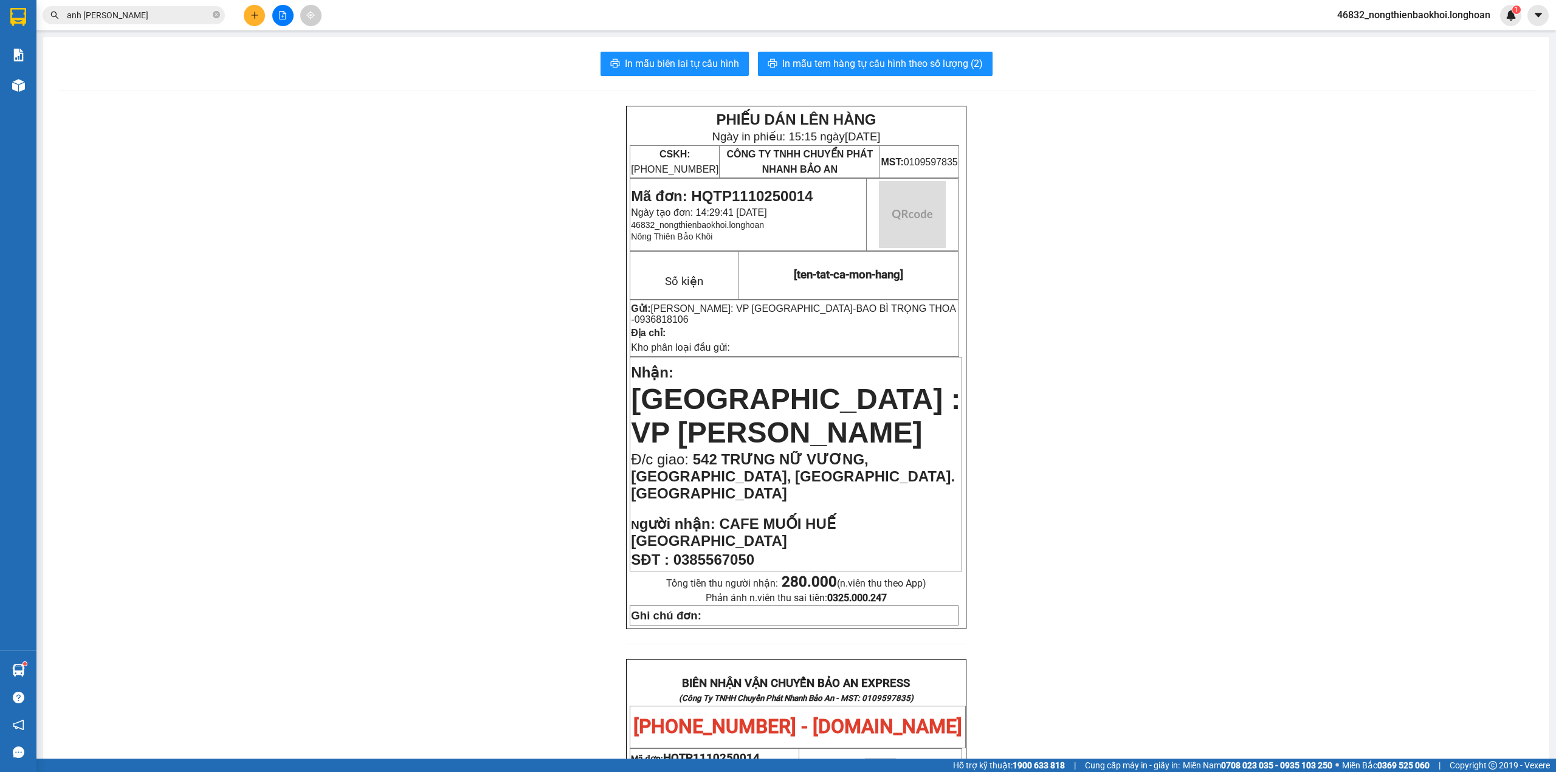
drag, startPoint x: 438, startPoint y: 329, endPoint x: 318, endPoint y: 204, distance: 173.2
click at [438, 329] on div "PHIẾU DÁN LÊN HÀNG Ngày in phiếu: 15:15 ngày 11-10-2025 CSKH: 1900.06.88.33 CÔN…" at bounding box center [796, 740] width 1477 height 1269
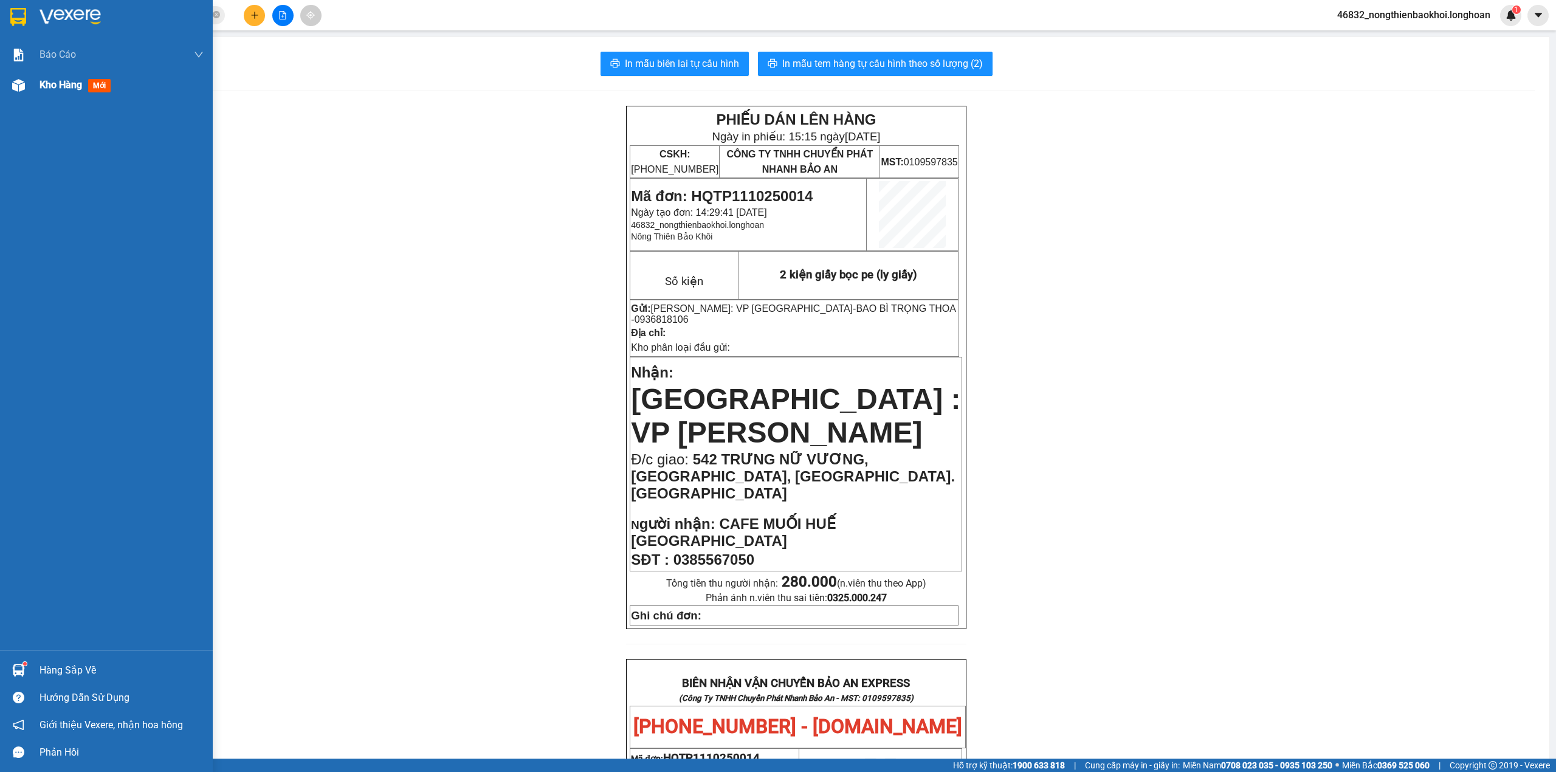
click at [8, 81] on div at bounding box center [18, 85] width 21 height 21
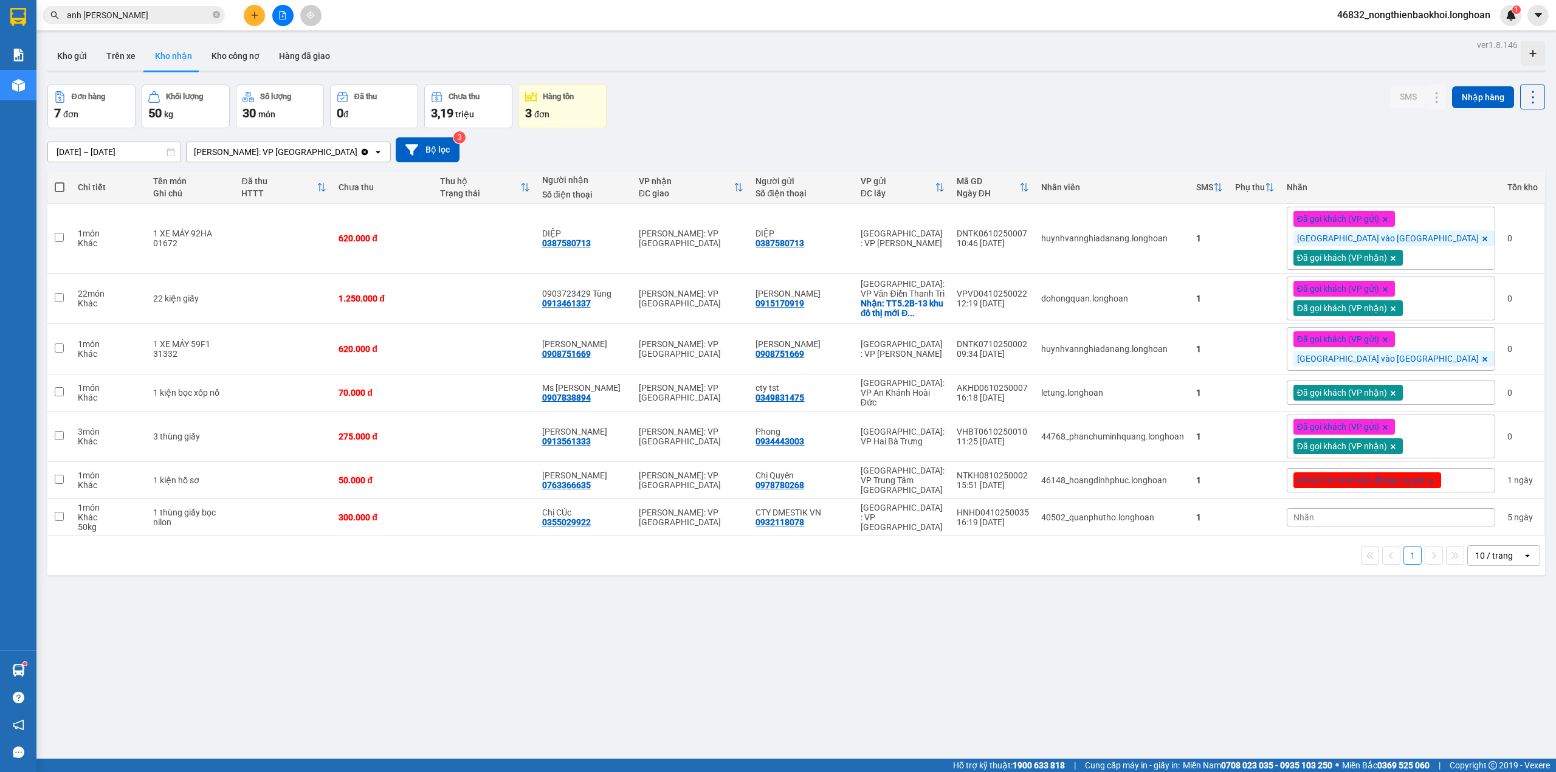
click at [802, 73] on div "Kho gửi Trên xe Kho nhận Kho công nợ Hàng đã giao" at bounding box center [795, 57] width 1497 height 32
click at [831, 125] on div "Đơn hàng 7 đơn Khối lượng 50 kg Số lượng 30 món Đã thu 0 đ Chưa thu 3,19 triệu …" at bounding box center [795, 106] width 1497 height 44
click at [504, 448] on td at bounding box center [484, 436] width 101 height 50
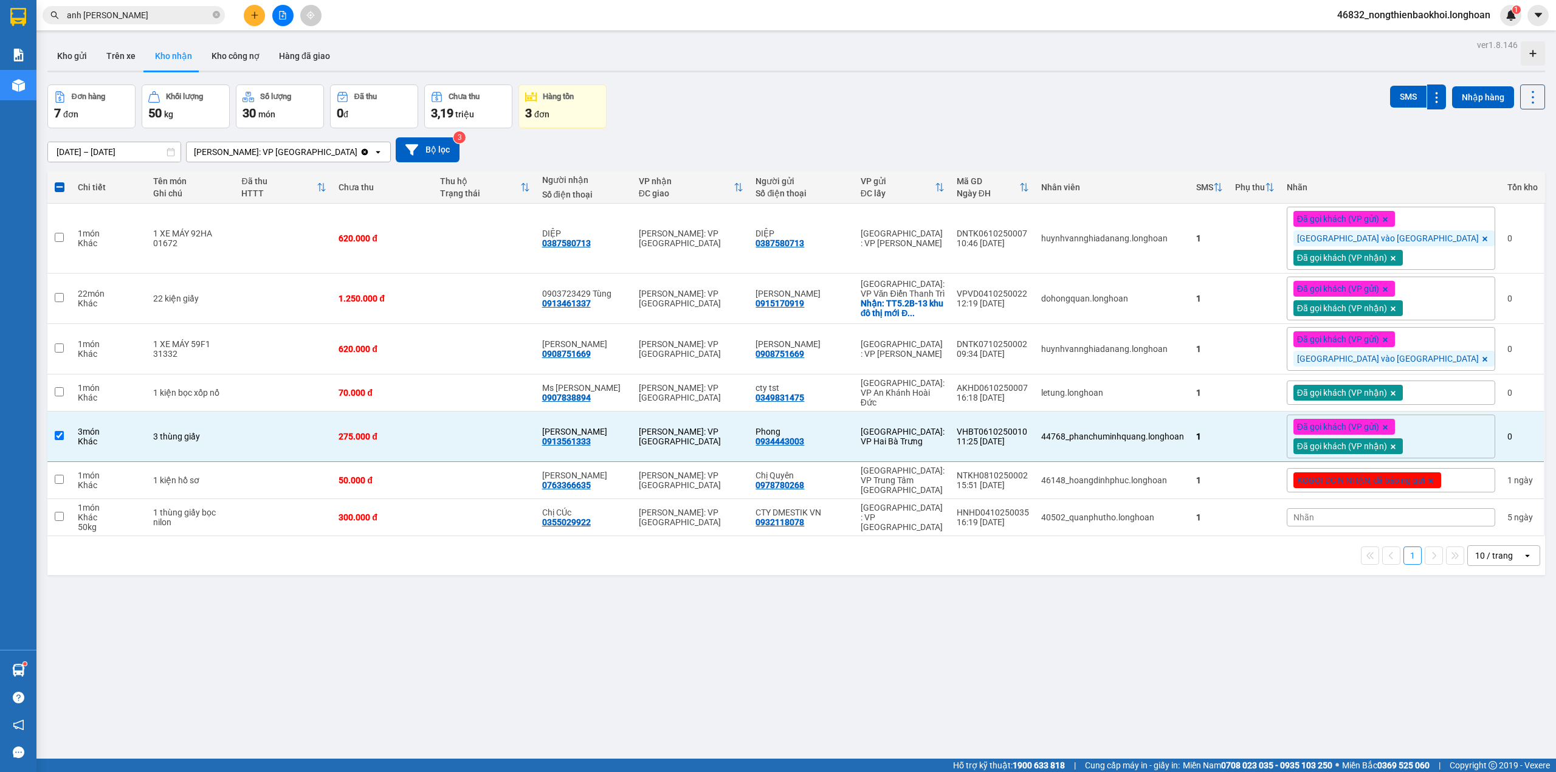
click at [871, 123] on div "Đơn hàng 7 đơn Khối lượng 50 kg Số lượng 30 món Đã thu 0 đ Chưa thu 3,19 triệu …" at bounding box center [795, 106] width 1497 height 44
click at [788, 112] on div "Đơn hàng 7 đơn Khối lượng 50 kg Số lượng 30 món Đã thu 0 đ Chưa thu 3,19 triệu …" at bounding box center [795, 106] width 1497 height 44
click at [779, 117] on div "Đơn hàng 7 đơn Khối lượng 50 kg Số lượng 30 món Đã thu 0 đ Chưa thu 3,19 triệu …" at bounding box center [795, 106] width 1497 height 44
click at [689, 137] on div "12/09/2025 – 11/10/2025 Press the down arrow key to interact with the calendar …" at bounding box center [795, 149] width 1497 height 25
click at [503, 445] on td at bounding box center [484, 436] width 101 height 50
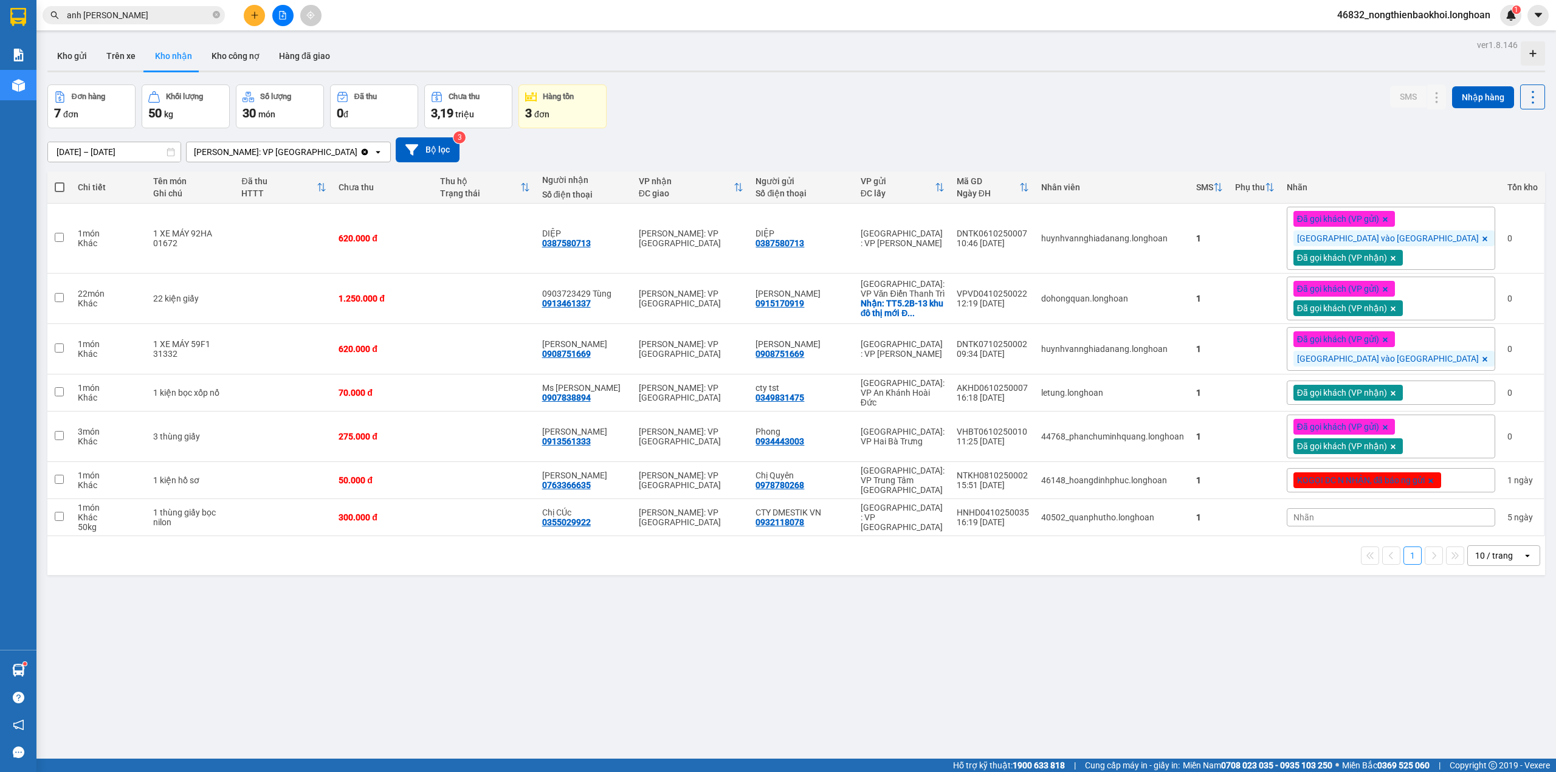
click at [767, 126] on div "Đơn hàng 7 đơn Khối lượng 50 kg Số lượng 30 món Đã thu 0 đ Chưa thu 3,19 triệu …" at bounding box center [795, 106] width 1497 height 44
click at [1408, 438] on icon at bounding box center [1412, 436] width 9 height 9
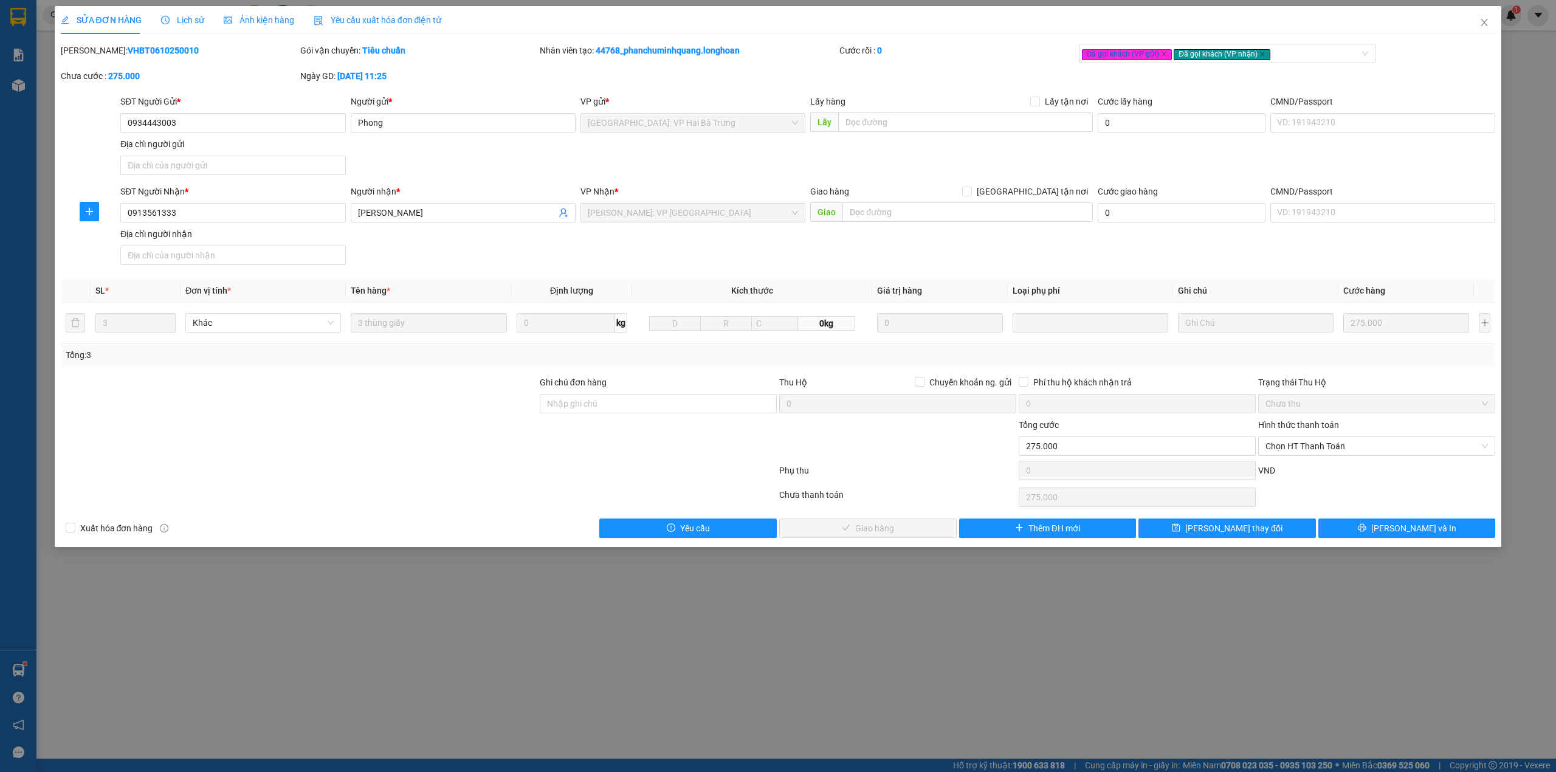
click at [479, 427] on div at bounding box center [299, 439] width 479 height 43
click at [1345, 448] on span "Chọn HT Thanh Toán" at bounding box center [1376, 446] width 222 height 18
click at [1313, 475] on div "Tại văn phòng" at bounding box center [1376, 472] width 222 height 13
click at [802, 472] on div "Phụ thu" at bounding box center [897, 474] width 239 height 21
click at [758, 472] on div at bounding box center [419, 473] width 718 height 24
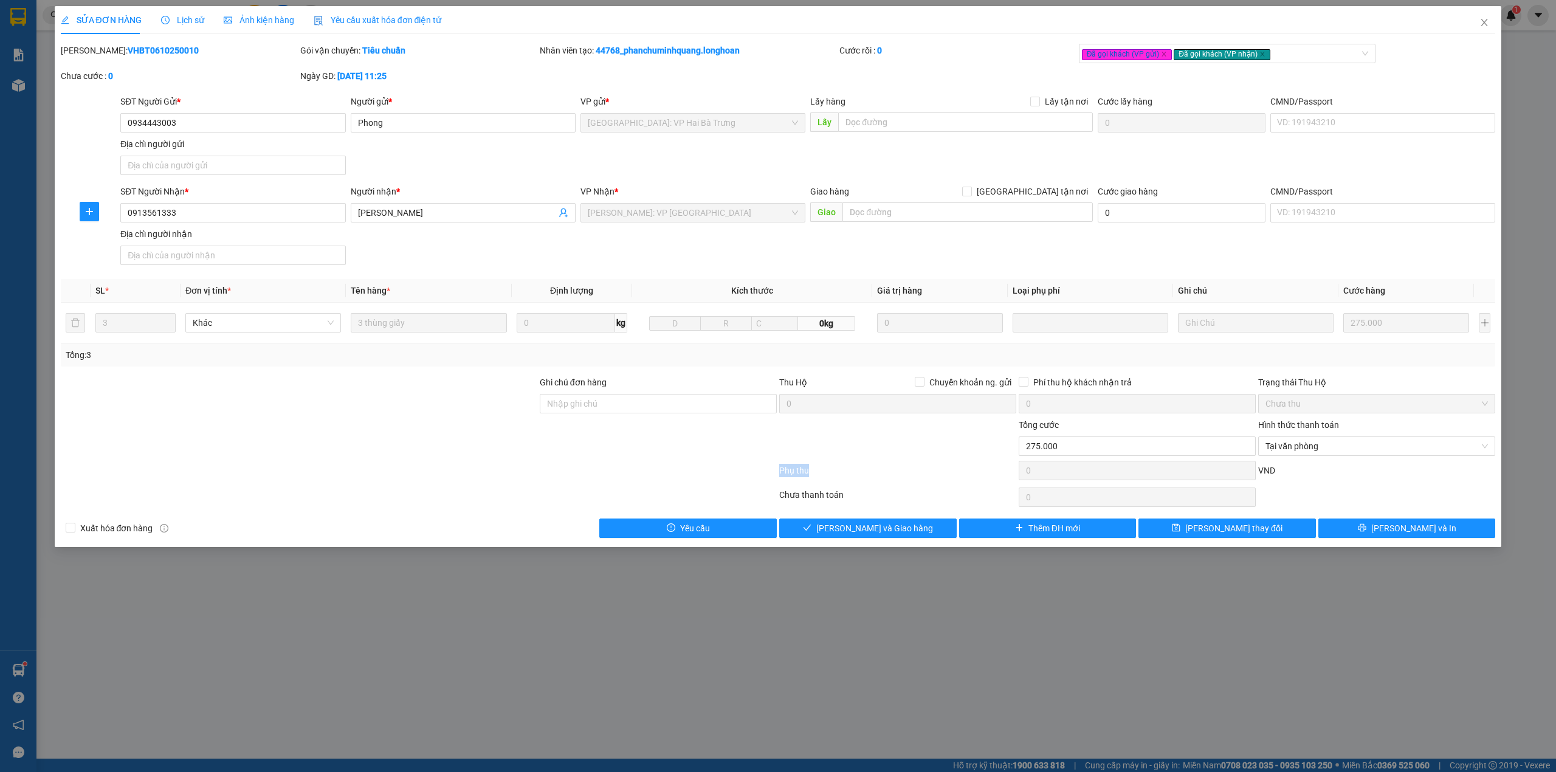
drag, startPoint x: 773, startPoint y: 472, endPoint x: 810, endPoint y: 469, distance: 37.2
click at [810, 469] on div "Phụ thu 0 VND" at bounding box center [778, 473] width 1437 height 24
click at [803, 468] on div "Phụ thu" at bounding box center [897, 474] width 239 height 21
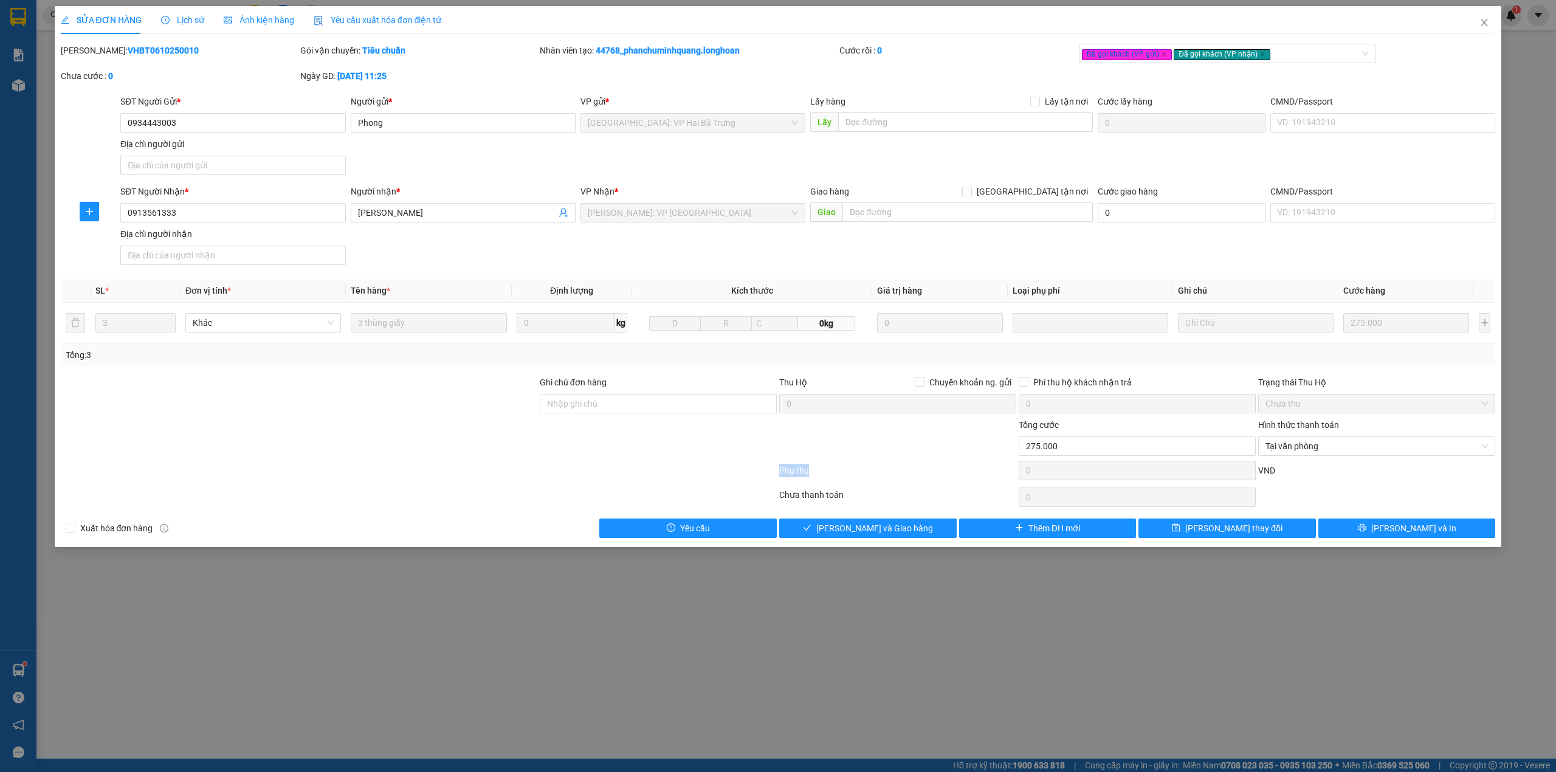
click at [803, 468] on div "Phụ thu" at bounding box center [897, 474] width 239 height 21
click at [429, 444] on div at bounding box center [299, 439] width 479 height 43
click at [898, 535] on span "Lưu và Giao hàng" at bounding box center [874, 527] width 117 height 13
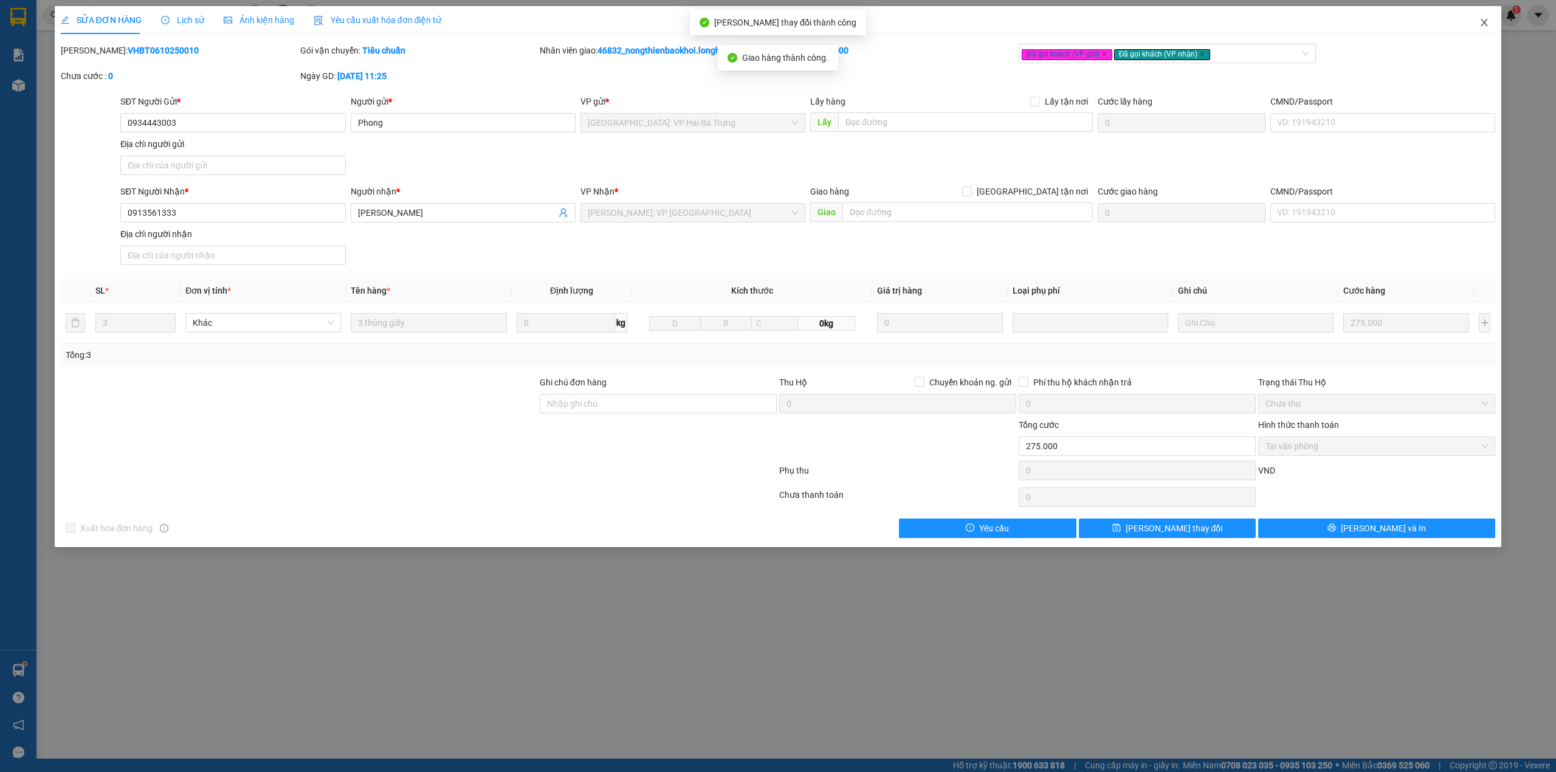
click at [1484, 22] on icon "close" at bounding box center [1484, 23] width 10 height 10
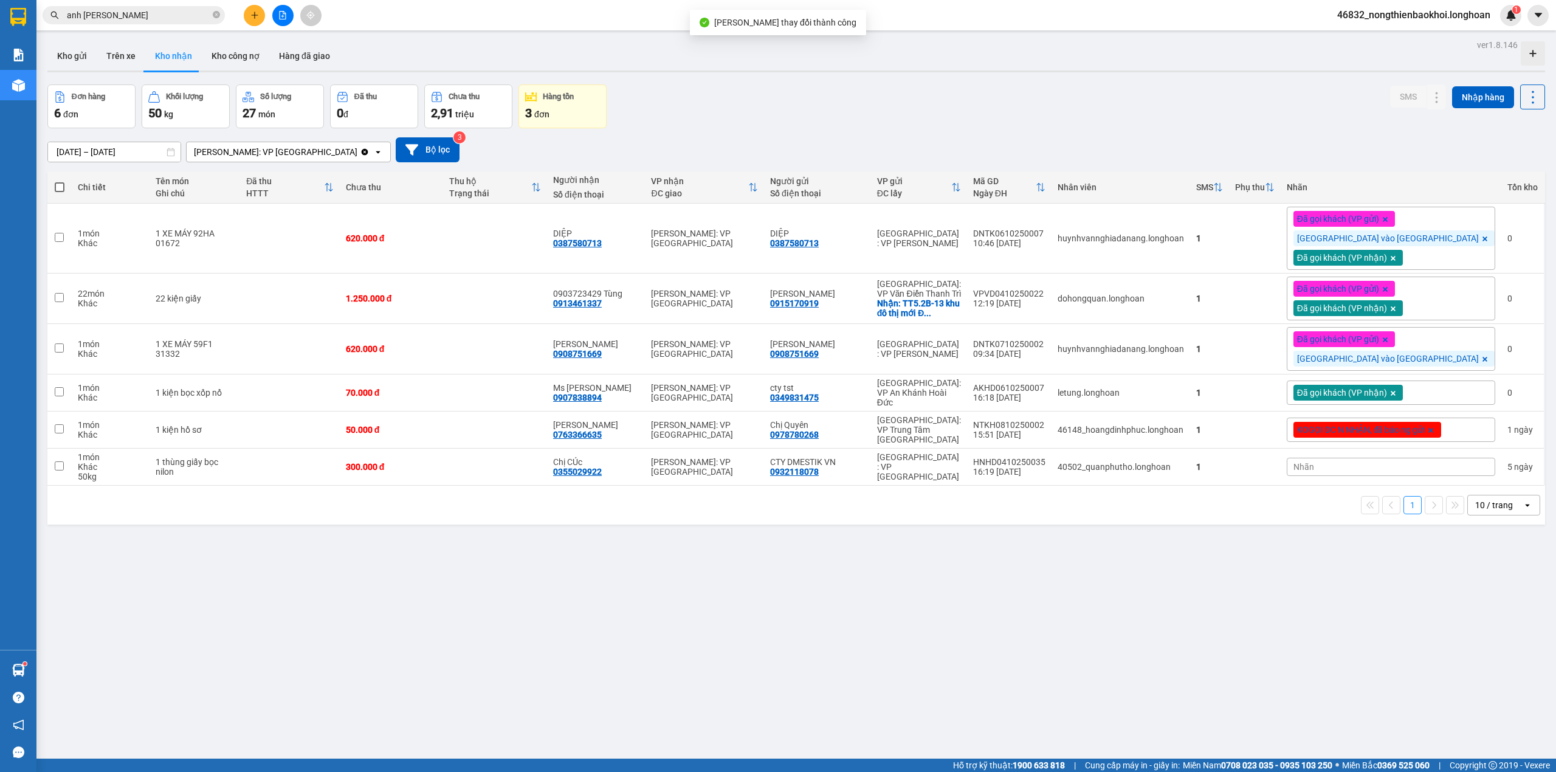
click at [688, 109] on div "Đơn hàng 6 đơn Khối lượng 50 kg Số lượng 27 món Đã thu 0 đ Chưa thu 2,91 triệu …" at bounding box center [795, 106] width 1497 height 44
click at [259, 21] on button at bounding box center [254, 15] width 21 height 21
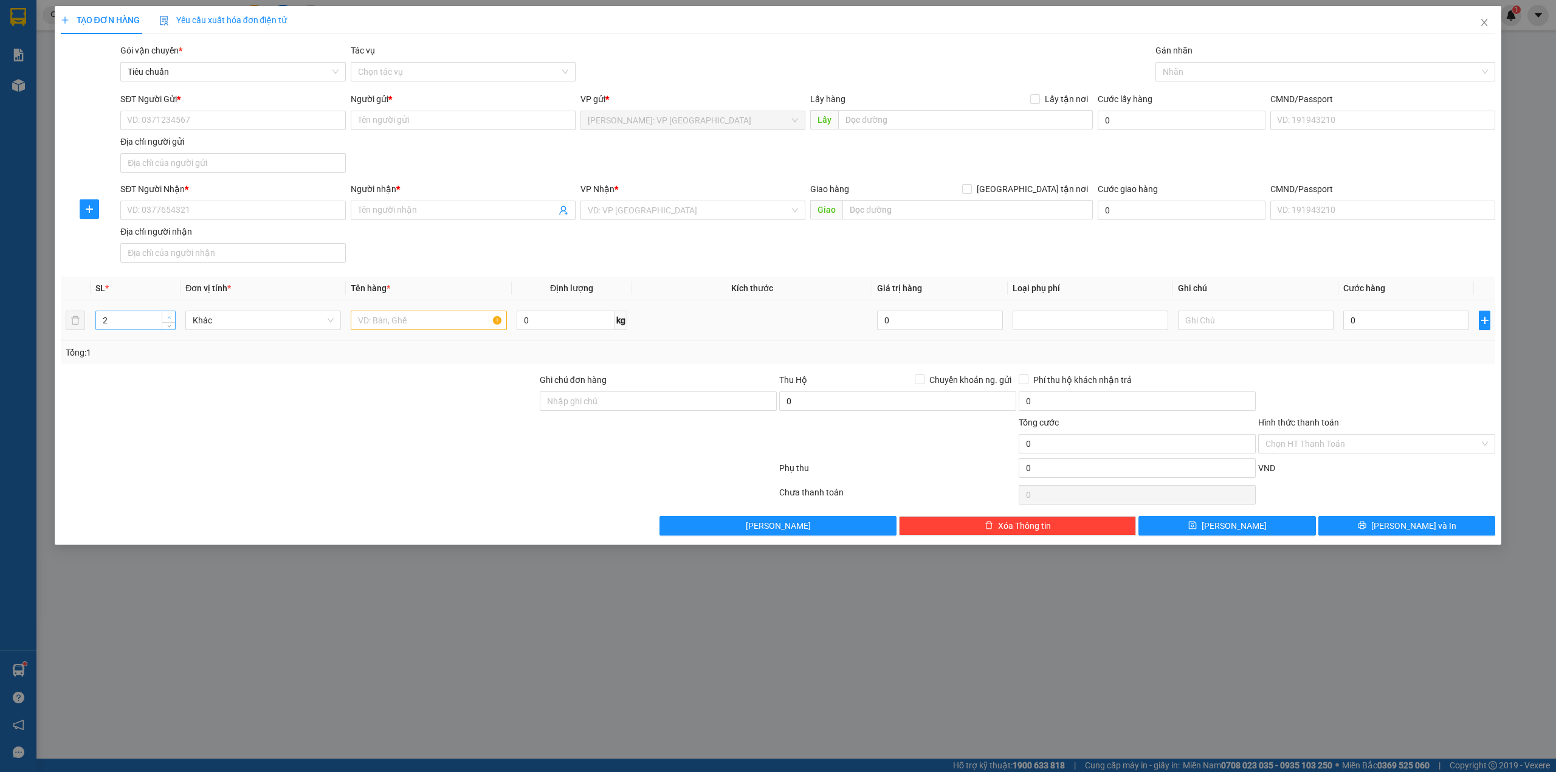
click at [165, 317] on span "up" at bounding box center [168, 317] width 7 height 7
click at [394, 326] on input "text" at bounding box center [429, 320] width 156 height 19
drag, startPoint x: 382, startPoint y: 385, endPoint x: 373, endPoint y: 383, distance: 8.8
click at [382, 385] on div at bounding box center [299, 394] width 479 height 43
click at [215, 219] on input "SĐT Người Nhận *" at bounding box center [232, 210] width 225 height 19
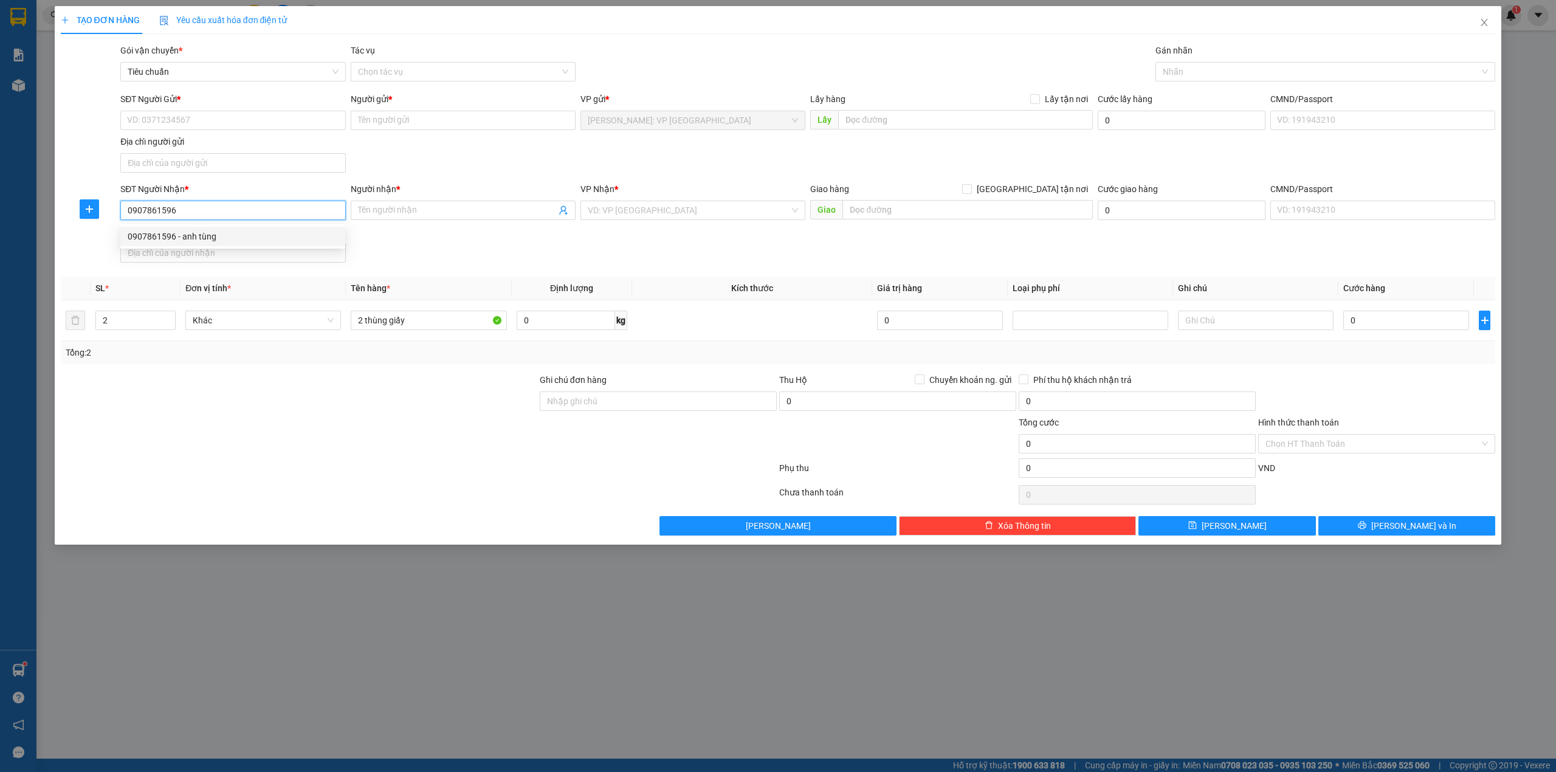
click at [267, 239] on div "0907861596 - anh tùng" at bounding box center [233, 236] width 210 height 13
click at [256, 122] on input "SĐT Người Gửi *" at bounding box center [232, 120] width 225 height 19
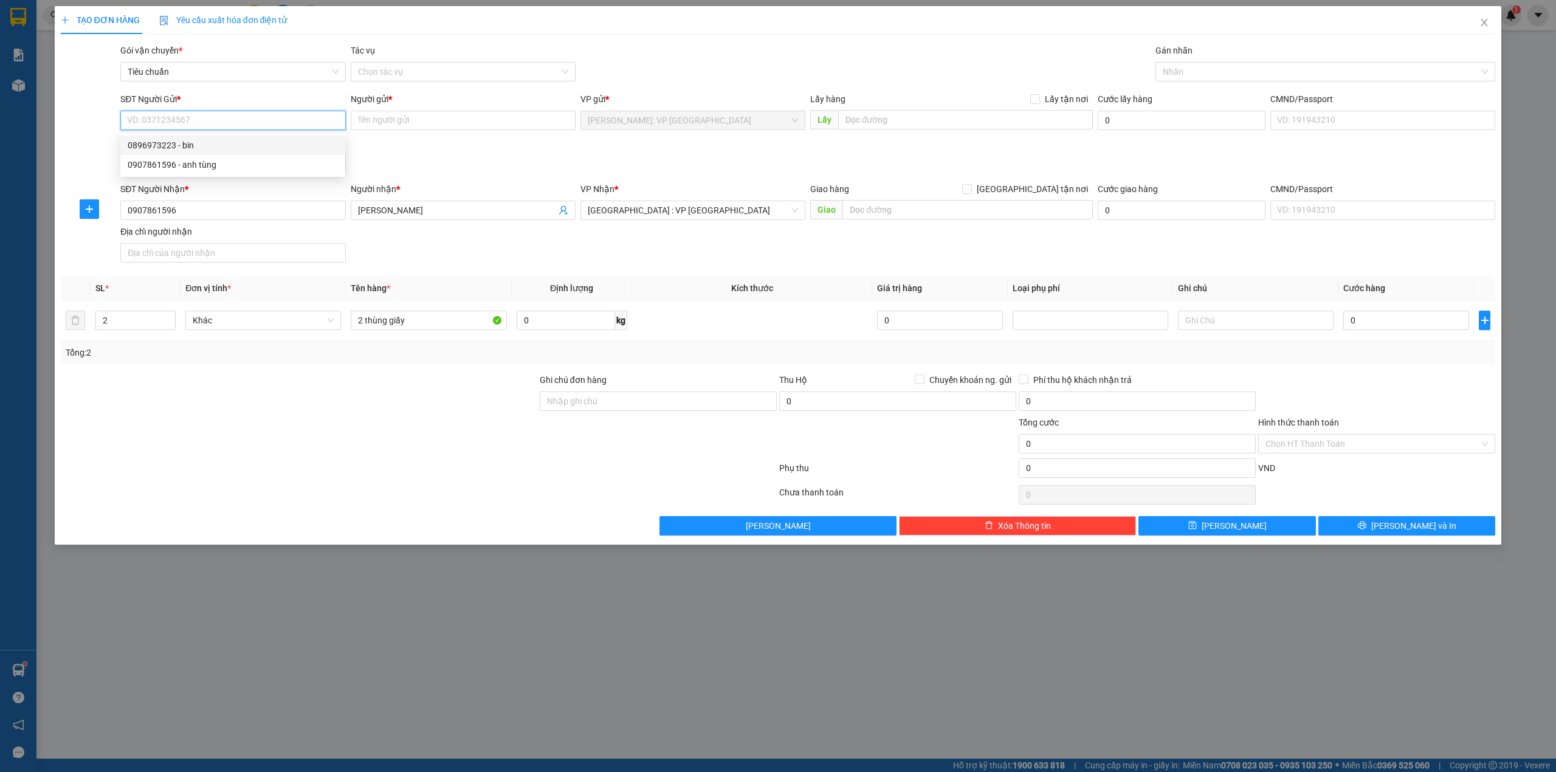
click at [202, 149] on div "0896973223 - bin" at bounding box center [233, 145] width 210 height 13
click at [1271, 254] on div "SĐT Người Nhận * 0907861596 Người nhận * anh tùng VP Nhận * Hà Nội : VP Hà Đông…" at bounding box center [807, 224] width 1379 height 85
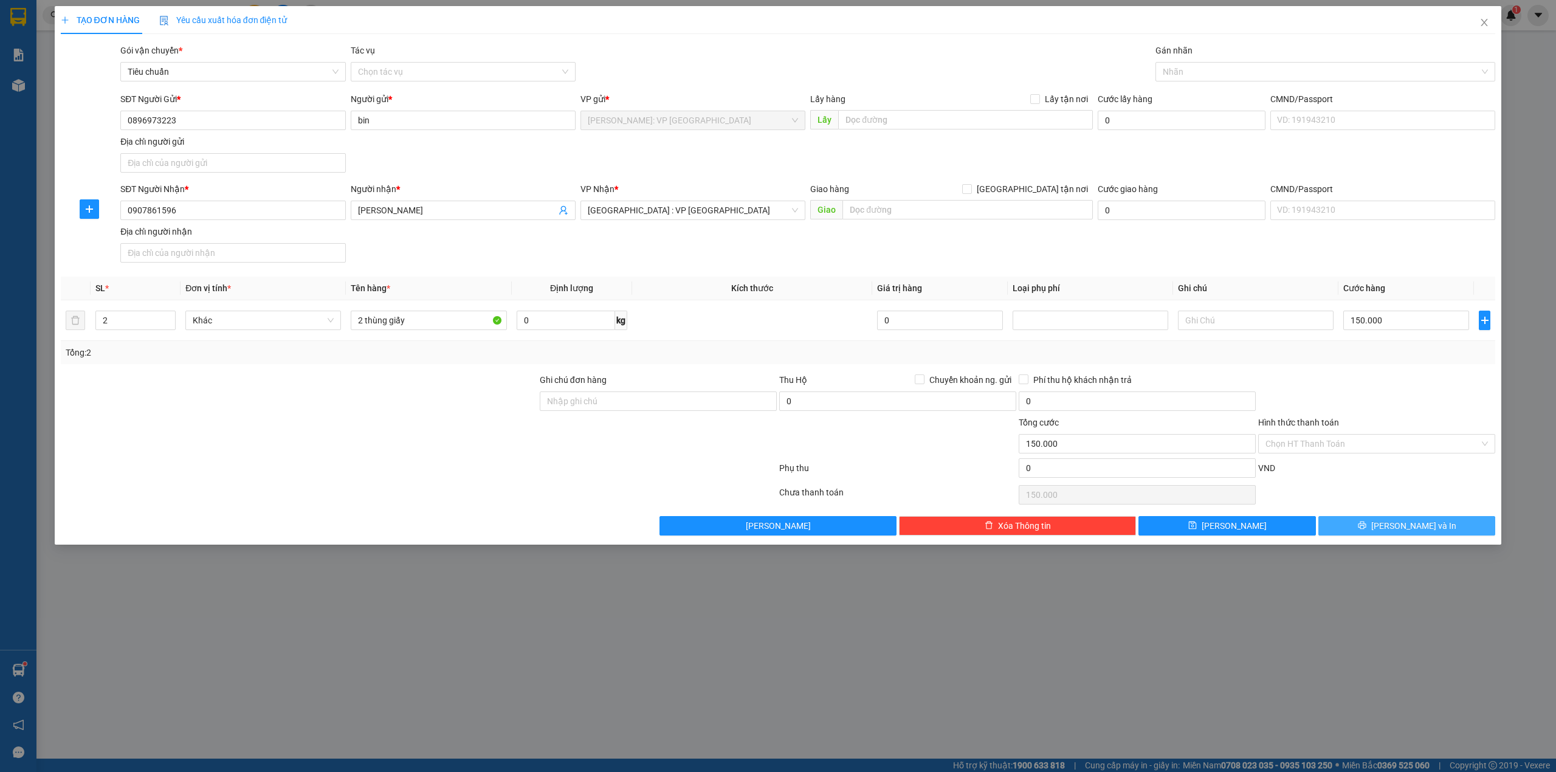
click at [1423, 521] on button "[PERSON_NAME] và In" at bounding box center [1406, 525] width 177 height 19
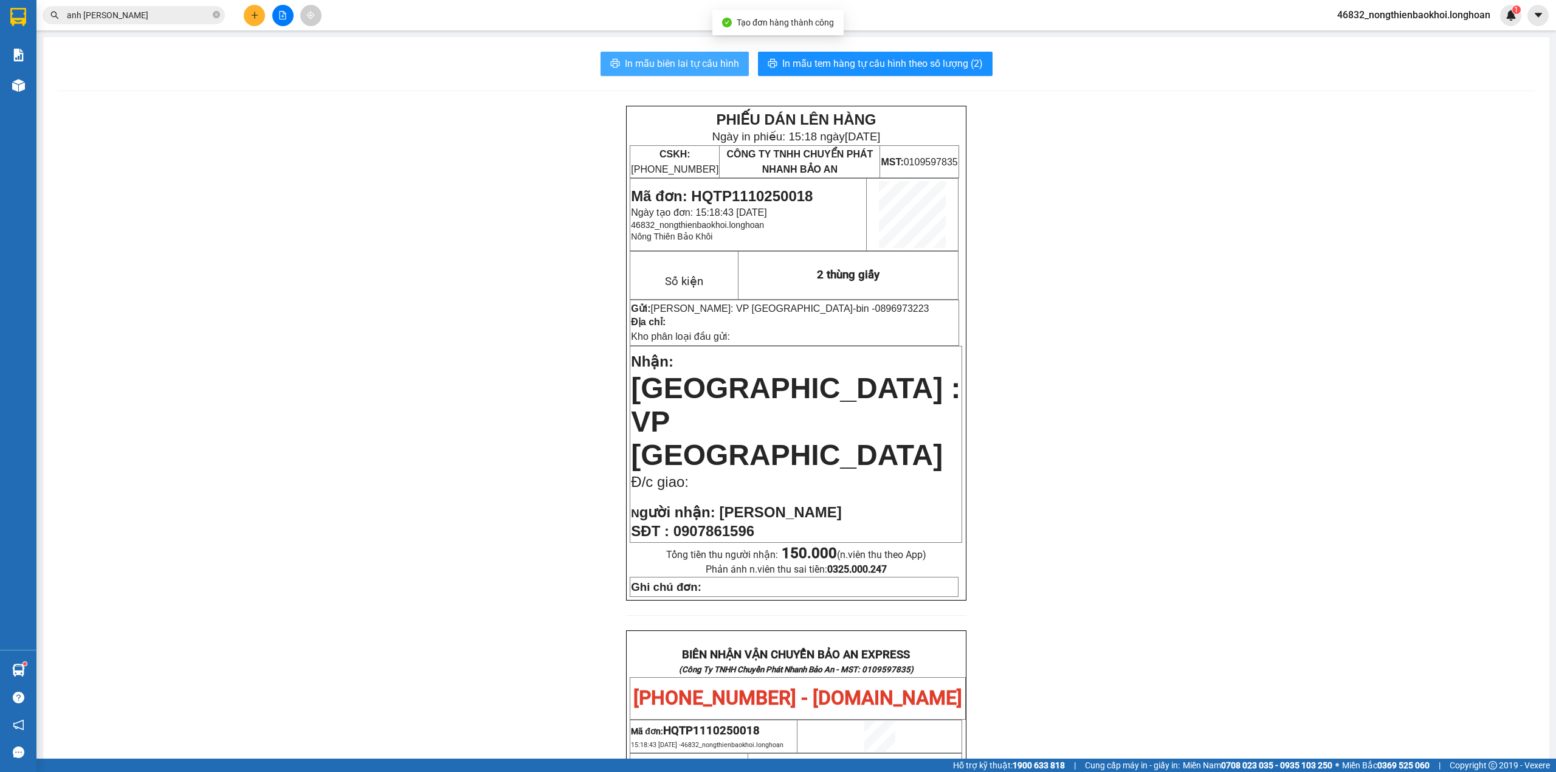
click at [688, 64] on span "In mẫu biên lai tự cấu hình" at bounding box center [682, 63] width 114 height 15
click at [328, 341] on div "PHIẾU DÁN LÊN HÀNG Ngày in phiếu: 15:18 ngày 11-10-2025 CSKH: 1900.06.88.33 CÔN…" at bounding box center [796, 706] width 1477 height 1200
click at [356, 317] on div "PHIẾU DÁN LÊN HÀNG Ngày in phiếu: 15:18 ngày 11-10-2025 CSKH: 1900.06.88.33 CÔN…" at bounding box center [796, 706] width 1477 height 1200
click at [377, 316] on div "PHIẾU DÁN LÊN HÀNG Ngày in phiếu: 15:18 ngày 11-10-2025 CSKH: 1900.06.88.33 CÔN…" at bounding box center [796, 706] width 1477 height 1200
click at [359, 212] on div "PHIẾU DÁN LÊN HÀNG Ngày in phiếu: 15:18 ngày 11-10-2025 CSKH: 1900.06.88.33 CÔN…" at bounding box center [796, 706] width 1477 height 1200
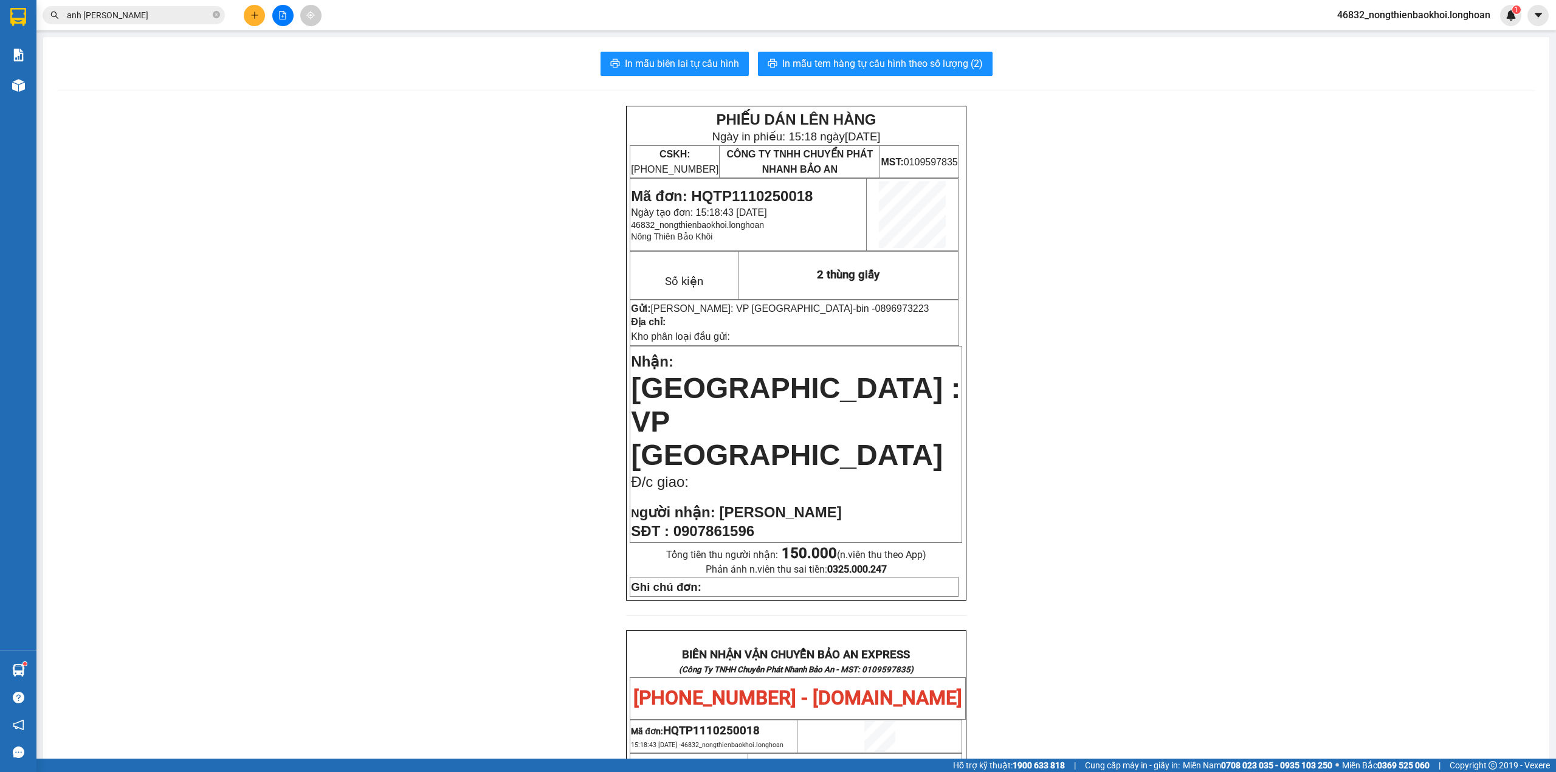
click at [341, 205] on div "PHIẾU DÁN LÊN HÀNG Ngày in phiếu: 15:18 ngày 11-10-2025 CSKH: 1900.06.88.33 CÔN…" at bounding box center [796, 706] width 1477 height 1200
click at [335, 209] on div "PHIẾU DÁN LÊN HÀNG Ngày in phiếu: 15:18 ngày 11-10-2025 CSKH: 1900.06.88.33 CÔN…" at bounding box center [796, 706] width 1477 height 1200
click at [333, 211] on div "PHIẾU DÁN LÊN HÀNG Ngày in phiếu: 15:18 ngày 11-10-2025 CSKH: 1900.06.88.33 CÔN…" at bounding box center [796, 706] width 1477 height 1200
click at [841, 61] on span "In mẫu tem hàng tự cấu hình theo số lượng (2)" at bounding box center [882, 63] width 201 height 15
click at [1061, 343] on div "PHIẾU DÁN LÊN HÀNG Ngày in phiếu: 15:19 ngày 11-10-2025 CSKH: 1900.06.88.33 CÔN…" at bounding box center [796, 706] width 1477 height 1200
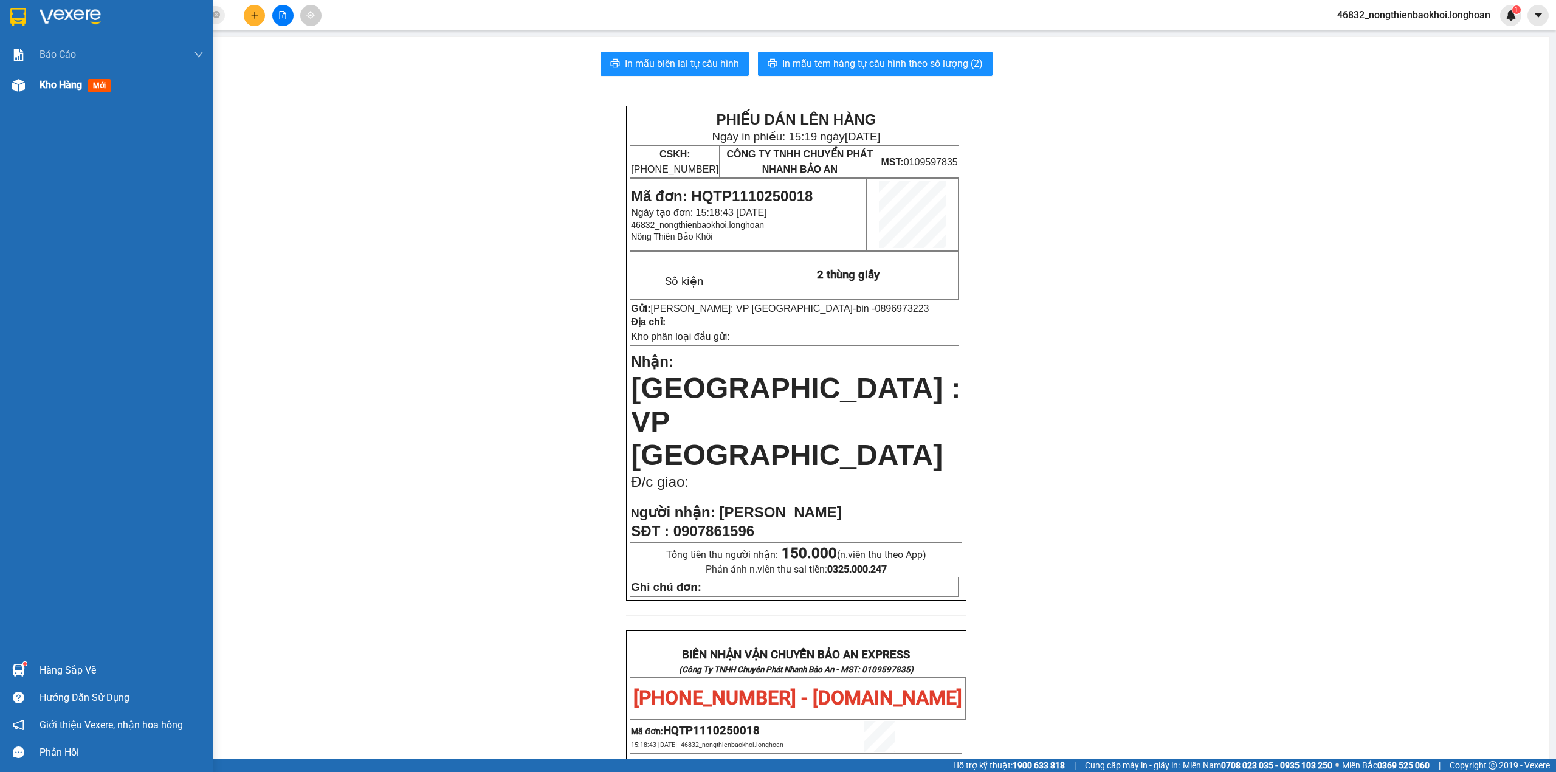
click at [20, 86] on img at bounding box center [18, 85] width 13 height 13
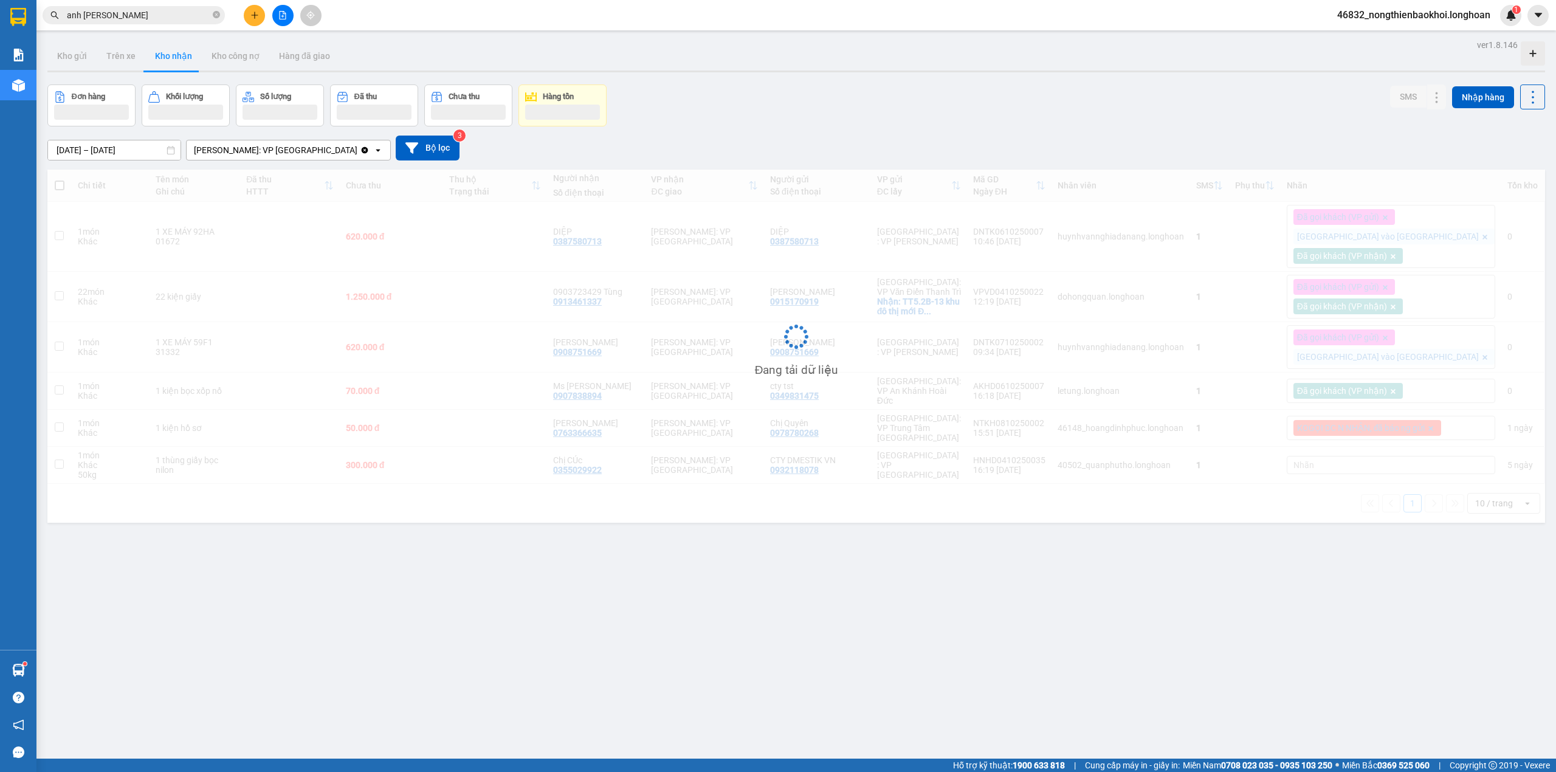
click at [826, 126] on div "12/09/2025 – 11/10/2025 Press the down arrow key to interact with the calendar …" at bounding box center [795, 147] width 1497 height 43
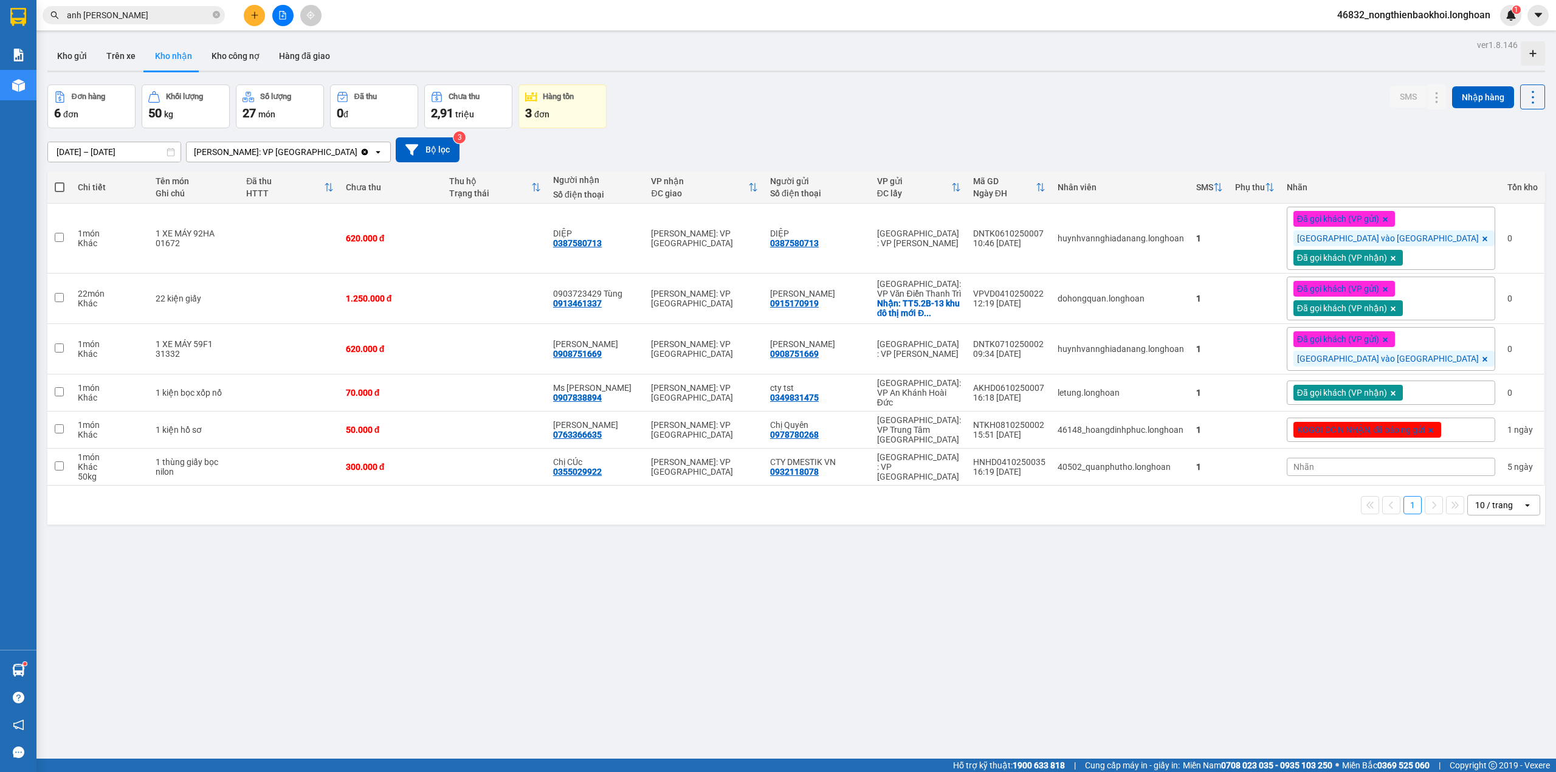
click at [812, 110] on div "Đơn hàng 6 đơn Khối lượng 50 kg Số lượng 27 món Đã thu 0 đ Chưa thu 2,91 triệu …" at bounding box center [795, 106] width 1497 height 44
click at [86, 64] on button "Kho gửi" at bounding box center [71, 55] width 49 height 29
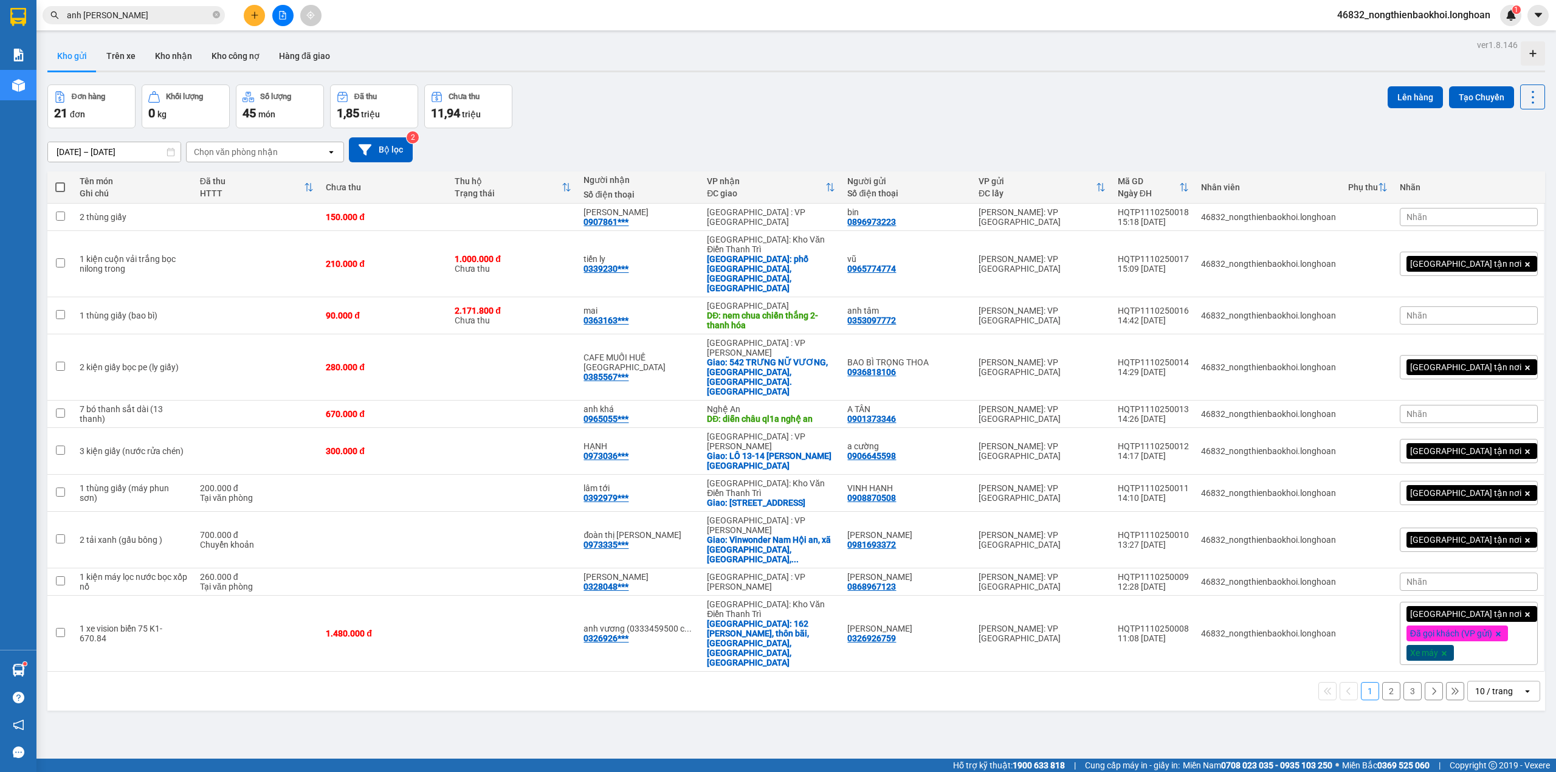
click at [800, 111] on div "Đơn hàng 21 đơn Khối lượng 0 kg Số lượng 45 món Đã thu 1,85 triệu Chưa thu 11,9…" at bounding box center [795, 106] width 1497 height 44
click at [1469, 259] on icon at bounding box center [1473, 263] width 9 height 9
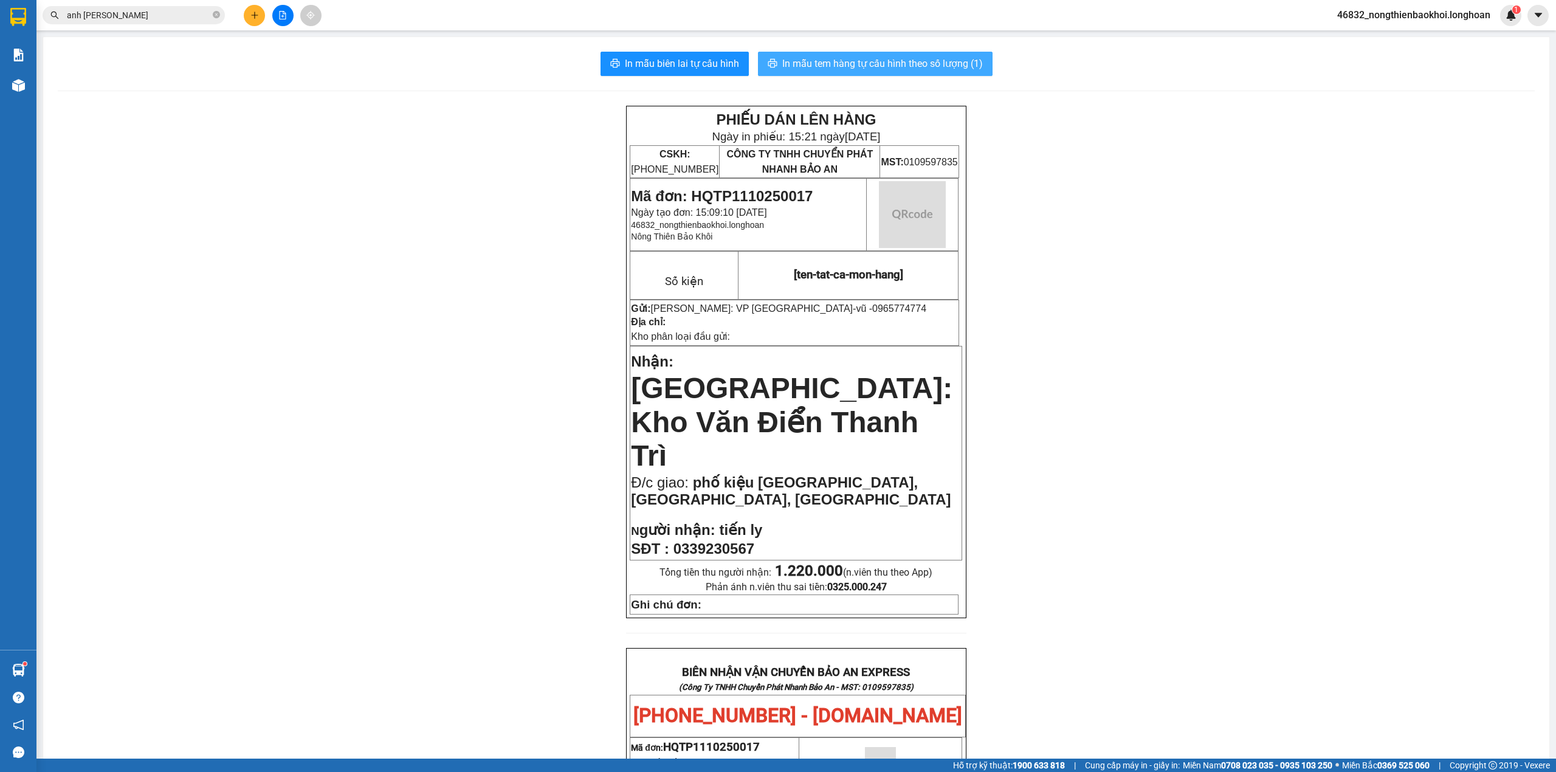
click at [936, 68] on span "In mẫu tem hàng tự cấu hình theo số lượng (1)" at bounding box center [882, 63] width 201 height 15
click at [508, 399] on div "PHIẾU DÁN LÊN HÀNG Ngày in phiếu: 15:21 ngày 11-10-2025 CSKH: 1900.06.88.33 CÔN…" at bounding box center [796, 730] width 1477 height 1248
click at [530, 292] on div "PHIẾU DÁN LÊN HÀNG Ngày in phiếu: 15:21 ngày 11-10-2025 CSKH: 1900.06.88.33 CÔN…" at bounding box center [796, 730] width 1477 height 1248
click at [525, 290] on div "PHIẾU DÁN LÊN HÀNG Ngày in phiếu: 15:21 ngày 11-10-2025 CSKH: 1900.06.88.33 CÔN…" at bounding box center [796, 730] width 1477 height 1248
click at [443, 572] on div "PHIẾU DÁN LÊN HÀNG Ngày in phiếu: 15:21 ngày 11-10-2025 CSKH: 1900.06.88.33 CÔN…" at bounding box center [796, 730] width 1477 height 1248
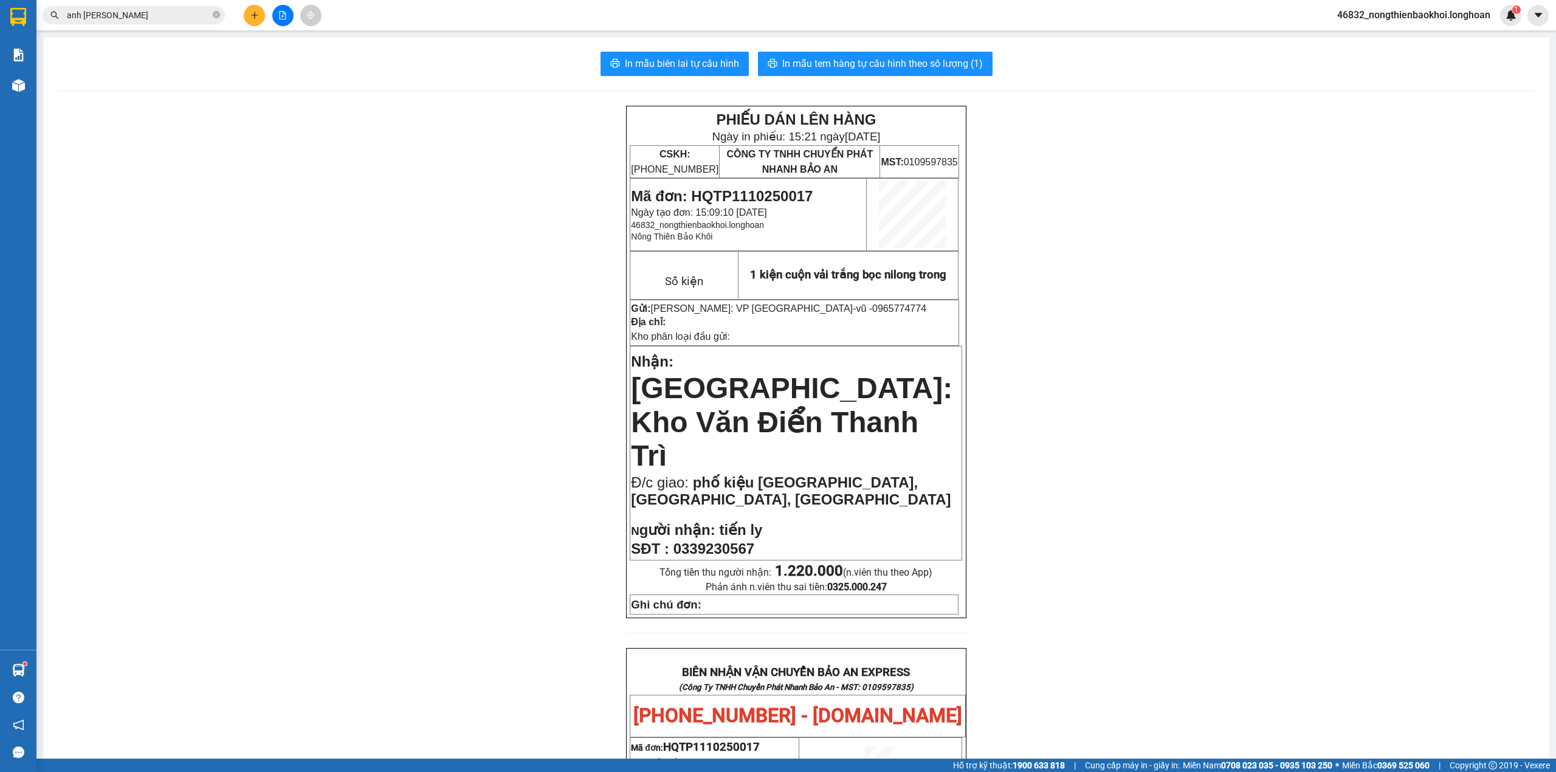
click at [373, 353] on div "PHIẾU DÁN LÊN HÀNG Ngày in phiếu: 15:21 ngày 11-10-2025 CSKH: 1900.06.88.33 CÔN…" at bounding box center [796, 730] width 1477 height 1248
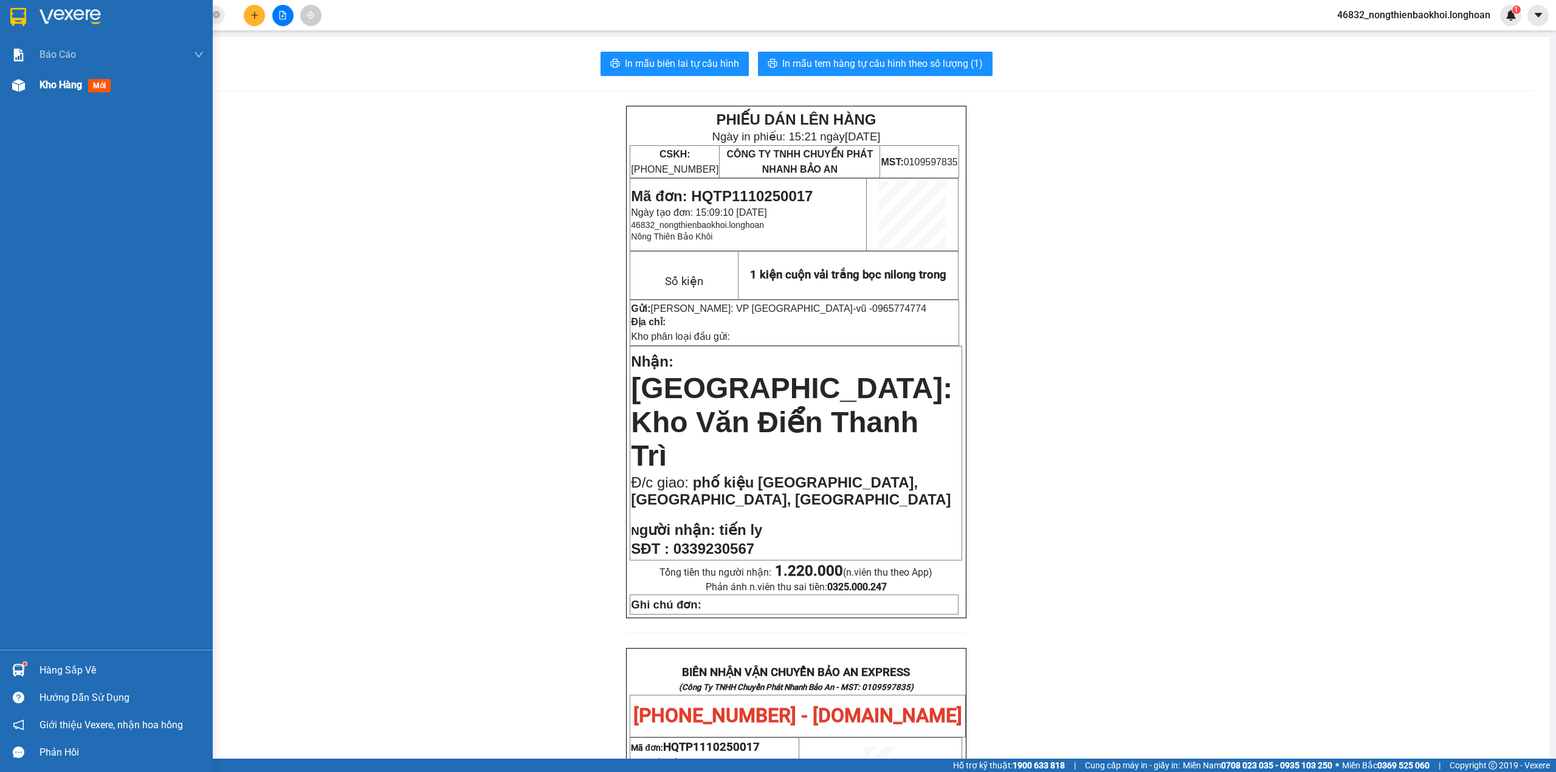
click at [18, 84] on img at bounding box center [18, 85] width 13 height 13
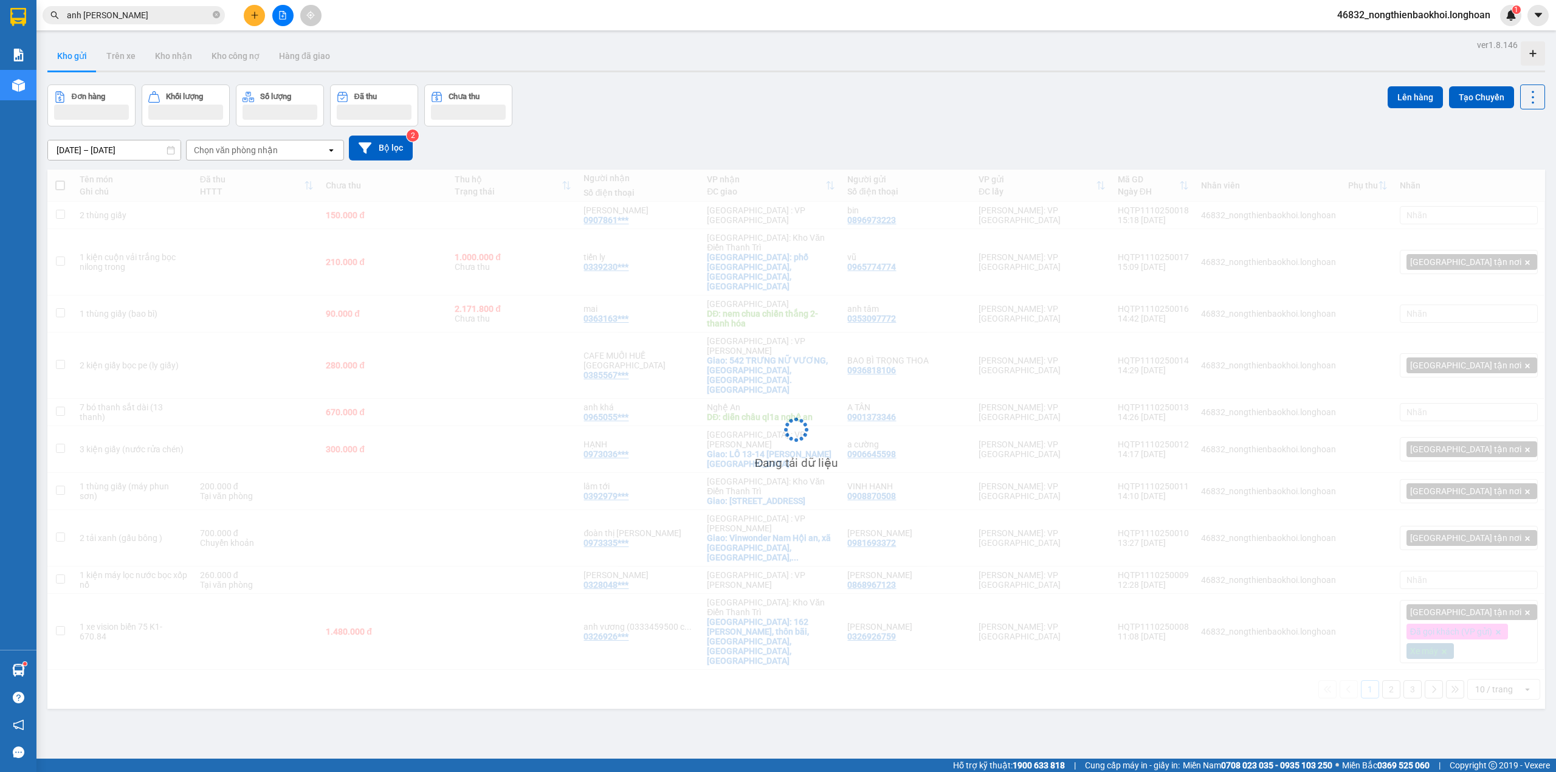
click at [702, 144] on div "[DATE] – [DATE] Press the down arrow key to interact with the calendar and sele…" at bounding box center [795, 148] width 1497 height 25
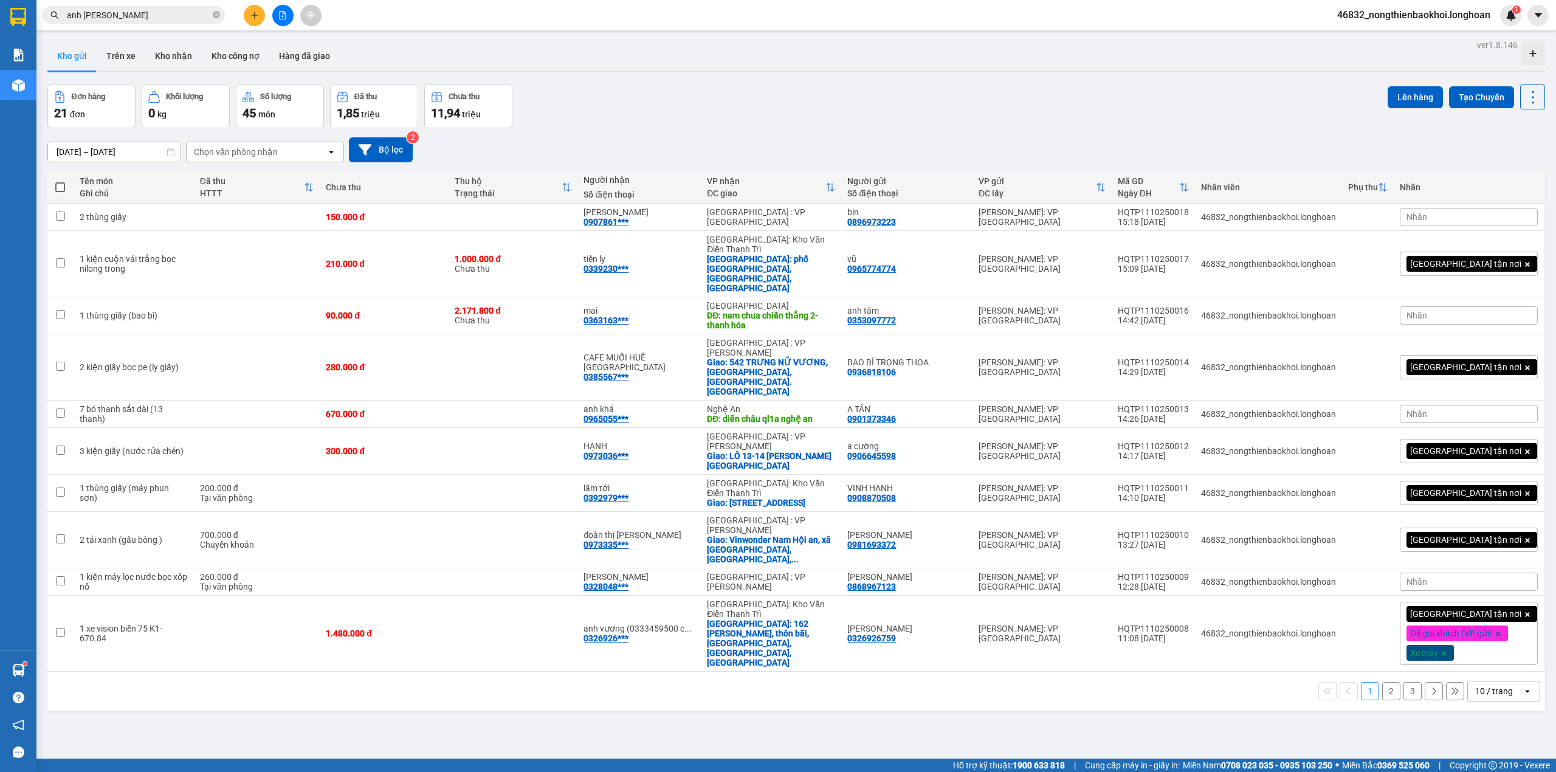
click at [1499, 685] on div "10 / trang" at bounding box center [1494, 691] width 38 height 12
click at [1496, 570] on div "80 / trang" at bounding box center [1491, 562] width 73 height 22
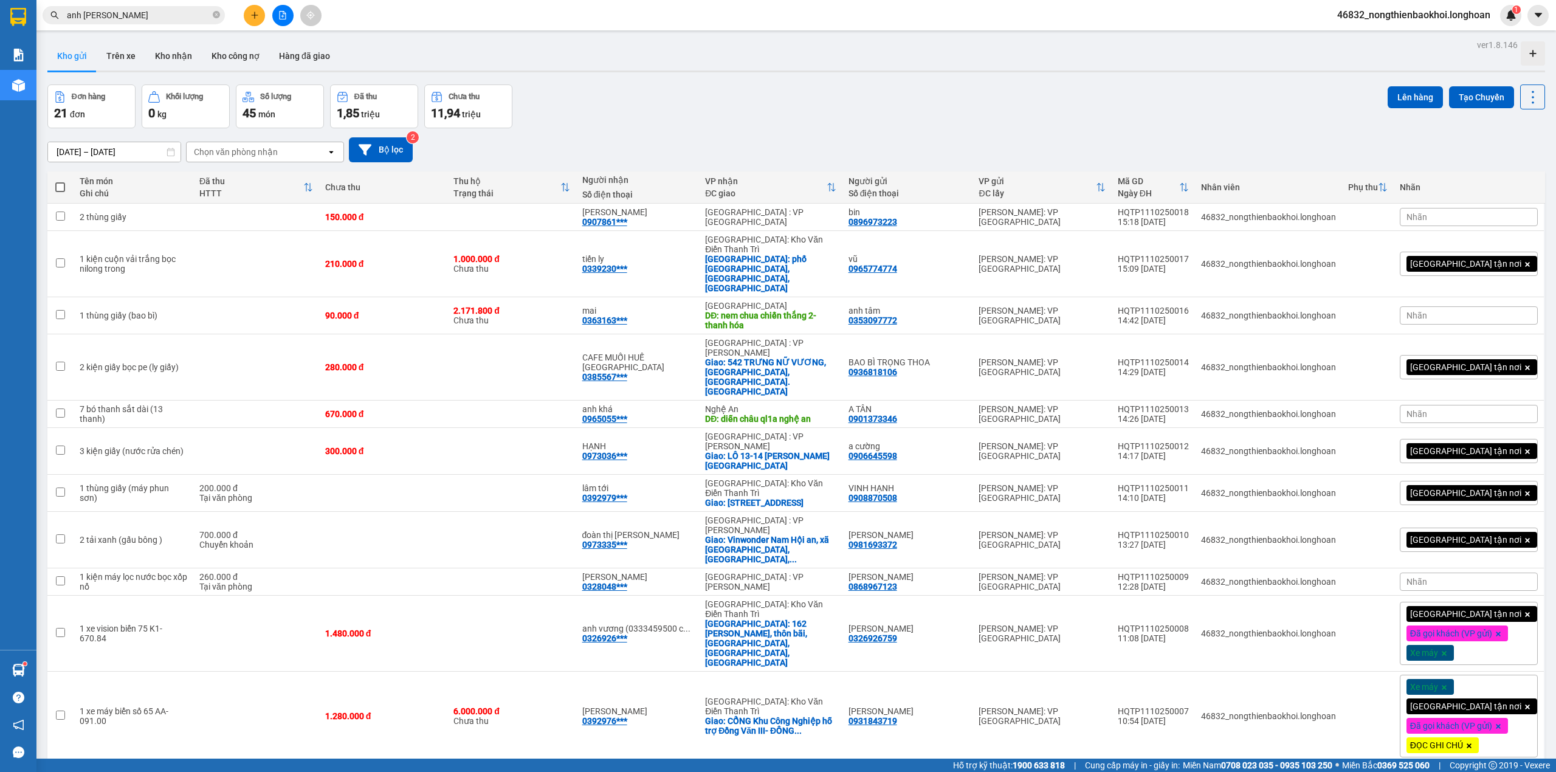
click at [720, 169] on div "[DATE] – [DATE] Press the down arrow key to interact with the calendar and sele…" at bounding box center [795, 149] width 1497 height 43
click at [734, 146] on div "[DATE] – [DATE] Press the down arrow key to interact with the calendar and sele…" at bounding box center [795, 149] width 1497 height 25
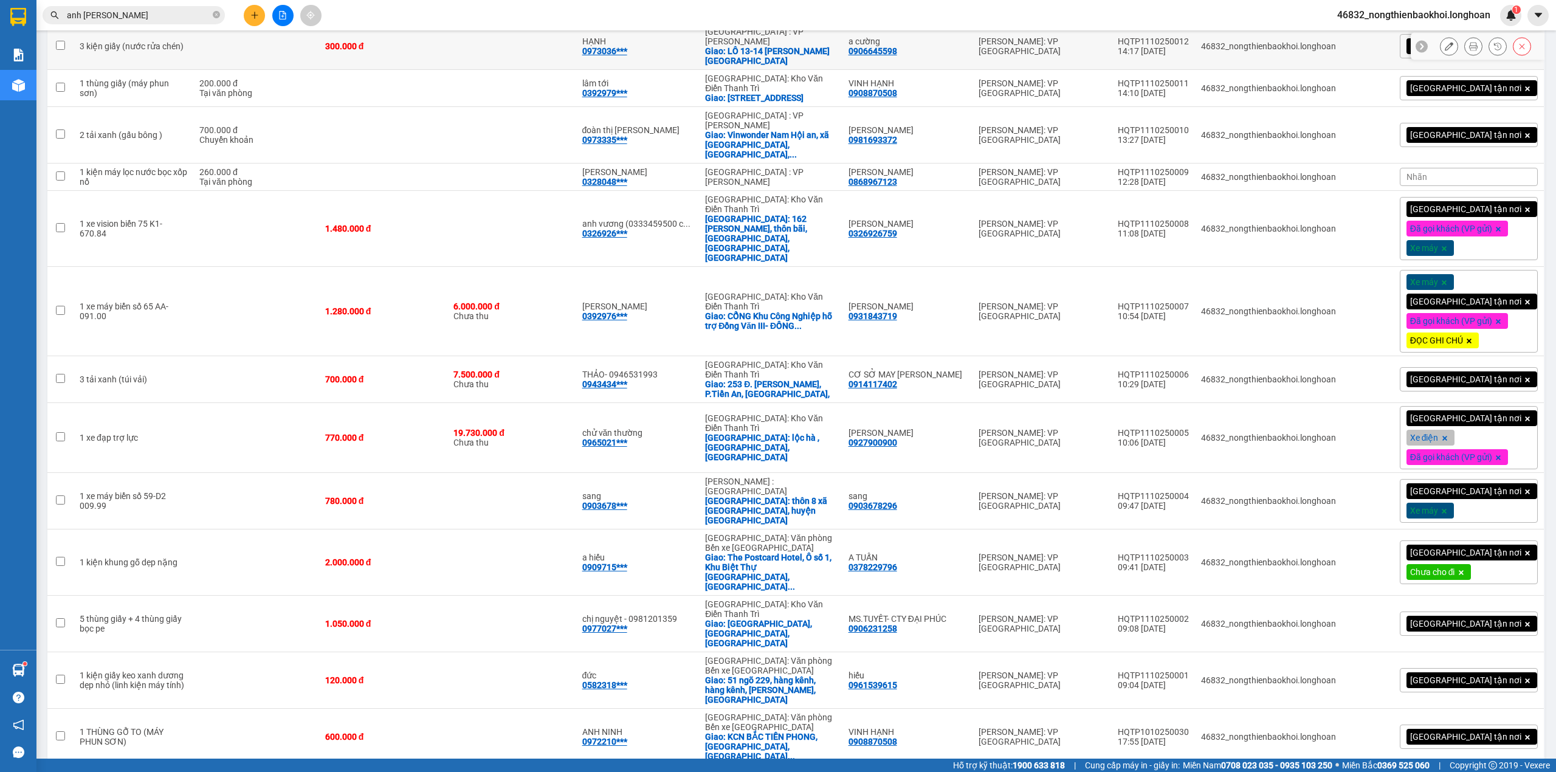
scroll to position [453, 0]
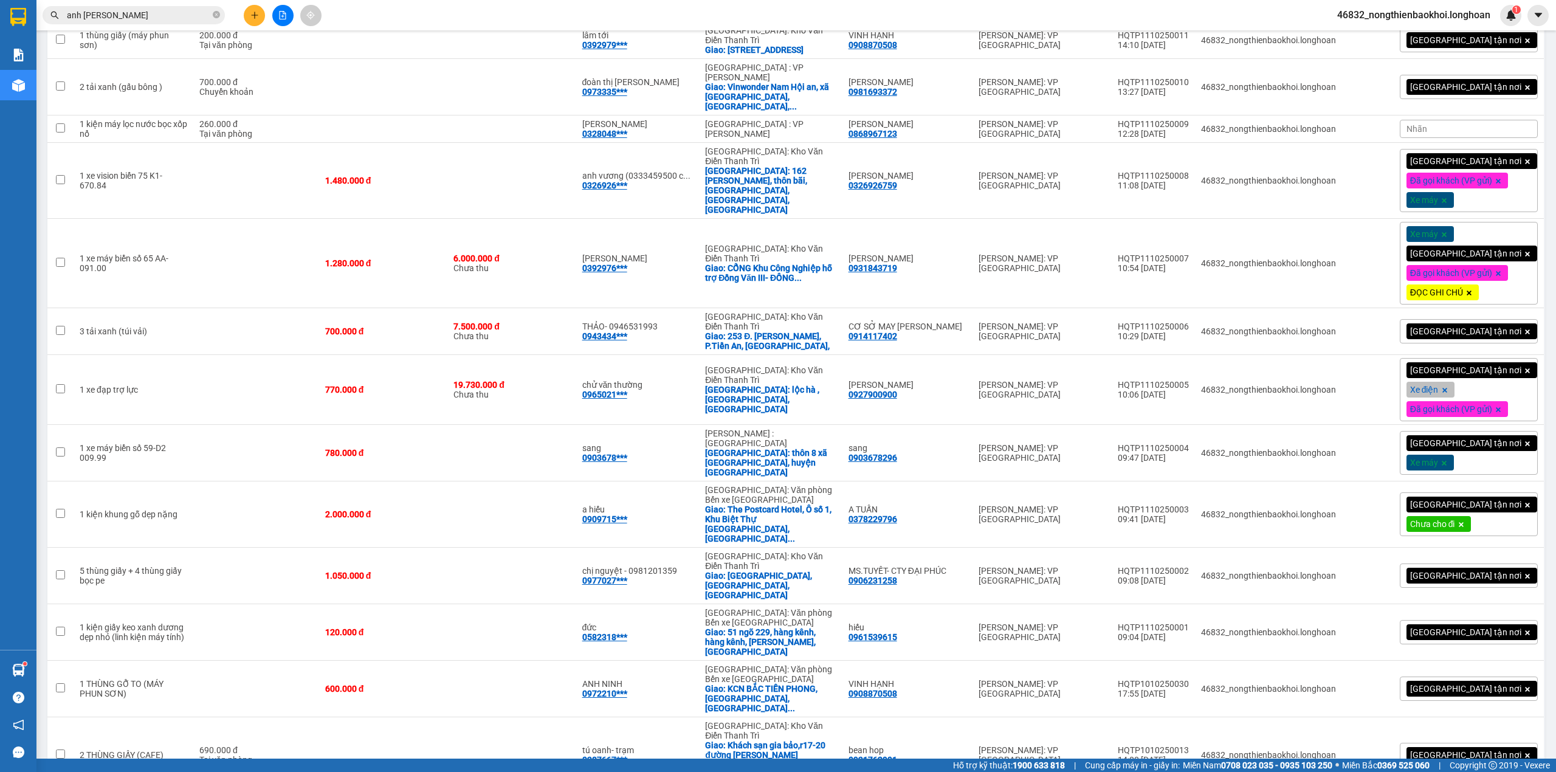
drag, startPoint x: 922, startPoint y: 553, endPoint x: 1056, endPoint y: 732, distance: 223.5
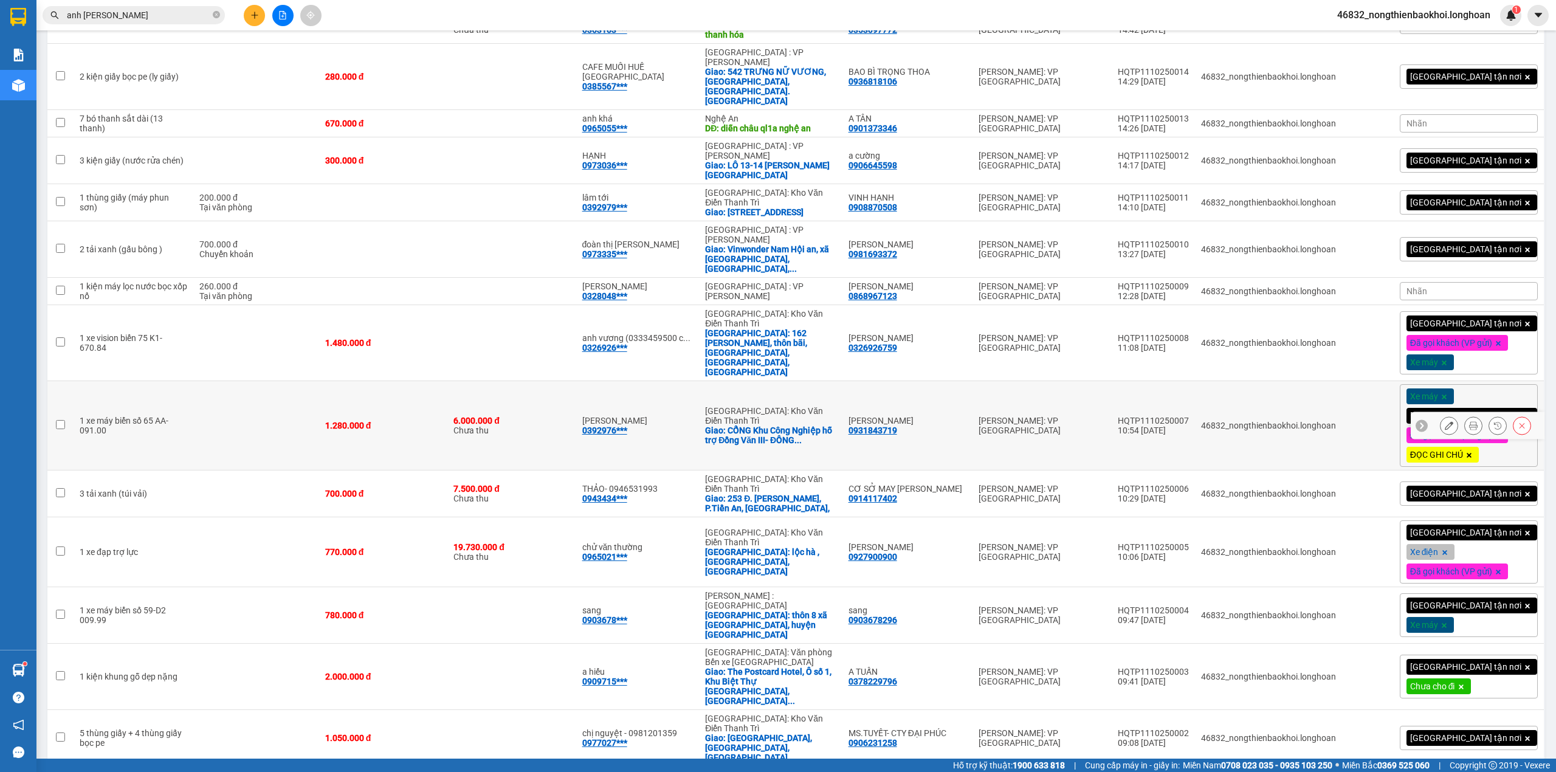
scroll to position [210, 0]
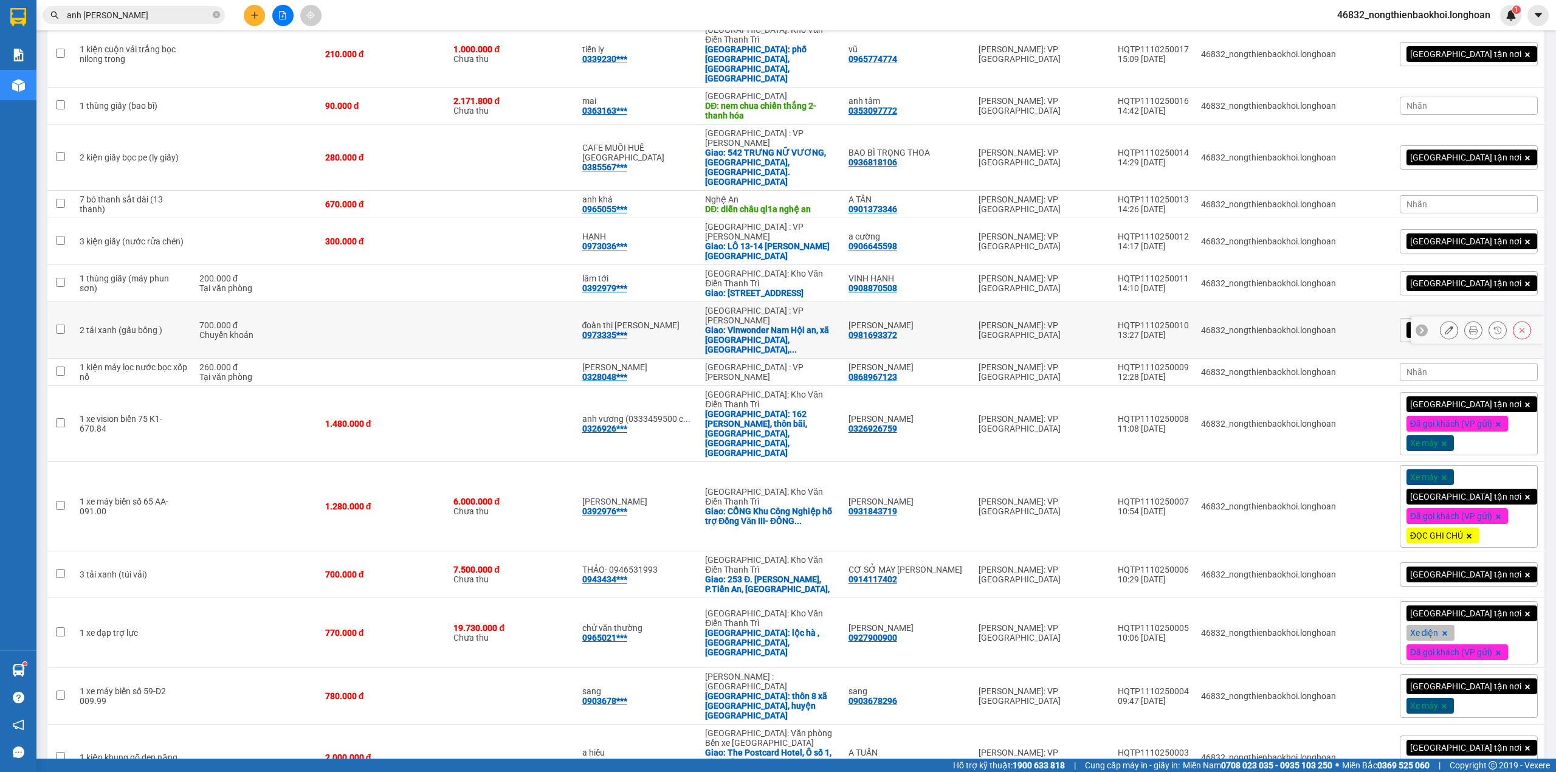
click at [944, 302] on td "lê thị thu hà 0981693372" at bounding box center [907, 330] width 131 height 57
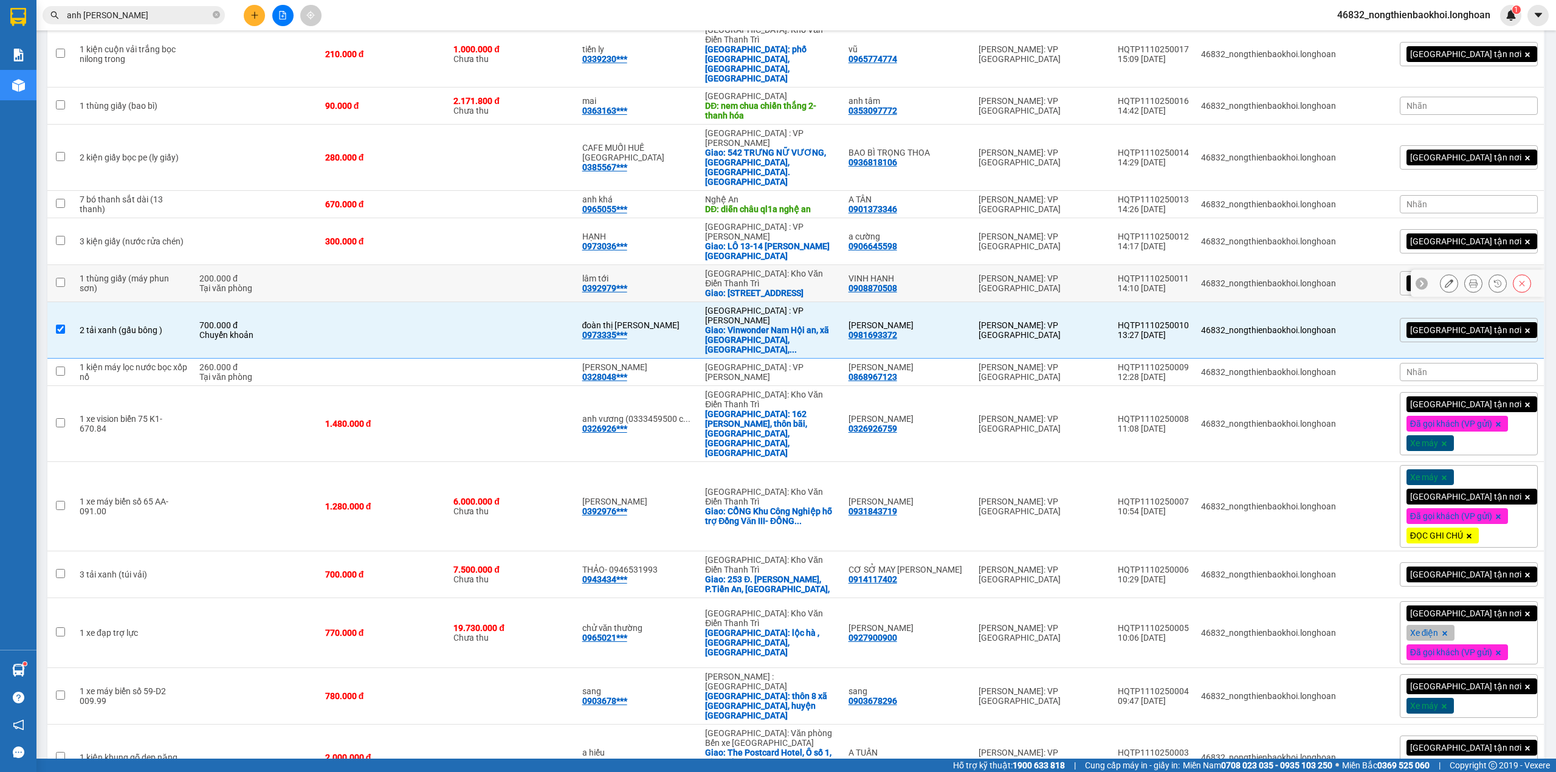
click at [943, 273] on div "VINH HẠNH" at bounding box center [907, 278] width 119 height 10
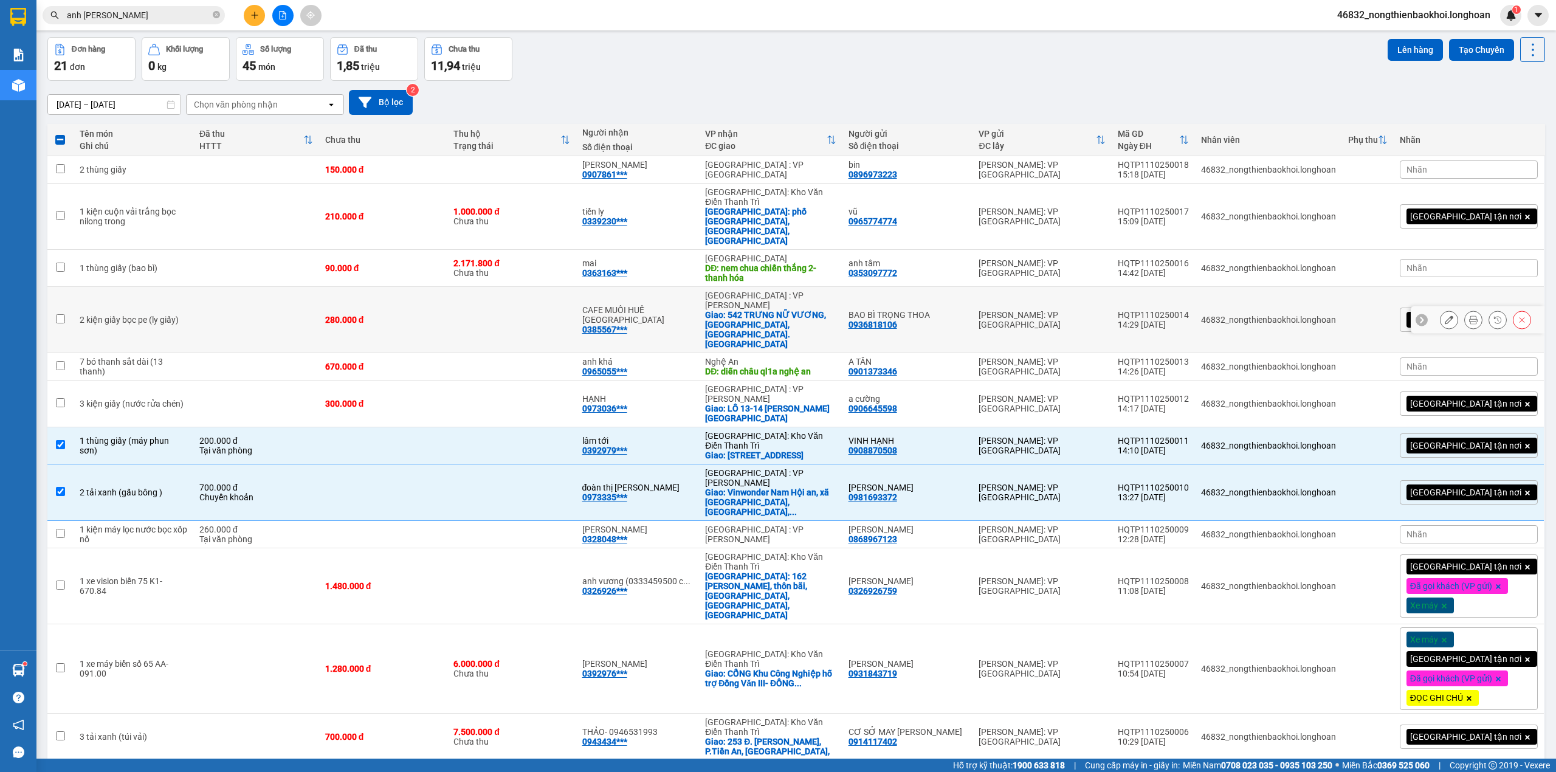
scroll to position [0, 0]
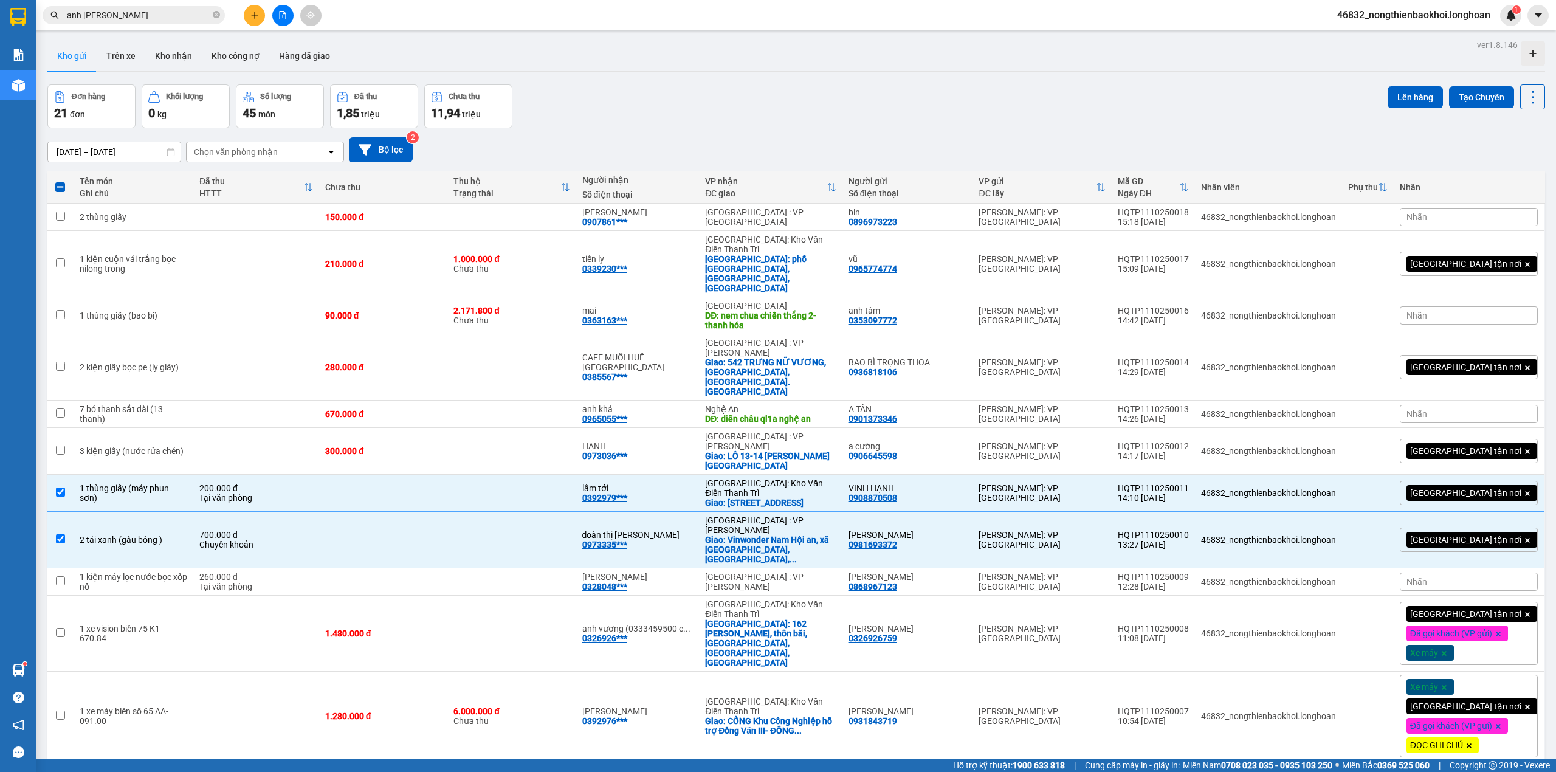
click at [942, 128] on div "[DATE] – [DATE] Press the down arrow key to interact with the calendar and sele…" at bounding box center [795, 149] width 1497 height 43
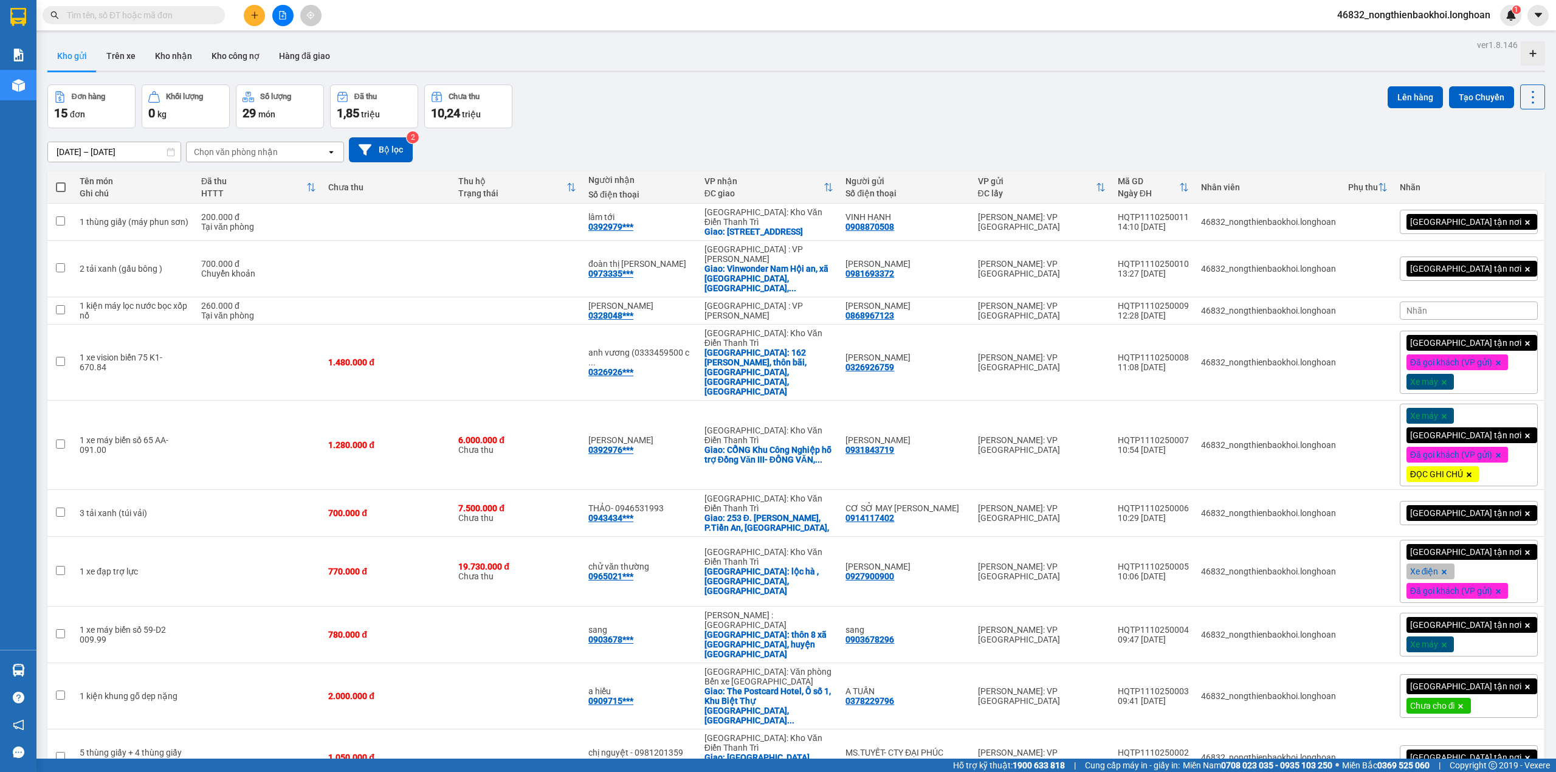
click at [754, 120] on div "Đơn hàng 15 đơn Khối lượng 0 kg Số lượng 29 món Đã thu 1,85 triệu Chưa thu 10,2…" at bounding box center [795, 106] width 1497 height 44
click at [1469, 222] on icon at bounding box center [1473, 222] width 9 height 9
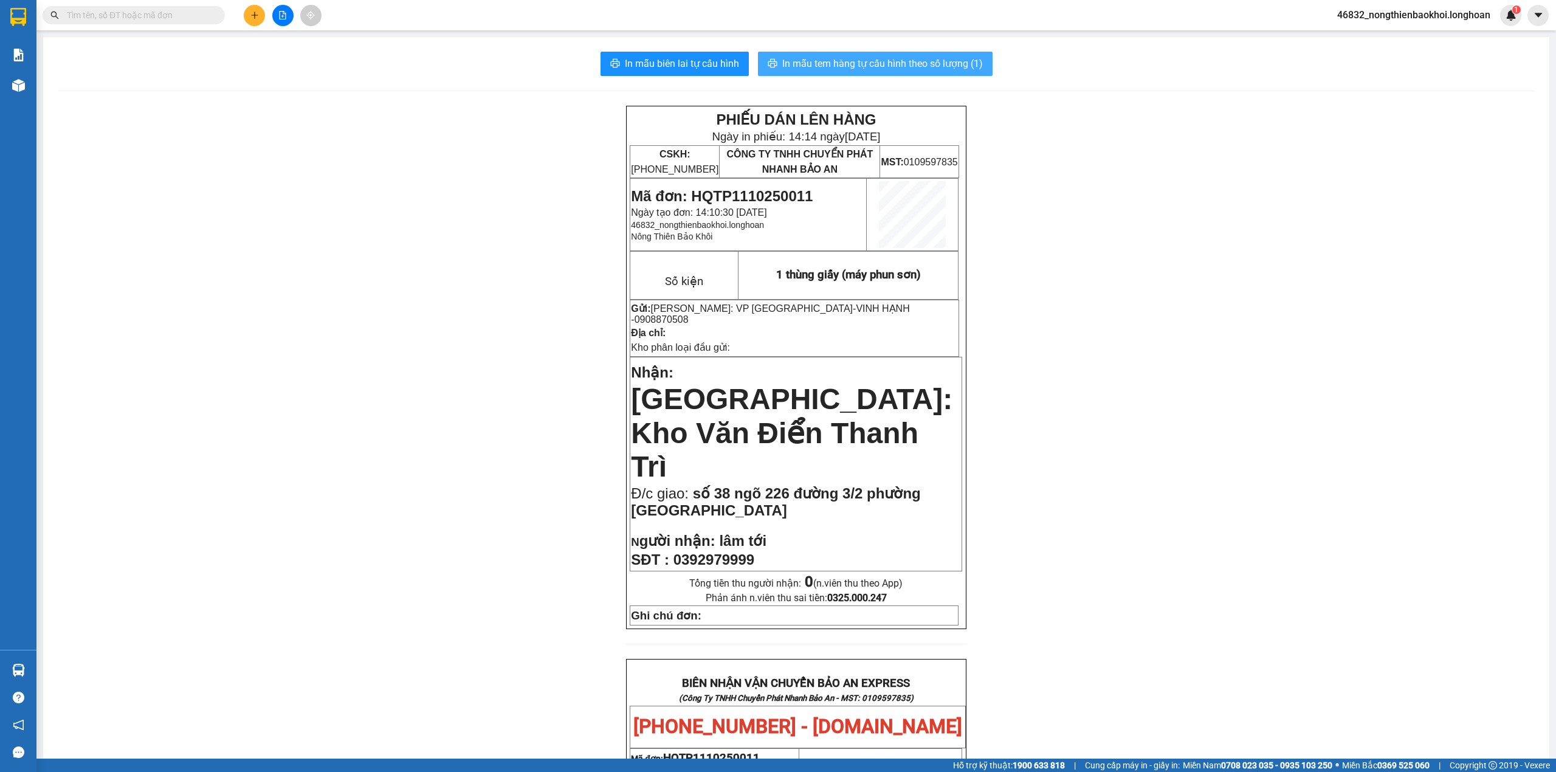
click at [831, 66] on span "In mẫu tem hàng tự cấu hình theo số lượng (1)" at bounding box center [882, 63] width 201 height 15
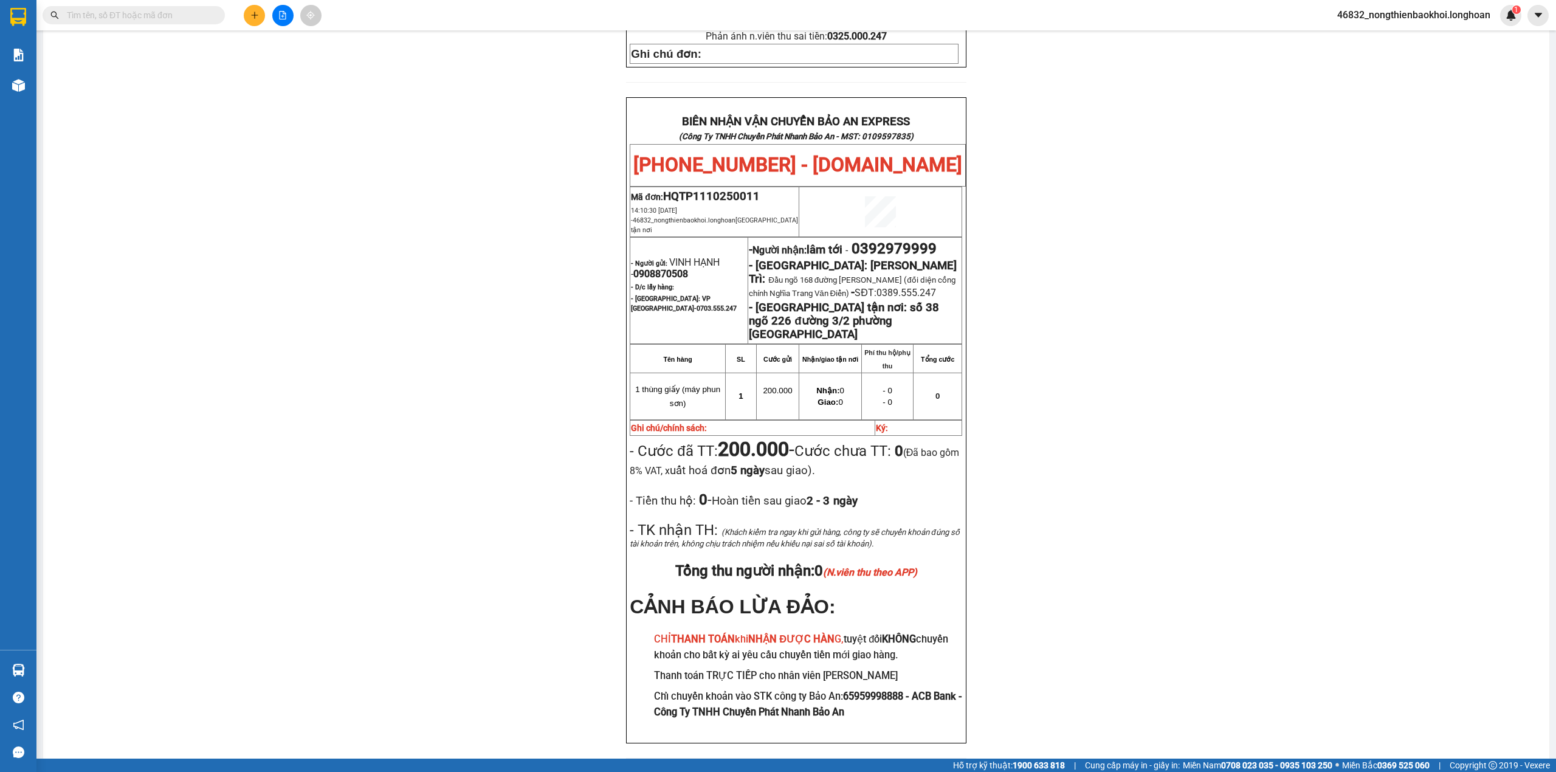
scroll to position [552, 0]
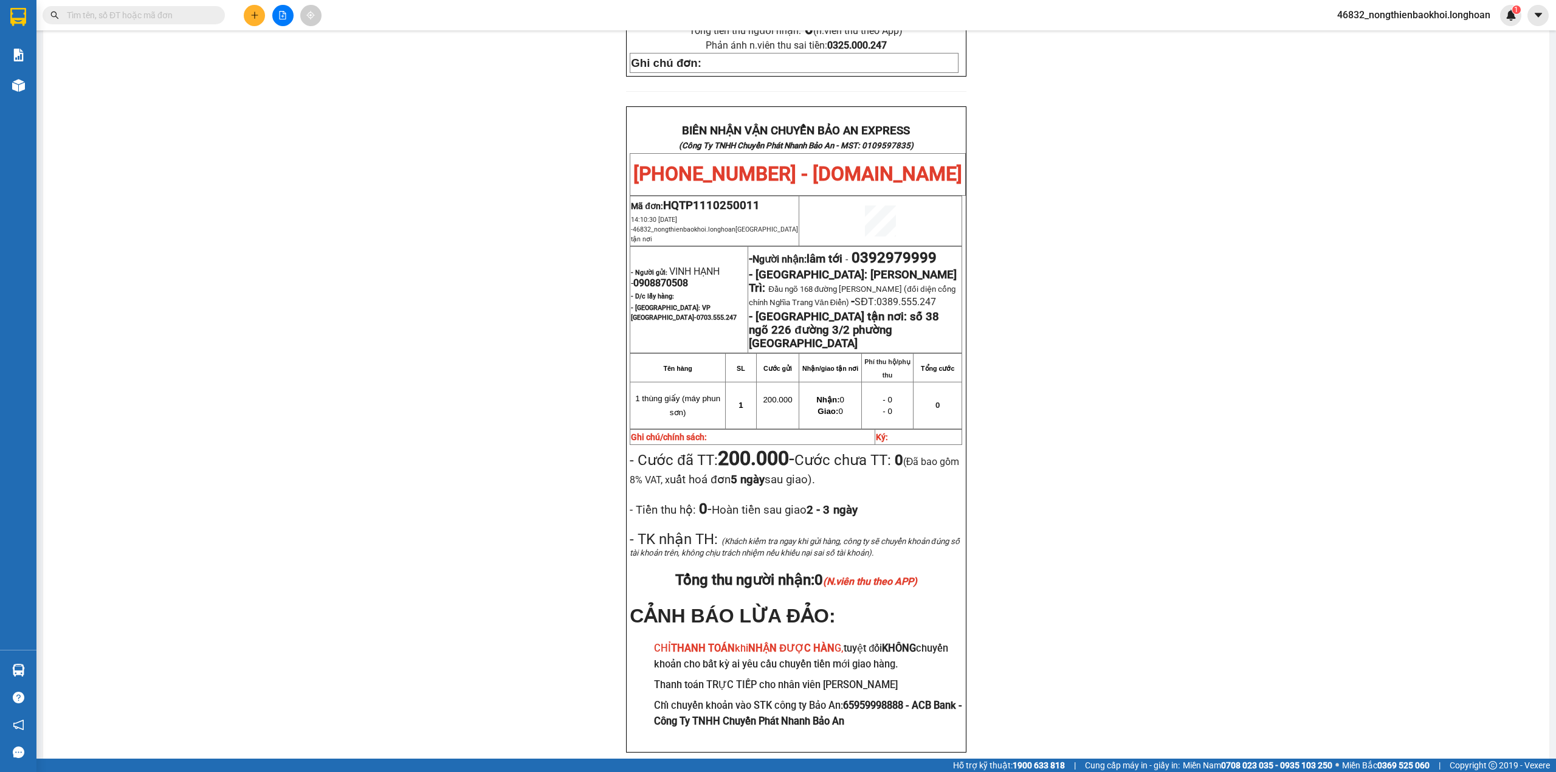
click at [475, 297] on div "PHIẾU DÁN LÊN HÀNG Ngày in phiếu: 14:14 ngày 11-10-2025 CSKH: 1900.06.88.33 CÔN…" at bounding box center [796, 167] width 1477 height 1229
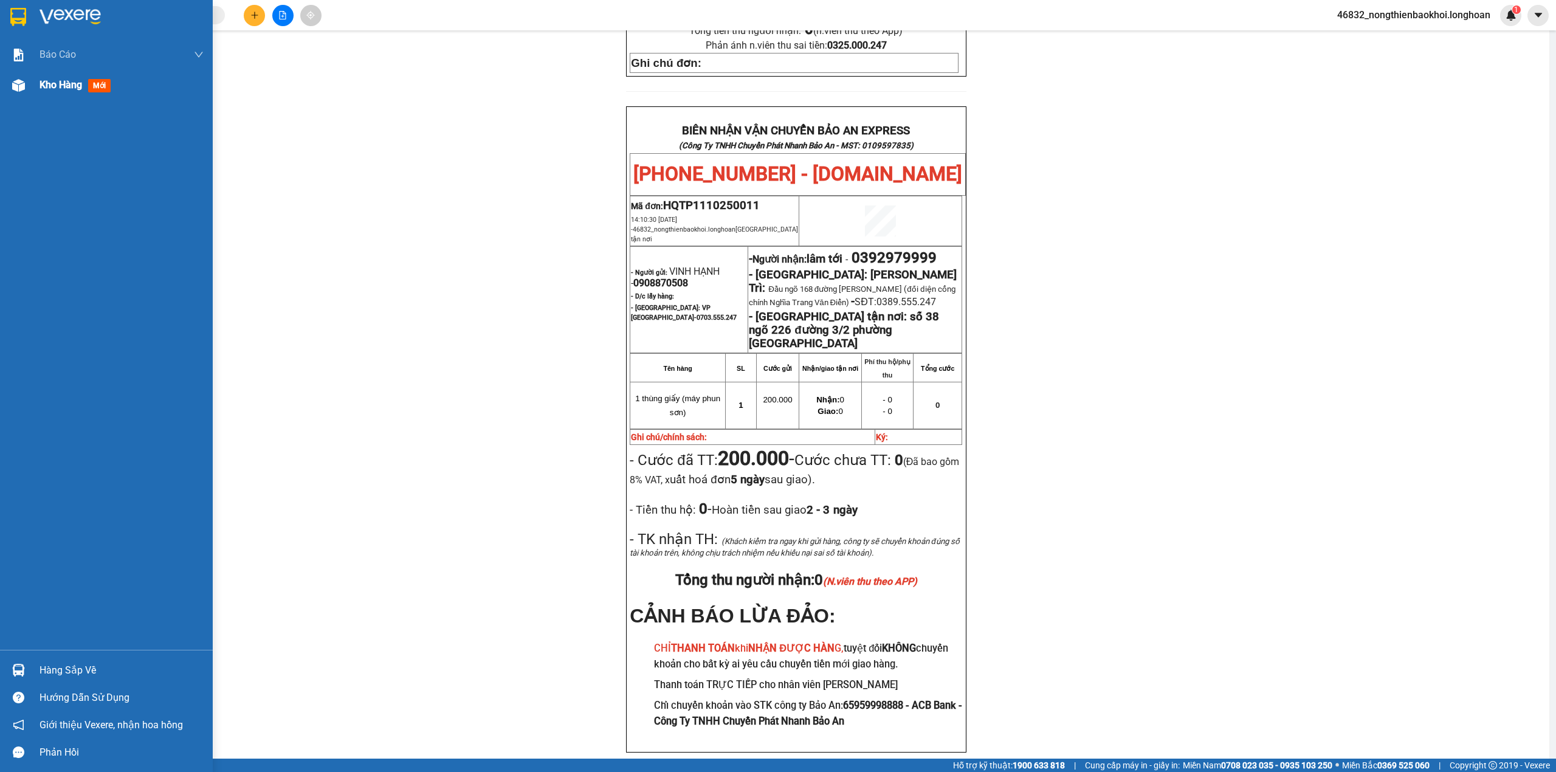
click at [29, 86] on div "Kho hàng mới" at bounding box center [106, 85] width 213 height 30
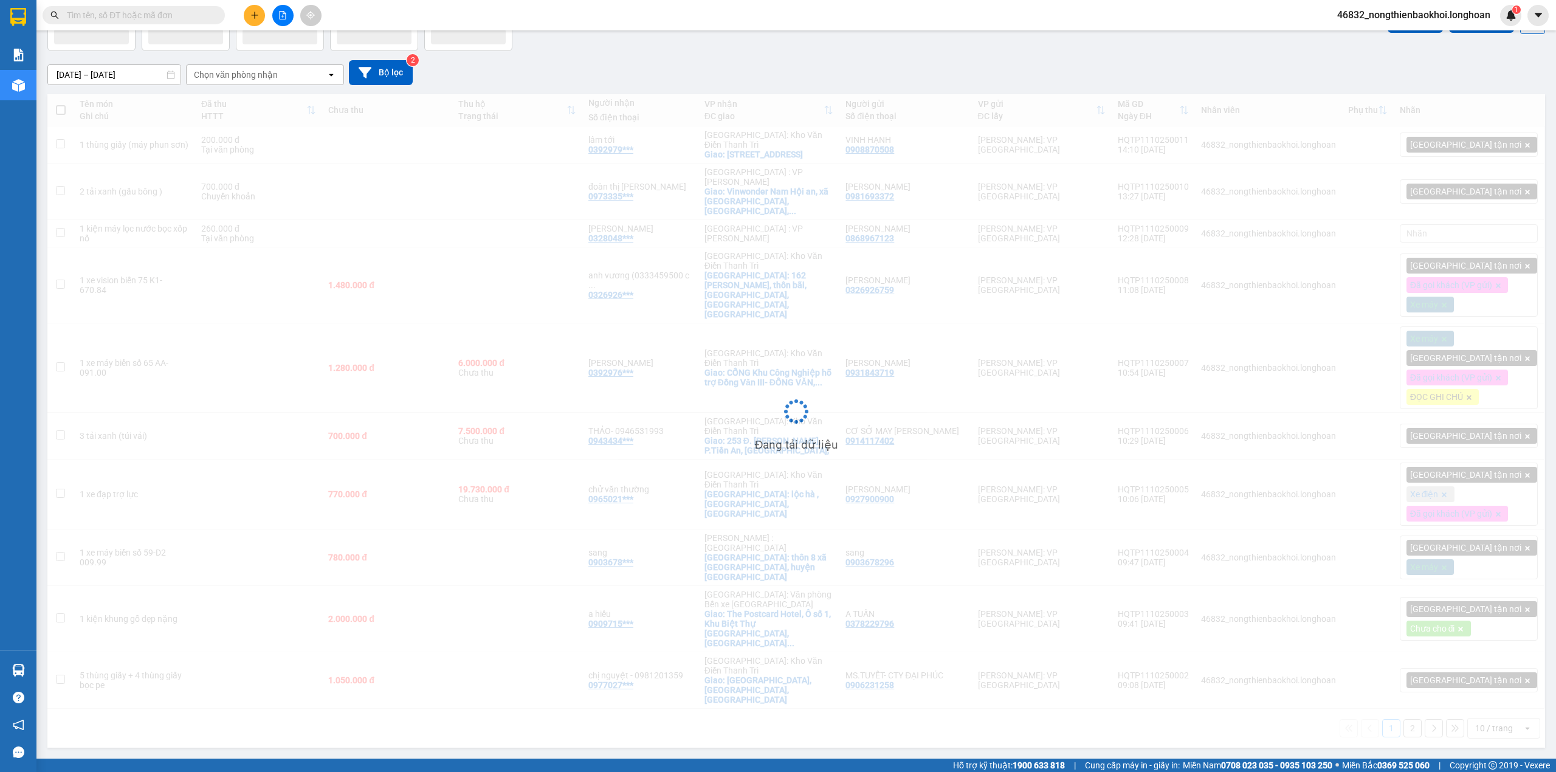
scroll to position [56, 0]
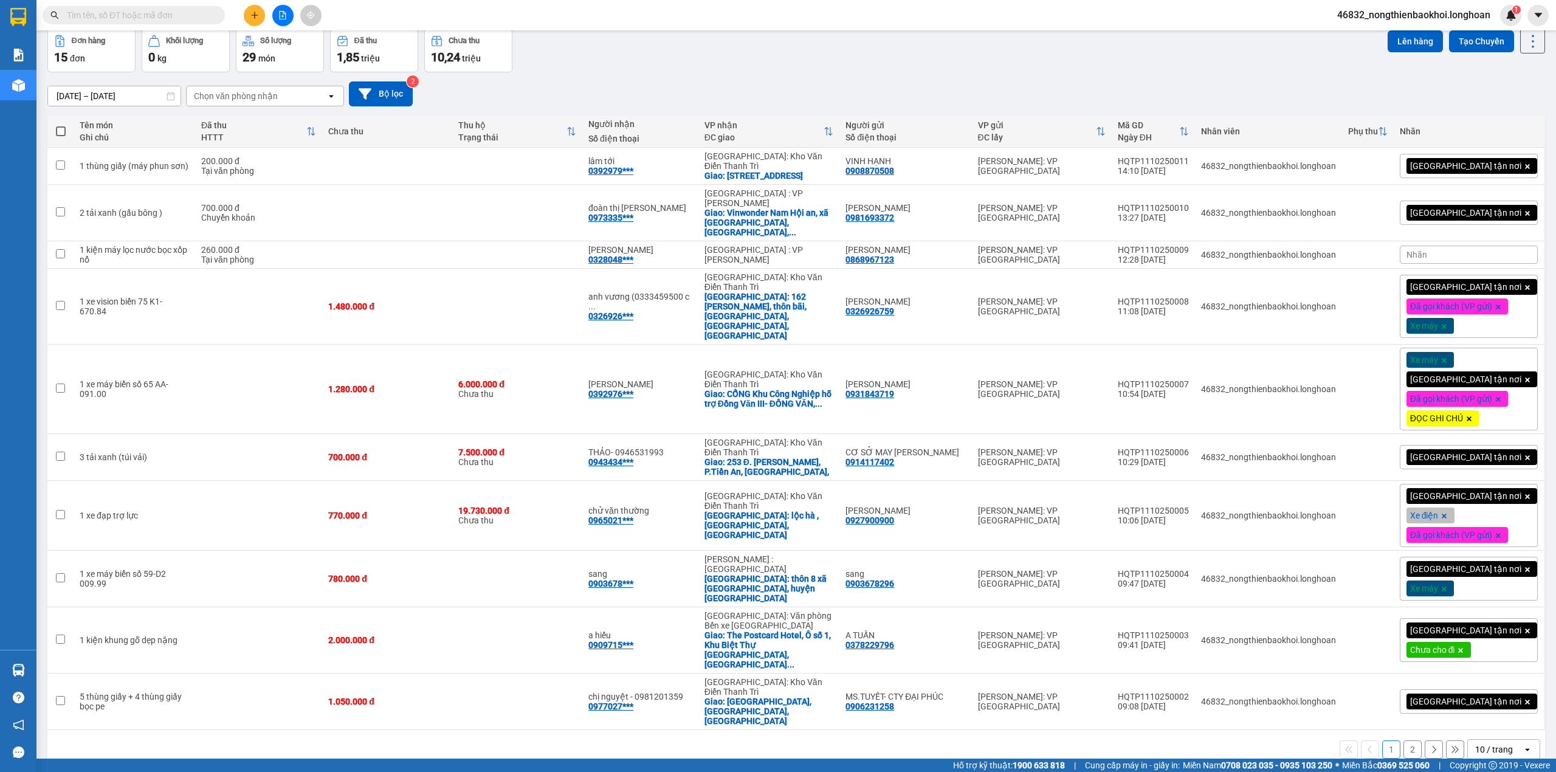
click at [752, 84] on div "[DATE] – [DATE] Press the down arrow key to interact with the calendar and sele…" at bounding box center [795, 93] width 1497 height 25
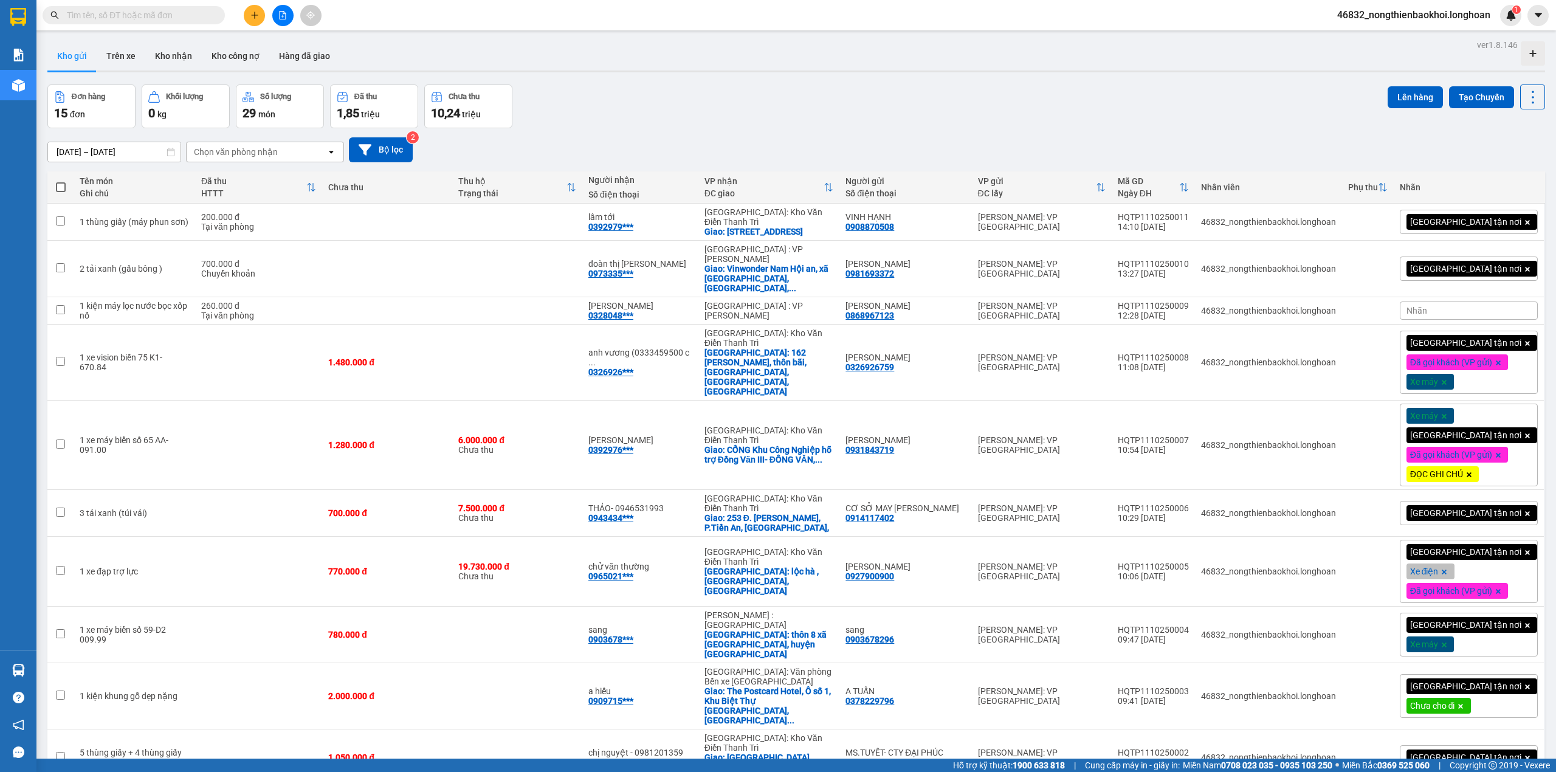
click at [633, 128] on div "[DATE] – [DATE] Press the down arrow key to interact with the calendar and sele…" at bounding box center [795, 149] width 1497 height 43
click at [258, 15] on icon "plus" at bounding box center [254, 15] width 7 height 1
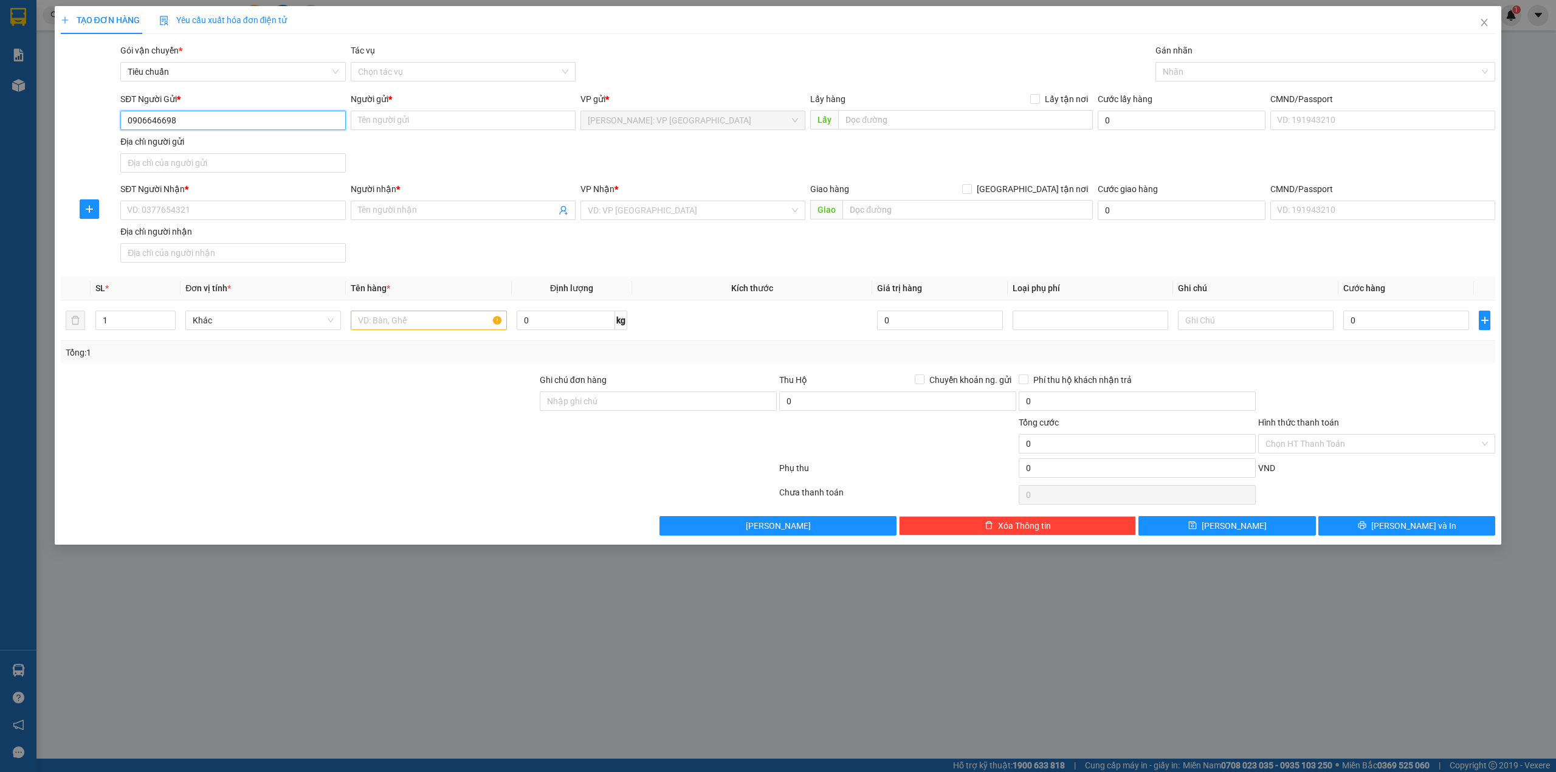
click at [177, 115] on input "0906646698" at bounding box center [232, 120] width 225 height 19
click at [194, 127] on input "0906646698" at bounding box center [232, 120] width 225 height 19
click at [176, 120] on input "0906646698" at bounding box center [232, 120] width 225 height 19
click at [164, 120] on input "0906646698" at bounding box center [232, 120] width 225 height 19
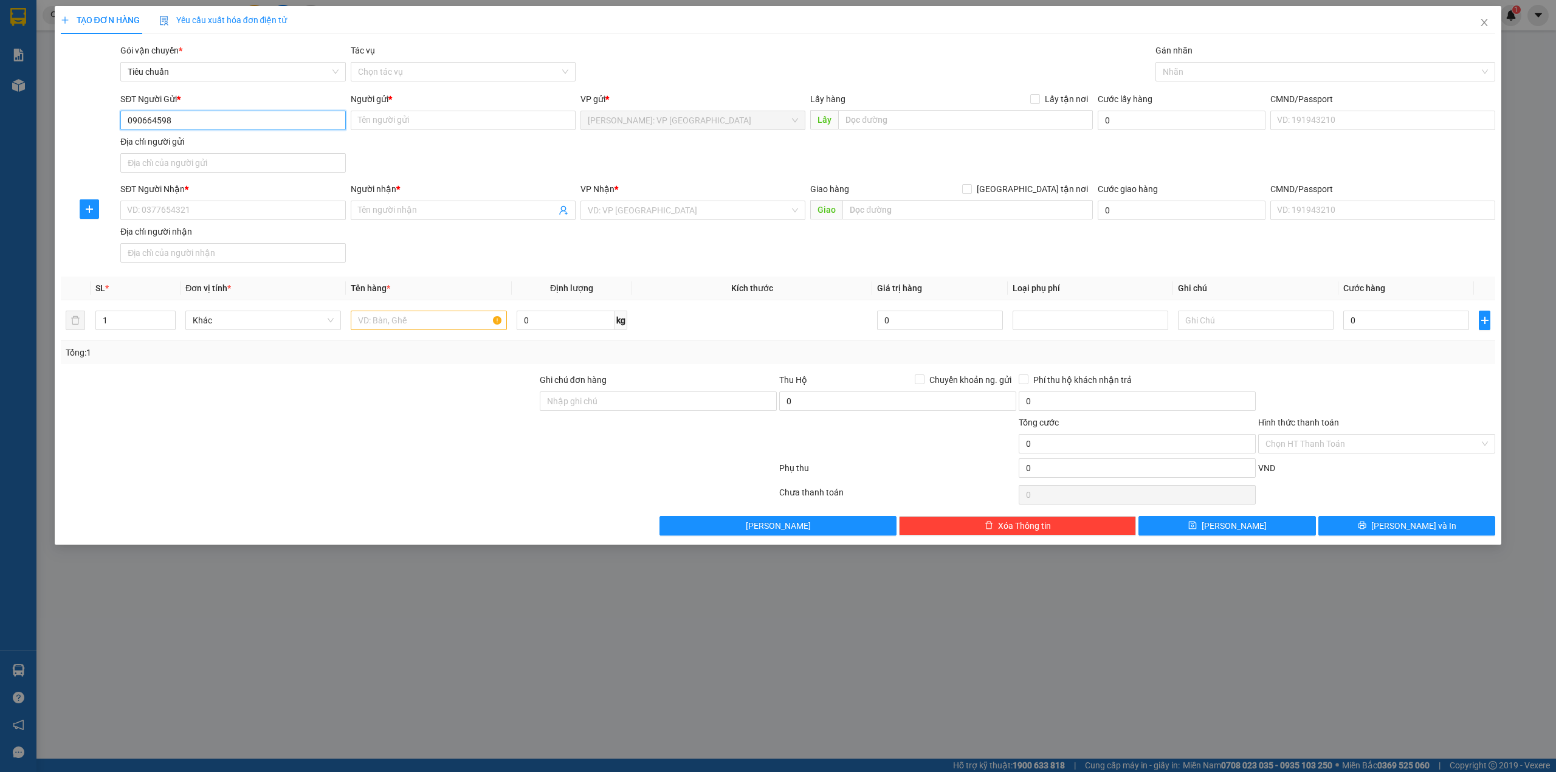
type input "0906645598"
click at [207, 124] on input "0906645598" at bounding box center [232, 120] width 225 height 19
click at [204, 146] on div "0906645598 - a cường" at bounding box center [233, 145] width 210 height 13
type input "a cường"
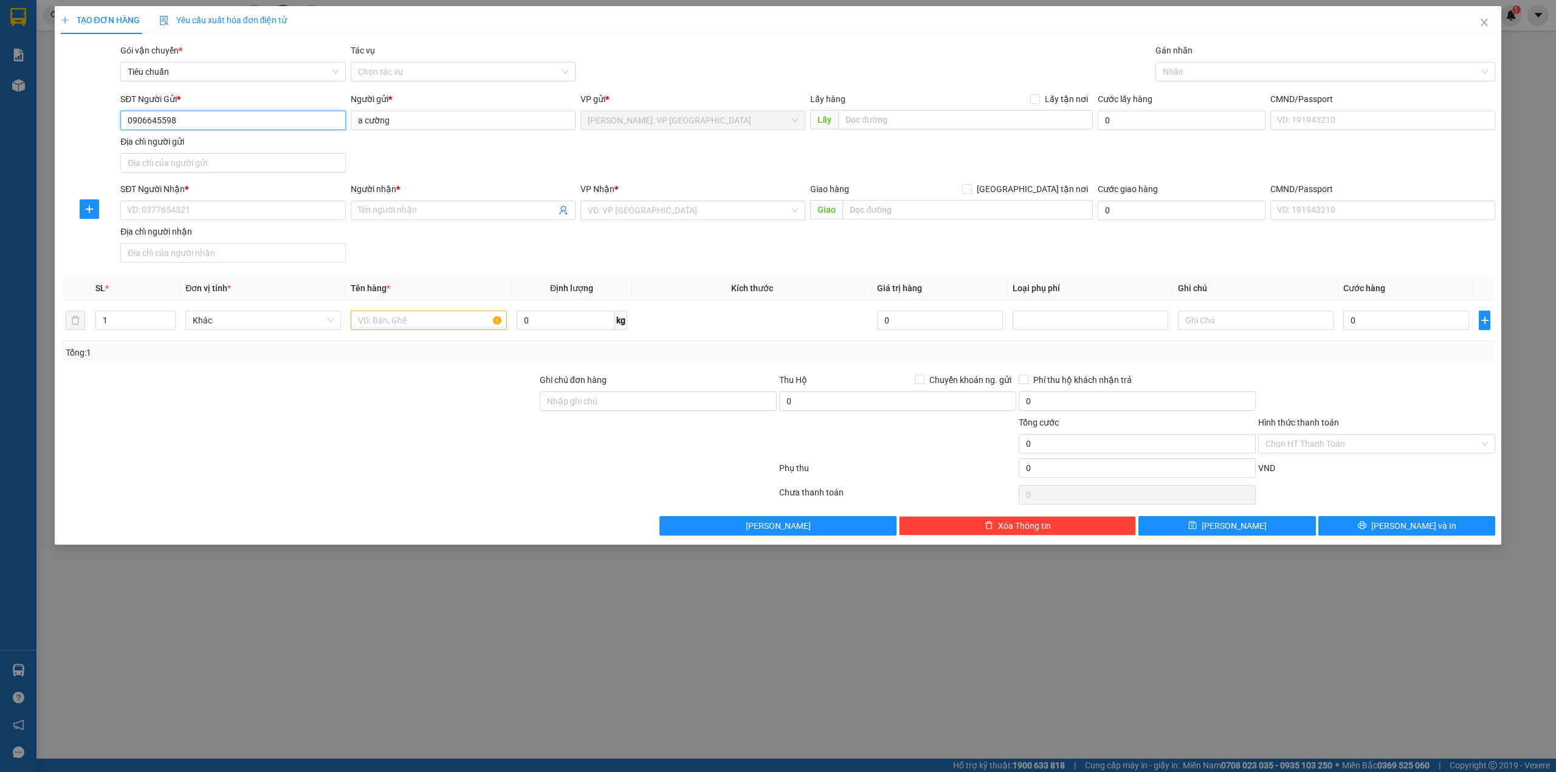
type input "0906645598"
click at [479, 156] on div "SĐT Người Gửi * 0906645598 0906645598 Người gửi * a cường VP gửi * Hồ Chí Minh:…" at bounding box center [807, 134] width 1379 height 85
click at [264, 124] on input "0906645598" at bounding box center [232, 120] width 225 height 19
click at [382, 323] on input "text" at bounding box center [429, 320] width 156 height 19
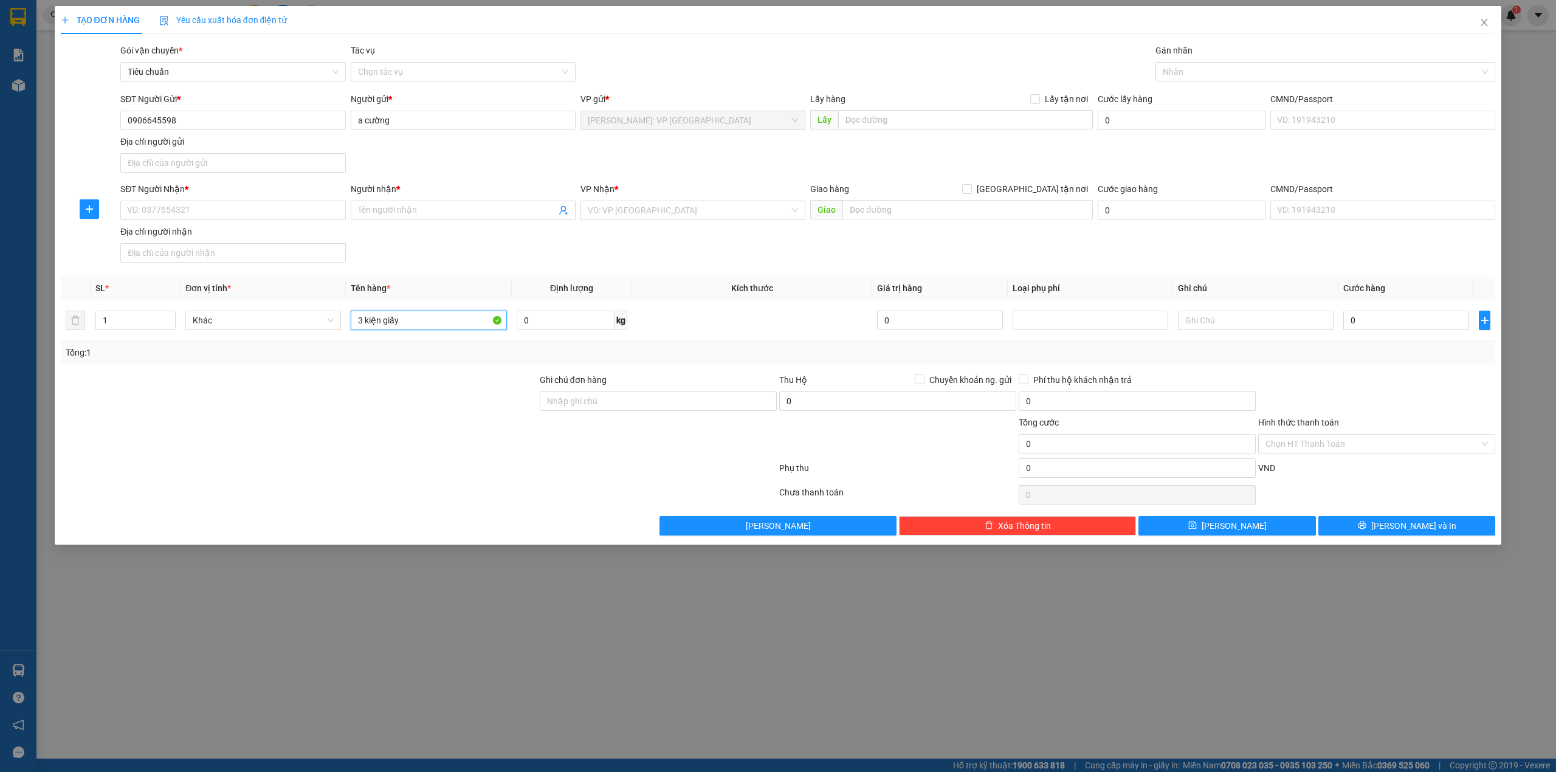
type input "3 kiện giấy"
click at [251, 207] on input "SĐT Người Nhận *" at bounding box center [232, 210] width 225 height 19
paste input "0973036916"
type input "0973036916"
click at [283, 235] on div "0973036916 - HẠNH" at bounding box center [233, 236] width 210 height 13
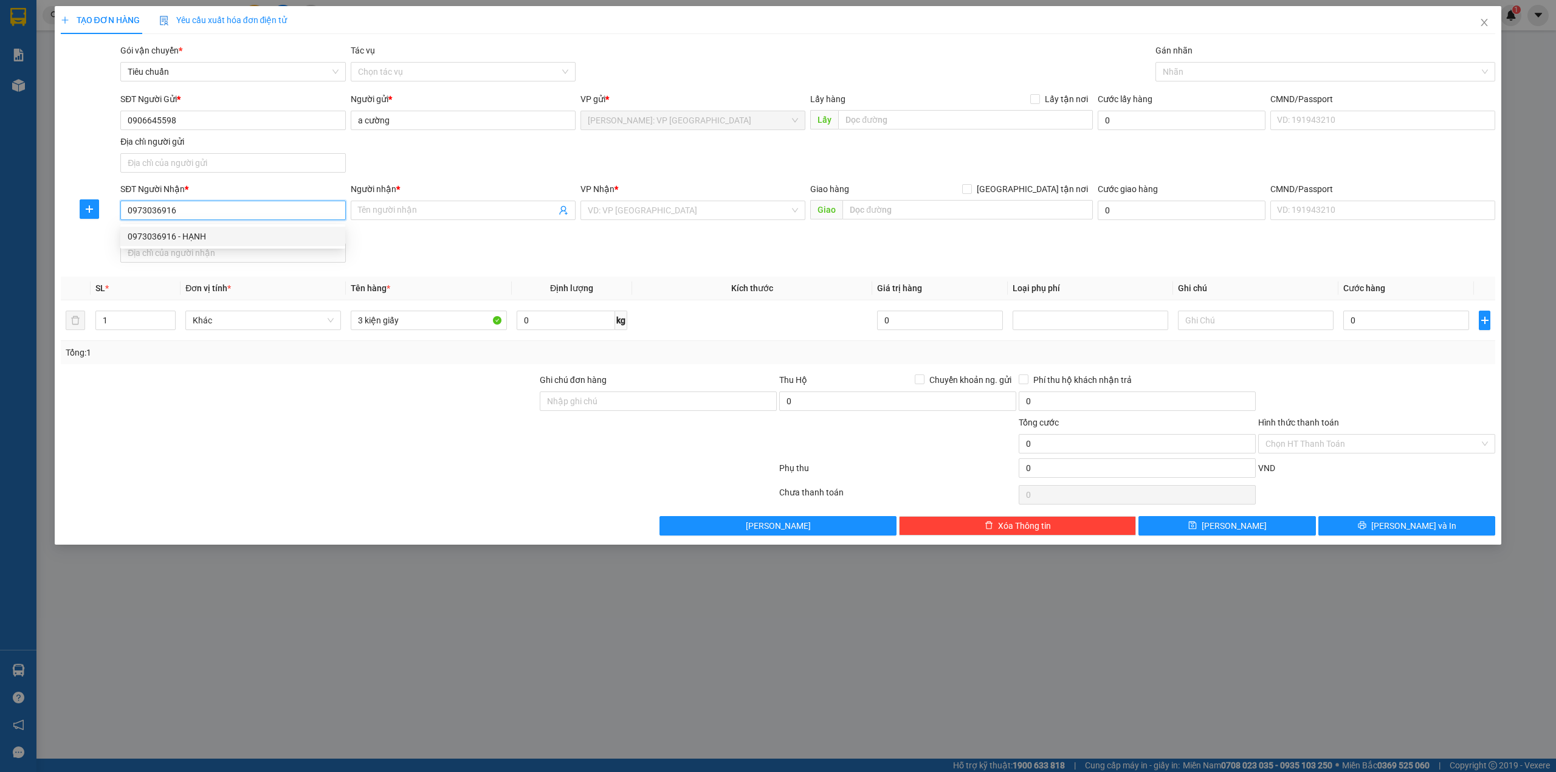
type input "HẠNH"
checkbox input "true"
type input "LÔ 13-14 NGUYỄN BÍNH ĐÀ NẴNG"
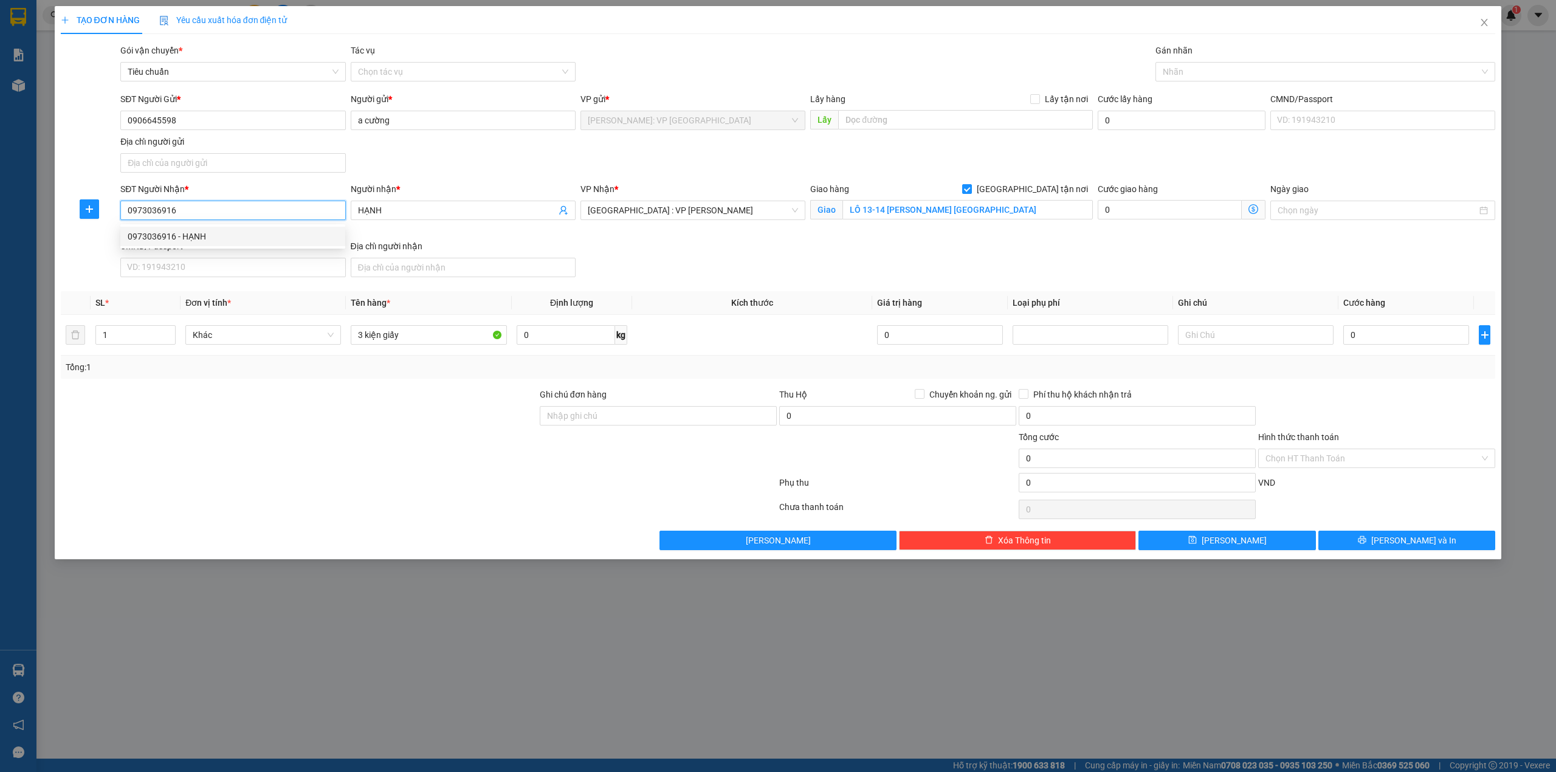
type input "0973036916"
click at [489, 162] on div "SĐT Người Gửi * 0906645598 Người gửi * a cường VP gửi * Hồ Chí Minh: VP Quận Tâ…" at bounding box center [807, 134] width 1379 height 85
click at [1220, 69] on div at bounding box center [1319, 71] width 322 height 15
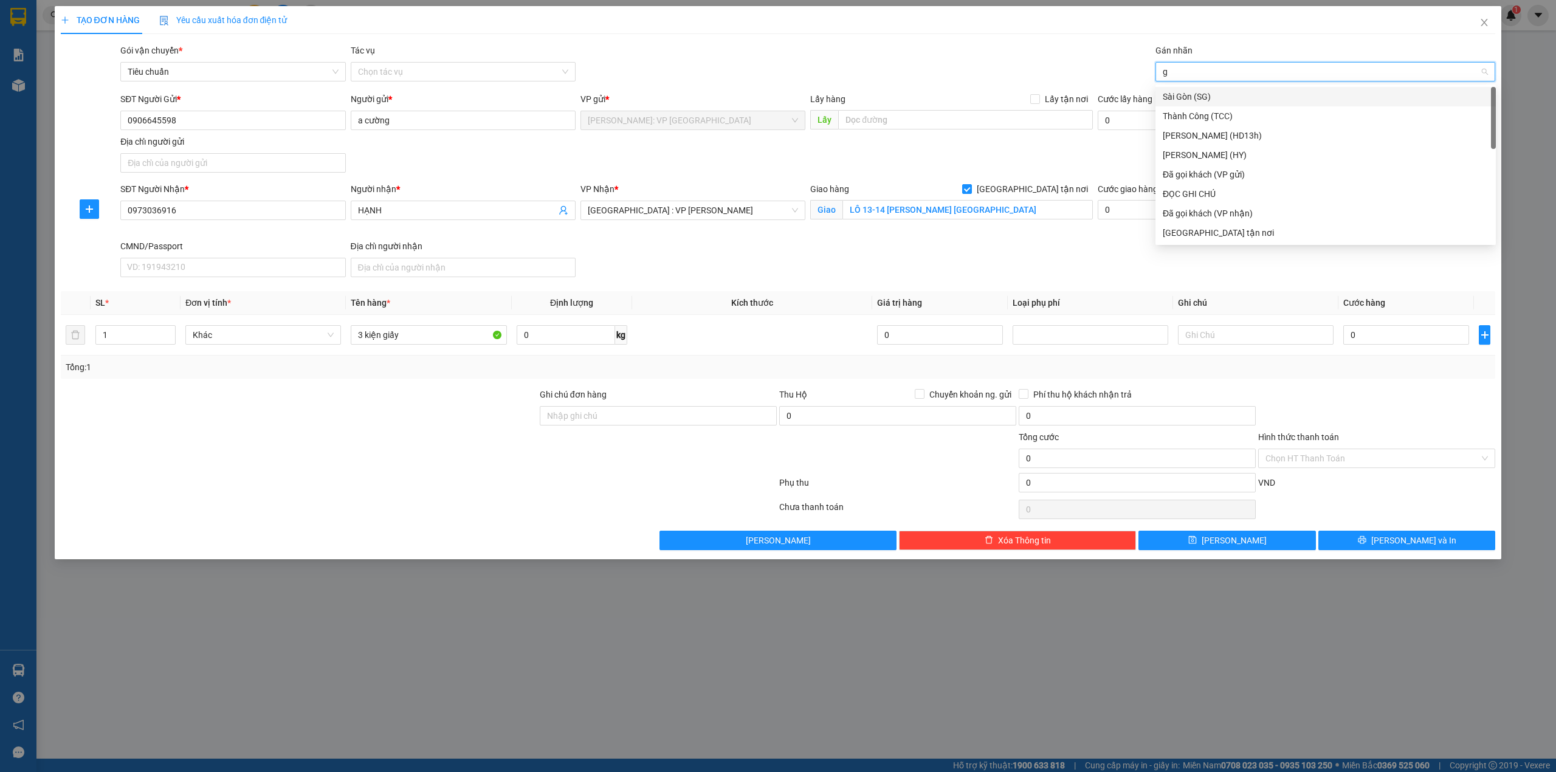
type input "gi"
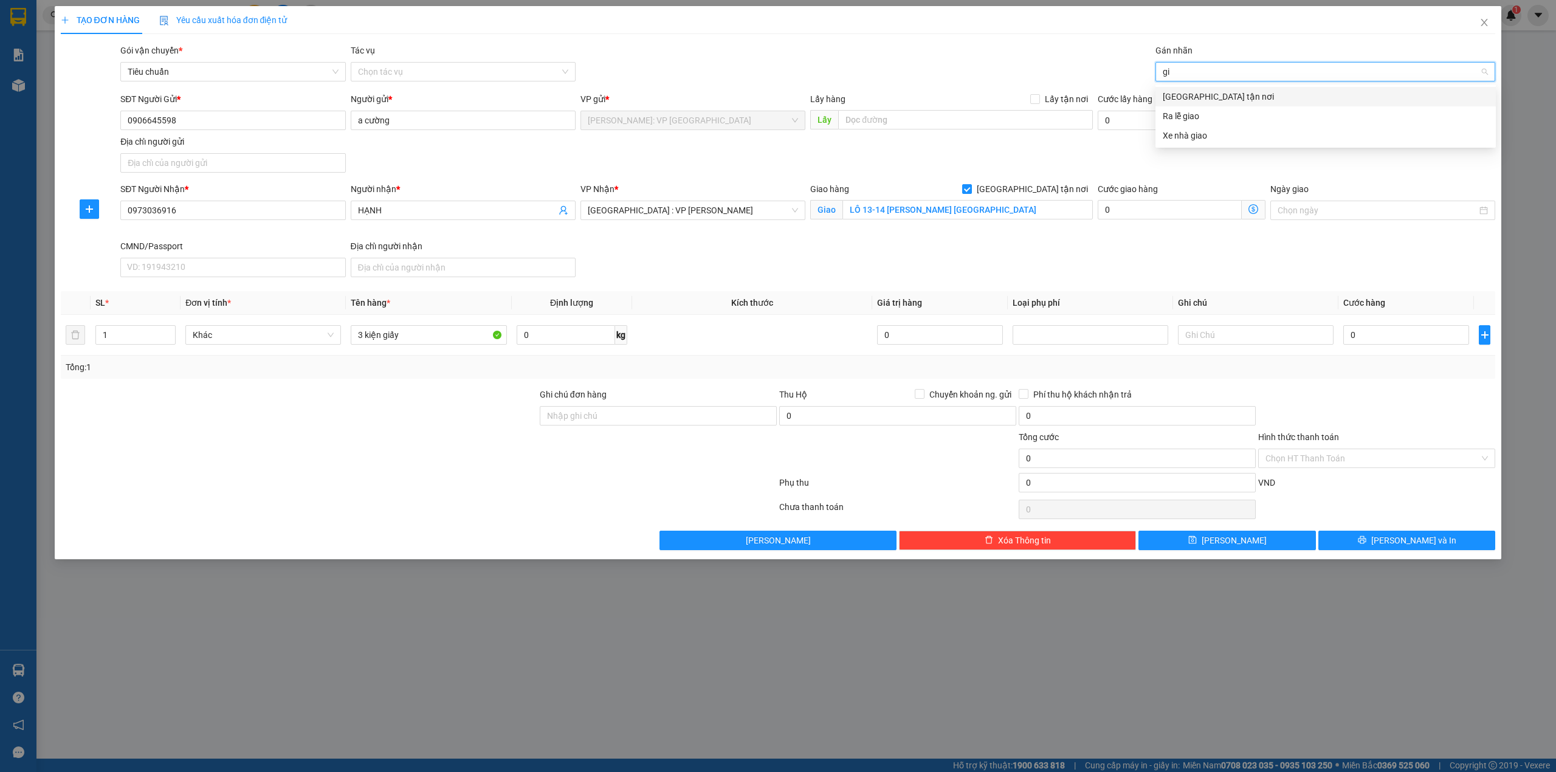
click at [1206, 100] on div "[GEOGRAPHIC_DATA] tận nơi" at bounding box center [1326, 96] width 326 height 13
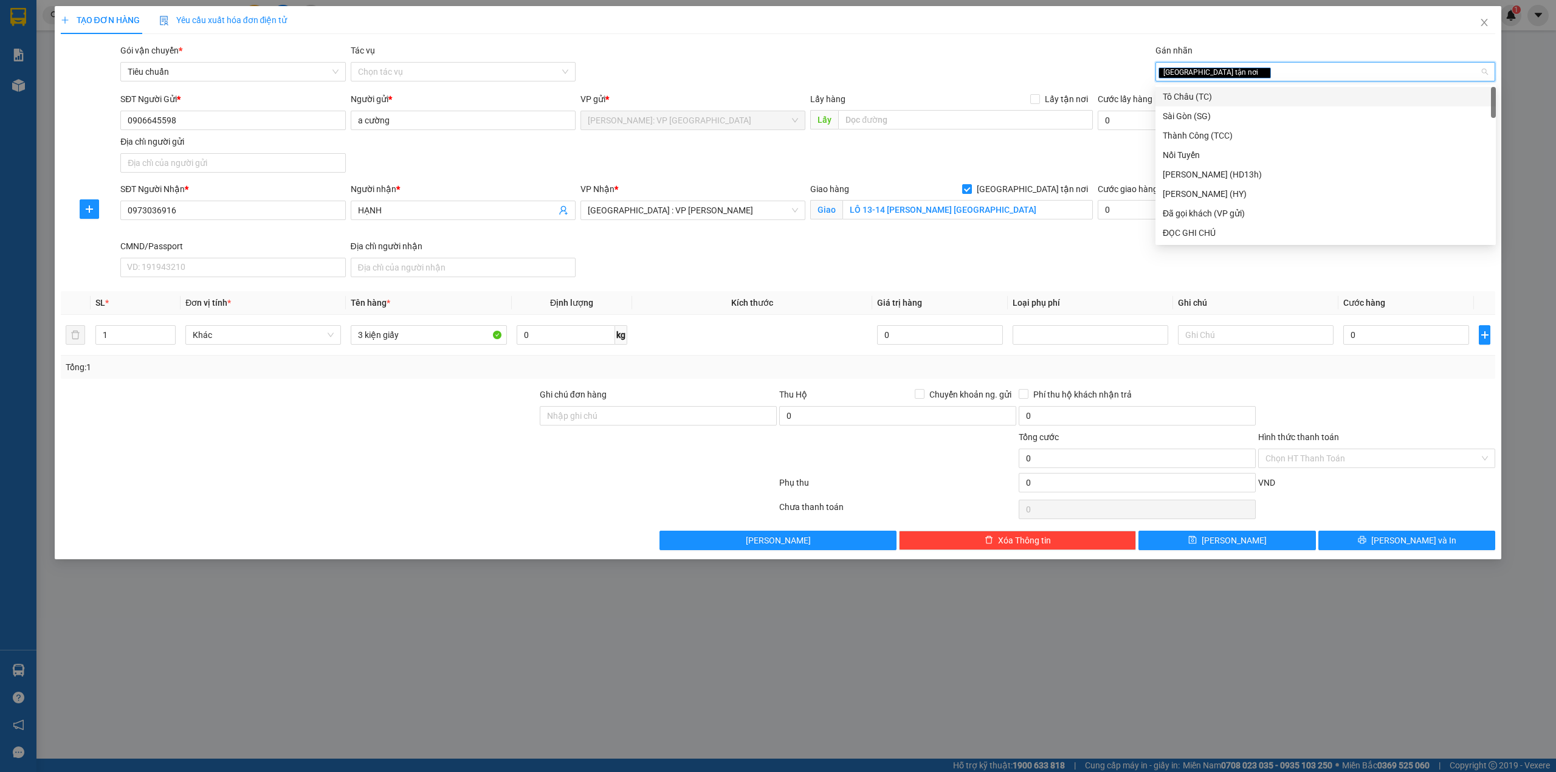
click at [1000, 55] on div "Gói vận chuyển * Tiêu chuẩn Tác vụ Chọn tác vụ Gán nhãn Giao tận nơi" at bounding box center [807, 65] width 1379 height 43
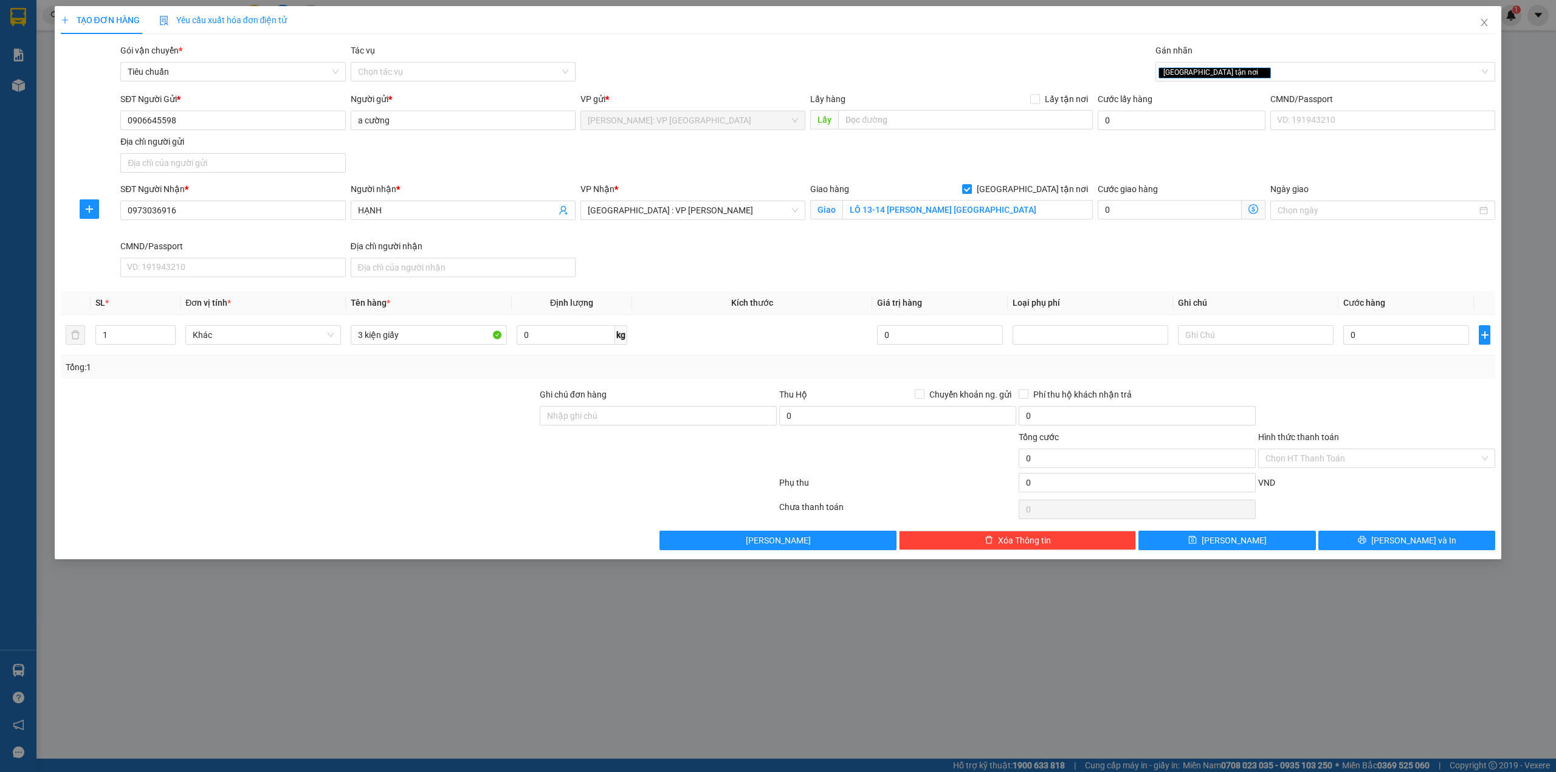
click at [867, 268] on div "SĐT Người Nhận * 0973036916 Người nhận * HẠNH VP Nhận * Đà Nẵng : VP Thanh Khê …" at bounding box center [807, 232] width 1379 height 100
click at [1374, 331] on input "0" at bounding box center [1406, 334] width 126 height 19
type input "3"
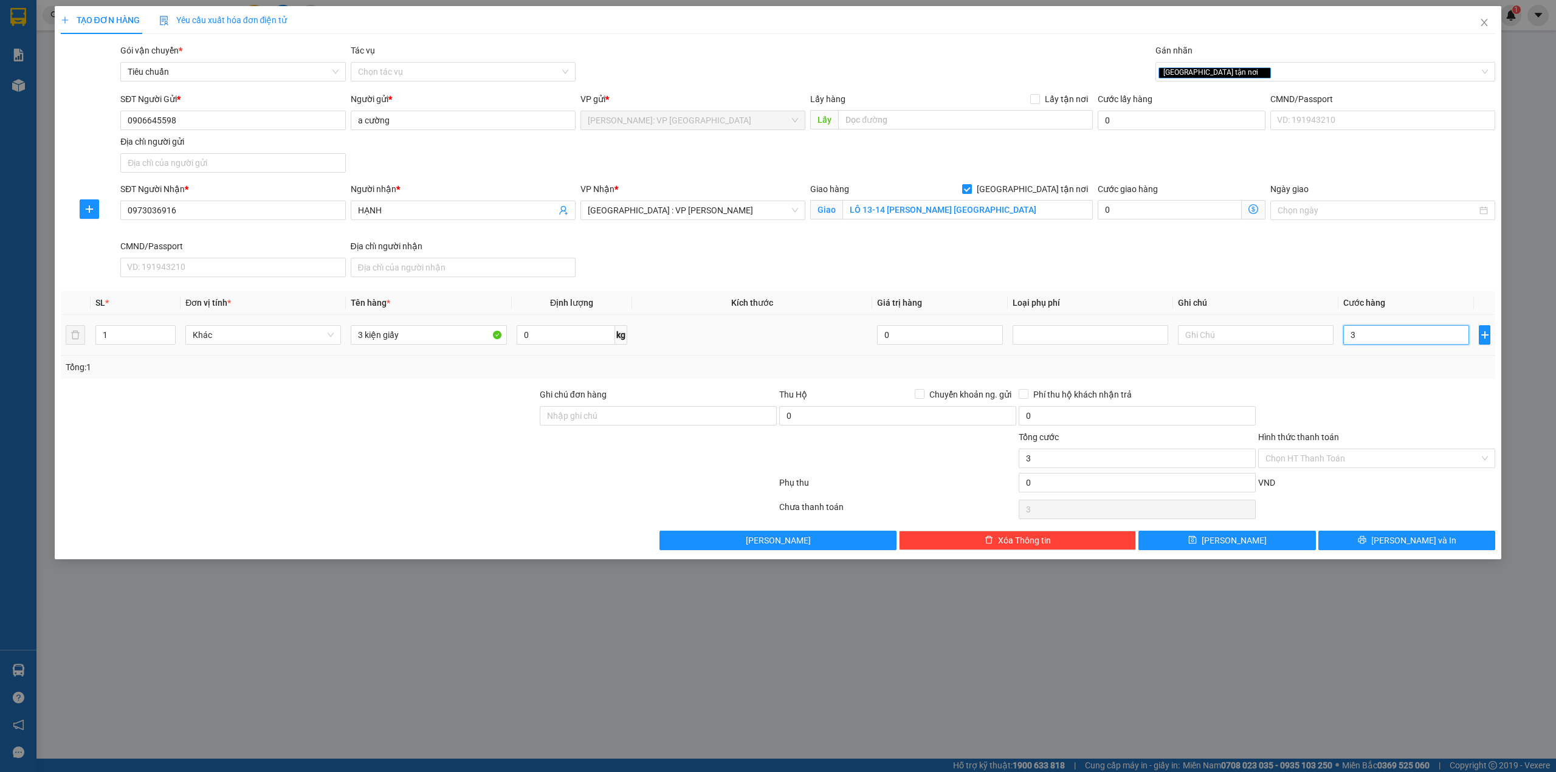
type input "30"
type input "300"
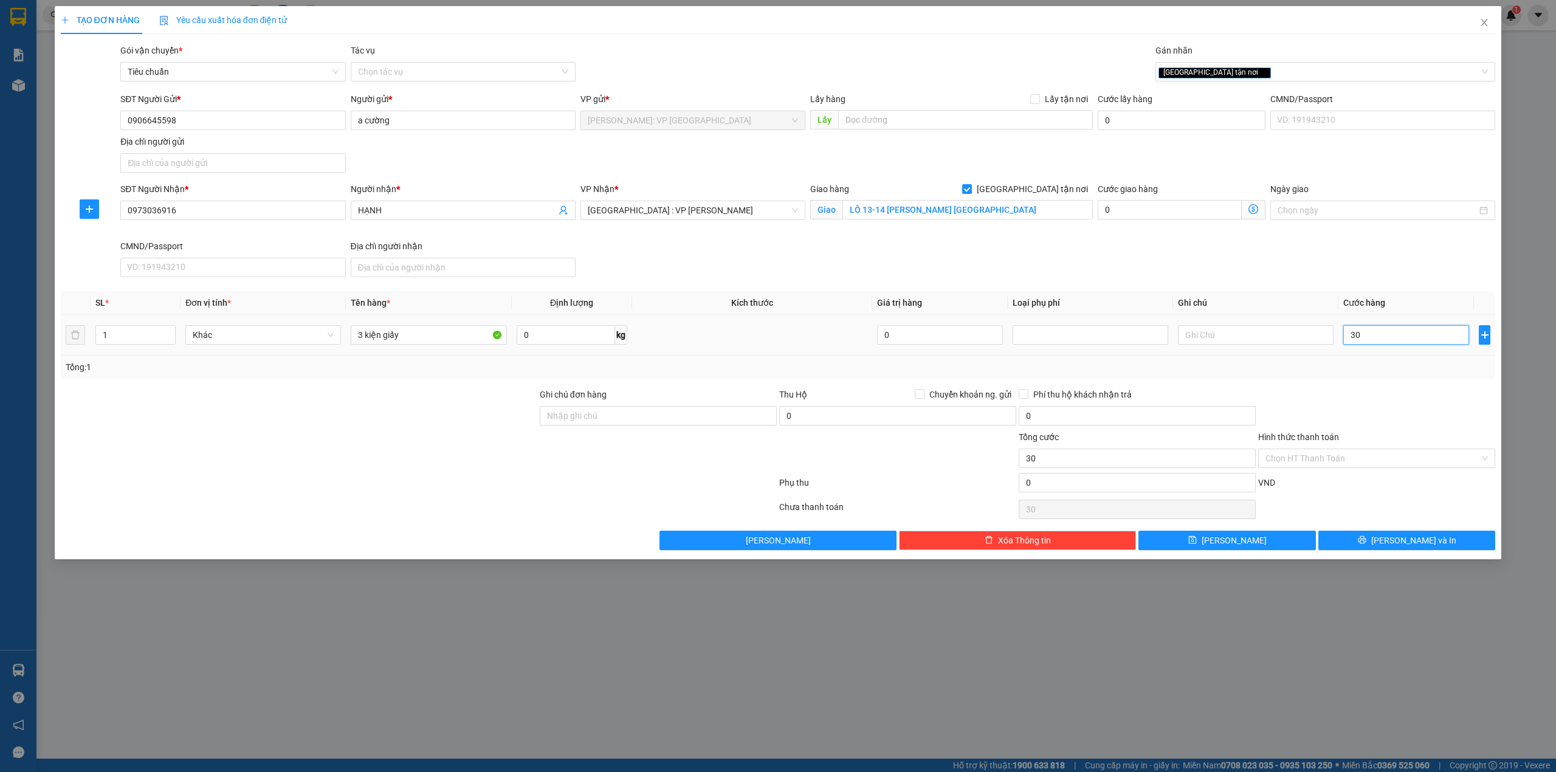
type input "300"
type input "3.000"
type input "30.000"
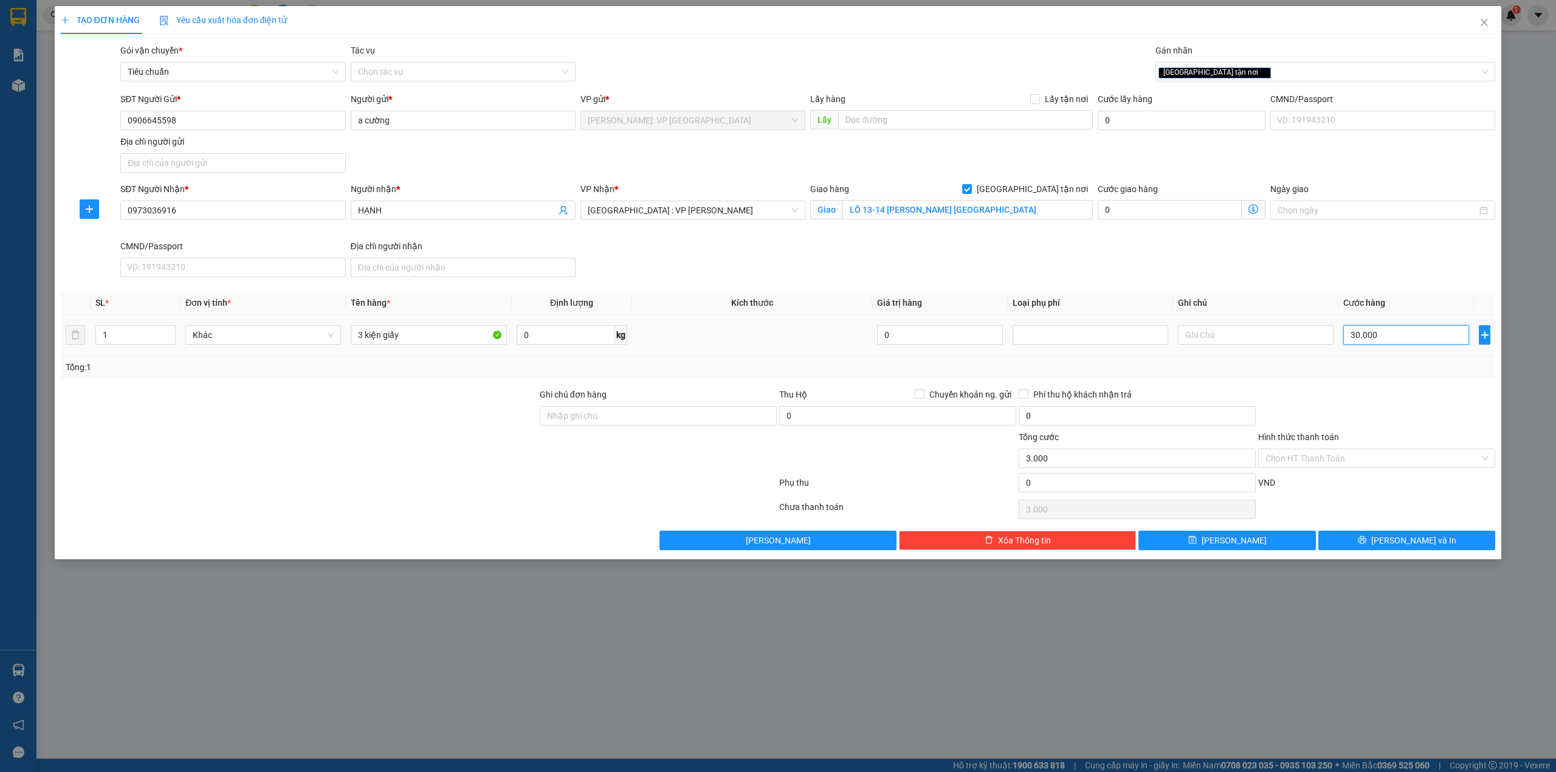
type input "30.000"
type input "300.000"
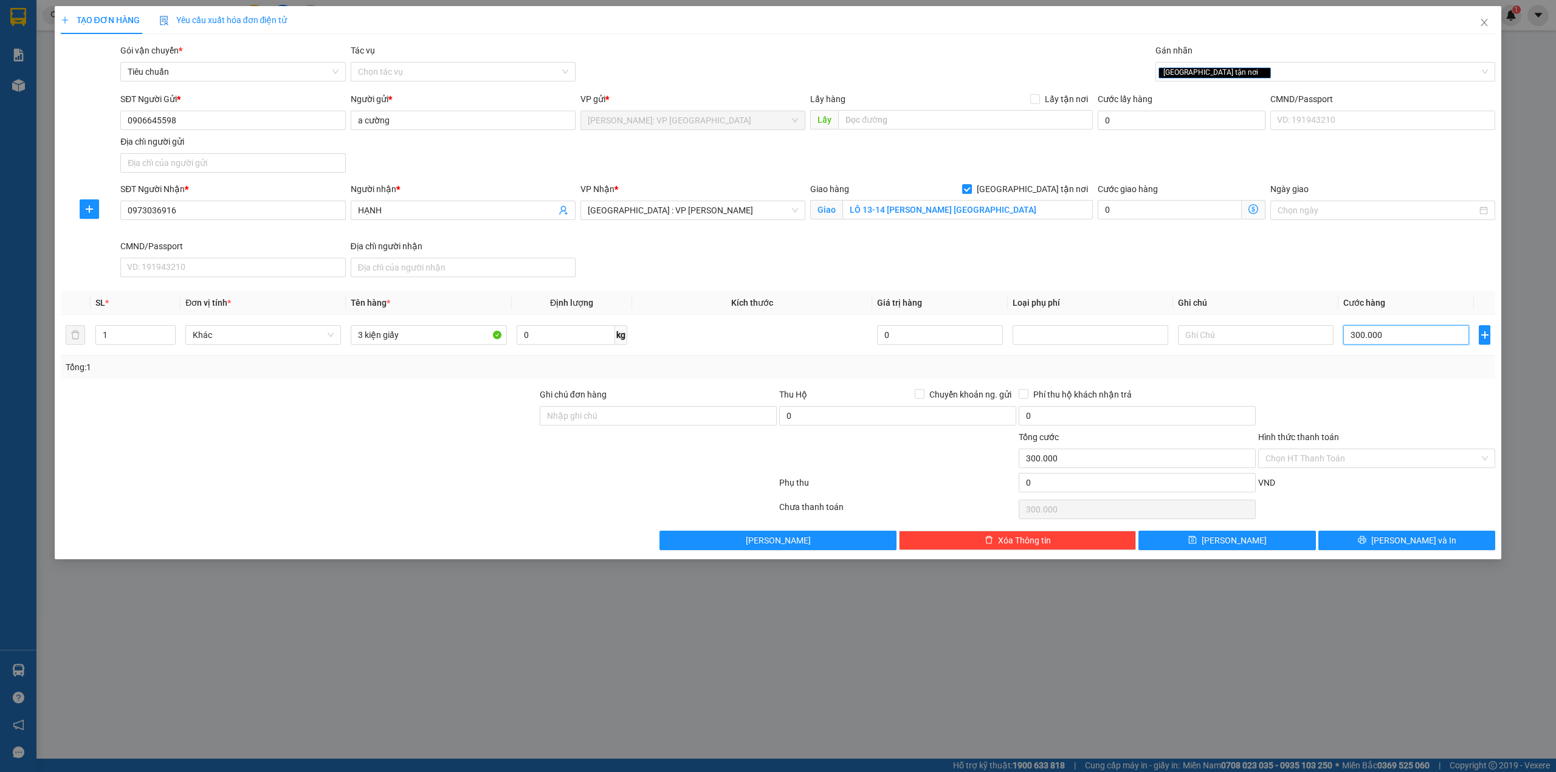
type input "300.000"
click at [1139, 300] on th "Loại phụ phí" at bounding box center [1090, 303] width 165 height 24
click at [465, 151] on div "SĐT Người Gửi * 0906645598 Người gửi * a cường VP gửi * Hồ Chí Minh: VP Quận Tâ…" at bounding box center [807, 134] width 1379 height 85
click at [1379, 513] on div "Chọn HT Thanh Toán" at bounding box center [1376, 509] width 239 height 24
drag, startPoint x: 424, startPoint y: 339, endPoint x: 422, endPoint y: 369, distance: 30.4
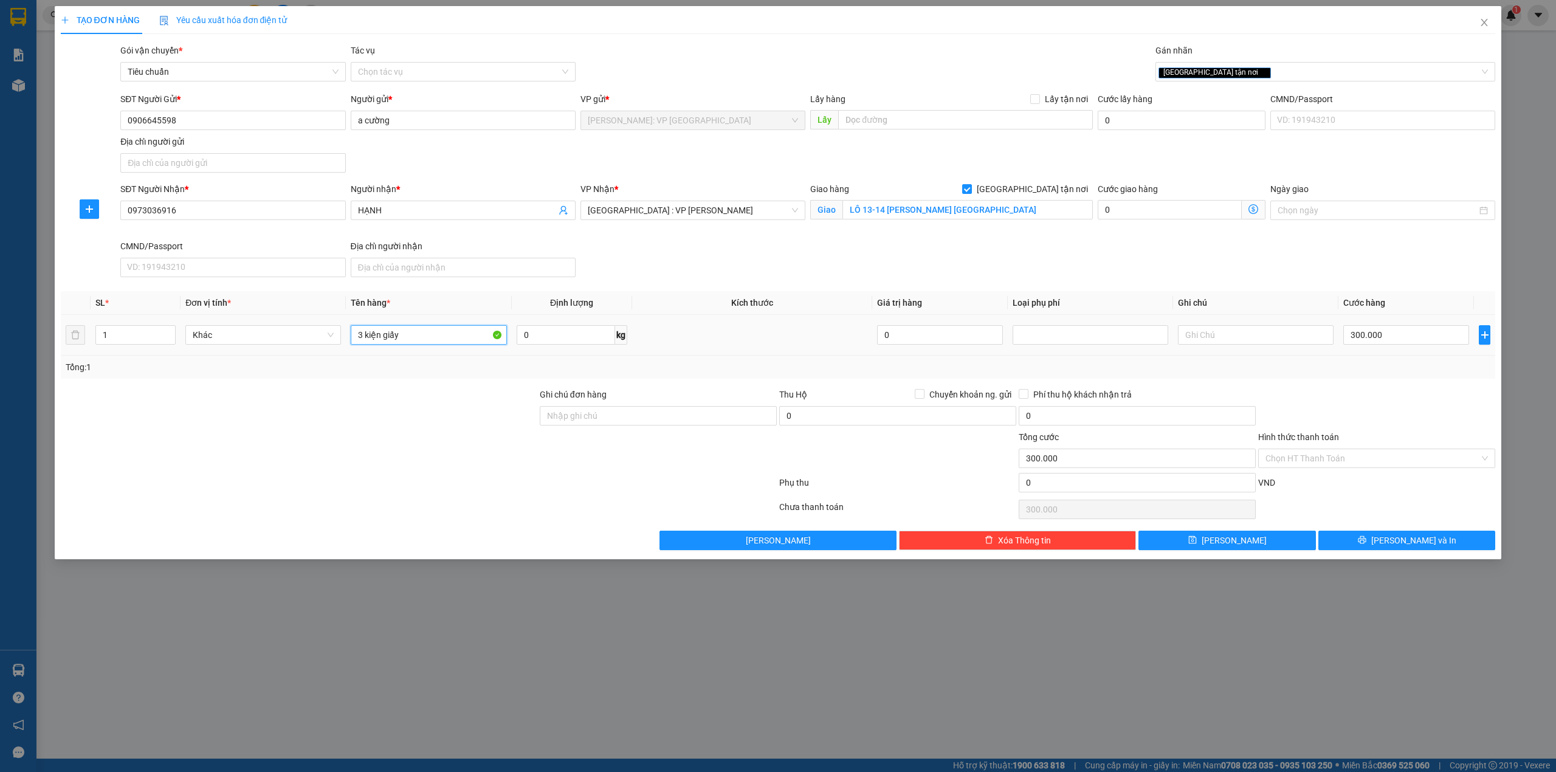
click at [424, 343] on input "3 kiện giấy" at bounding box center [429, 334] width 156 height 19
type input "3 kiện giấy (nước rửa chén)"
click at [475, 408] on div at bounding box center [299, 409] width 479 height 43
click at [277, 119] on input "0906645598" at bounding box center [232, 120] width 225 height 19
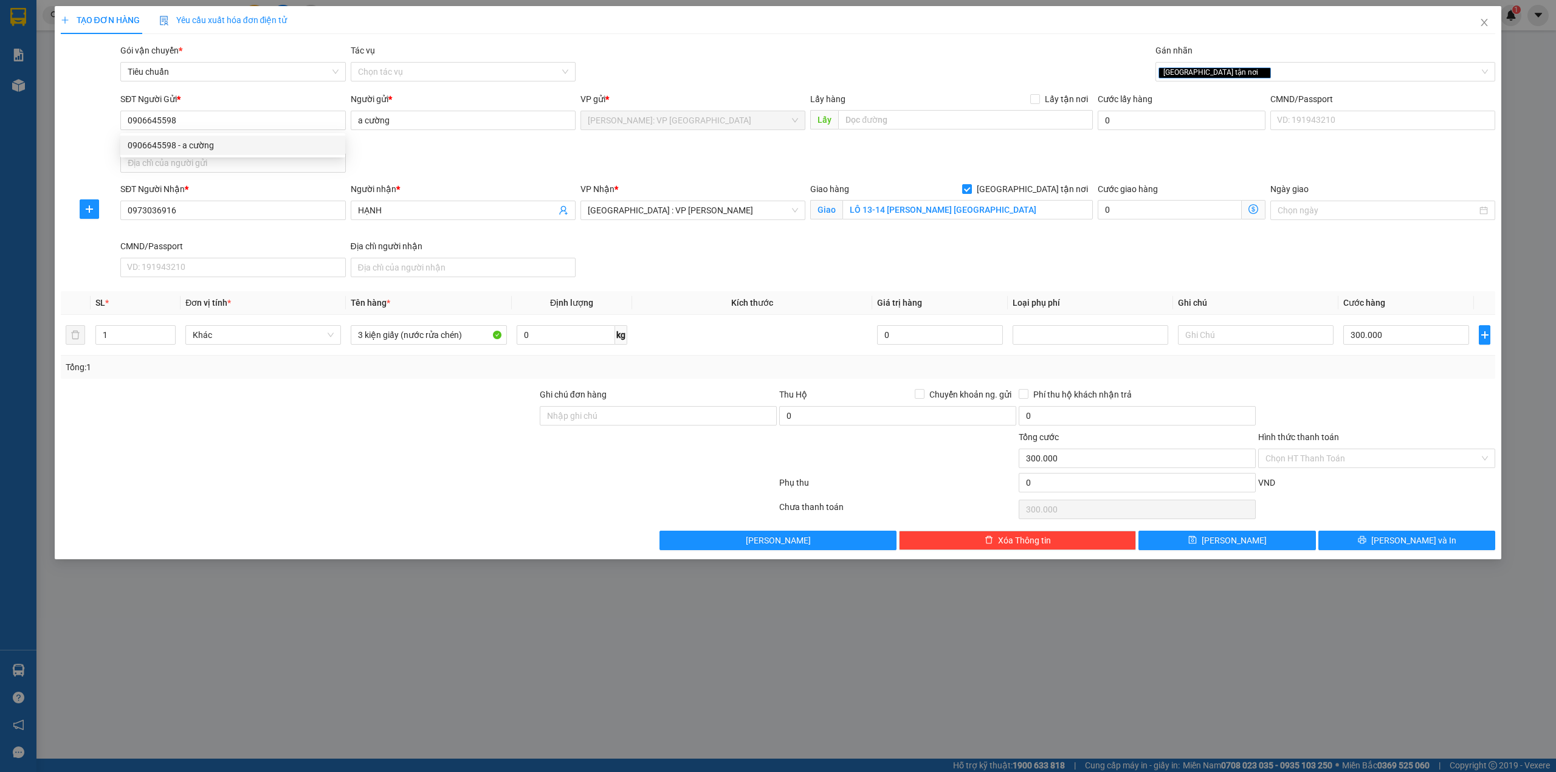
drag, startPoint x: 389, startPoint y: 397, endPoint x: 396, endPoint y: 534, distance: 136.3
click at [389, 399] on div at bounding box center [299, 409] width 479 height 43
click at [709, 277] on div "SĐT Người Nhận * 0973036916 Người nhận * HẠNH VP Nhận * Đà Nẵng : VP Thanh Khê …" at bounding box center [807, 232] width 1379 height 100
click at [1395, 550] on button "[PERSON_NAME] và In" at bounding box center [1406, 540] width 177 height 19
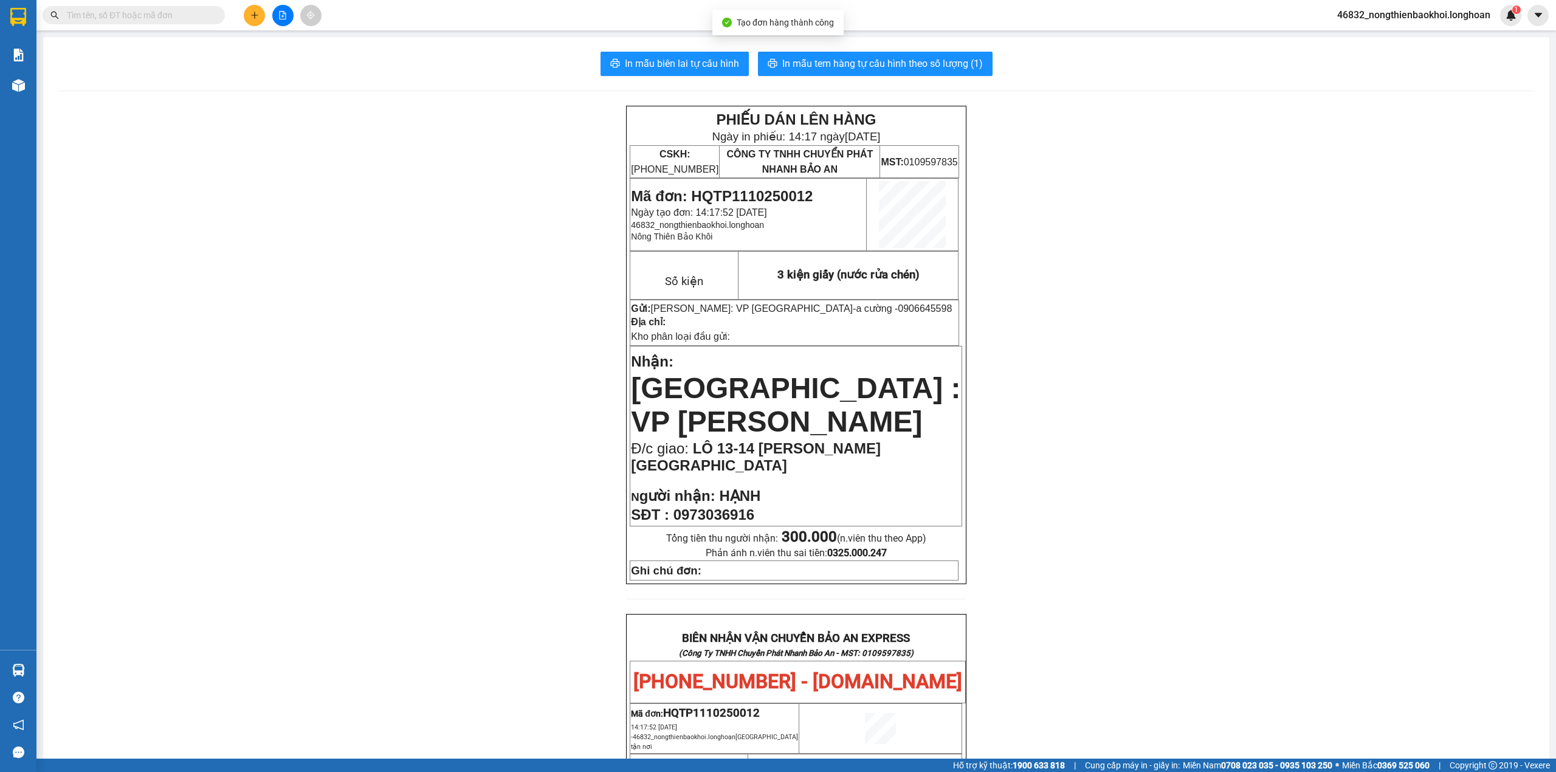
scroll to position [324, 0]
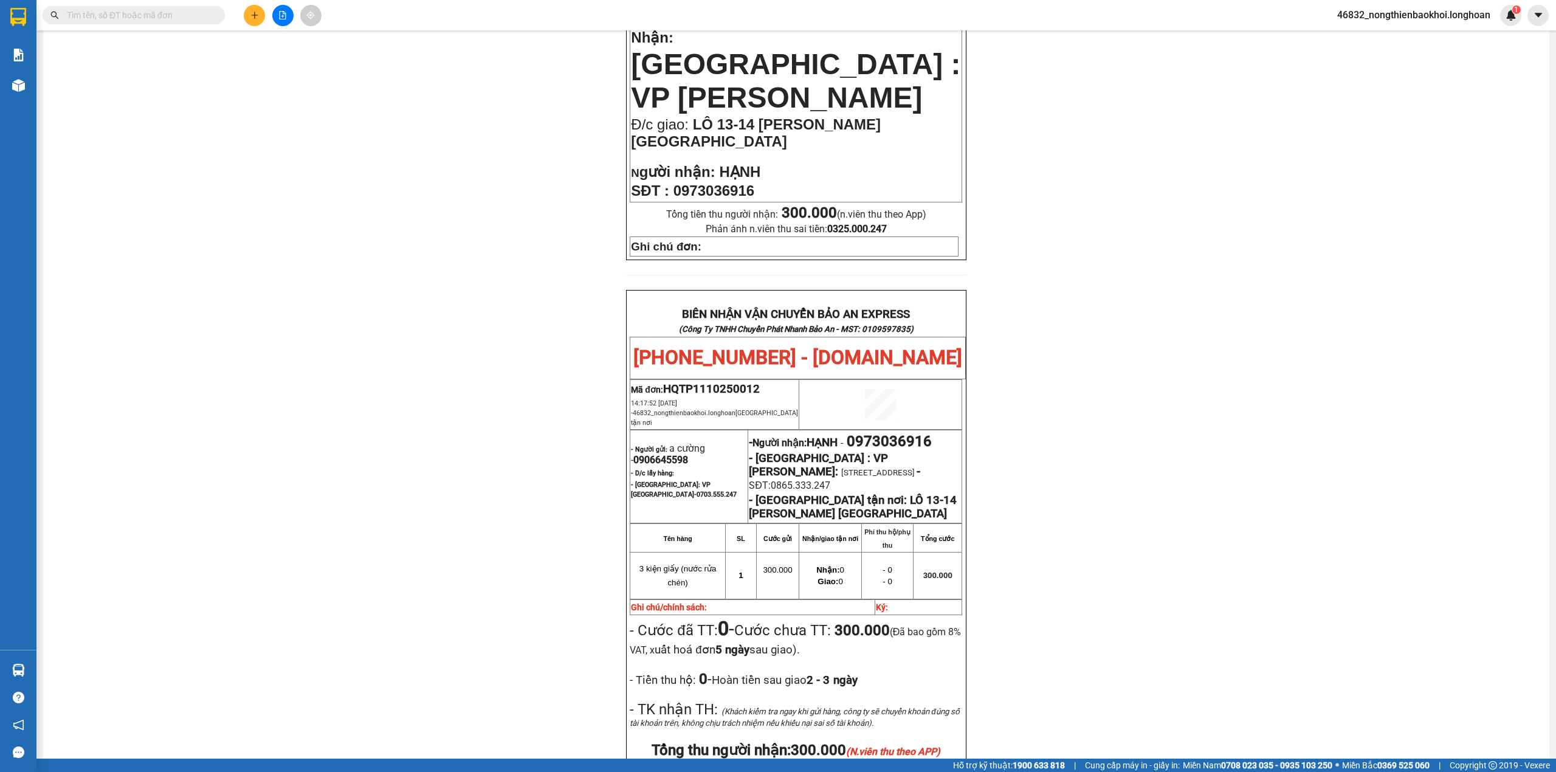
click at [722, 182] on span "0973036916" at bounding box center [713, 190] width 81 height 16
copy span "0973036916"
drag, startPoint x: 351, startPoint y: 292, endPoint x: 368, endPoint y: 345, distance: 55.5
click at [362, 332] on div "PHIẾU DÁN LÊN HÀNG Ngày in phiếu: 14:17 ngày 11-10-2025 CSKH: 1900.06.88.33 CÔN…" at bounding box center [796, 367] width 1477 height 1170
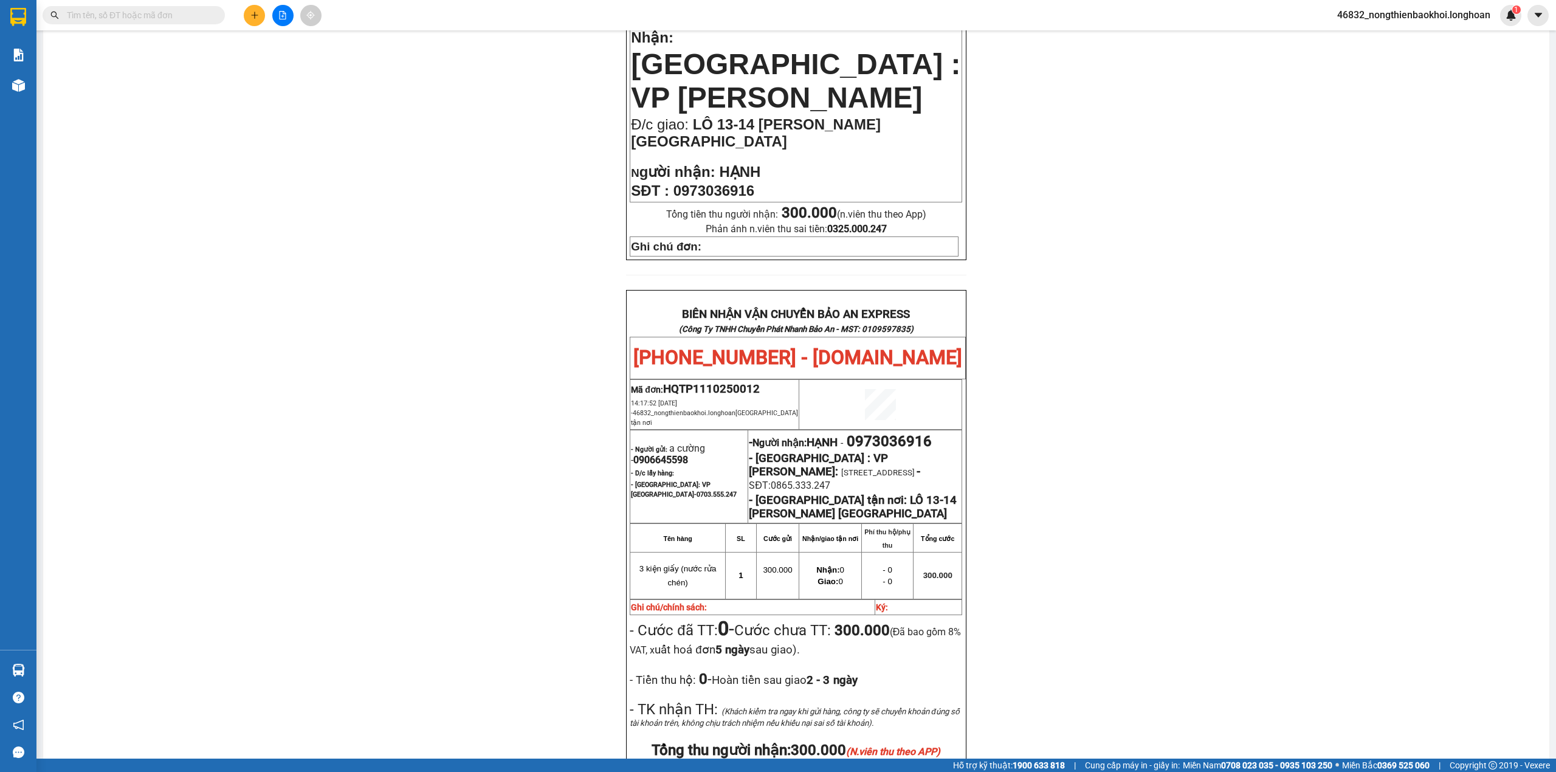
click at [1079, 307] on div "PHIẾU DÁN LÊN HÀNG Ngày in phiếu: 14:17 ngày 11-10-2025 CSKH: 1900.06.88.33 CÔN…" at bounding box center [796, 367] width 1477 height 1170
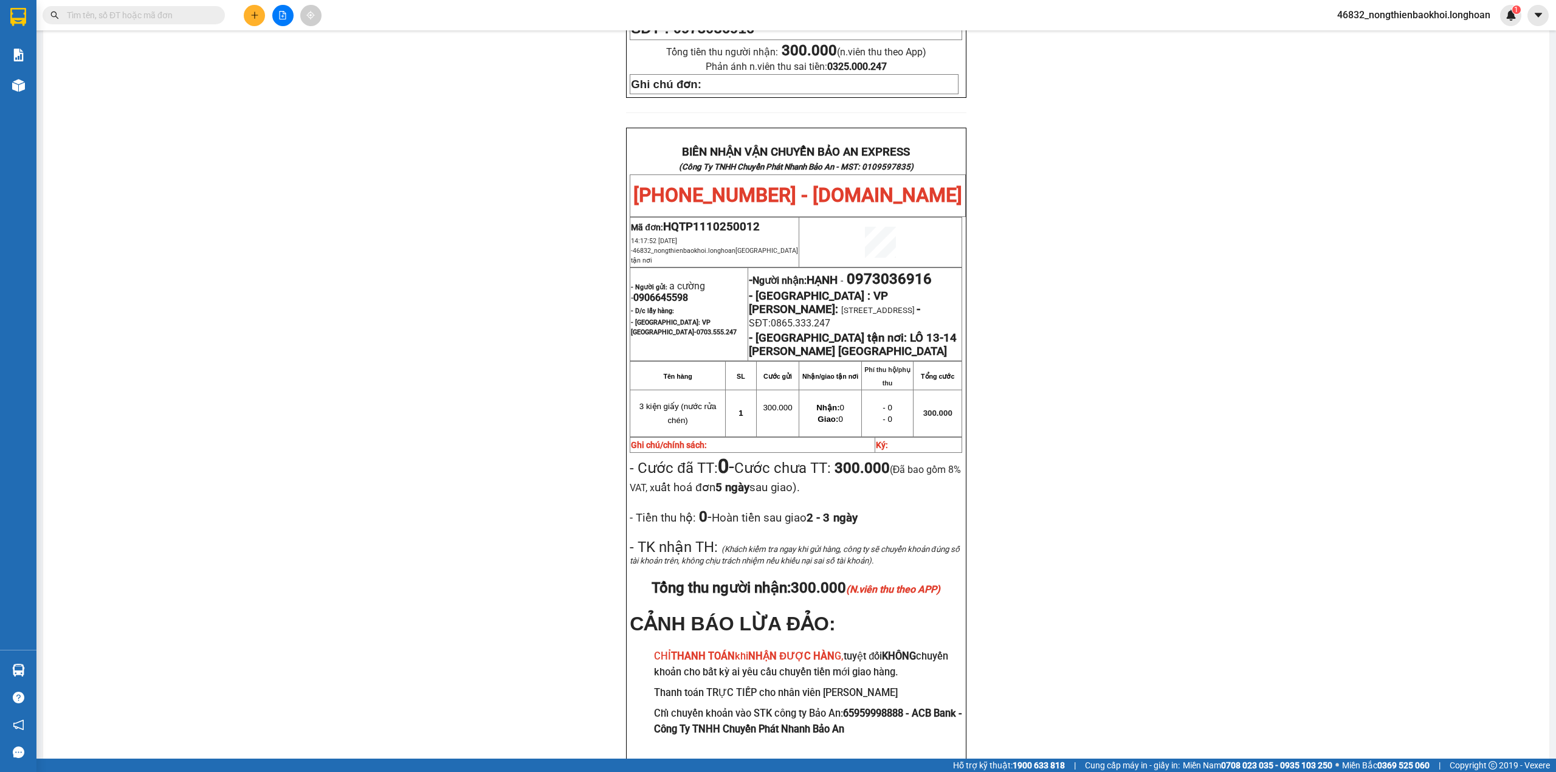
scroll to position [529, 0]
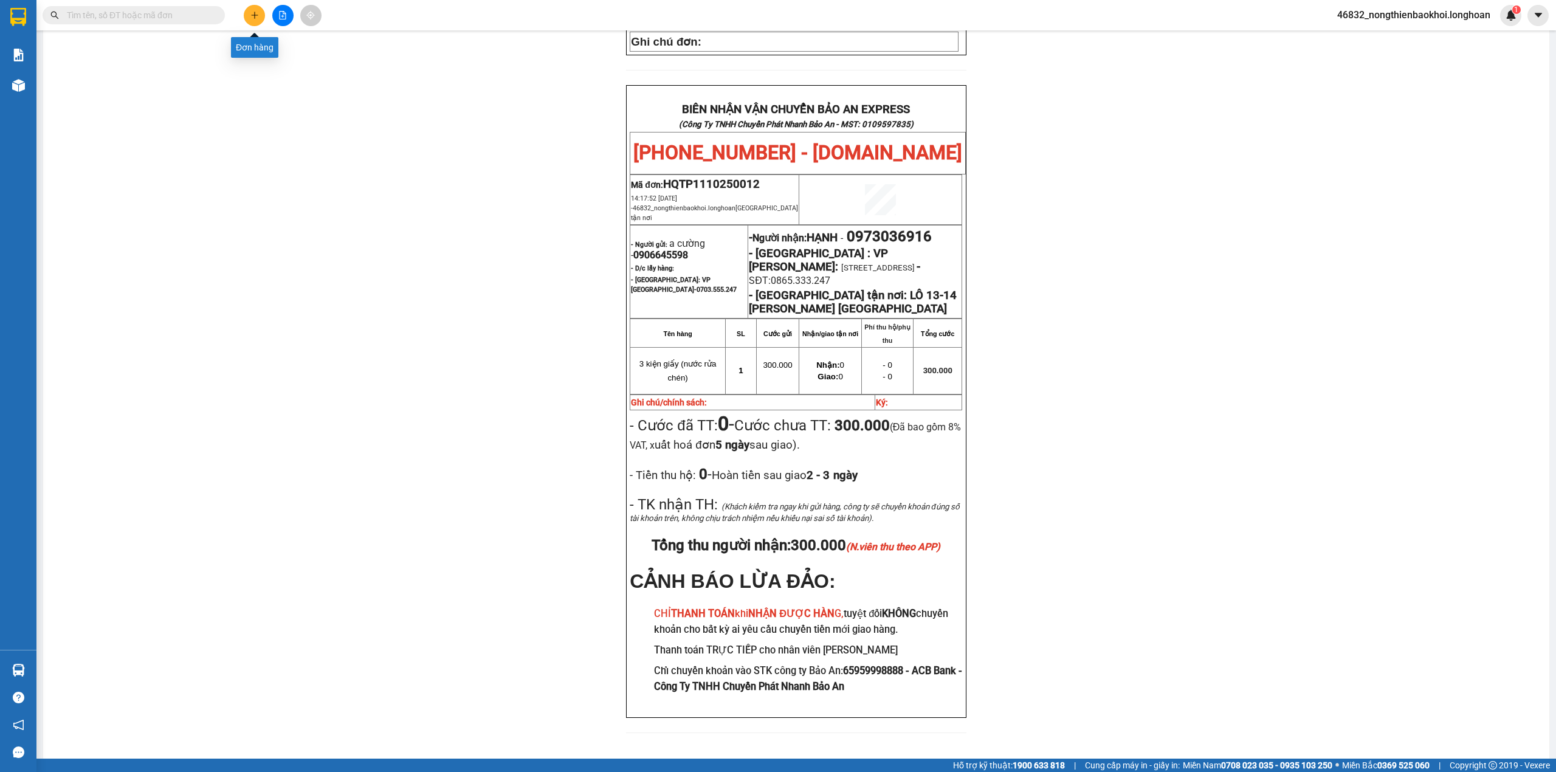
click at [253, 16] on icon "plus" at bounding box center [254, 15] width 9 height 9
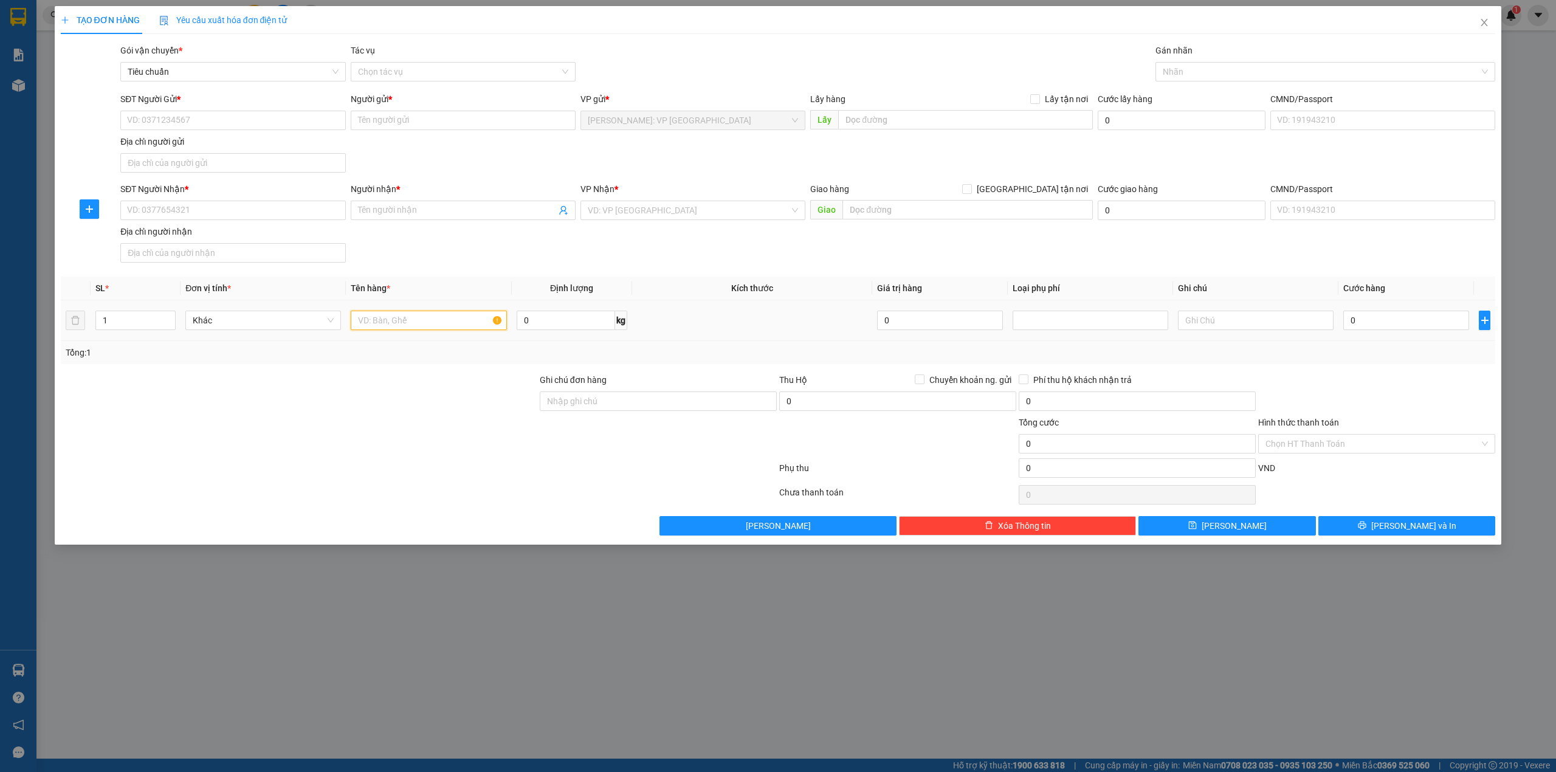
click at [426, 329] on input "text" at bounding box center [429, 320] width 156 height 19
type input "1 thùng giấy (bao bì)"
click at [185, 218] on input "SĐT Người Nhận *" at bounding box center [232, 210] width 225 height 19
click at [654, 77] on div "Gói vận chuyển * Tiêu chuẩn Tác vụ Chọn tác vụ Gán nhãn Nhãn" at bounding box center [807, 65] width 1379 height 43
click at [260, 212] on input "SĐT Người Nhận *" at bounding box center [232, 210] width 225 height 19
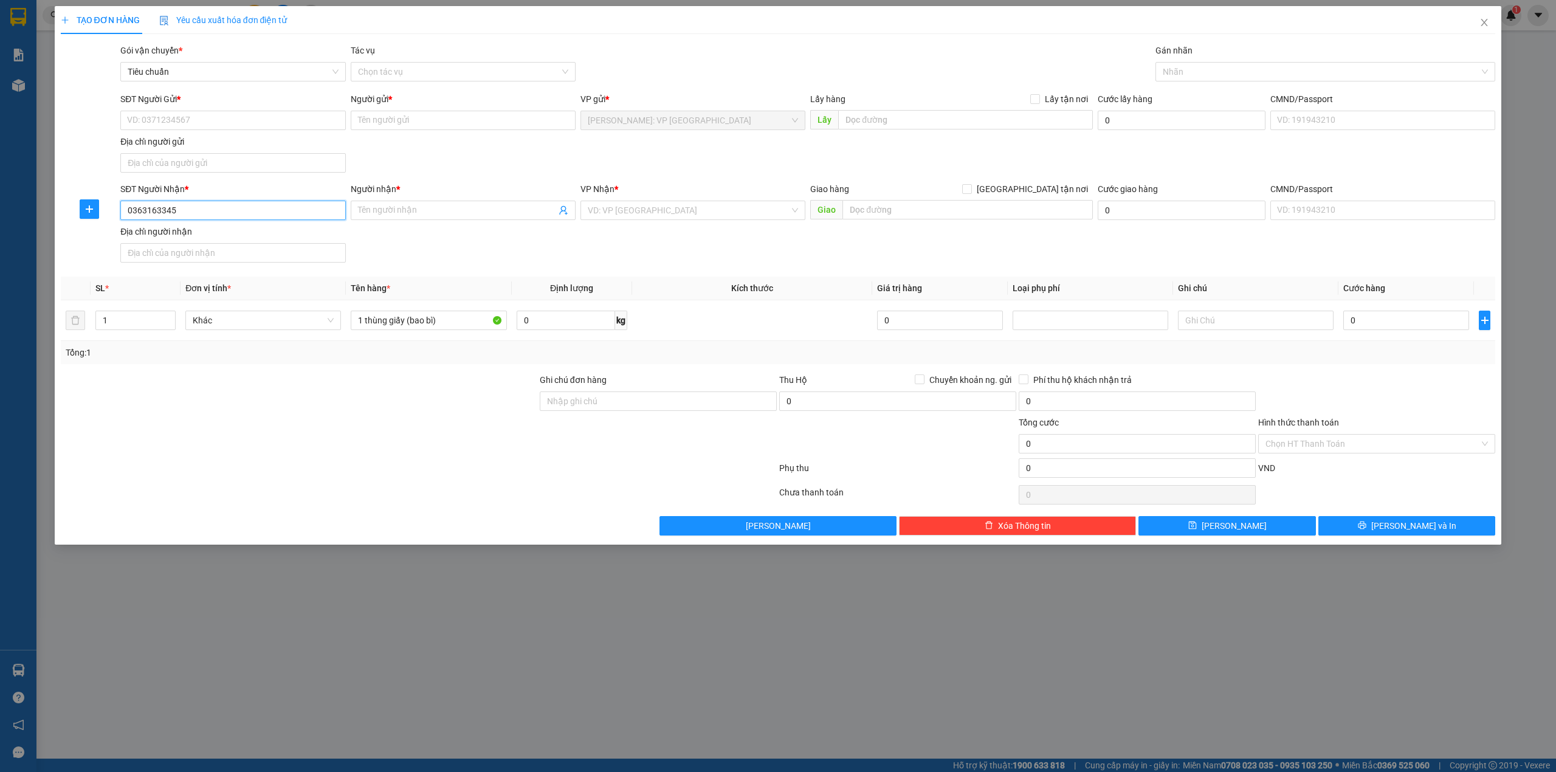
type input "0363163345"
click at [393, 211] on input "Người nhận *" at bounding box center [457, 210] width 198 height 13
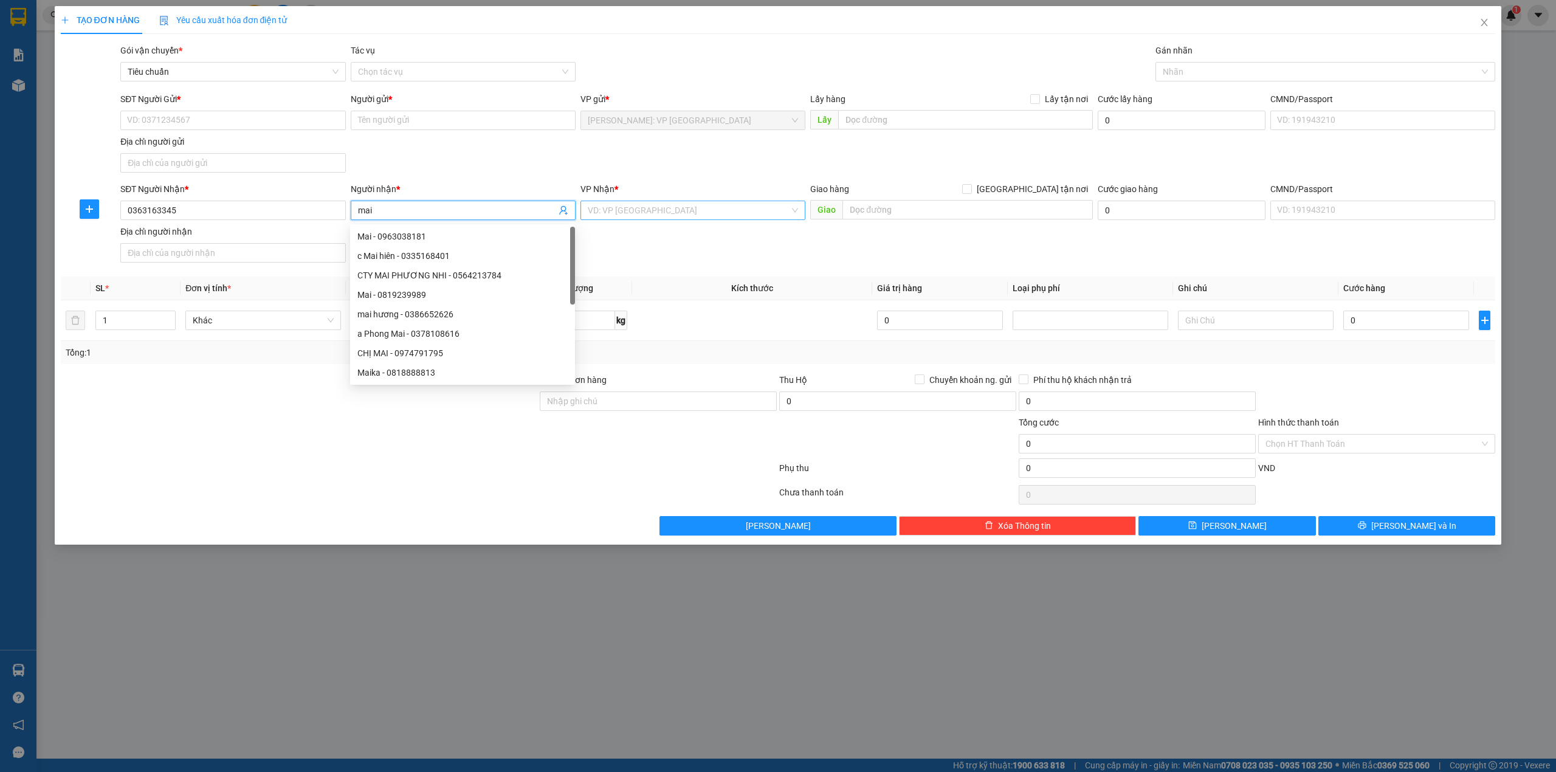
type input "mai"
click at [672, 209] on input "search" at bounding box center [689, 210] width 202 height 18
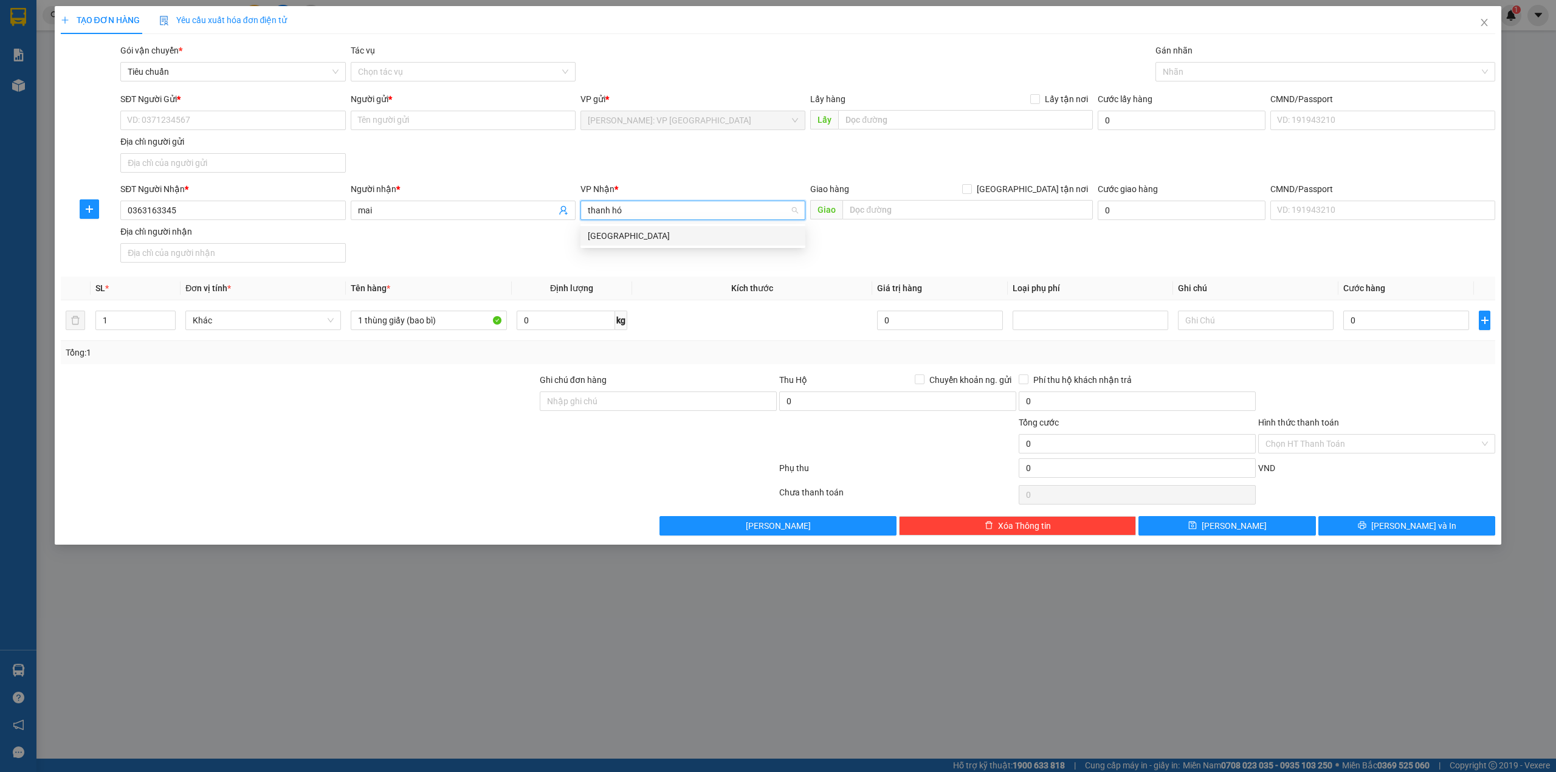
type input "thanh hóa"
drag, startPoint x: 652, startPoint y: 241, endPoint x: 672, endPoint y: 241, distance: 20.1
click at [653, 241] on div "[GEOGRAPHIC_DATA]" at bounding box center [693, 235] width 210 height 13
click at [926, 212] on input "text" at bounding box center [967, 209] width 250 height 19
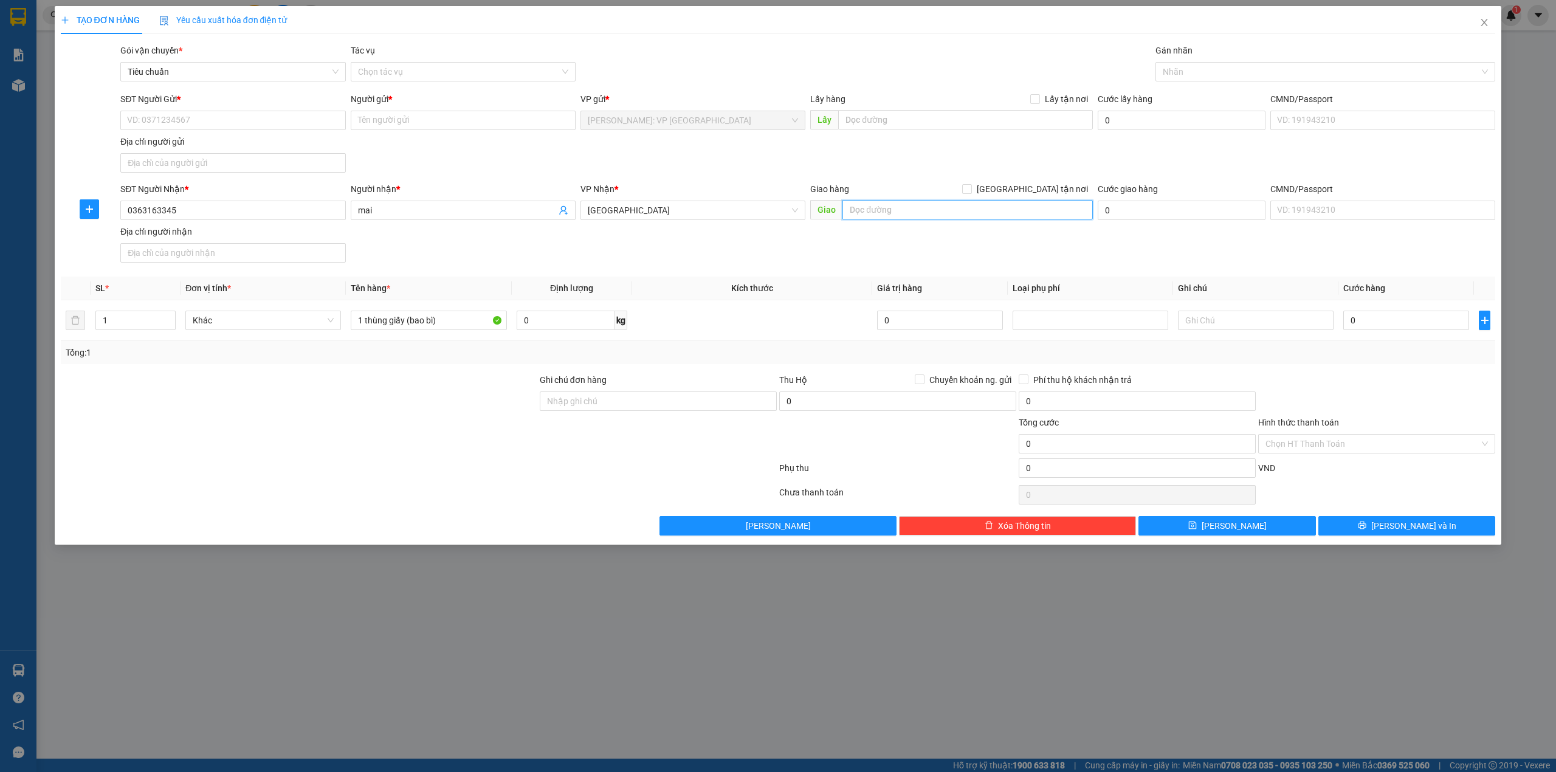
type input "d"
type input "đường tránh tp thanh hóa"
click at [225, 126] on input "SĐT Người Gửi *" at bounding box center [232, 120] width 225 height 19
type input "0353097772"
click at [246, 139] on div "0353097772 - anh tân" at bounding box center [233, 145] width 210 height 13
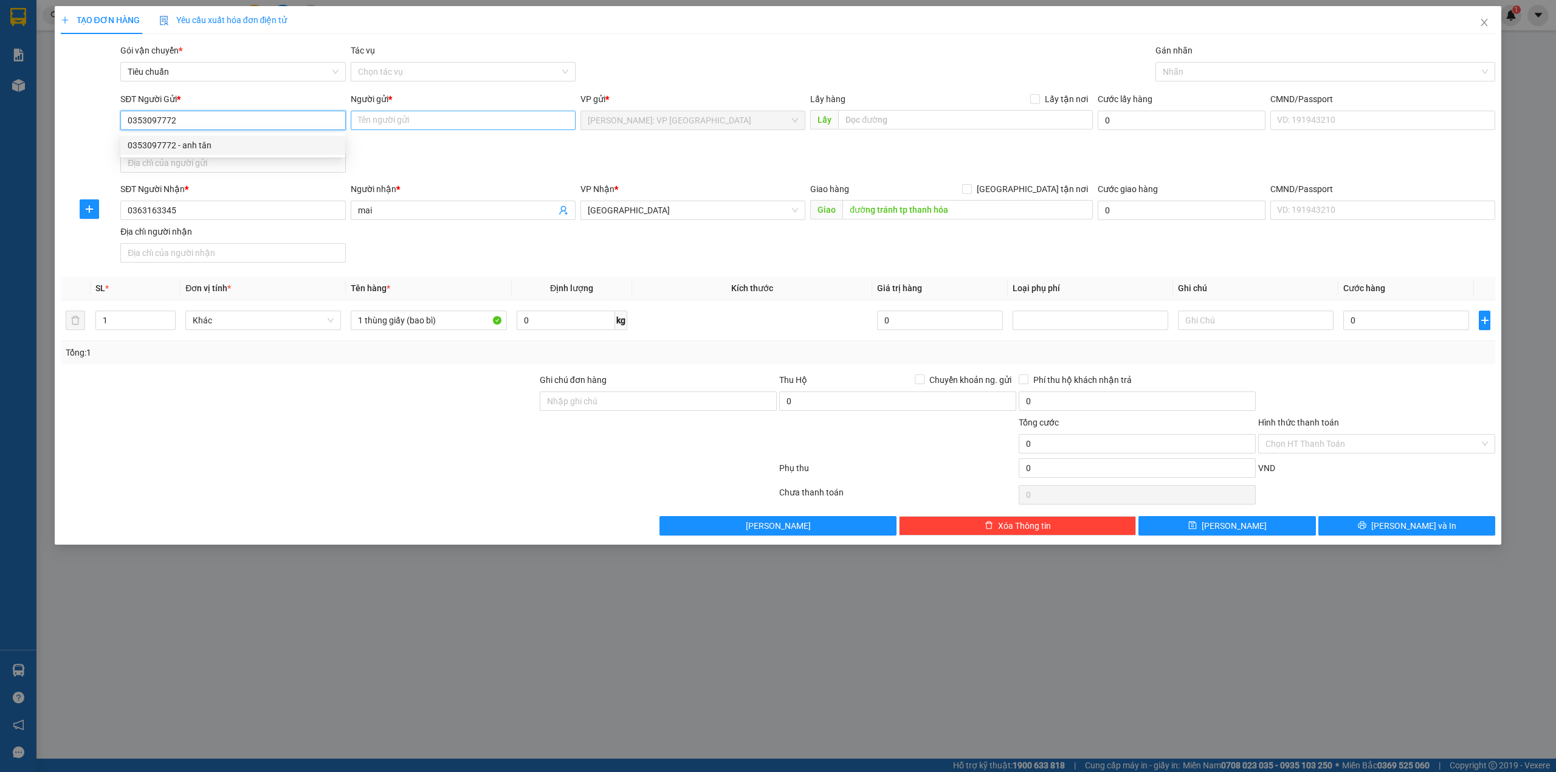
type input "anh tân"
type input "0353097772"
click at [701, 54] on div "Gói vận chuyển * Tiêu chuẩn Tác vụ Chọn tác vụ Gán nhãn Nhãn" at bounding box center [807, 65] width 1379 height 43
click at [441, 120] on input "anh tân" at bounding box center [463, 120] width 225 height 19
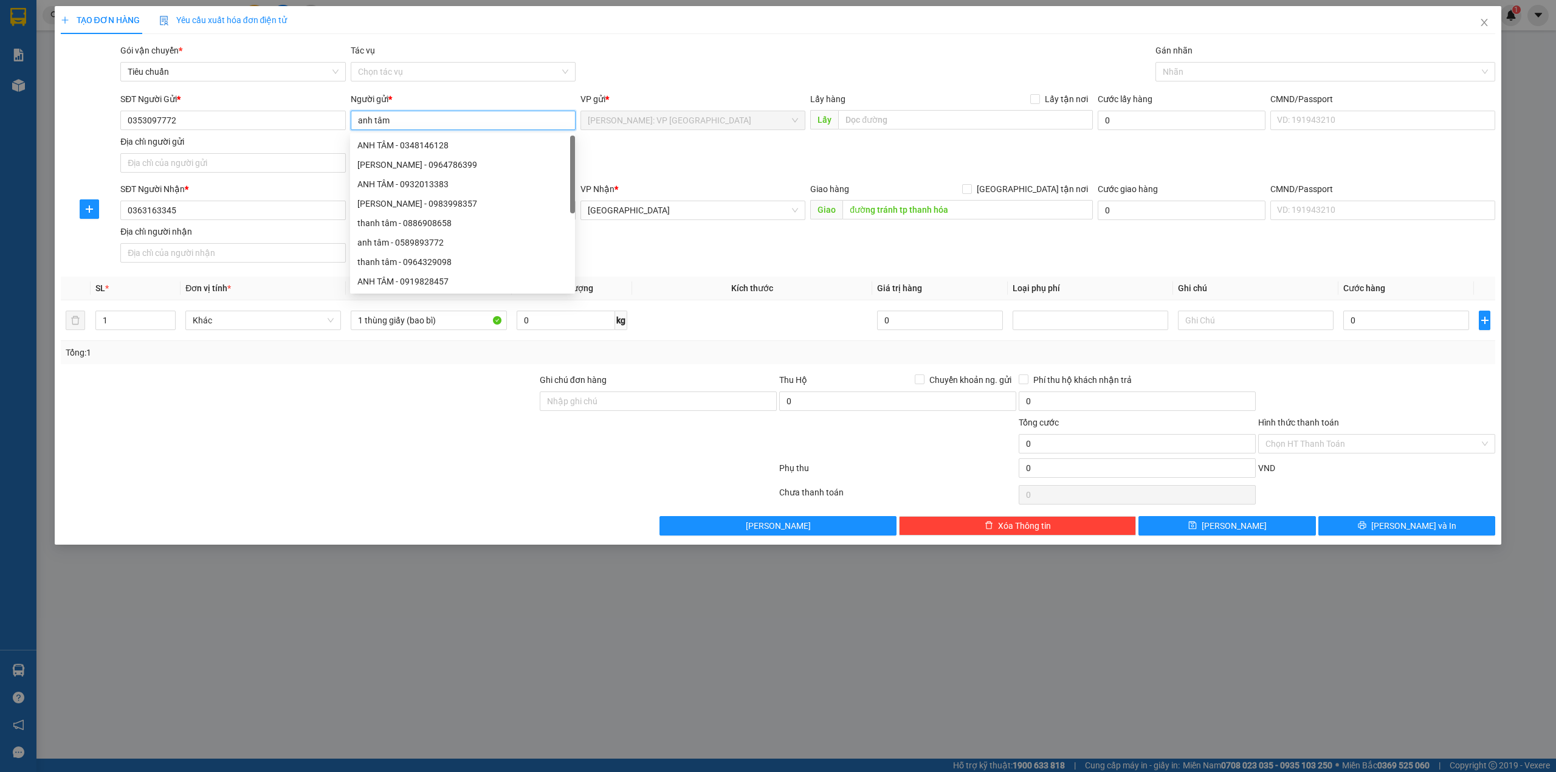
type input "anh tâm"
click at [756, 51] on div "Gói vận chuyển * Tiêu chuẩn Tác vụ Chọn tác vụ Gán nhãn Nhãn" at bounding box center [807, 65] width 1379 height 43
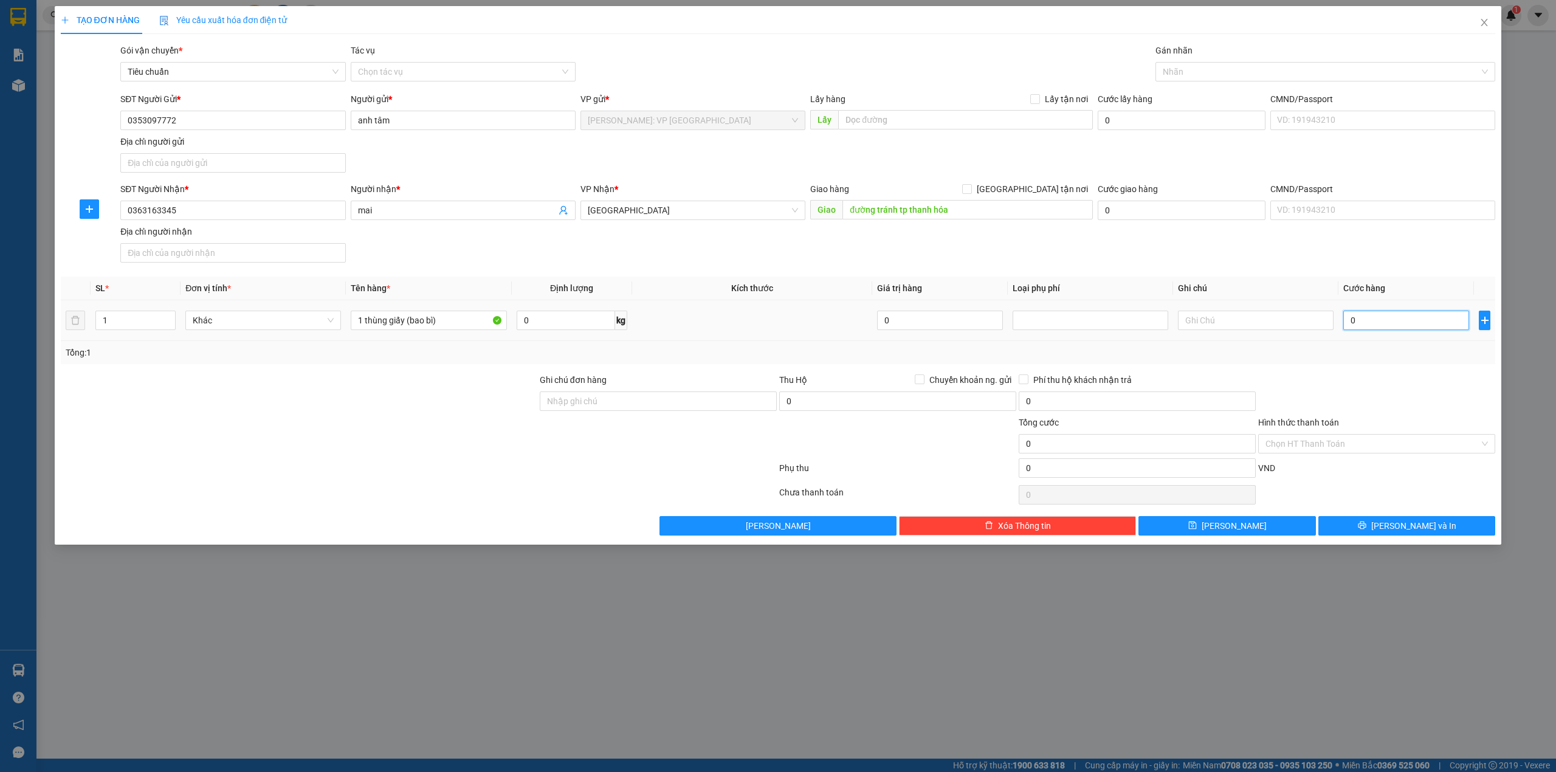
click at [1432, 326] on input "0" at bounding box center [1406, 320] width 126 height 19
type input "9"
type input "90"
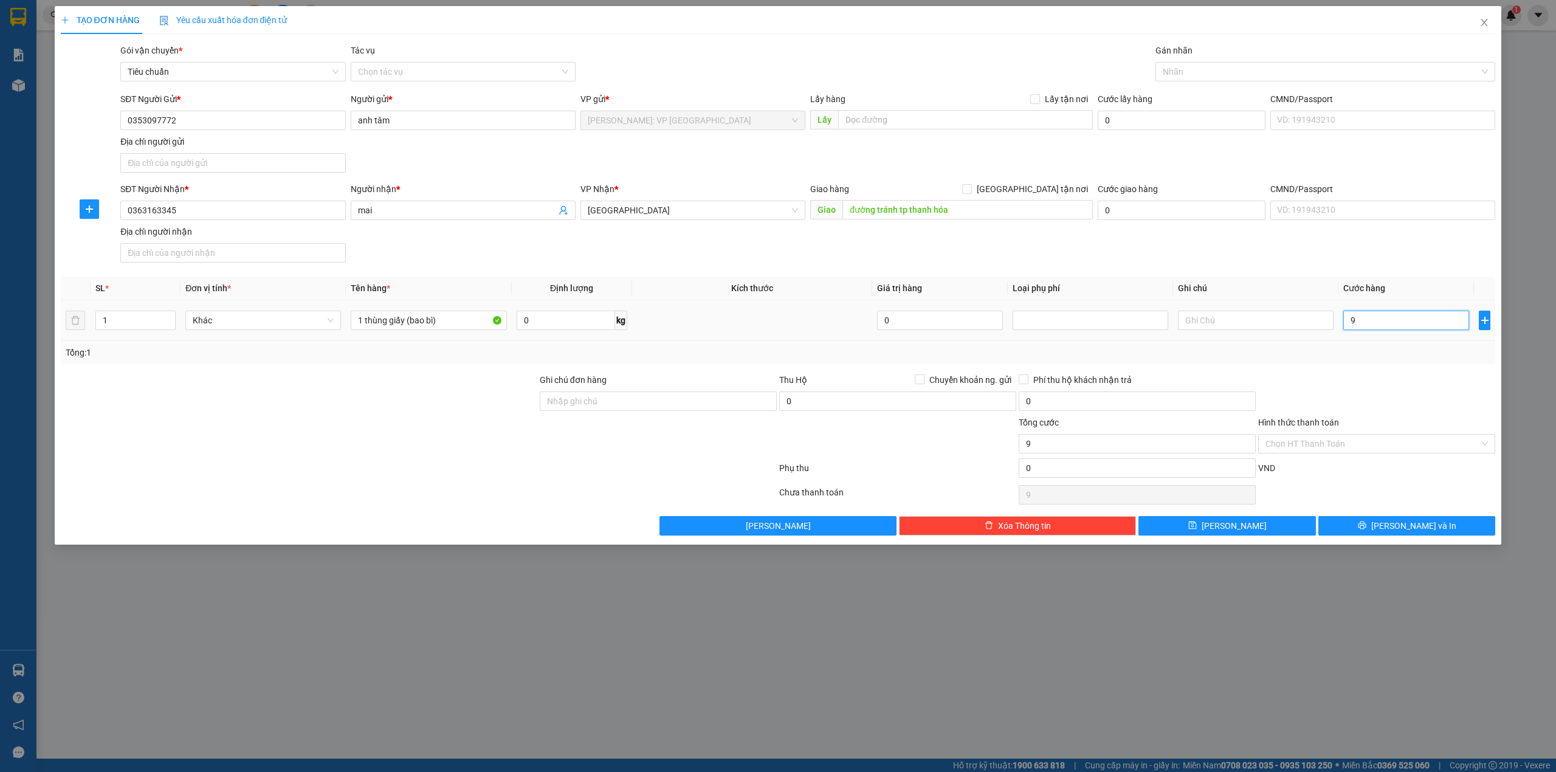
type input "90"
type input "900"
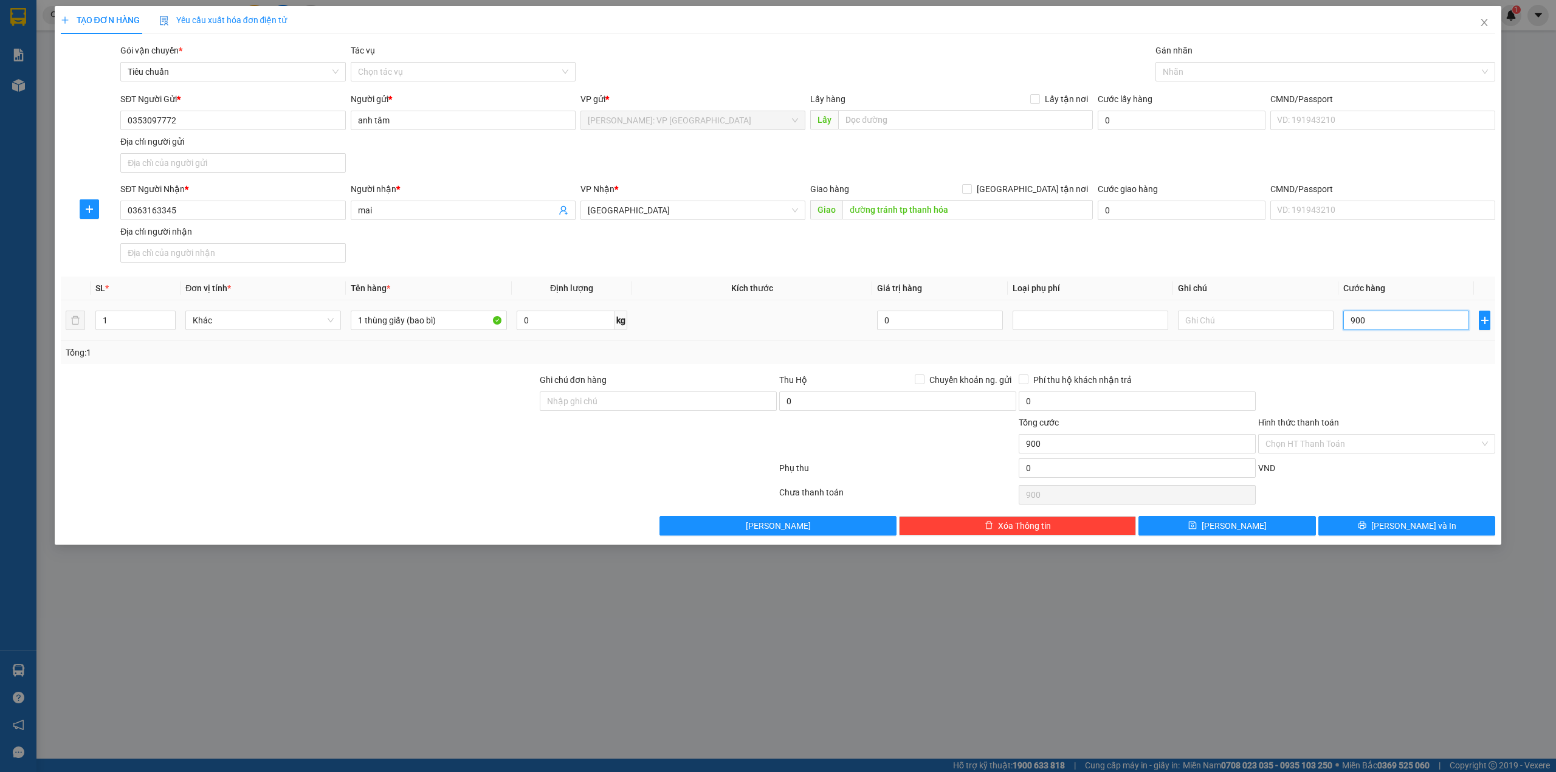
type input "9.000"
type input "90.000"
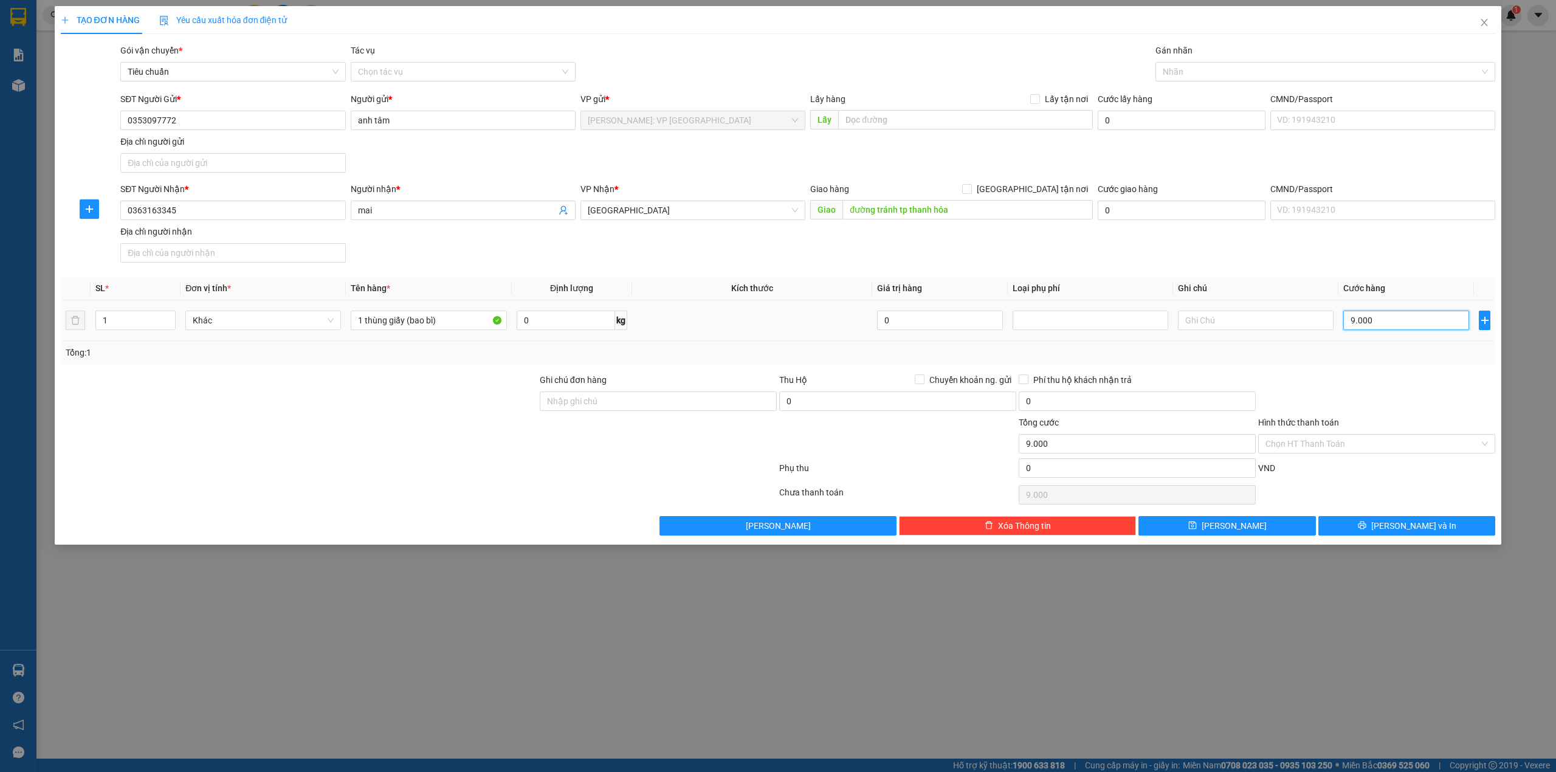
type input "90.000"
click at [413, 413] on div at bounding box center [299, 394] width 479 height 43
click at [1420, 531] on span "[PERSON_NAME] và In" at bounding box center [1413, 525] width 85 height 13
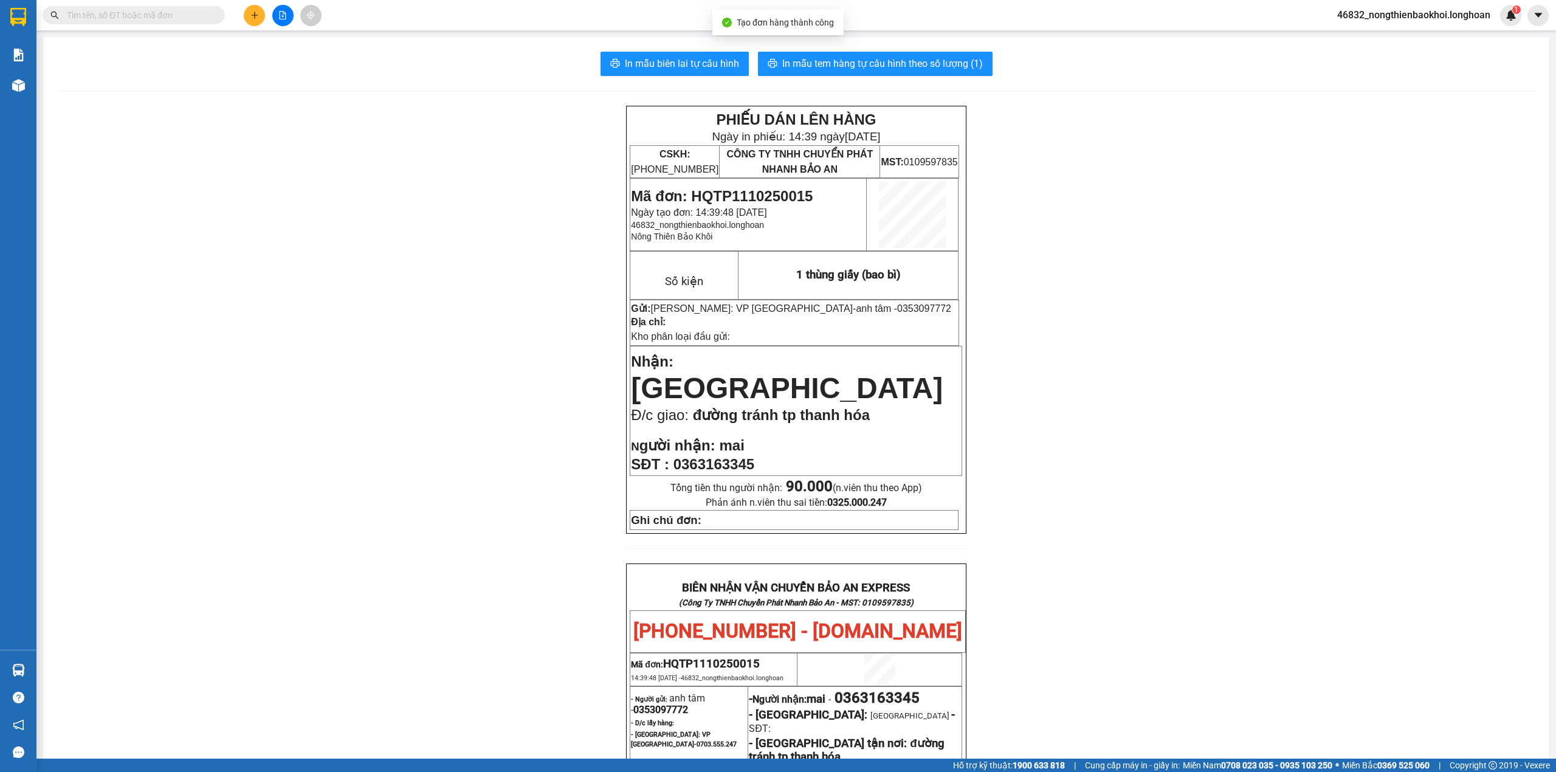
drag, startPoint x: 361, startPoint y: 130, endPoint x: 369, endPoint y: 143, distance: 15.8
click at [359, 131] on div "PHIẾU DÁN LÊN HÀNG Ngày in phiếu: 14:39 ngày 11-10-2025 CSKH: 1900.06.88.33 CÔN…" at bounding box center [796, 651] width 1477 height 1090
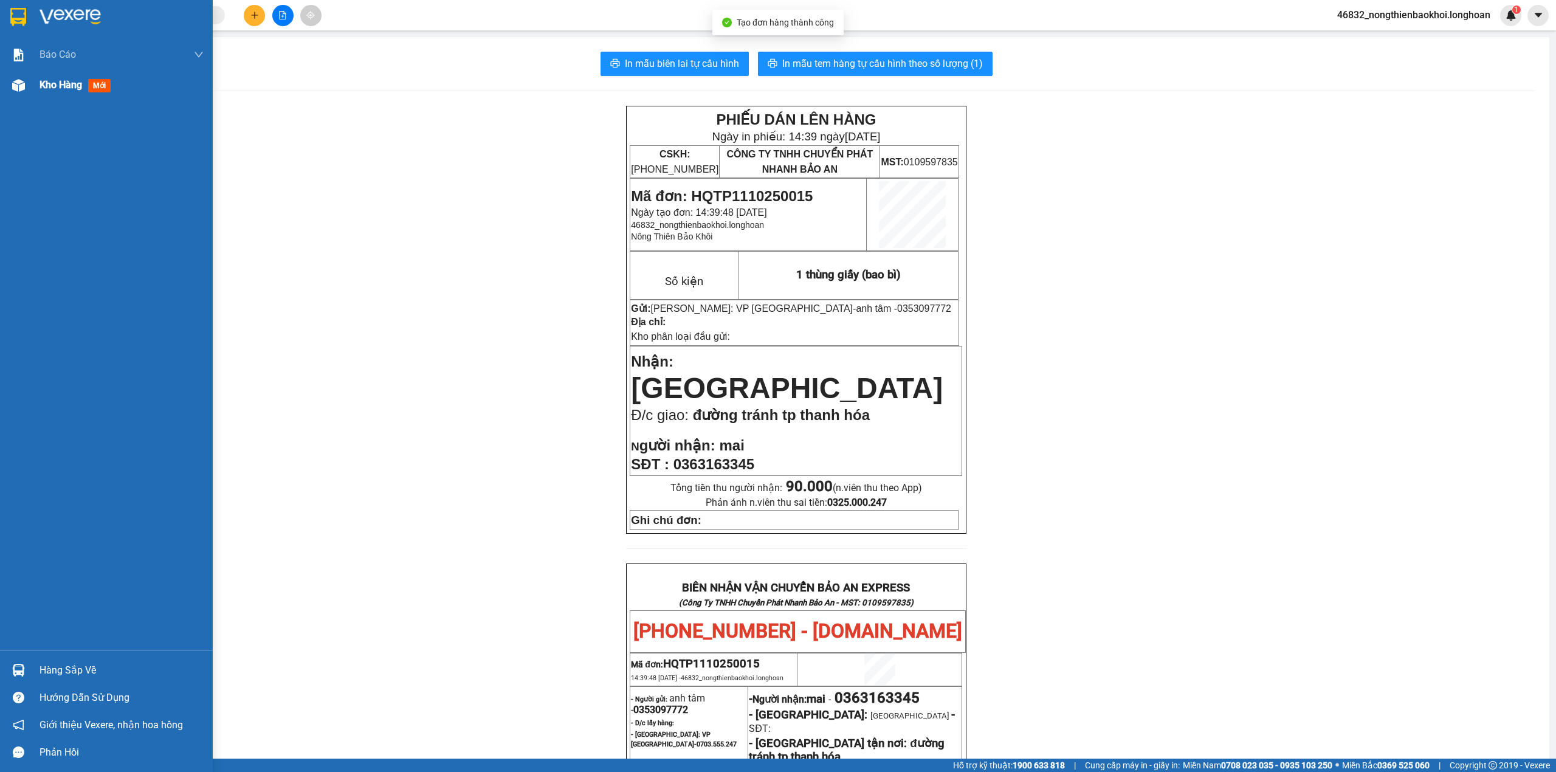
click at [22, 86] on img at bounding box center [18, 85] width 13 height 13
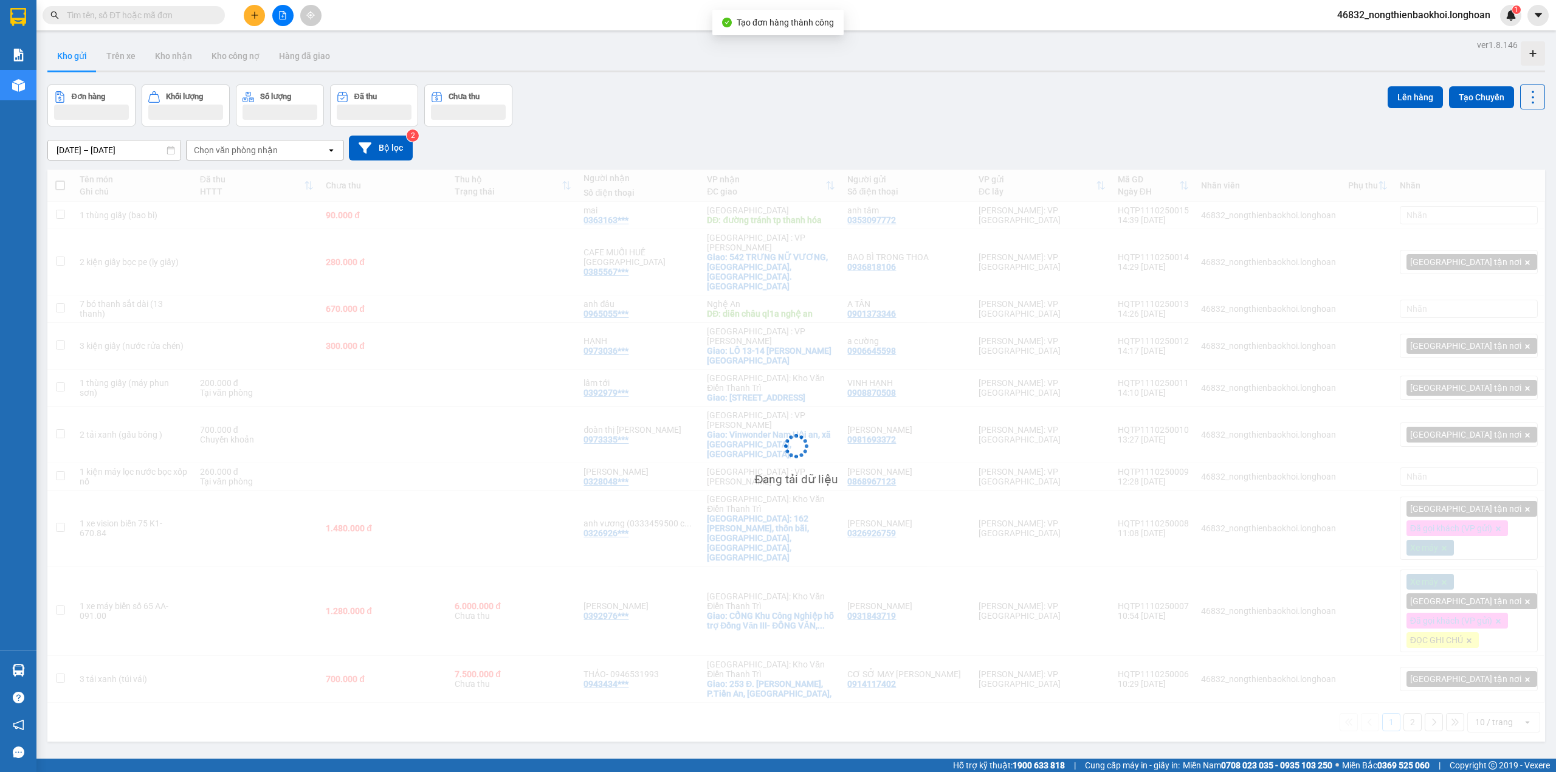
click at [886, 160] on div "[DATE] – [DATE] Press the down arrow key to interact with the calendar and sele…" at bounding box center [795, 148] width 1497 height 25
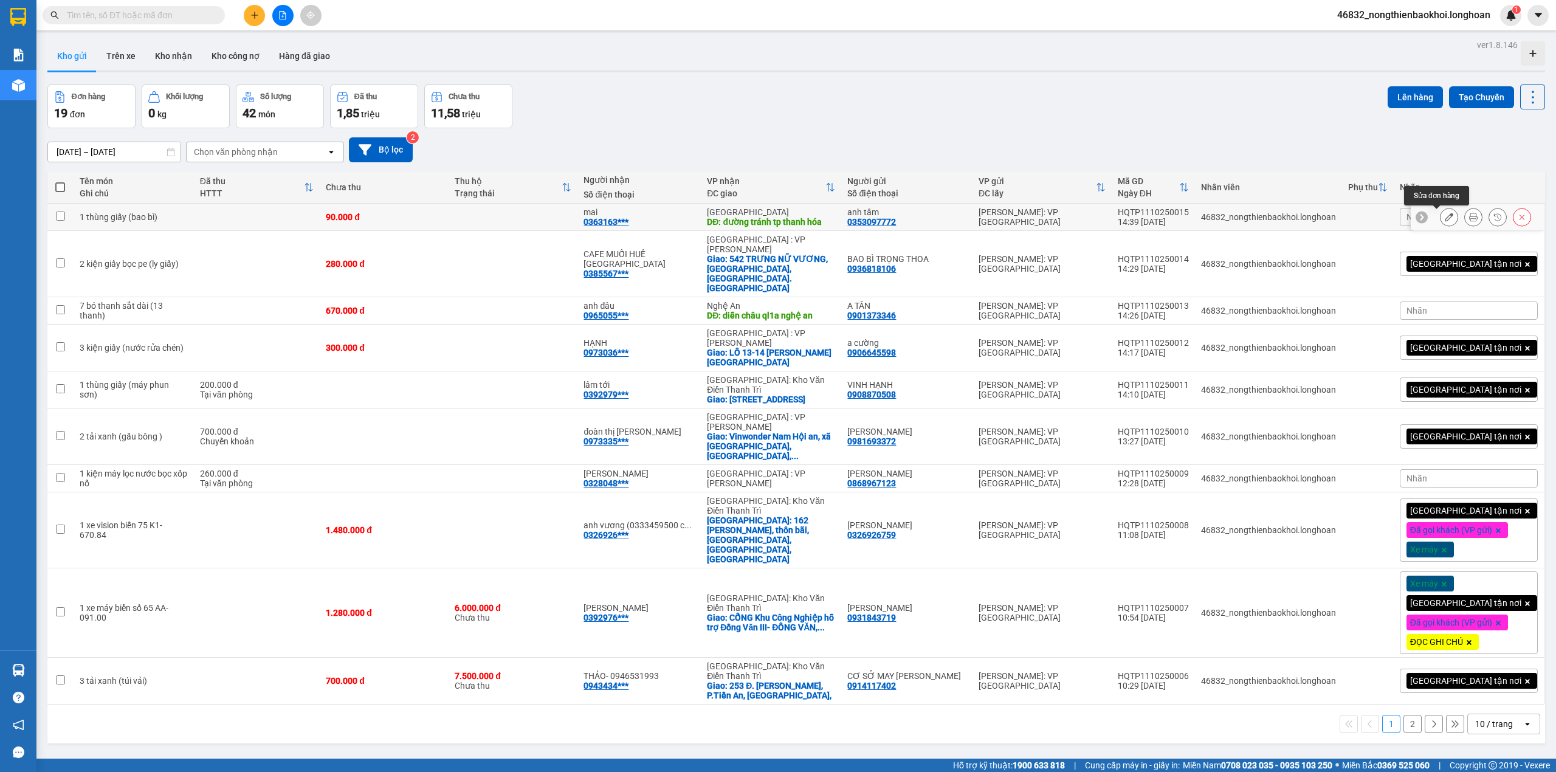
click at [1444, 215] on icon at bounding box center [1448, 217] width 9 height 9
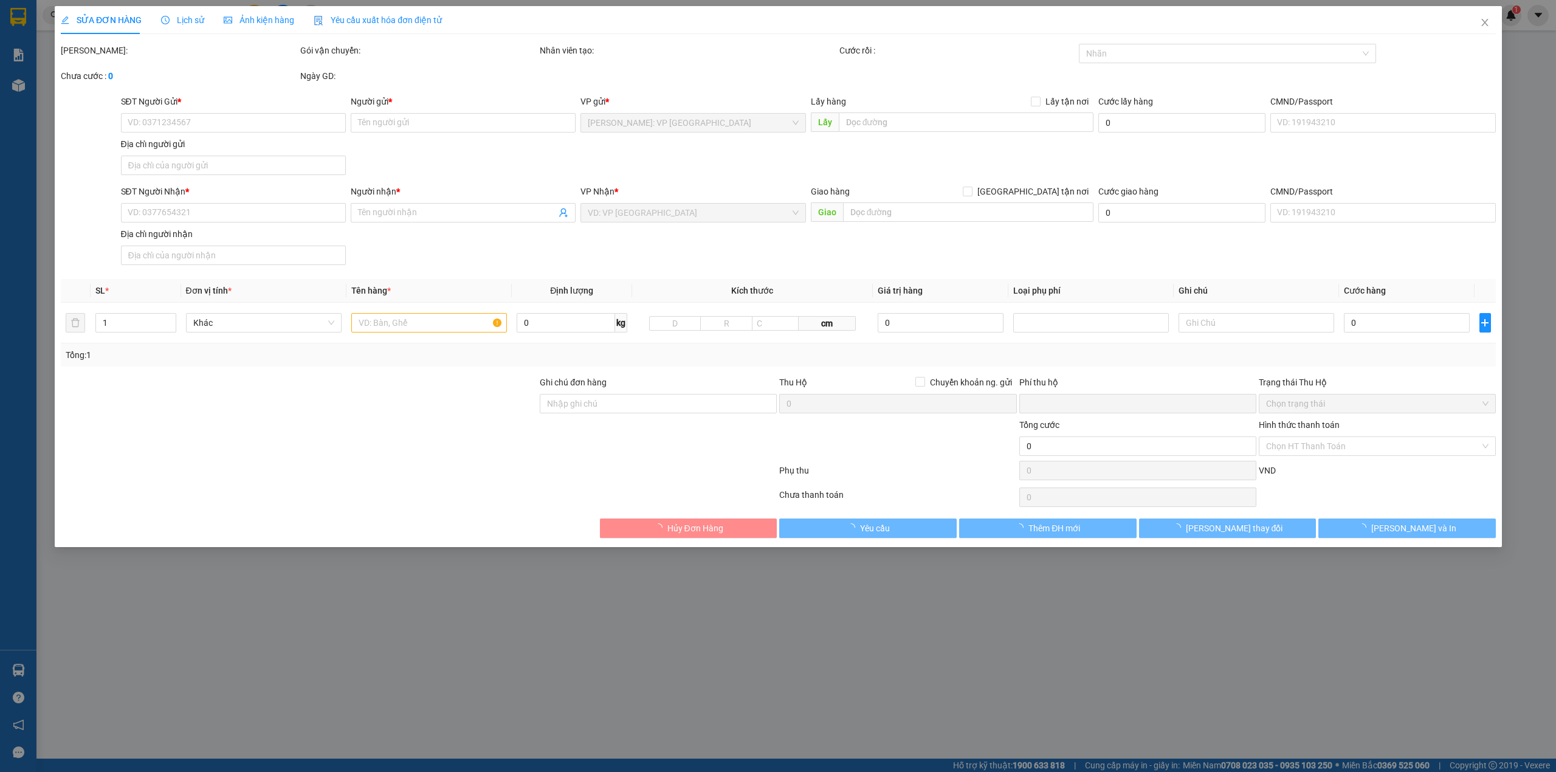
type input "0353097772"
type input "anh tâm"
type input "0363163345"
type input "mai"
type input "đường tránh tp thanh hóa"
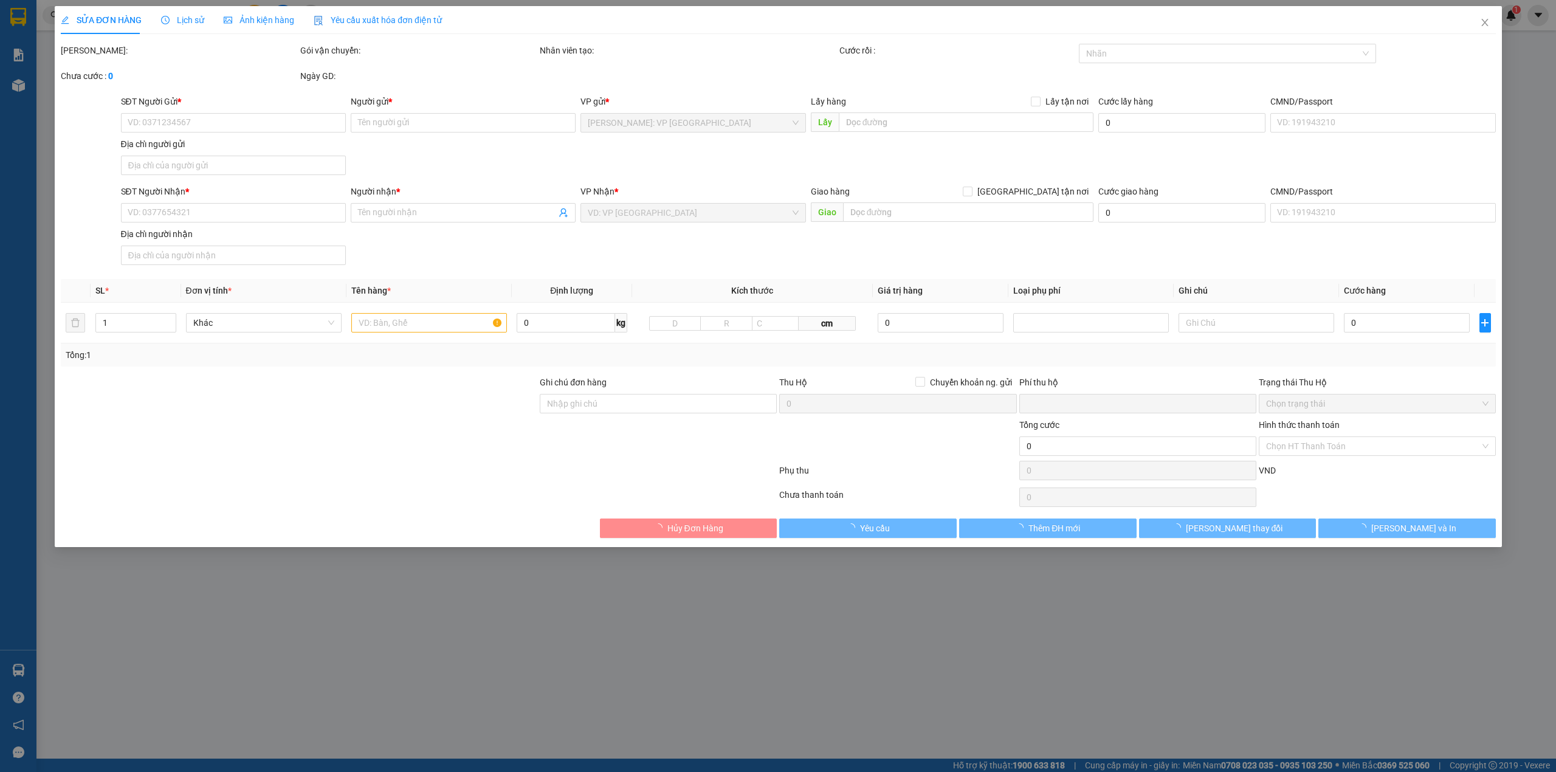
type input "0"
type input "90.000"
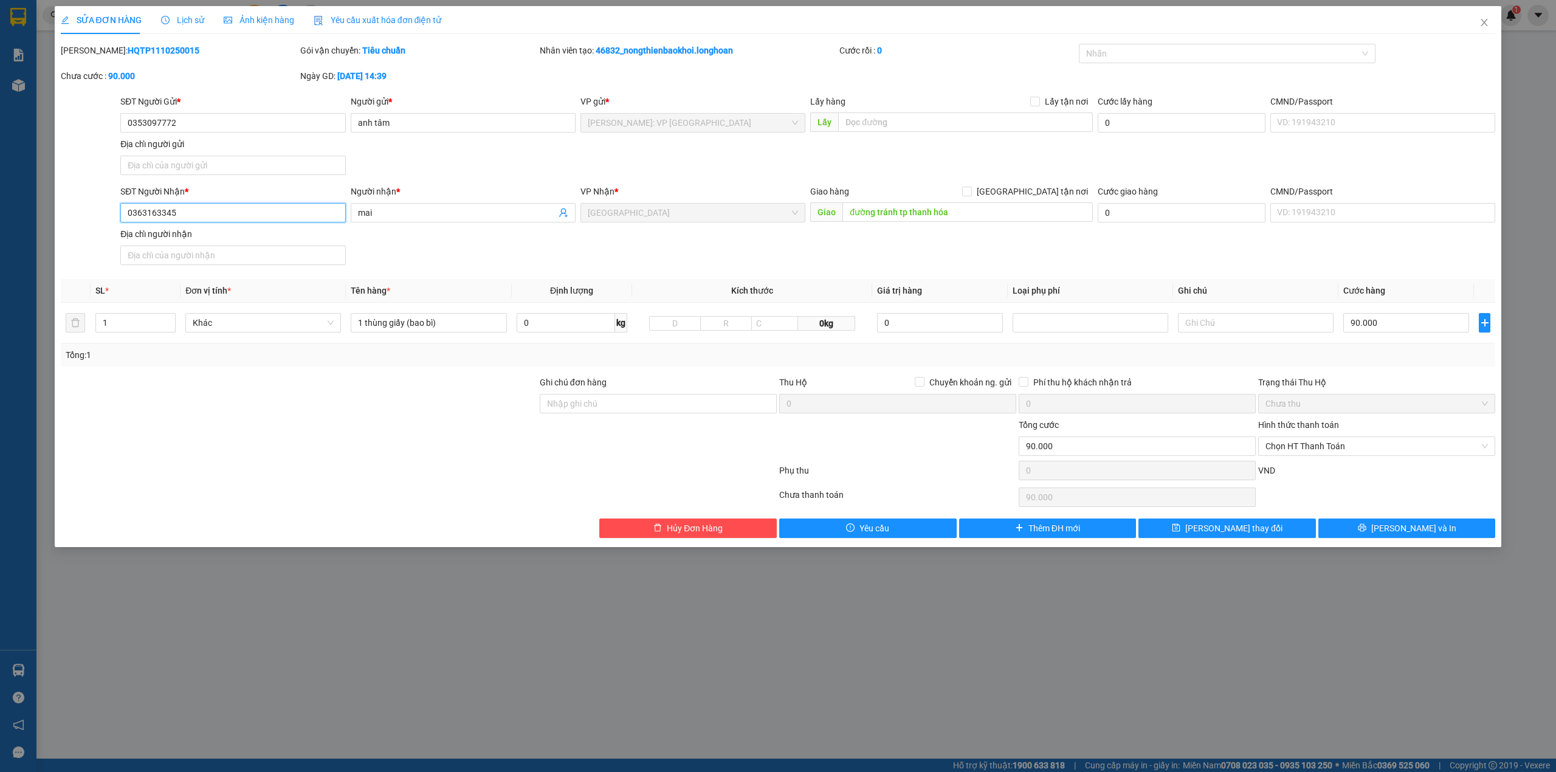
click at [244, 222] on input "0363163345" at bounding box center [232, 212] width 225 height 19
click at [464, 83] on div "Ngày GD: 11-10-2025 lúc 14:39" at bounding box center [418, 82] width 239 height 26
click at [1484, 19] on icon "close" at bounding box center [1484, 23] width 10 height 10
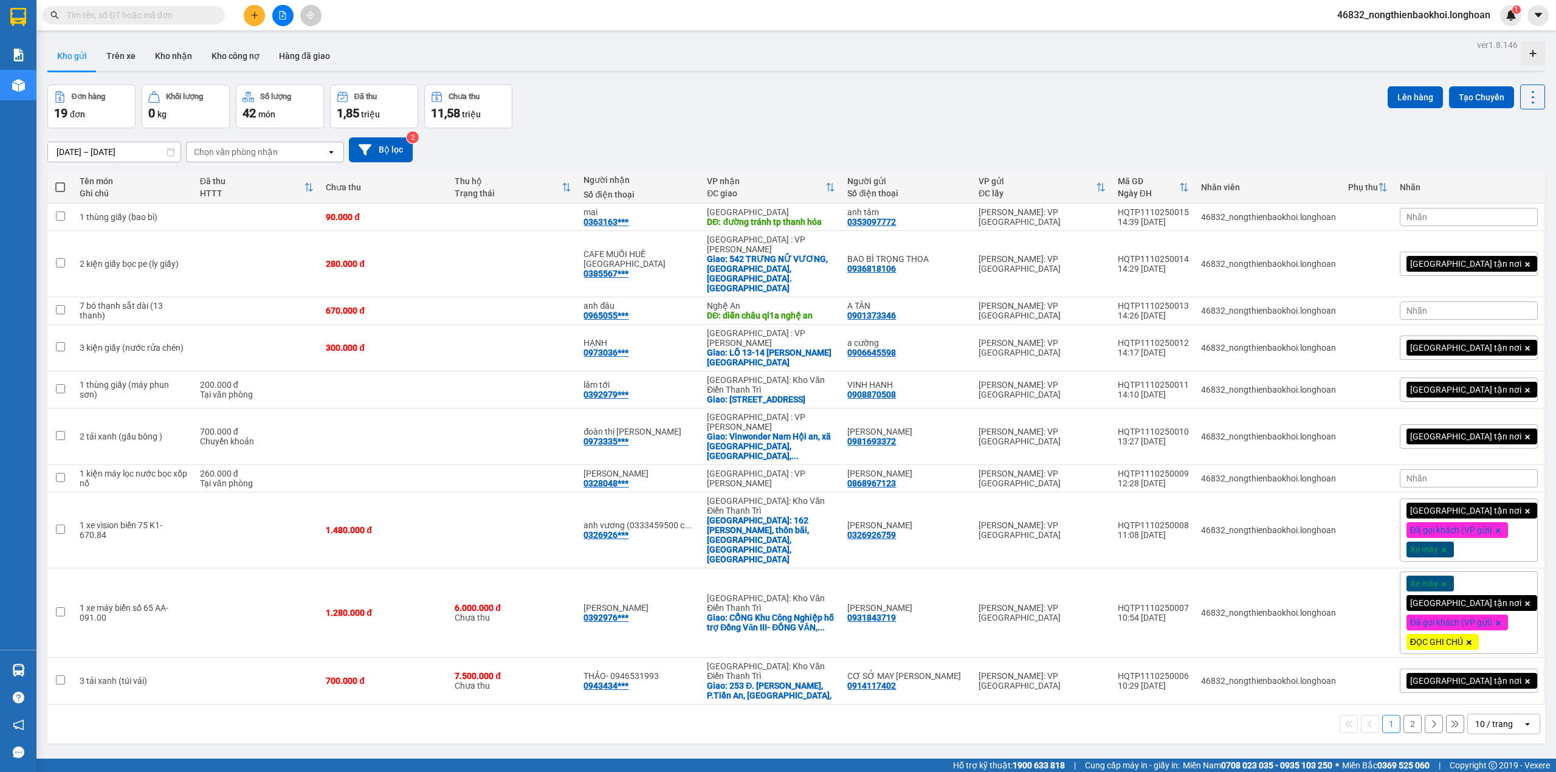
click at [140, 24] on div "Kết quả tìm kiếm ( 0 ) Bộ lọc No Data" at bounding box center [118, 15] width 237 height 21
click at [137, 15] on input "text" at bounding box center [138, 15] width 143 height 13
paste input "0353097772"
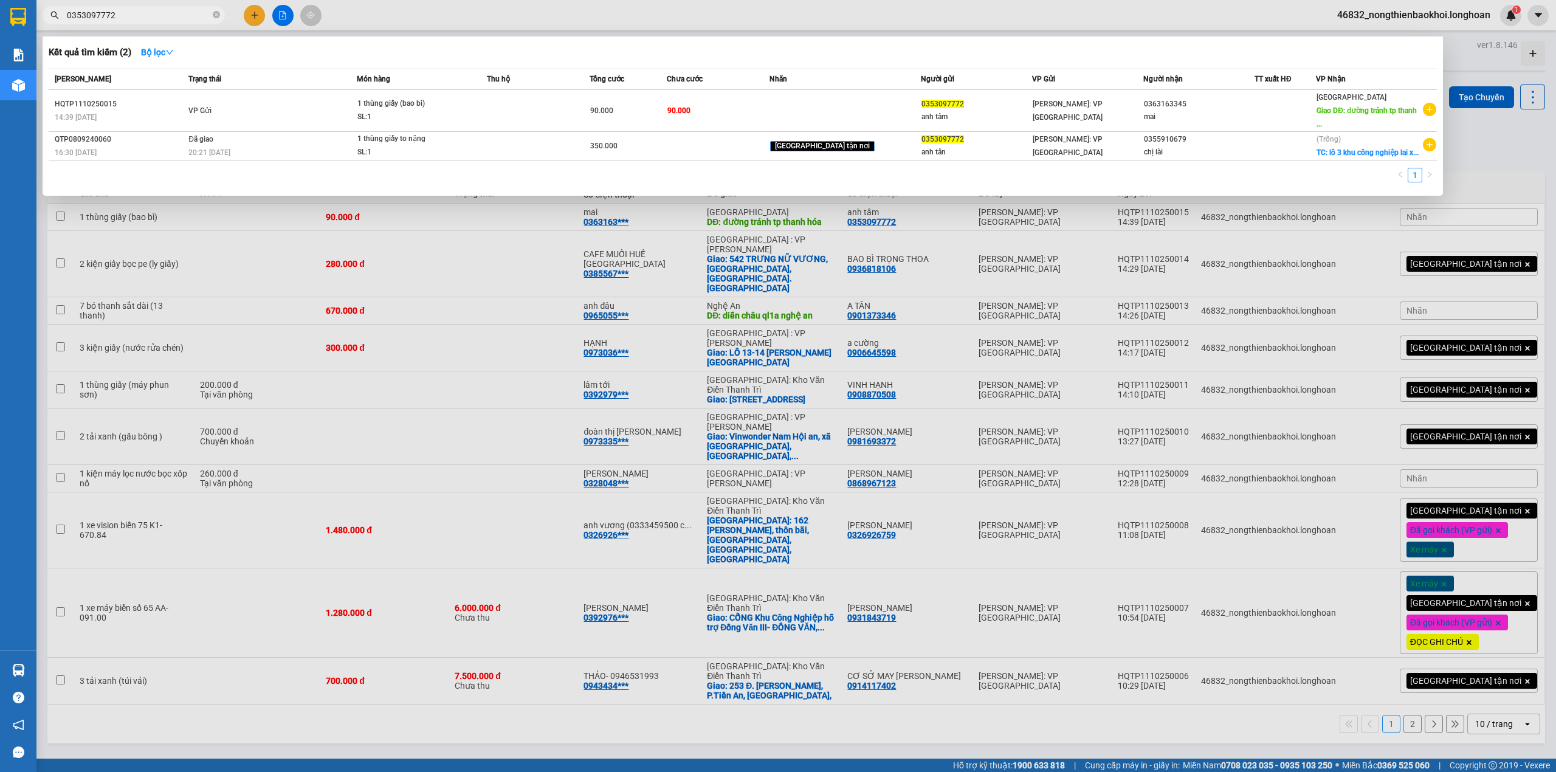
type input "0353097772"
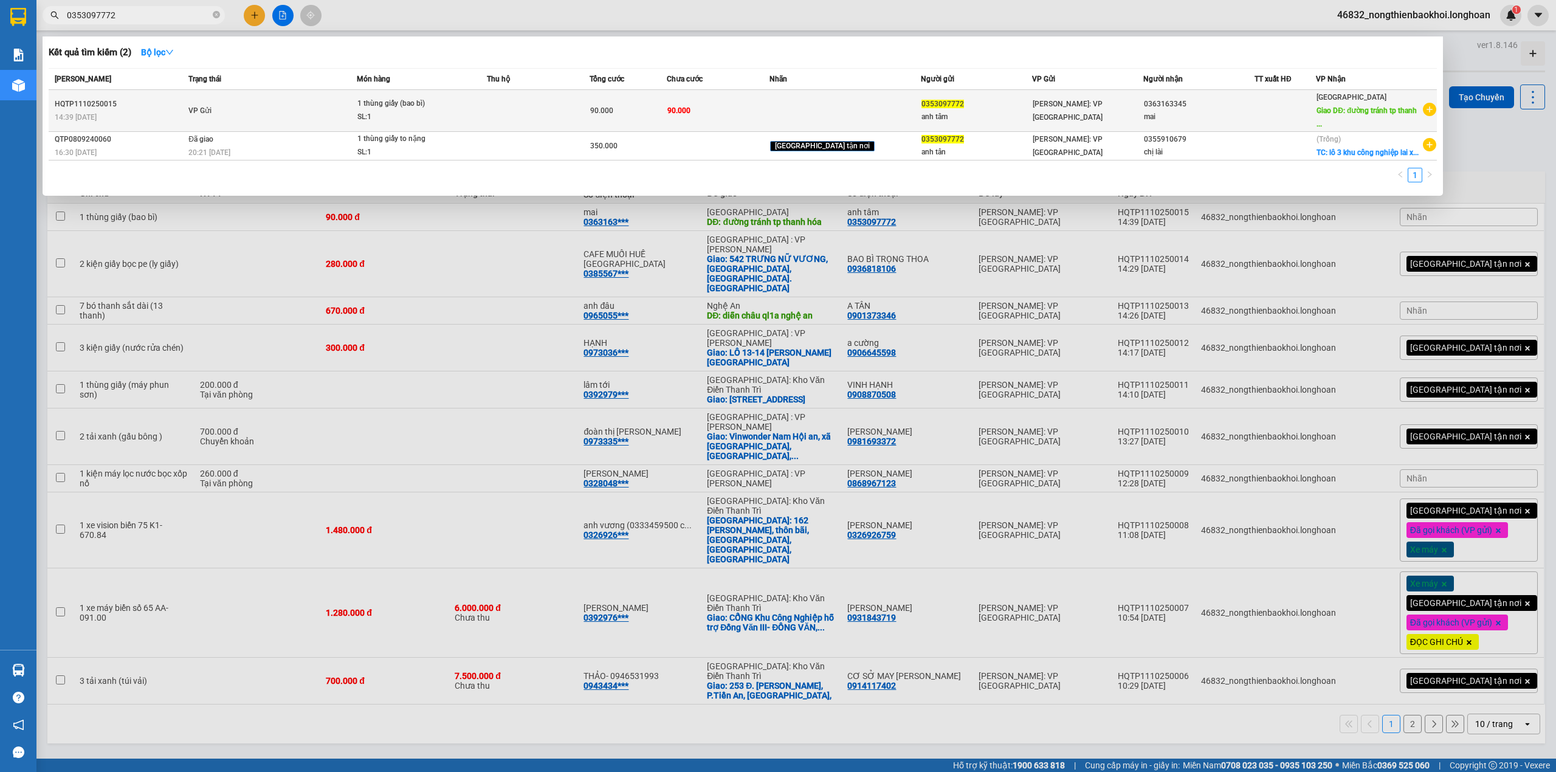
click at [400, 109] on div "1 thùng giấy (bao bì)" at bounding box center [402, 103] width 91 height 13
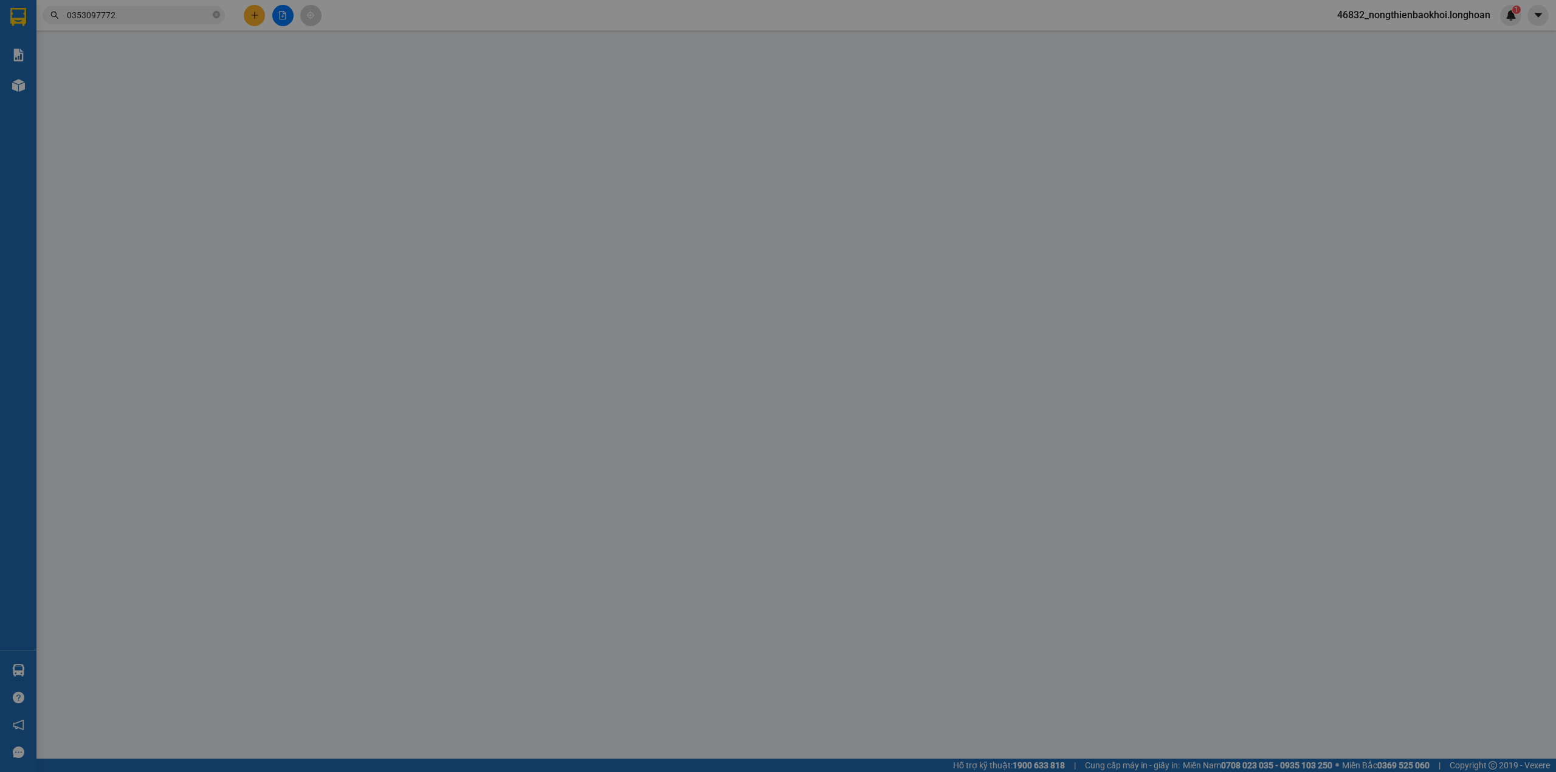
type input "0353097772"
type input "anh tâm"
type input "0363163345"
type input "mai"
type input "đường tránh tp thanh hóa"
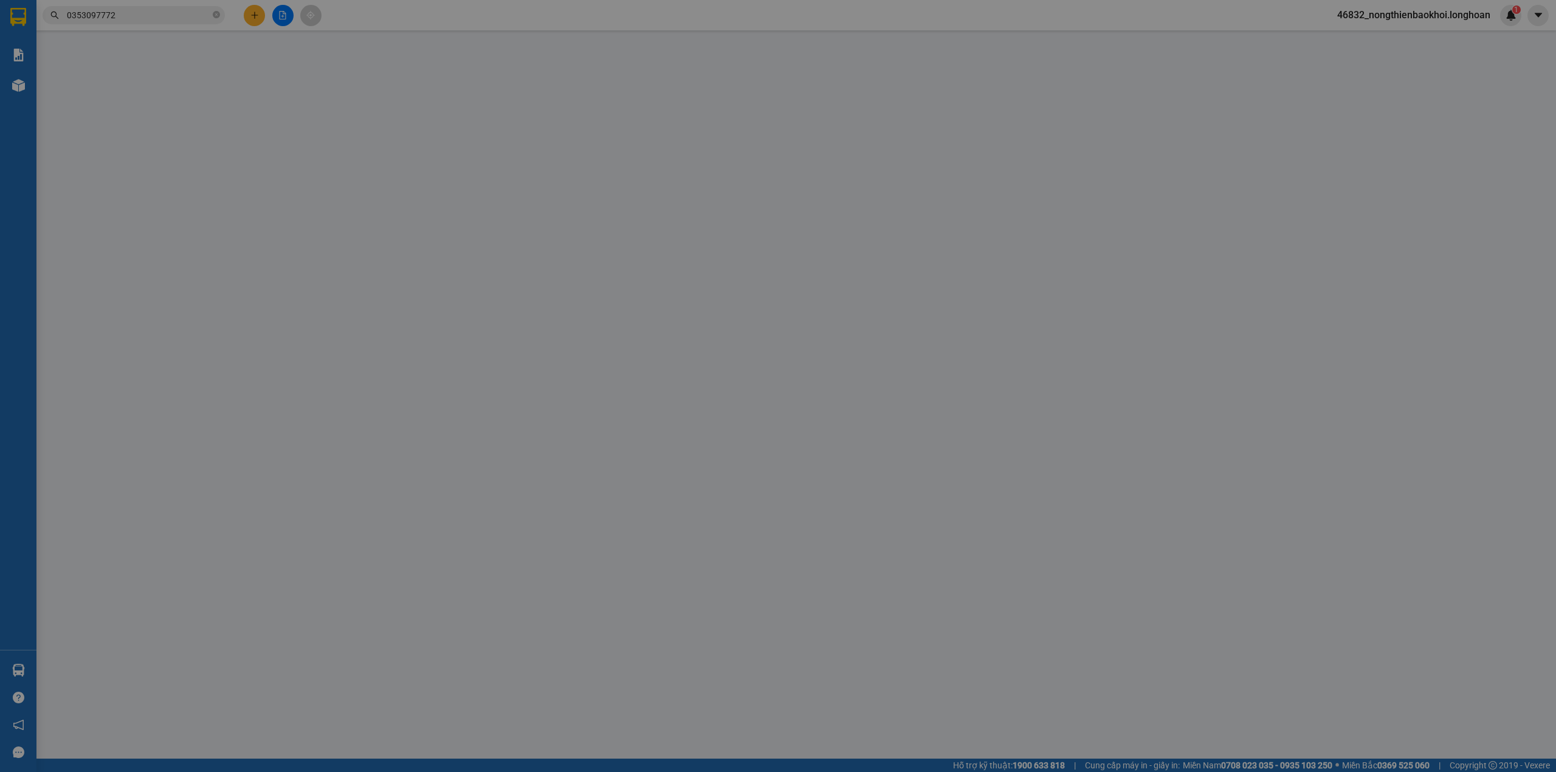
type input "0"
type input "90.000"
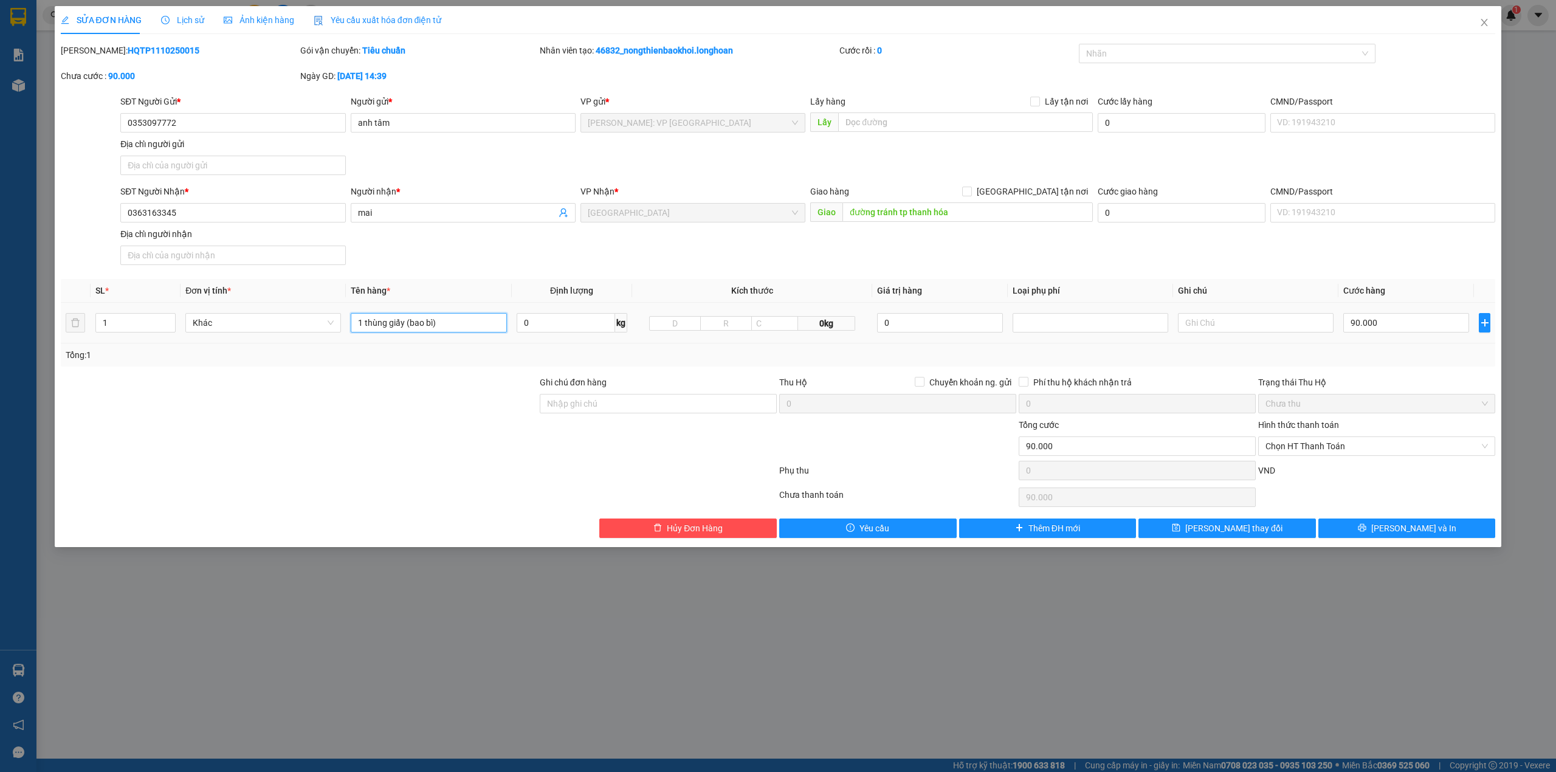
click at [417, 331] on input "1 thùng giấy (bao bì)" at bounding box center [429, 322] width 156 height 19
click at [418, 331] on input "1 thùng giấy (bao bì)" at bounding box center [429, 322] width 156 height 19
click at [422, 327] on input "1 thùng giấy (bao bì)" at bounding box center [429, 322] width 156 height 19
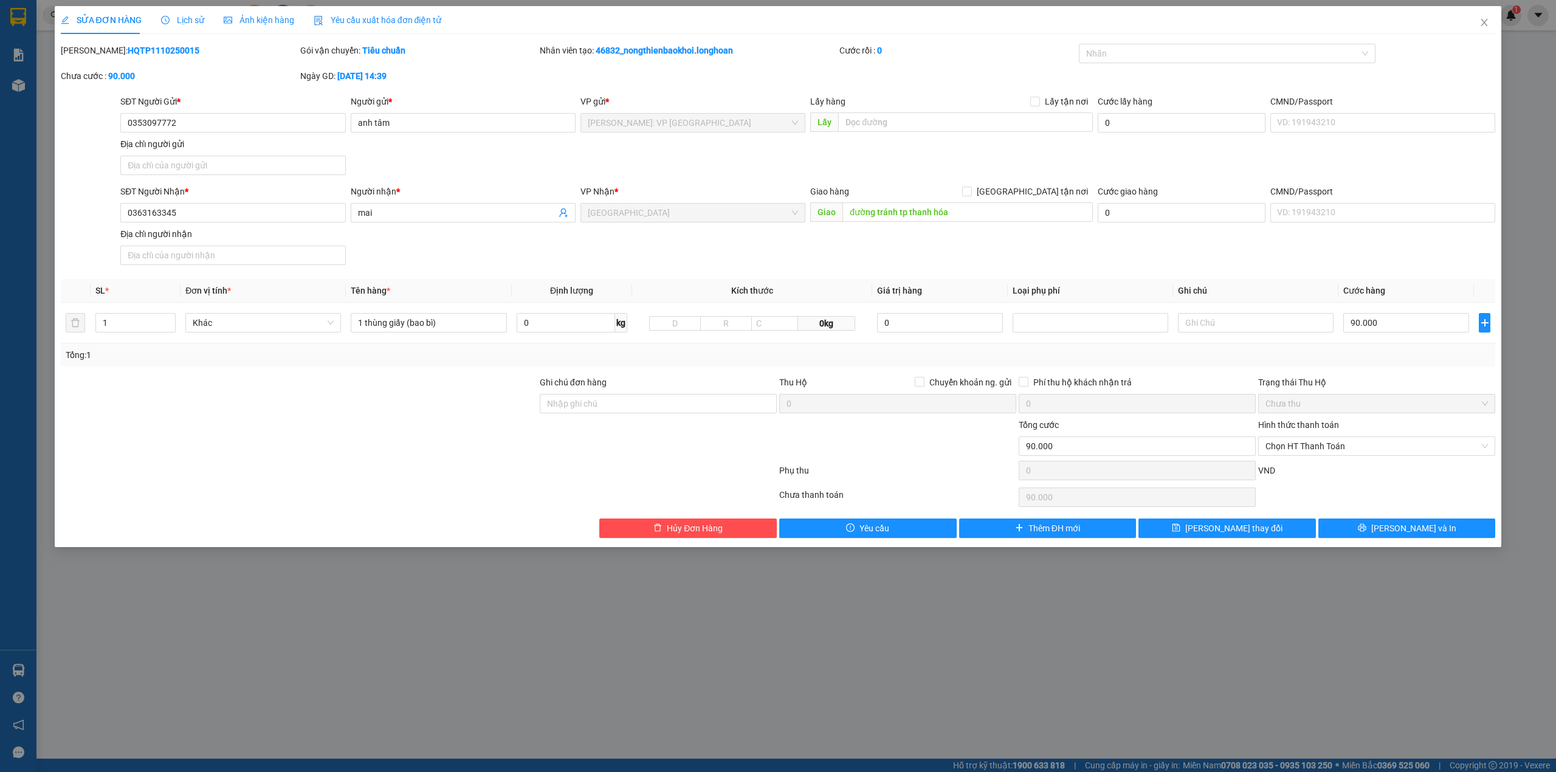
drag, startPoint x: 326, startPoint y: 418, endPoint x: 705, endPoint y: 511, distance: 389.8
click at [334, 418] on div at bounding box center [299, 397] width 479 height 43
click at [684, 535] on span "Hủy Đơn Hàng" at bounding box center [695, 527] width 56 height 13
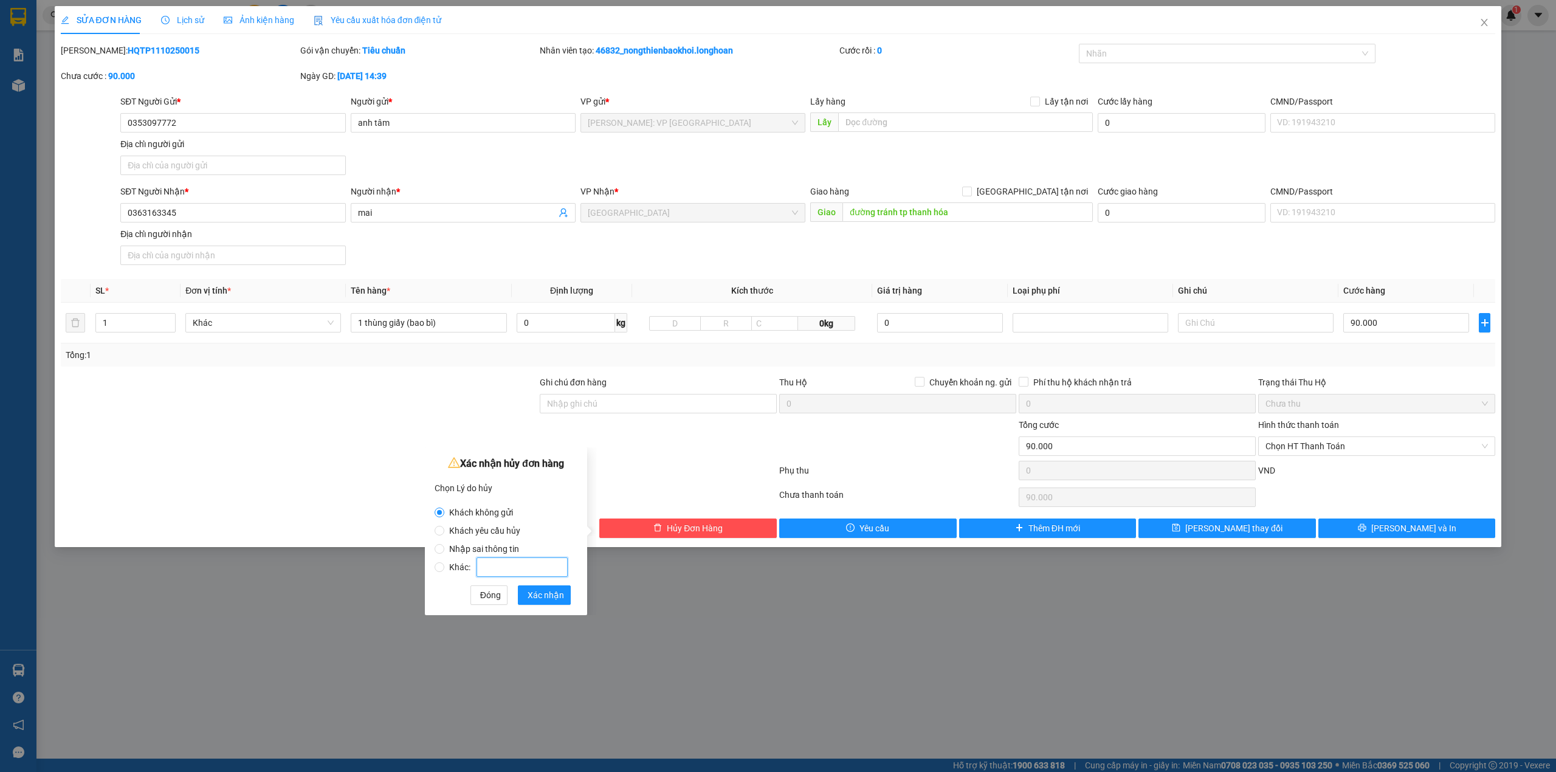
click at [516, 563] on input "Khác:" at bounding box center [521, 566] width 91 height 19
radio input "false"
radio input "true"
type input "khách thêm thu hộ"
click at [543, 588] on span "Xác nhận" at bounding box center [545, 594] width 36 height 13
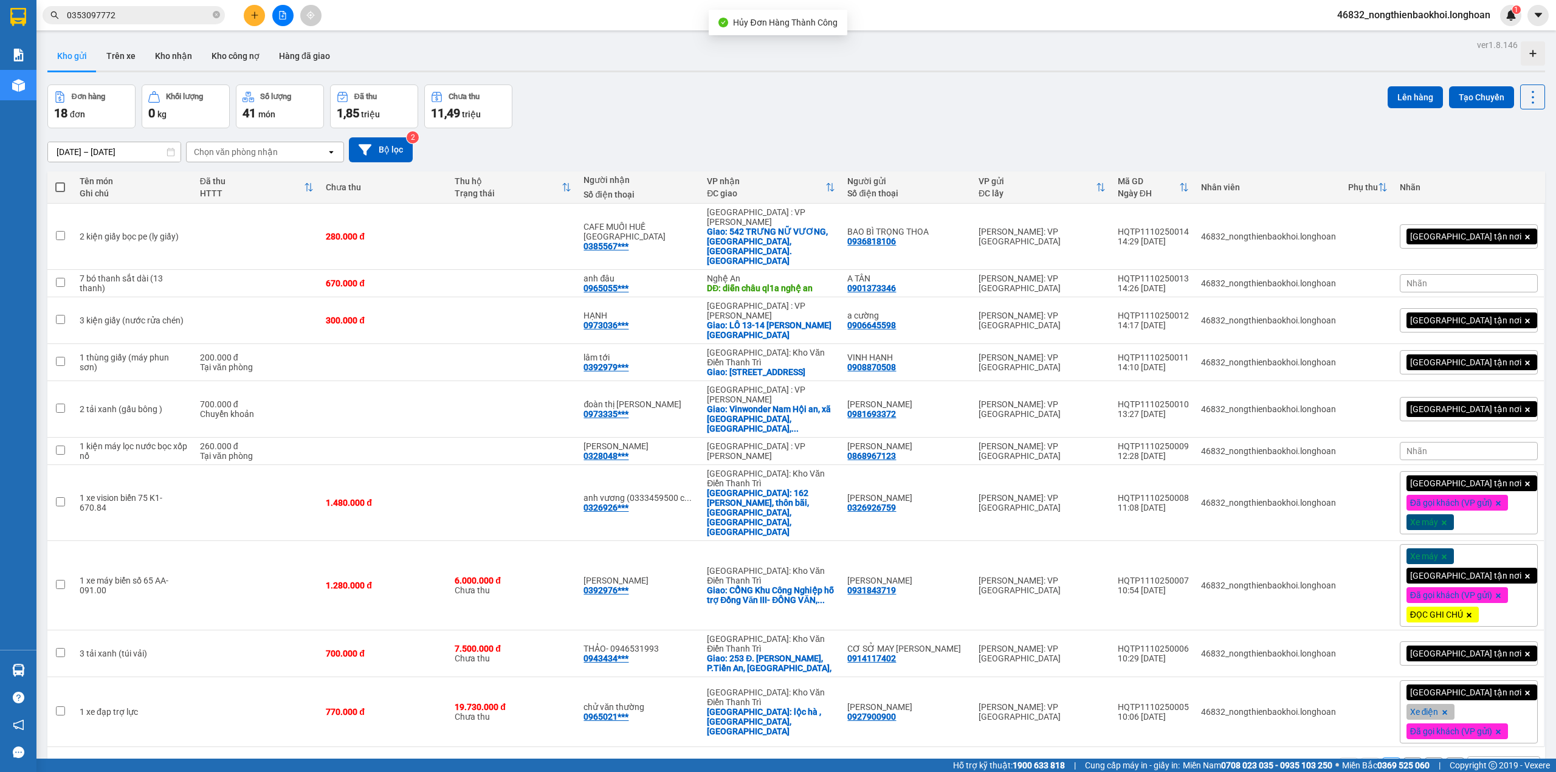
click at [581, 140] on div "[DATE] – [DATE] Press the down arrow key to interact with the calendar and sele…" at bounding box center [795, 149] width 1497 height 25
click at [910, 126] on div "Đơn hàng 18 đơn Khối lượng 0 kg Số lượng 41 món Đã thu 1,85 triệu Chưa thu 11,4…" at bounding box center [795, 106] width 1497 height 44
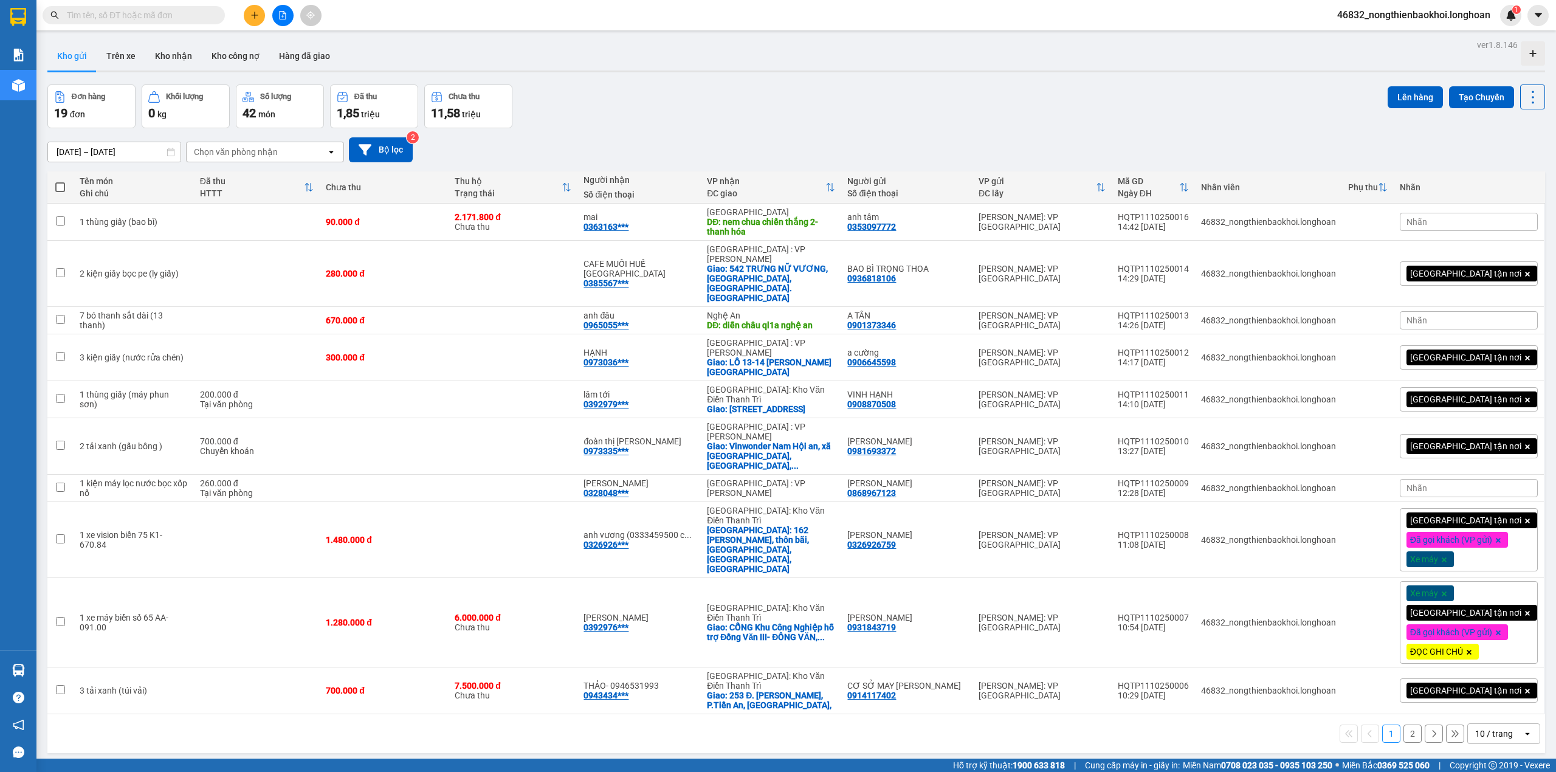
click at [474, 56] on div "Kho gửi Trên xe Kho nhận Kho công nợ Hàng đã giao" at bounding box center [795, 57] width 1497 height 32
drag, startPoint x: 617, startPoint y: 88, endPoint x: 617, endPoint y: 117, distance: 29.2
click at [617, 107] on div "Đơn hàng 19 đơn Khối lượng 0 kg Số lượng 42 món Đã thu 1,85 triệu Chưa thu 11,5…" at bounding box center [795, 106] width 1497 height 44
drag, startPoint x: 251, startPoint y: 10, endPoint x: 261, endPoint y: 20, distance: 14.2
click at [261, 20] on button at bounding box center [254, 15] width 21 height 21
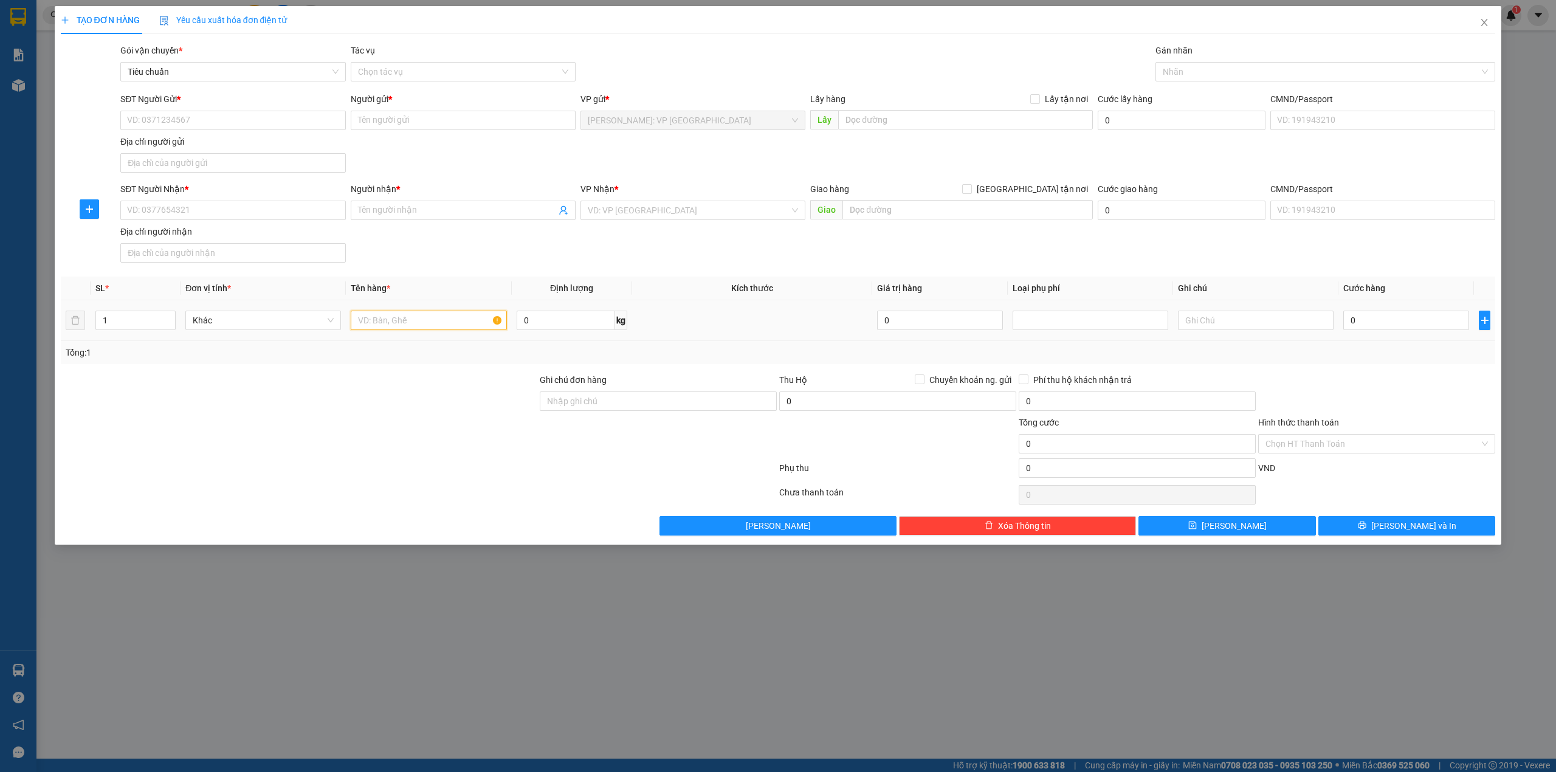
click at [373, 330] on input "text" at bounding box center [429, 320] width 156 height 19
type input "1"
type input "1 thùng xốp vàng"
drag, startPoint x: 628, startPoint y: 411, endPoint x: 617, endPoint y: 411, distance: 10.3
click at [628, 411] on input "Ghi chú đơn hàng" at bounding box center [658, 400] width 237 height 19
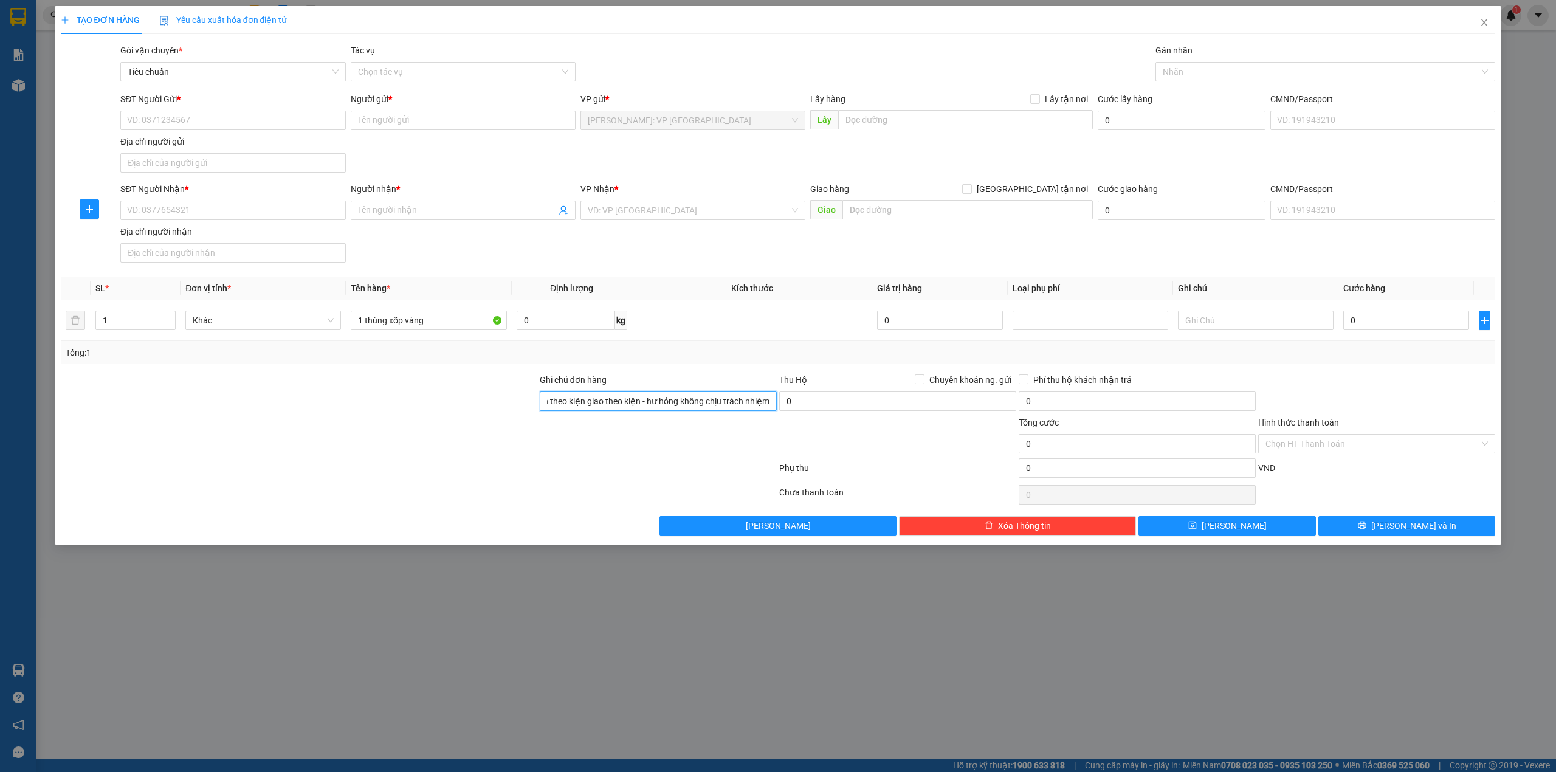
scroll to position [0, 21]
type input "nhận theo kiện giao theo kiện - hư hỏng không chịu trách nhiệm"
click at [492, 424] on div at bounding box center [299, 437] width 479 height 43
click at [480, 414] on div at bounding box center [299, 394] width 479 height 43
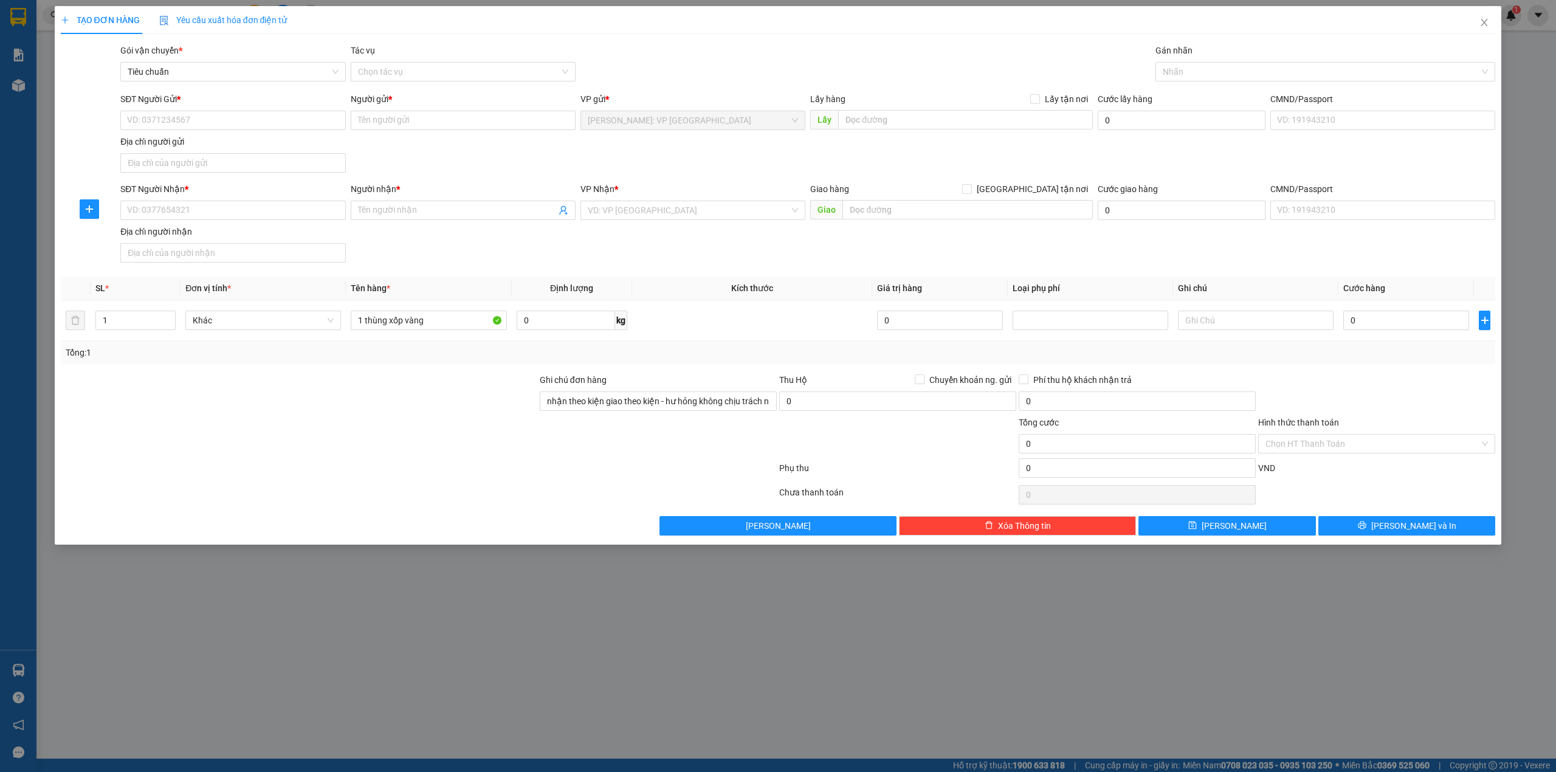
click at [917, 251] on div "SĐT Người Nhận * VD: 0377654321 Người nhận * Tên người nhận VP Nhận * VD: VP Sà…" at bounding box center [807, 224] width 1379 height 85
click at [637, 207] on input "search" at bounding box center [689, 210] width 202 height 18
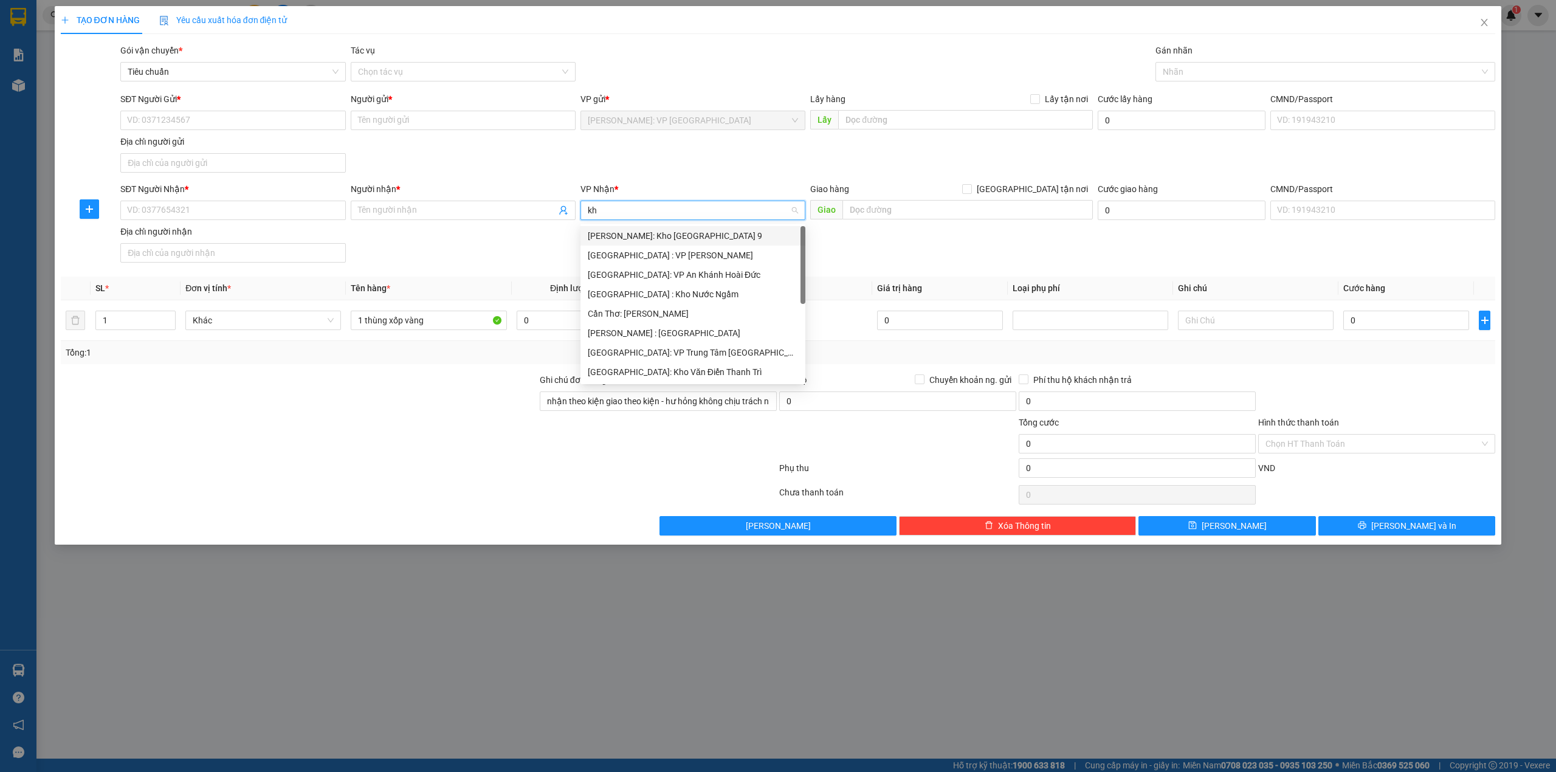
type input "kho"
drag, startPoint x: 668, startPoint y: 312, endPoint x: 761, endPoint y: 281, distance: 97.4
click at [671, 310] on div "[GEOGRAPHIC_DATA]: Kho Văn Điển Thanh Trì" at bounding box center [693, 313] width 210 height 13
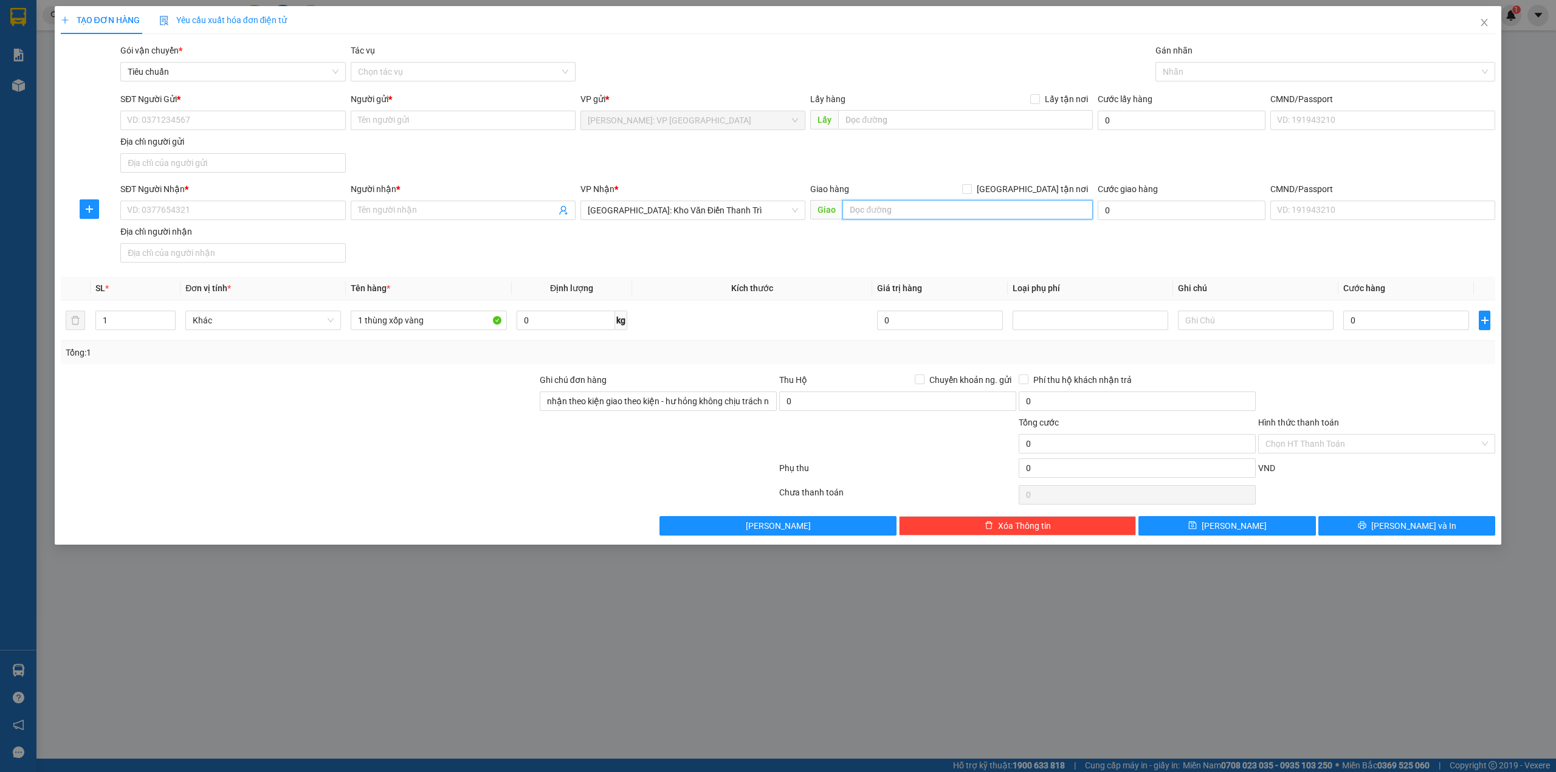
click at [899, 202] on input "text" at bounding box center [967, 209] width 250 height 19
type input "tp [GEOGRAPHIC_DATA]"
click at [807, 247] on div "SĐT Người Nhận * VD: 0377654321 Người nhận * Tên người nhận VP Nhận * Hà Nội: K…" at bounding box center [807, 224] width 1379 height 85
click at [1415, 329] on input "0" at bounding box center [1406, 320] width 126 height 19
type input "1"
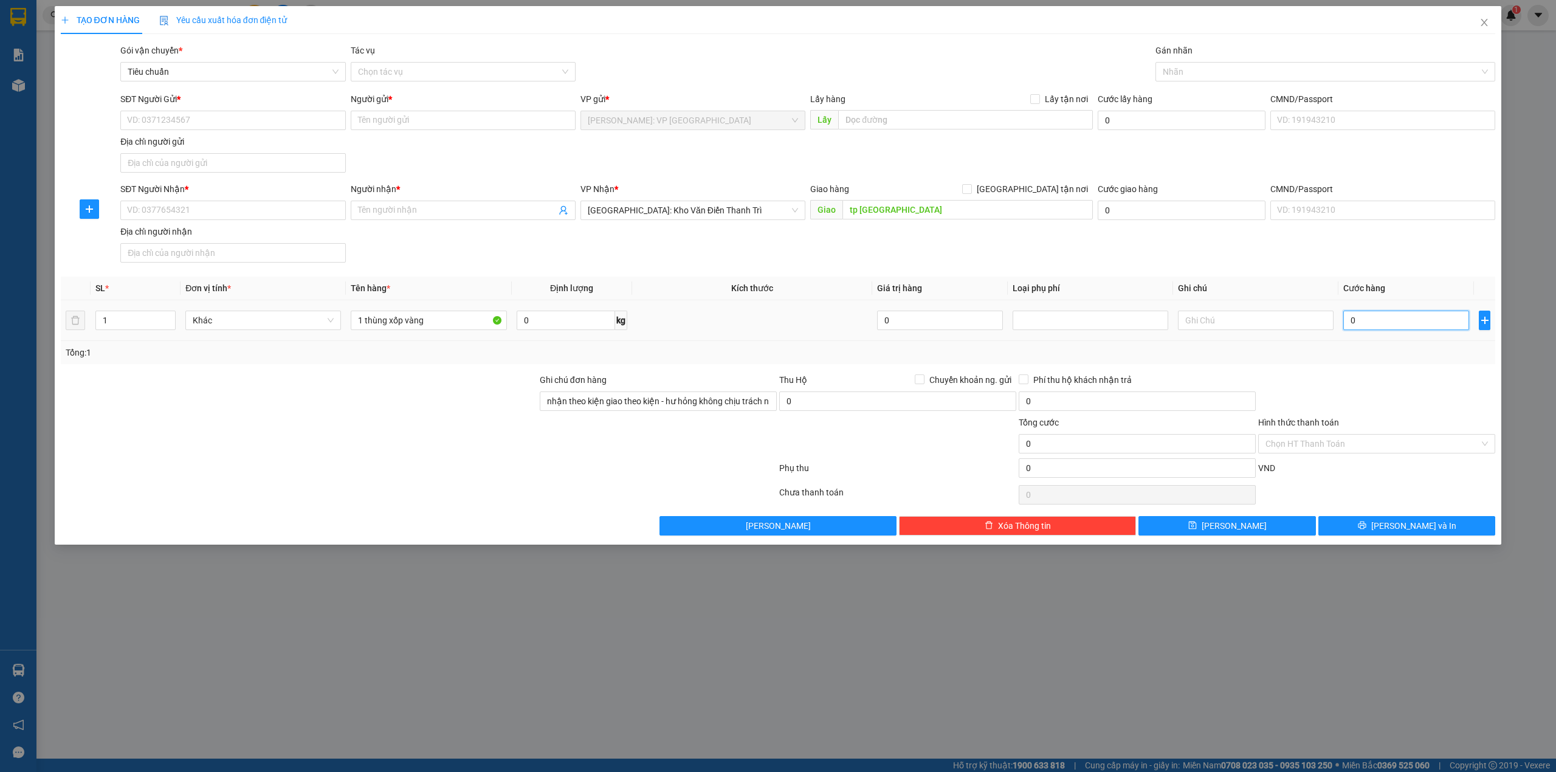
type input "1"
type input "15"
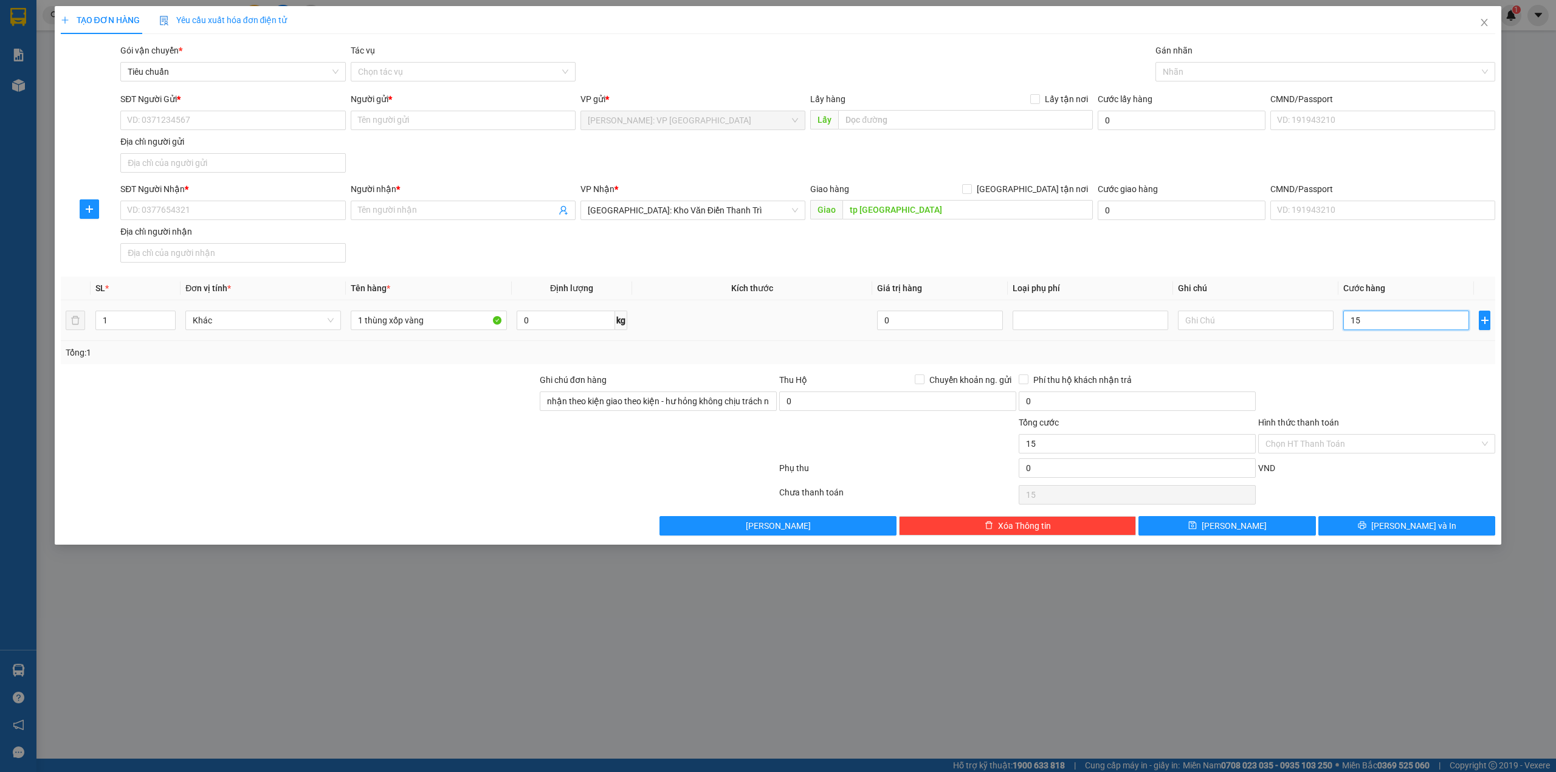
type input "150"
type input "1.500"
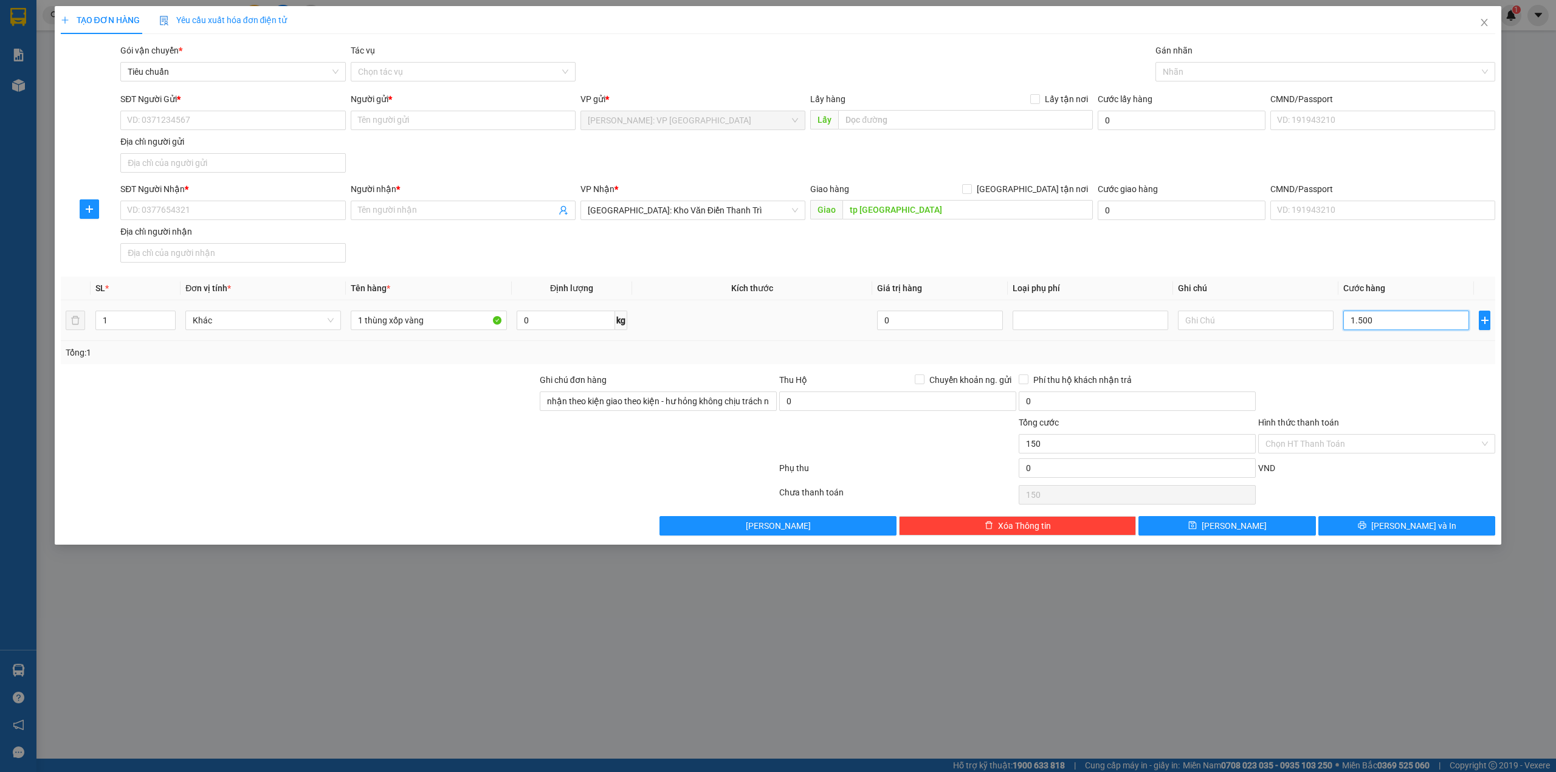
type input "1.500"
type input "15.000"
type input "150.000"
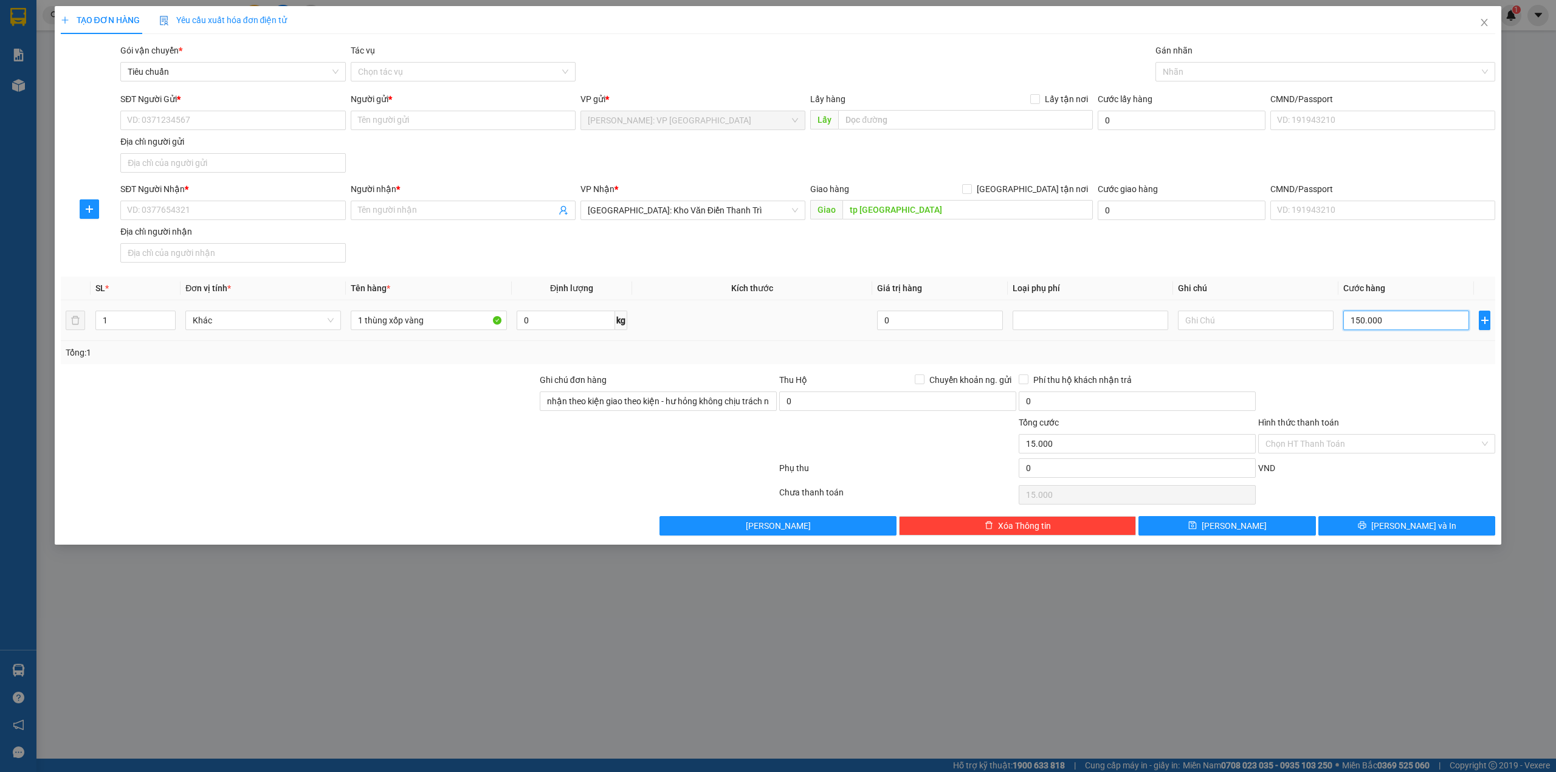
type input "150.000"
type input "1.500.000"
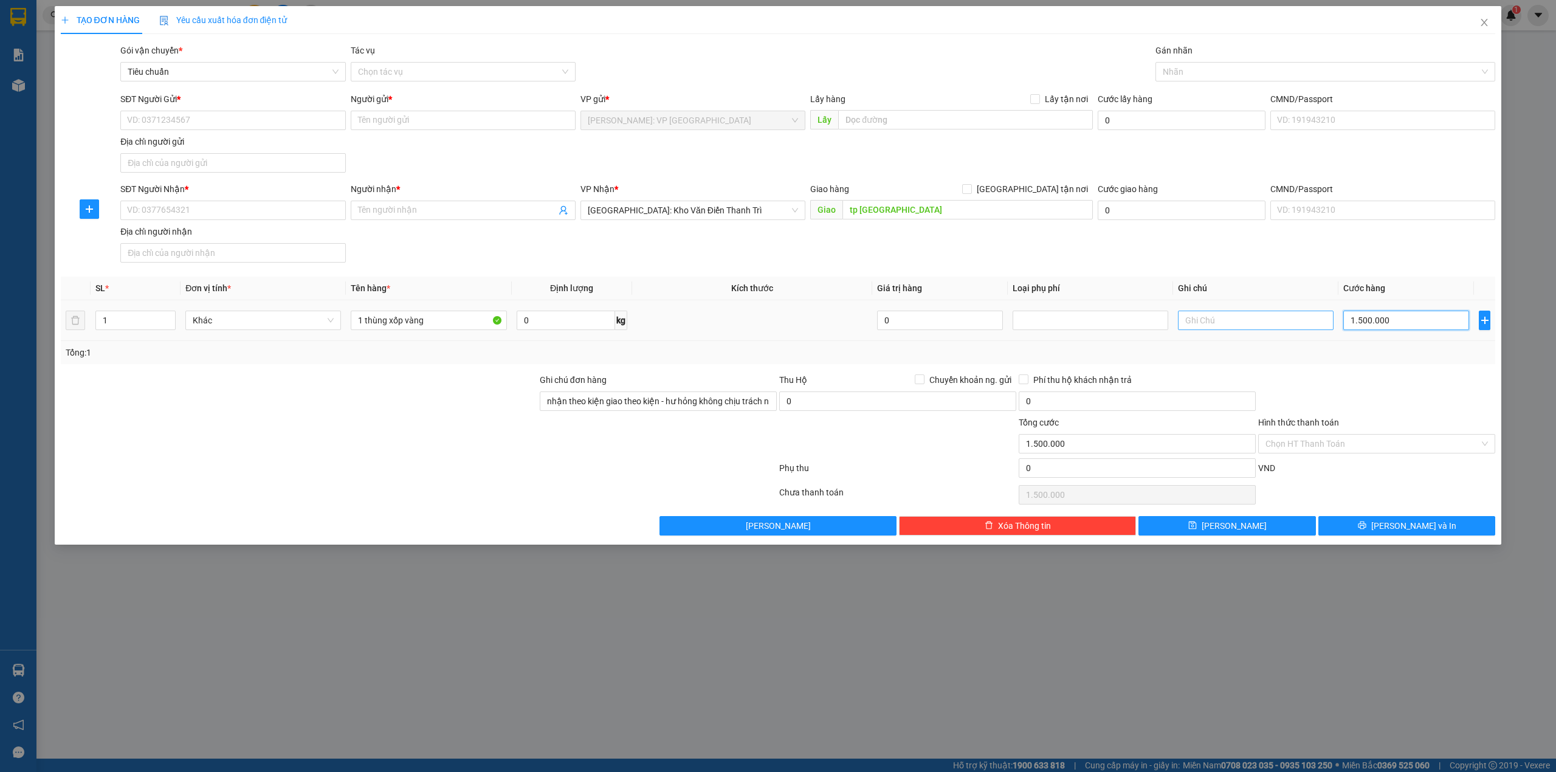
type input "150.000"
click at [954, 267] on div "SĐT Người Nhận * VD: 0377654321 Người nhận * Tên người nhận VP Nhận * Hà Nội: K…" at bounding box center [807, 224] width 1379 height 85
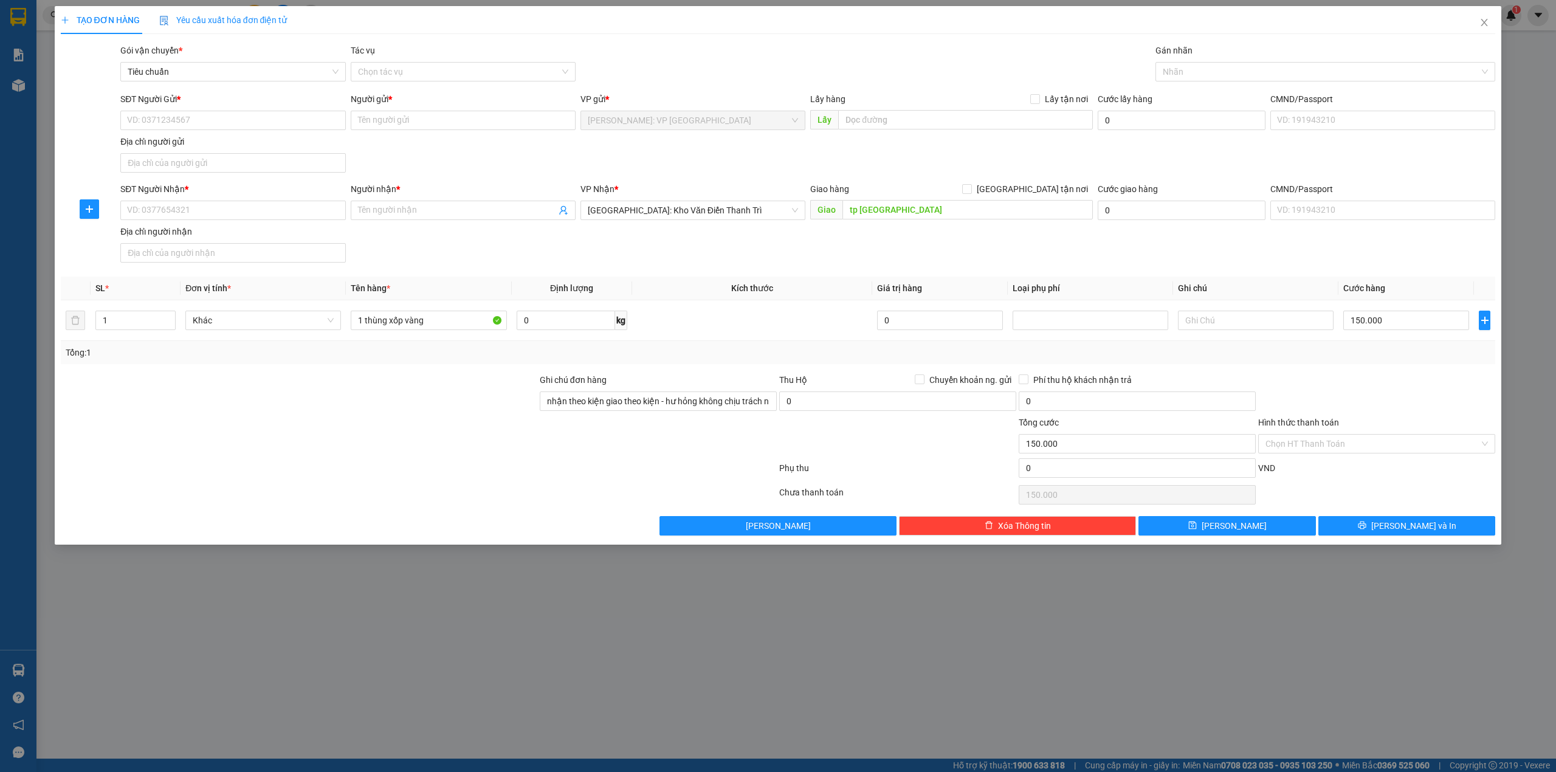
click at [620, 263] on div "SĐT Người Nhận * VD: 0377654321 Người nhận * Tên người nhận VP Nhận * Hà Nội: K…" at bounding box center [807, 224] width 1379 height 85
click at [548, 151] on div "SĐT Người Gửi * VD: 0371234567 Người gửi * Tên người gửi VP gửi * [GEOGRAPHIC_D…" at bounding box center [807, 134] width 1379 height 85
click at [1039, 188] on span "[GEOGRAPHIC_DATA] tận nơi" at bounding box center [1032, 188] width 121 height 13
click at [970, 188] on input "[GEOGRAPHIC_DATA] tận nơi" at bounding box center [966, 188] width 9 height 9
checkbox input "true"
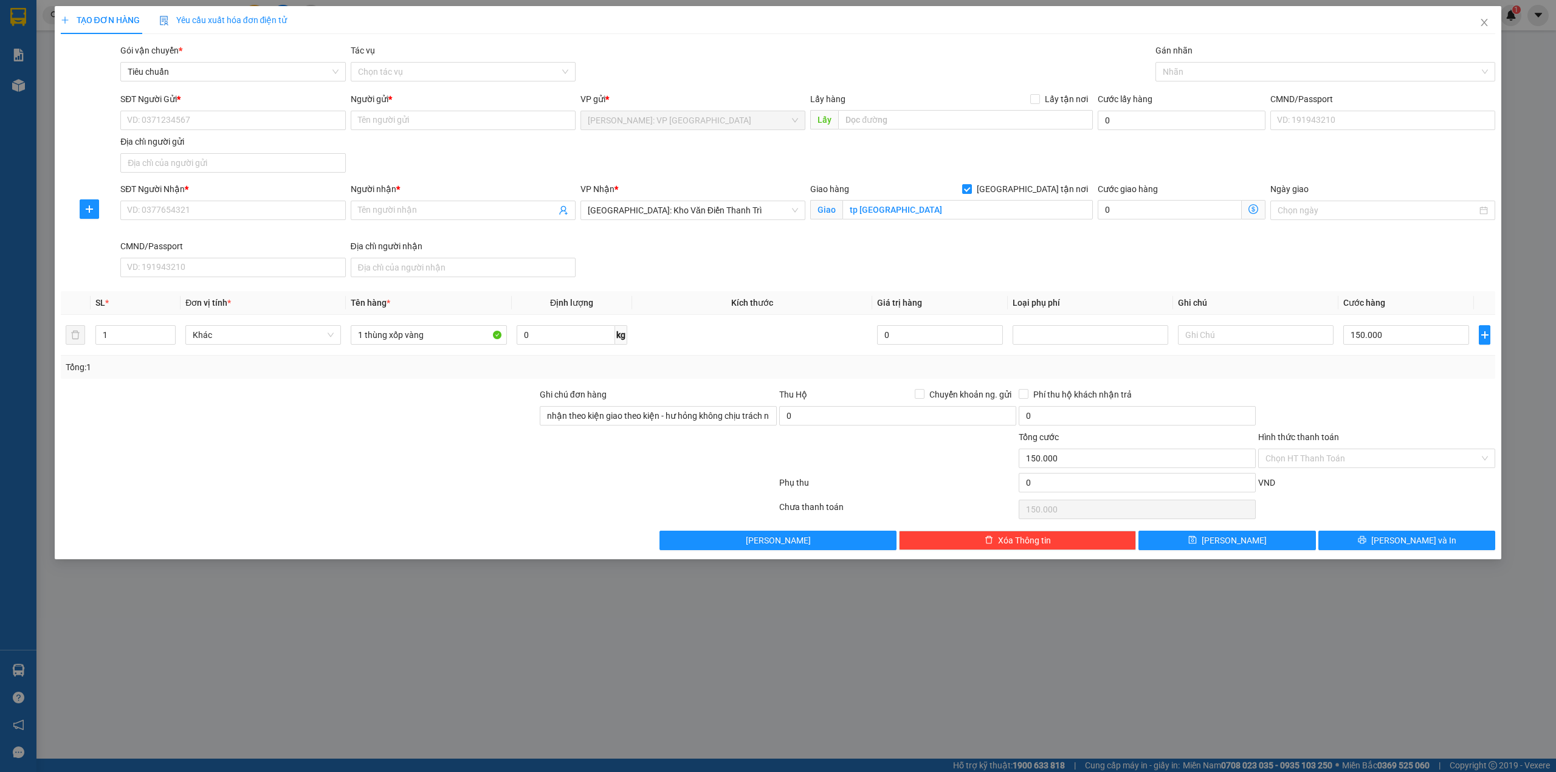
click at [1225, 57] on div "Gán nhãn" at bounding box center [1325, 53] width 340 height 18
click at [1211, 79] on div "Nhãn" at bounding box center [1325, 71] width 340 height 19
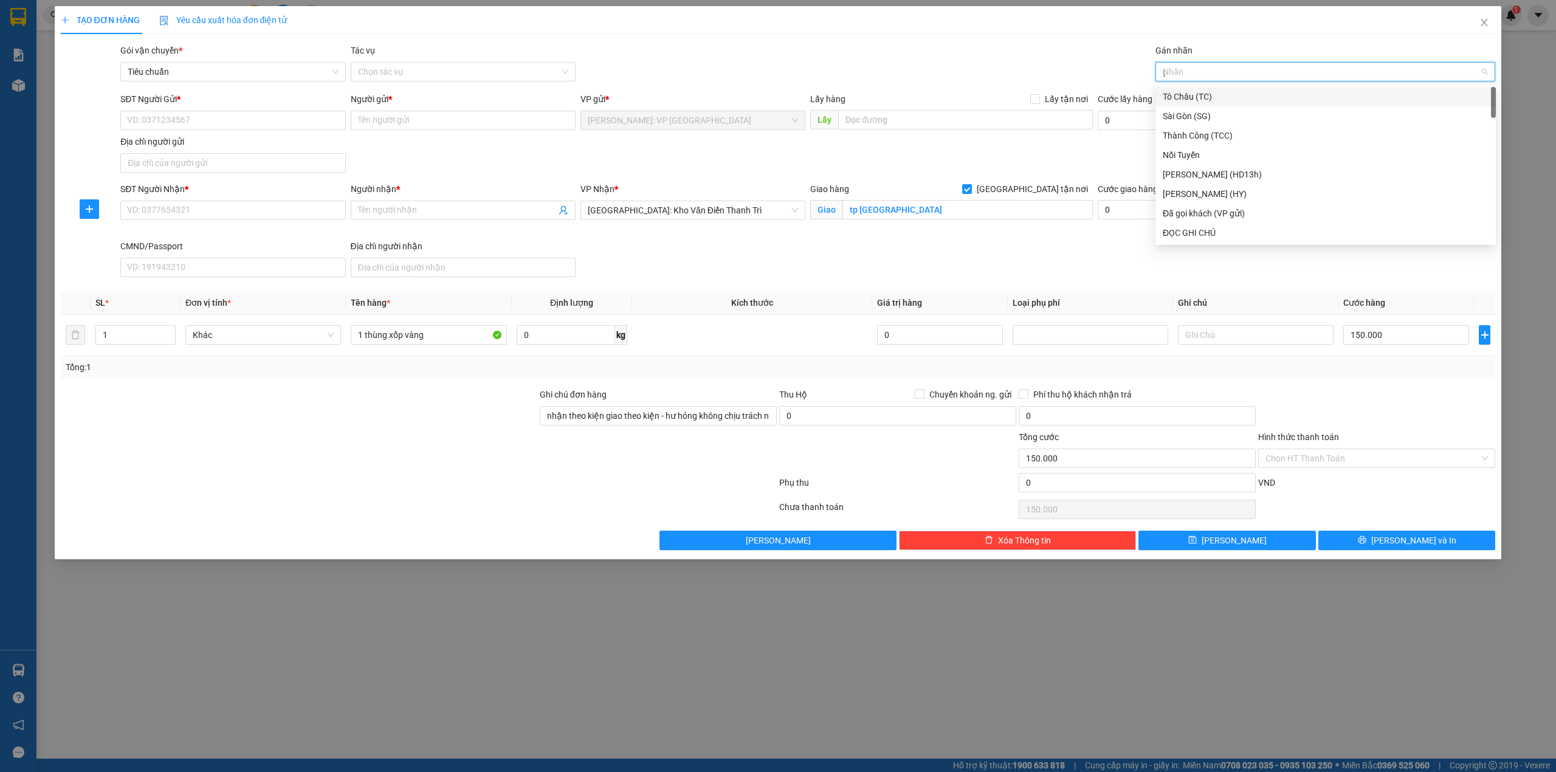
type input "gi"
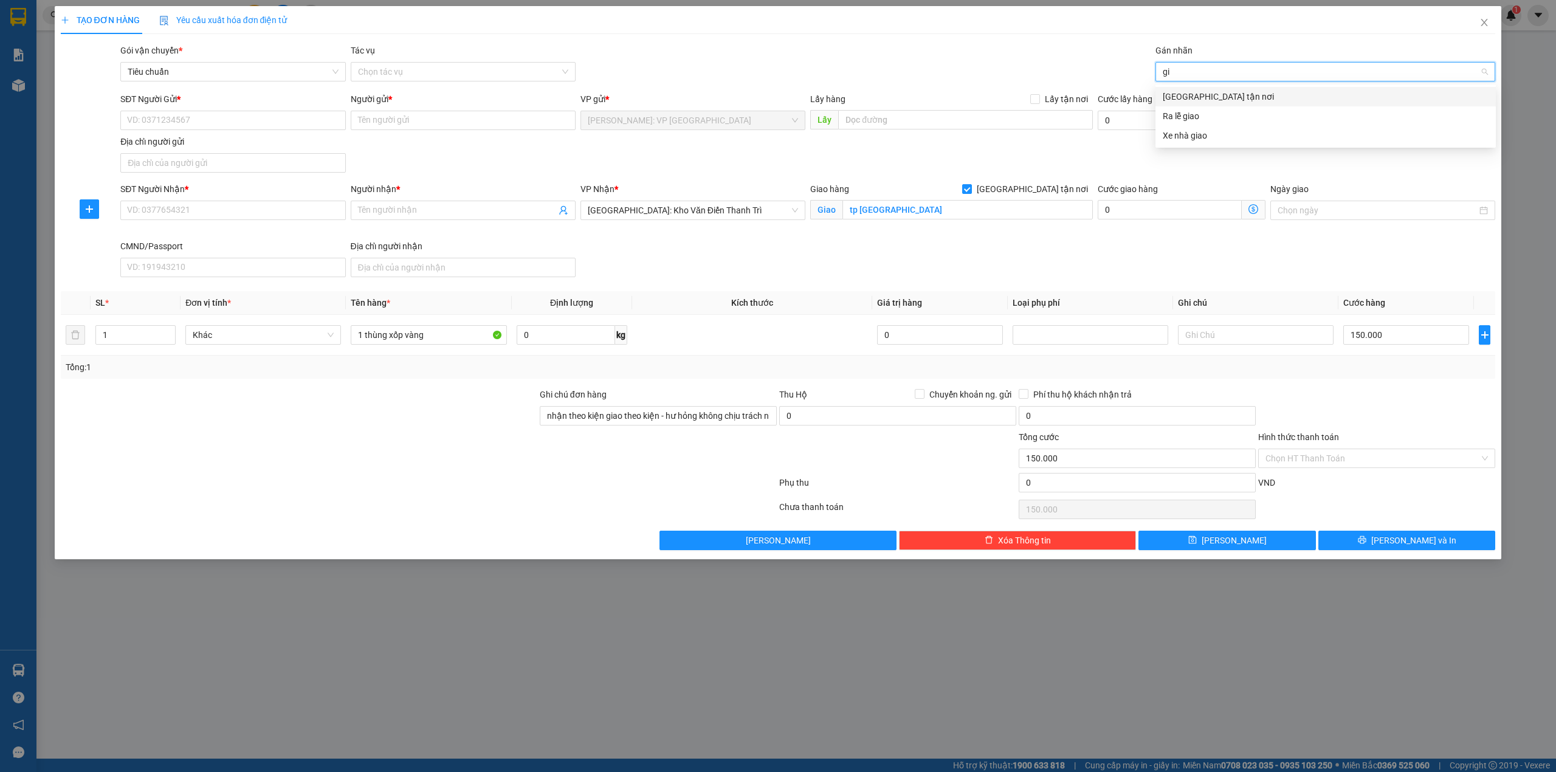
drag, startPoint x: 1209, startPoint y: 93, endPoint x: 722, endPoint y: 264, distance: 516.4
click at [1208, 94] on div "[GEOGRAPHIC_DATA] tận nơi" at bounding box center [1326, 96] width 326 height 13
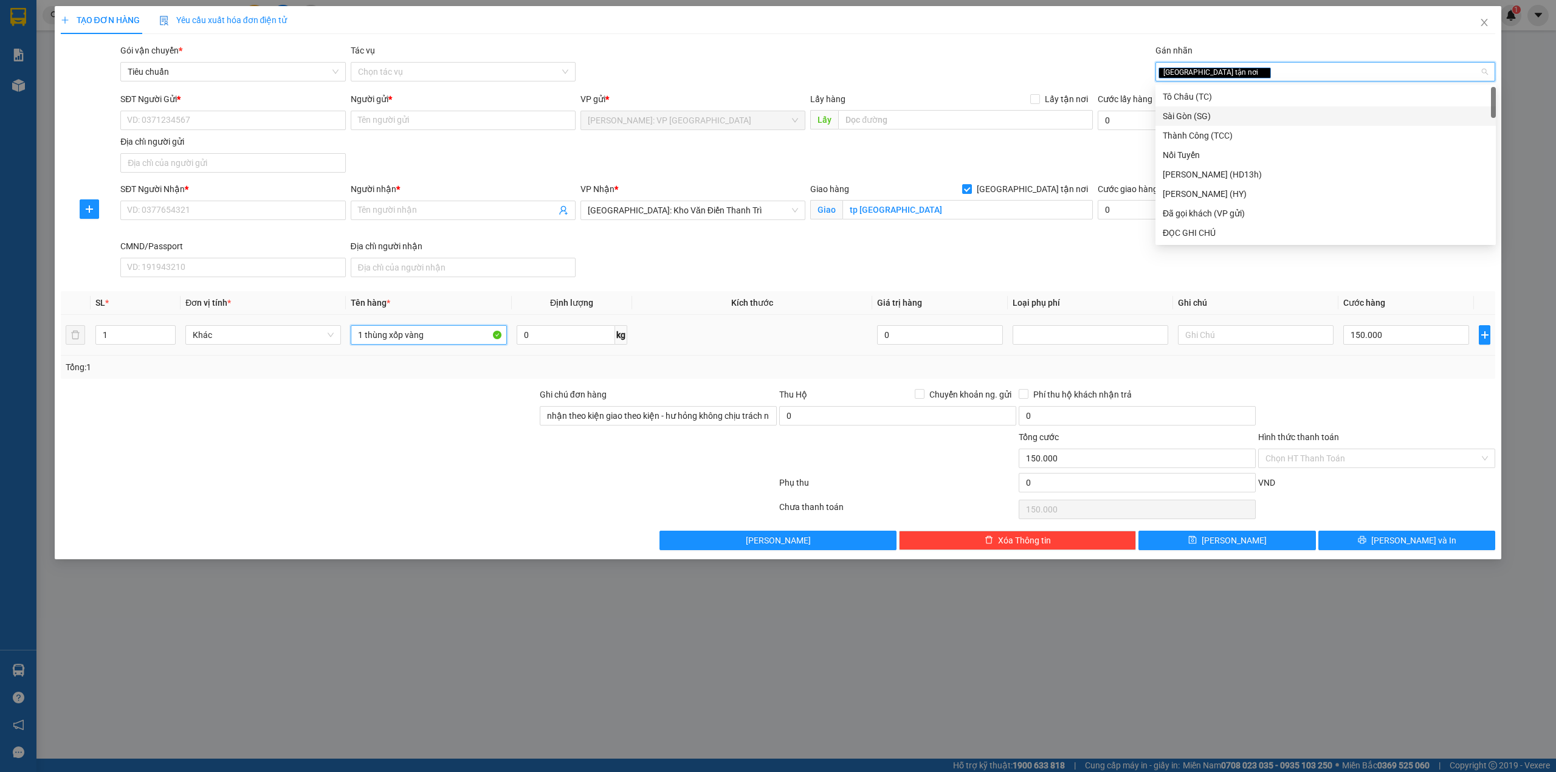
click at [475, 333] on input "1 thùng xốp vàng" at bounding box center [429, 334] width 156 height 19
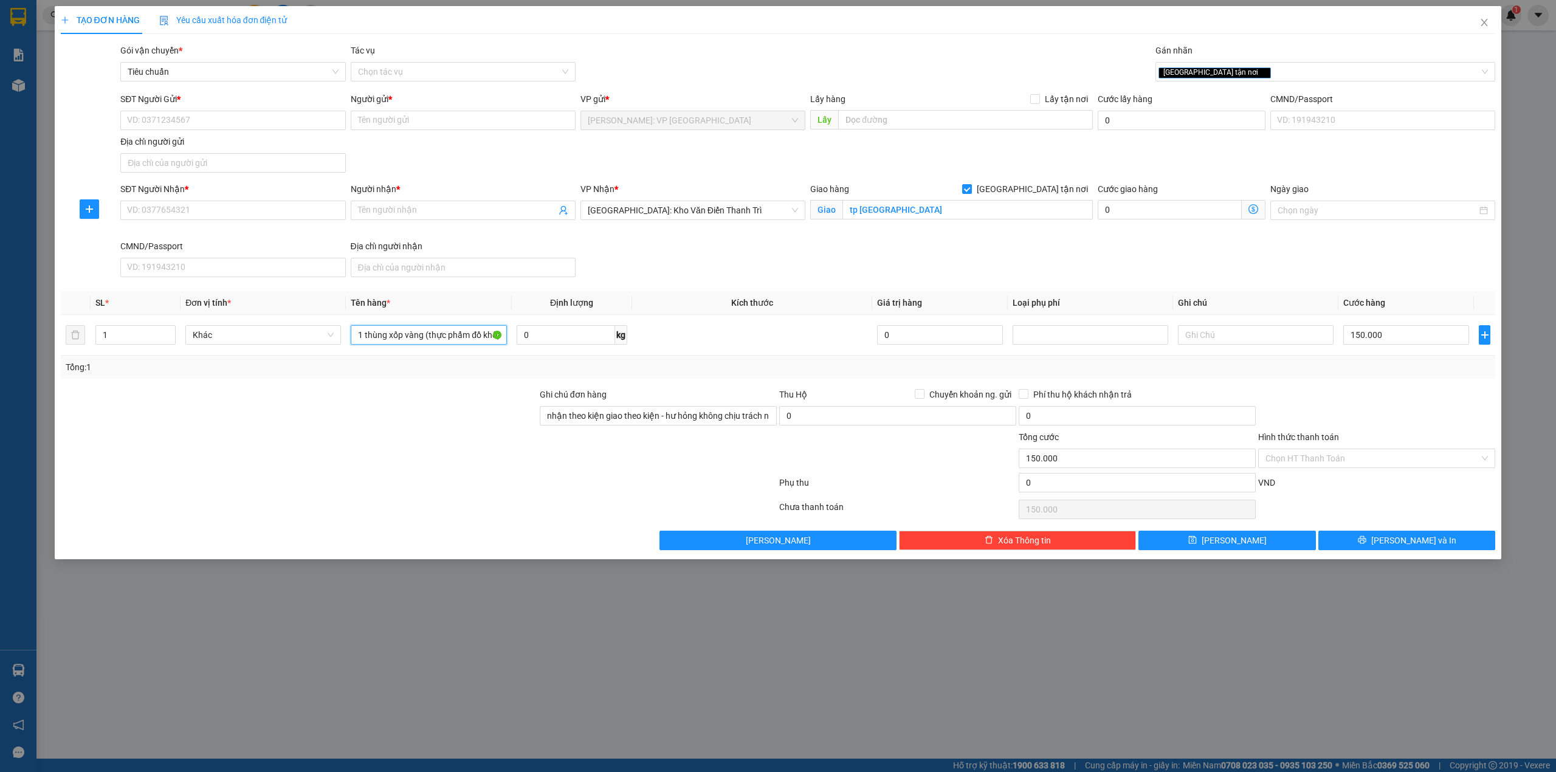
type input "1 thùng xốp vàng (thực phẩm đồ khô)"
click at [438, 459] on div at bounding box center [299, 451] width 479 height 43
click at [431, 455] on div at bounding box center [299, 451] width 479 height 43
click at [899, 235] on div "Giao hàng Giao tận nơi Giao tp thái nguyên" at bounding box center [951, 210] width 287 height 57
click at [788, 281] on div "SĐT Người Nhận * VD: 0377654321 Người nhận * Tên người nhận VP Nhận * [GEOGRAPH…" at bounding box center [807, 232] width 1379 height 100
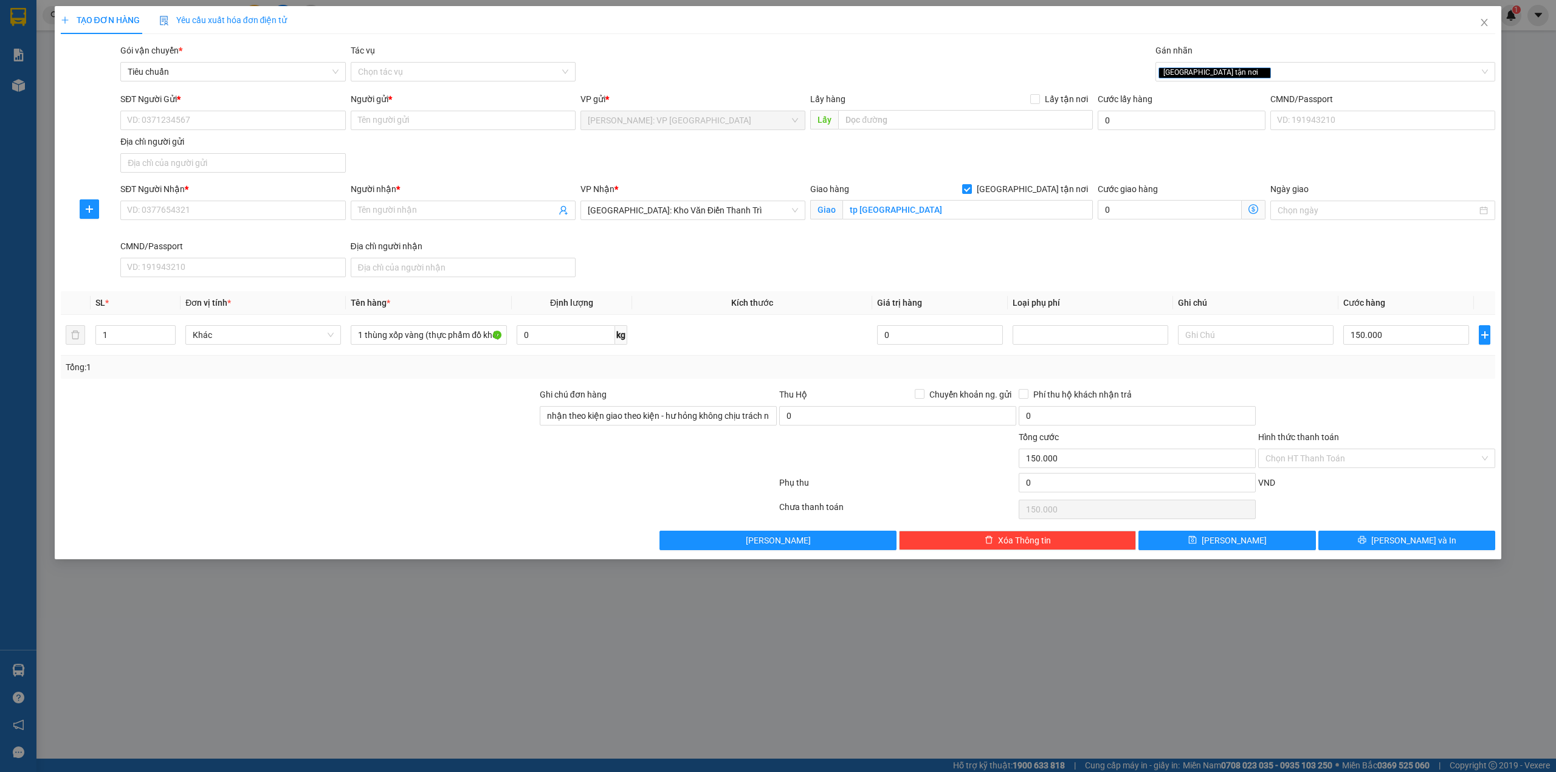
click at [699, 259] on div "SĐT Người Nhận * VD: 0377654321 Người nhận * Tên người nhận VP Nhận * [GEOGRAPH…" at bounding box center [807, 232] width 1379 height 100
click at [356, 445] on div at bounding box center [299, 451] width 479 height 43
click at [365, 433] on div at bounding box center [299, 451] width 479 height 43
drag, startPoint x: 413, startPoint y: 424, endPoint x: 423, endPoint y: 424, distance: 9.7
click at [416, 424] on div at bounding box center [299, 409] width 479 height 43
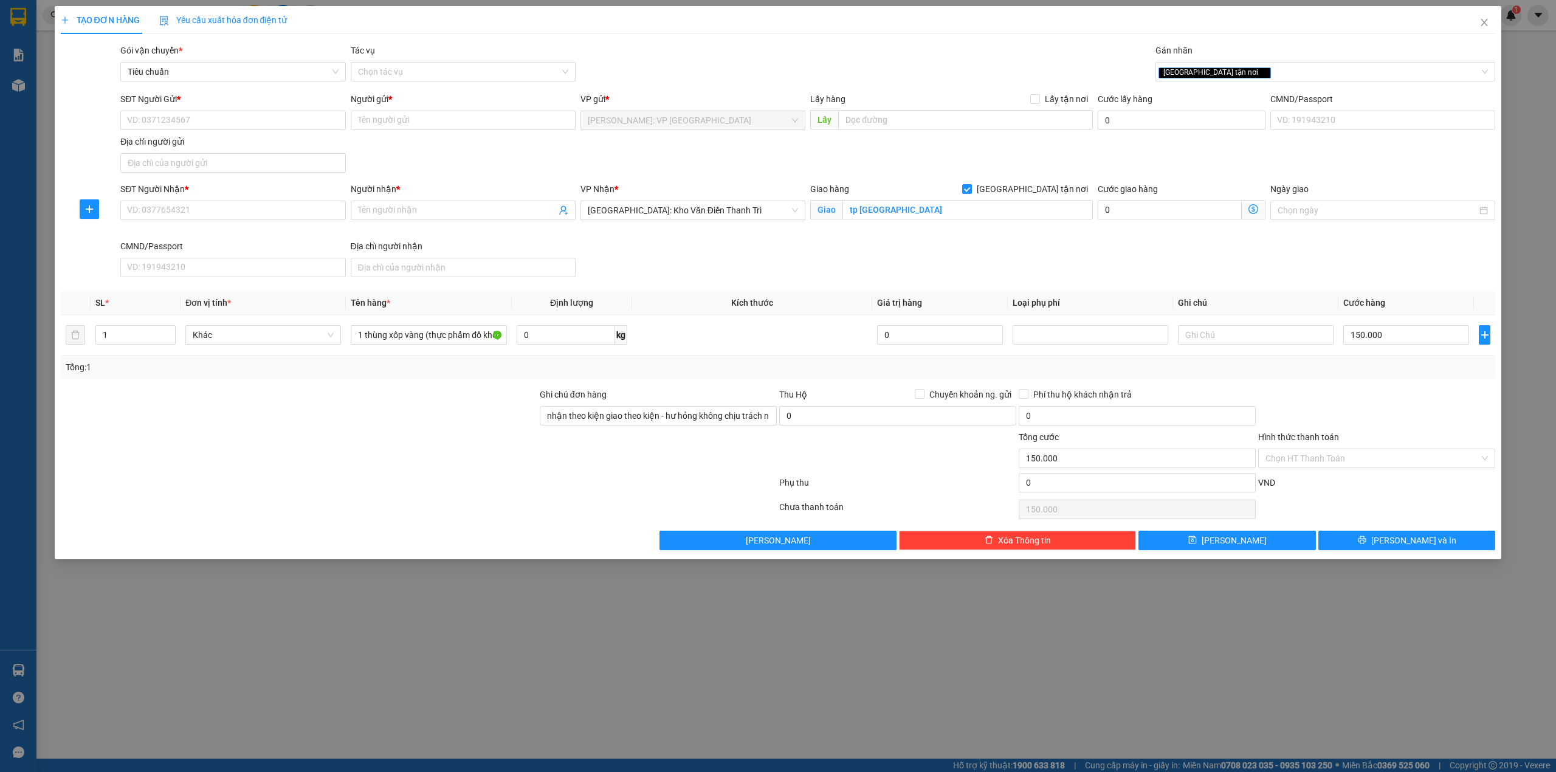
drag, startPoint x: 371, startPoint y: 423, endPoint x: 385, endPoint y: 423, distance: 14.0
click at [373, 423] on div at bounding box center [299, 409] width 479 height 43
click at [708, 263] on div "SĐT Người Nhận * VD: 0377654321 Người nhận * Tên người nhận VP Nhận * [GEOGRAPH…" at bounding box center [807, 232] width 1379 height 100
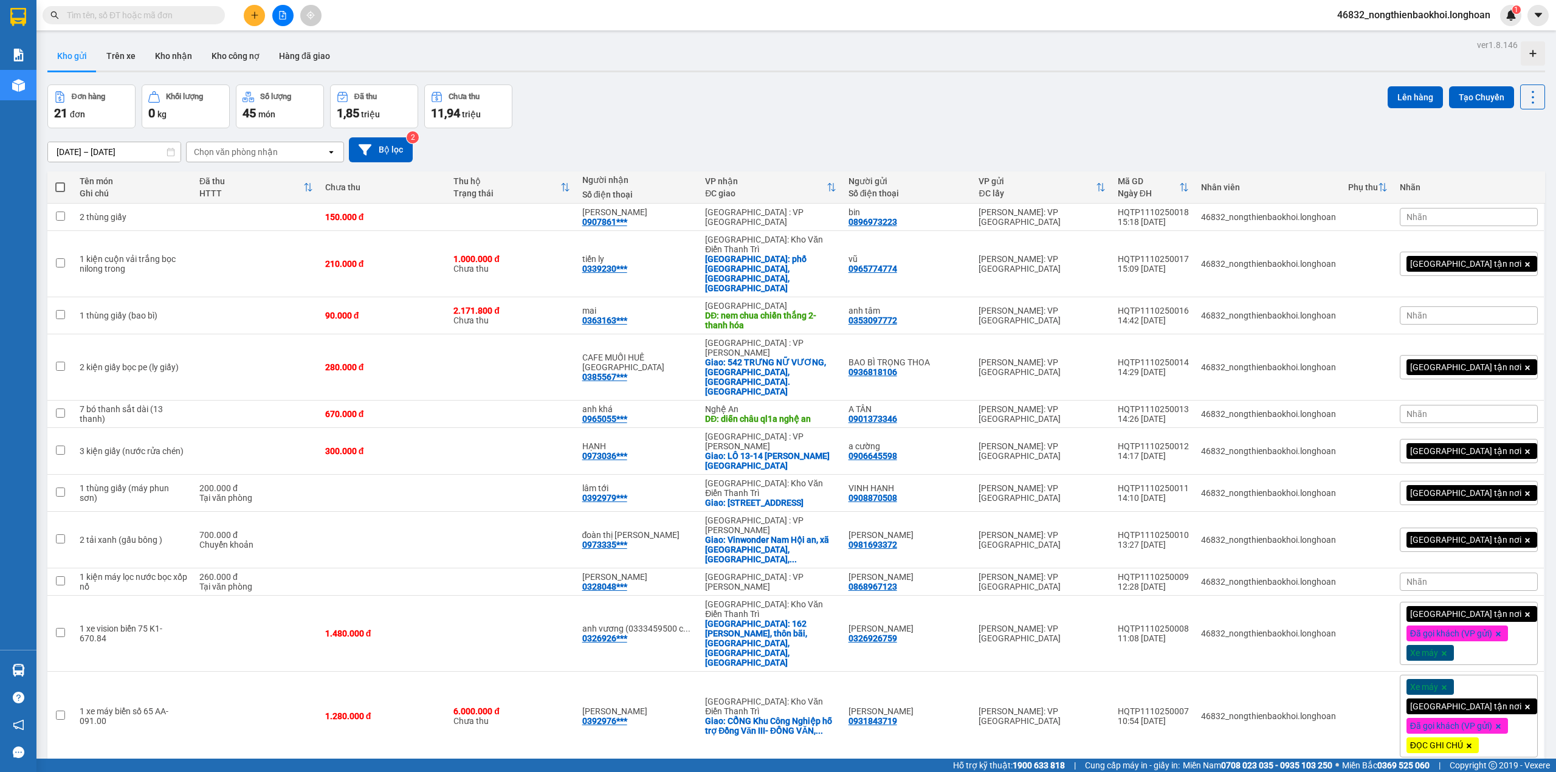
click at [919, 132] on div "[DATE] – [DATE] Press the down arrow key to interact with the calendar and sele…" at bounding box center [795, 149] width 1497 height 43
click at [916, 123] on div "Đơn hàng 21 đơn Khối lượng 0 kg Số lượng 45 món Đã thu 1,85 triệu Chưa thu 11,9…" at bounding box center [795, 106] width 1497 height 44
click at [822, 120] on div "Đơn hàng 21 đơn Khối lượng 0 kg Số lượng 45 món Đã thu 1,85 triệu Chưa thu 11,9…" at bounding box center [795, 106] width 1497 height 44
click at [788, 98] on div "Đơn hàng 21 đơn Khối lượng 0 kg Số lượng 45 món Đã thu 1,85 triệu Chưa thu 11,9…" at bounding box center [795, 106] width 1497 height 44
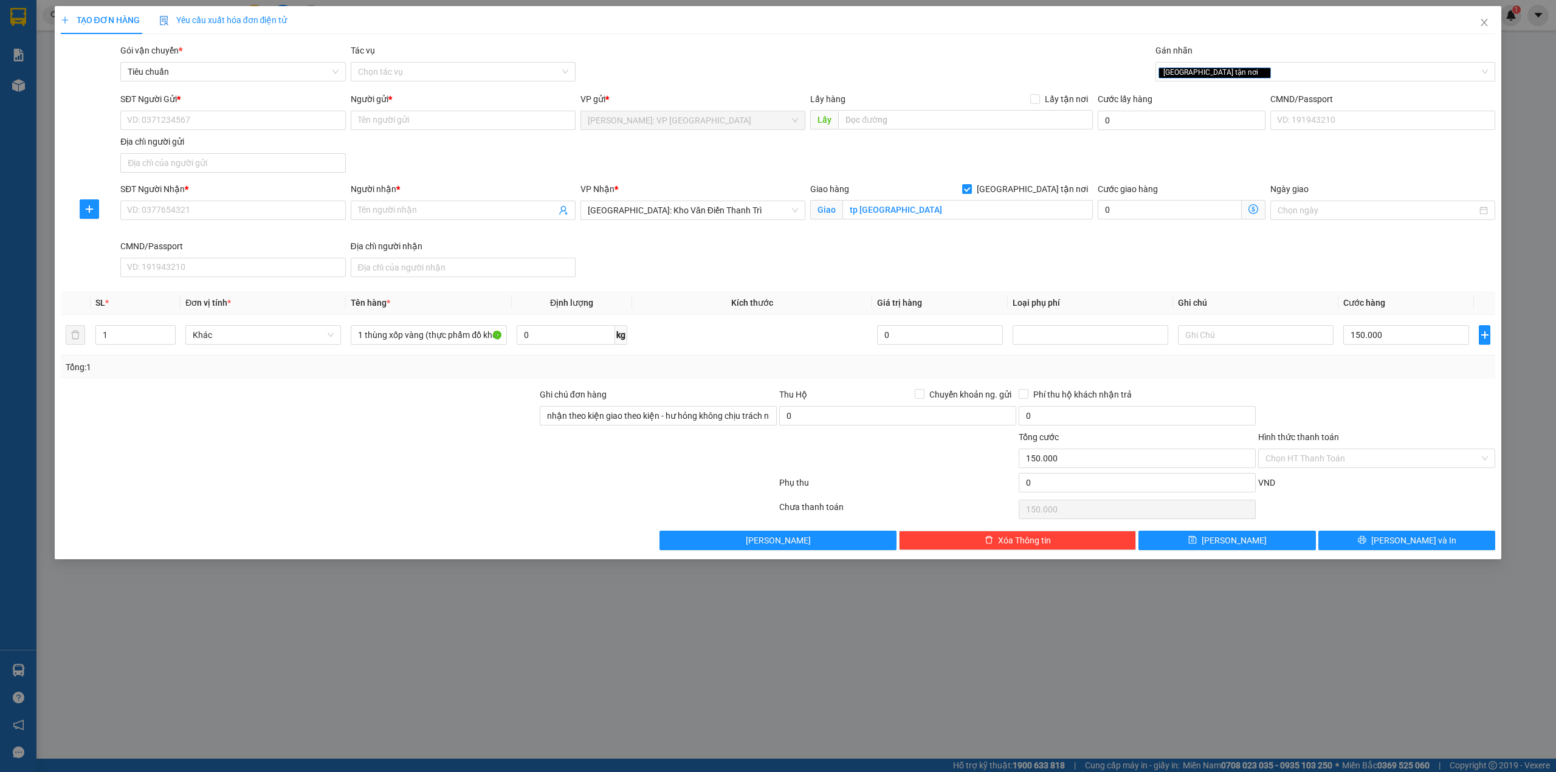
click at [552, 162] on div "SĐT Người Gửi * VD: 0371234567 Người gửi * Tên người gửi VP gửi * [GEOGRAPHIC_D…" at bounding box center [807, 134] width 1379 height 85
click at [735, 46] on div "Gói vận chuyển * Tiêu chuẩn Tác vụ Chọn tác vụ Gán nhãn Giao tận nơi" at bounding box center [807, 65] width 1379 height 43
click at [762, 246] on div "SĐT Người Nhận * VD: 0377654321 Người nhận * Tên người nhận VP Nhận * [GEOGRAPH…" at bounding box center [807, 232] width 1379 height 100
click at [434, 436] on div at bounding box center [299, 451] width 479 height 43
click at [435, 436] on div at bounding box center [299, 451] width 479 height 43
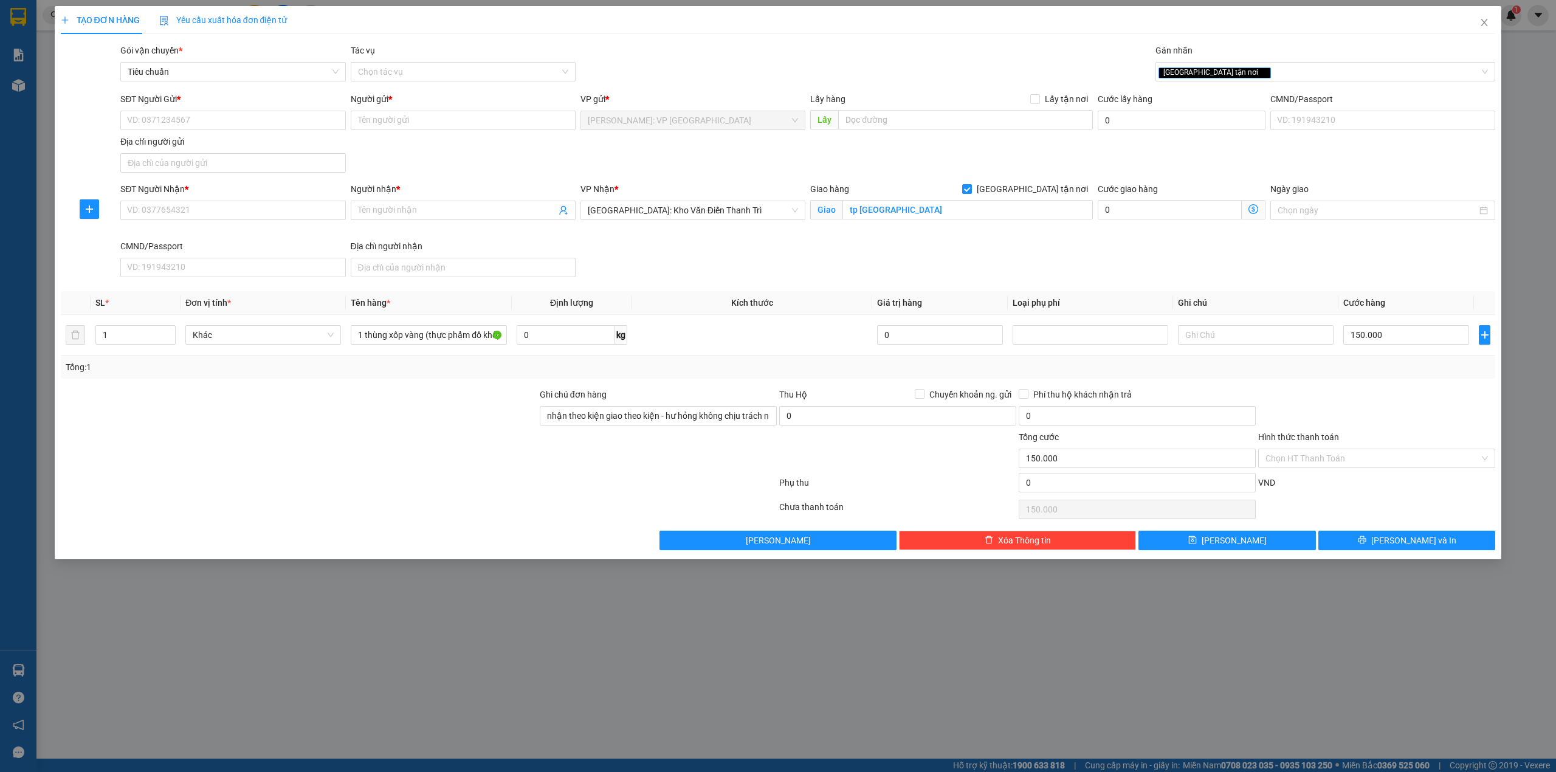
click at [460, 419] on div at bounding box center [299, 409] width 479 height 43
click at [1063, 250] on div "SĐT Người Nhận * VD: 0377654321 Người nhận * Tên người nhận VP Nhận * [GEOGRAPH…" at bounding box center [807, 232] width 1379 height 100
drag, startPoint x: 1075, startPoint y: 261, endPoint x: 1084, endPoint y: 261, distance: 9.1
click at [1076, 261] on div "SĐT Người Nhận * VD: 0377654321 Người nhận * Tên người nhận VP Nhận * [GEOGRAPH…" at bounding box center [807, 232] width 1379 height 100
click at [424, 450] on div at bounding box center [299, 451] width 479 height 43
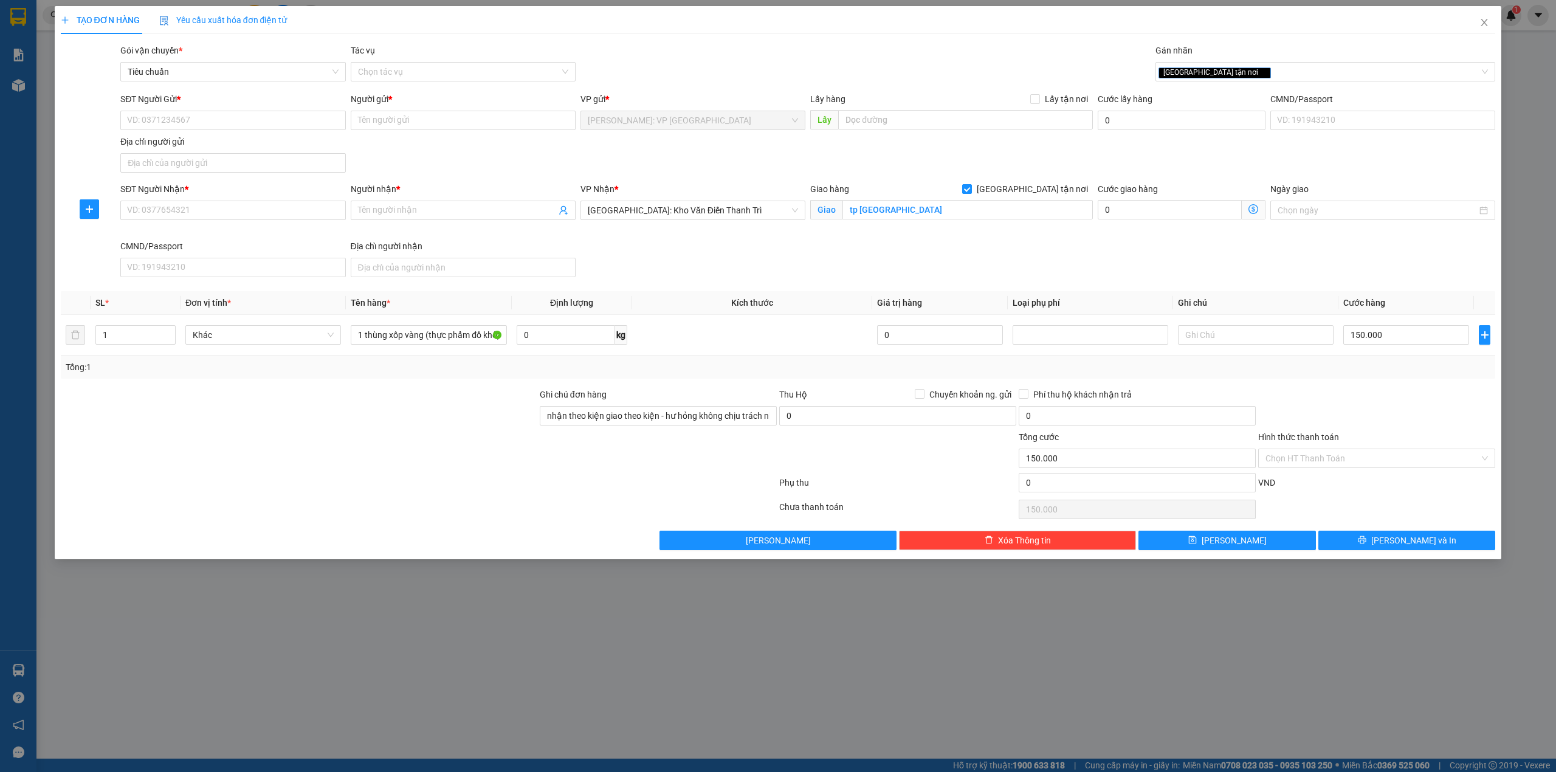
click at [431, 408] on div at bounding box center [299, 409] width 479 height 43
click at [647, 280] on div "SĐT Người Nhận * VD: 0377654321 Người nhận * Tên người nhận VP Nhận * [GEOGRAPH…" at bounding box center [807, 232] width 1379 height 100
click at [499, 152] on div "SĐT Người Gửi * VD: 0371234567 Người gửi * Tên người gửi VP gửi * [GEOGRAPHIC_D…" at bounding box center [807, 134] width 1379 height 85
click at [81, 125] on div at bounding box center [90, 134] width 60 height 85
click at [425, 164] on div "SĐT Người Gửi * VD: 0371234567 Người gửi * Tên người gửi VP gửi * [GEOGRAPHIC_D…" at bounding box center [807, 134] width 1379 height 85
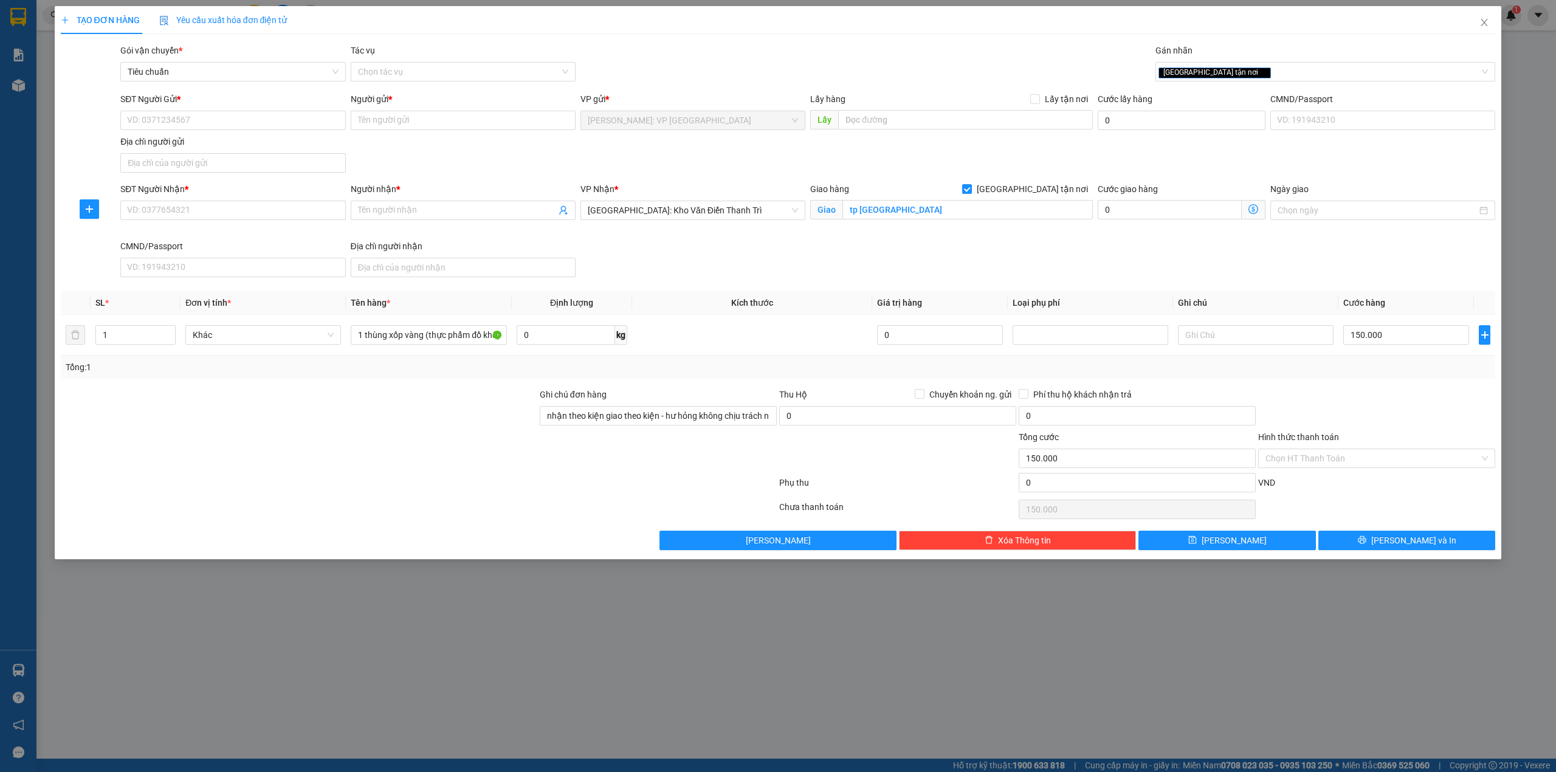
click at [648, 251] on div "SĐT Người Nhận * VD: 0377654321 Người nhận * Tên người nhận VP Nhận * [GEOGRAPH…" at bounding box center [807, 232] width 1379 height 100
click at [472, 167] on div "SĐT Người Gửi * VD: 0371234567 Người gửi * Tên người gửi VP gửi * [GEOGRAPHIC_D…" at bounding box center [807, 134] width 1379 height 85
click at [611, 271] on div "SĐT Người Nhận * VD: 0377654321 Người nhận * Tên người nhận VP Nhận * [GEOGRAPH…" at bounding box center [807, 232] width 1379 height 100
click at [475, 184] on div "Người nhận *" at bounding box center [463, 188] width 225 height 13
click at [475, 204] on input "Người nhận *" at bounding box center [457, 210] width 198 height 13
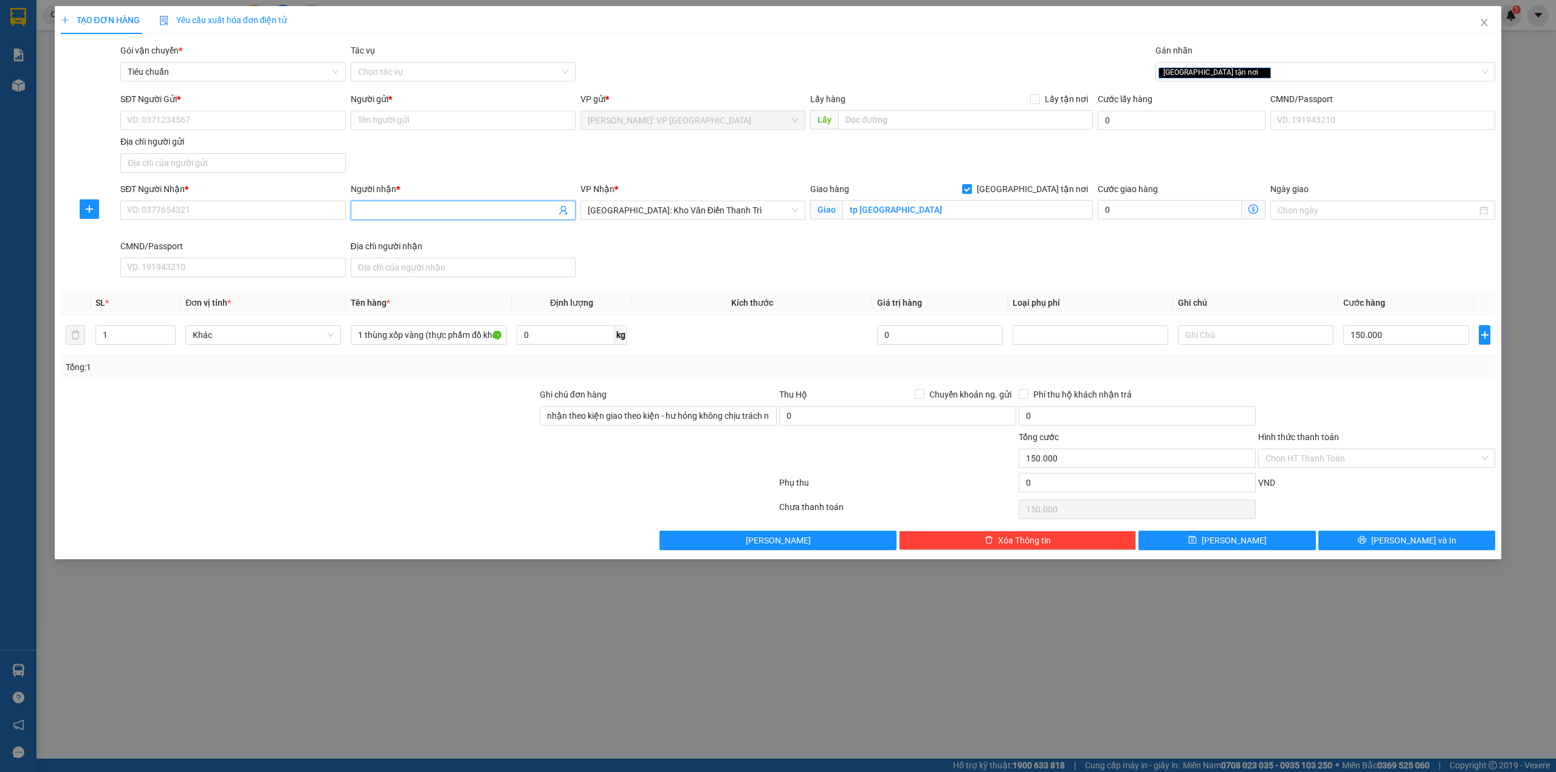
click at [611, 263] on div "SĐT Người Nhận * VD: 0377654321 Người nhận * Tên người nhận VP Nhận * [GEOGRAPH…" at bounding box center [807, 232] width 1379 height 100
click at [504, 187] on div "Người nhận *" at bounding box center [463, 188] width 225 height 13
click at [504, 204] on input "Người nhận *" at bounding box center [457, 210] width 198 height 13
click at [610, 250] on div "SĐT Người Nhận * VD: 0377654321 Người nhận * Tên người nhận VP Nhận * [GEOGRAPH…" at bounding box center [807, 232] width 1379 height 100
click at [506, 175] on div "SĐT Người Gửi * VD: 0371234567 Người gửi * Tên người gửi VP gửi * [GEOGRAPHIC_D…" at bounding box center [807, 134] width 1379 height 85
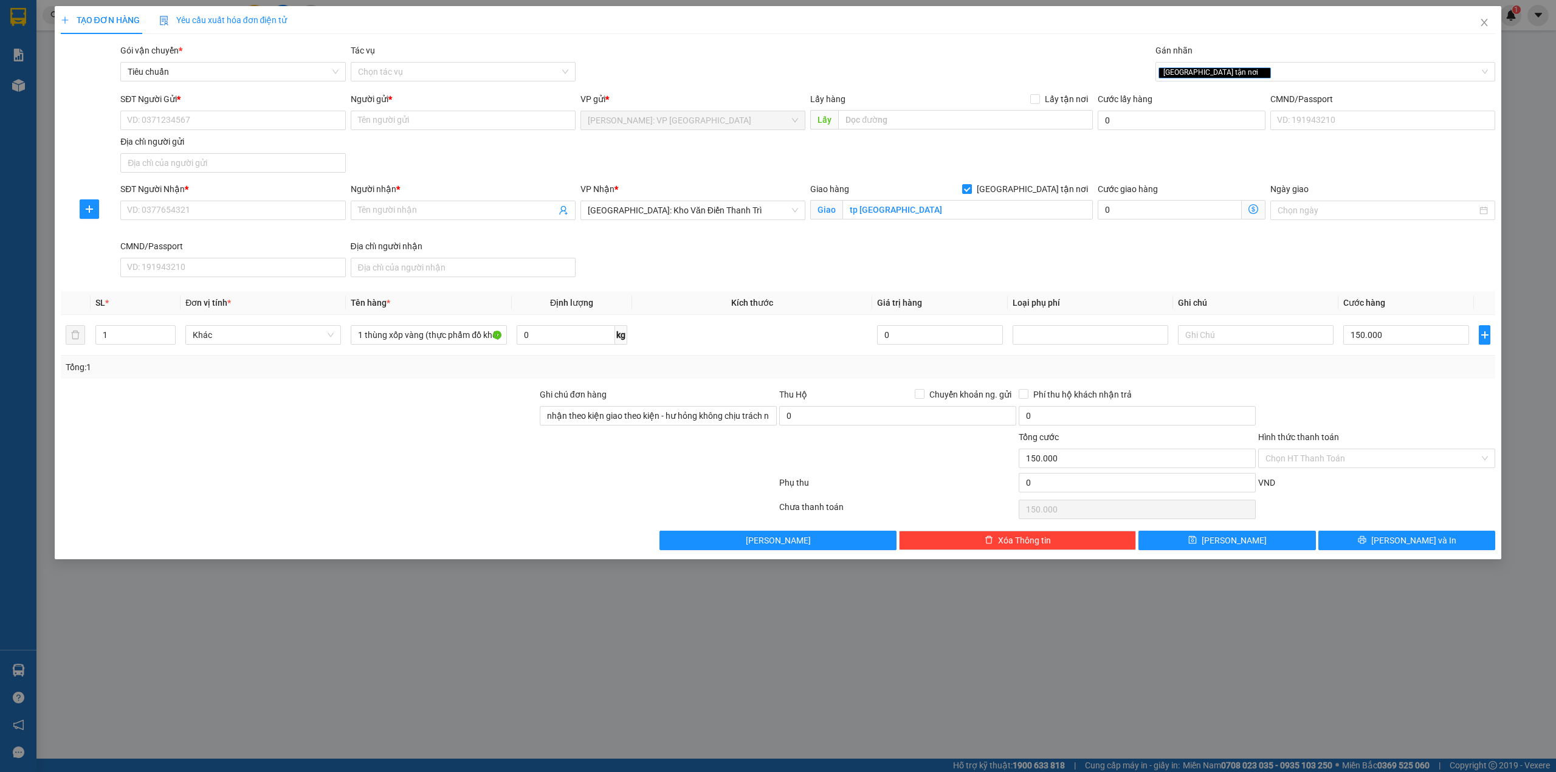
click at [597, 253] on div "SĐT Người Nhận * VD: 0377654321 Người nhận * Tên người nhận VP Nhận * [GEOGRAPH…" at bounding box center [807, 232] width 1379 height 100
drag, startPoint x: 512, startPoint y: 162, endPoint x: 604, endPoint y: 238, distance: 120.0
click at [511, 162] on div "SĐT Người Gửi * VD: 0371234567 Người gửi * Tên người gửi VP gửi * [GEOGRAPHIC_D…" at bounding box center [807, 134] width 1379 height 85
click at [647, 258] on div "SĐT Người Nhận * VD: 0377654321 Người nhận * Tên người nhận VP Nhận * [GEOGRAPH…" at bounding box center [807, 232] width 1379 height 100
click at [524, 170] on div "SĐT Người Gửi * VD: 0371234567 Người gửi * Tên người gửi VP gửi * [GEOGRAPHIC_D…" at bounding box center [807, 134] width 1379 height 85
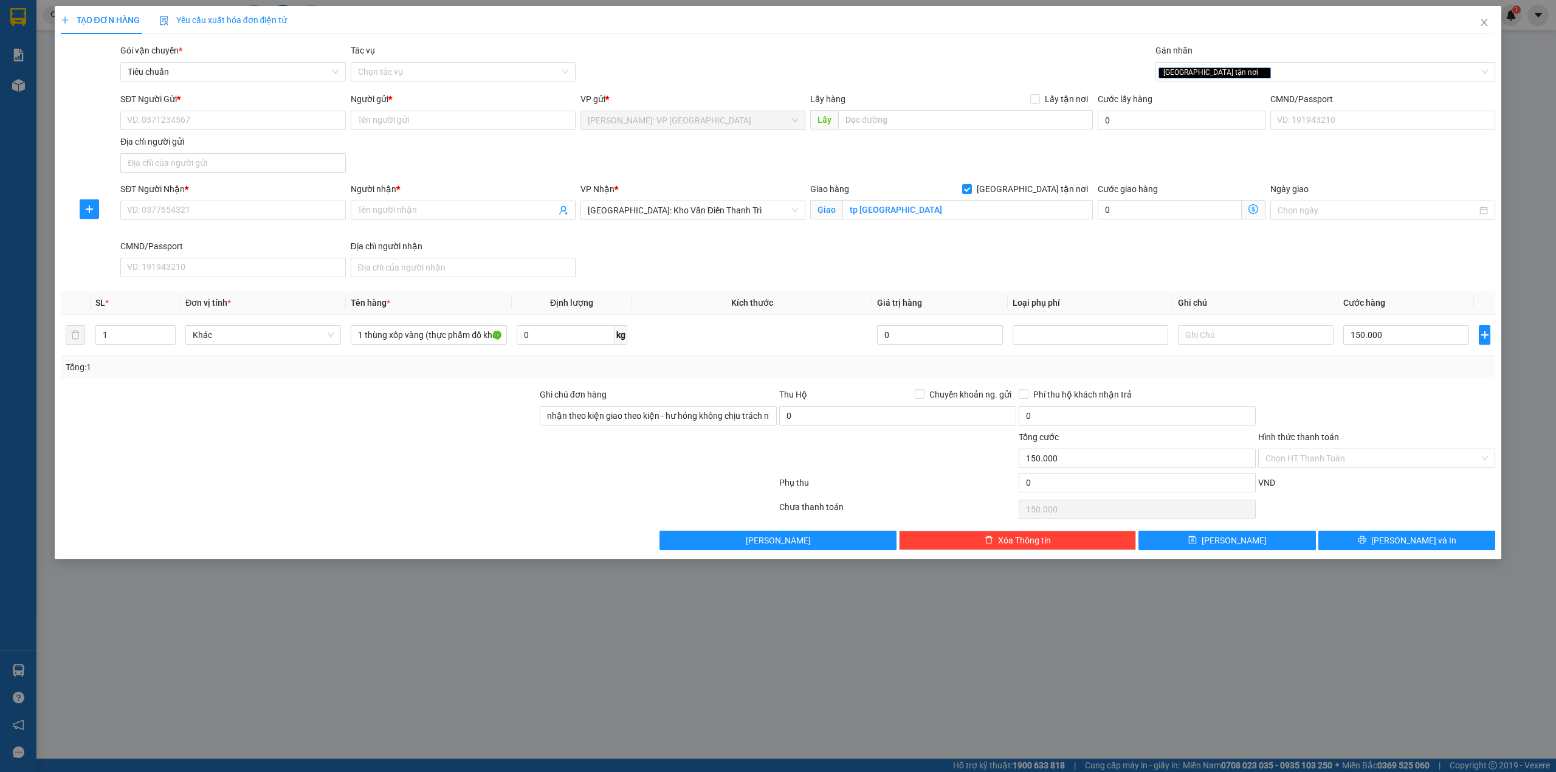
click at [645, 263] on div "SĐT Người Nhận * VD: 0377654321 Người nhận * Tên người nhận VP Nhận * [GEOGRAPH…" at bounding box center [807, 232] width 1379 height 100
click at [374, 440] on div at bounding box center [299, 451] width 479 height 43
click at [363, 441] on div at bounding box center [299, 451] width 479 height 43
click at [448, 156] on div "SĐT Người Gửi * VD: 0371234567 Người gửi * Tên người gửi VP gửi * [GEOGRAPHIC_D…" at bounding box center [807, 134] width 1379 height 85
click at [210, 126] on input "SĐT Người Gửi *" at bounding box center [232, 120] width 225 height 19
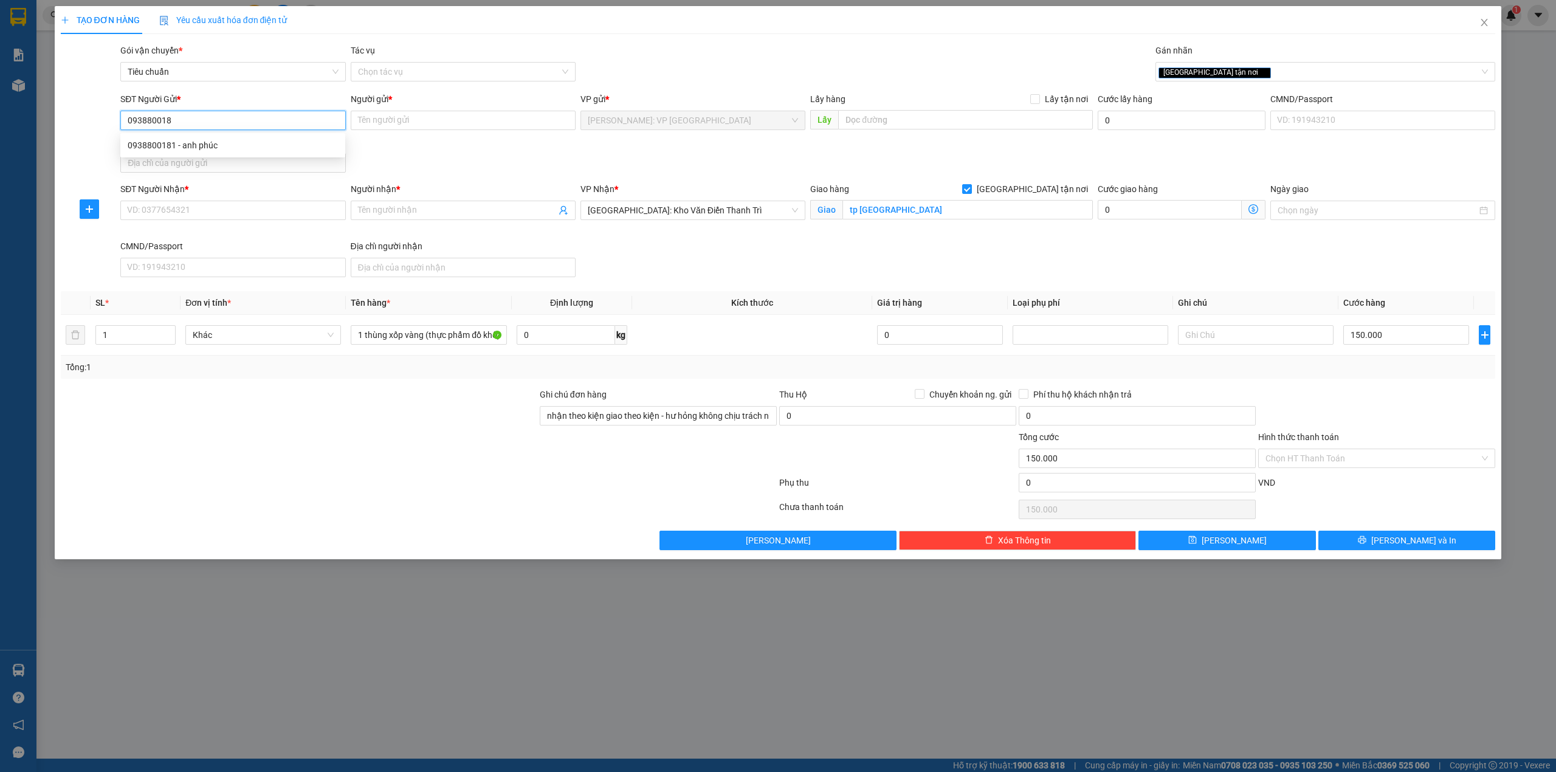
type input "0938800181"
click at [289, 147] on div "0938800181 - anh phúc" at bounding box center [233, 145] width 210 height 13
type input "anh phúc"
type input "0938800181"
drag, startPoint x: 691, startPoint y: 47, endPoint x: 707, endPoint y: 47, distance: 16.4
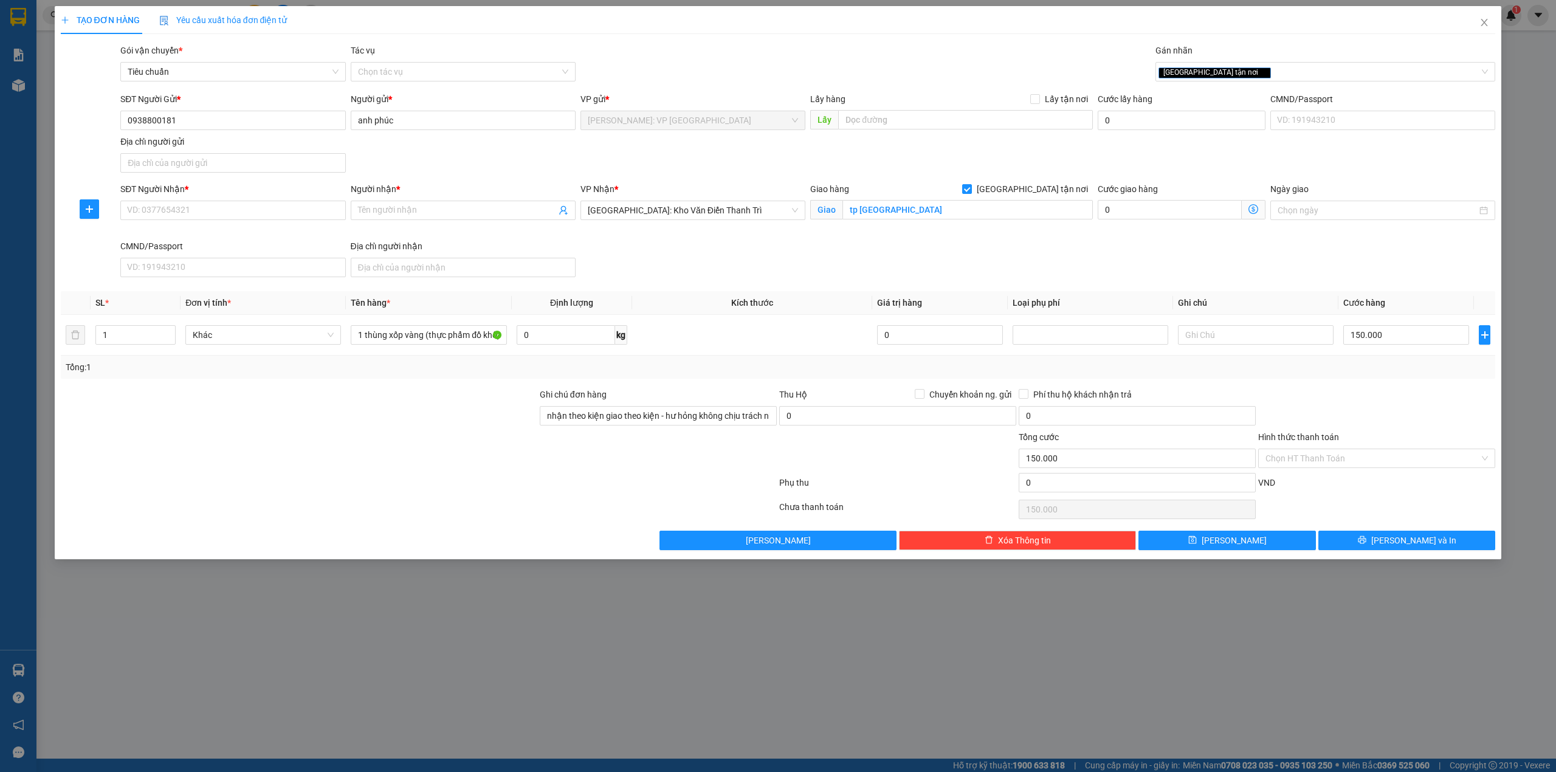
click at [698, 47] on div "Gói vận chuyển * Tiêu chuẩn Tác vụ Chọn tác vụ Gán nhãn Giao tận nơi" at bounding box center [807, 65] width 1379 height 43
click at [475, 174] on div "SĐT Người Gửi * 0938800181 Người gửi * anh phúc VP gửi * [GEOGRAPHIC_DATA]: VP …" at bounding box center [807, 134] width 1379 height 85
click at [224, 213] on input "SĐT Người Nhận *" at bounding box center [232, 210] width 225 height 19
click at [148, 241] on div "0978731517 - tú anh" at bounding box center [233, 236] width 210 height 13
type input "0978731517"
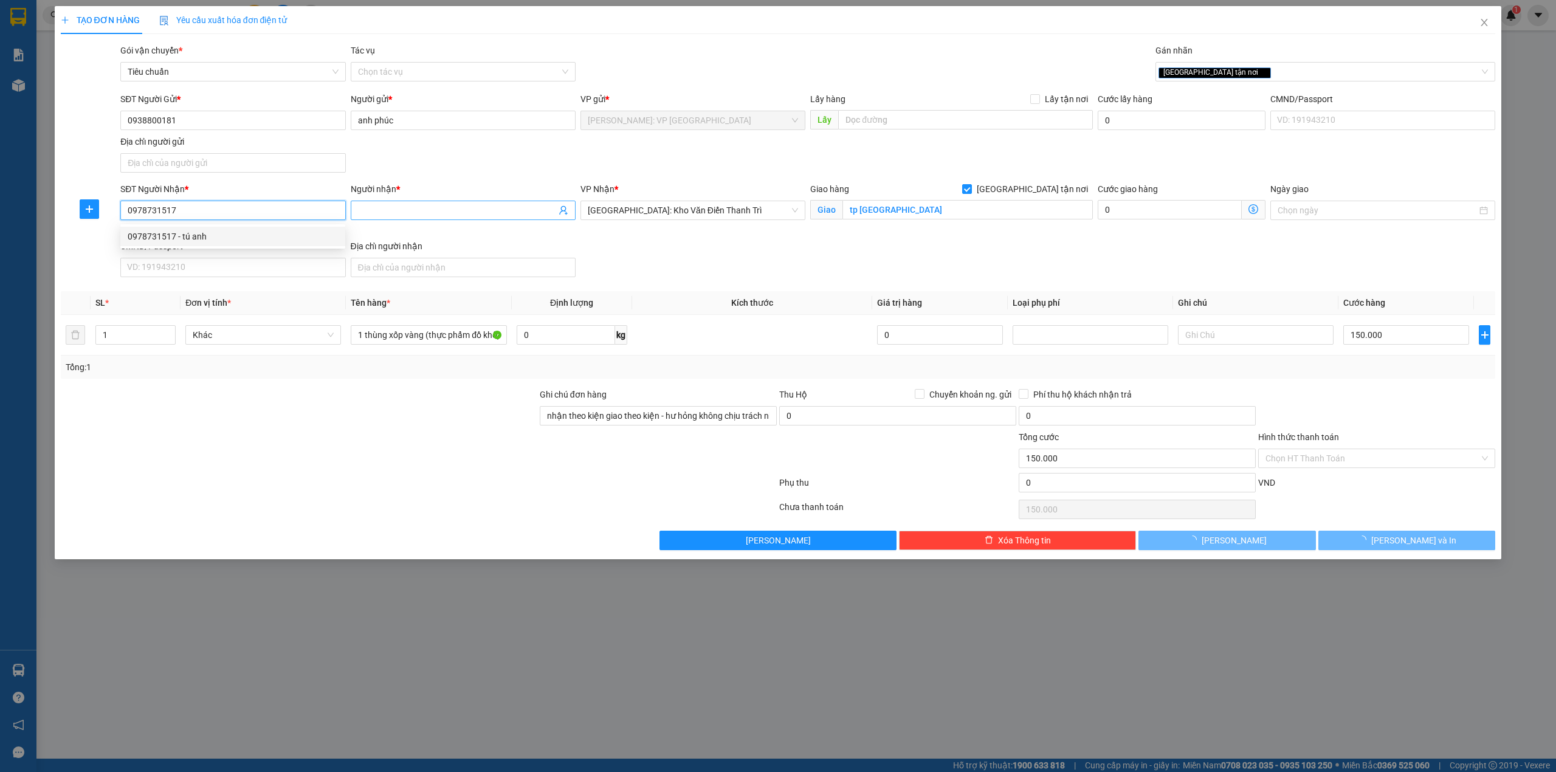
type input "tú anh"
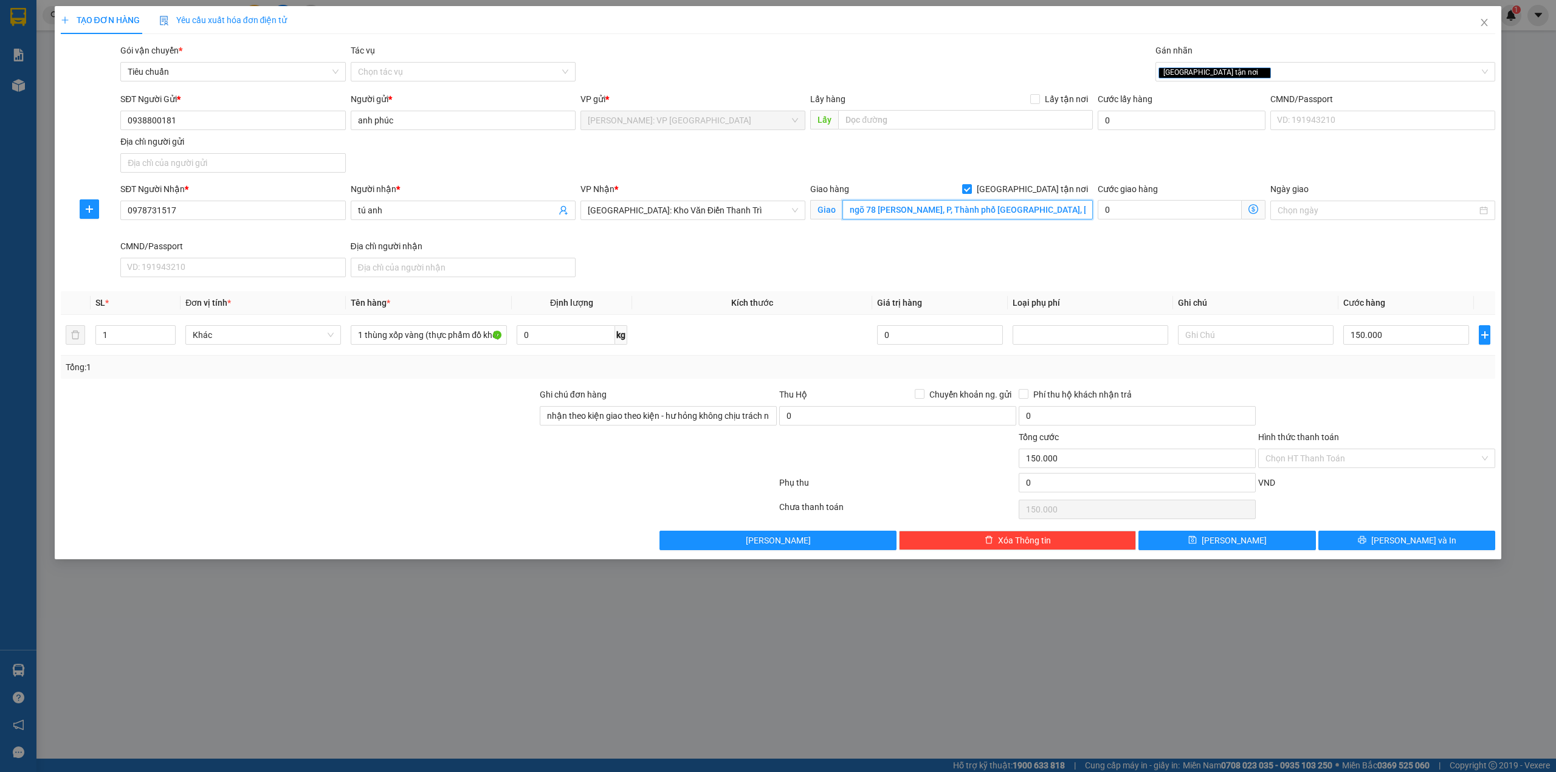
click at [909, 211] on input "ngõ 78 [PERSON_NAME], P, Thành phố [GEOGRAPHIC_DATA], [GEOGRAPHIC_DATA]" at bounding box center [967, 209] width 250 height 19
paste input "44 [GEOGRAPHIC_DATA], [GEOGRAPHIC_DATA], Thành phố [GEOGRAPHIC_DATA], [GEOGRAPH…"
type input "44 [GEOGRAPHIC_DATA], [GEOGRAPHIC_DATA], Thành phố [GEOGRAPHIC_DATA], [GEOGRAPH…"
click at [834, 258] on div "SĐT Người Nhận * 0978731517 Người nhận * tú anh VP Nhận * [GEOGRAPHIC_DATA]: Kh…" at bounding box center [807, 232] width 1379 height 100
click at [827, 267] on div "SĐT Người Nhận * 0978731517 Người nhận * tú anh VP Nhận * [GEOGRAPHIC_DATA]: Kh…" at bounding box center [807, 232] width 1379 height 100
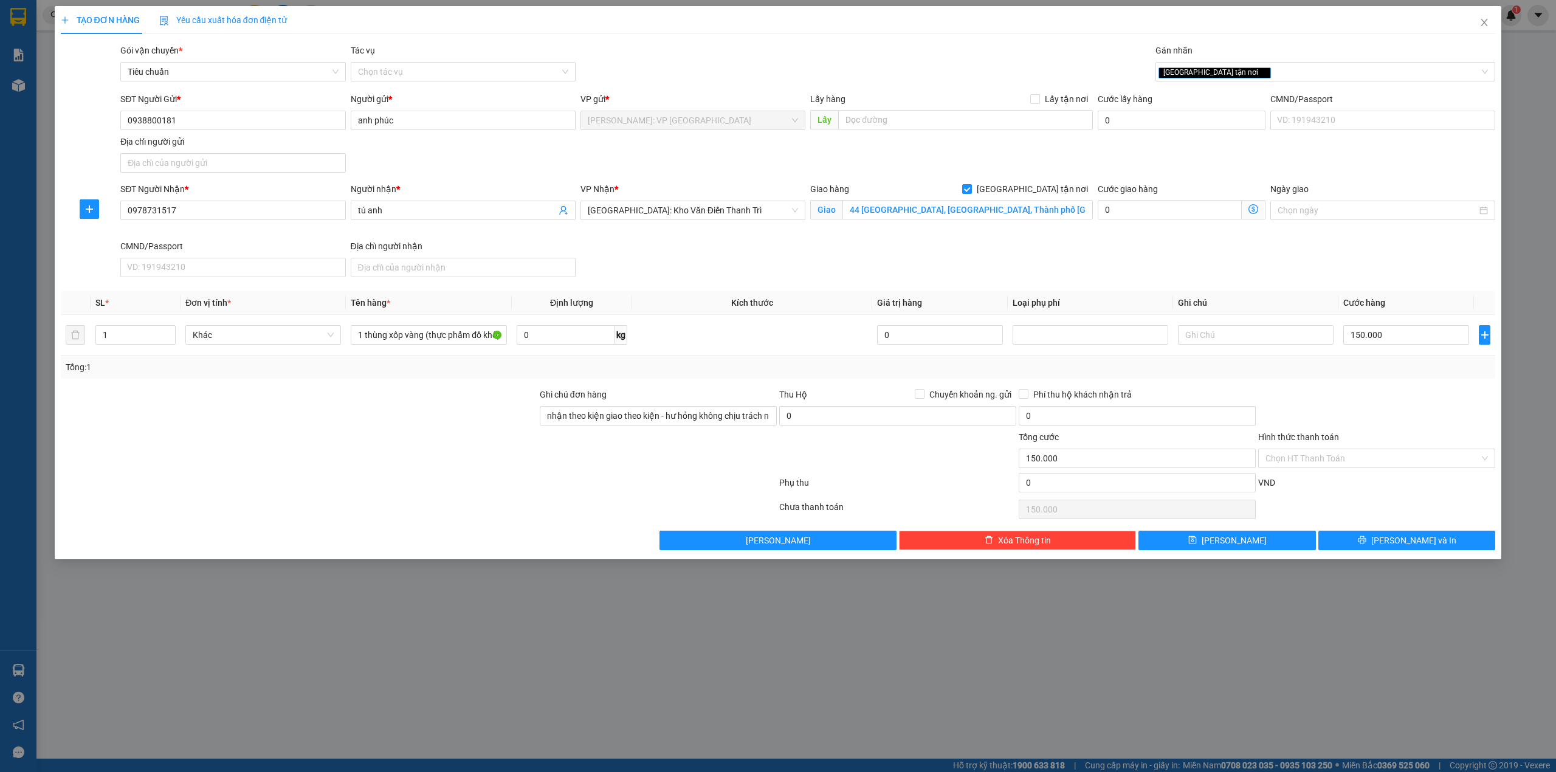
click at [822, 267] on div "SĐT Người Nhận * 0978731517 Người nhận * tú anh VP Nhận * [GEOGRAPHIC_DATA]: Kh…" at bounding box center [807, 232] width 1379 height 100
click at [683, 264] on div "SĐT Người Nhận * 0978731517 Người nhận * tú anh VP Nhận * [GEOGRAPHIC_DATA]: Kh…" at bounding box center [807, 232] width 1379 height 100
drag, startPoint x: 667, startPoint y: 259, endPoint x: 673, endPoint y: 261, distance: 6.9
click at [673, 261] on div "SĐT Người Nhận * 0978731517 Người nhận * tú anh VP Nhận * [GEOGRAPHIC_DATA]: Kh…" at bounding box center [807, 232] width 1379 height 100
click at [655, 418] on input "nhận theo kiện giao theo kiện - hư hỏng không chịu trách nhiệm" at bounding box center [658, 415] width 237 height 19
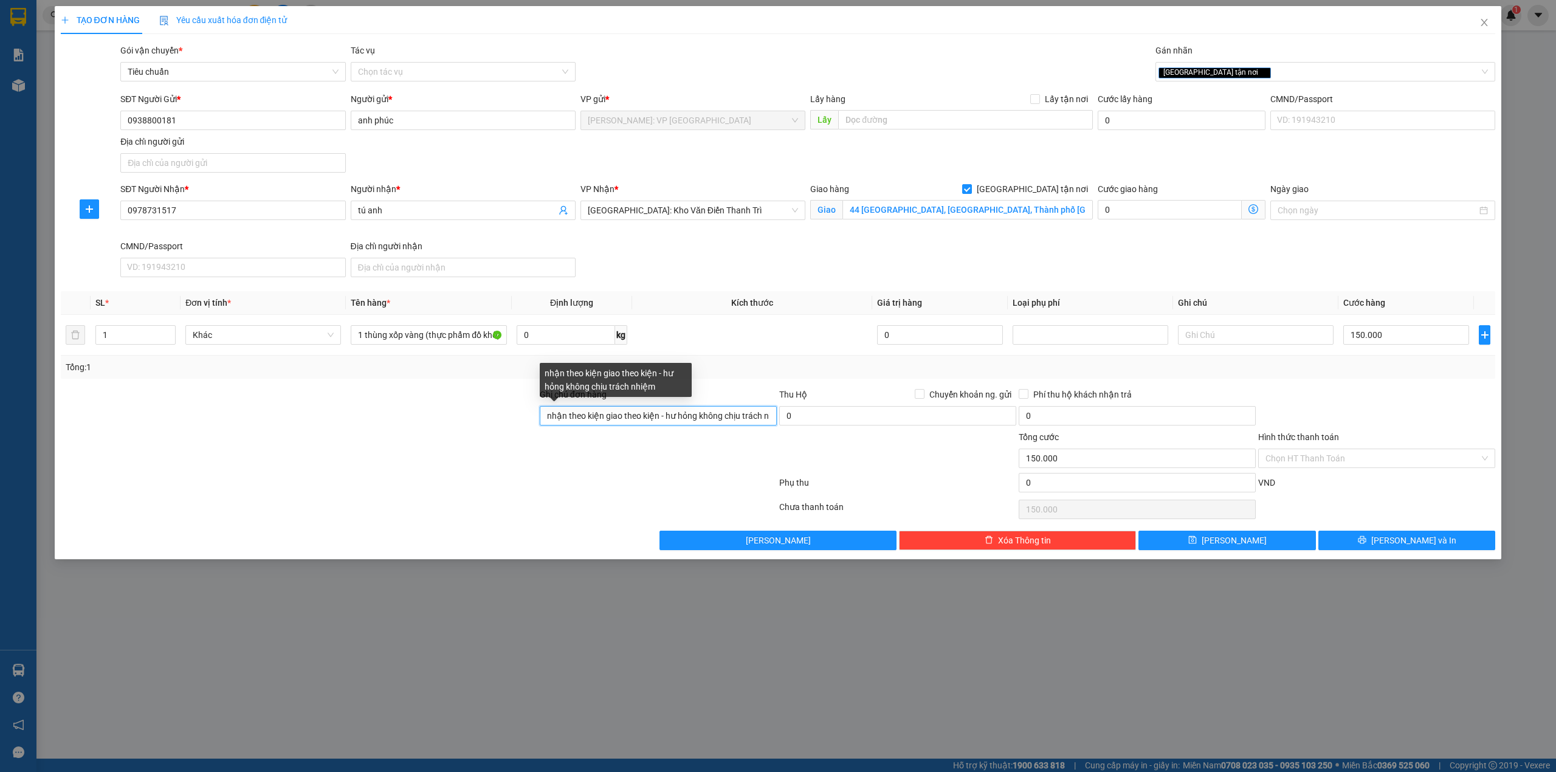
click at [702, 416] on input "nhận theo kiện giao theo kiện - hư hỏng không chịu trách nhiệm" at bounding box center [658, 415] width 237 height 19
click at [754, 418] on input "nhận theo kiện giao theo kiện - hư hỏng không chịu trách nhiệm" at bounding box center [658, 415] width 237 height 19
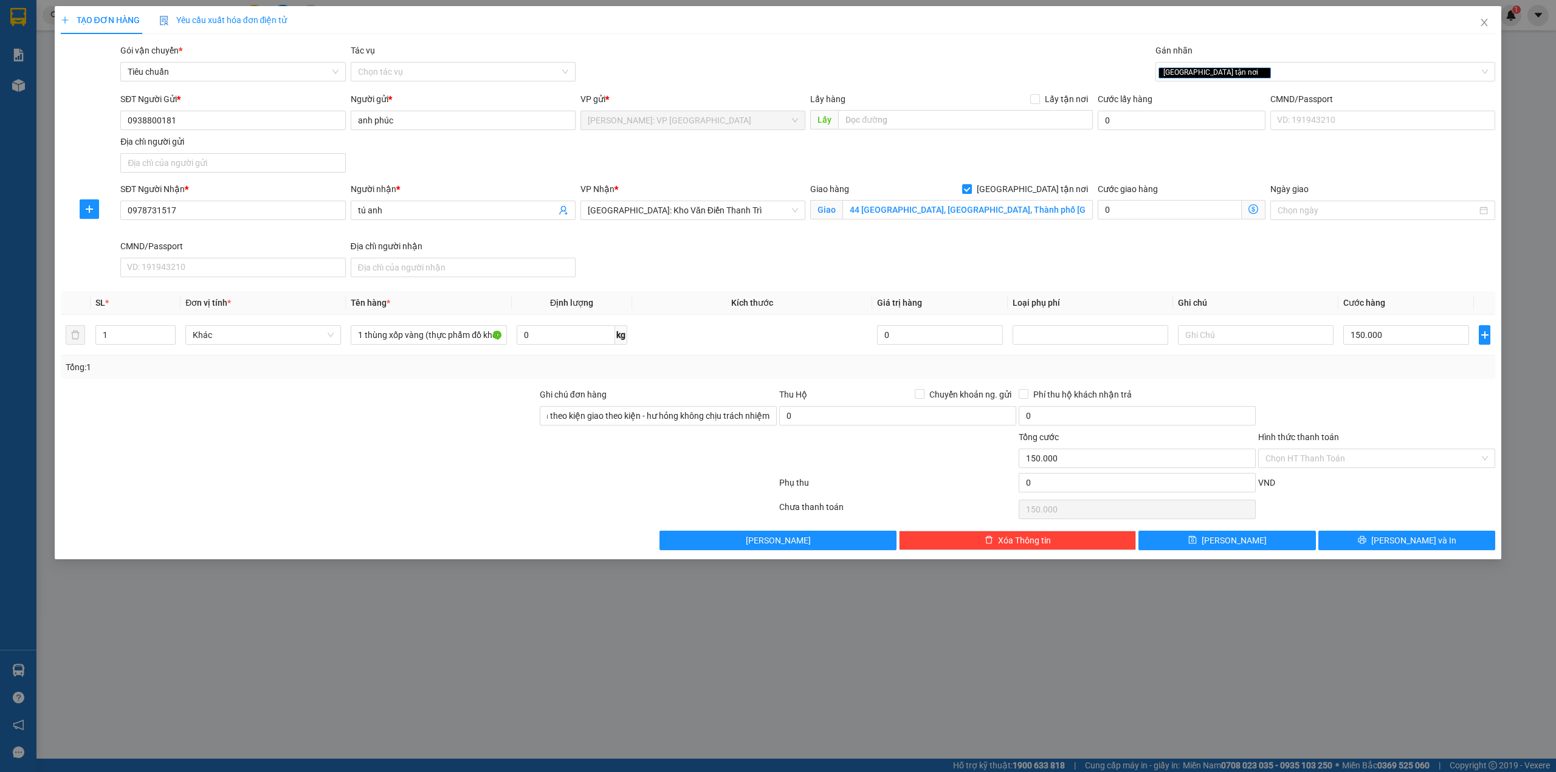
click at [1335, 372] on div "Tổng: 1" at bounding box center [778, 366] width 1425 height 13
click at [399, 418] on div at bounding box center [299, 409] width 479 height 43
drag, startPoint x: 402, startPoint y: 423, endPoint x: 433, endPoint y: 411, distance: 32.7
click at [402, 424] on div at bounding box center [299, 409] width 479 height 43
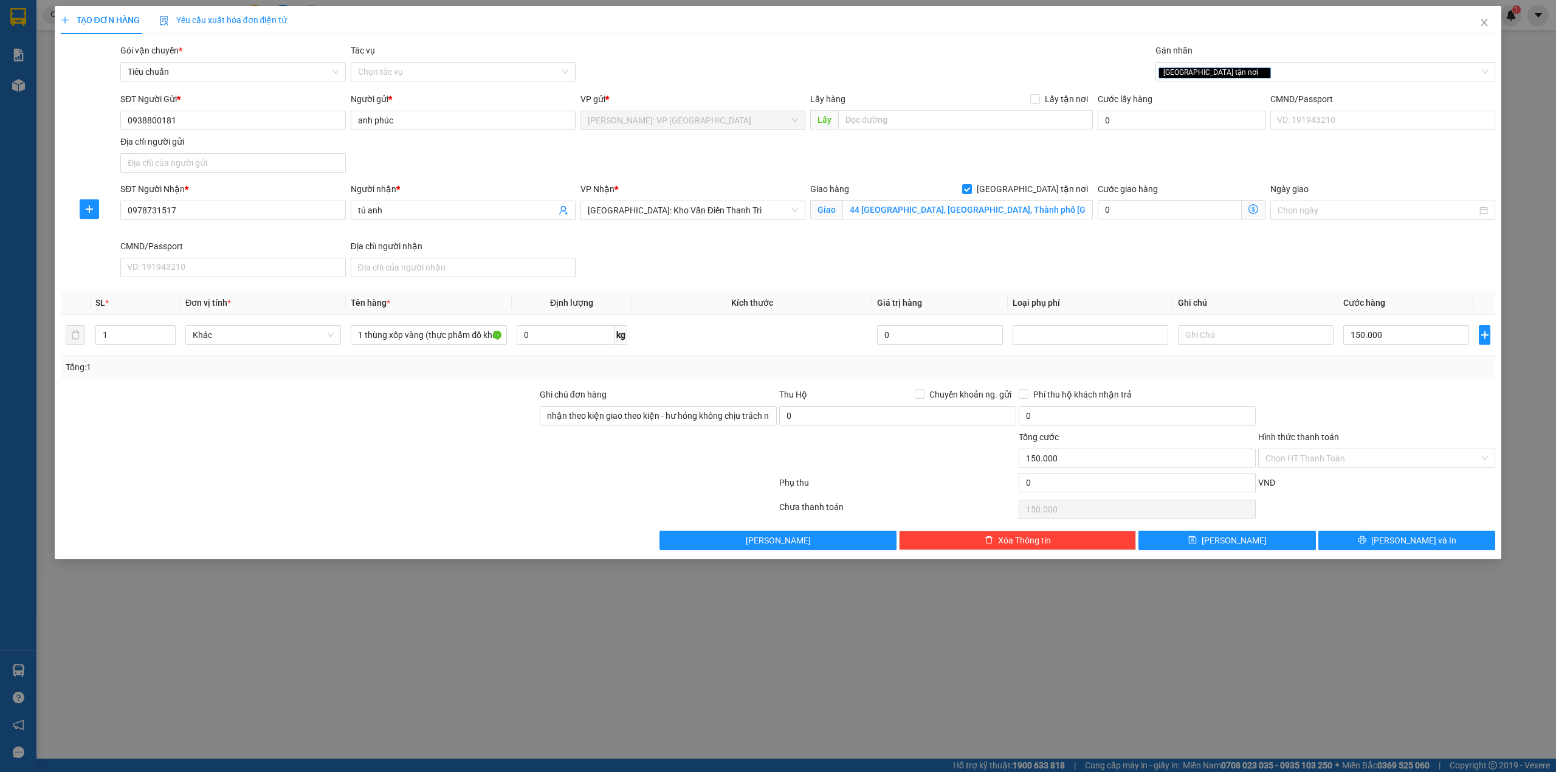
click at [434, 411] on div at bounding box center [299, 409] width 479 height 43
click at [440, 411] on div at bounding box center [299, 409] width 479 height 43
click at [644, 256] on div "SĐT Người Nhận * 0978731517 Người nhận * tú anh VP Nhận * [GEOGRAPHIC_DATA]: Kh…" at bounding box center [807, 232] width 1379 height 100
click at [365, 456] on div at bounding box center [299, 451] width 479 height 43
click at [375, 445] on div at bounding box center [299, 451] width 479 height 43
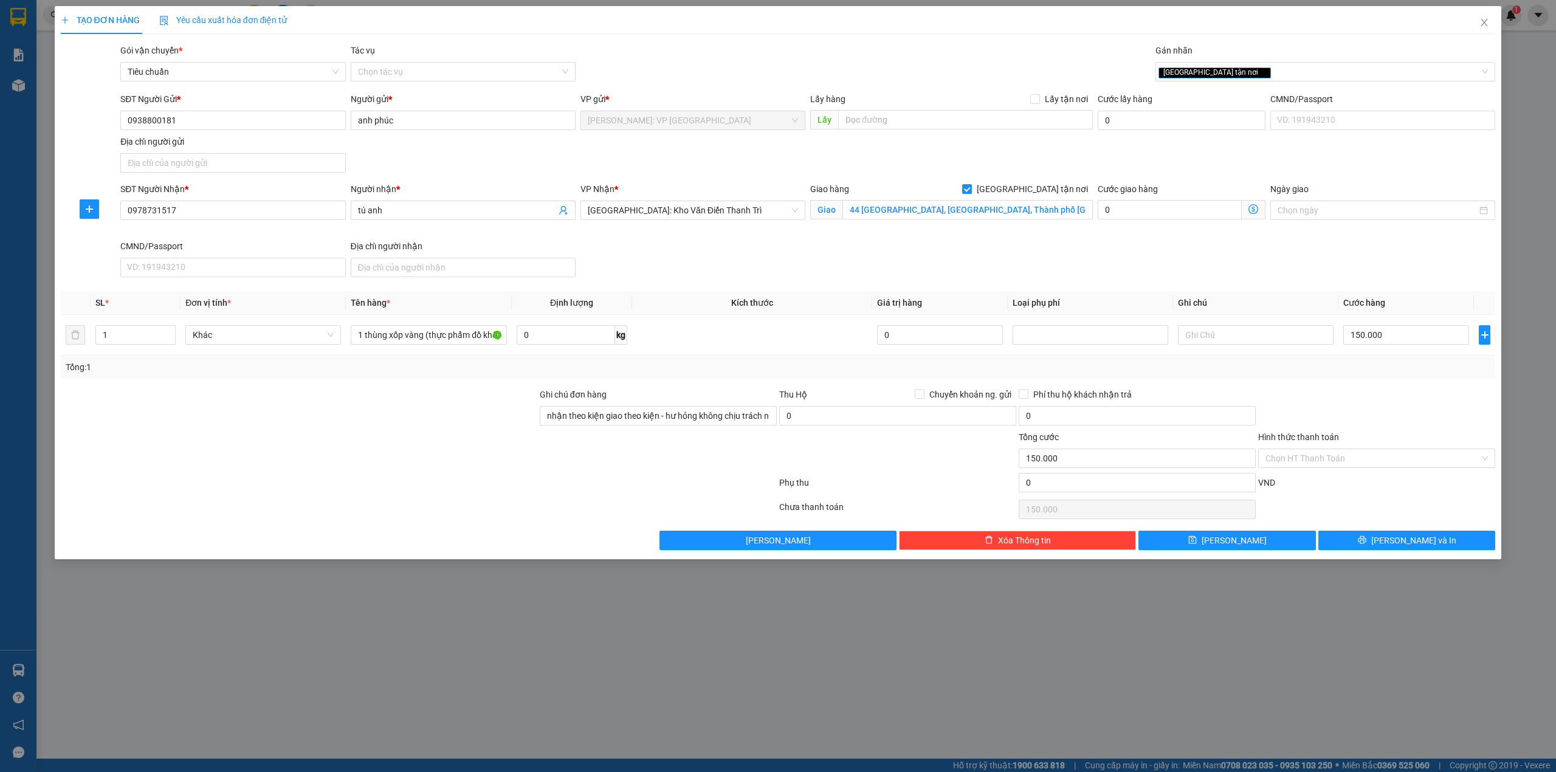
click at [367, 446] on div at bounding box center [299, 451] width 479 height 43
click at [357, 446] on div at bounding box center [299, 451] width 479 height 43
click at [701, 282] on div "SĐT Người Nhận * 0978731517 Người nhận * tú anh VP Nhận * [GEOGRAPHIC_DATA]: Kh…" at bounding box center [807, 232] width 1379 height 100
click at [726, 288] on div "Transit Pickup Surcharge Ids Transit Deliver Surcharge Ids Transit Deliver Surc…" at bounding box center [778, 297] width 1435 height 506
click at [1017, 250] on div "SĐT Người Nhận * 0978731517 Người nhận * tú anh VP Nhận * [GEOGRAPHIC_DATA]: Kh…" at bounding box center [807, 232] width 1379 height 100
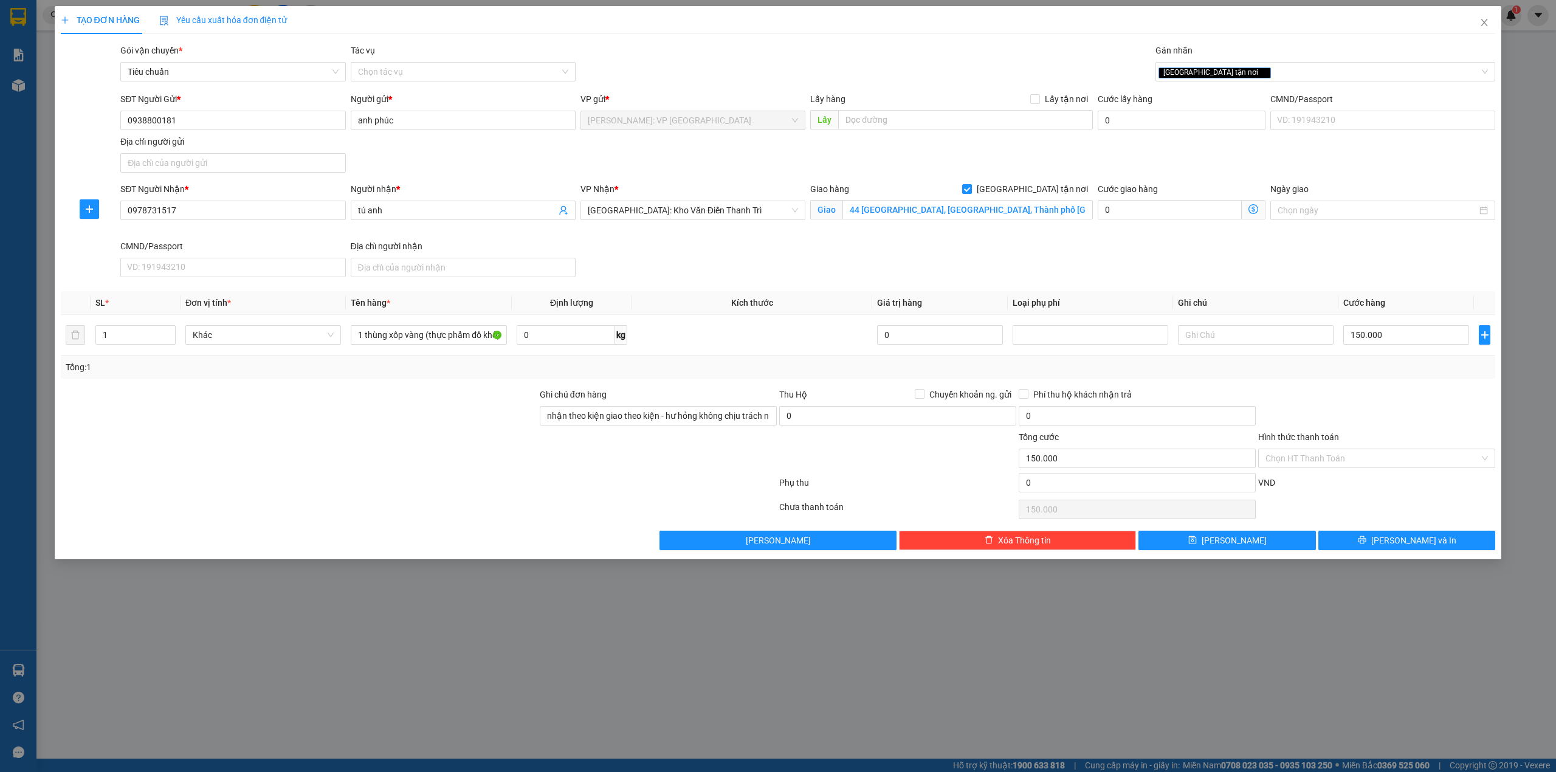
click at [885, 275] on div "SĐT Người Nhận * 0978731517 Người nhận * tú anh VP Nhận * [GEOGRAPHIC_DATA]: Kh…" at bounding box center [807, 232] width 1379 height 100
click at [866, 286] on div "Transit Pickup Surcharge Ids Transit Deliver Surcharge Ids Transit Deliver Surc…" at bounding box center [778, 297] width 1435 height 506
drag, startPoint x: 895, startPoint y: 300, endPoint x: 912, endPoint y: 300, distance: 16.4
click at [912, 300] on span "Giá trị hàng" at bounding box center [899, 303] width 45 height 10
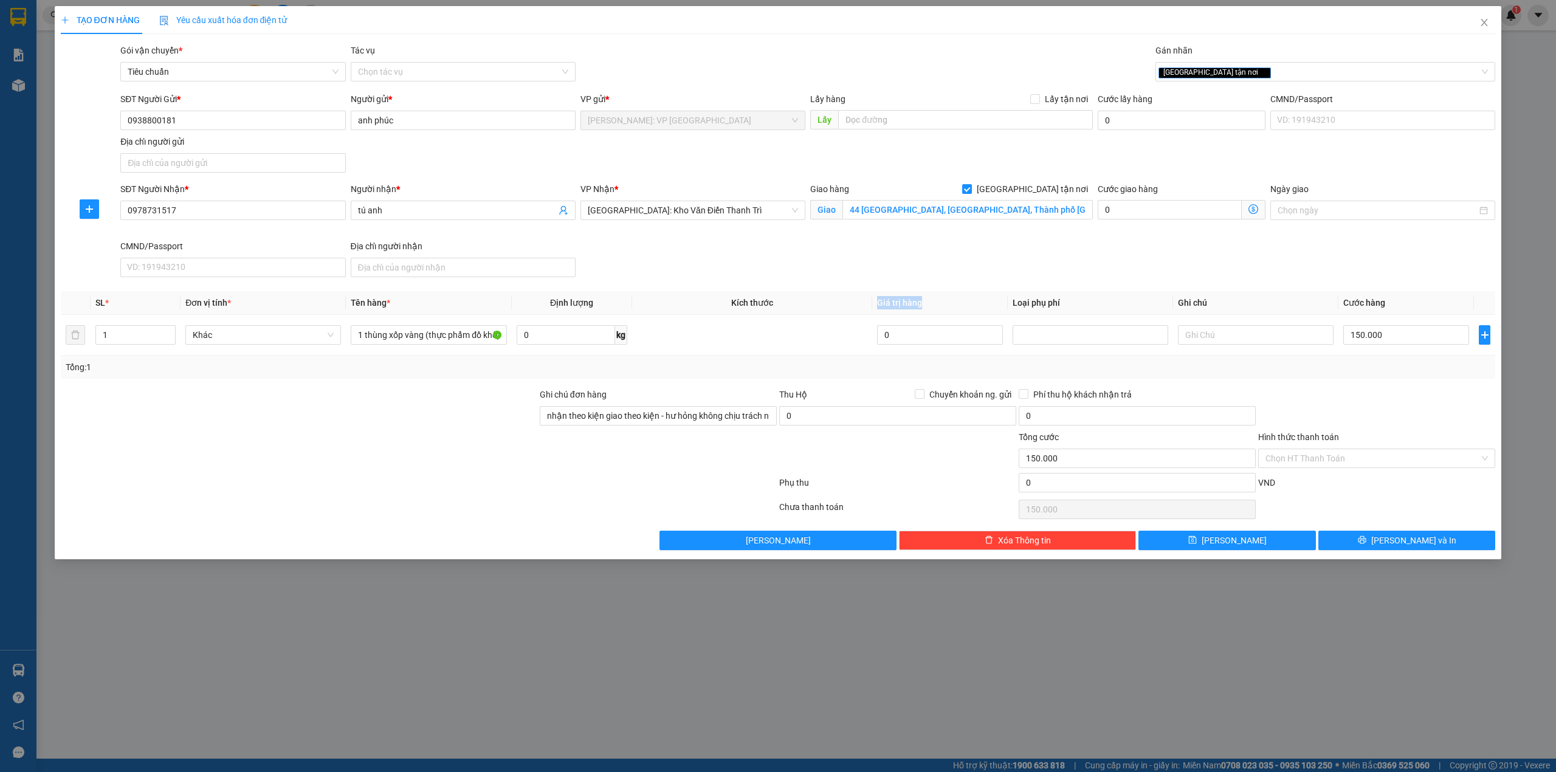
drag, startPoint x: 851, startPoint y: 306, endPoint x: 931, endPoint y: 314, distance: 80.0
click at [931, 314] on tr "SL * Đơn vị tính * Tên hàng * Định lượng Kích thước Giá trị hàng Loại phụ phí G…" at bounding box center [778, 303] width 1435 height 24
click at [885, 301] on span "Giá trị hàng" at bounding box center [899, 303] width 45 height 10
drag, startPoint x: 864, startPoint y: 304, endPoint x: 919, endPoint y: 311, distance: 55.8
click at [919, 311] on tr "SL * Đơn vị tính * Tên hàng * Định lượng Kích thước Giá trị hàng Loại phụ phí G…" at bounding box center [778, 303] width 1435 height 24
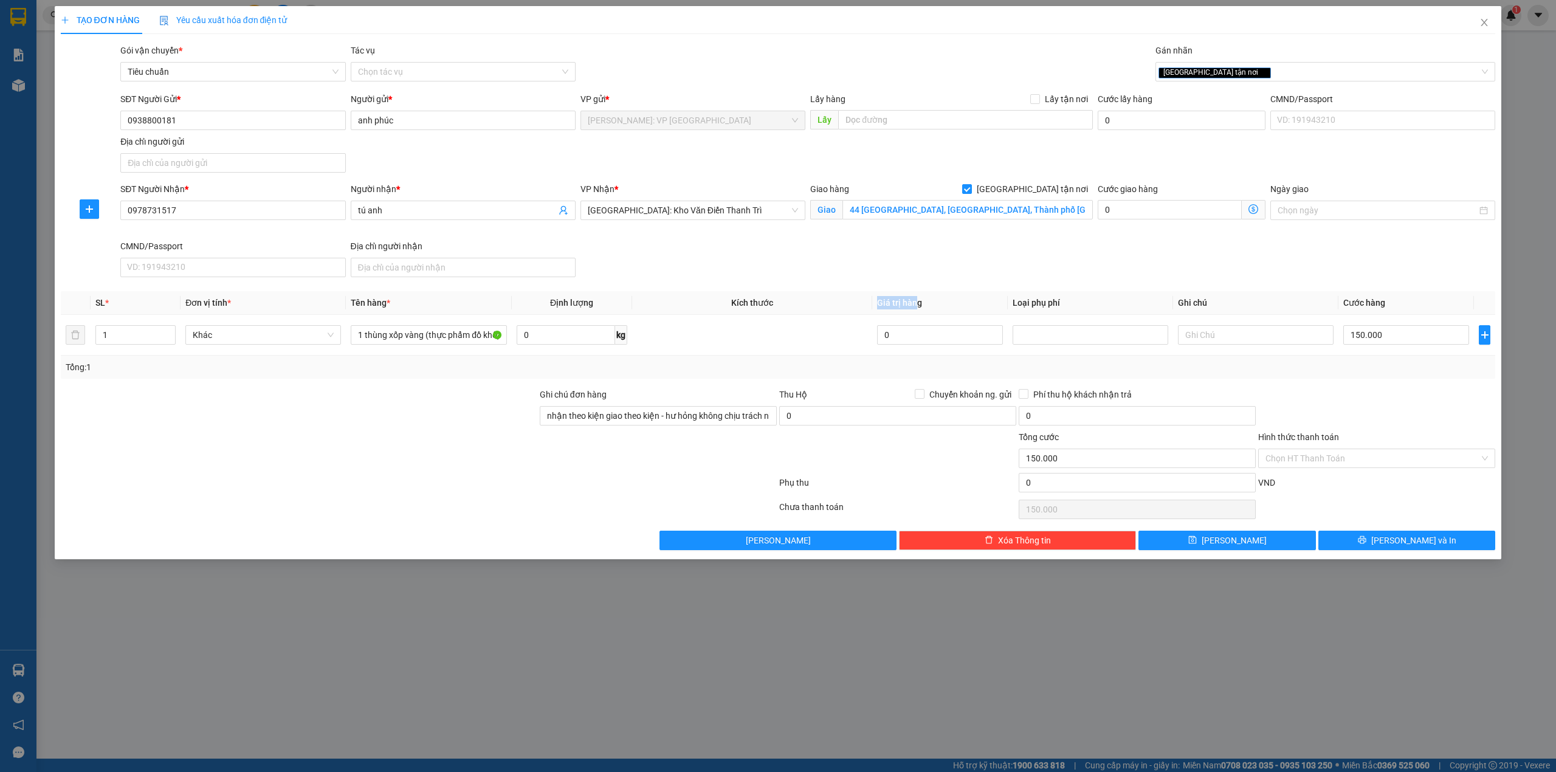
drag, startPoint x: 904, startPoint y: 305, endPoint x: 885, endPoint y: 304, distance: 19.5
click at [902, 305] on span "Giá trị hàng" at bounding box center [899, 303] width 45 height 10
click at [878, 302] on span "Giá trị hàng" at bounding box center [899, 303] width 45 height 10
drag, startPoint x: 880, startPoint y: 304, endPoint x: 901, endPoint y: 309, distance: 21.4
click at [901, 307] on span "Giá trị hàng" at bounding box center [899, 303] width 45 height 10
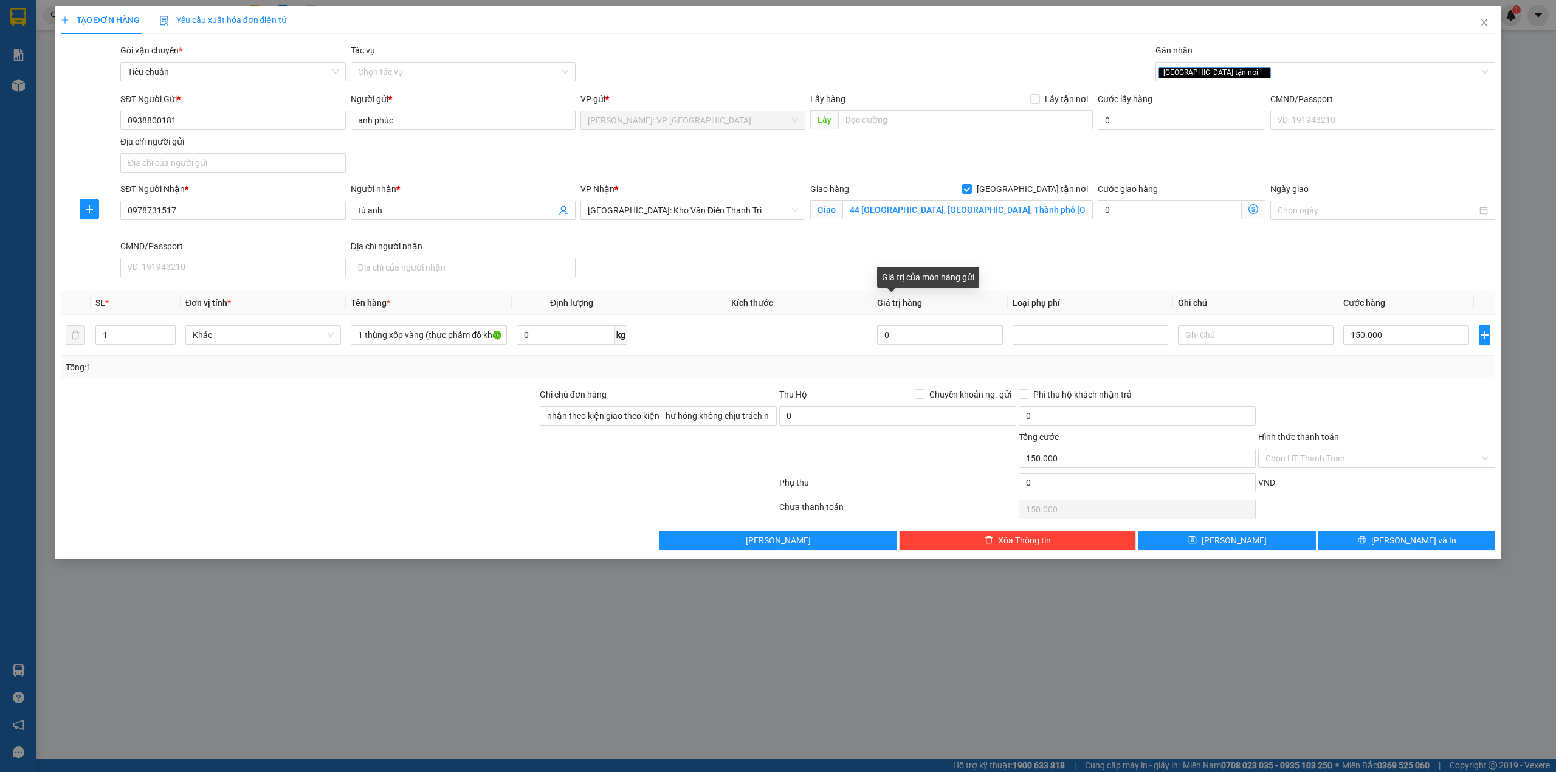
click at [902, 307] on span "Giá trị hàng" at bounding box center [899, 303] width 45 height 10
drag, startPoint x: 902, startPoint y: 307, endPoint x: 913, endPoint y: 307, distance: 10.9
click at [913, 307] on span "Giá trị hàng" at bounding box center [899, 303] width 45 height 10
click at [913, 306] on span "Giá trị hàng" at bounding box center [899, 303] width 45 height 10
click at [246, 210] on input "0978731517" at bounding box center [232, 210] width 225 height 19
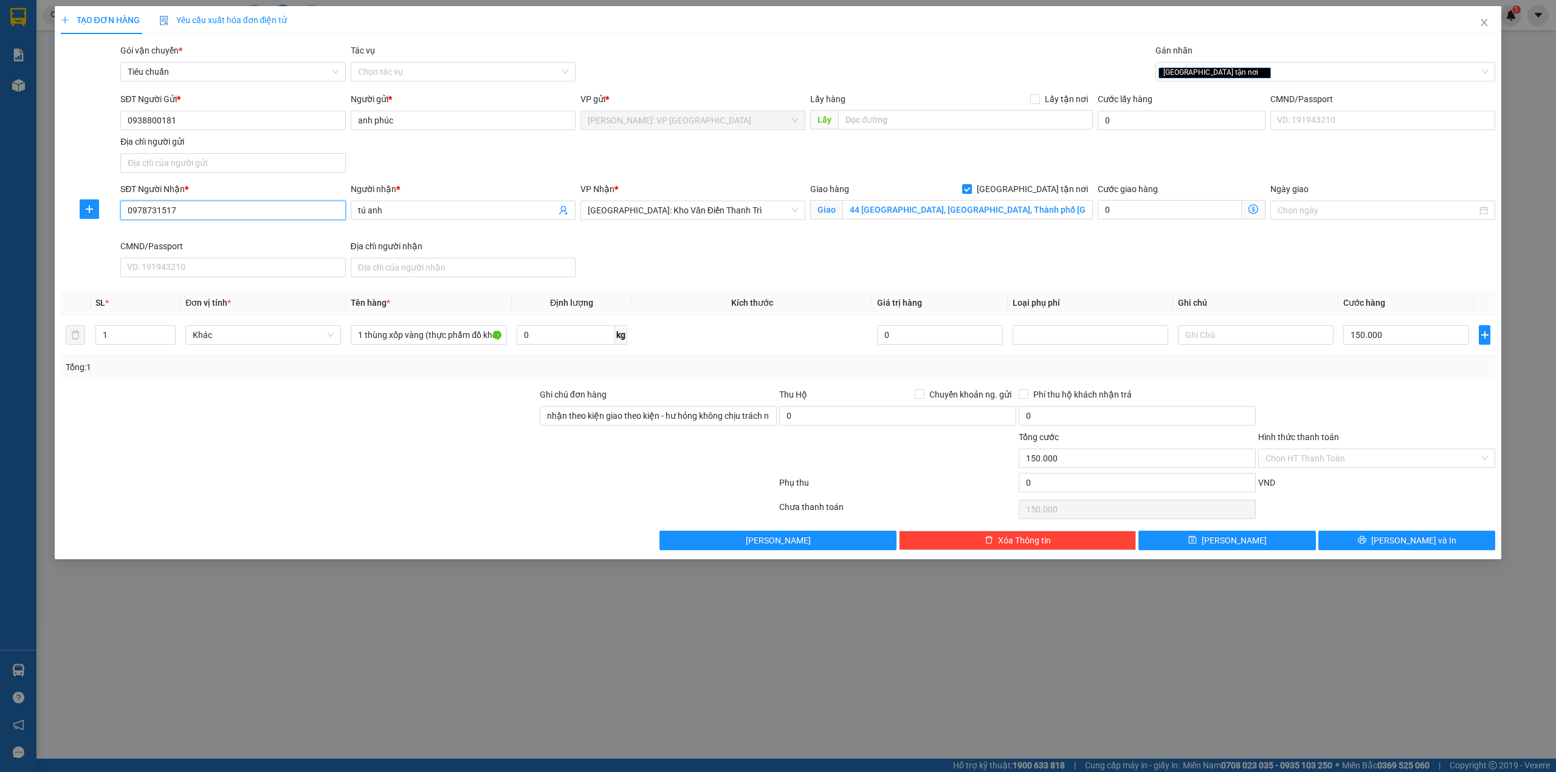
click at [246, 210] on input "0978731517" at bounding box center [232, 210] width 225 height 19
click at [465, 168] on div "SĐT Người Gửi * 0938800181 Người gửi * anh phúc VP gửi * [GEOGRAPHIC_DATA]: VP …" at bounding box center [807, 134] width 1379 height 85
click at [1387, 334] on input "150.000" at bounding box center [1406, 334] width 126 height 19
click at [1389, 361] on div "Tổng: 1" at bounding box center [778, 367] width 1435 height 23
drag, startPoint x: 1352, startPoint y: 450, endPoint x: 1352, endPoint y: 457, distance: 6.7
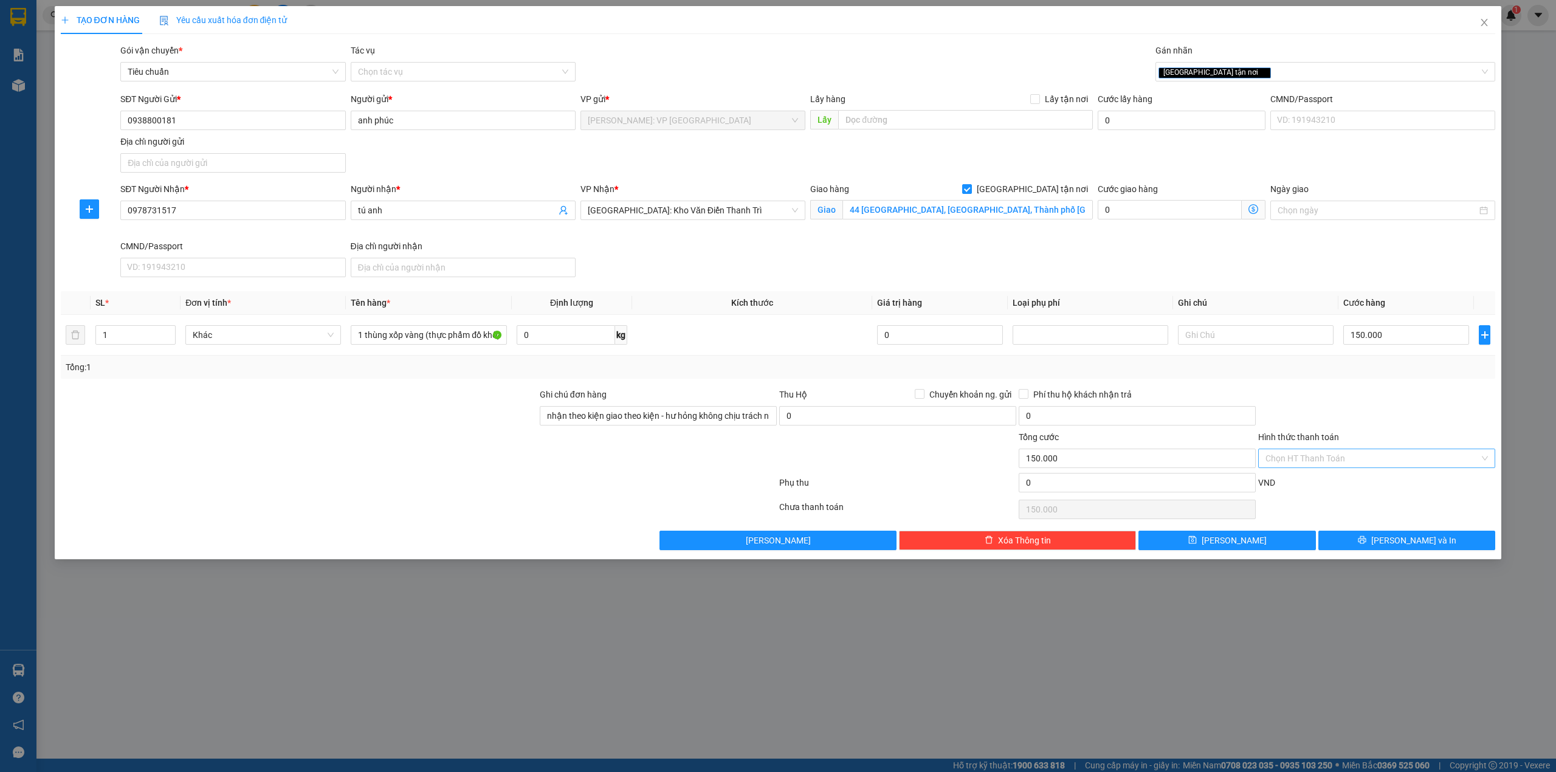
click at [1352, 452] on div "Chọn HT Thanh Toán" at bounding box center [1376, 457] width 237 height 19
click at [1307, 484] on div "Tại văn phòng" at bounding box center [1376, 484] width 222 height 13
type input "0"
click at [1330, 416] on div at bounding box center [1376, 409] width 239 height 43
click at [1377, 545] on button "[PERSON_NAME] và In" at bounding box center [1406, 540] width 177 height 19
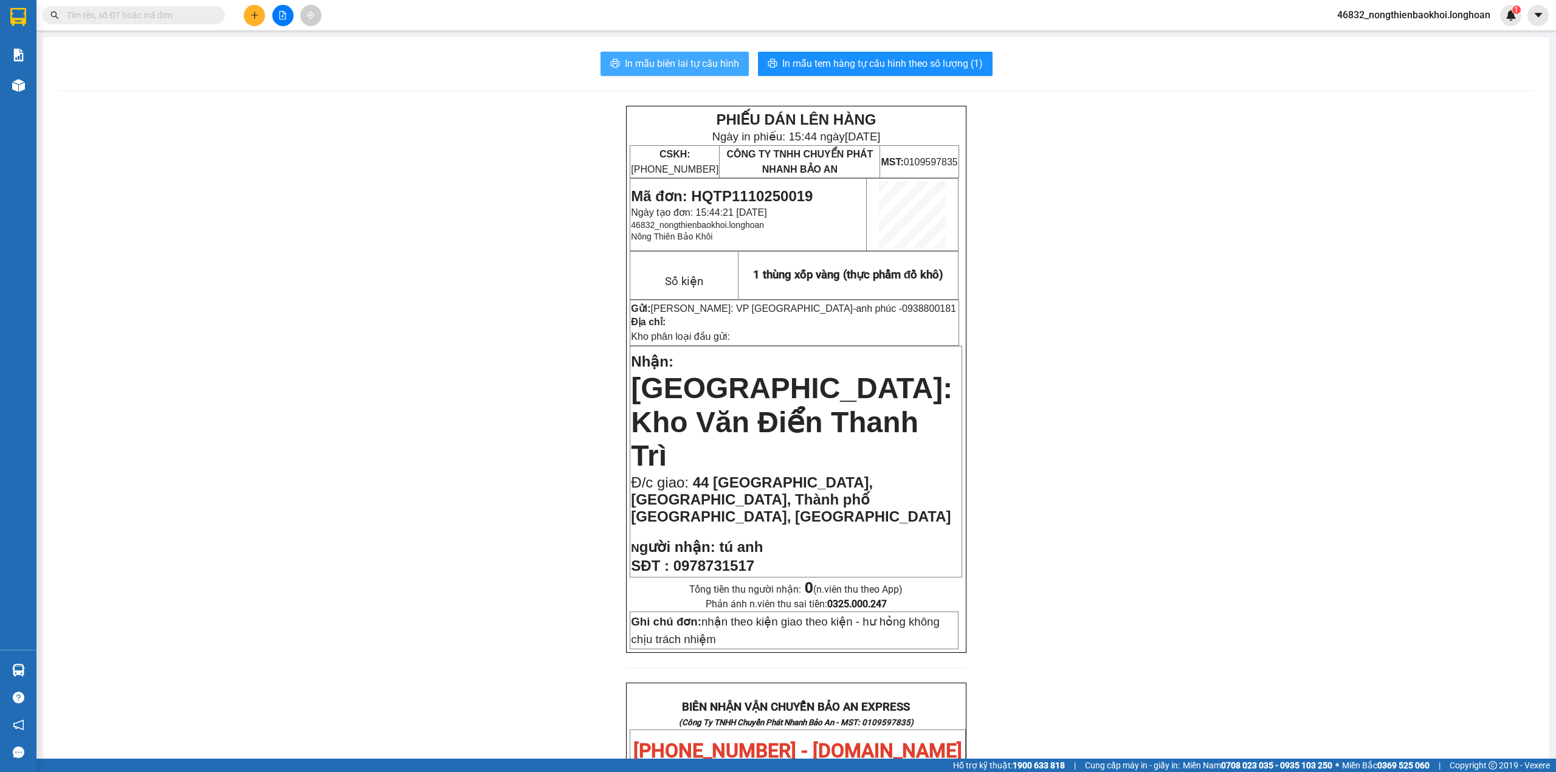
click at [674, 67] on span "In mẫu biên lai tự cấu hình" at bounding box center [682, 63] width 114 height 15
click at [332, 154] on div "PHIẾU DÁN LÊN HÀNG Ngày in phiếu: 15:44 [DATE] CSKH: [PHONE_NUMBER] CÔNG TY TNH…" at bounding box center [796, 751] width 1477 height 1290
click at [749, 474] on span "44 [GEOGRAPHIC_DATA], [GEOGRAPHIC_DATA], Thành phố [GEOGRAPHIC_DATA], [GEOGRAPH…" at bounding box center [791, 499] width 320 height 50
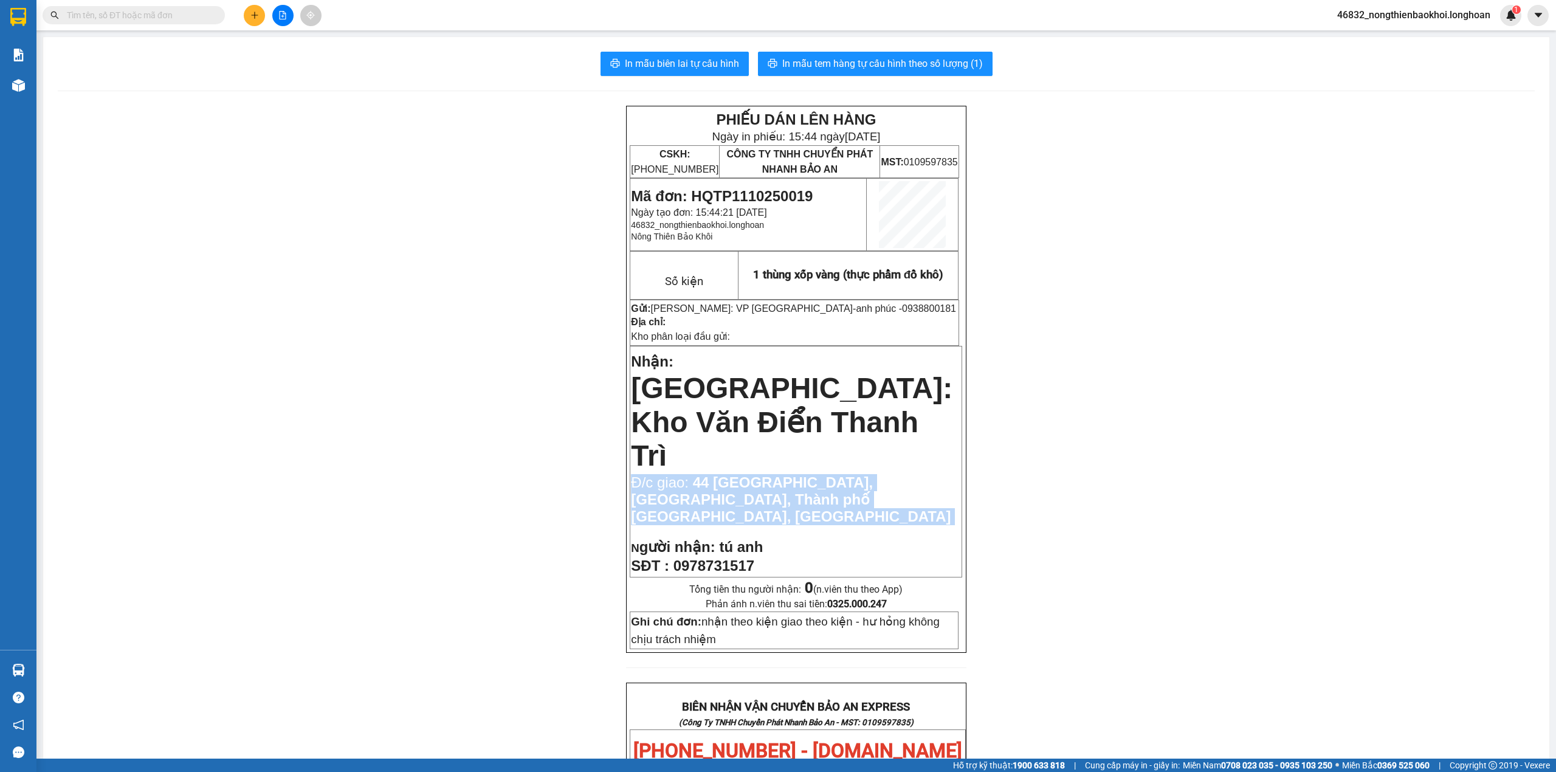
click at [749, 474] on span "44 [GEOGRAPHIC_DATA], [GEOGRAPHIC_DATA], Thành phố [GEOGRAPHIC_DATA], [GEOGRAPH…" at bounding box center [791, 499] width 320 height 50
copy td "Đ/c giao: 44 [GEOGRAPHIC_DATA], [GEOGRAPHIC_DATA], Thành phố [GEOGRAPHIC_DATA],…"
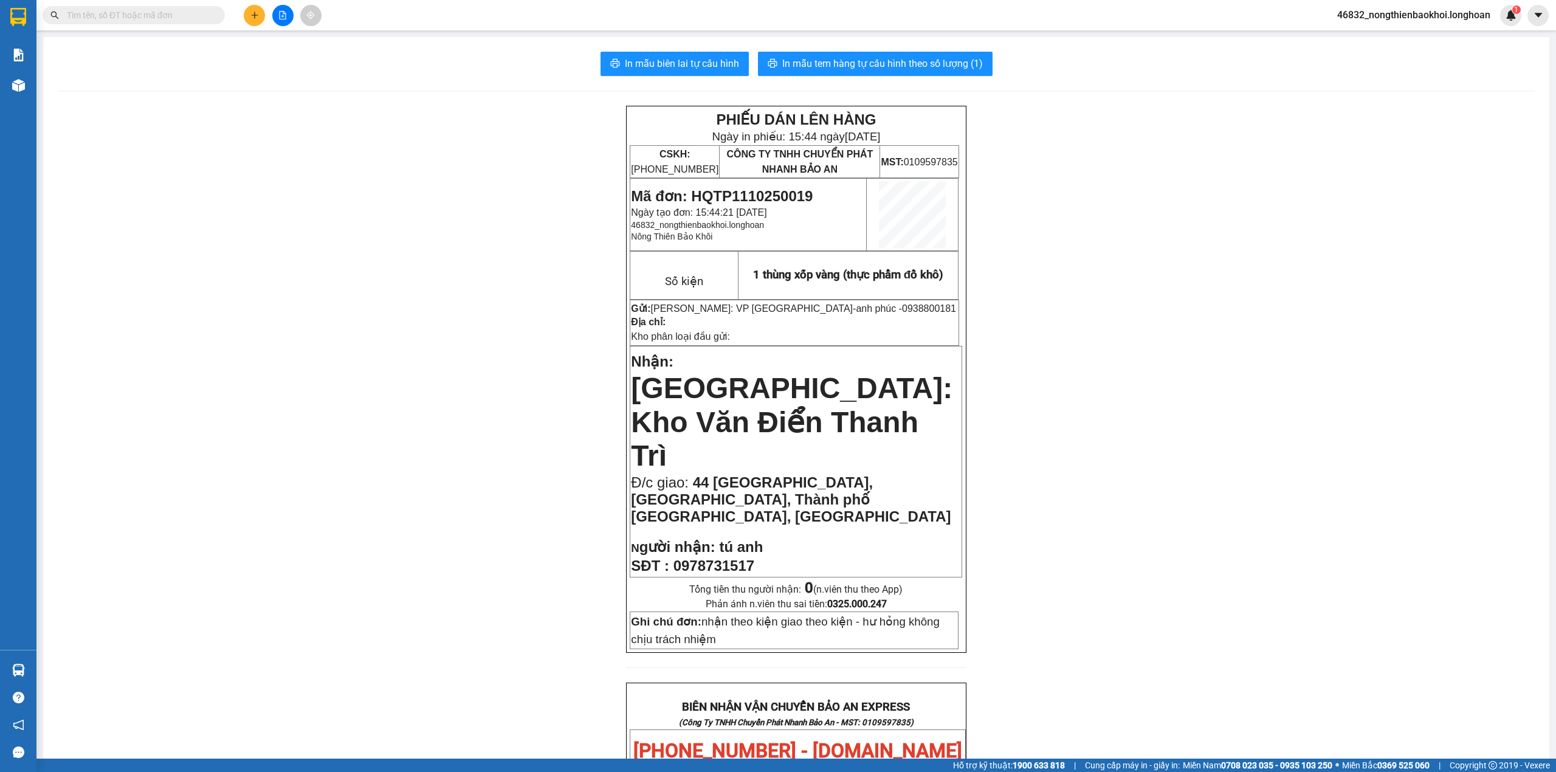
click at [358, 190] on div "PHIẾU DÁN LÊN HÀNG Ngày in phiếu: 15:44 [DATE] CSKH: [PHONE_NUMBER] CÔNG TY TNH…" at bounding box center [796, 751] width 1477 height 1290
click at [366, 199] on div "PHIẾU DÁN LÊN HÀNG Ngày in phiếu: 15:44 [DATE] CSKH: [PHONE_NUMBER] CÔNG TY TNH…" at bounding box center [796, 751] width 1477 height 1290
click at [377, 209] on div "PHIẾU DÁN LÊN HÀNG Ngày in phiếu: 15:44 [DATE] CSKH: [PHONE_NUMBER] CÔNG TY TNH…" at bounding box center [796, 751] width 1477 height 1290
click at [355, 276] on div "PHIẾU DÁN LÊN HÀNG Ngày in phiếu: 15:44 [DATE] CSKH: [PHONE_NUMBER] CÔNG TY TNH…" at bounding box center [796, 751] width 1477 height 1290
click at [335, 166] on div "PHIẾU DÁN LÊN HÀNG Ngày in phiếu: 15:44 [DATE] CSKH: [PHONE_NUMBER] CÔNG TY TNH…" at bounding box center [796, 751] width 1477 height 1290
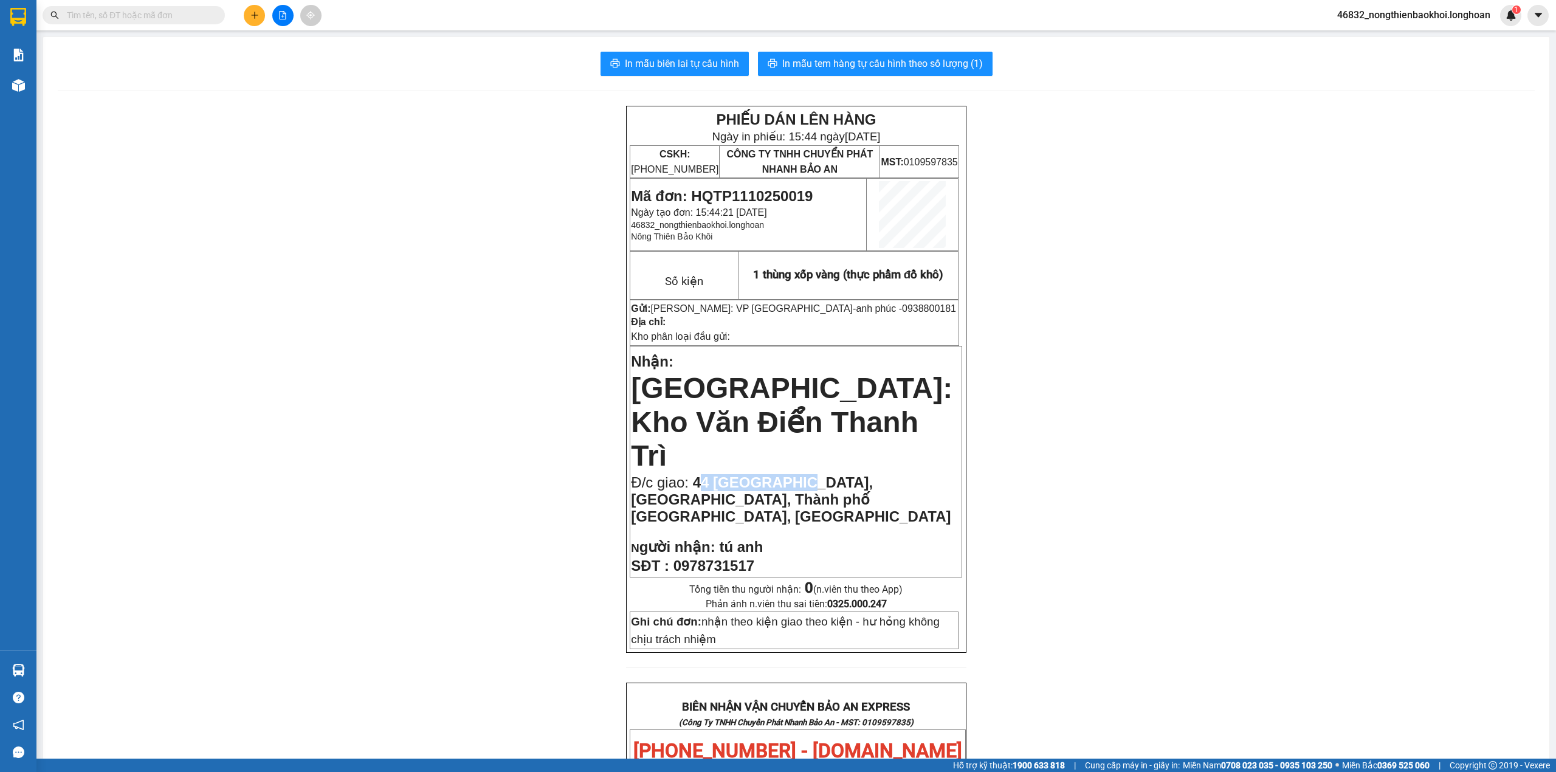
drag, startPoint x: 691, startPoint y: 425, endPoint x: 795, endPoint y: 429, distance: 104.6
click at [795, 474] on span "44 [GEOGRAPHIC_DATA], [GEOGRAPHIC_DATA], Thành phố [GEOGRAPHIC_DATA], [GEOGRAPH…" at bounding box center [791, 499] width 320 height 50
click at [791, 474] on span "44 [GEOGRAPHIC_DATA], [GEOGRAPHIC_DATA], Thành phố [GEOGRAPHIC_DATA], [GEOGRAPH…" at bounding box center [791, 499] width 320 height 50
click at [365, 179] on div "PHIẾU DÁN LÊN HÀNG Ngày in phiếu: 15:44 [DATE] CSKH: [PHONE_NUMBER] CÔNG TY TNH…" at bounding box center [796, 751] width 1477 height 1290
click at [371, 248] on div "PHIẾU DÁN LÊN HÀNG Ngày in phiếu: 15:44 [DATE] CSKH: [PHONE_NUMBER] CÔNG TY TNH…" at bounding box center [796, 751] width 1477 height 1290
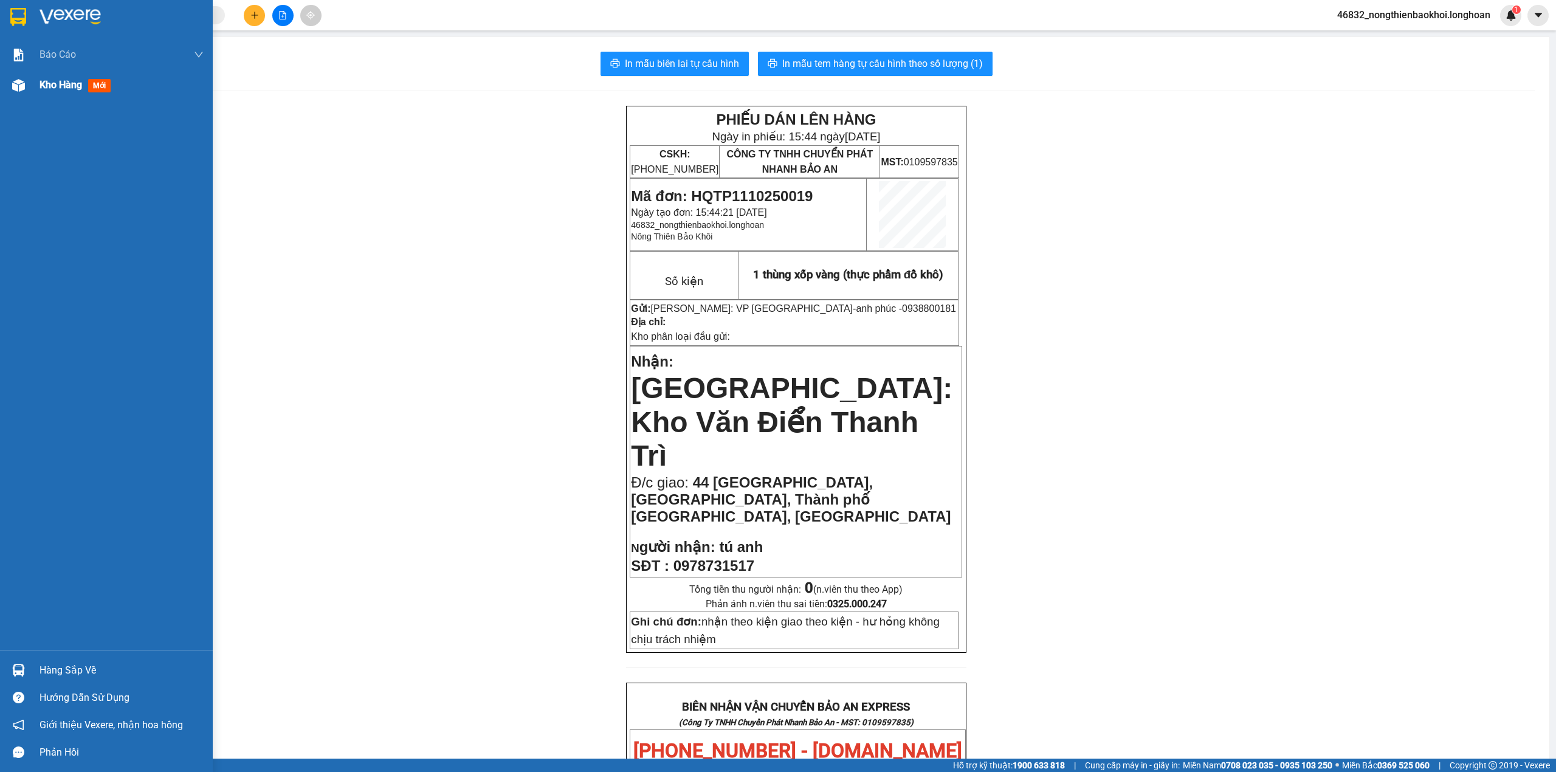
click at [15, 81] on img at bounding box center [18, 85] width 13 height 13
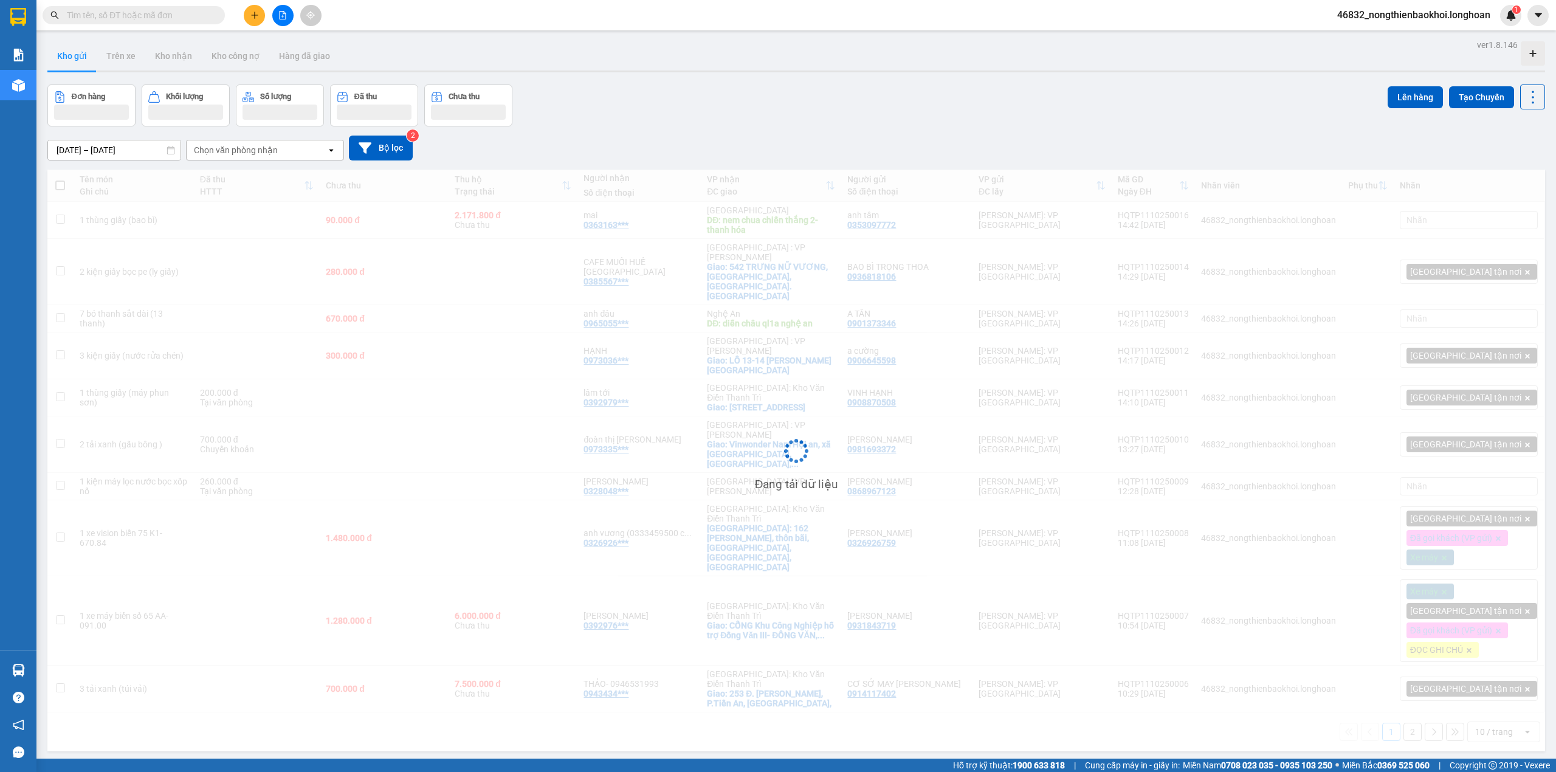
click at [652, 117] on div "Đơn hàng Khối lượng Số lượng Đã thu Chưa thu Lên hàng Tạo Chuyến" at bounding box center [795, 105] width 1497 height 42
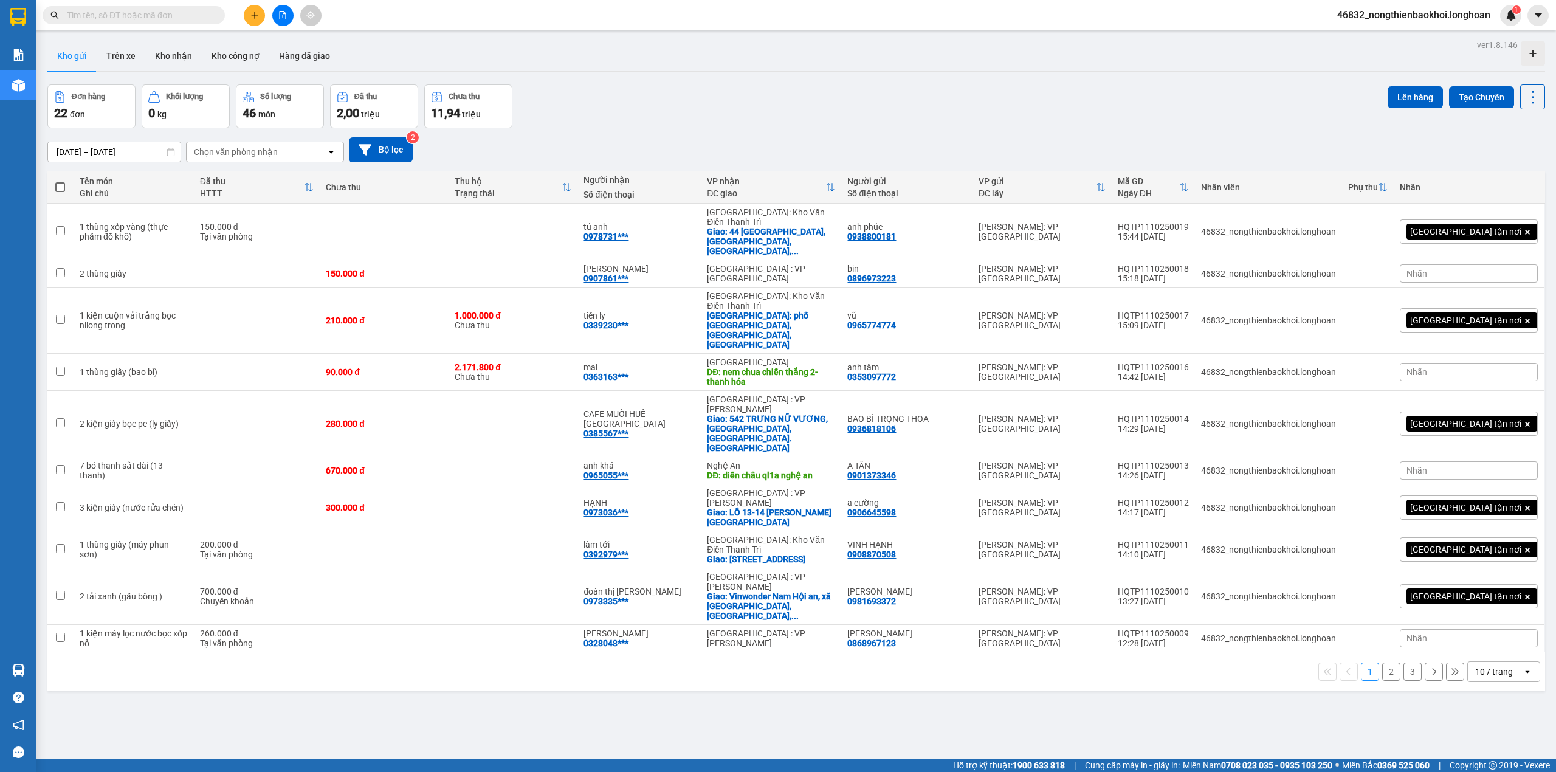
click at [648, 123] on div "Đơn hàng 22 đơn Khối lượng 0 kg Số lượng 46 món Đã thu 2,00 triệu Chưa thu 11,9…" at bounding box center [795, 106] width 1497 height 44
click at [695, 152] on div "[DATE] – [DATE] Press the down arrow key to interact with the calendar and sele…" at bounding box center [795, 149] width 1497 height 25
click at [696, 145] on div "[DATE] – [DATE] Press the down arrow key to interact with the calendar and sele…" at bounding box center [795, 149] width 1497 height 25
click at [710, 130] on div "[DATE] – [DATE] Press the down arrow key to interact with the calendar and sele…" at bounding box center [795, 149] width 1497 height 43
click at [698, 147] on div "[DATE] – [DATE] Press the down arrow key to interact with the calendar and sele…" at bounding box center [795, 149] width 1497 height 25
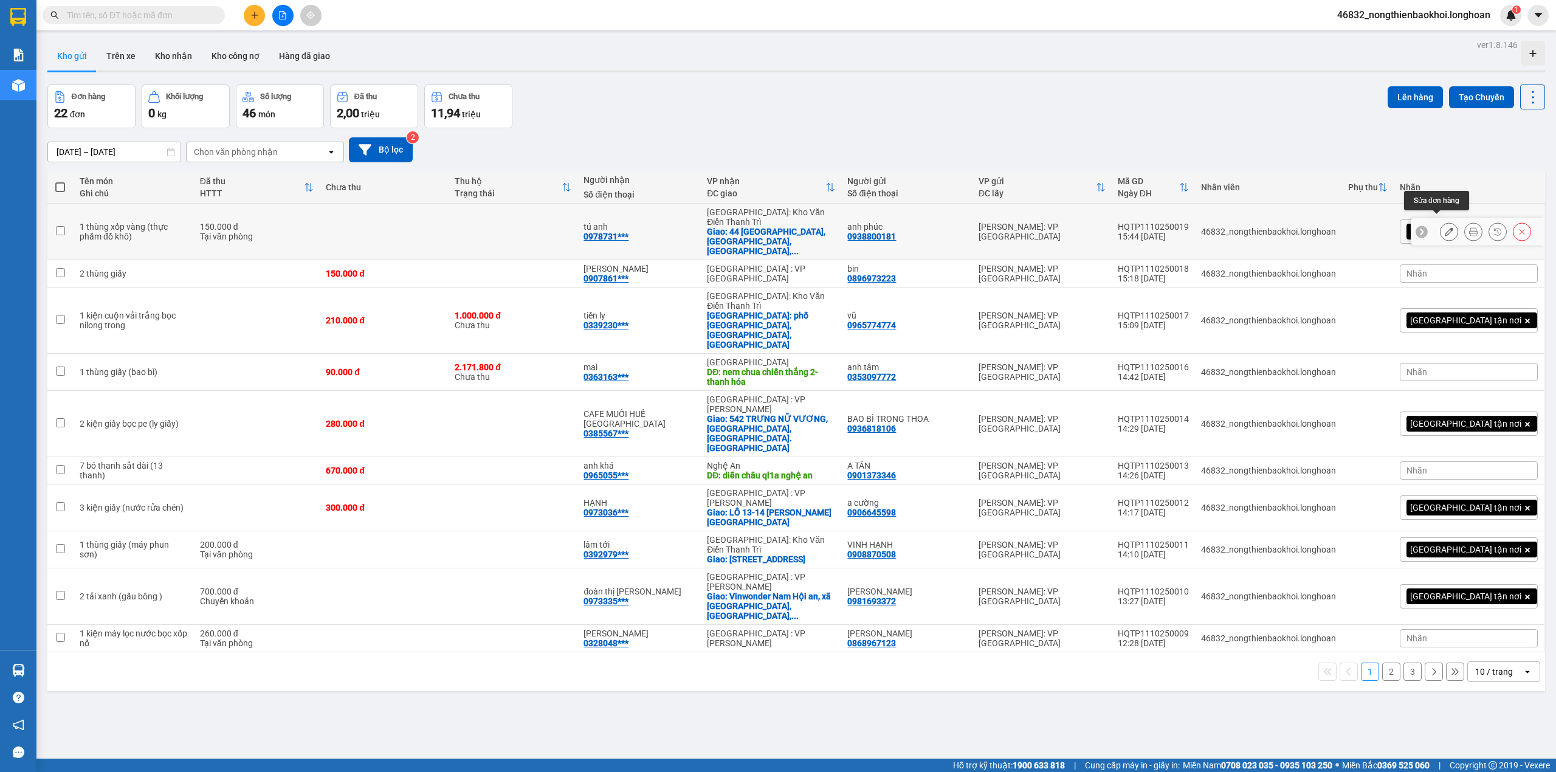
click at [1444, 227] on icon at bounding box center [1448, 231] width 9 height 9
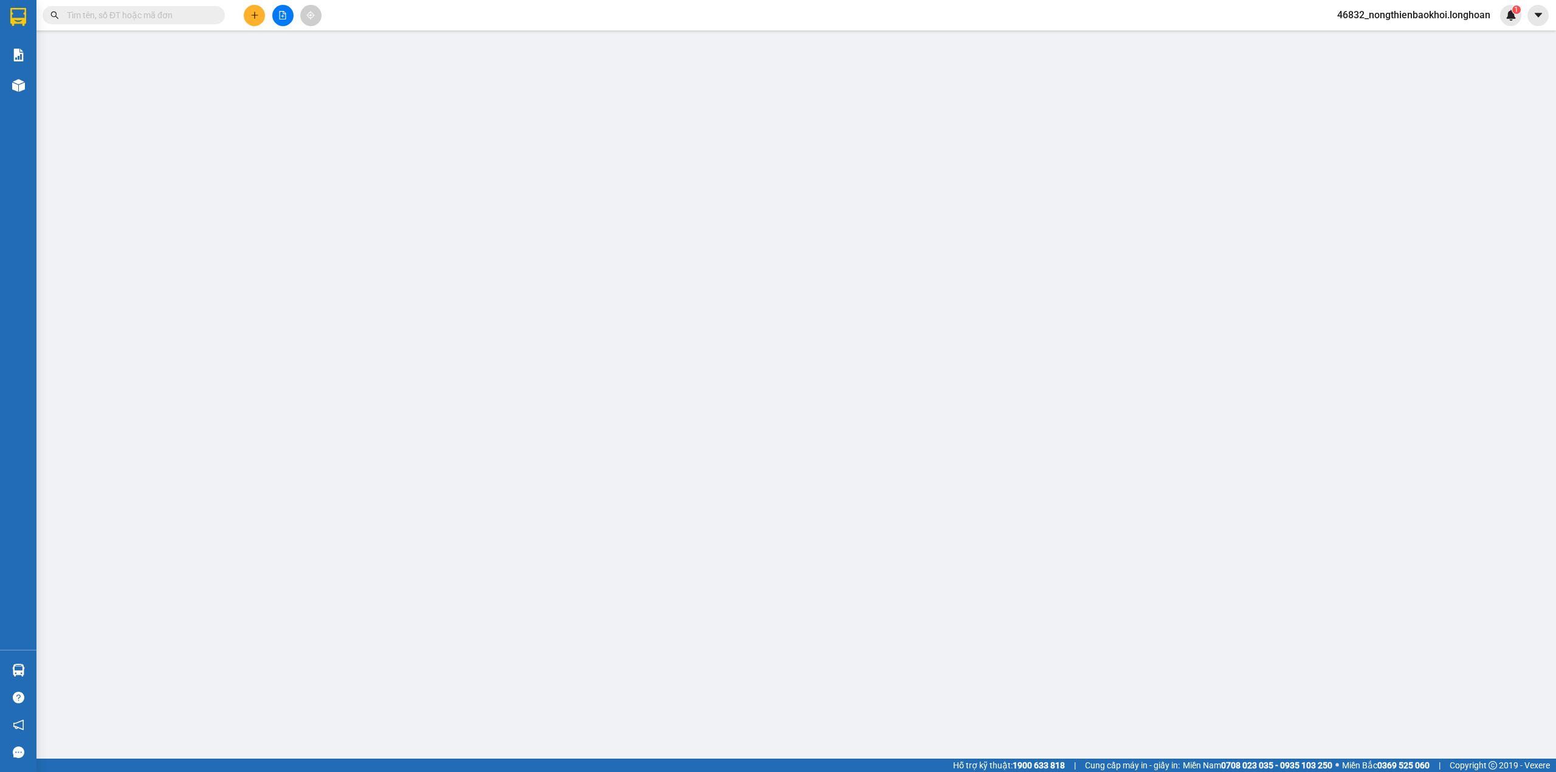
type input "0938800181"
type input "anh phúc"
type input "0978731517"
type input "tú anh"
checkbox input "true"
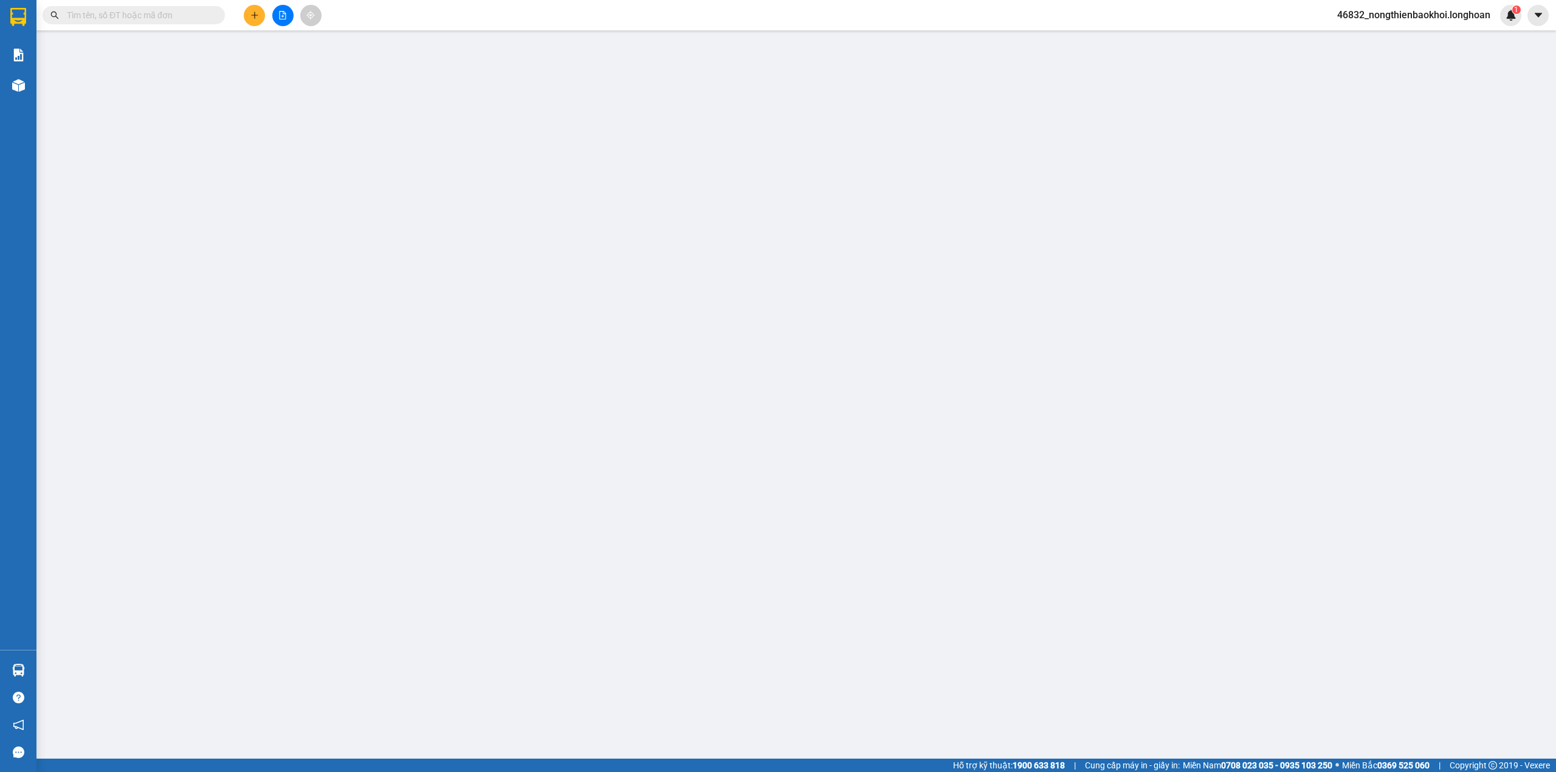
type input "44 [GEOGRAPHIC_DATA], [GEOGRAPHIC_DATA], Thành phố [GEOGRAPHIC_DATA], [GEOGRAPH…"
type input "nhận theo kiện giao theo kiện - hư hỏng không chịu trách nhiệm"
type input "0"
type input "150.000"
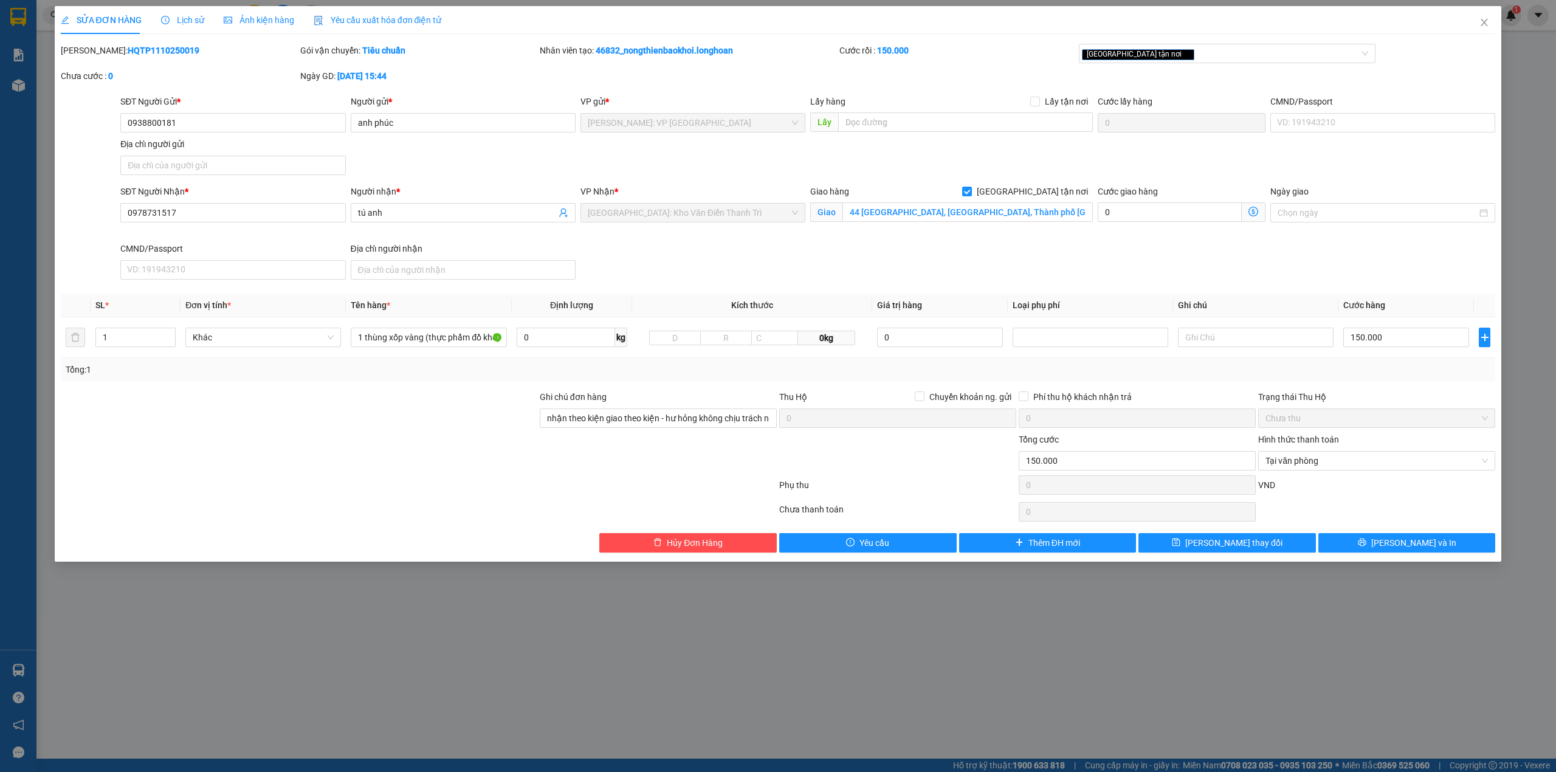
click at [472, 91] on div "Ngày GD: [DATE] 15:44" at bounding box center [418, 82] width 239 height 26
click at [459, 165] on div "SĐT Người Gửi * 0938800181 Người gửi * anh phúc VP gửi * [GEOGRAPHIC_DATA]: VP …" at bounding box center [807, 137] width 1379 height 85
click at [494, 154] on div "SĐT Người Gửi * 0938800181 Người gửi * anh phúc VP gửi * [GEOGRAPHIC_DATA]: VP …" at bounding box center [807, 137] width 1379 height 85
click at [628, 278] on div "SĐT Người Nhận * 0978731517 Người nhận * tú anh VP Nhận * [GEOGRAPHIC_DATA]: Kh…" at bounding box center [807, 235] width 1379 height 100
click at [850, 208] on input "44 [GEOGRAPHIC_DATA], [GEOGRAPHIC_DATA], Thành phố [GEOGRAPHIC_DATA], [GEOGRAPH…" at bounding box center [967, 211] width 250 height 19
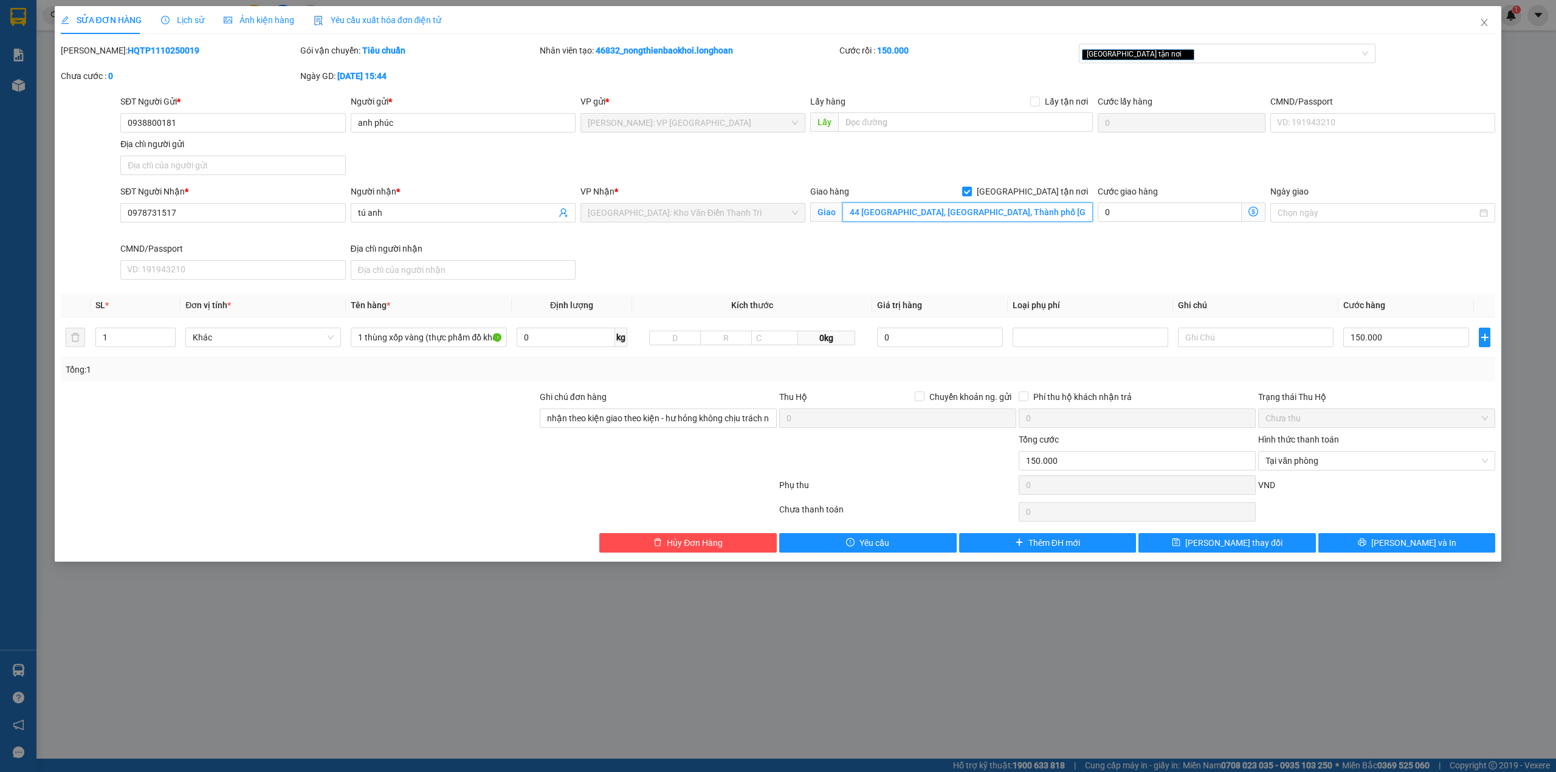
click at [851, 215] on input "44 [GEOGRAPHIC_DATA], [GEOGRAPHIC_DATA], Thành phố [GEOGRAPHIC_DATA], [GEOGRAPH…" at bounding box center [967, 211] width 250 height 19
type input "tổ 2 ngõ 44 [GEOGRAPHIC_DATA], [GEOGRAPHIC_DATA], Thành phố [GEOGRAPHIC_DATA], …"
click at [423, 166] on div "SĐT Người Gửi * 0938800181 Người gửi * anh phúc VP gửi * [GEOGRAPHIC_DATA]: VP …" at bounding box center [807, 137] width 1379 height 85
click at [388, 213] on input "tú anh" at bounding box center [457, 212] width 198 height 13
click at [457, 409] on div at bounding box center [299, 411] width 479 height 43
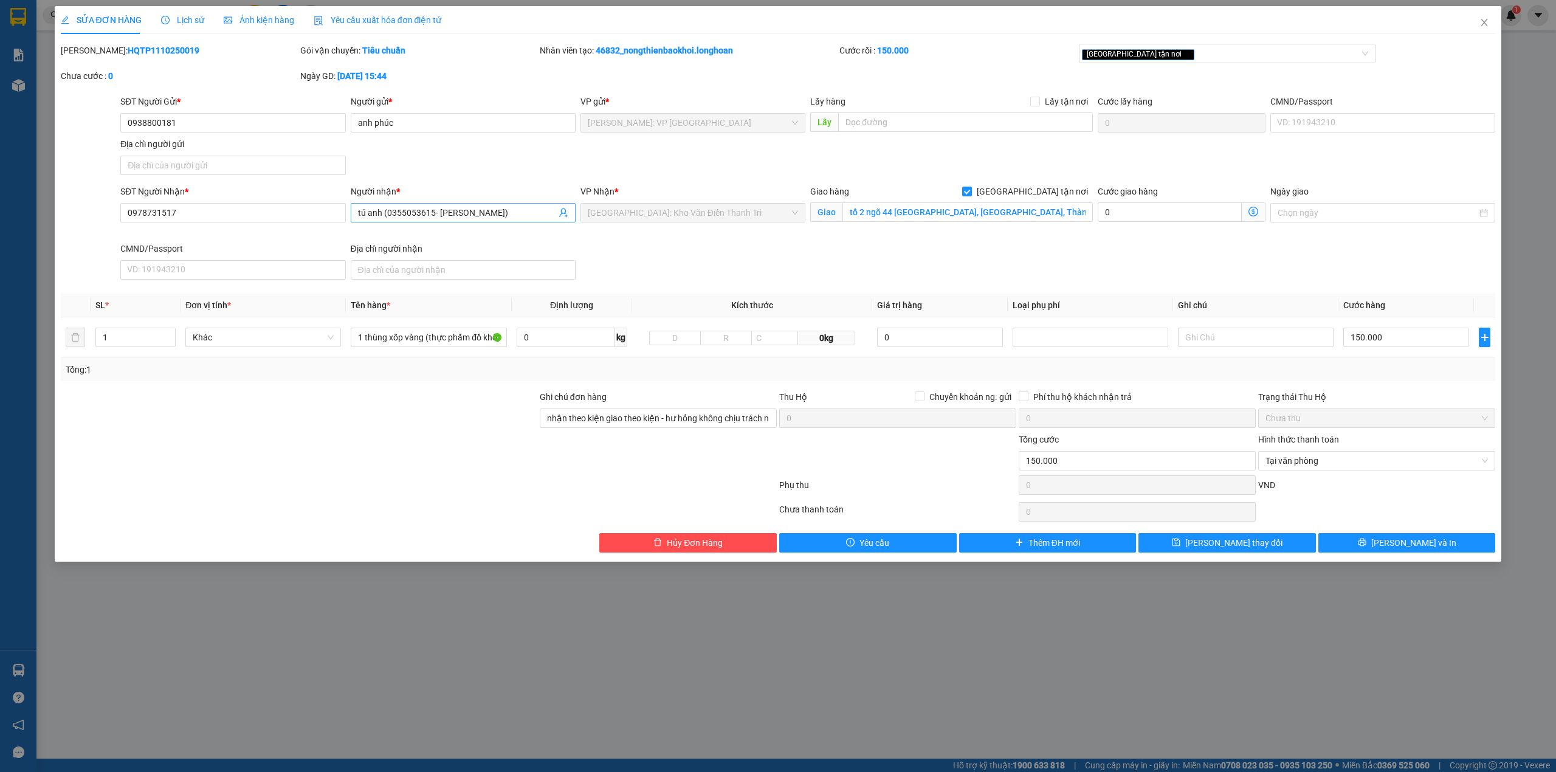
click at [433, 210] on input "tú anh (0355053615- [PERSON_NAME])" at bounding box center [457, 212] width 198 height 13
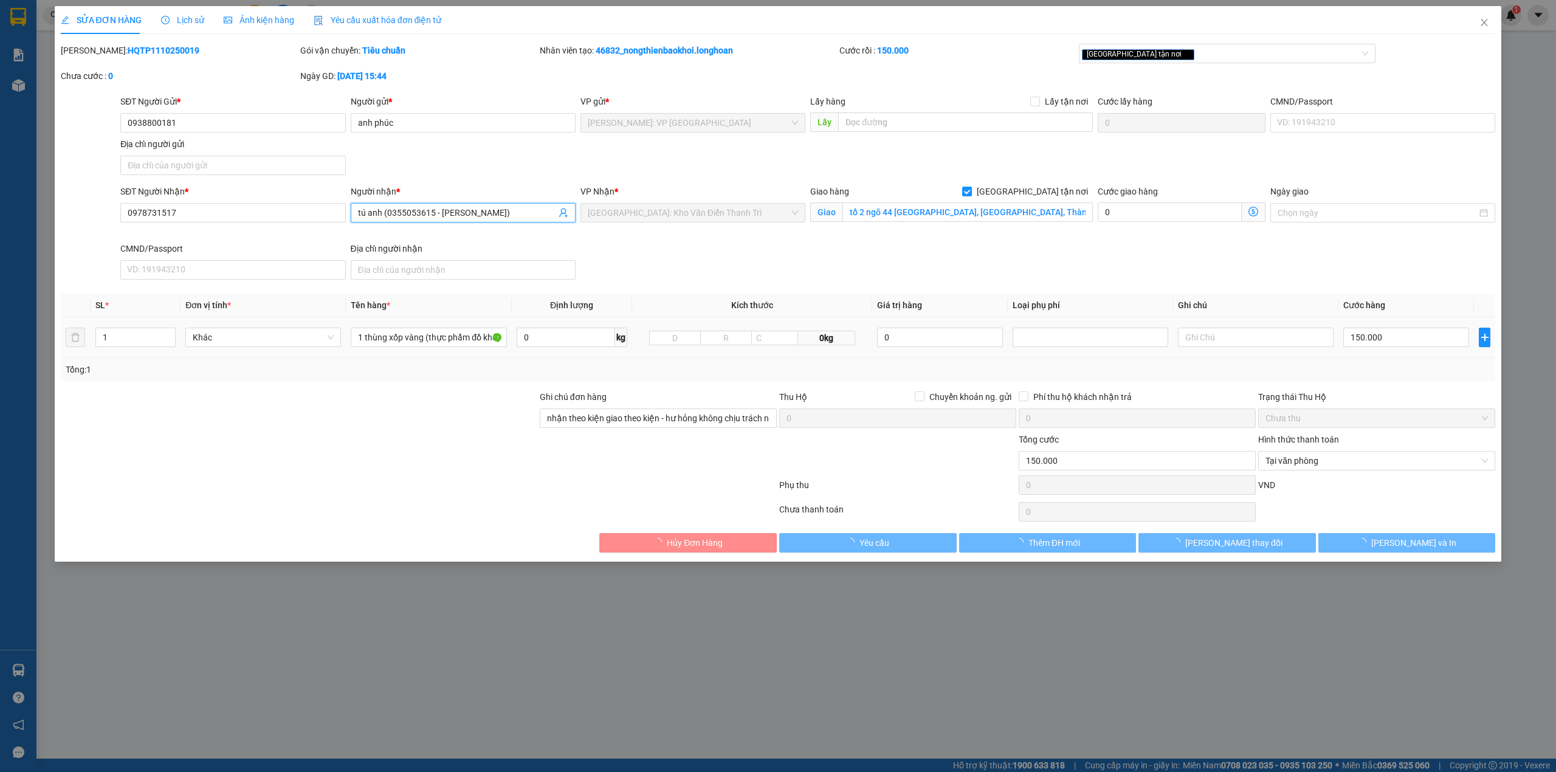
type input "tú anh (0355053615 - [PERSON_NAME])"
click at [412, 349] on div "1 thùng xốp vàng (thực phẩm đồ khô)" at bounding box center [429, 337] width 156 height 24
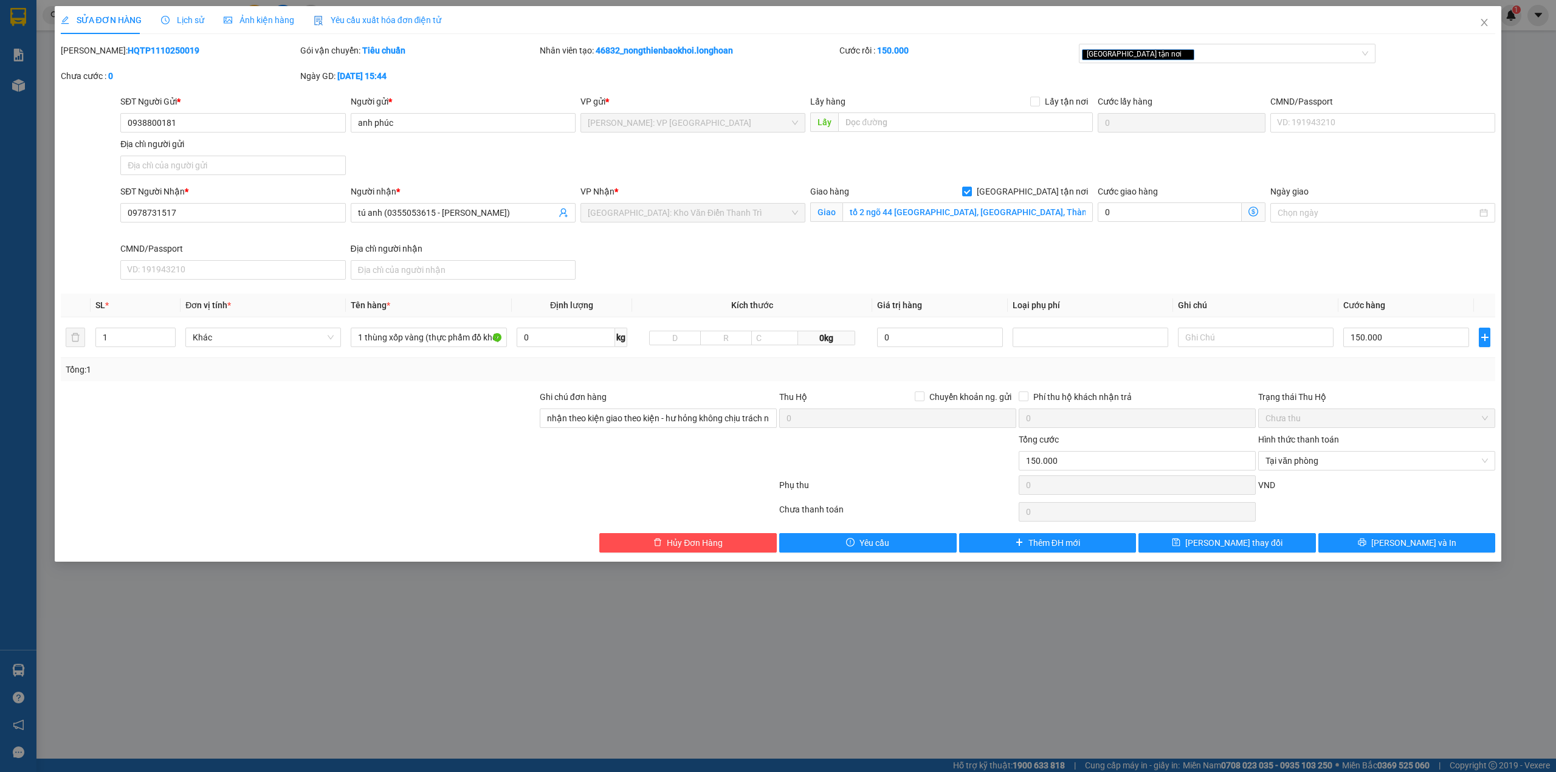
click at [407, 379] on div "Tổng: 1" at bounding box center [778, 369] width 1435 height 23
click at [637, 267] on div "SĐT Người Nhận * 0978731517 Người nhận * tú anh (0355053615 - phạm huyền) VP Nh…" at bounding box center [807, 235] width 1379 height 100
click at [1388, 510] on div "Chọn HT Thanh Toán" at bounding box center [1376, 512] width 239 height 24
click at [1394, 543] on button "[PERSON_NAME] và In" at bounding box center [1406, 542] width 177 height 19
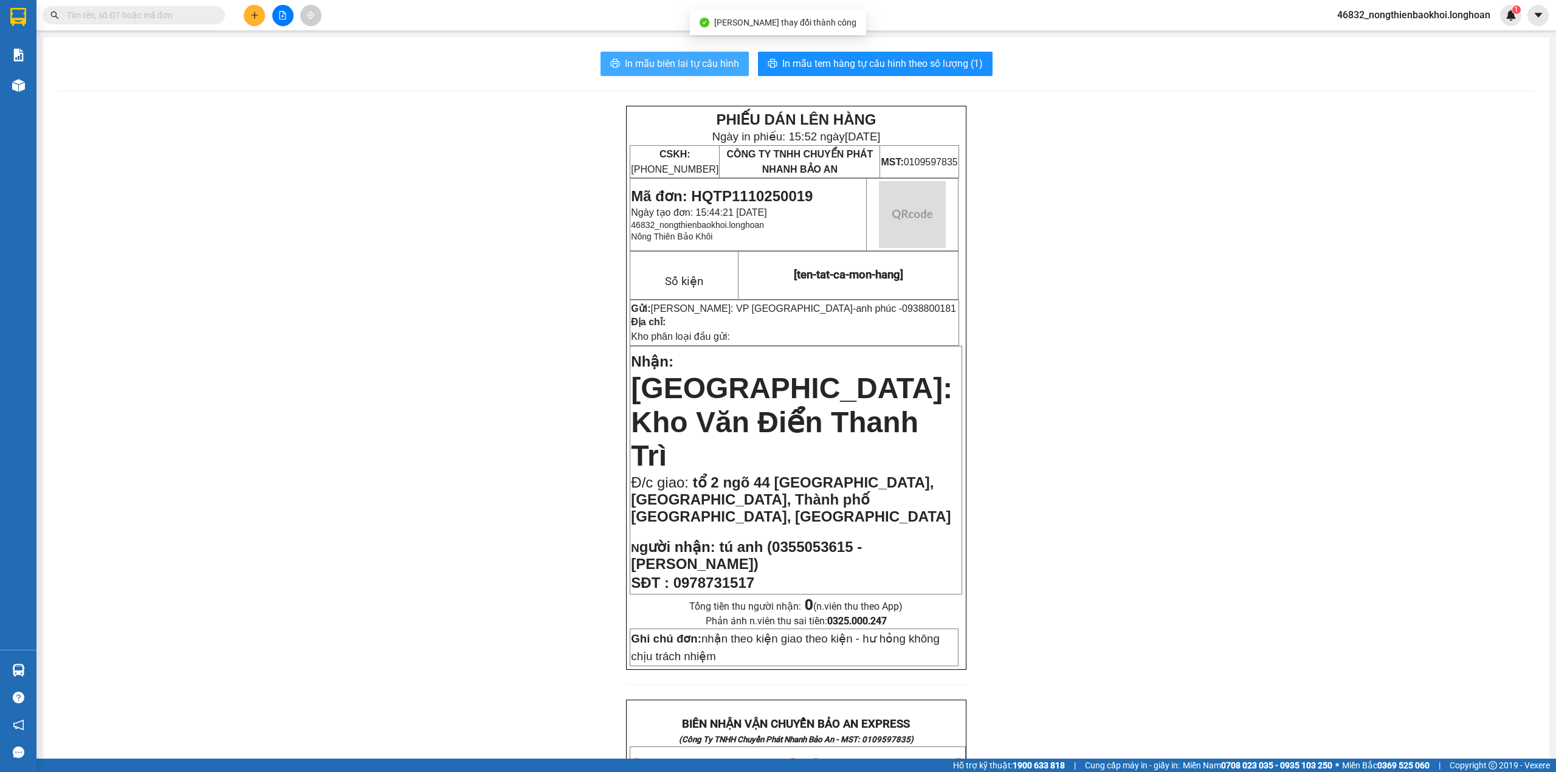
click at [667, 67] on span "In mẫu biên lai tự cấu hình" at bounding box center [682, 63] width 114 height 15
click at [496, 379] on div "PHIẾU DÁN LÊN HÀNG Ngày in phiếu: 15:52 [DATE] CSKH: [PHONE_NUMBER] CÔNG TY TNH…" at bounding box center [796, 766] width 1477 height 1320
click at [565, 309] on div "PHIẾU DÁN LÊN HÀNG Ngày in phiếu: 15:52 [DATE] CSKH: [PHONE_NUMBER] CÔNG TY TNH…" at bounding box center [796, 766] width 1477 height 1320
click at [566, 304] on div "PHIẾU DÁN LÊN HÀNG Ngày in phiếu: 15:52 [DATE] CSKH: [PHONE_NUMBER] CÔNG TY TNH…" at bounding box center [796, 766] width 1477 height 1320
click at [509, 302] on div "PHIẾU DÁN LÊN HÀNG Ngày in phiếu: 15:52 [DATE] CSKH: [PHONE_NUMBER] CÔNG TY TNH…" at bounding box center [796, 766] width 1477 height 1320
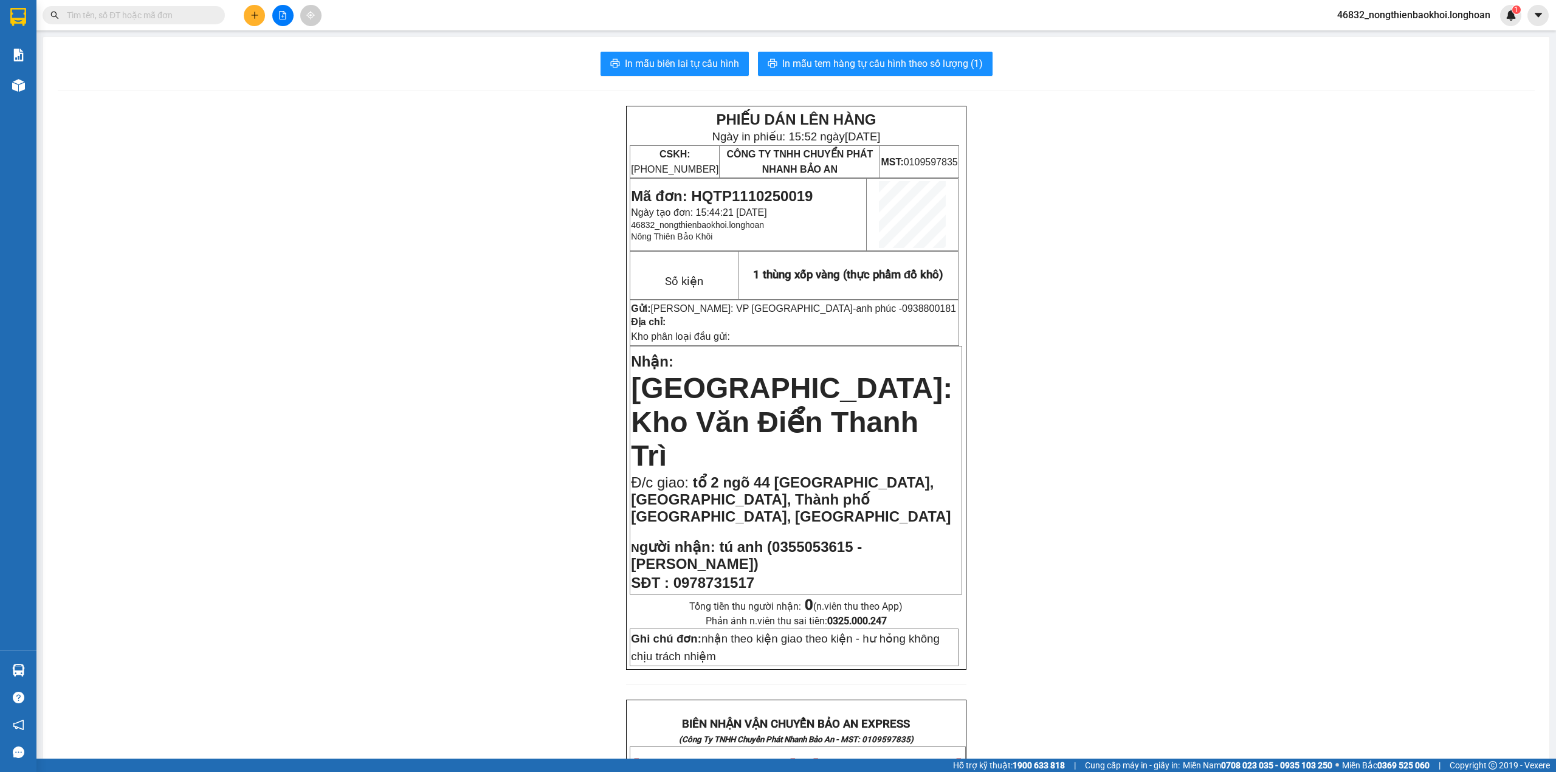
click at [473, 453] on div "PHIẾU DÁN LÊN HÀNG Ngày in phiếu: 15:52 [DATE] CSKH: [PHONE_NUMBER] CÔNG TY TNH…" at bounding box center [796, 766] width 1477 height 1320
click at [360, 174] on div "PHIẾU DÁN LÊN HÀNG Ngày in phiếu: 15:52 [DATE] CSKH: [PHONE_NUMBER] CÔNG TY TNH…" at bounding box center [796, 766] width 1477 height 1320
